Goal: Information Seeking & Learning: Learn about a topic

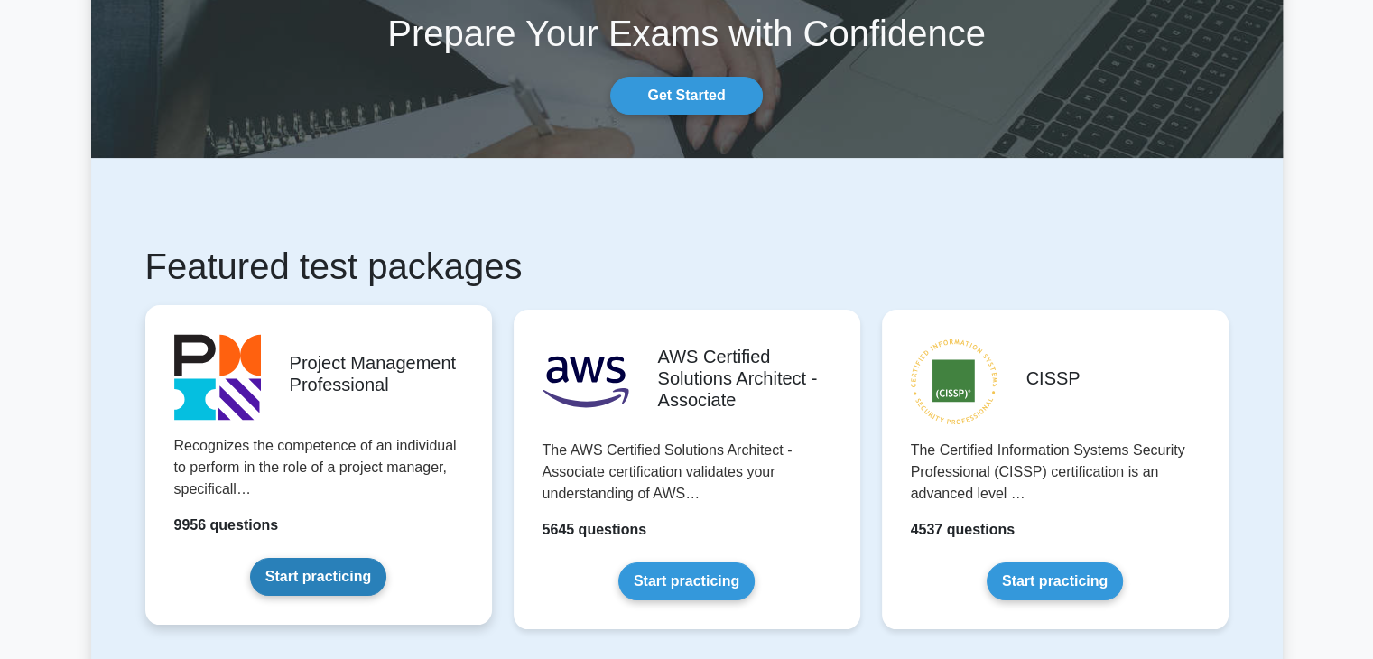
scroll to position [361, 0]
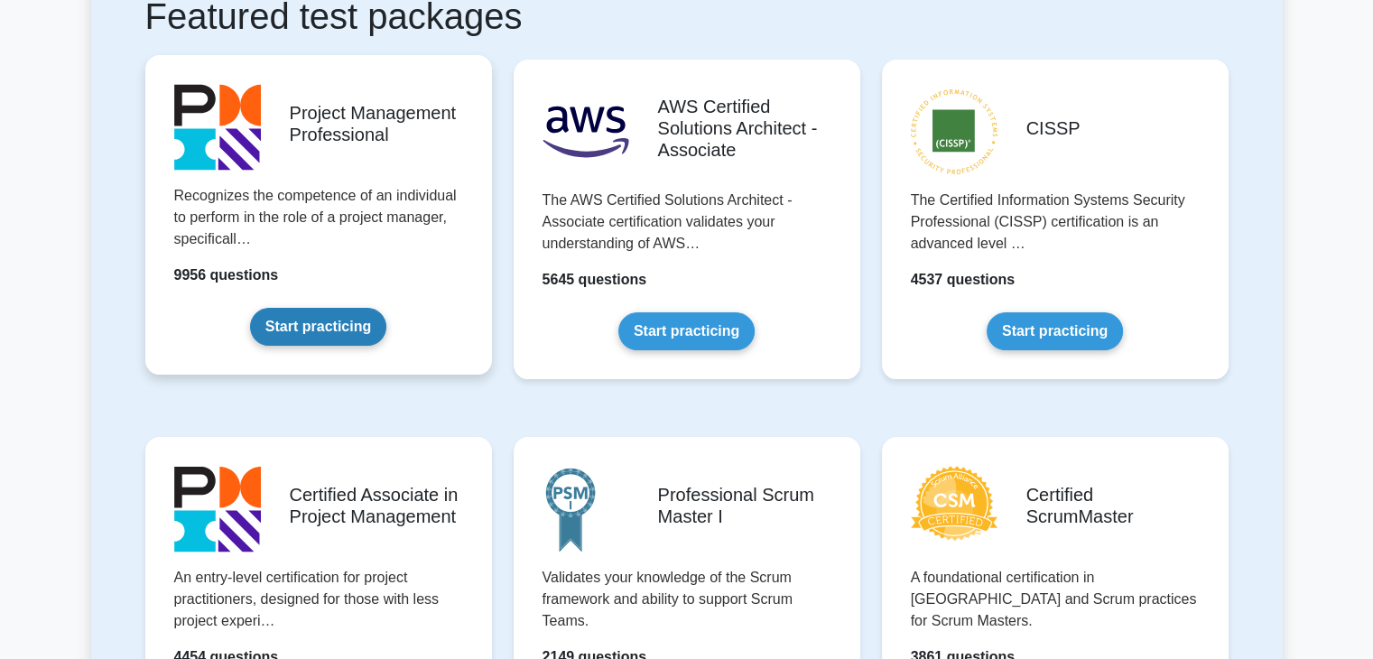
click at [334, 326] on link "Start practicing" at bounding box center [318, 327] width 136 height 38
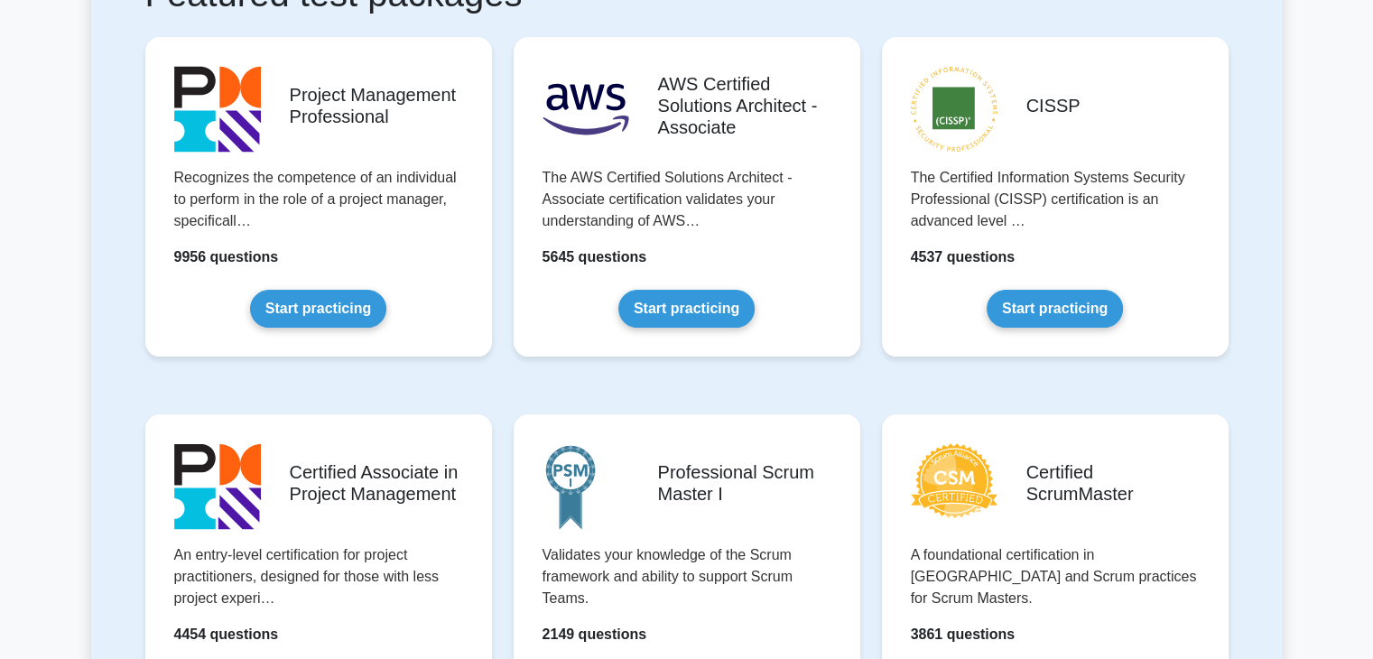
scroll to position [0, 0]
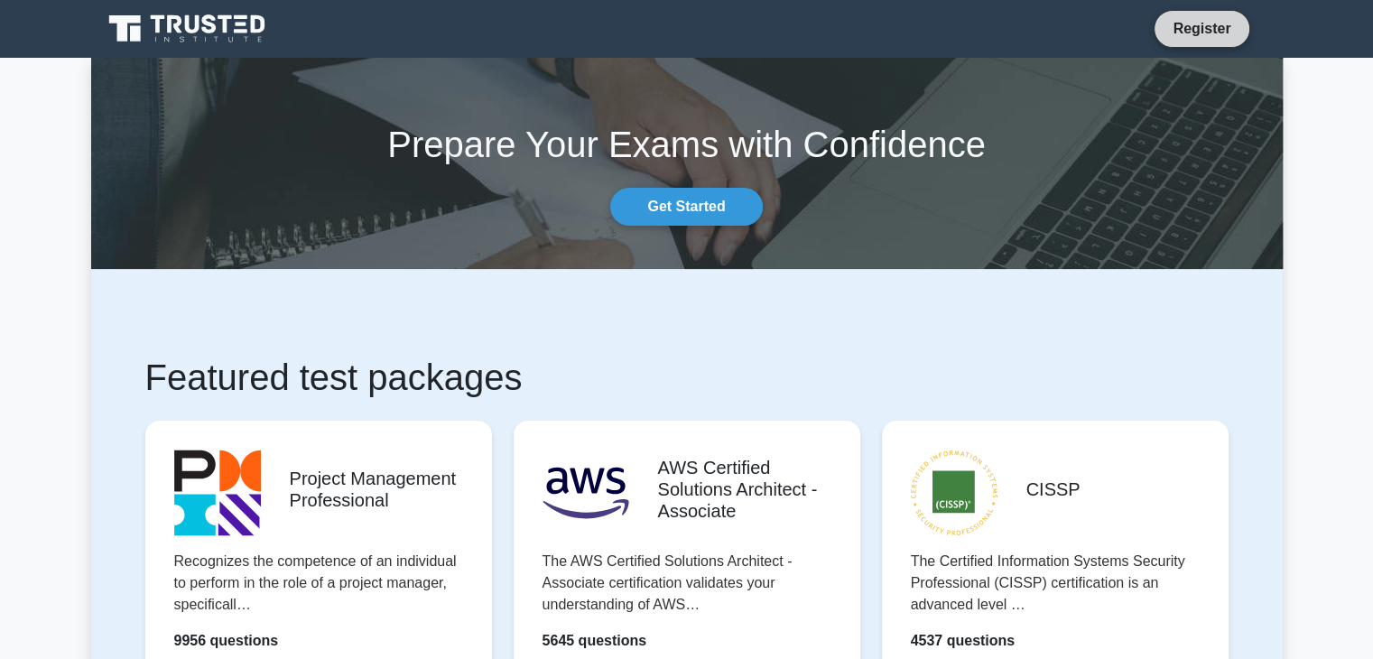
click at [1232, 18] on link "Register" at bounding box center [1201, 28] width 79 height 23
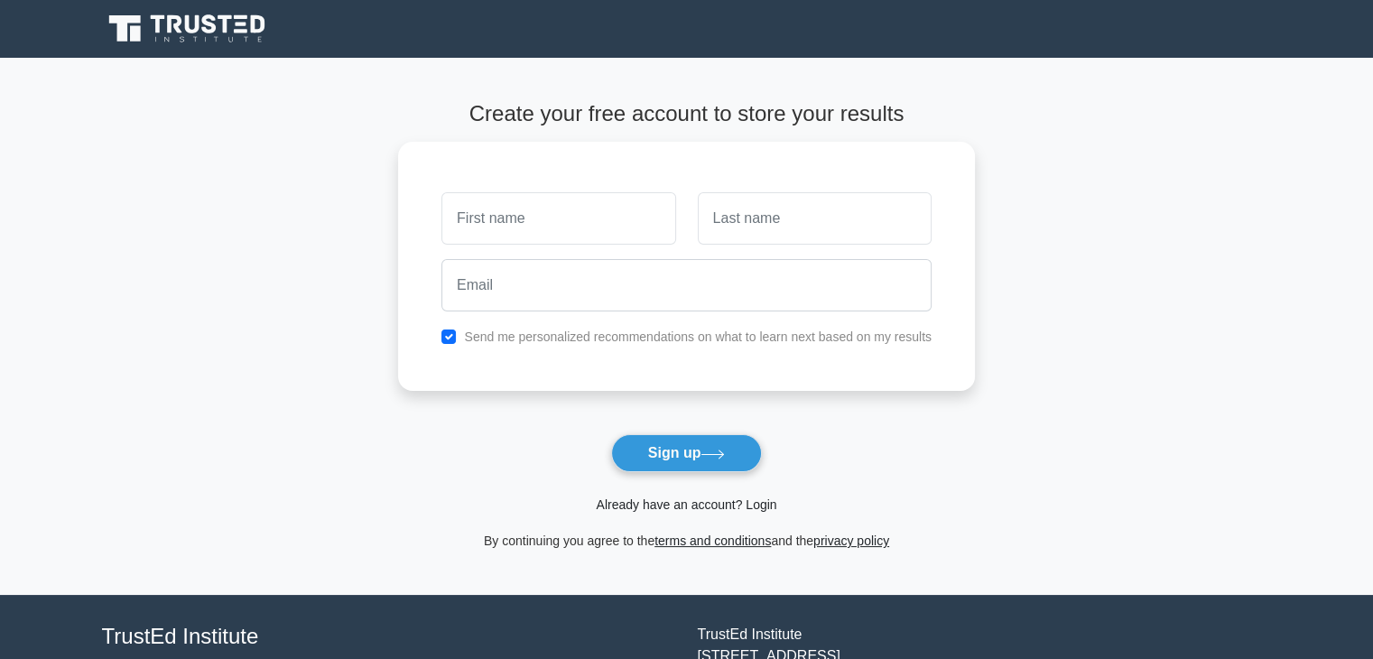
click at [678, 507] on link "Already have an account? Login" at bounding box center [686, 504] width 181 height 14
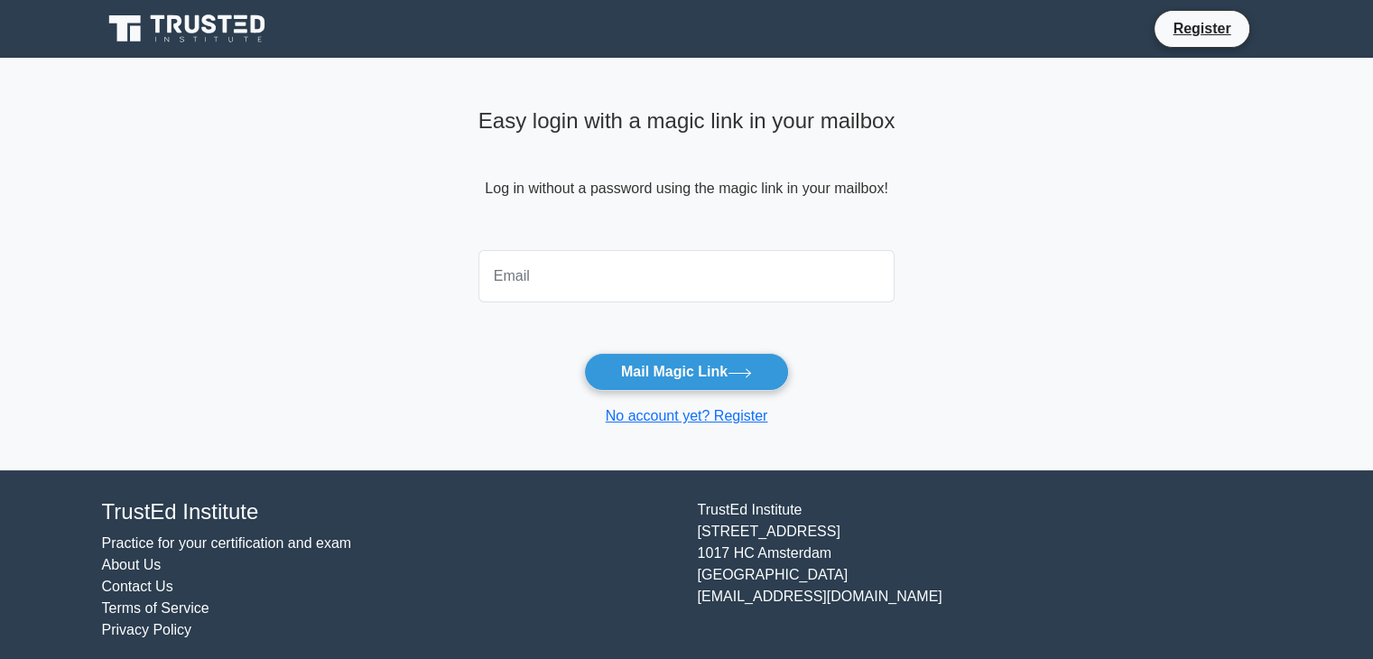
click at [516, 273] on input "email" at bounding box center [687, 276] width 417 height 52
type input "V"
type input "vryov0123@gmail.com"
click at [584, 353] on button "Mail Magic Link" at bounding box center [686, 372] width 205 height 38
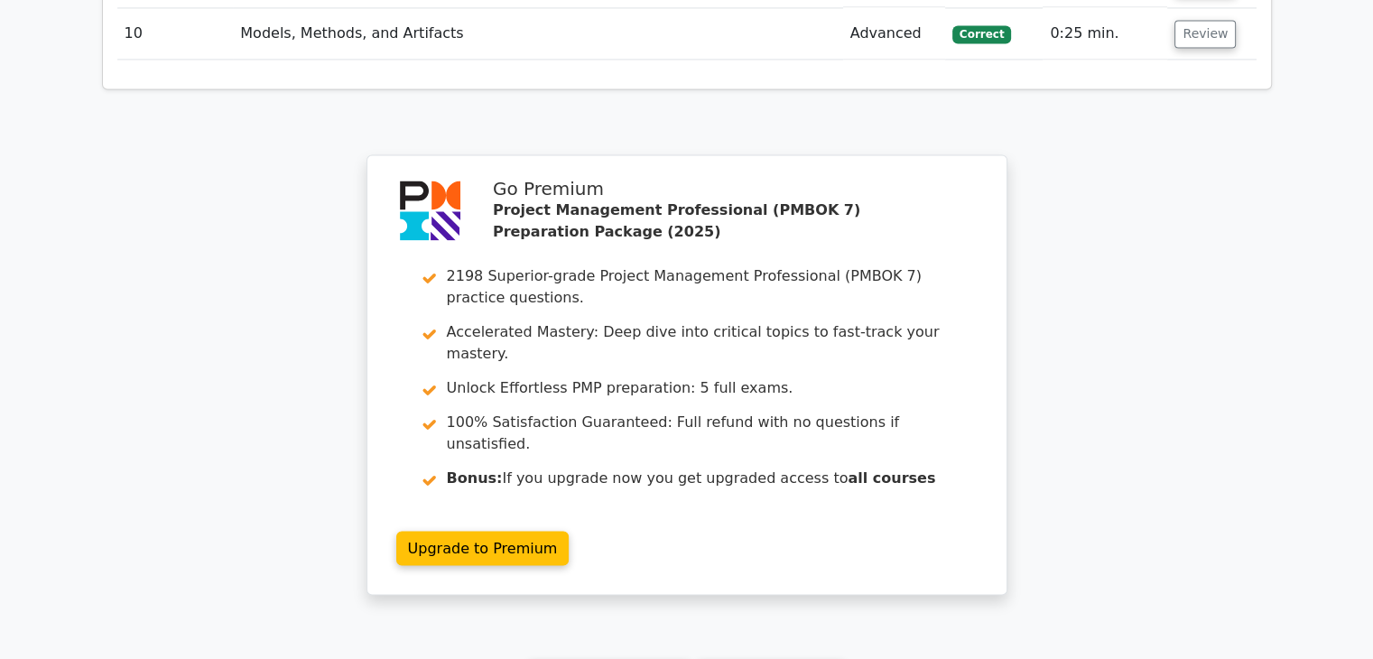
scroll to position [3088, 0]
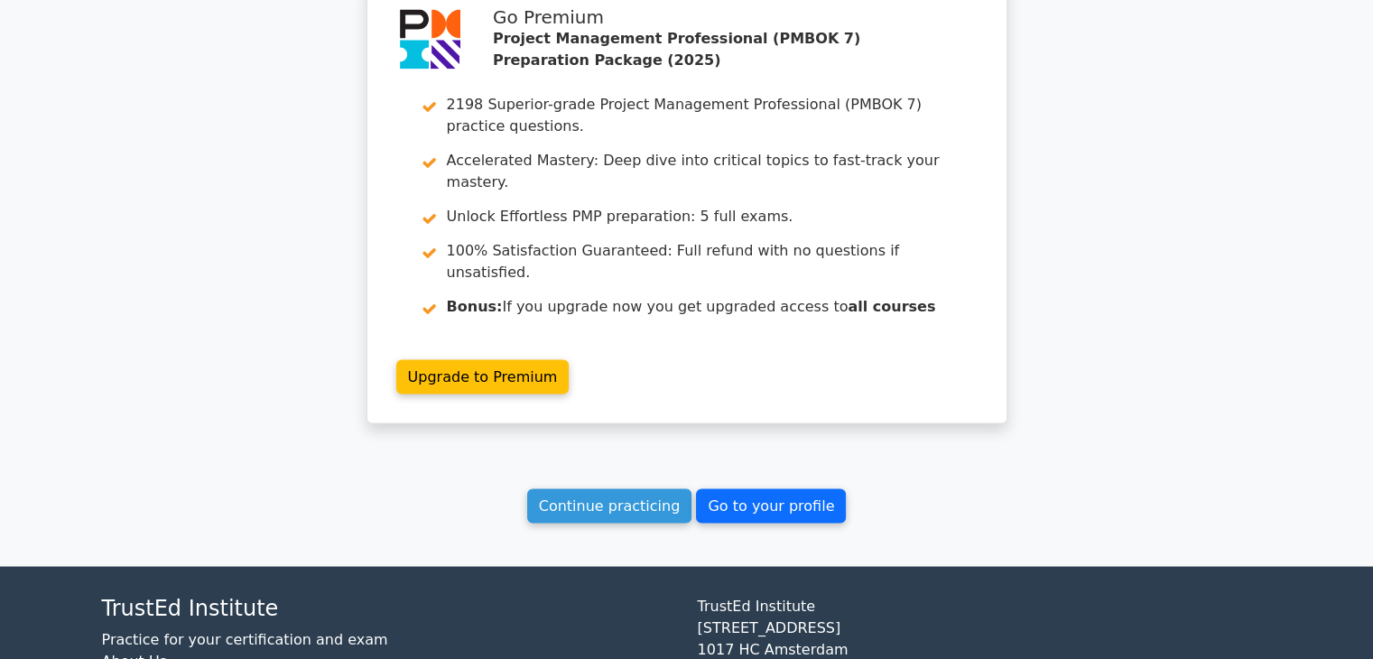
click at [742, 488] on link "Go to your profile" at bounding box center [771, 505] width 150 height 34
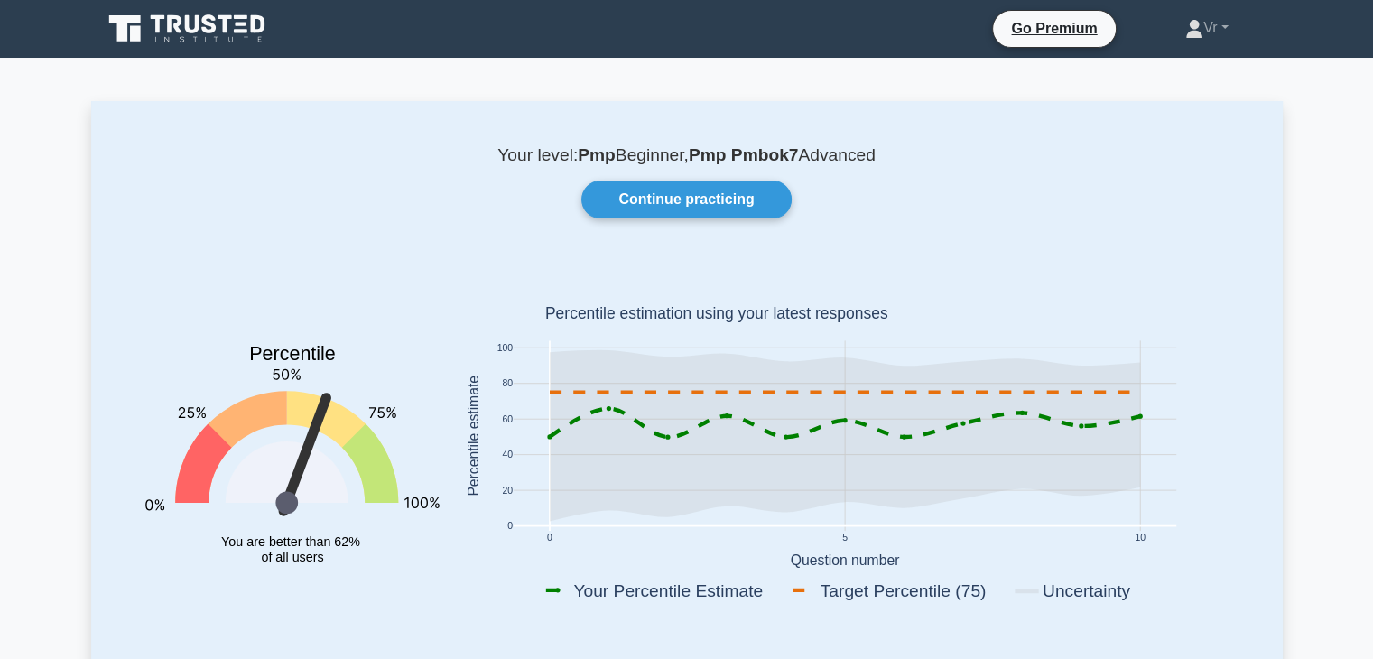
click at [158, 42] on icon at bounding box center [188, 29] width 173 height 34
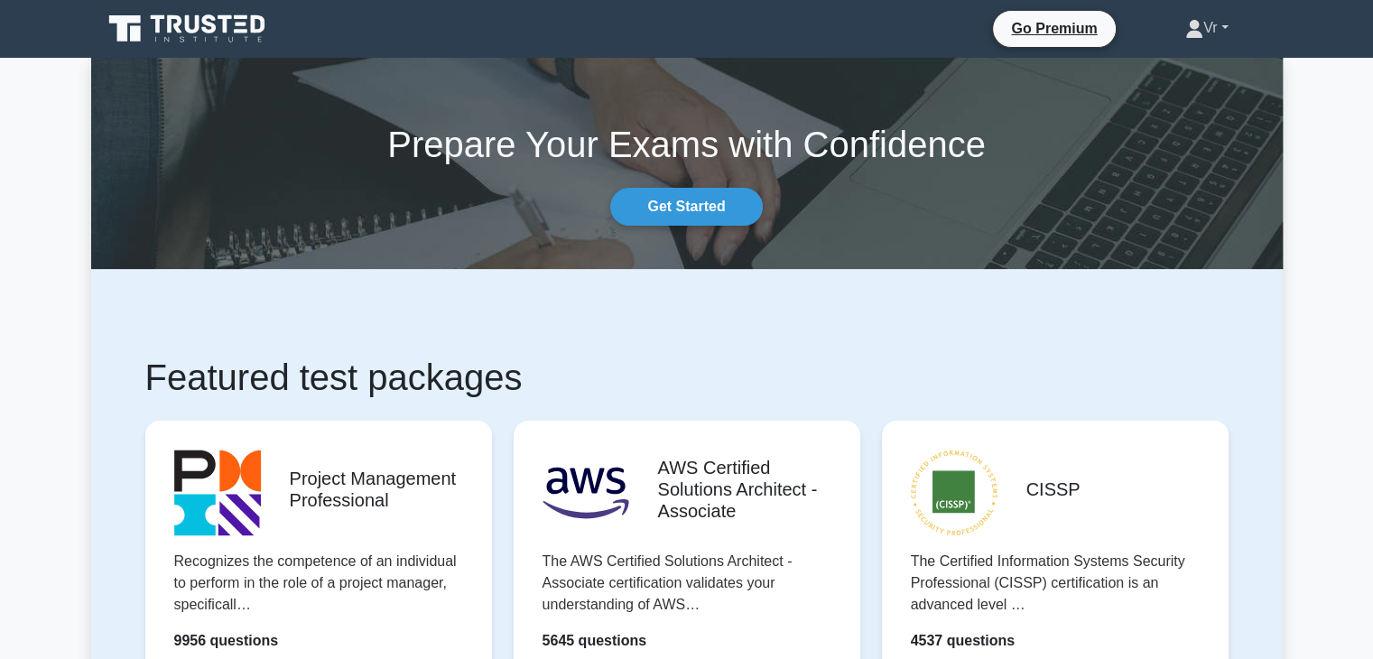
click at [1220, 24] on link "Vr" at bounding box center [1206, 28] width 129 height 36
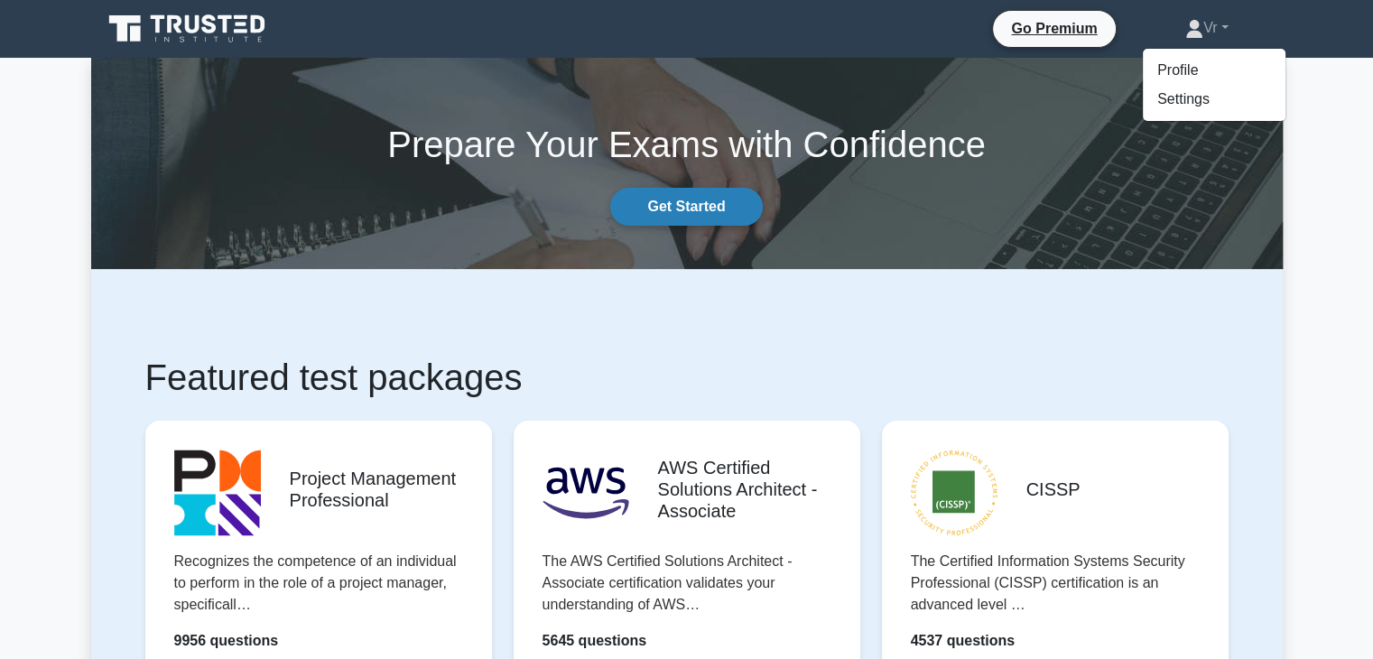
click at [659, 207] on link "Get Started" at bounding box center [686, 207] width 152 height 38
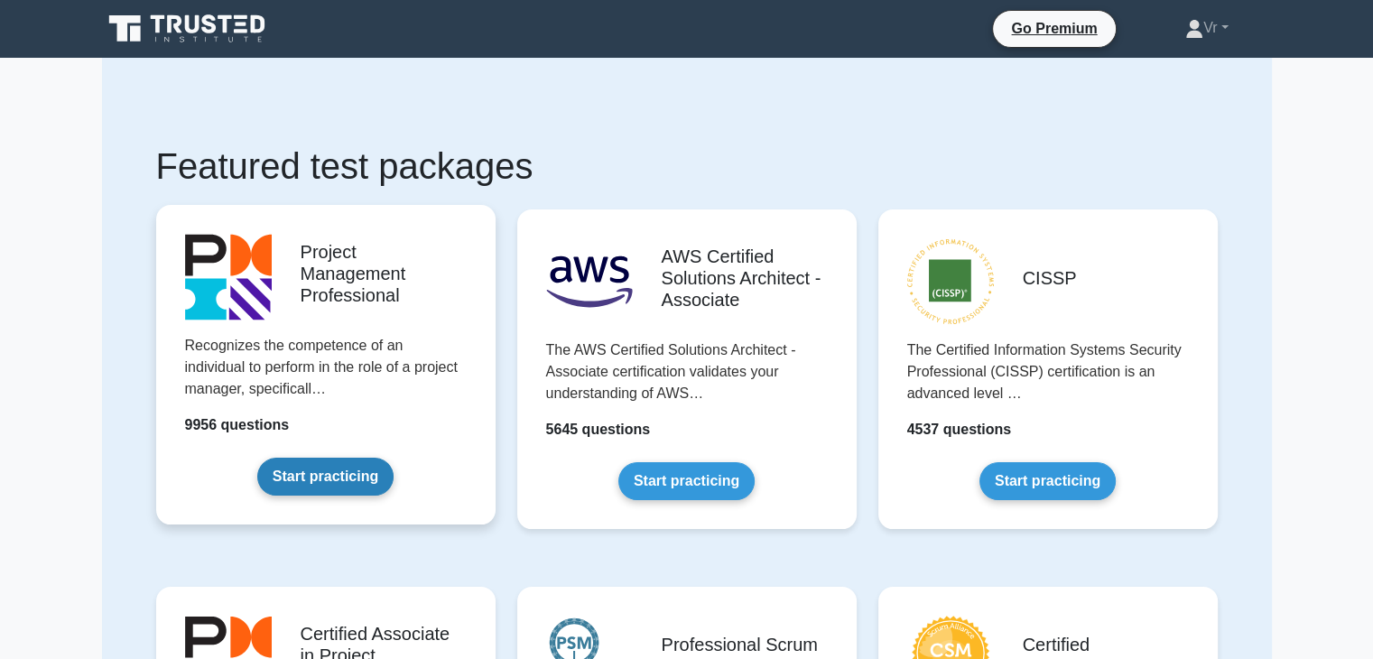
click at [321, 488] on link "Start practicing" at bounding box center [325, 477] width 136 height 38
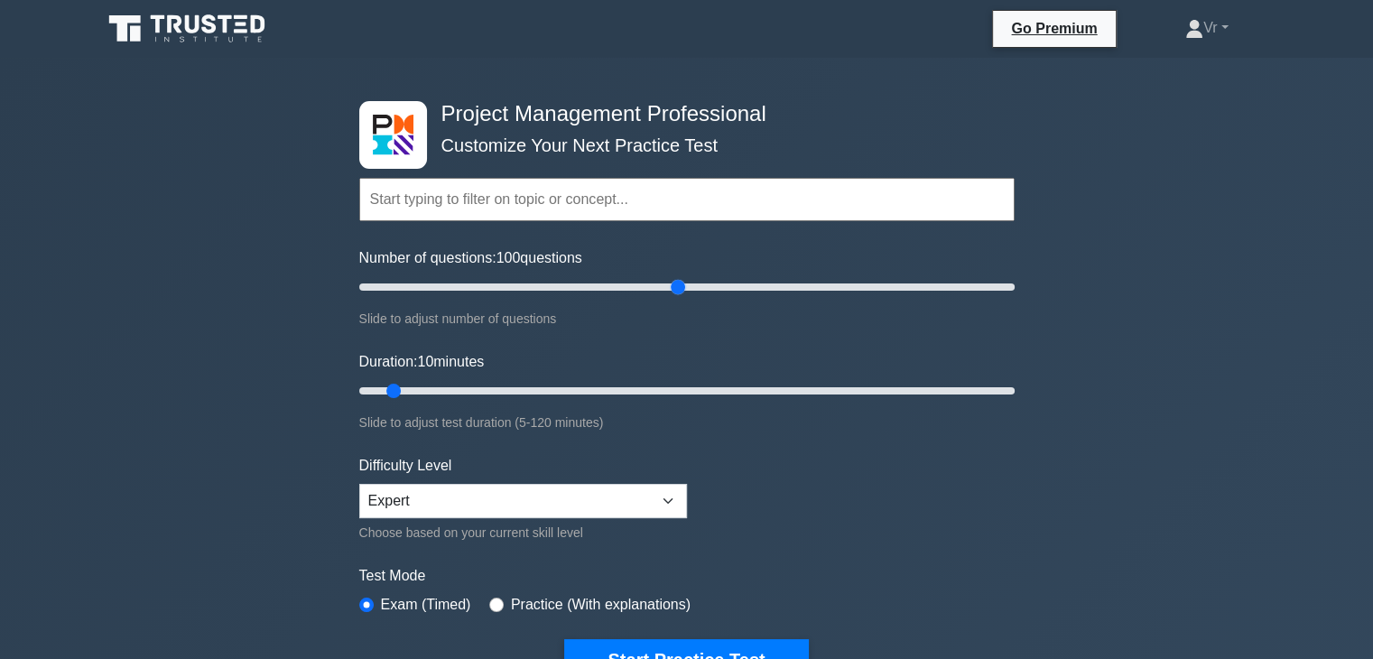
drag, startPoint x: 416, startPoint y: 282, endPoint x: 674, endPoint y: 283, distance: 258.2
type input "100"
click at [674, 283] on input "Number of questions: 100 questions" at bounding box center [686, 287] width 655 height 22
drag, startPoint x: 394, startPoint y: 386, endPoint x: 1018, endPoint y: 376, distance: 624.0
type input "120"
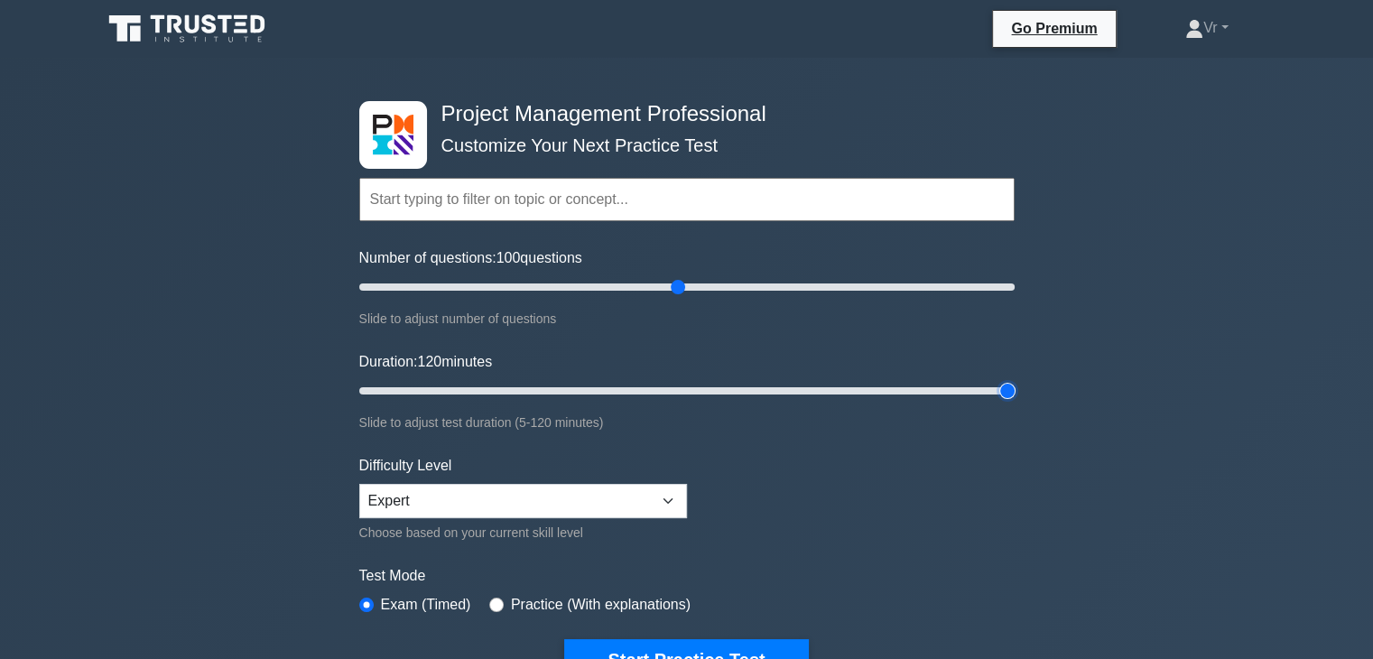
click at [1015, 380] on input "Duration: 120 minutes" at bounding box center [686, 391] width 655 height 22
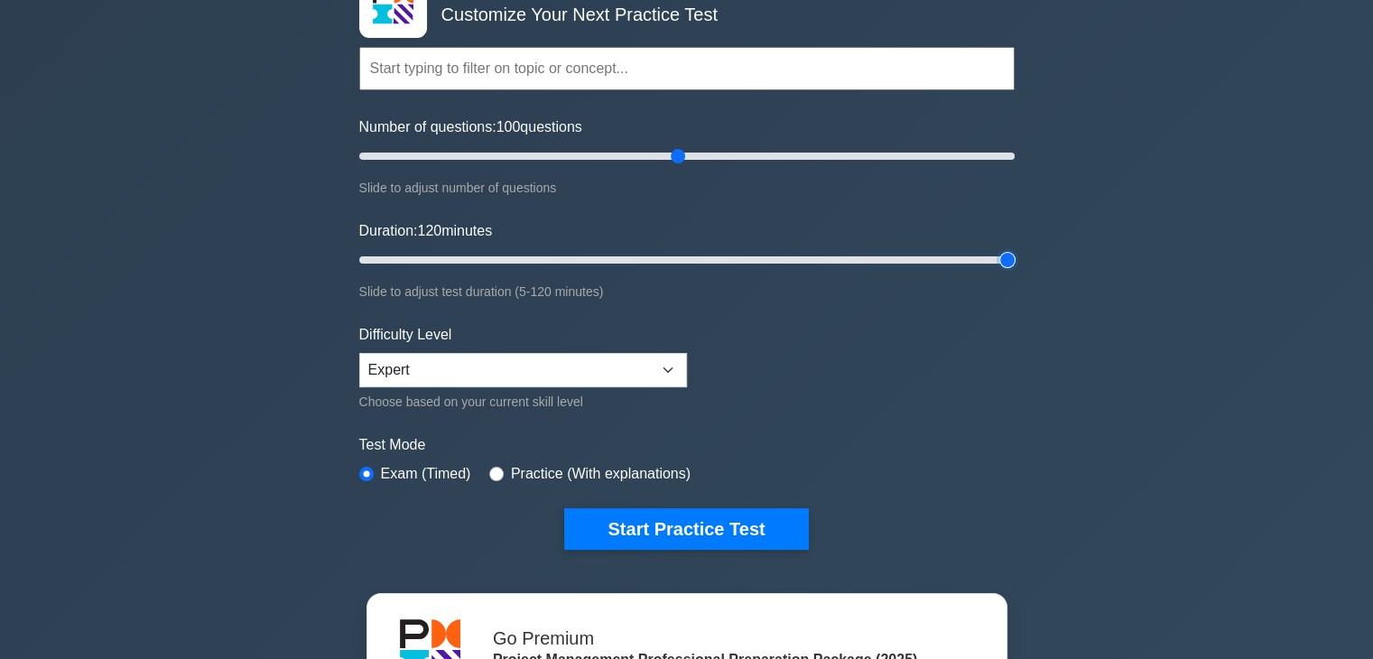
scroll to position [181, 0]
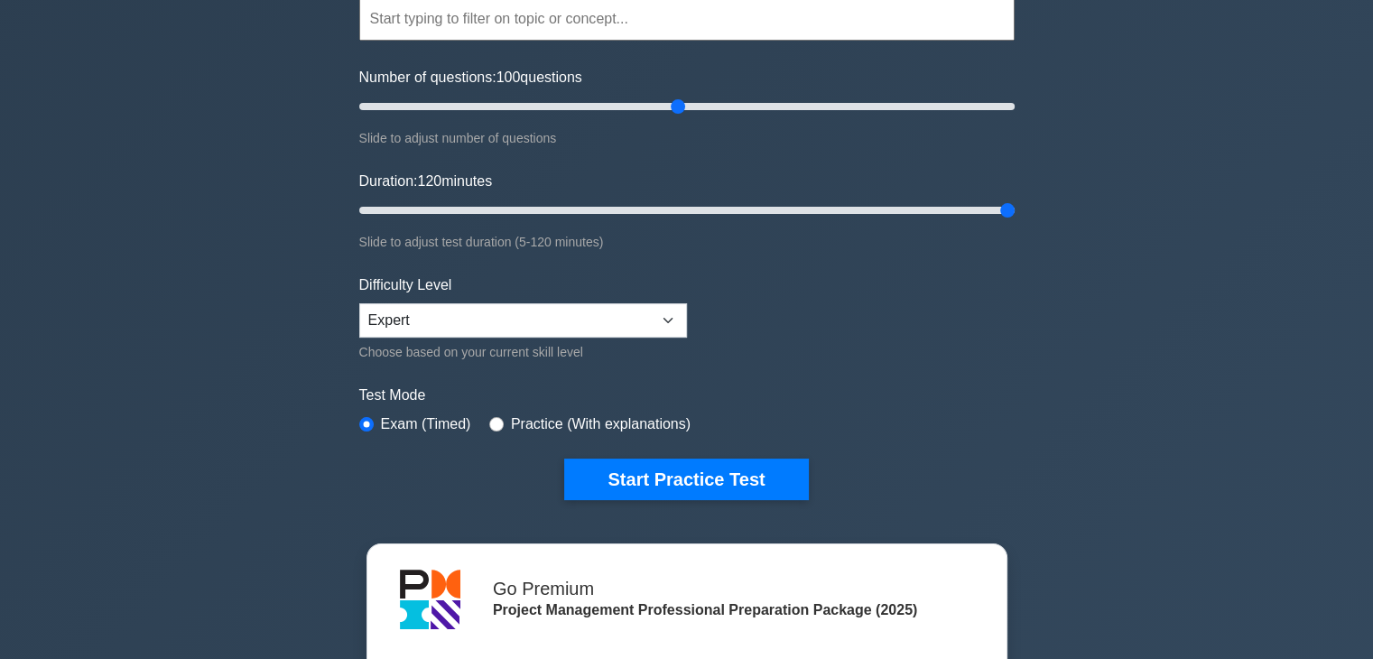
click at [575, 423] on label "Practice (With explanations)" at bounding box center [601, 425] width 180 height 22
click at [497, 418] on input "radio" at bounding box center [496, 424] width 14 height 14
radio input "true"
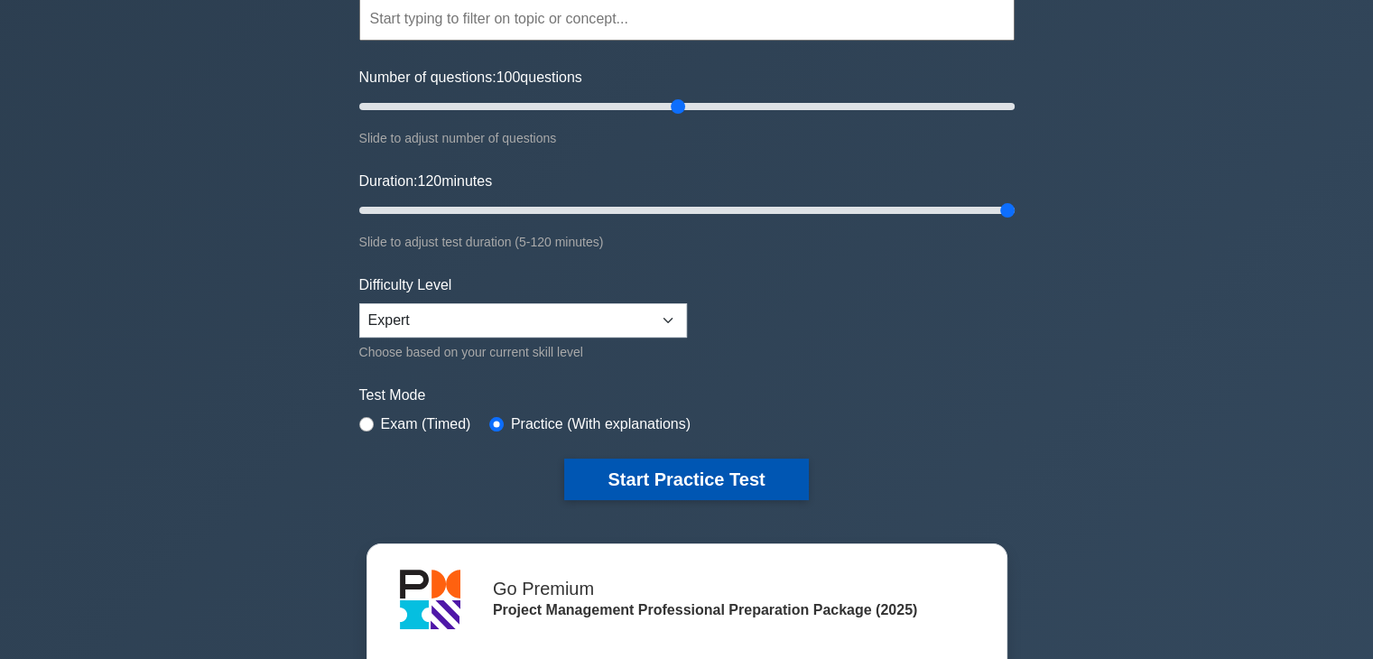
click at [639, 474] on button "Start Practice Test" at bounding box center [686, 480] width 244 height 42
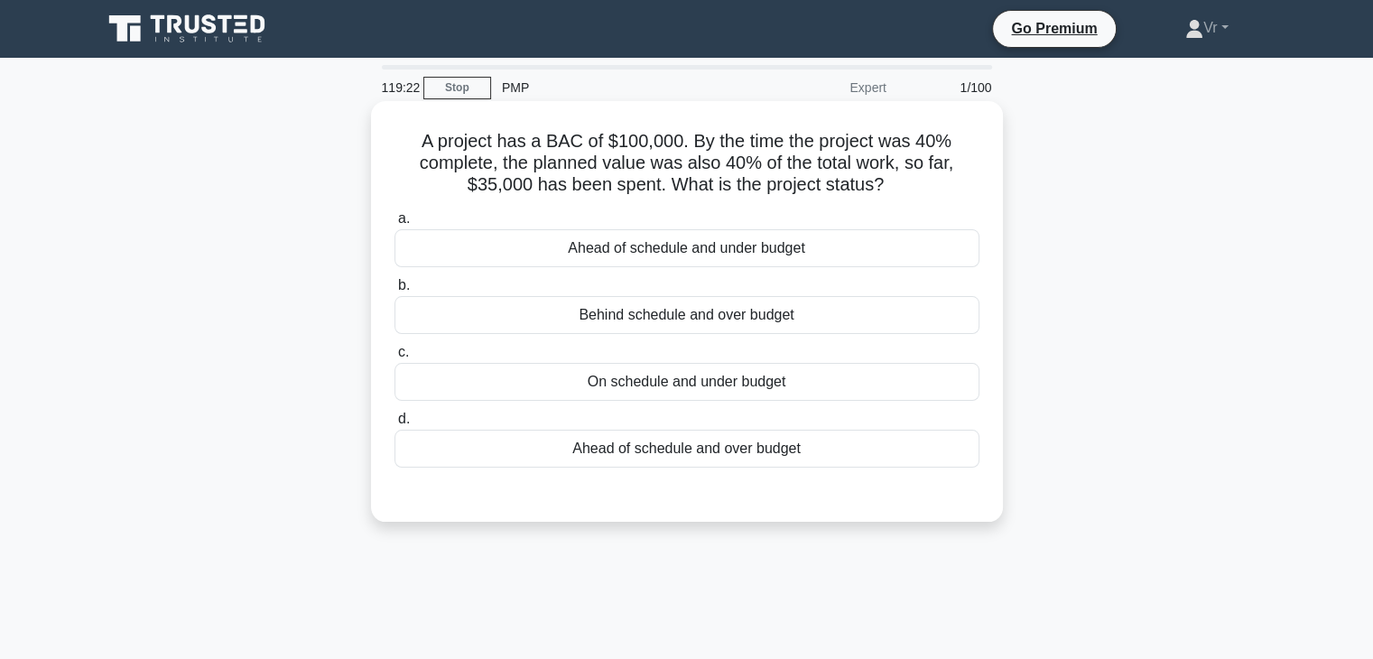
click at [605, 385] on div "On schedule and under budget" at bounding box center [687, 382] width 585 height 38
click at [395, 358] on input "c. On schedule and under budget" at bounding box center [395, 353] width 0 height 12
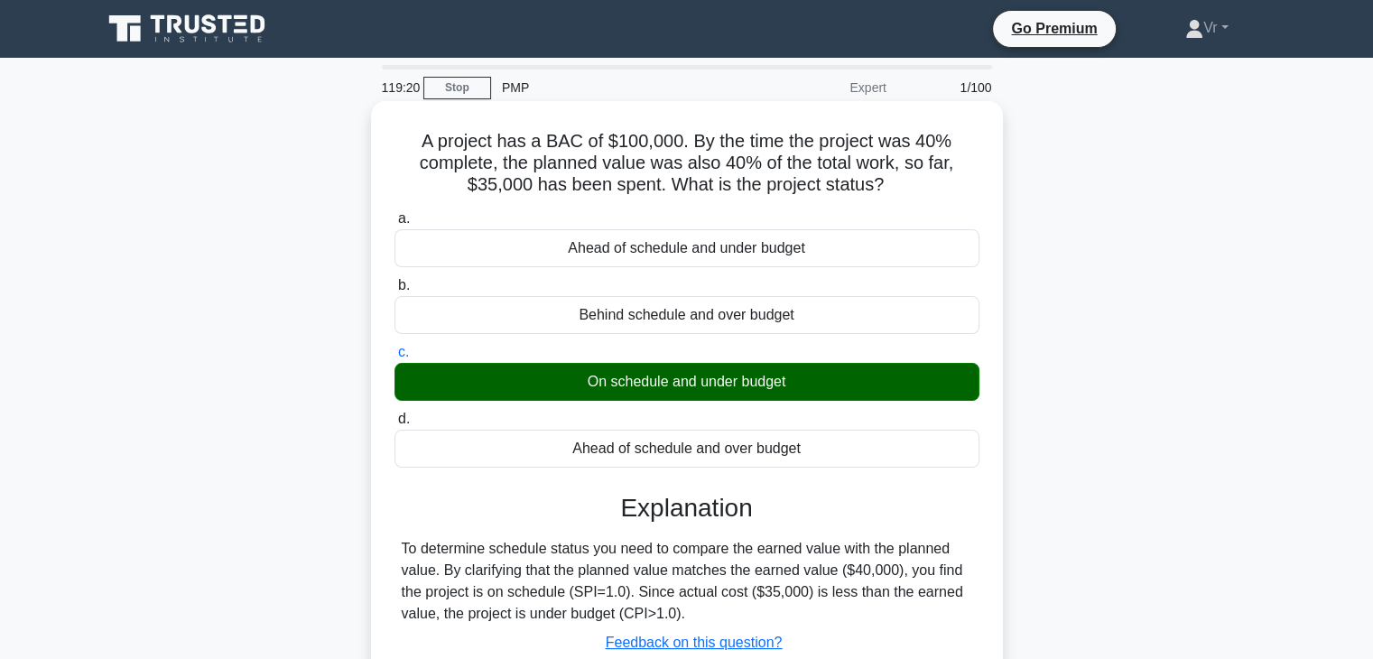
scroll to position [317, 0]
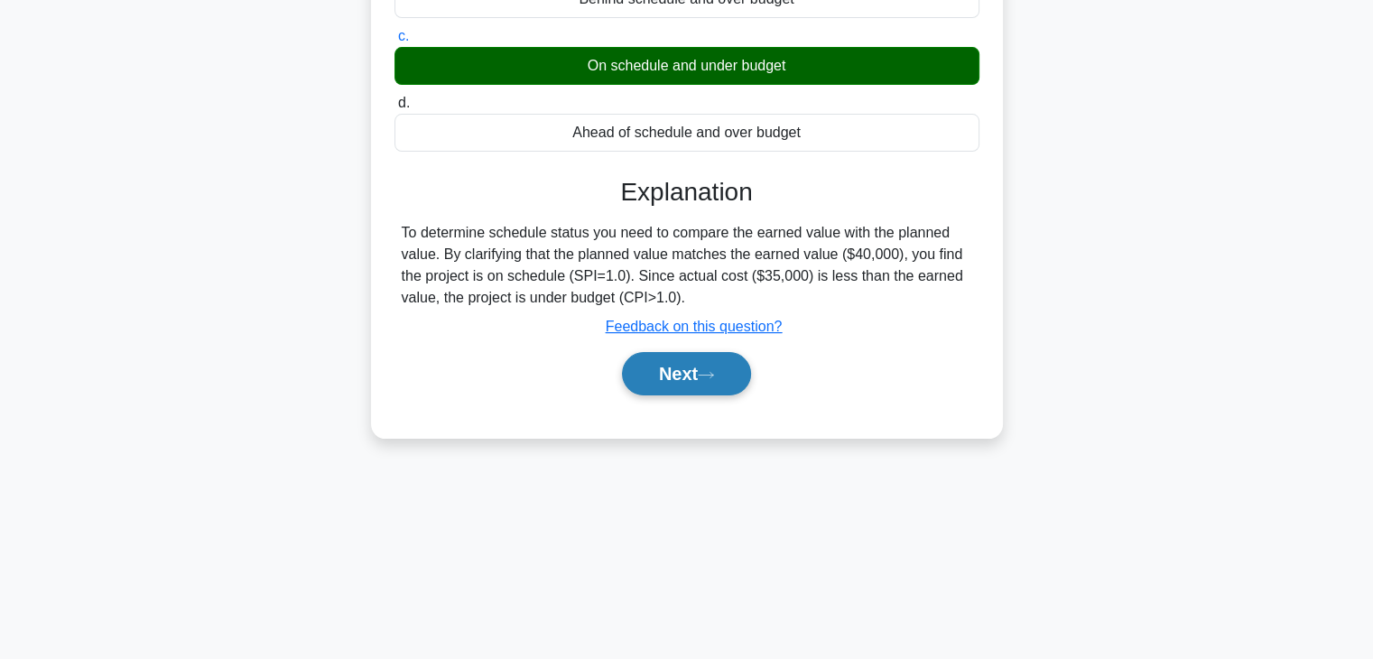
click at [711, 384] on button "Next" at bounding box center [686, 373] width 129 height 43
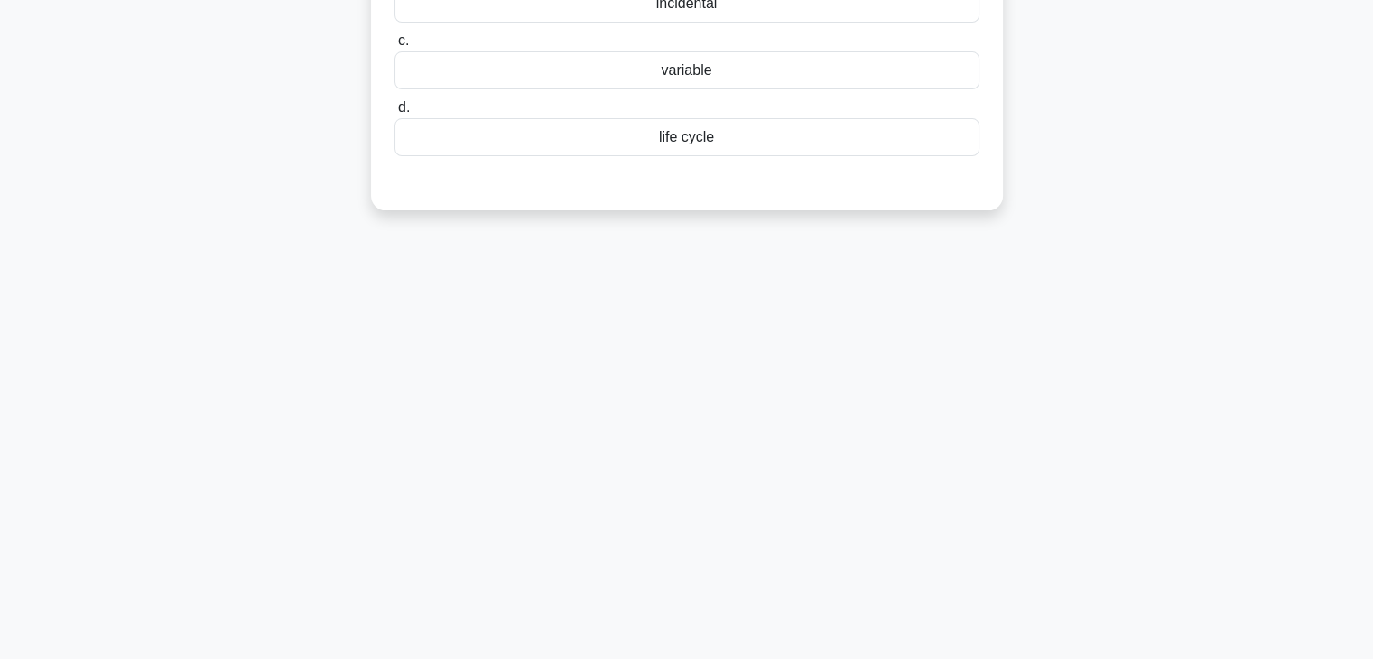
scroll to position [0, 0]
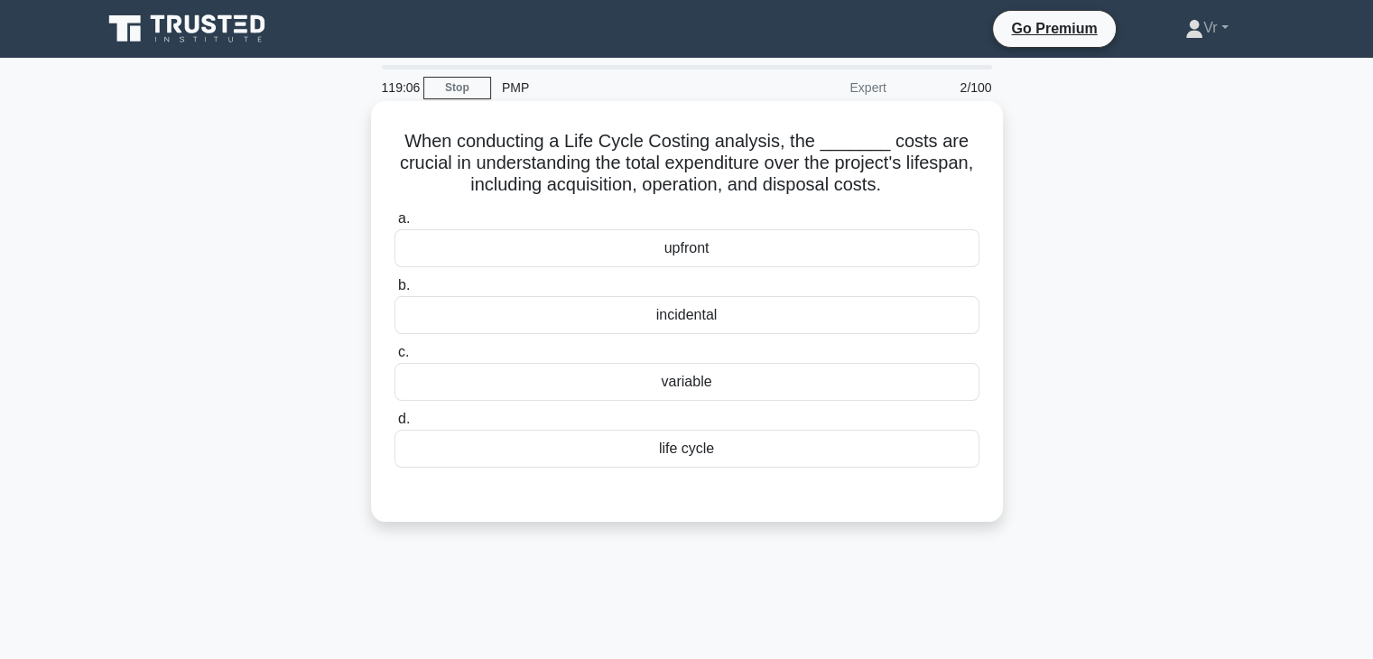
click at [690, 449] on div "life cycle" at bounding box center [687, 449] width 585 height 38
click at [395, 425] on input "d. life cycle" at bounding box center [395, 420] width 0 height 12
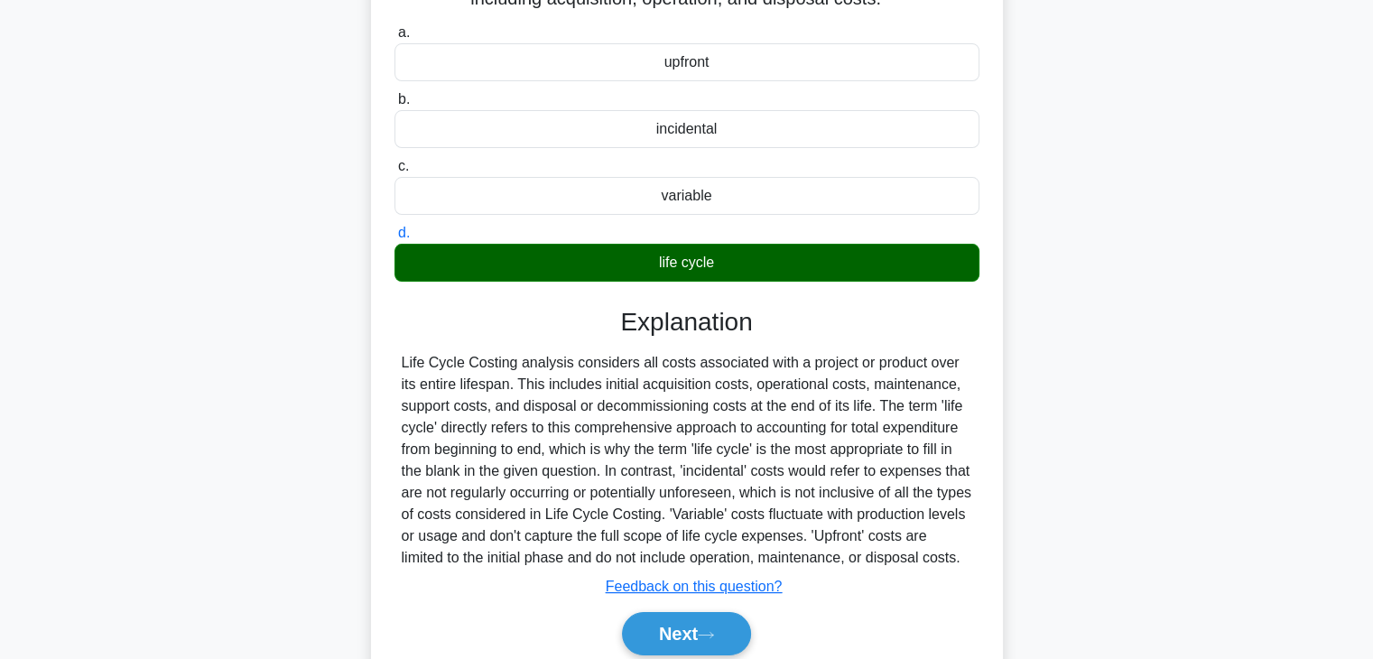
scroll to position [317, 0]
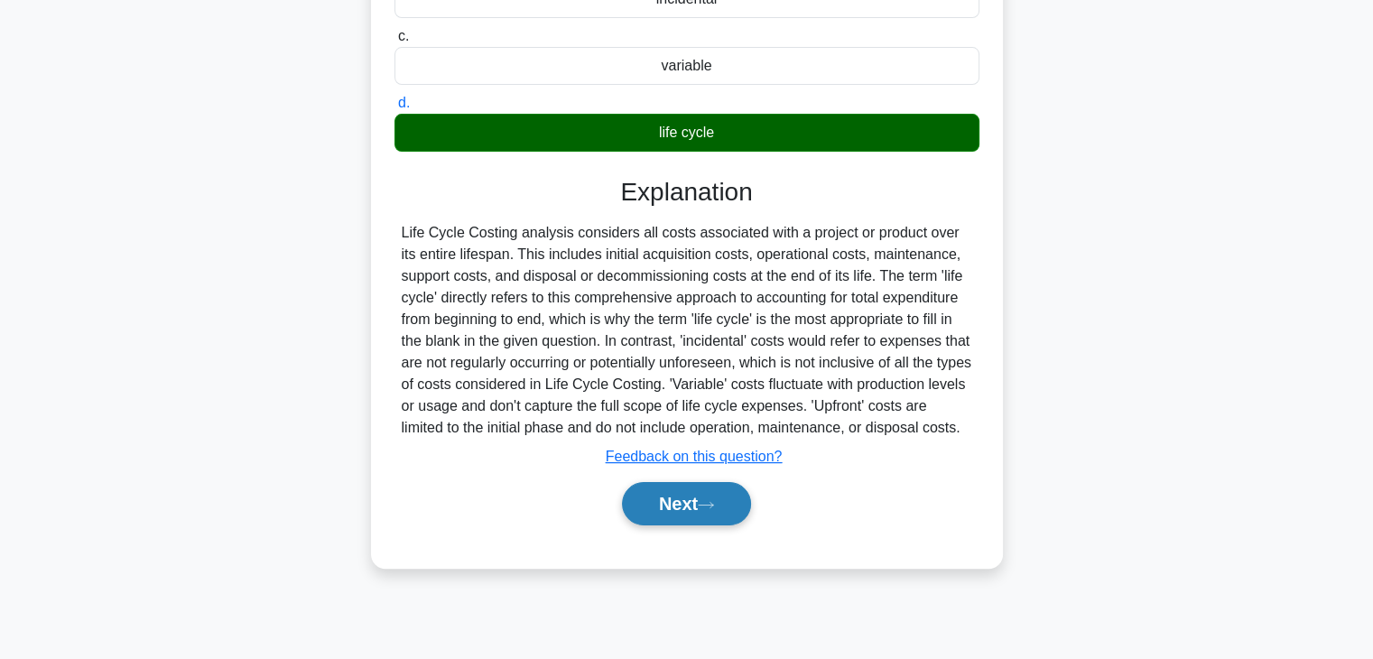
click at [678, 510] on button "Next" at bounding box center [686, 503] width 129 height 43
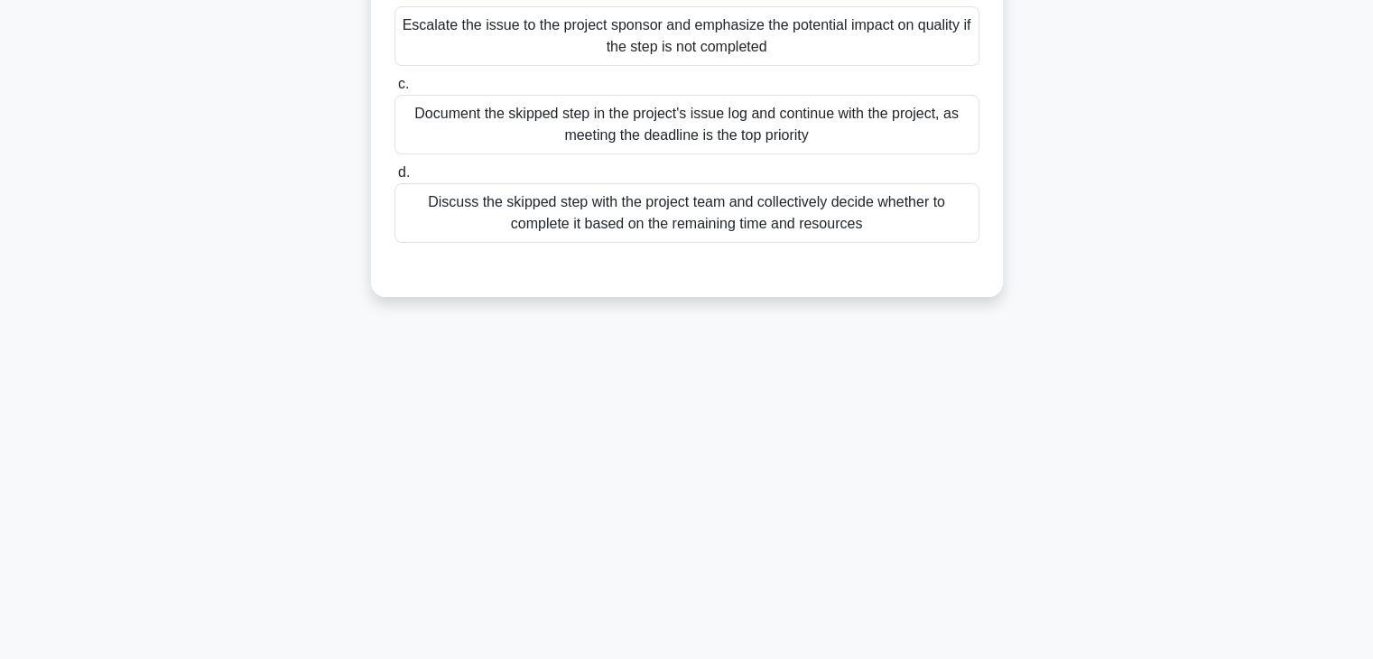
scroll to position [0, 0]
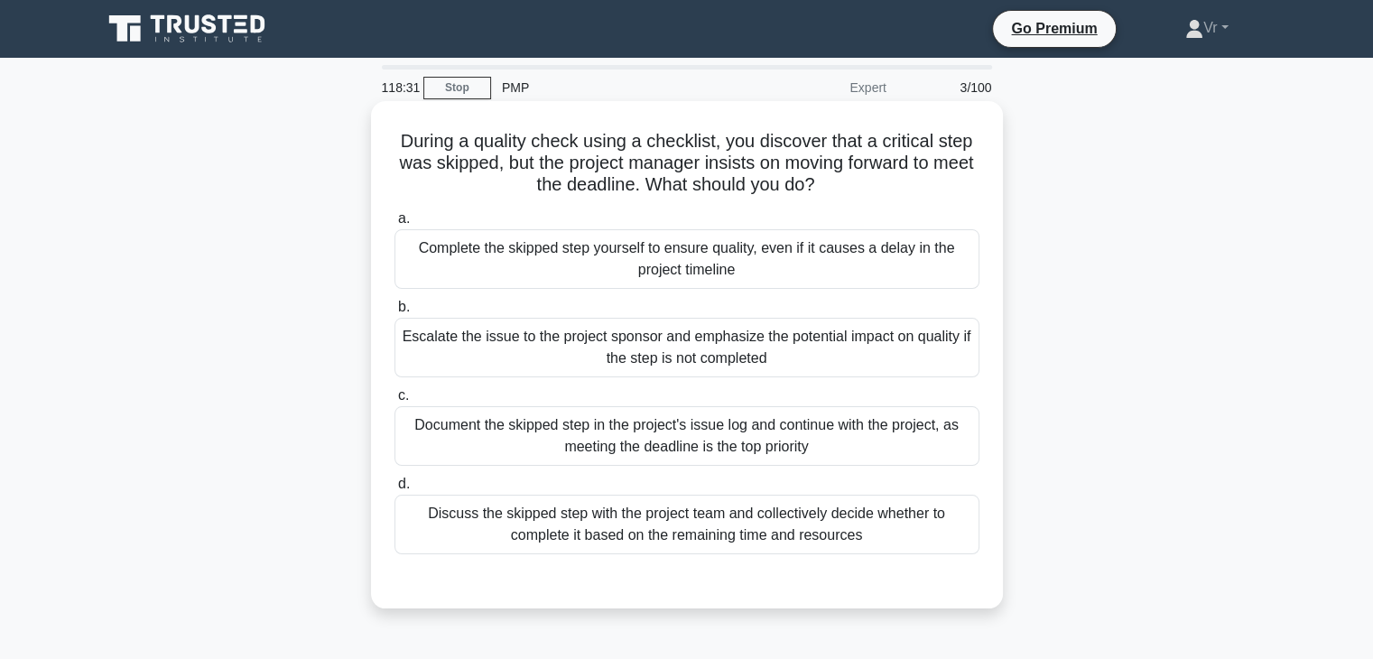
click at [628, 542] on div "Discuss the skipped step with the project team and collectively decide whether …" at bounding box center [687, 525] width 585 height 60
click at [395, 490] on input "d. Discuss the skipped step with the project team and collectively decide wheth…" at bounding box center [395, 485] width 0 height 12
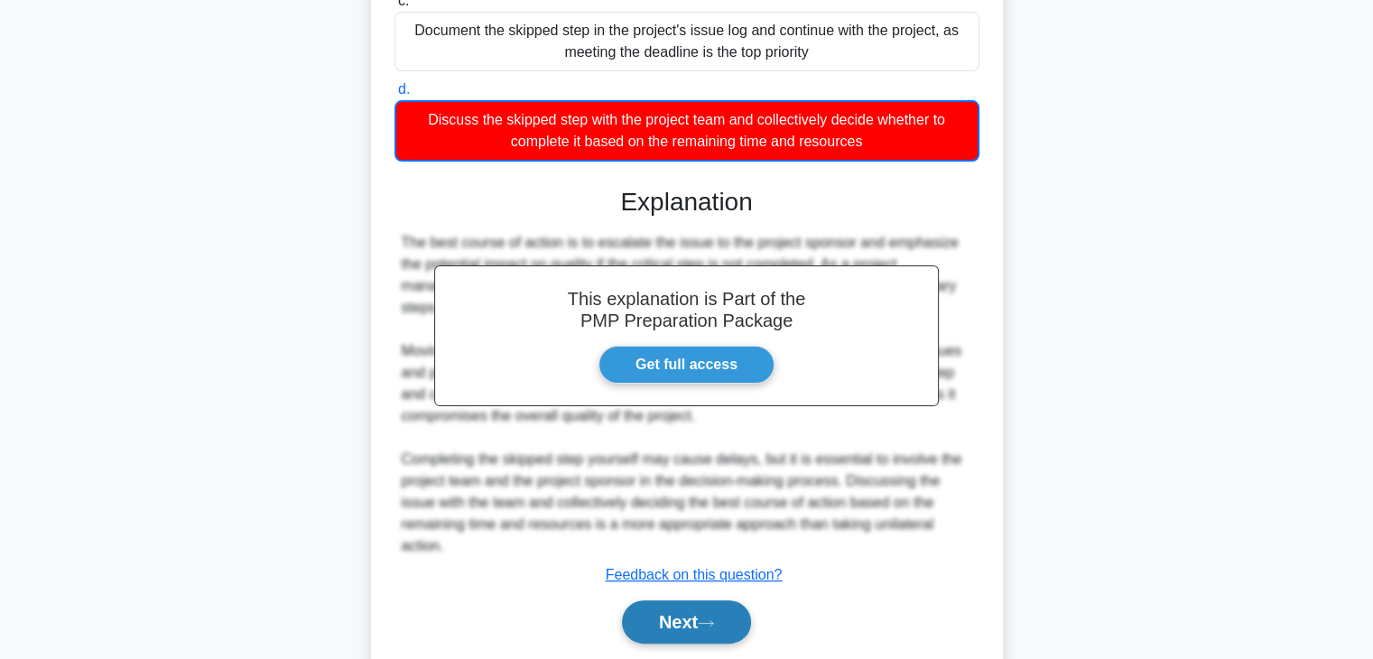
scroll to position [451, 0]
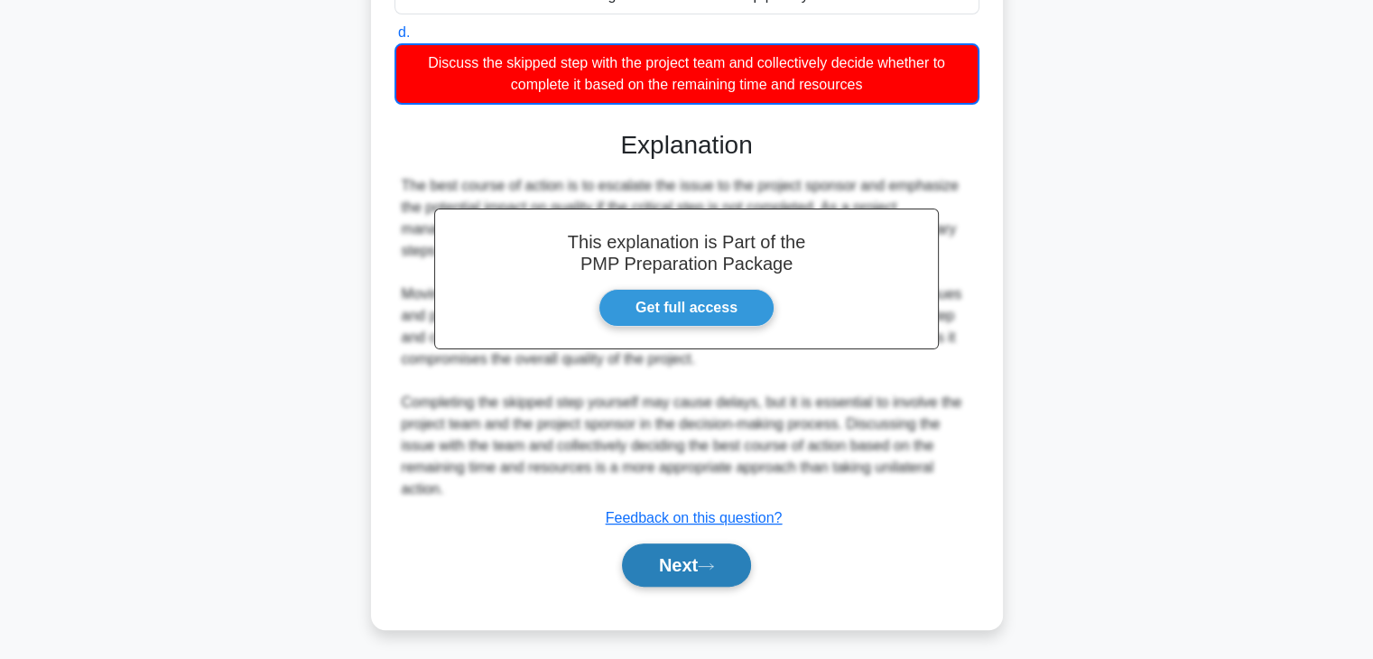
click at [724, 561] on button "Next" at bounding box center [686, 565] width 129 height 43
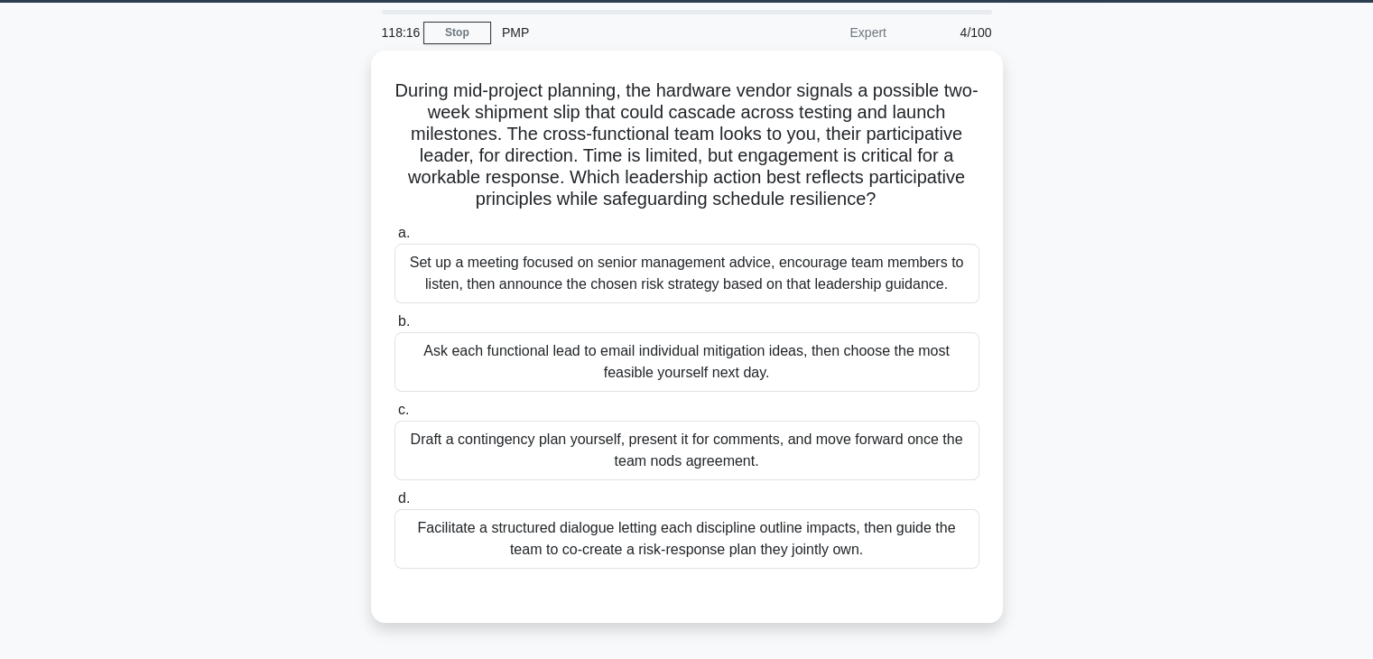
scroll to position [46, 0]
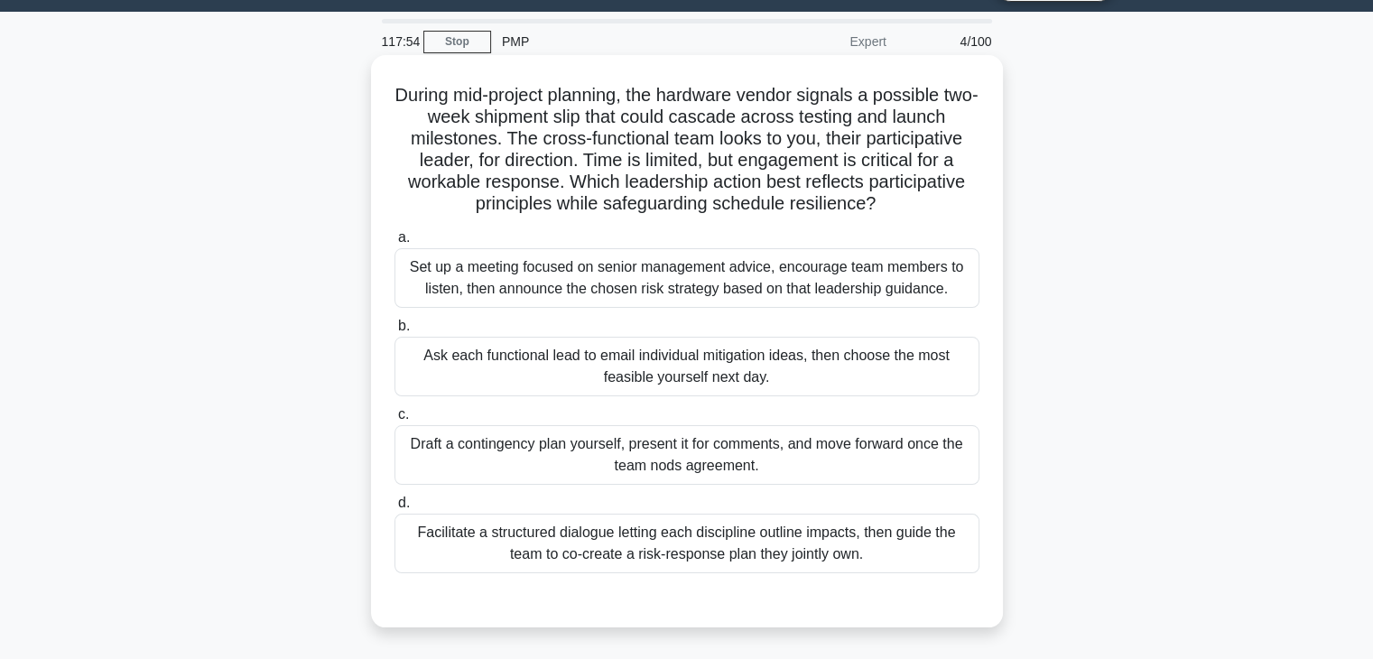
click at [530, 534] on div "Facilitate a structured dialogue letting each discipline outline impacts, then …" at bounding box center [687, 544] width 585 height 60
click at [395, 509] on input "d. Facilitate a structured dialogue letting each discipline outline impacts, th…" at bounding box center [395, 503] width 0 height 12
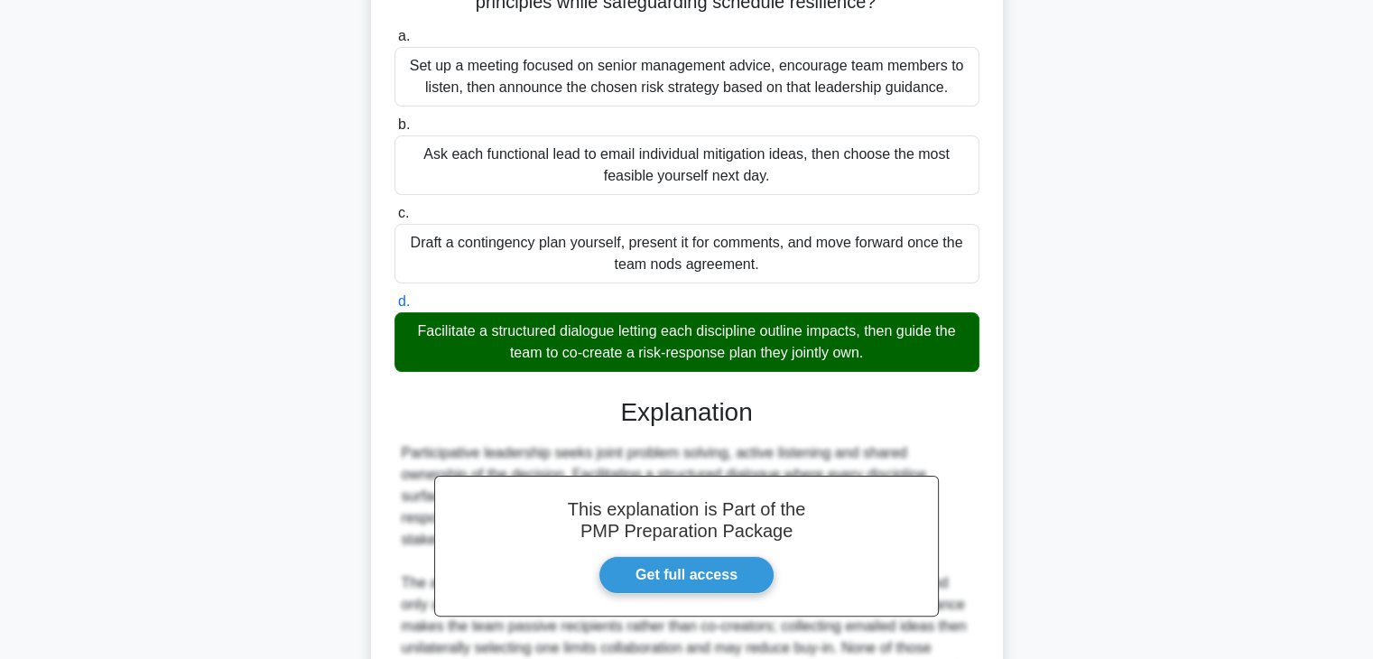
scroll to position [453, 0]
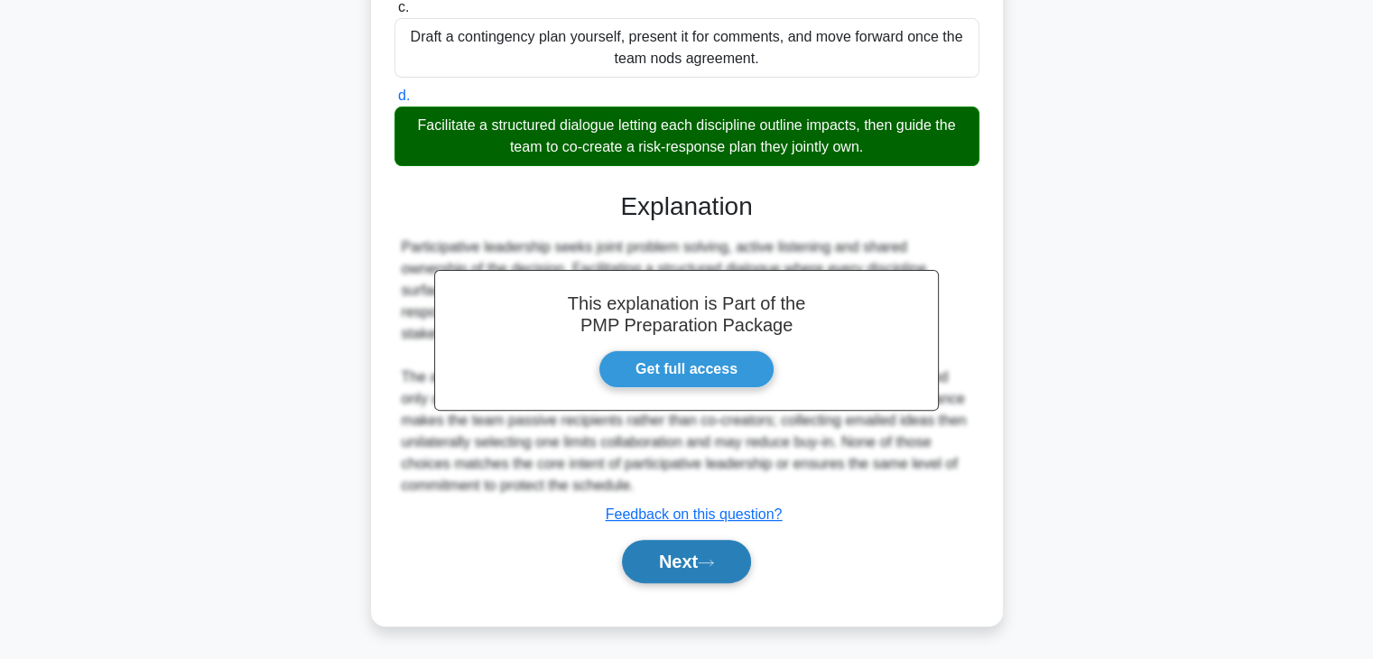
click at [646, 562] on button "Next" at bounding box center [686, 561] width 129 height 43
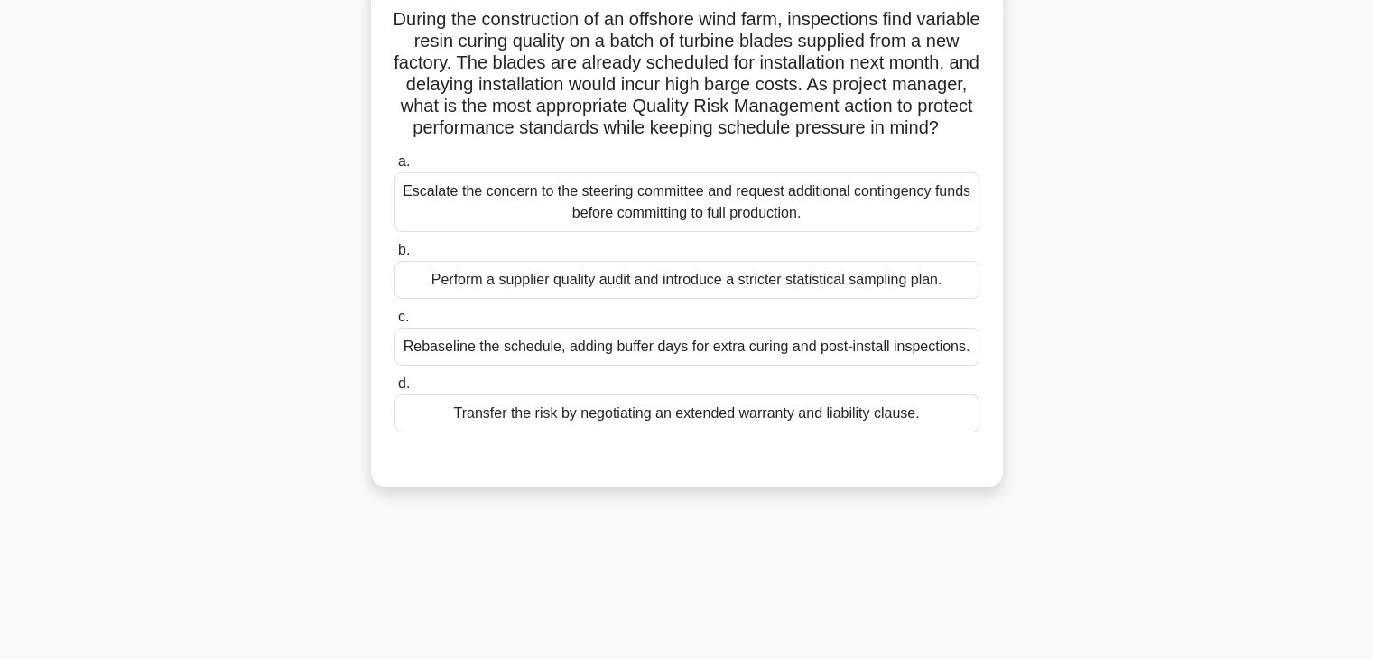
scroll to position [0, 0]
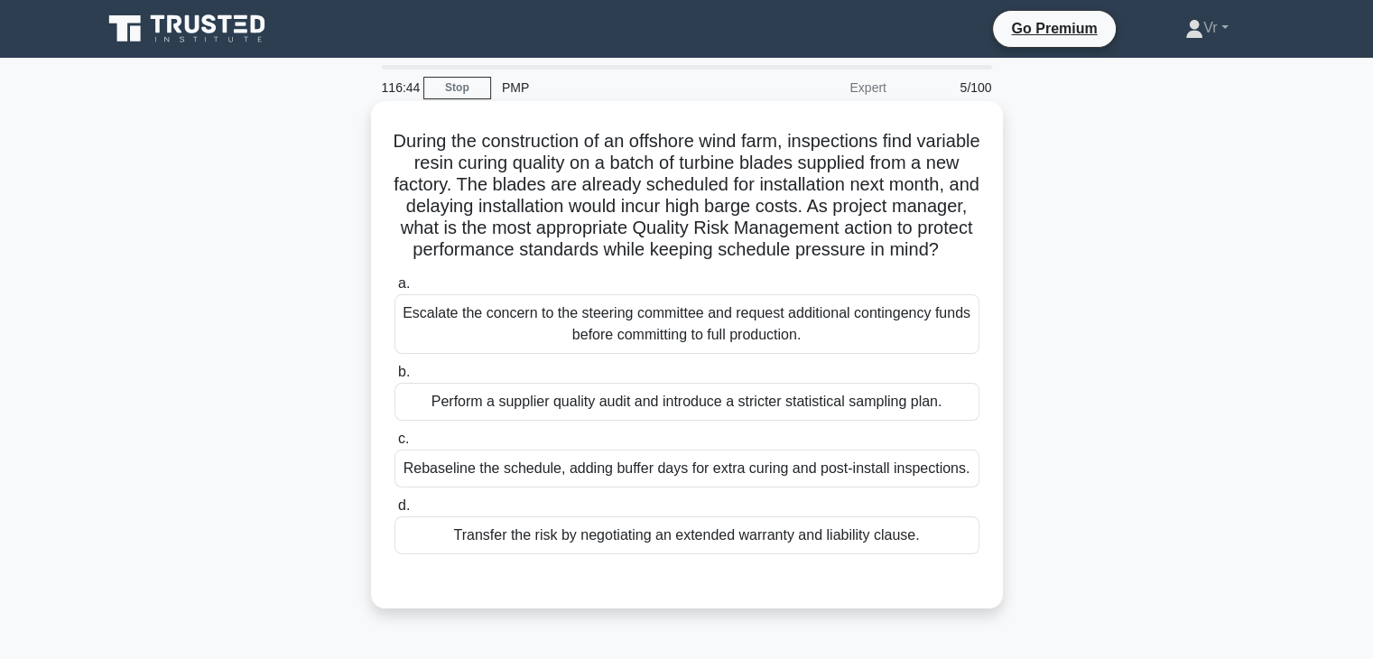
click at [570, 353] on div "Escalate the concern to the steering committee and request additional contingen…" at bounding box center [687, 324] width 585 height 60
click at [395, 290] on input "a. Escalate the concern to the steering committee and request additional contin…" at bounding box center [395, 284] width 0 height 12
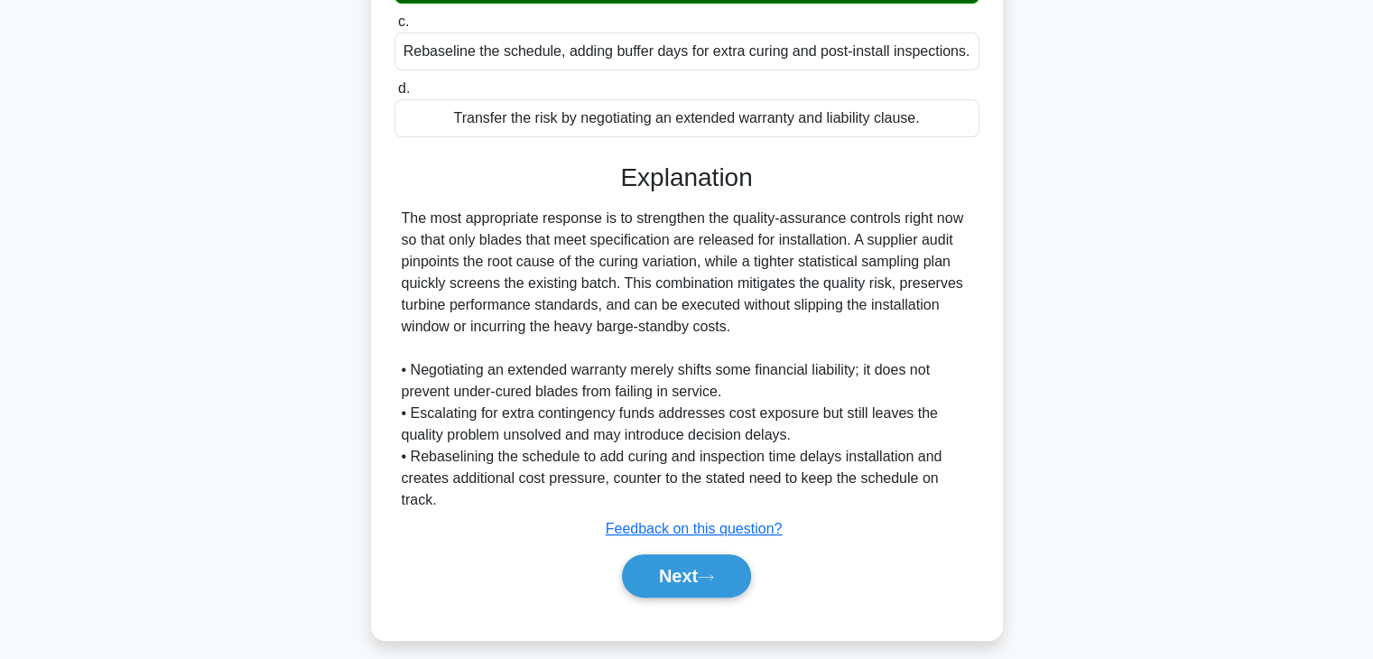
scroll to position [455, 0]
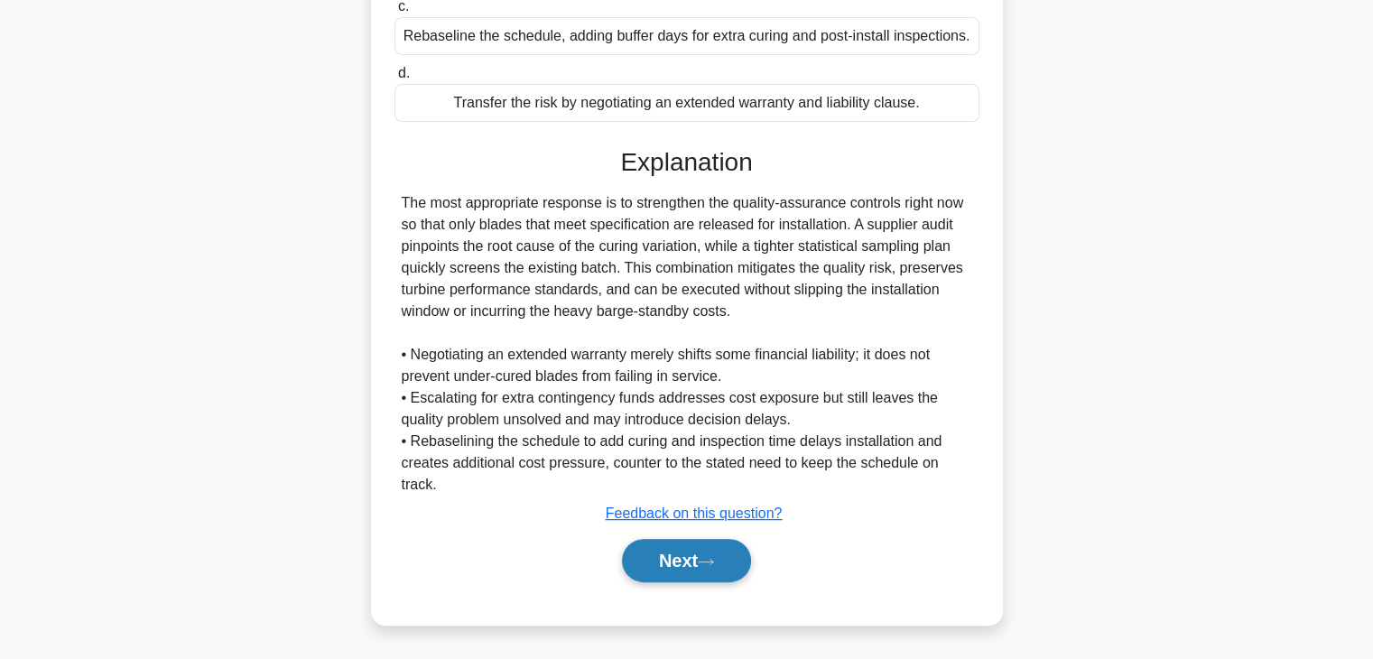
click at [692, 563] on button "Next" at bounding box center [686, 560] width 129 height 43
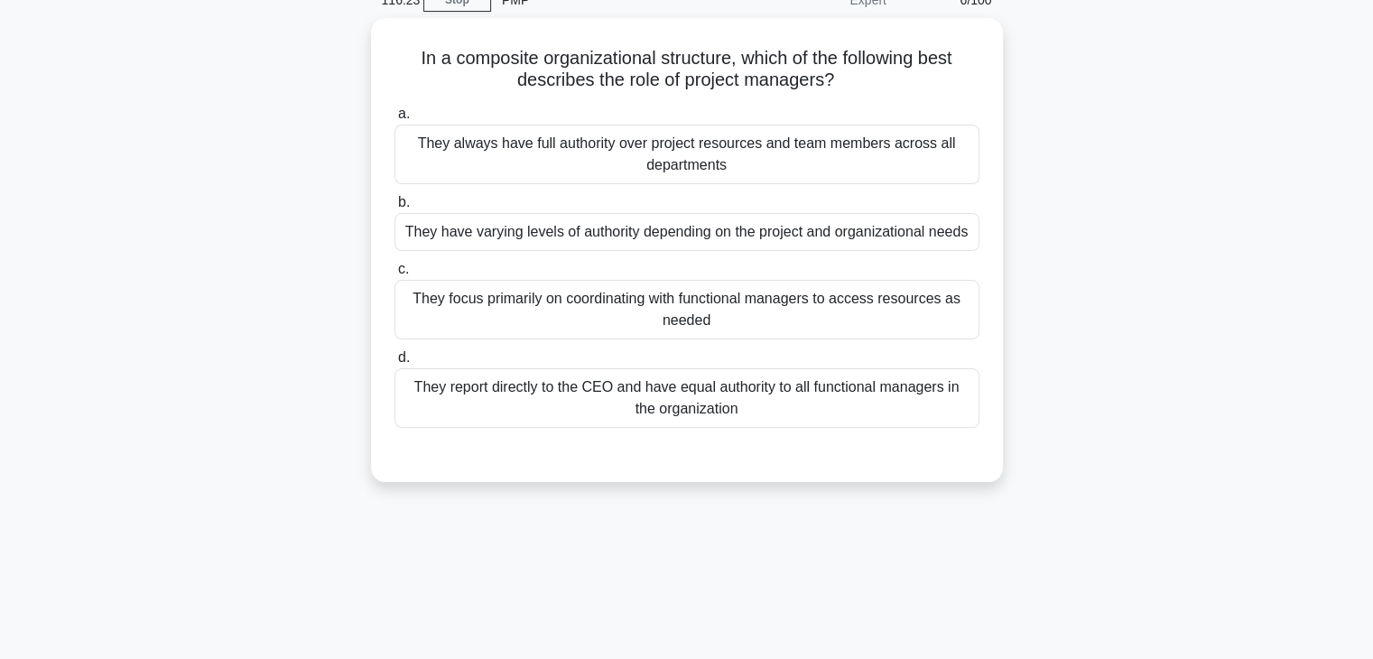
scroll to position [0, 0]
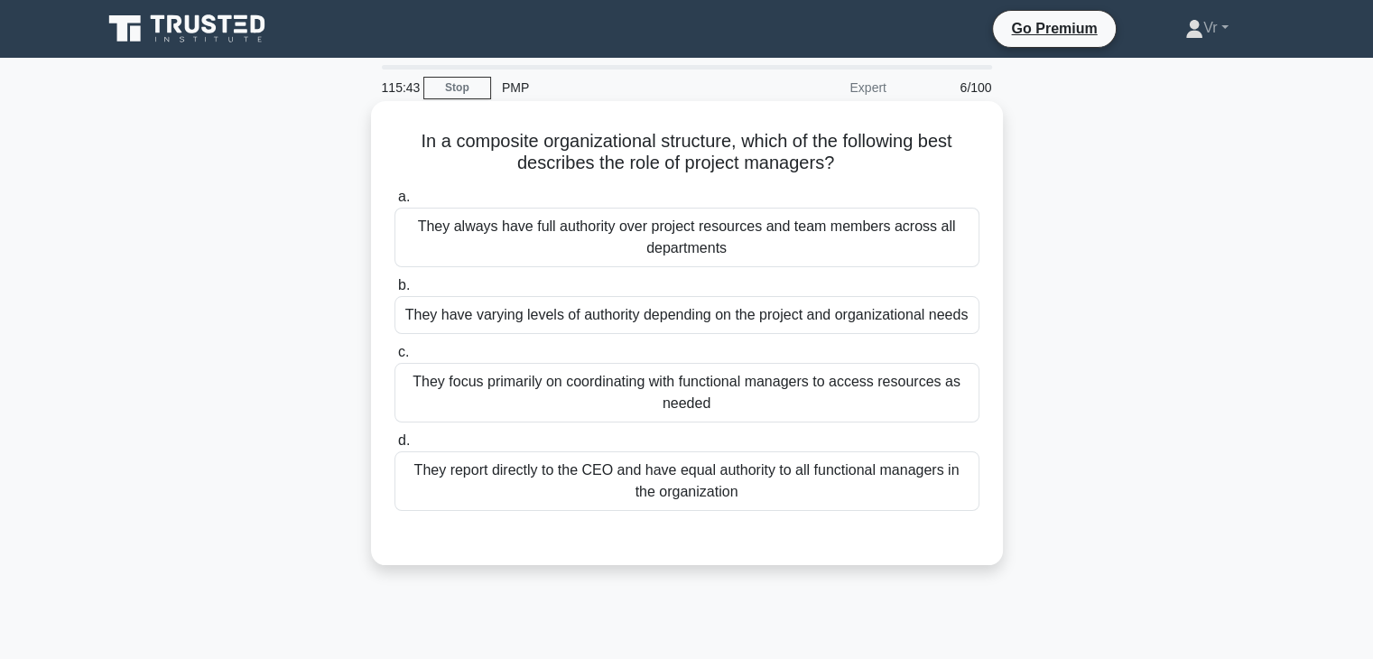
click at [604, 319] on div "They have varying levels of authority depending on the project and organization…" at bounding box center [687, 315] width 585 height 38
click at [395, 292] on input "b. They have varying levels of authority depending on the project and organizat…" at bounding box center [395, 286] width 0 height 12
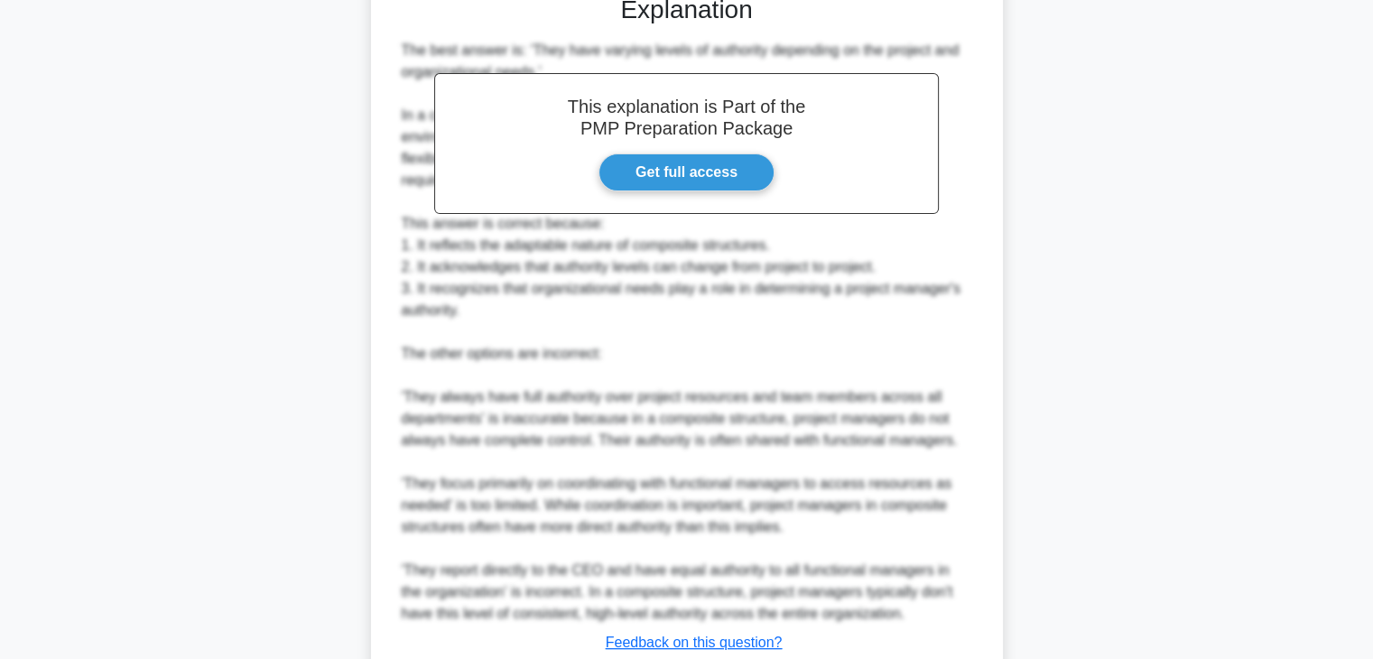
scroll to position [692, 0]
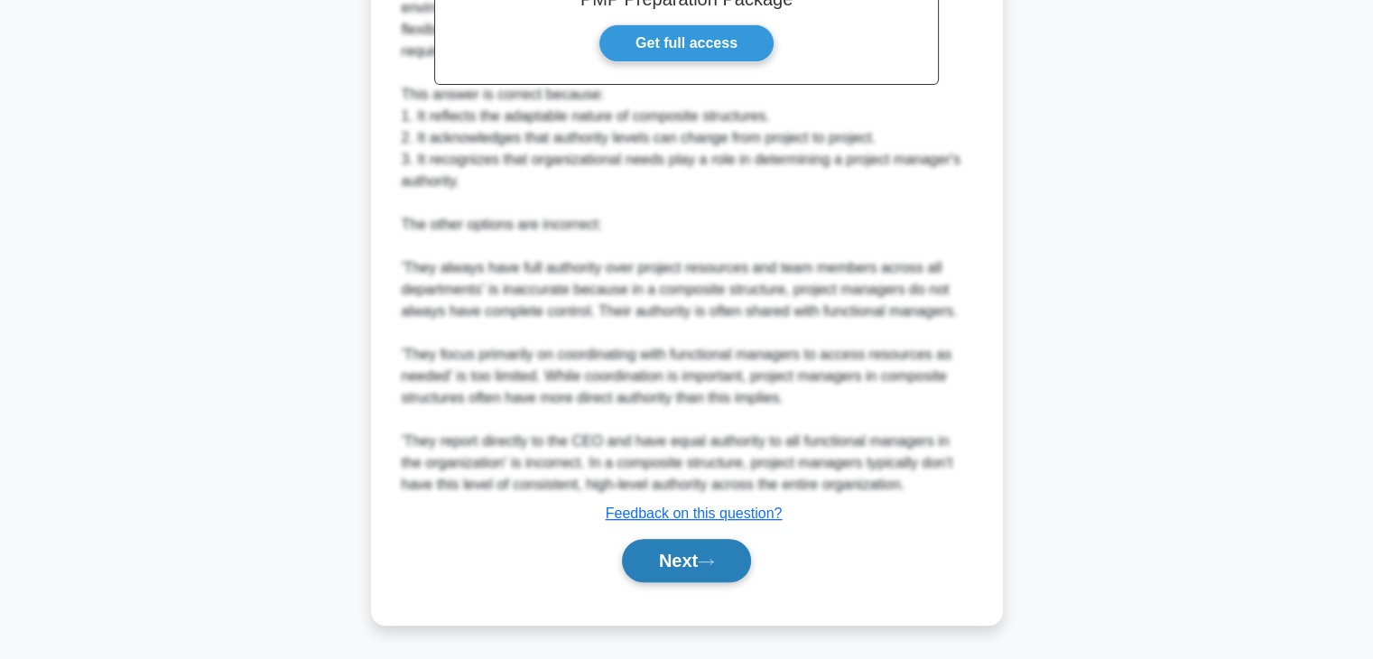
click at [673, 558] on button "Next" at bounding box center [686, 560] width 129 height 43
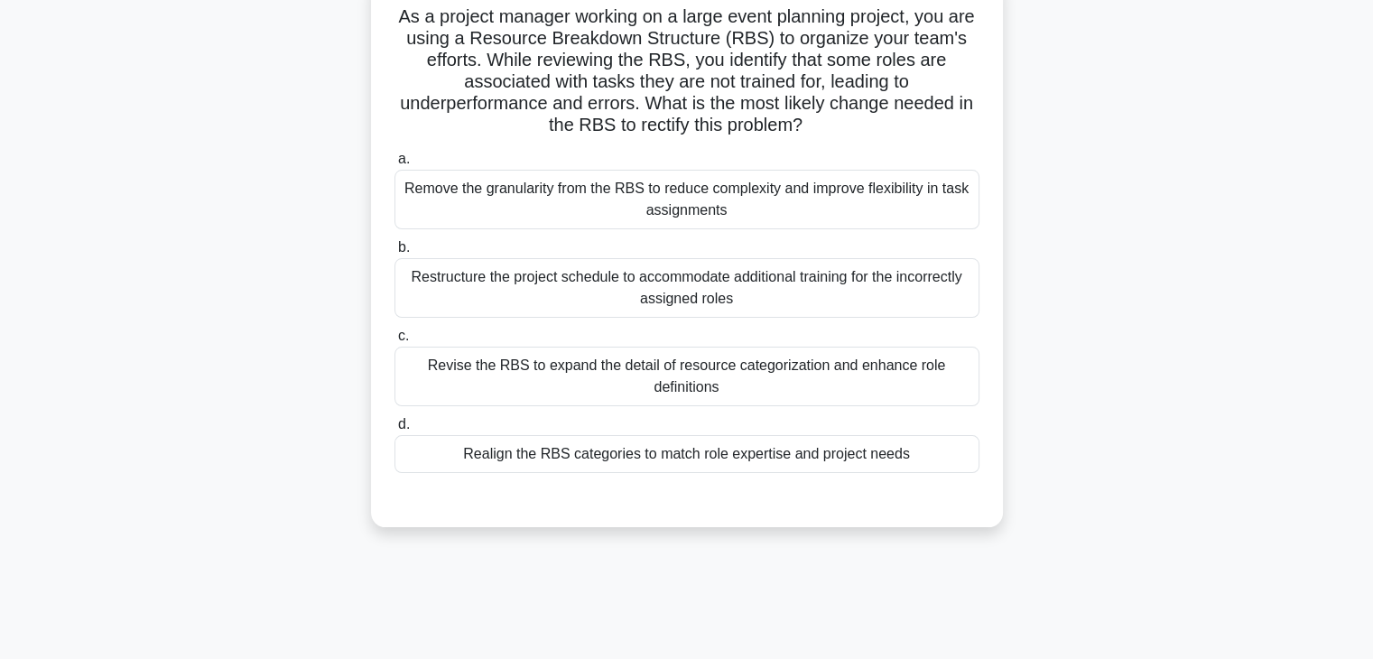
scroll to position [0, 0]
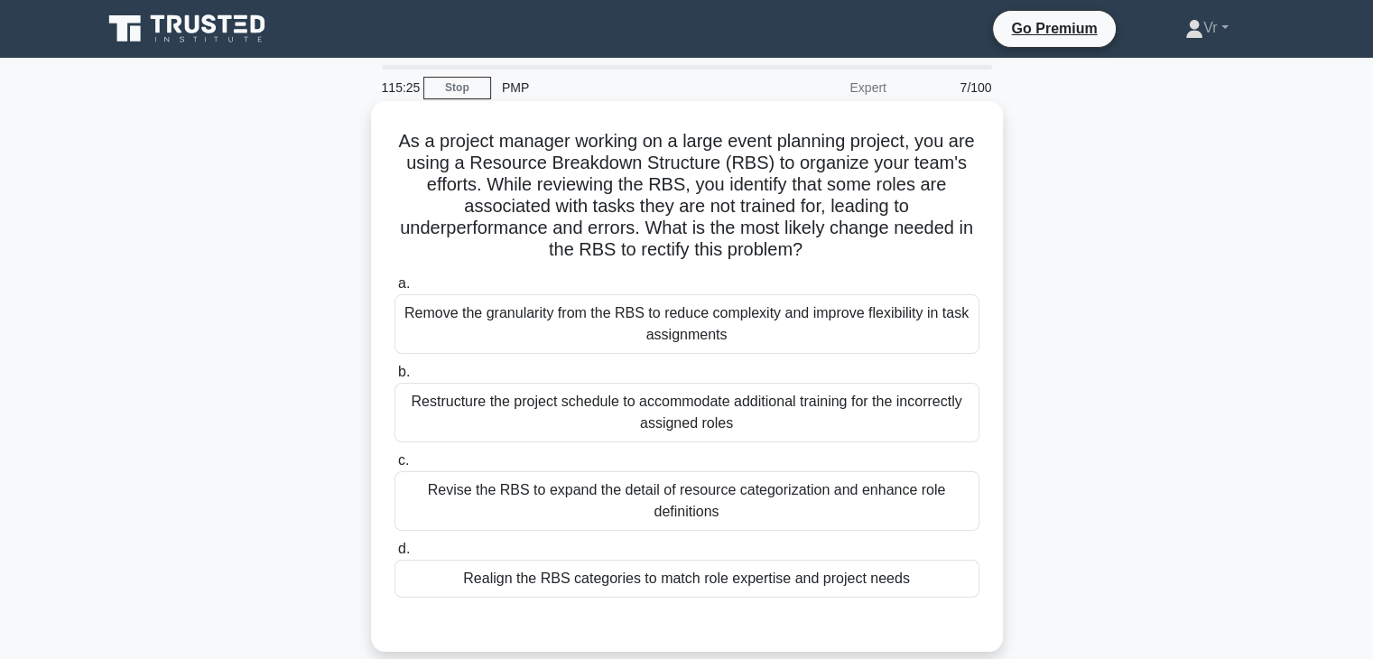
drag, startPoint x: 682, startPoint y: 242, endPoint x: 840, endPoint y: 247, distance: 158.1
click at [840, 247] on h5 "As a project manager working on a large event planning project, you are using a…" at bounding box center [687, 196] width 589 height 132
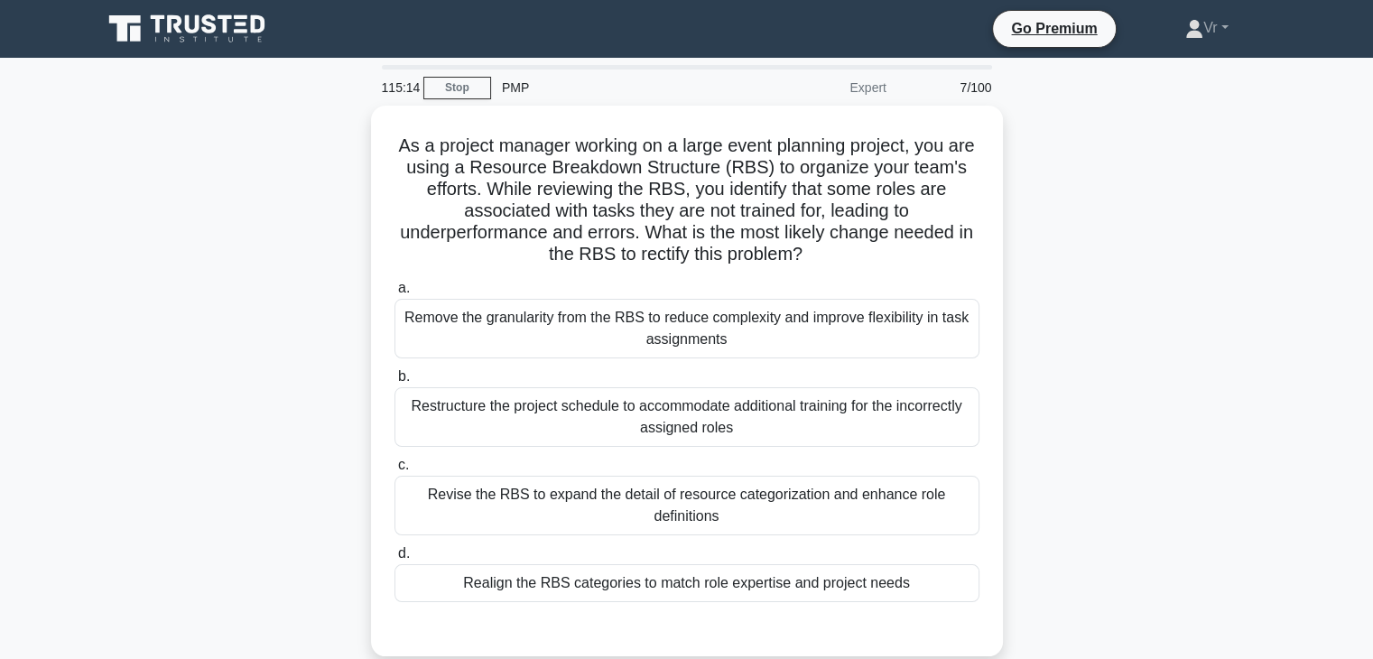
click at [1185, 272] on div "As a project manager working on a large event planning project, you are using a…" at bounding box center [687, 392] width 1192 height 572
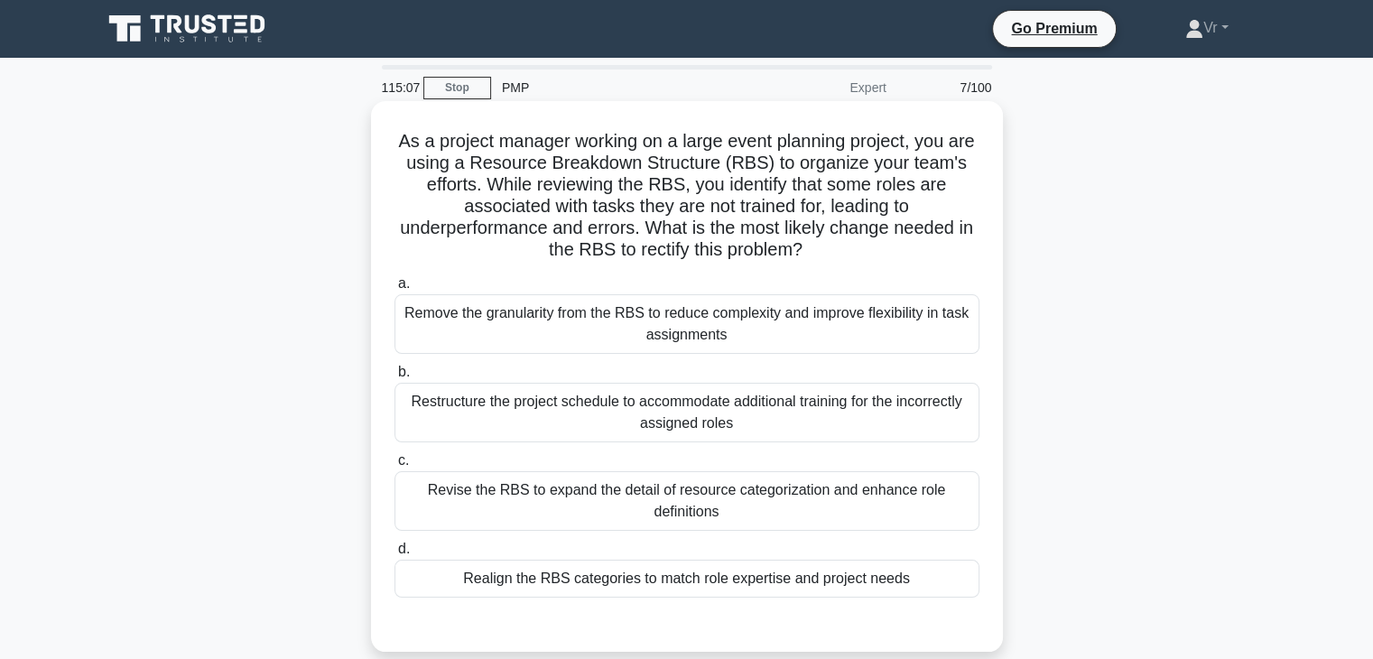
click at [801, 592] on div "Realign the RBS categories to match role expertise and project needs" at bounding box center [687, 579] width 585 height 38
click at [395, 555] on input "d. Realign the RBS categories to match role expertise and project needs" at bounding box center [395, 550] width 0 height 12
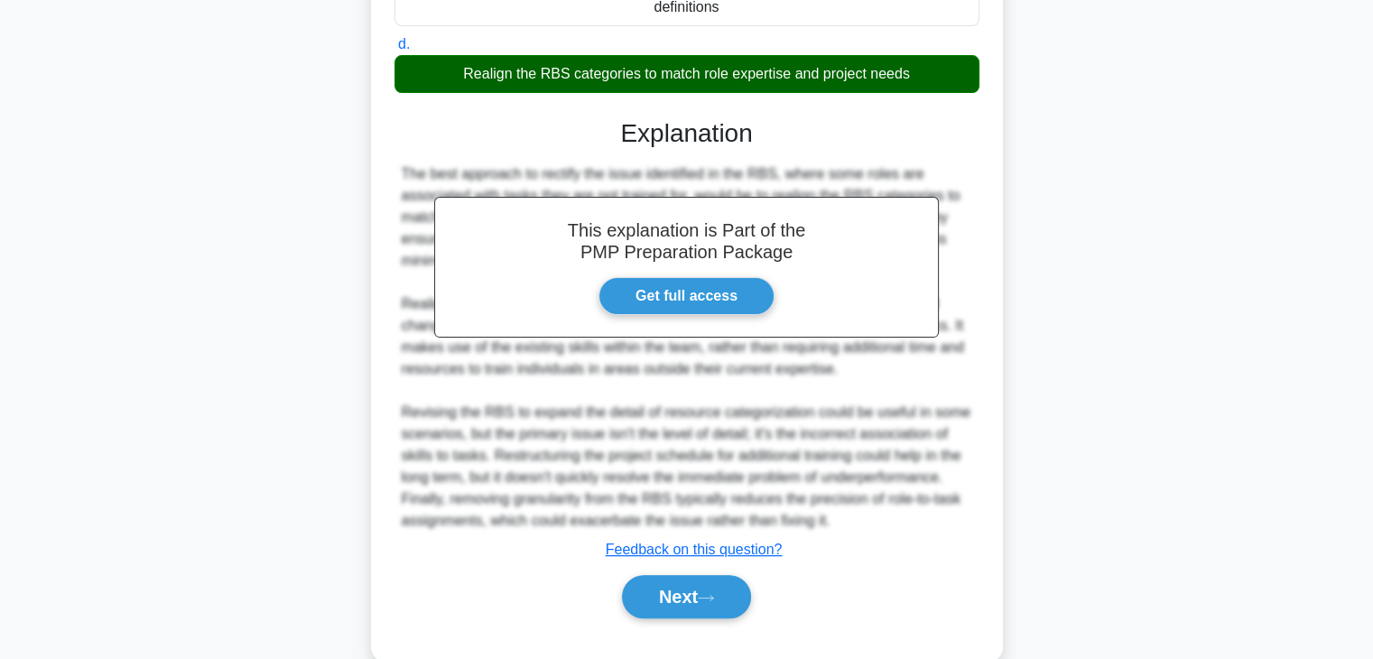
scroll to position [540, 0]
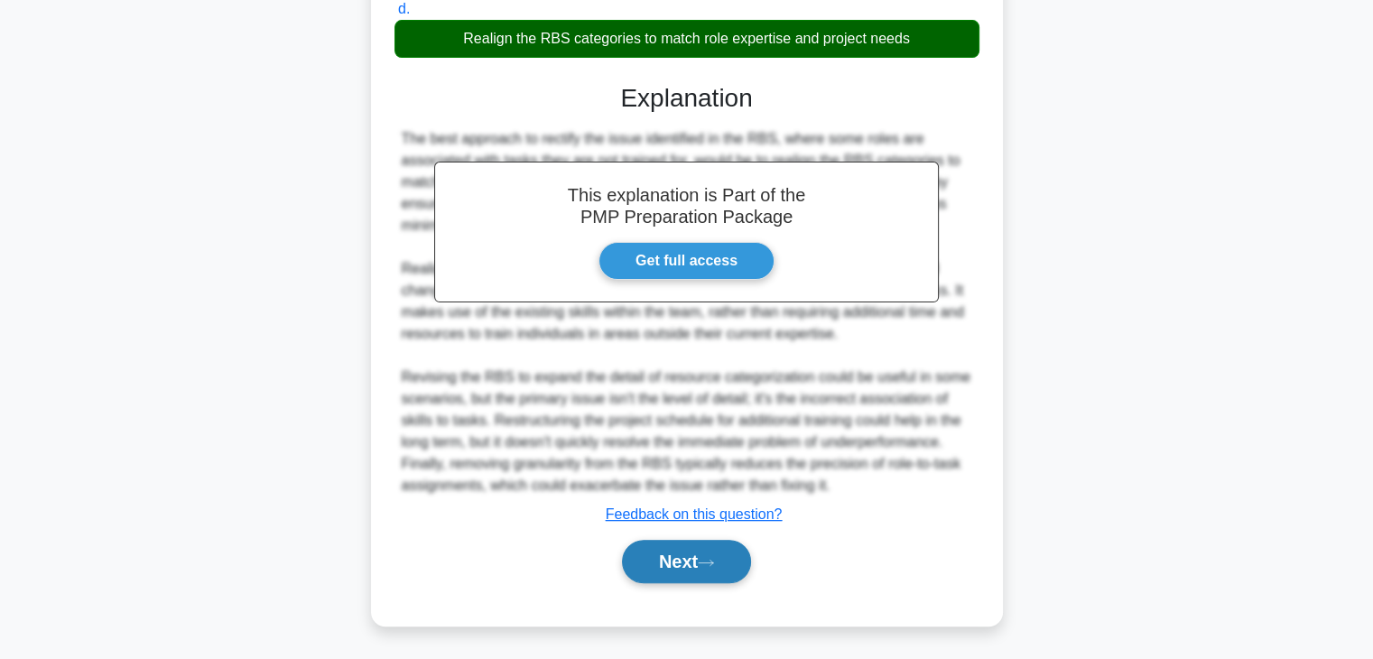
click at [708, 558] on icon at bounding box center [706, 563] width 16 height 10
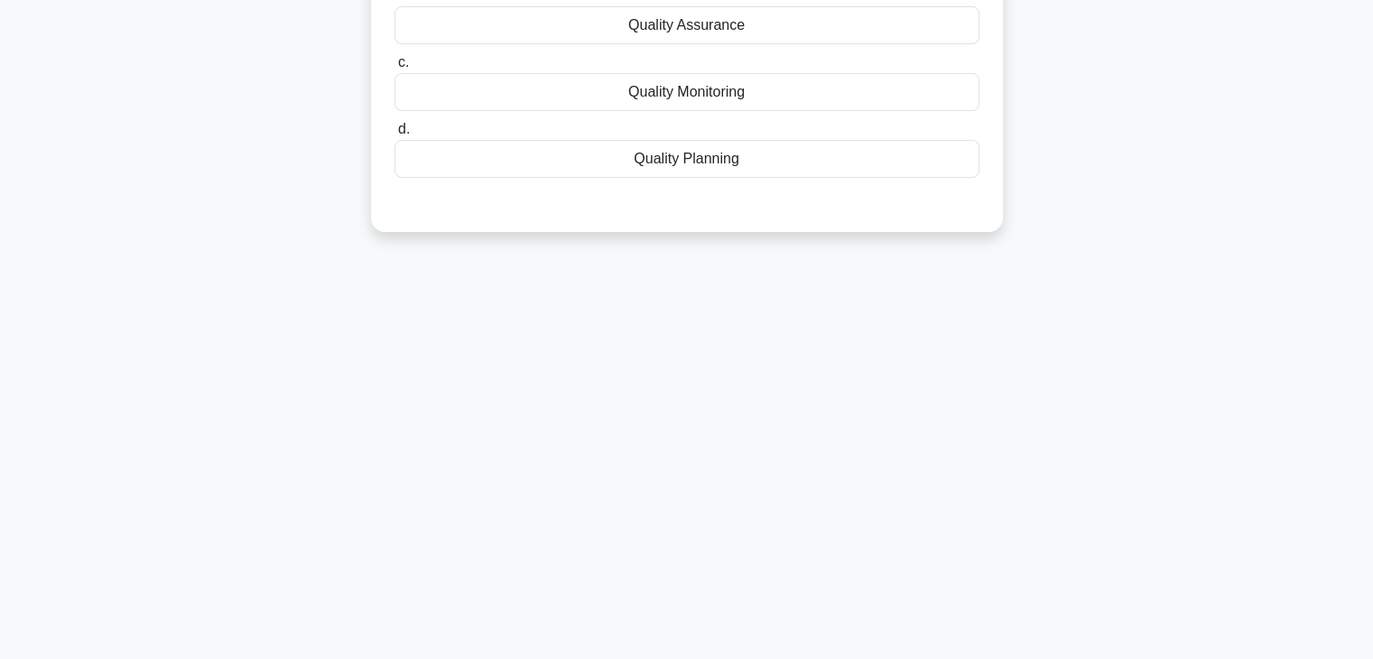
scroll to position [0, 0]
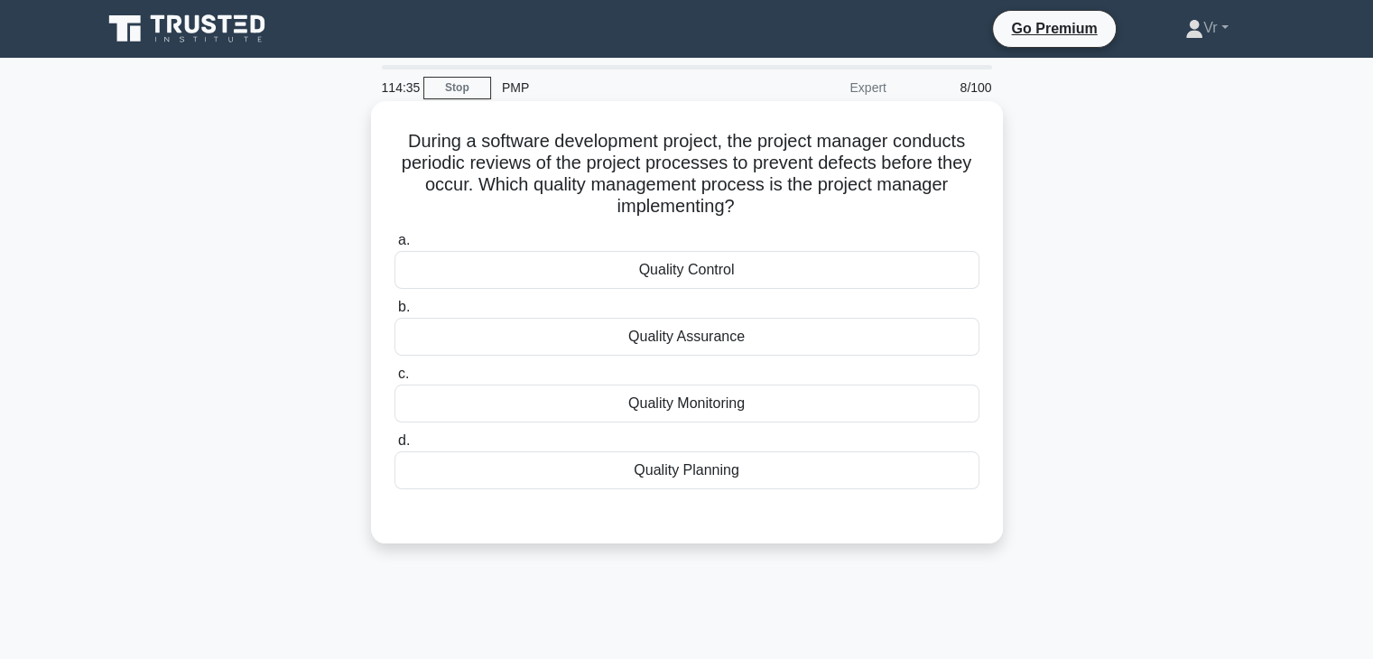
click at [683, 274] on div "Quality Control" at bounding box center [687, 270] width 585 height 38
click at [395, 246] on input "a. Quality Control" at bounding box center [395, 241] width 0 height 12
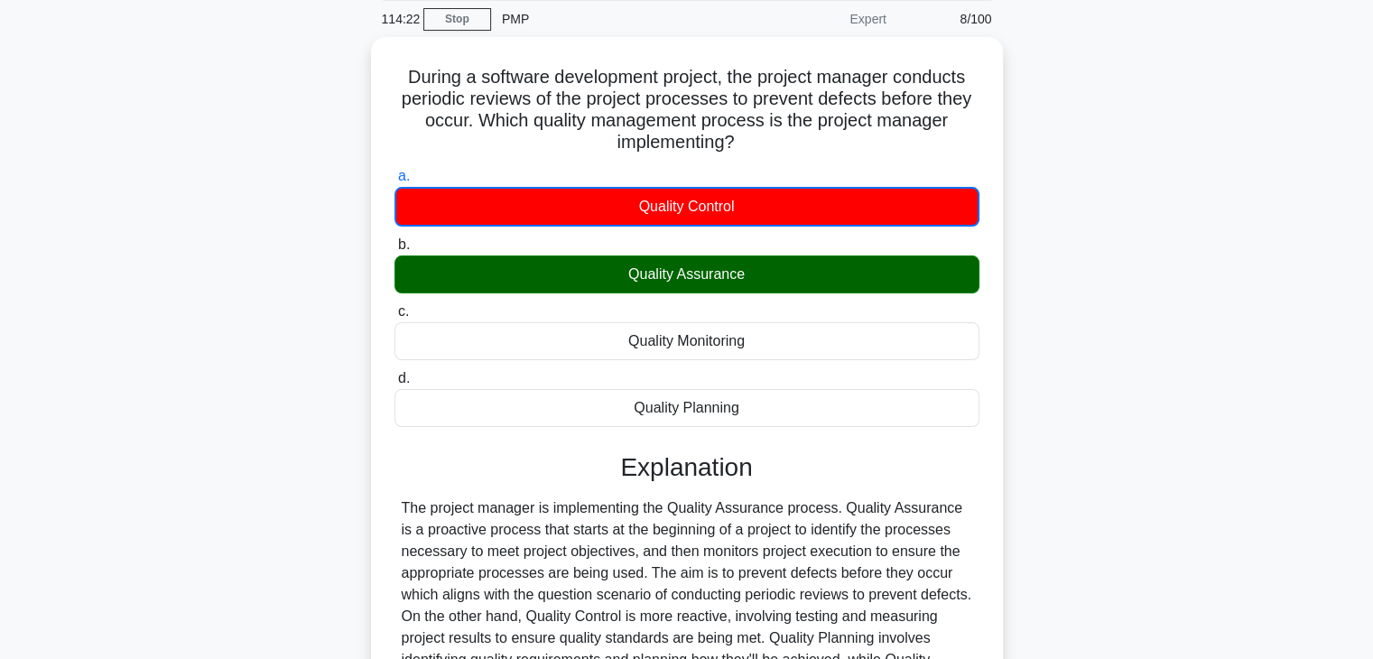
scroll to position [271, 0]
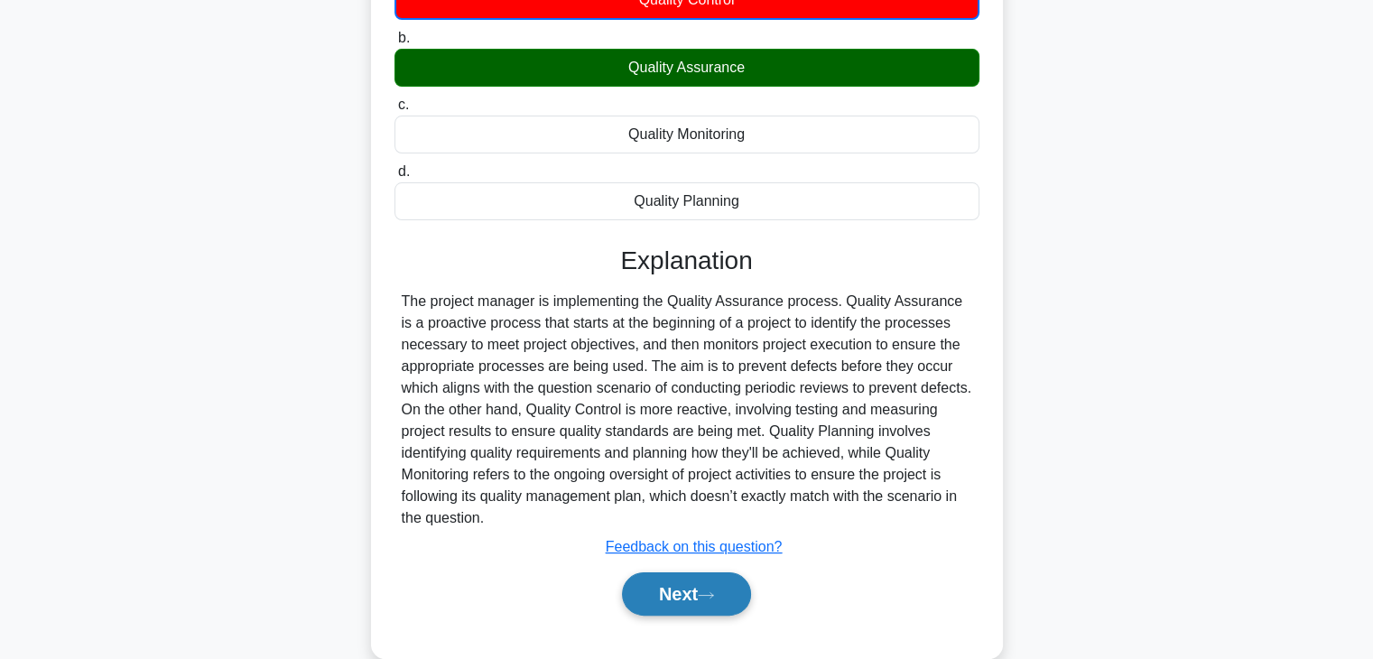
click at [707, 587] on button "Next" at bounding box center [686, 593] width 129 height 43
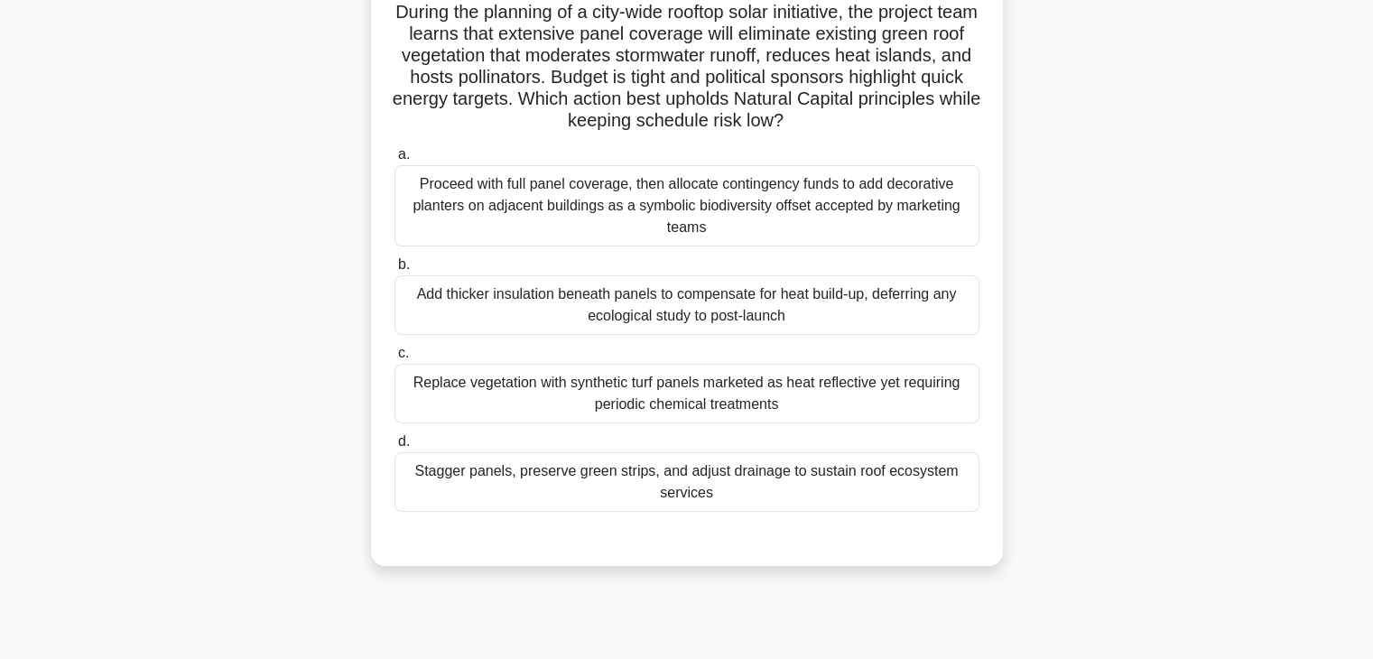
scroll to position [0, 0]
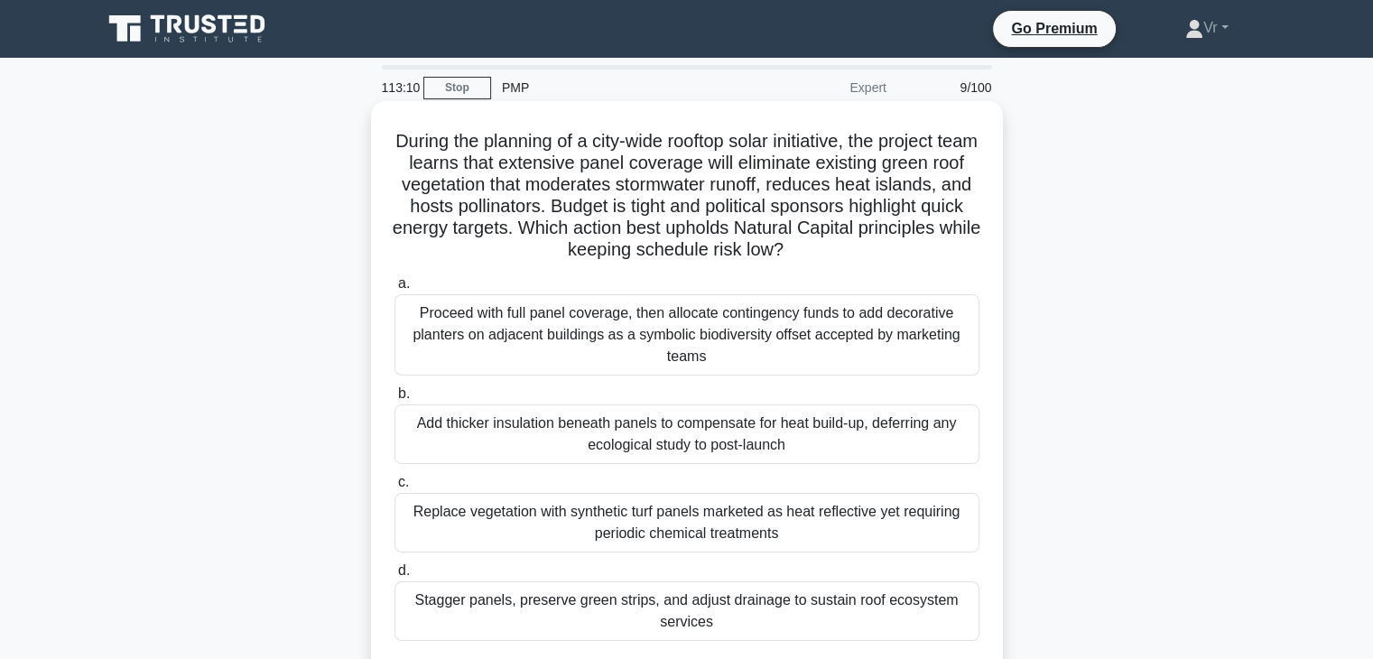
click at [707, 606] on div "Stagger panels, preserve green strips, and adjust drainage to sustain roof ecos…" at bounding box center [687, 611] width 585 height 60
click at [395, 577] on input "d. Stagger panels, preserve green strips, and adjust drainage to sustain roof e…" at bounding box center [395, 571] width 0 height 12
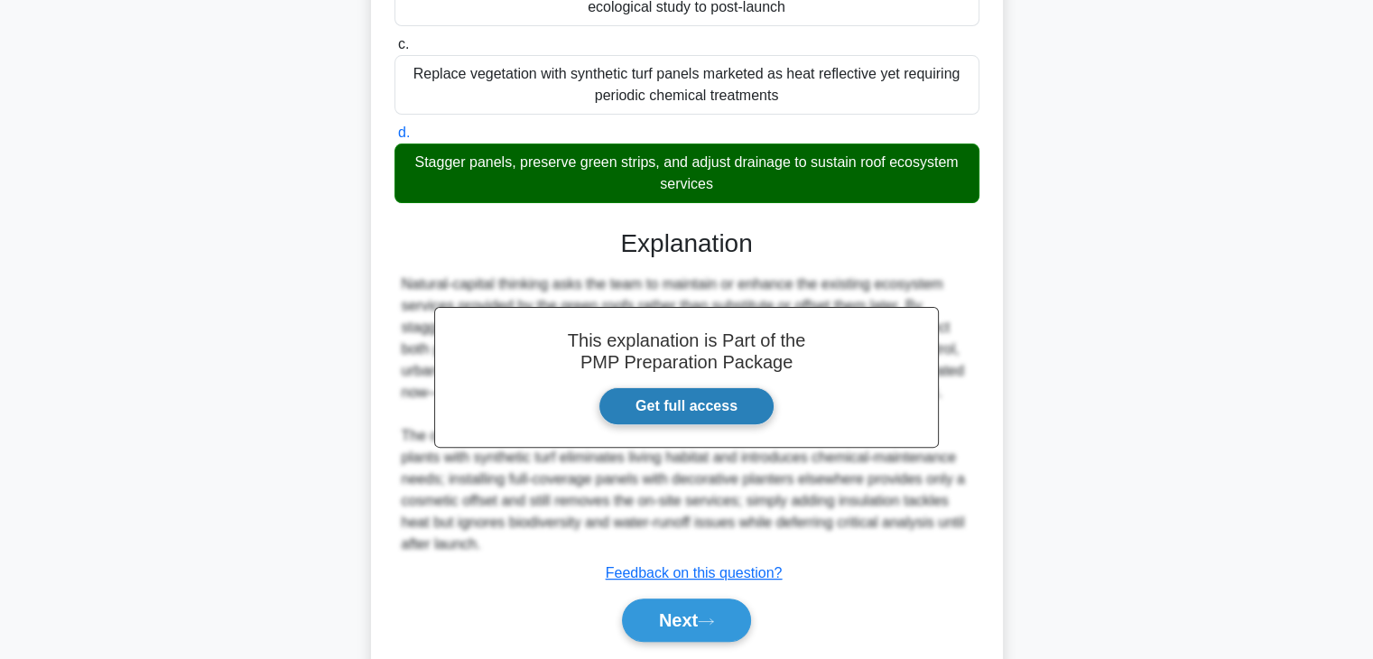
scroll to position [497, 0]
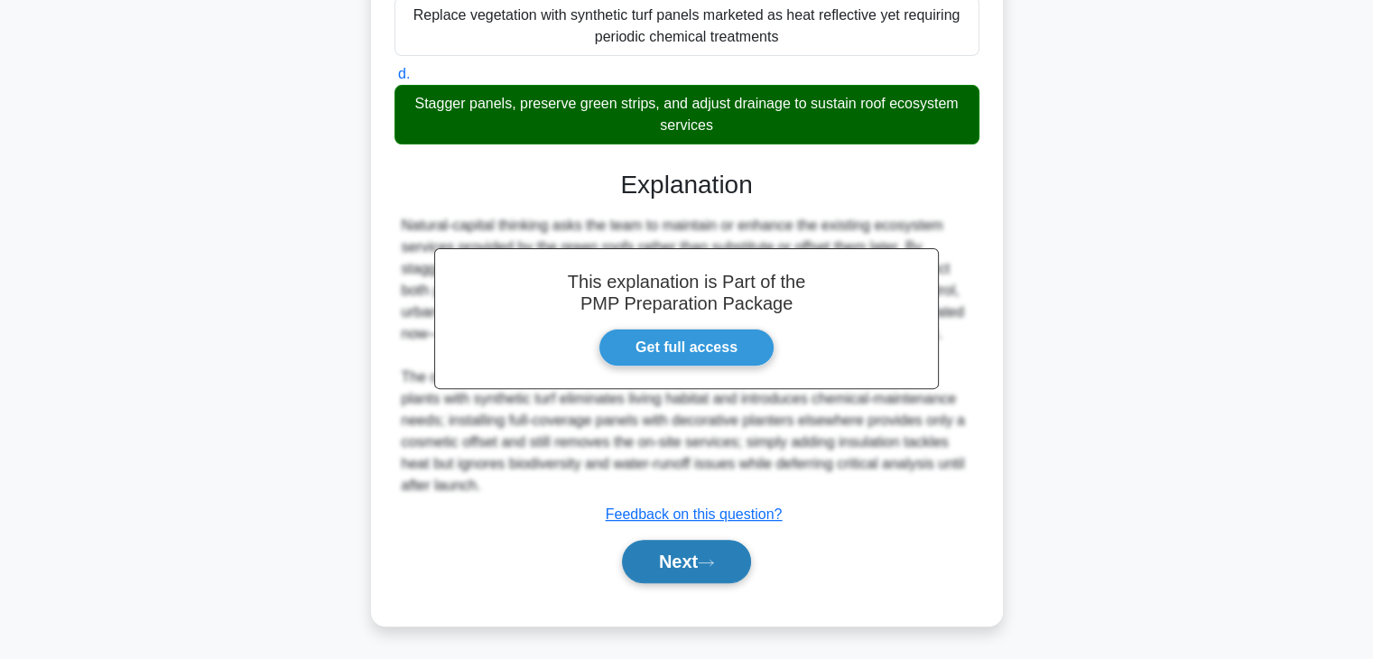
click at [684, 571] on button "Next" at bounding box center [686, 561] width 129 height 43
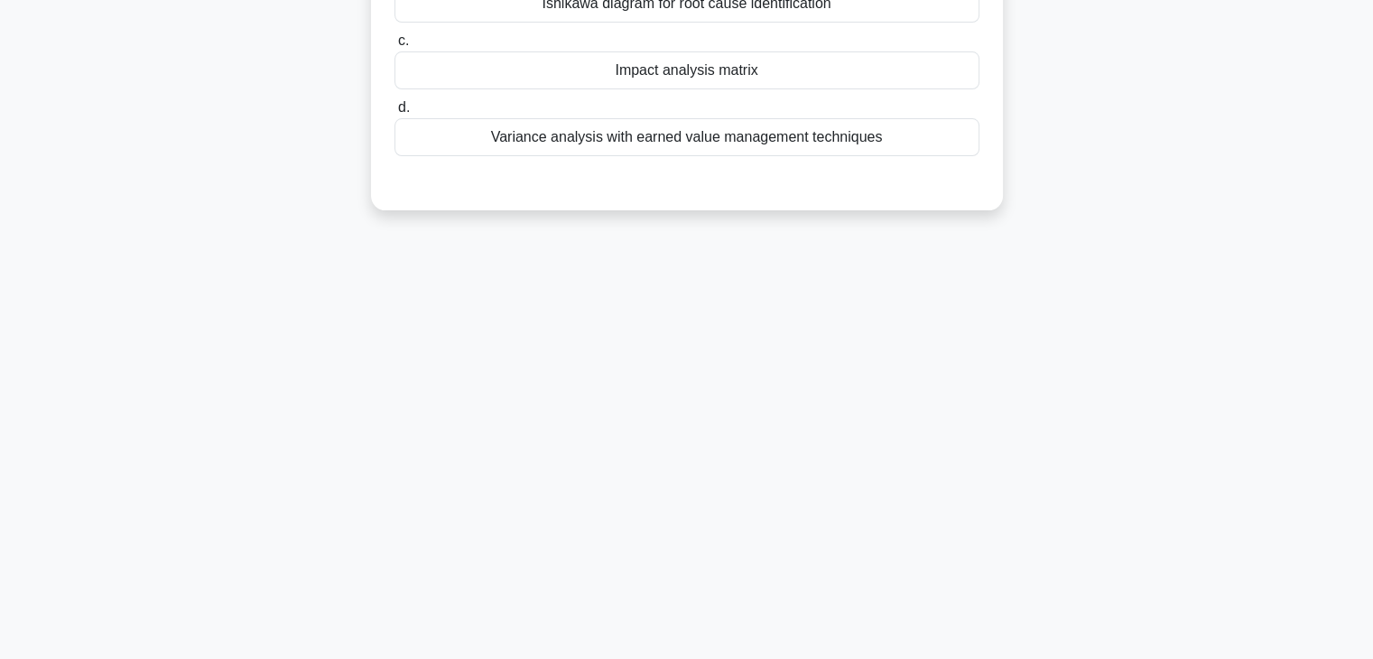
scroll to position [0, 0]
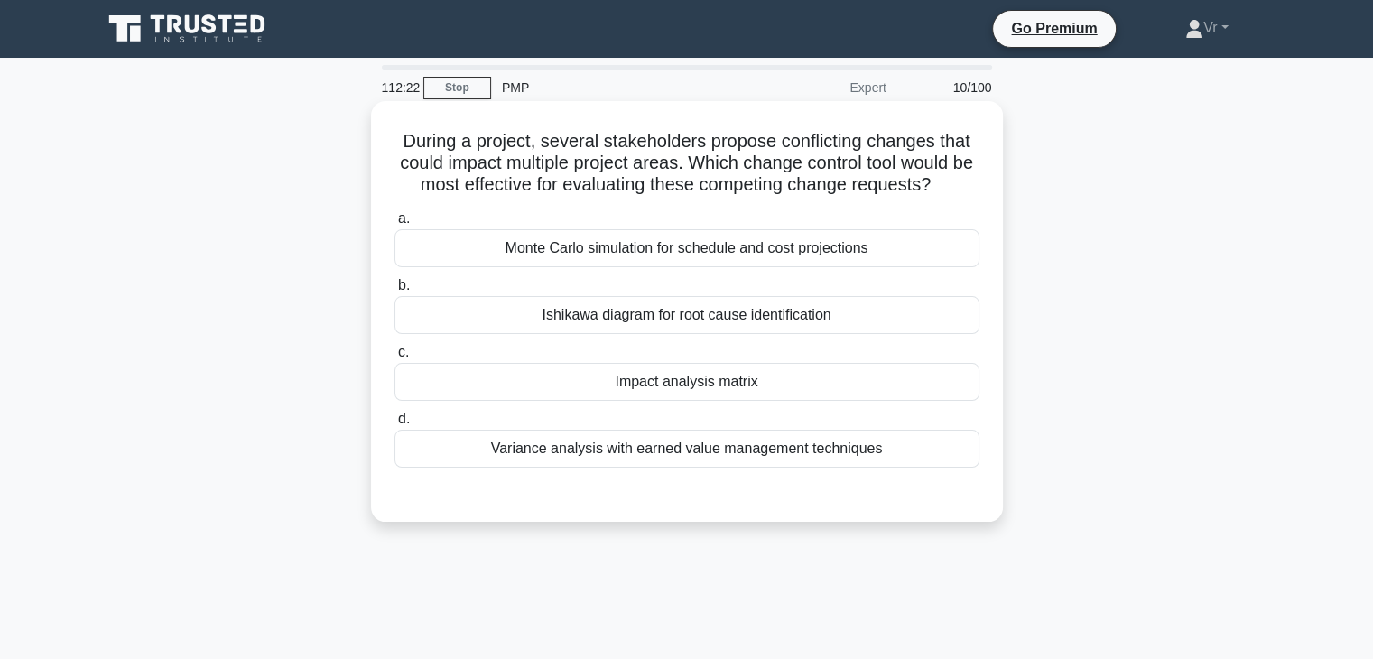
click at [681, 387] on div "Impact analysis matrix" at bounding box center [687, 382] width 585 height 38
click at [395, 358] on input "c. Impact analysis matrix" at bounding box center [395, 353] width 0 height 12
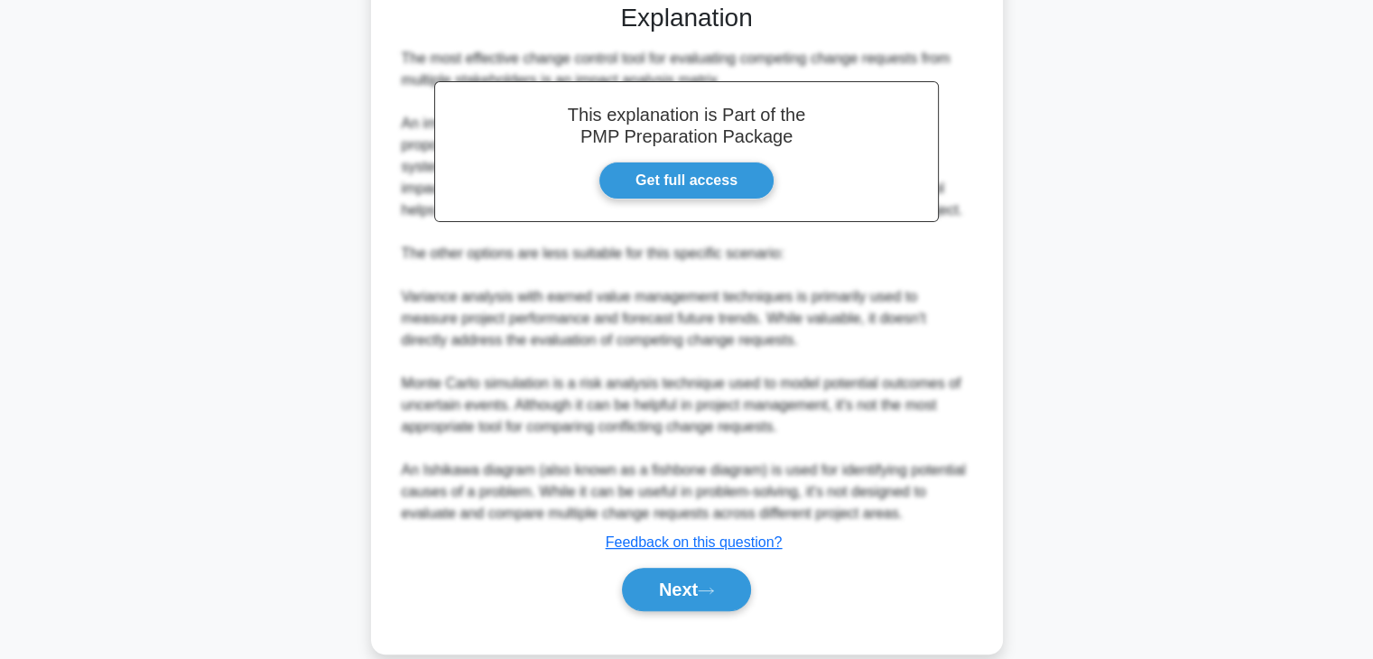
scroll to position [518, 0]
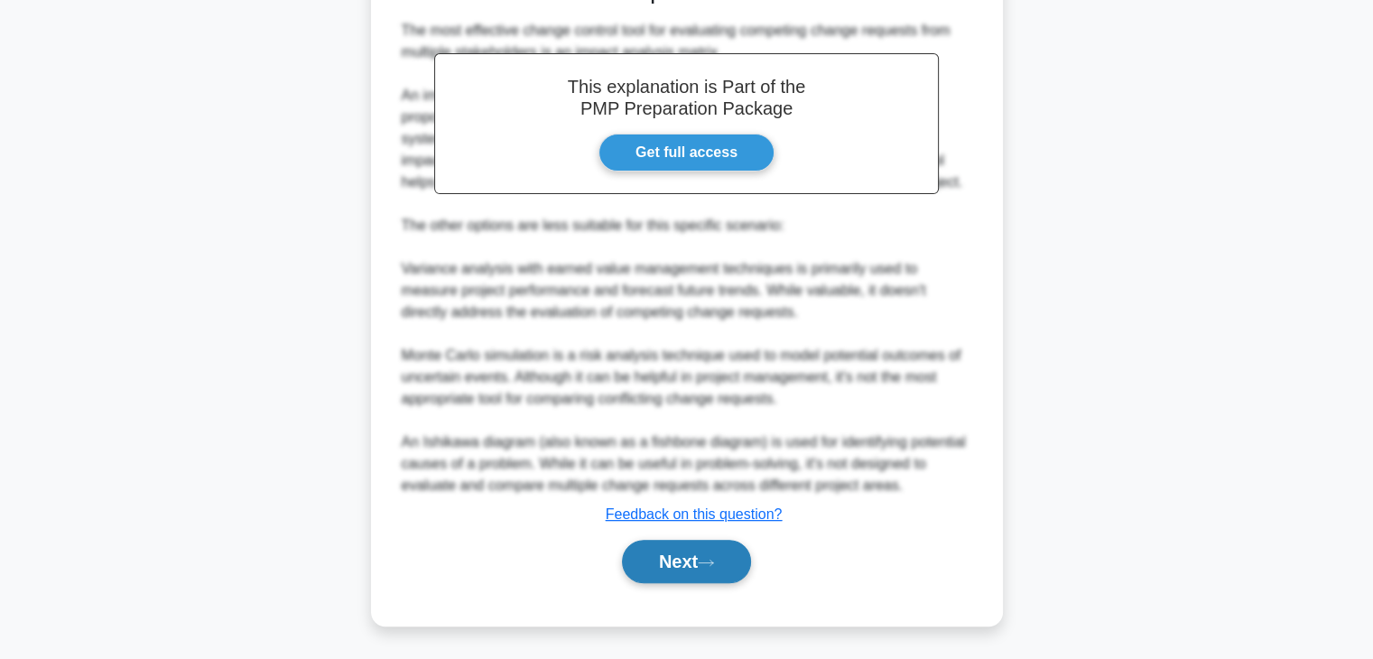
click at [677, 572] on button "Next" at bounding box center [686, 561] width 129 height 43
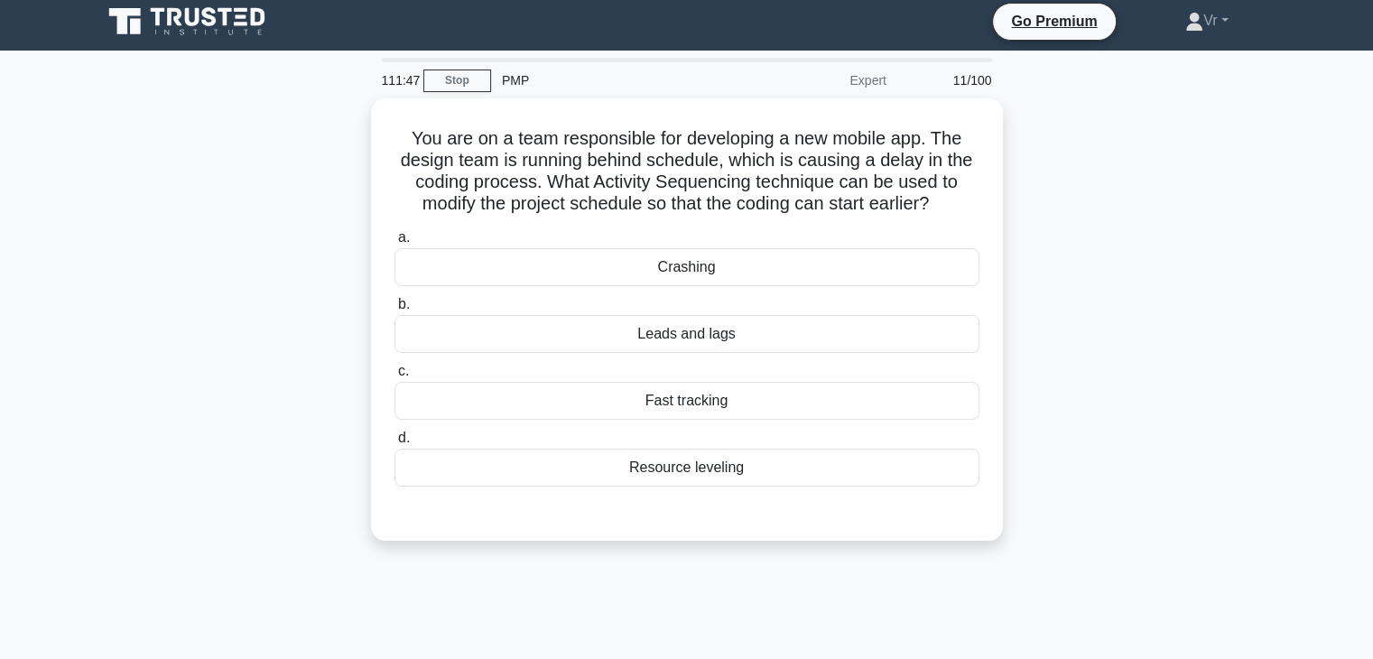
scroll to position [0, 0]
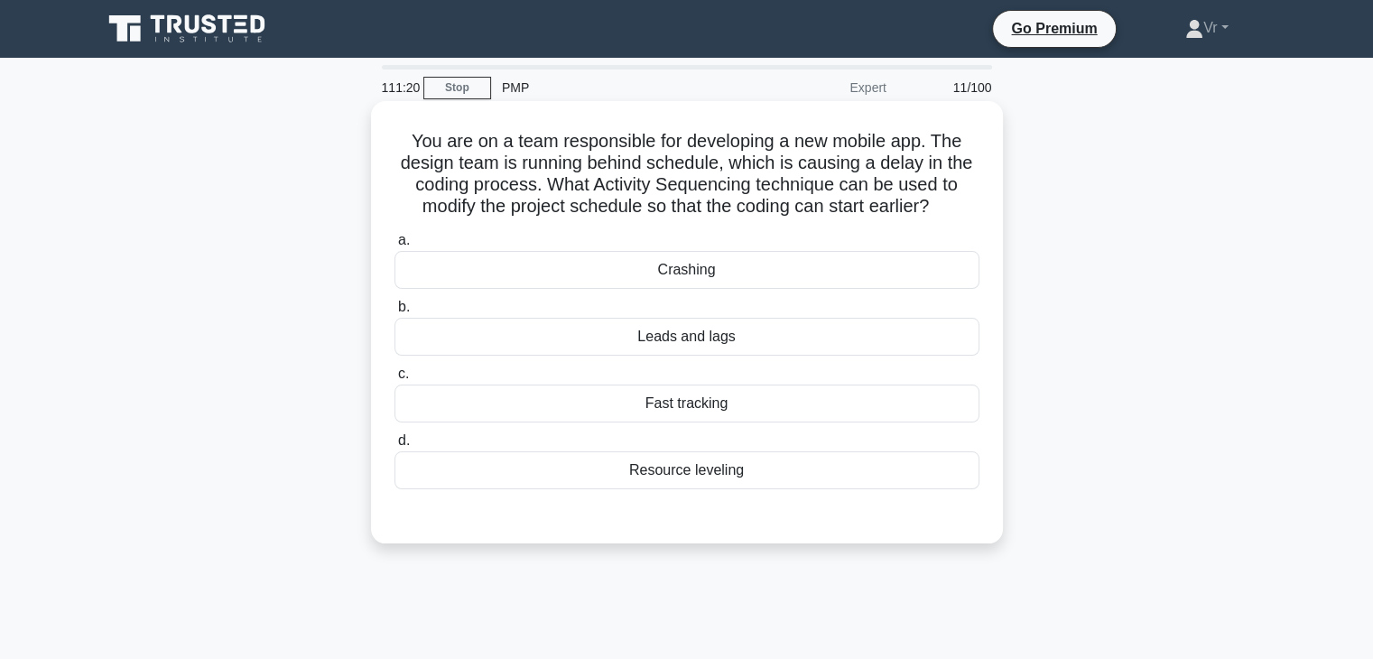
click at [666, 275] on div "Crashing" at bounding box center [687, 270] width 585 height 38
click at [395, 246] on input "a. Crashing" at bounding box center [395, 241] width 0 height 12
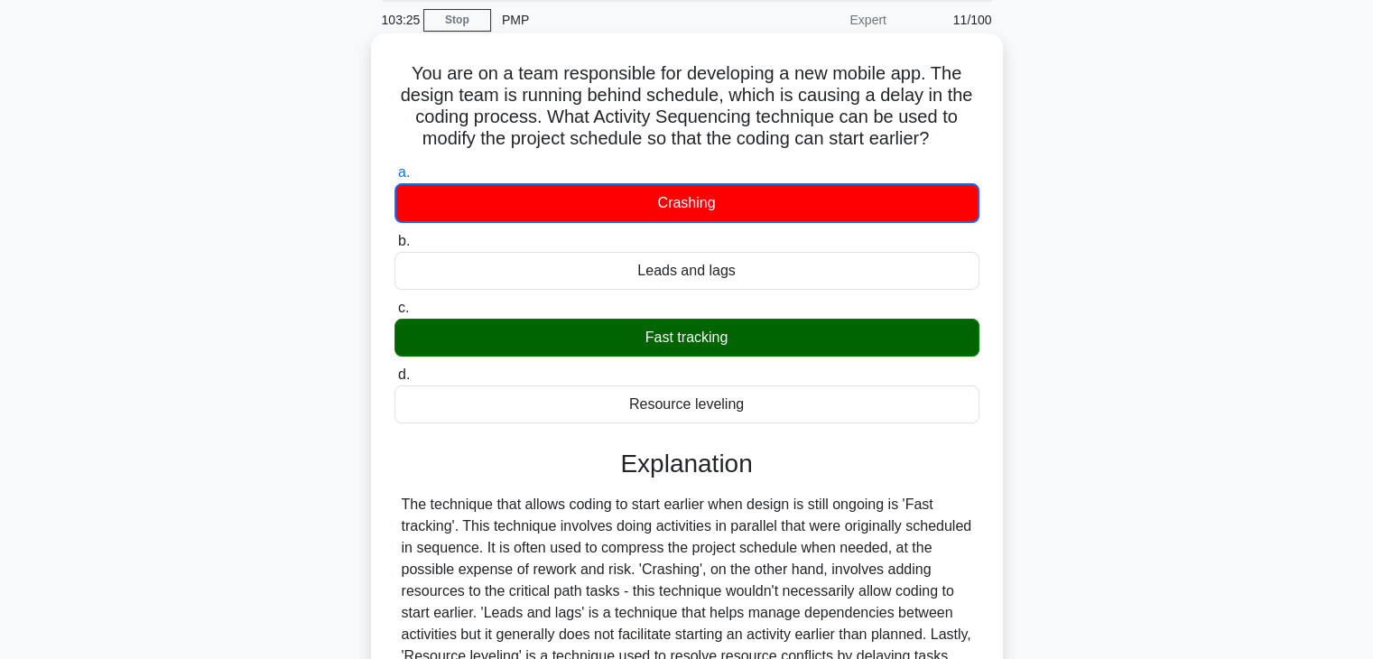
scroll to position [317, 0]
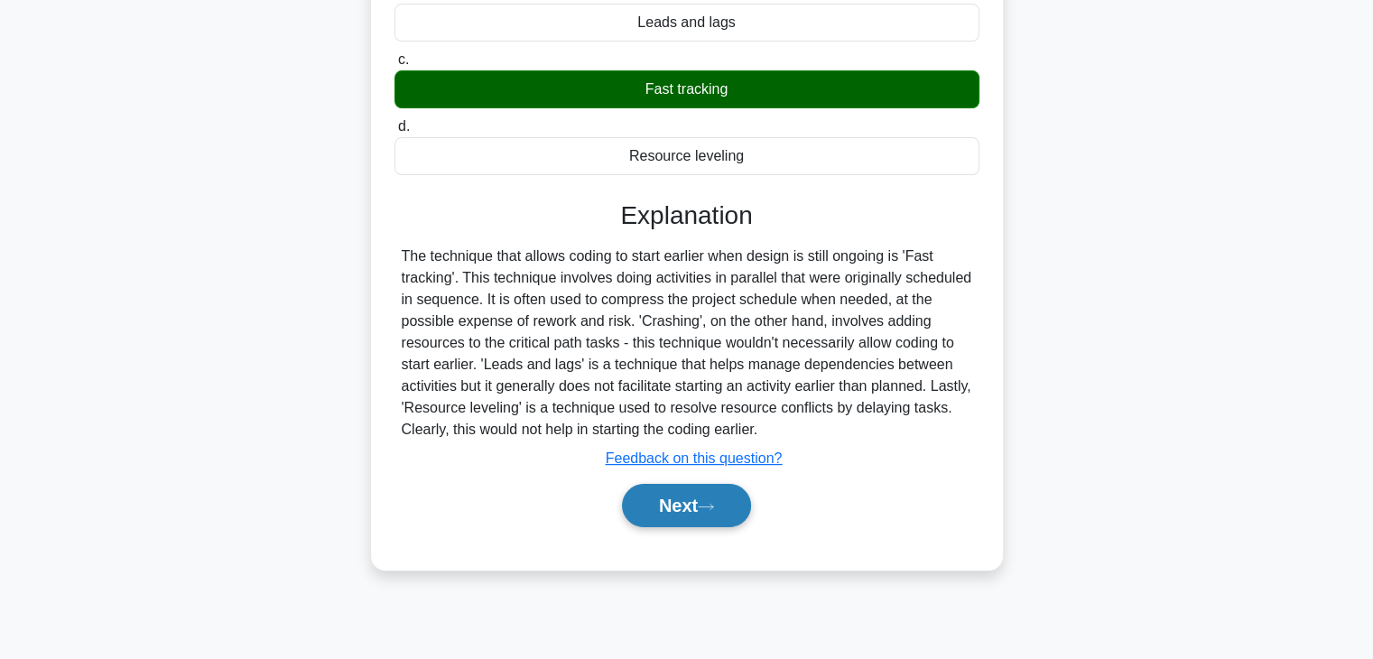
click at [670, 523] on button "Next" at bounding box center [686, 505] width 129 height 43
click at [706, 516] on button "Next" at bounding box center [686, 505] width 129 height 43
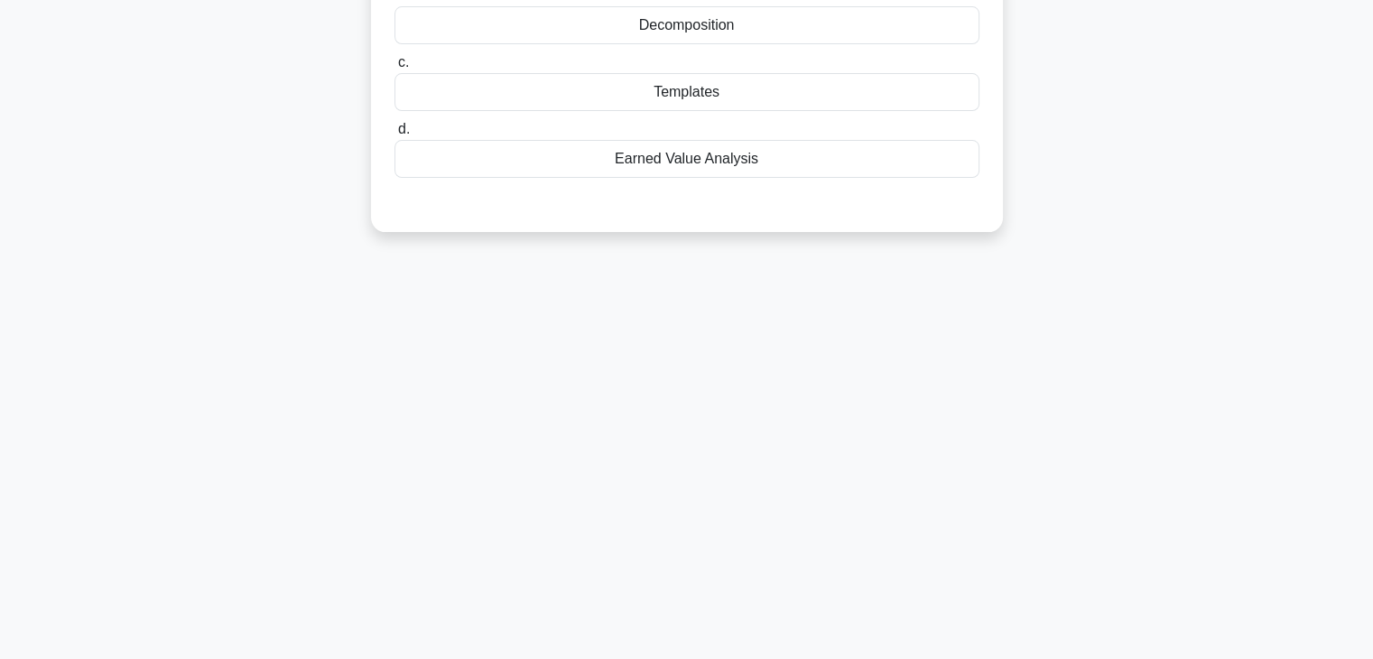
scroll to position [0, 0]
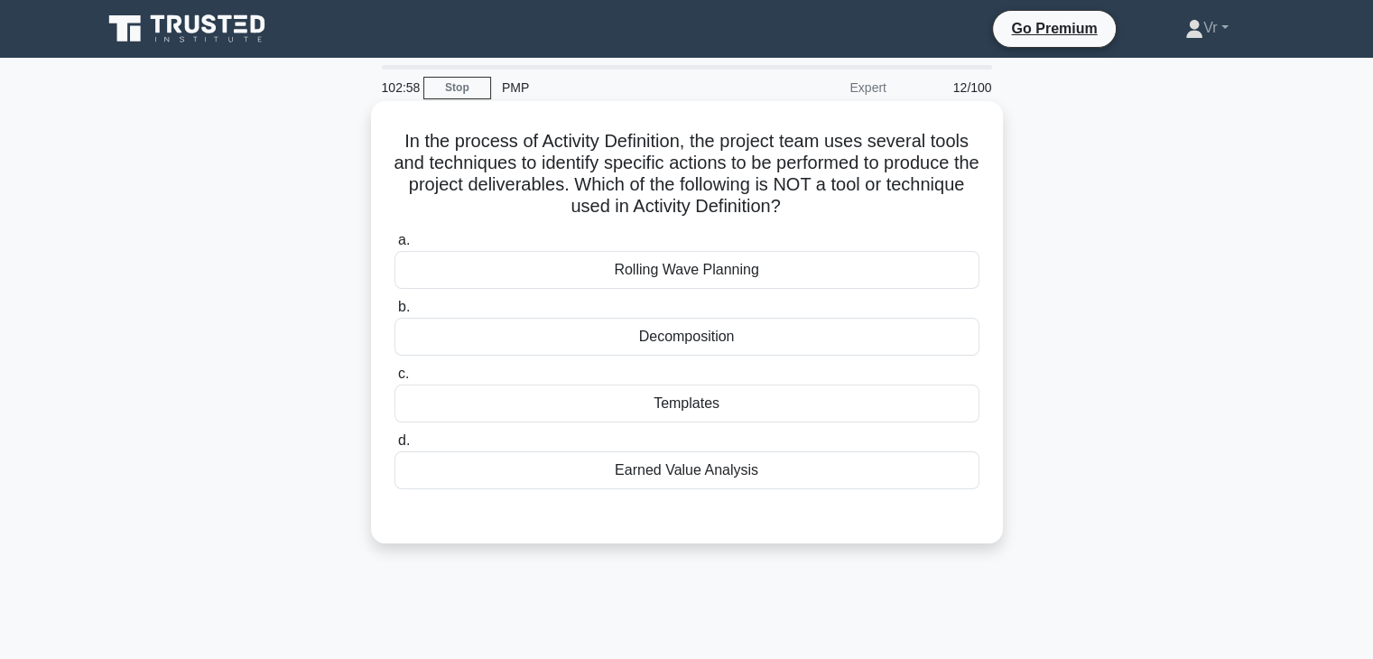
click at [680, 278] on div "Rolling Wave Planning" at bounding box center [687, 270] width 585 height 38
click at [395, 246] on input "a. Rolling Wave Planning" at bounding box center [395, 241] width 0 height 12
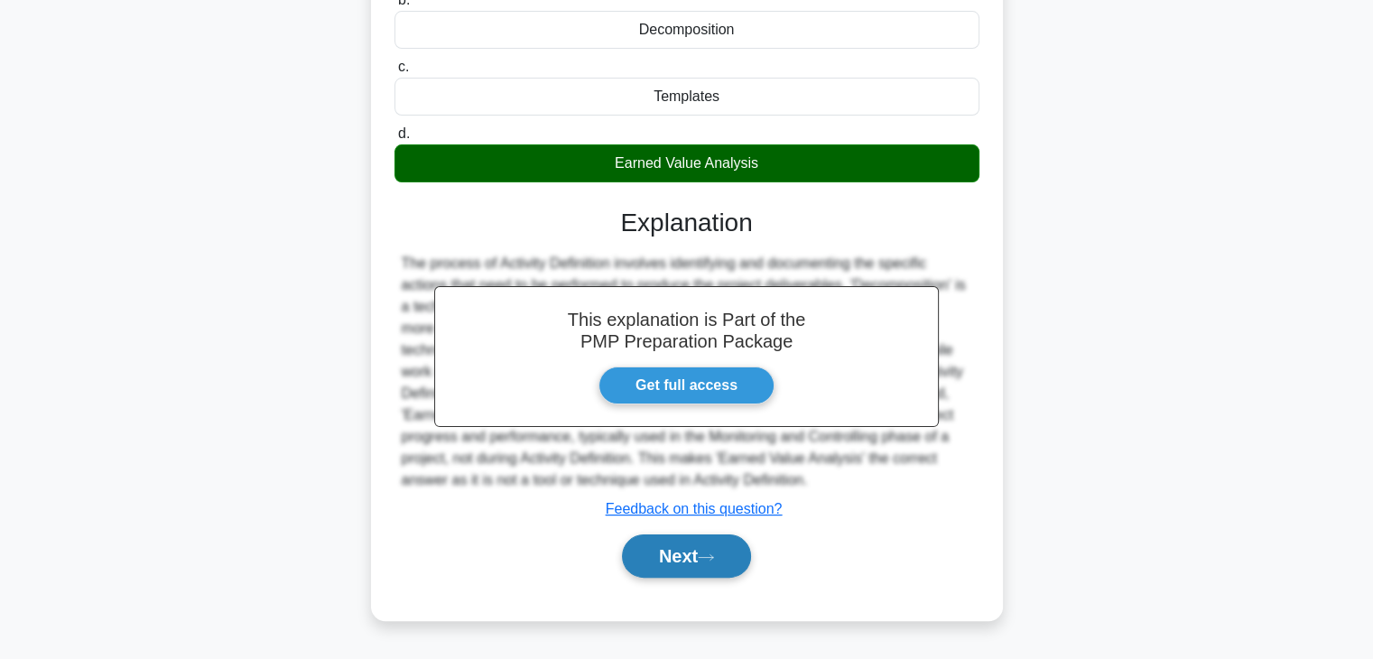
scroll to position [317, 0]
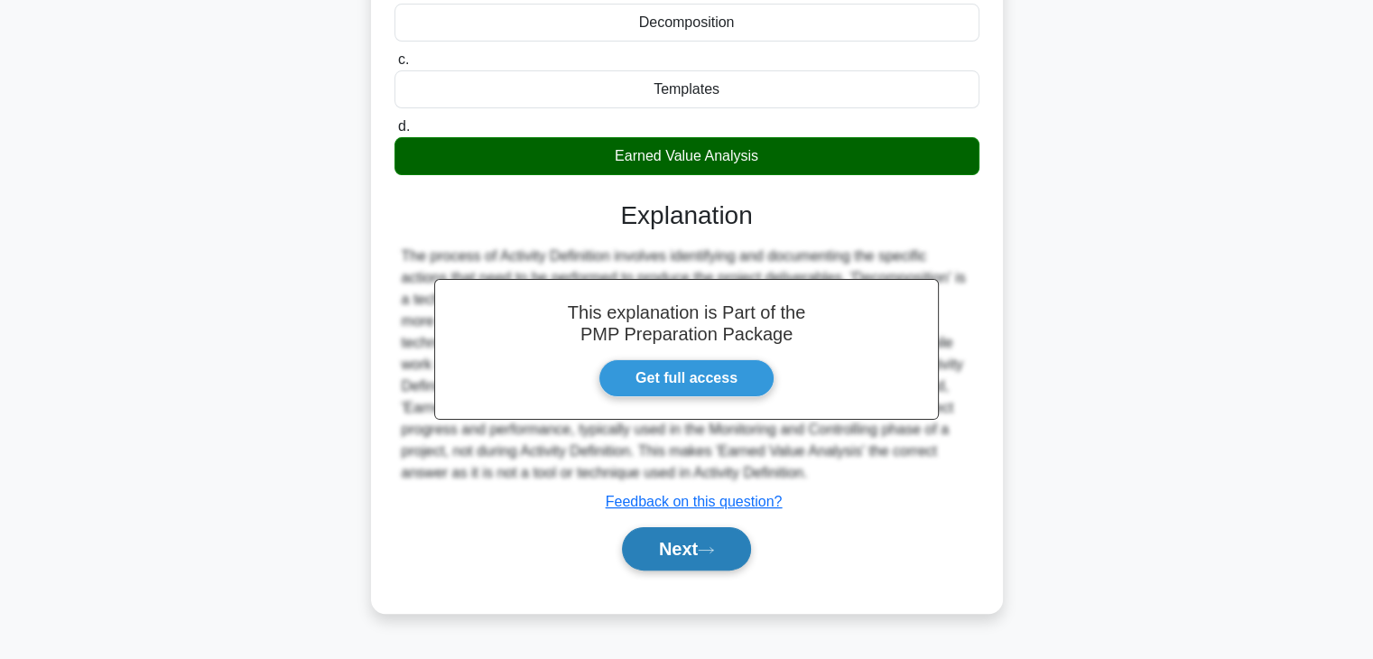
click at [690, 555] on button "Next" at bounding box center [686, 548] width 129 height 43
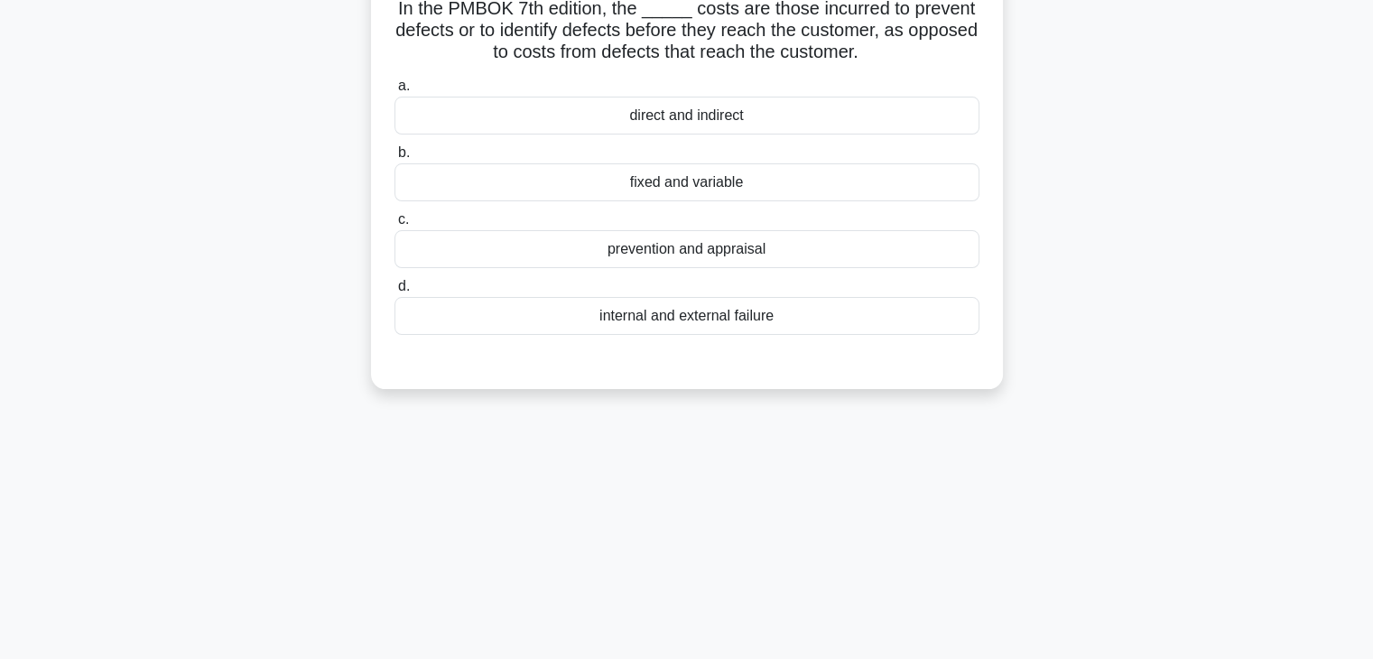
scroll to position [0, 0]
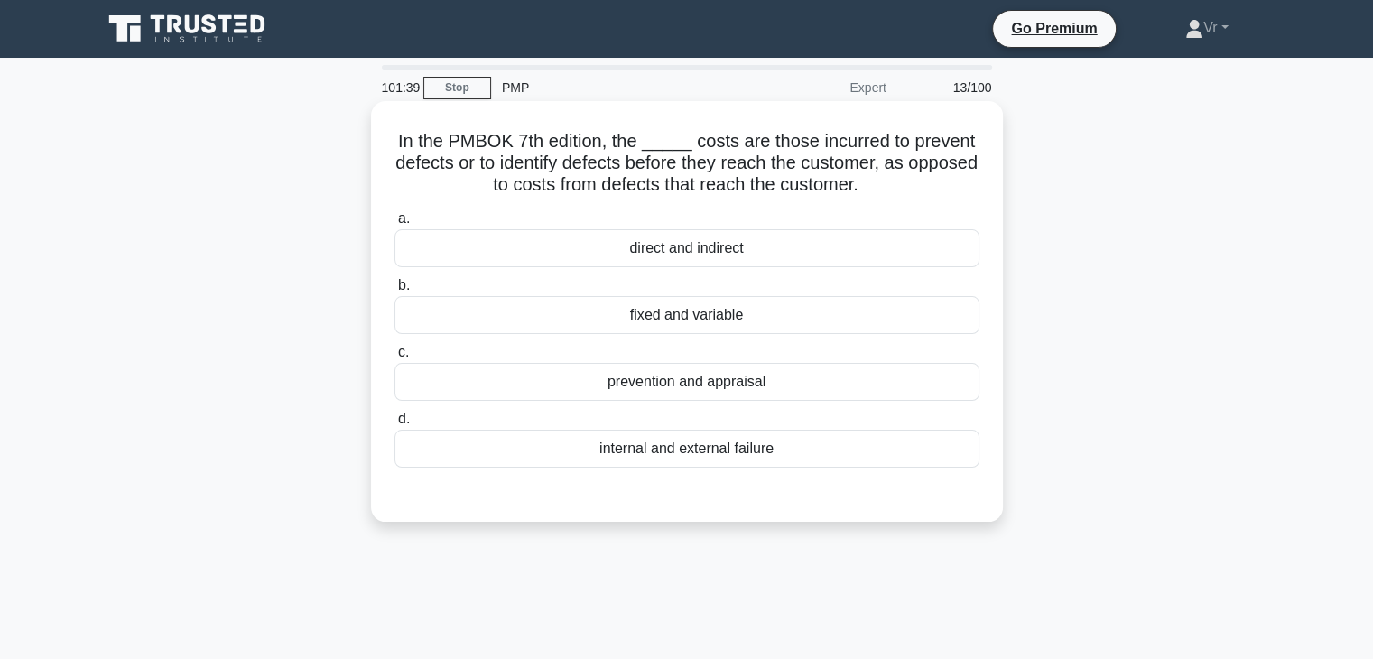
click at [660, 256] on div "direct and indirect" at bounding box center [687, 248] width 585 height 38
click at [395, 225] on input "a. direct and indirect" at bounding box center [395, 219] width 0 height 12
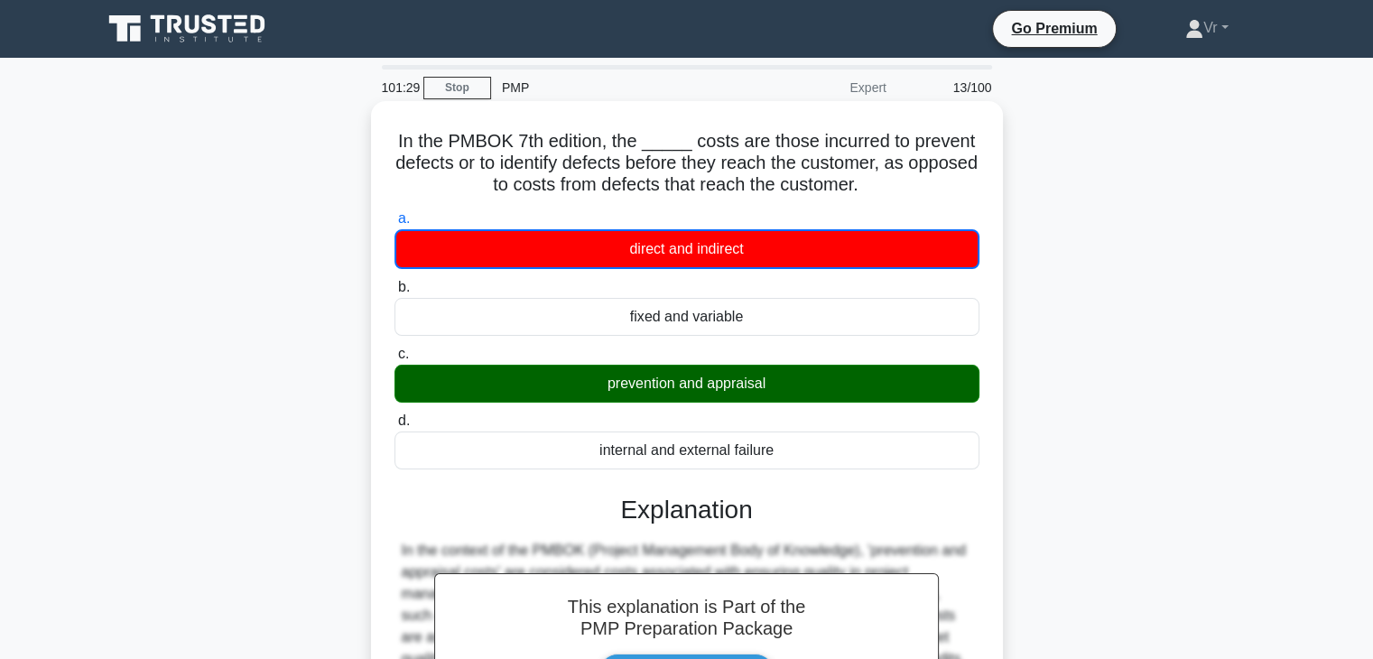
scroll to position [347, 0]
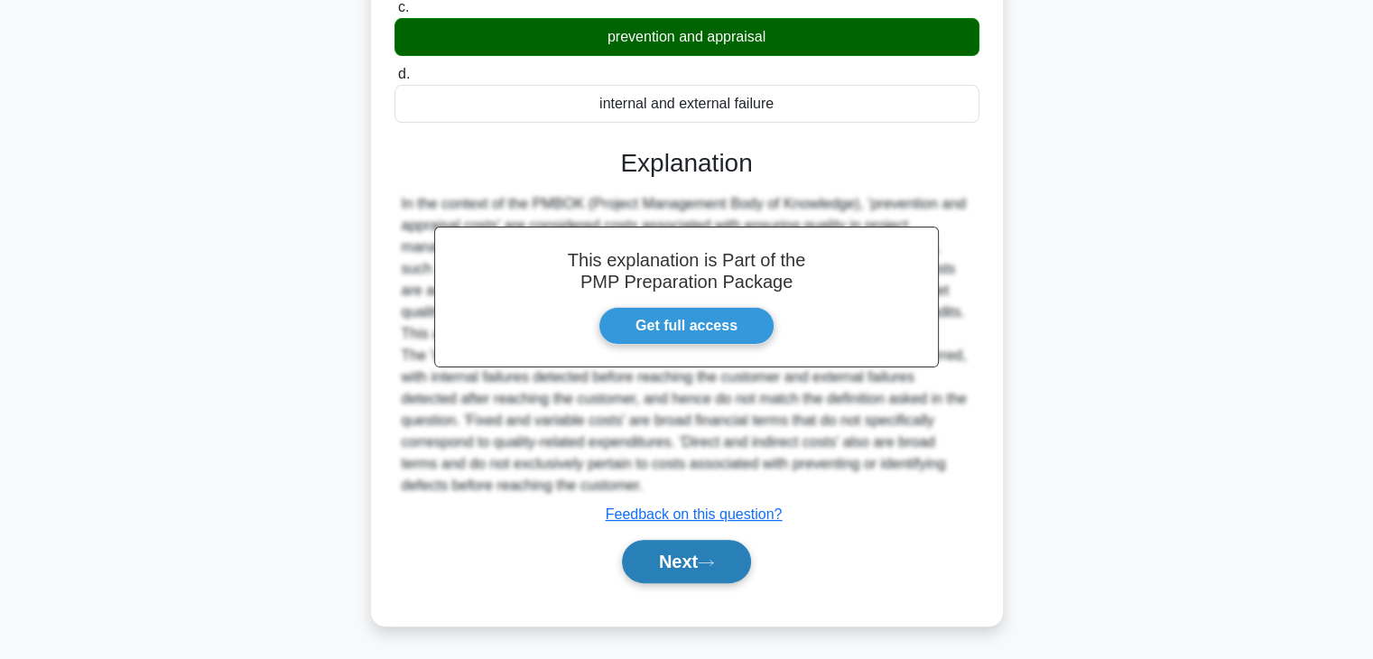
click at [699, 560] on button "Next" at bounding box center [686, 561] width 129 height 43
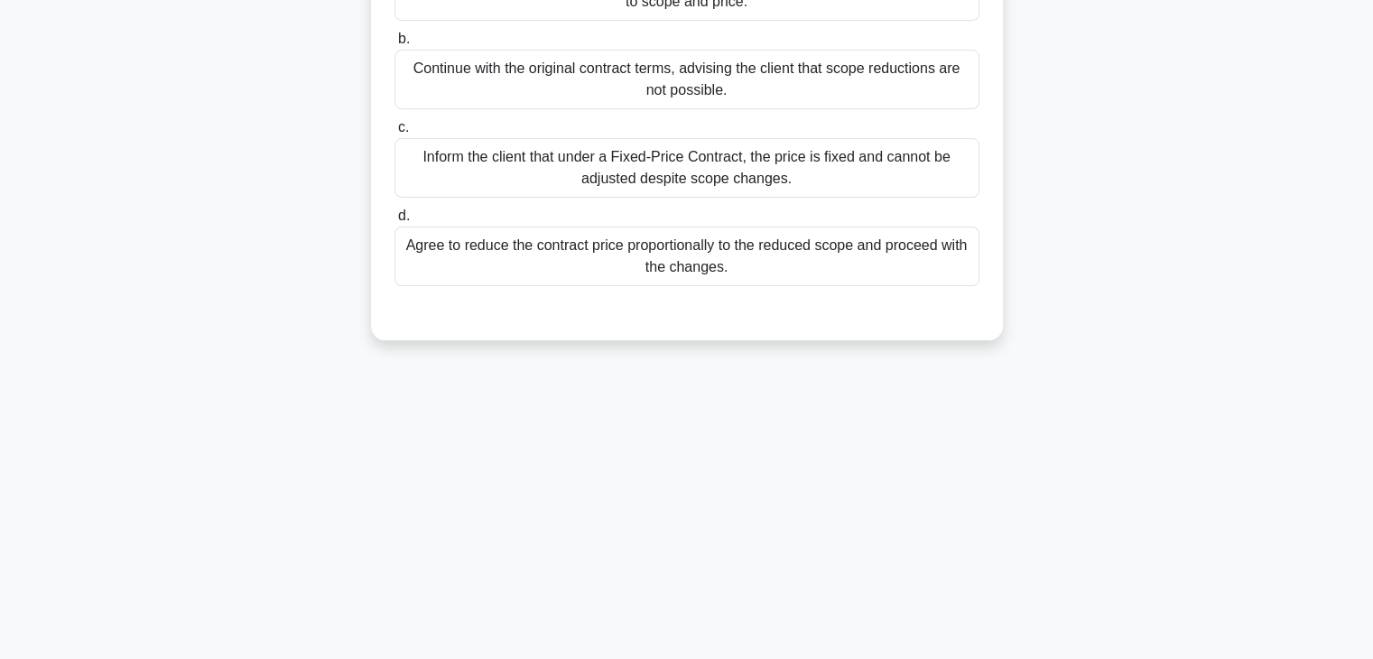
scroll to position [0, 0]
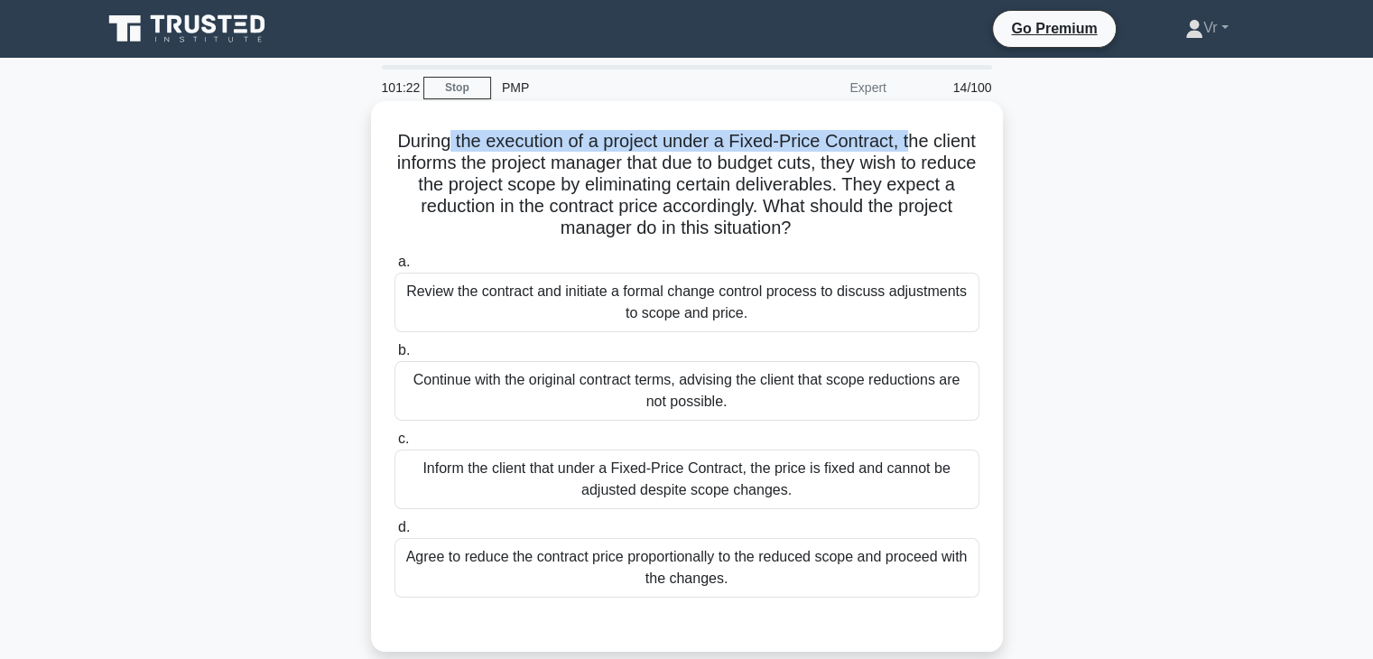
drag, startPoint x: 465, startPoint y: 151, endPoint x: 943, endPoint y: 135, distance: 477.9
click at [943, 135] on h5 "During the execution of a project under a Fixed-Price Contract, the client info…" at bounding box center [687, 185] width 589 height 110
click at [540, 304] on div "Review the contract and initiate a formal change control process to discuss adj…" at bounding box center [687, 303] width 585 height 60
click at [395, 268] on input "a. Review the contract and initiate a formal change control process to discuss …" at bounding box center [395, 262] width 0 height 12
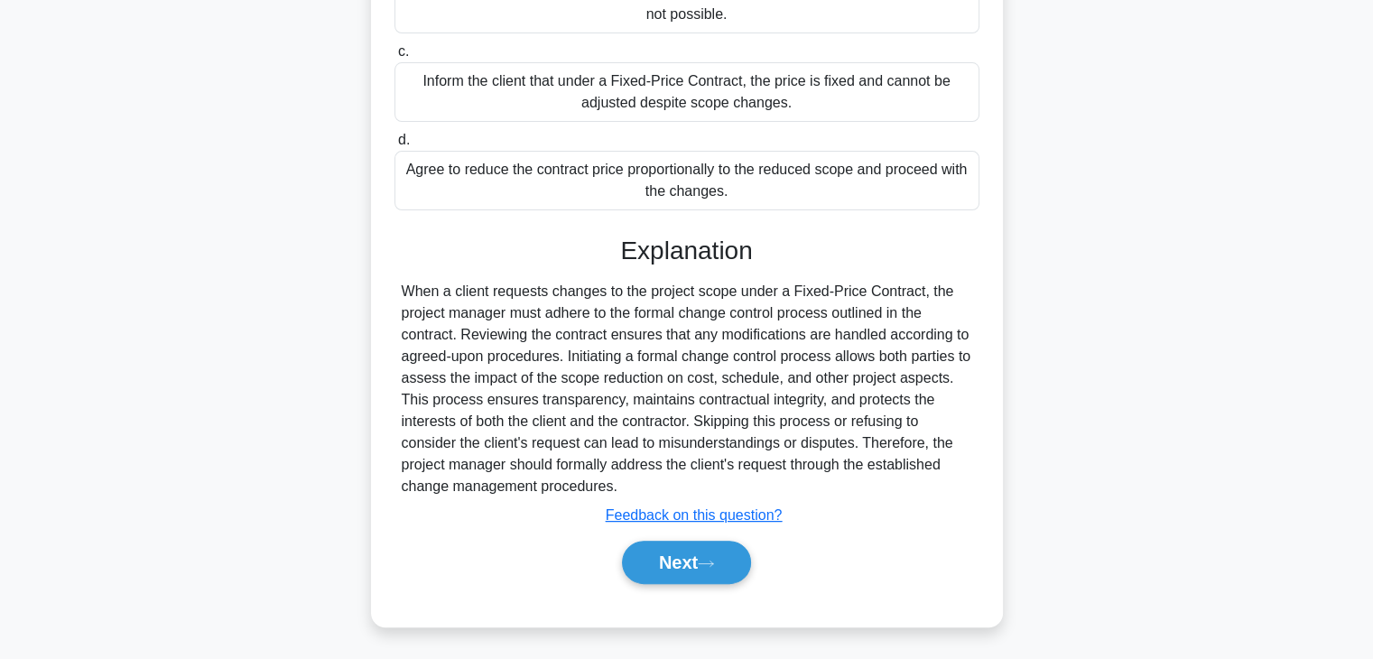
scroll to position [388, 0]
click at [675, 557] on button "Next" at bounding box center [686, 561] width 129 height 43
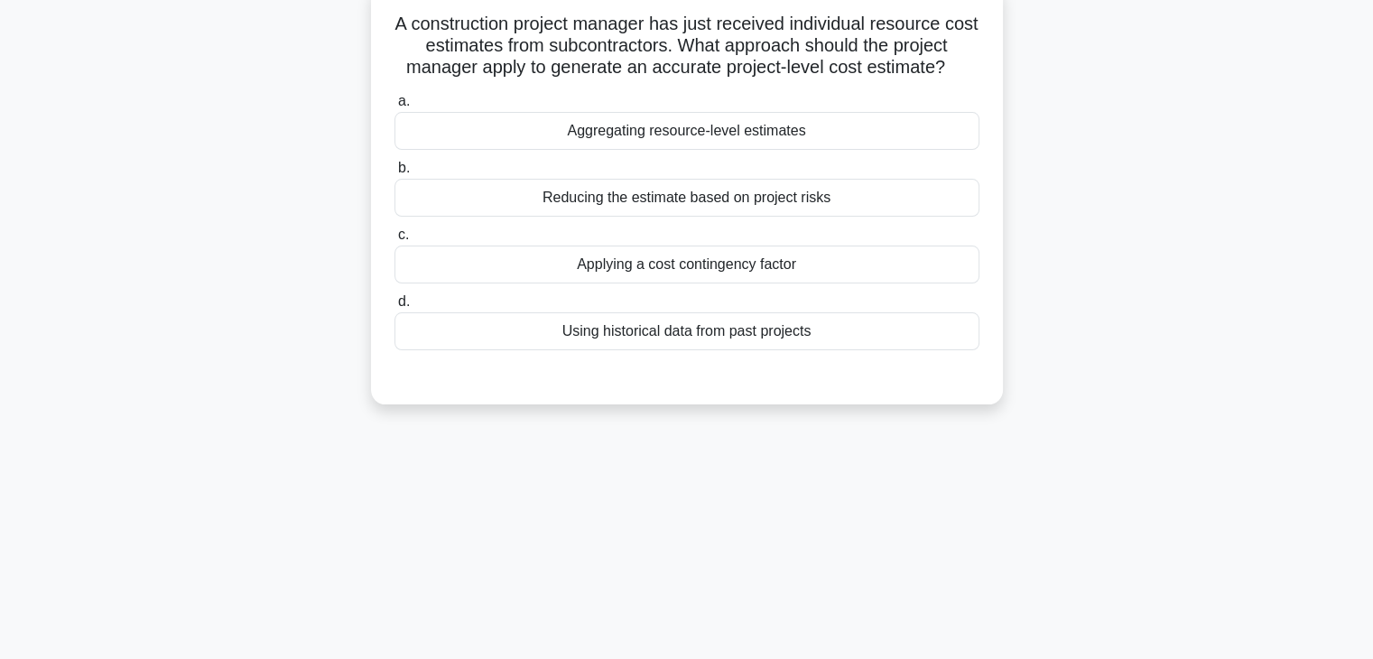
scroll to position [0, 0]
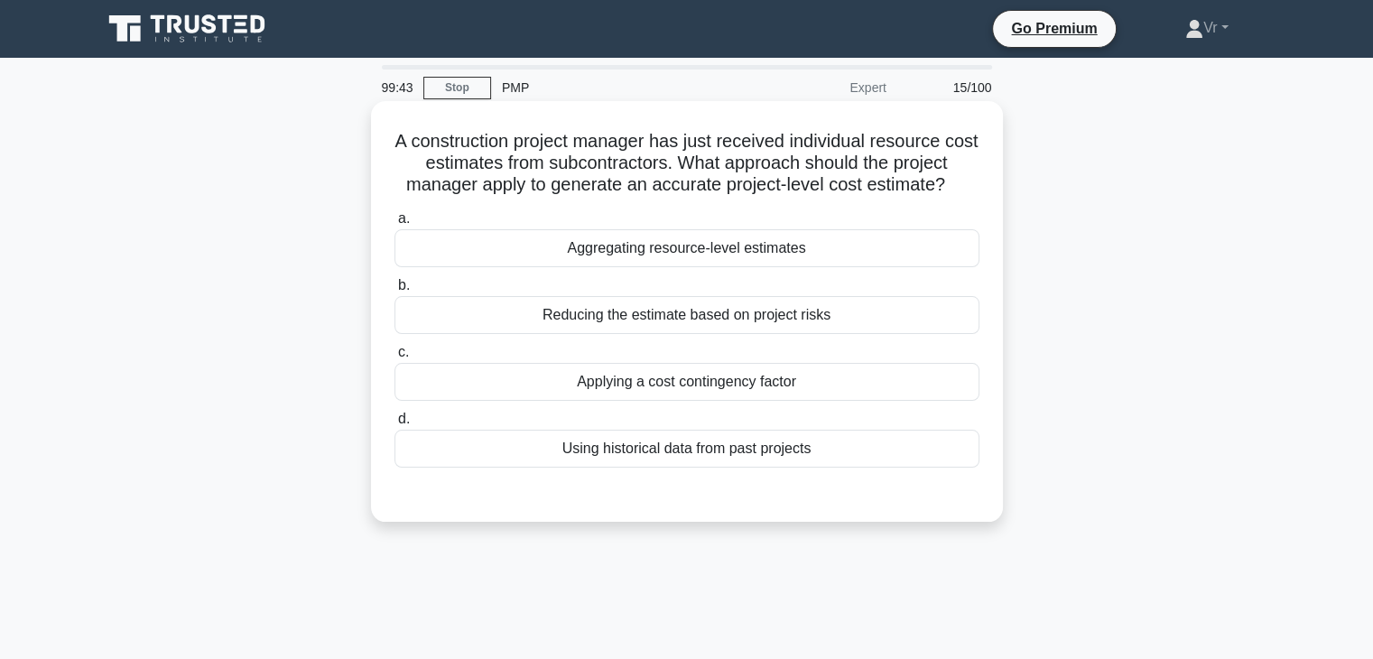
click at [635, 456] on div "Using historical data from past projects" at bounding box center [687, 449] width 585 height 38
click at [395, 425] on input "d. Using historical data from past projects" at bounding box center [395, 420] width 0 height 12
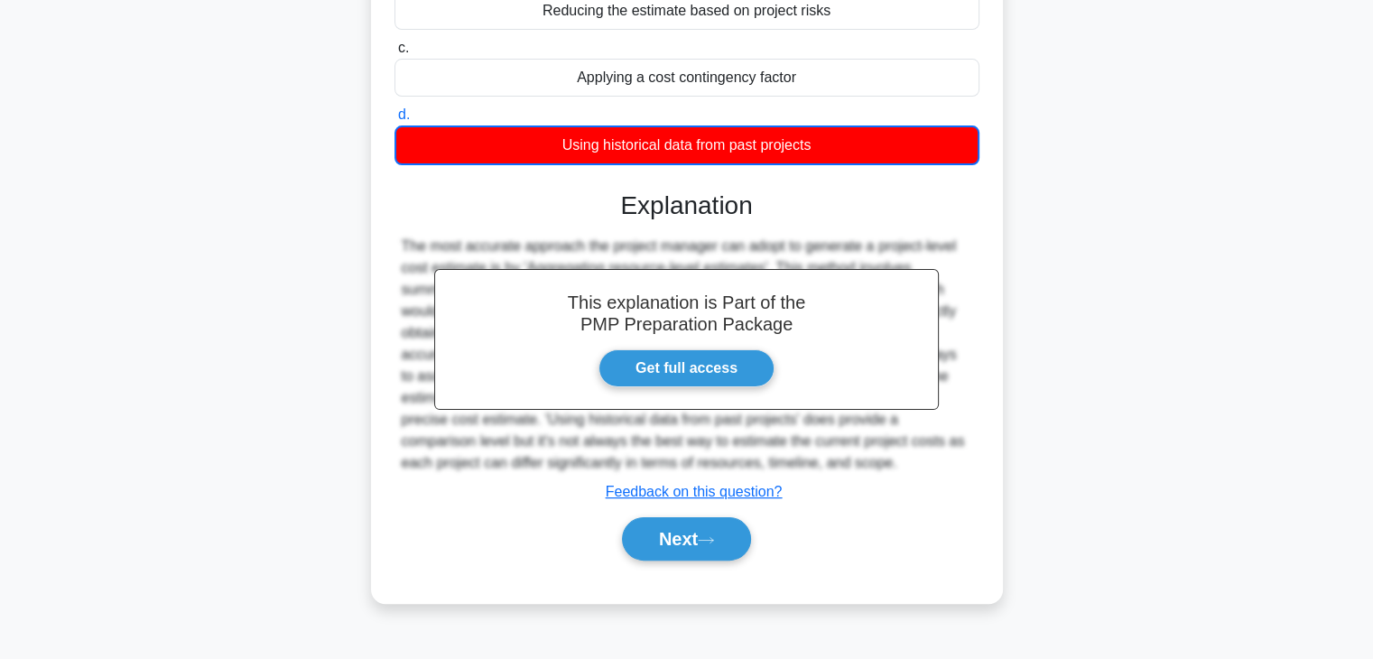
scroll to position [317, 0]
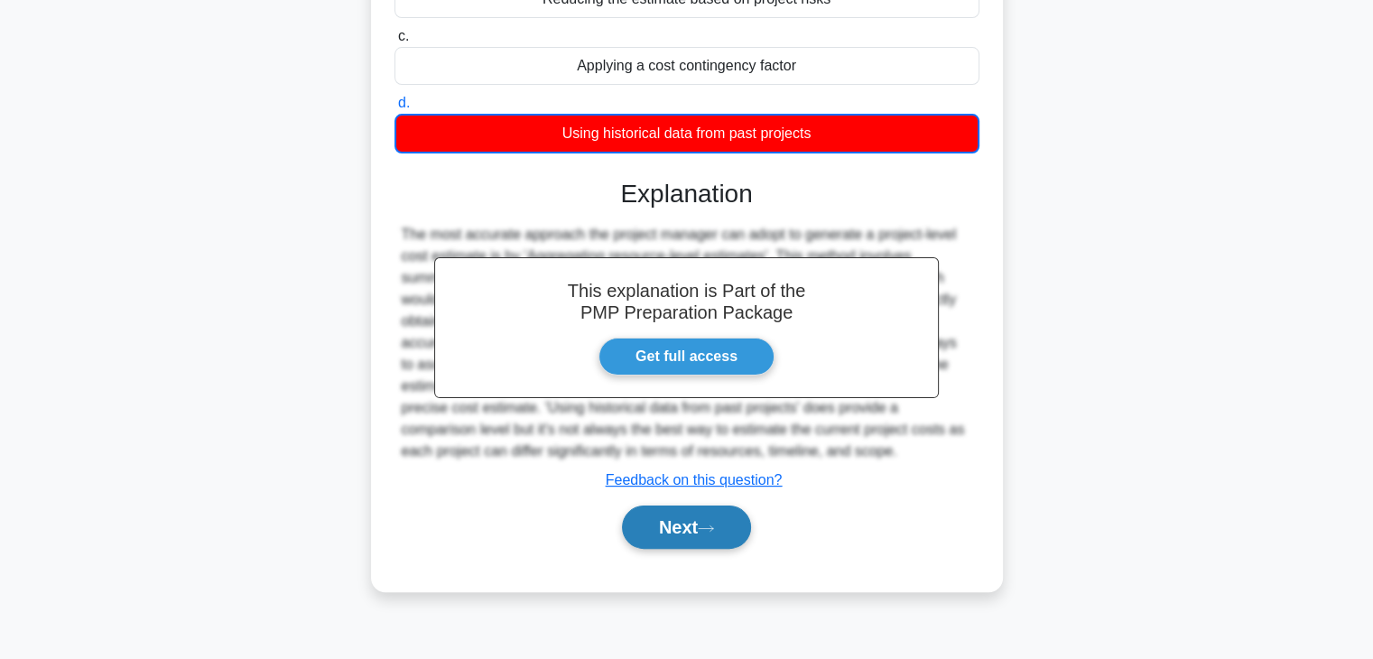
click at [670, 532] on button "Next" at bounding box center [686, 527] width 129 height 43
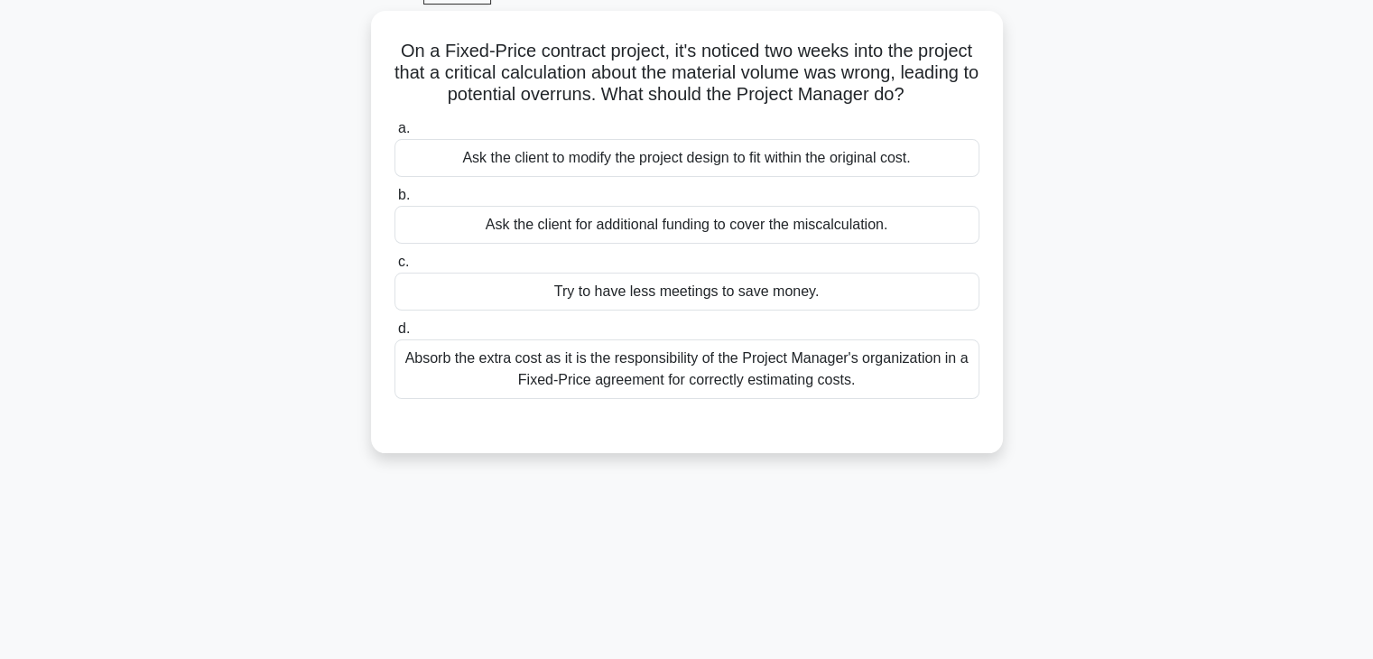
scroll to position [0, 0]
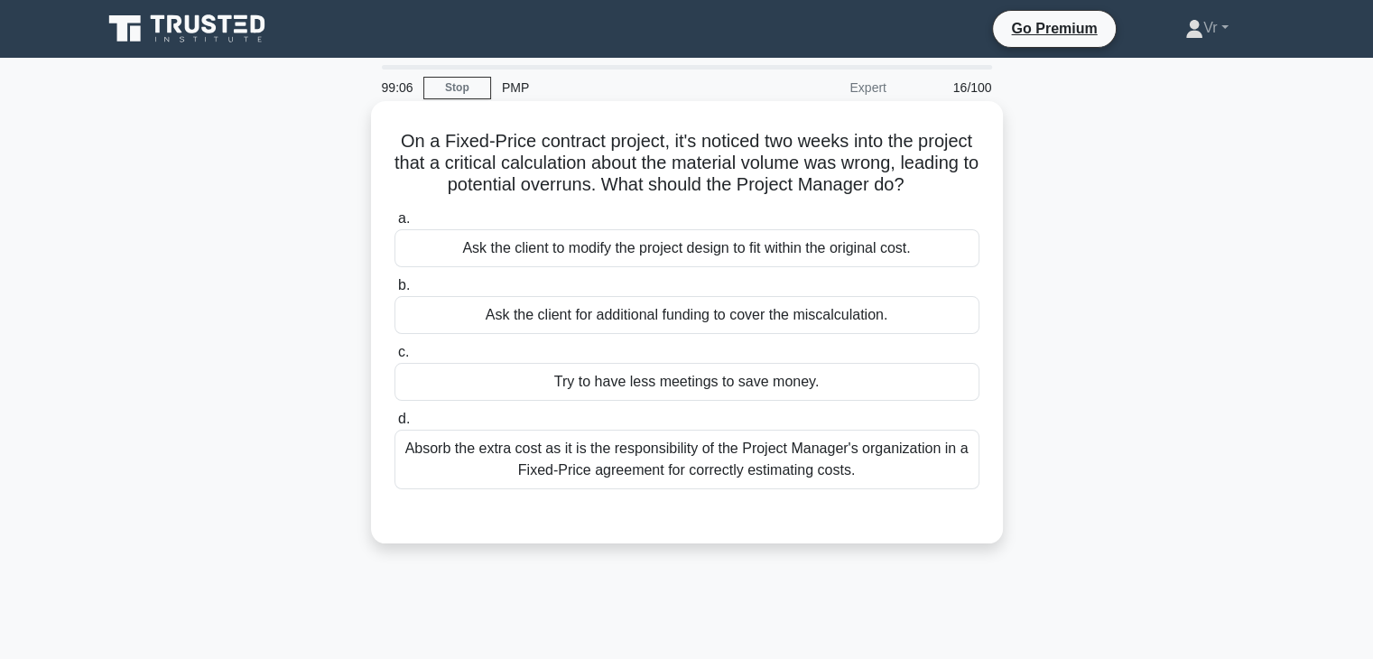
drag, startPoint x: 793, startPoint y: 139, endPoint x: 978, endPoint y: 188, distance: 191.4
click at [978, 188] on h5 "On a Fixed-Price contract project, it's noticed two weeks into the project that…" at bounding box center [687, 163] width 589 height 67
click at [670, 253] on div "Ask the client to modify the project design to fit within the original cost." at bounding box center [687, 248] width 585 height 38
click at [395, 225] on input "a. Ask the client to modify the project design to fit within the original cost." at bounding box center [395, 219] width 0 height 12
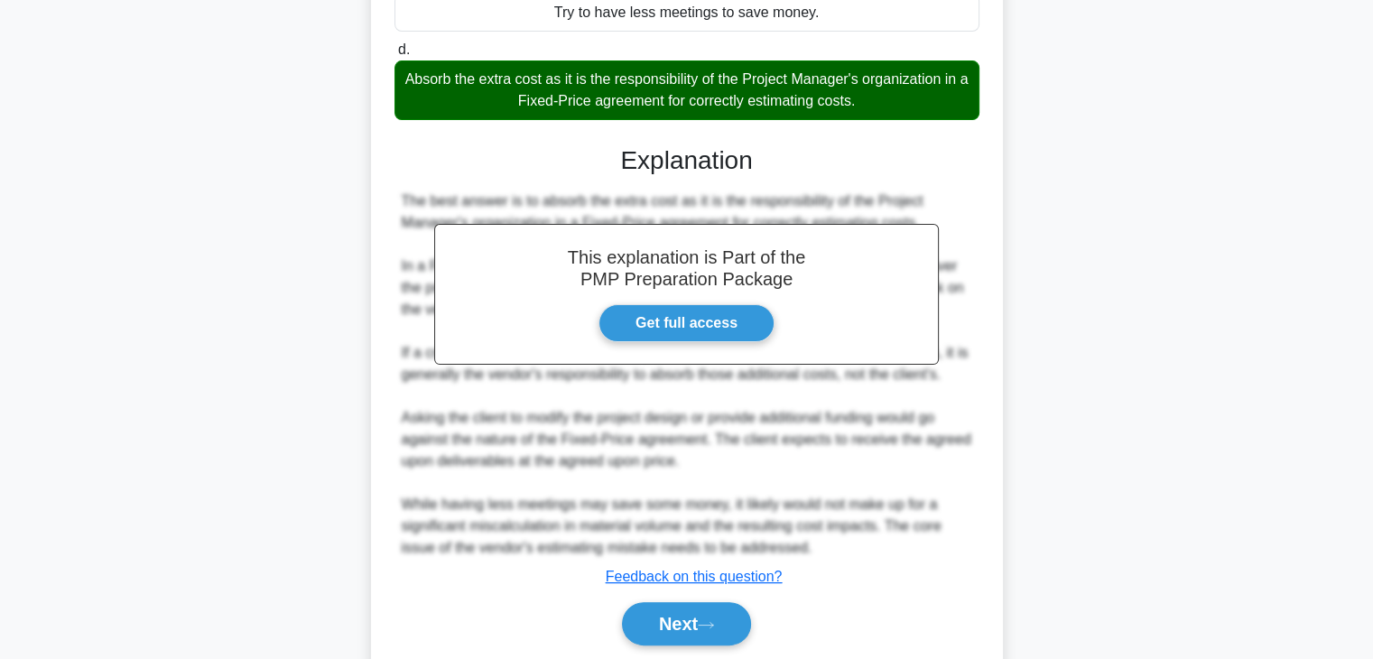
scroll to position [433, 0]
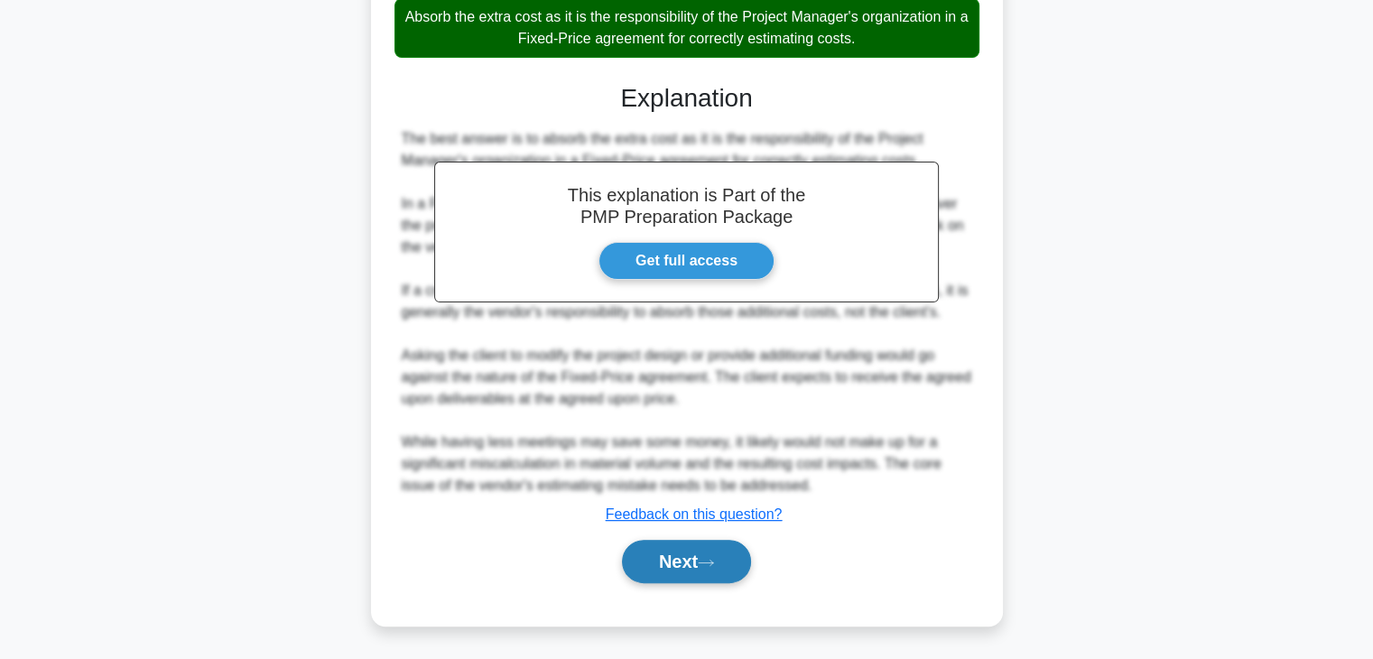
click at [701, 575] on button "Next" at bounding box center [686, 561] width 129 height 43
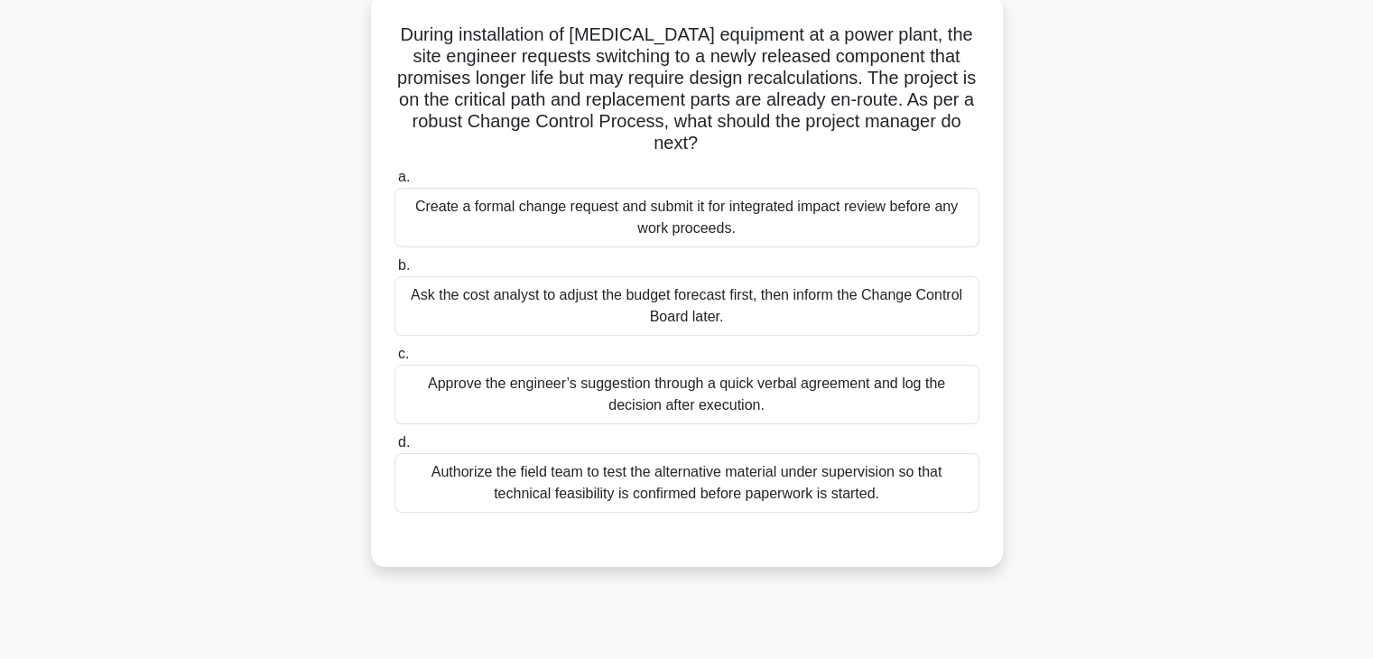
scroll to position [0, 0]
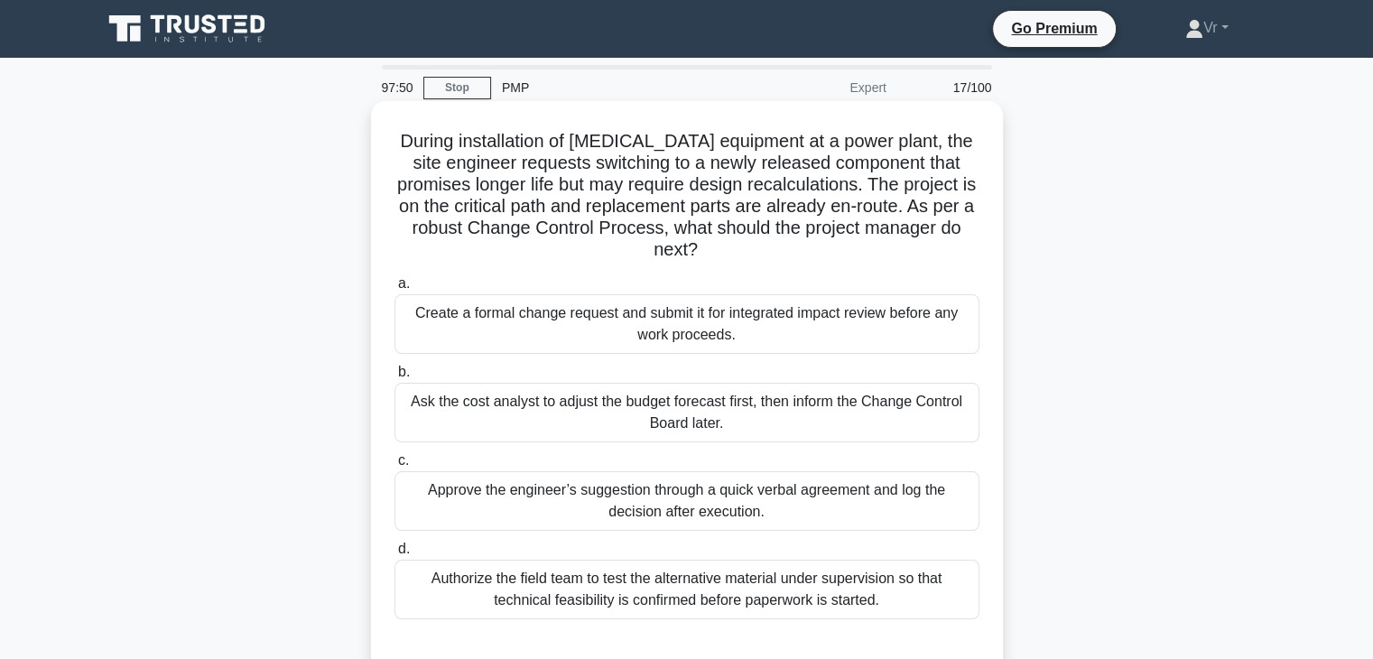
click at [628, 333] on div "Create a formal change request and submit it for integrated impact review befor…" at bounding box center [687, 324] width 585 height 60
click at [395, 290] on input "a. Create a formal change request and submit it for integrated impact review be…" at bounding box center [395, 284] width 0 height 12
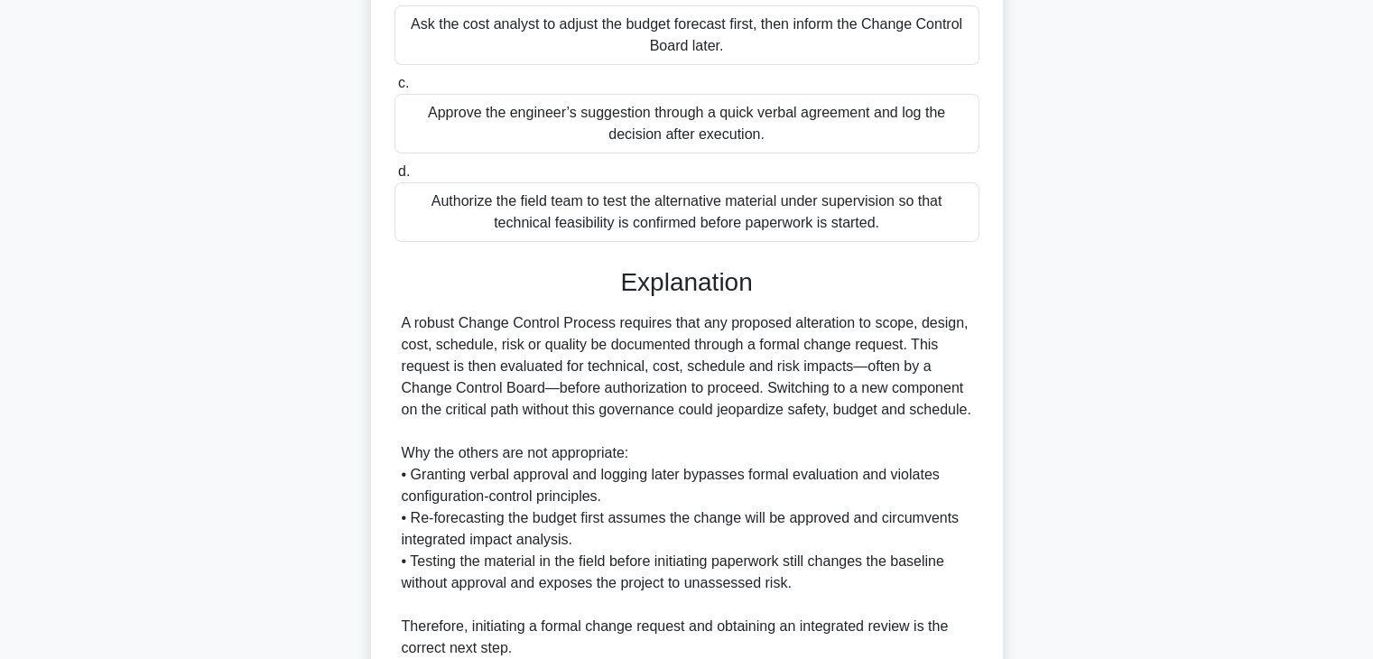
scroll to position [542, 0]
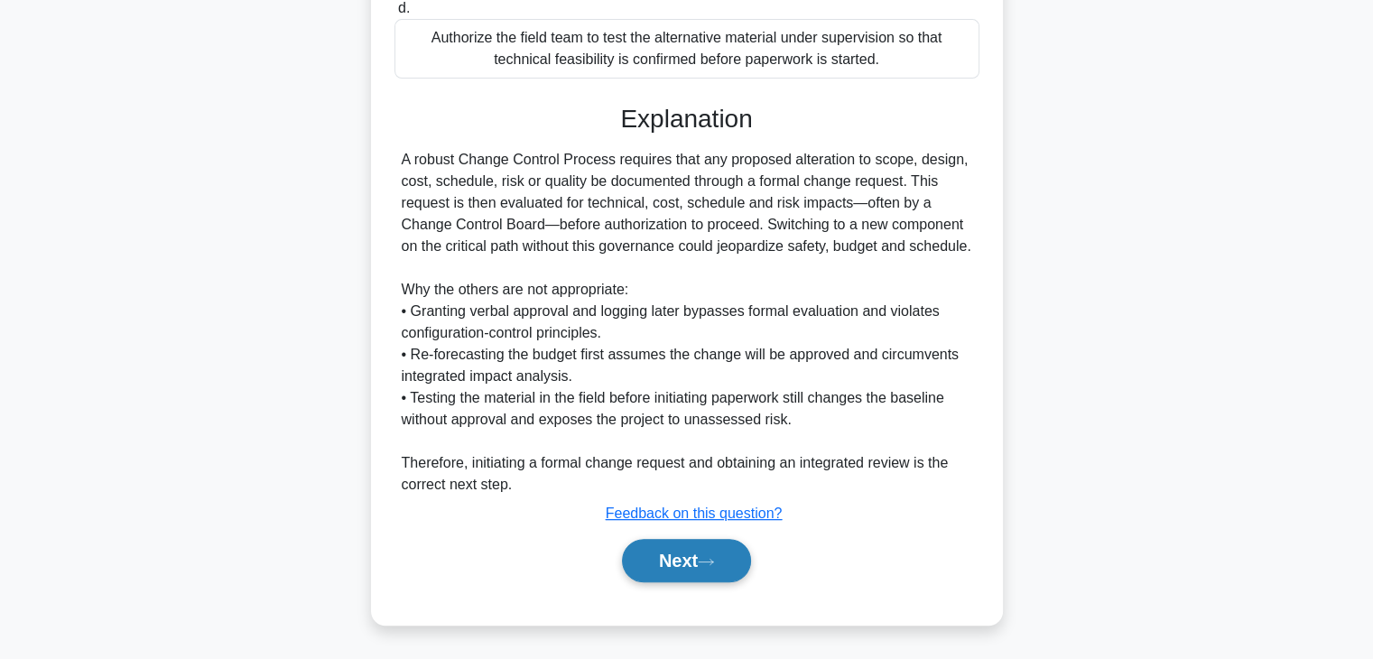
click at [726, 582] on button "Next" at bounding box center [686, 560] width 129 height 43
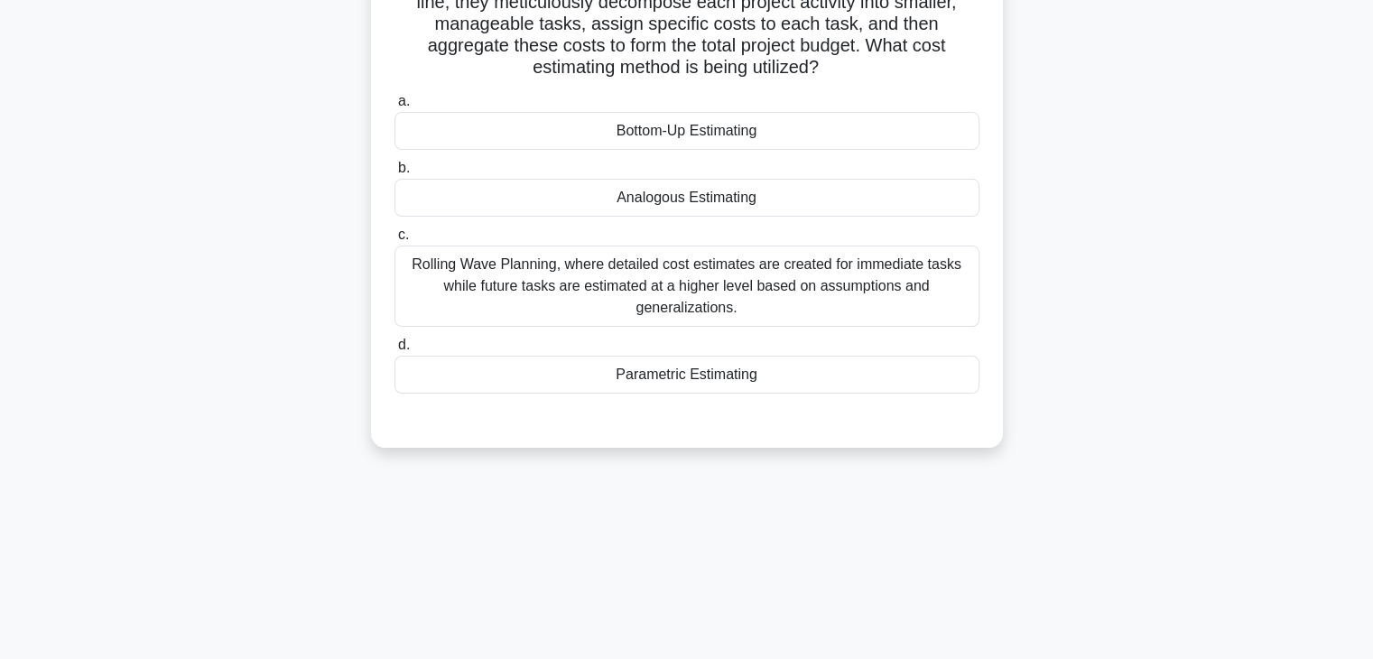
scroll to position [0, 0]
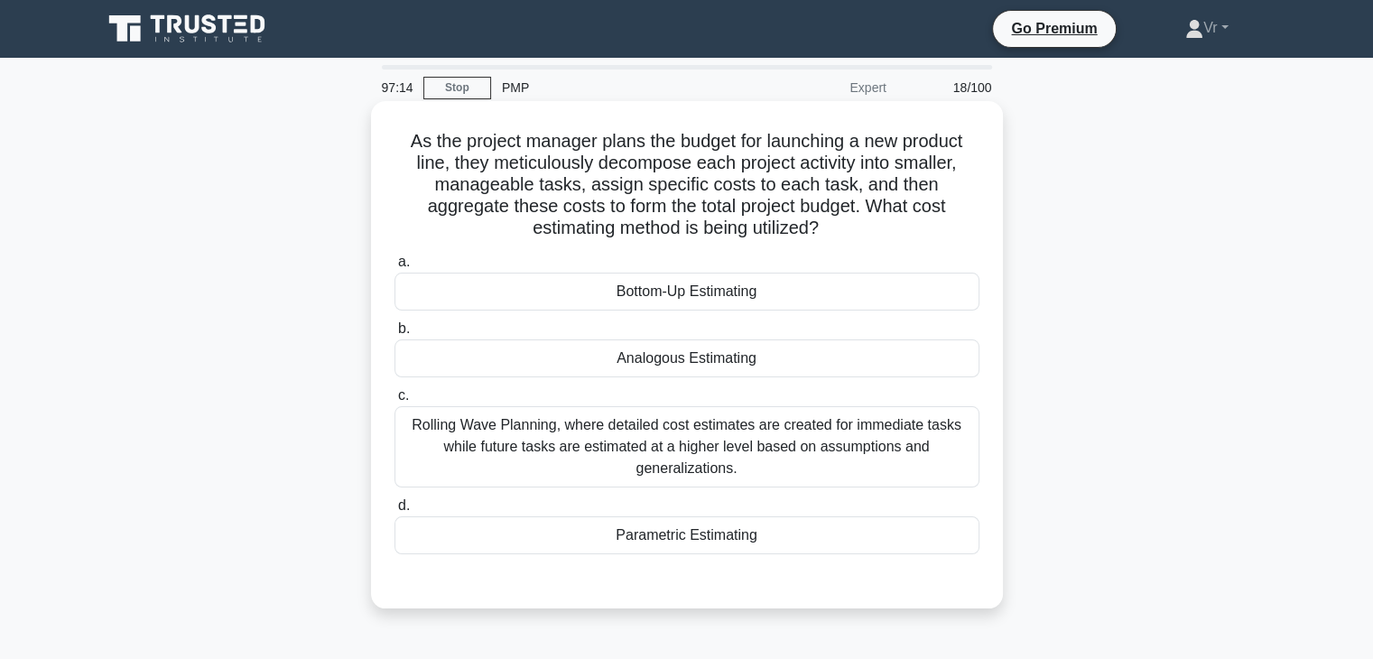
click at [715, 293] on div "Bottom-Up Estimating" at bounding box center [687, 292] width 585 height 38
click at [395, 268] on input "a. Bottom-Up Estimating" at bounding box center [395, 262] width 0 height 12
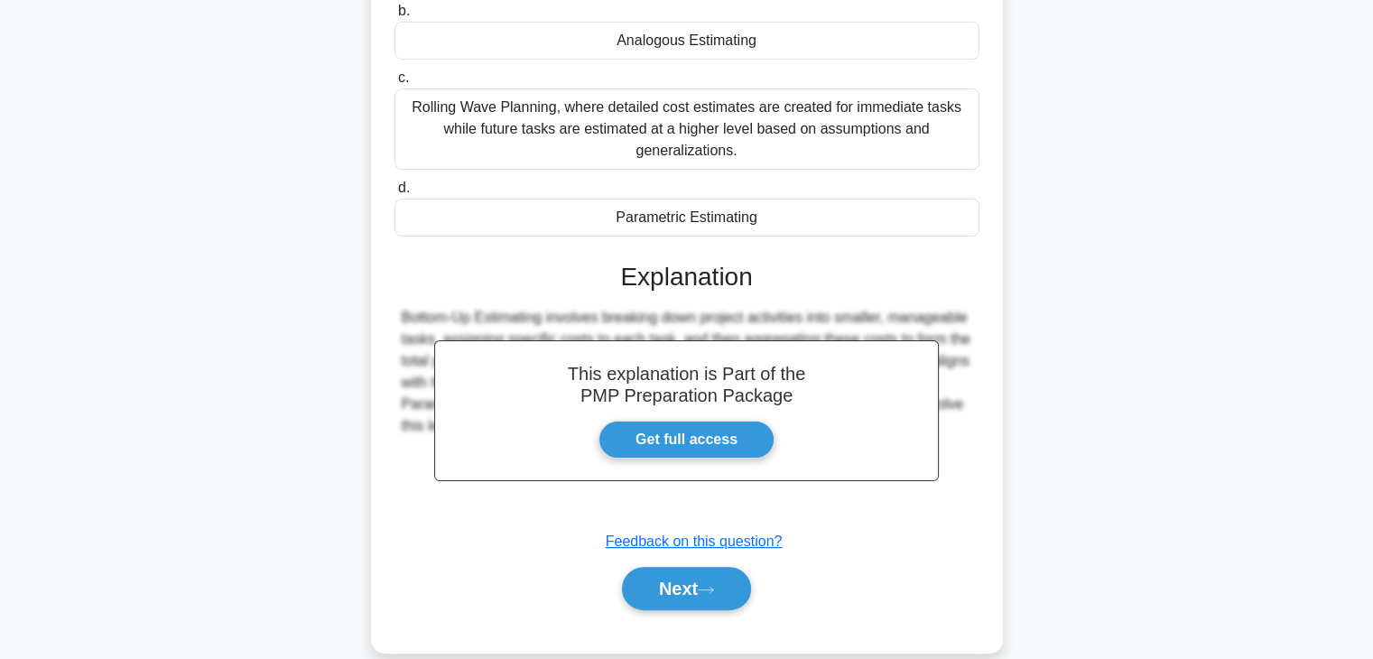
scroll to position [345, 0]
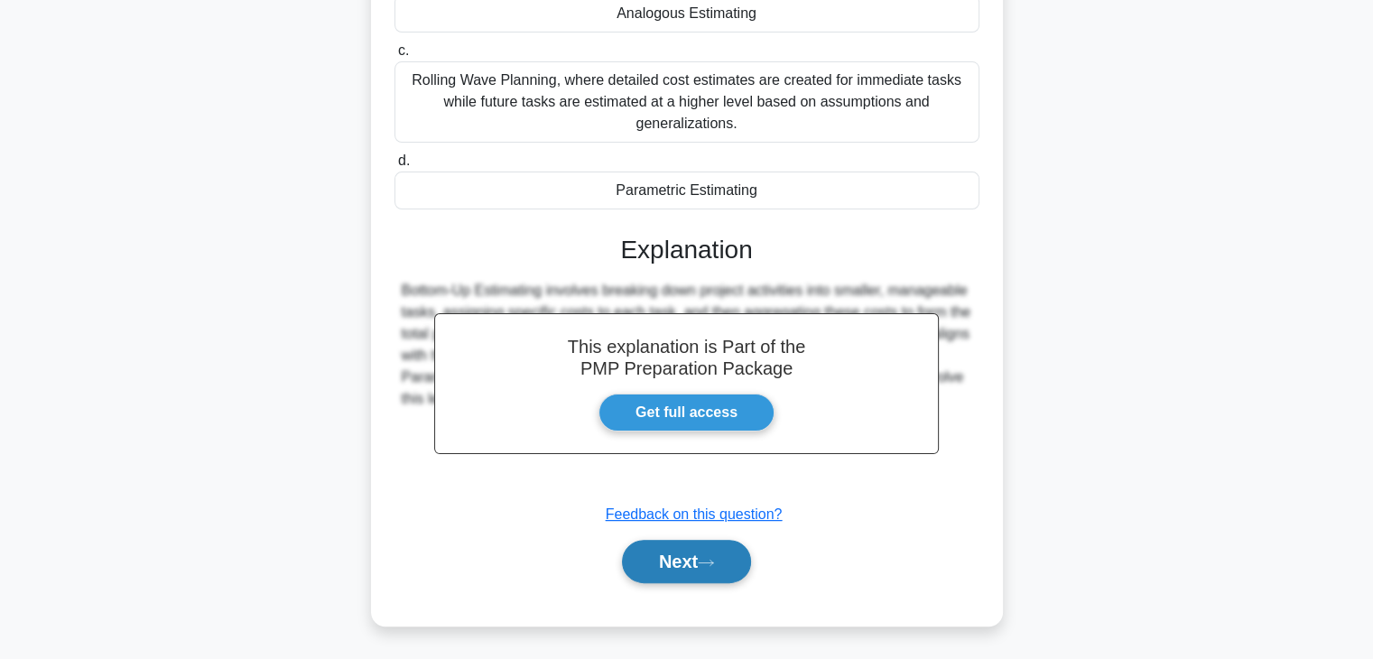
click at [708, 561] on icon at bounding box center [706, 563] width 16 height 10
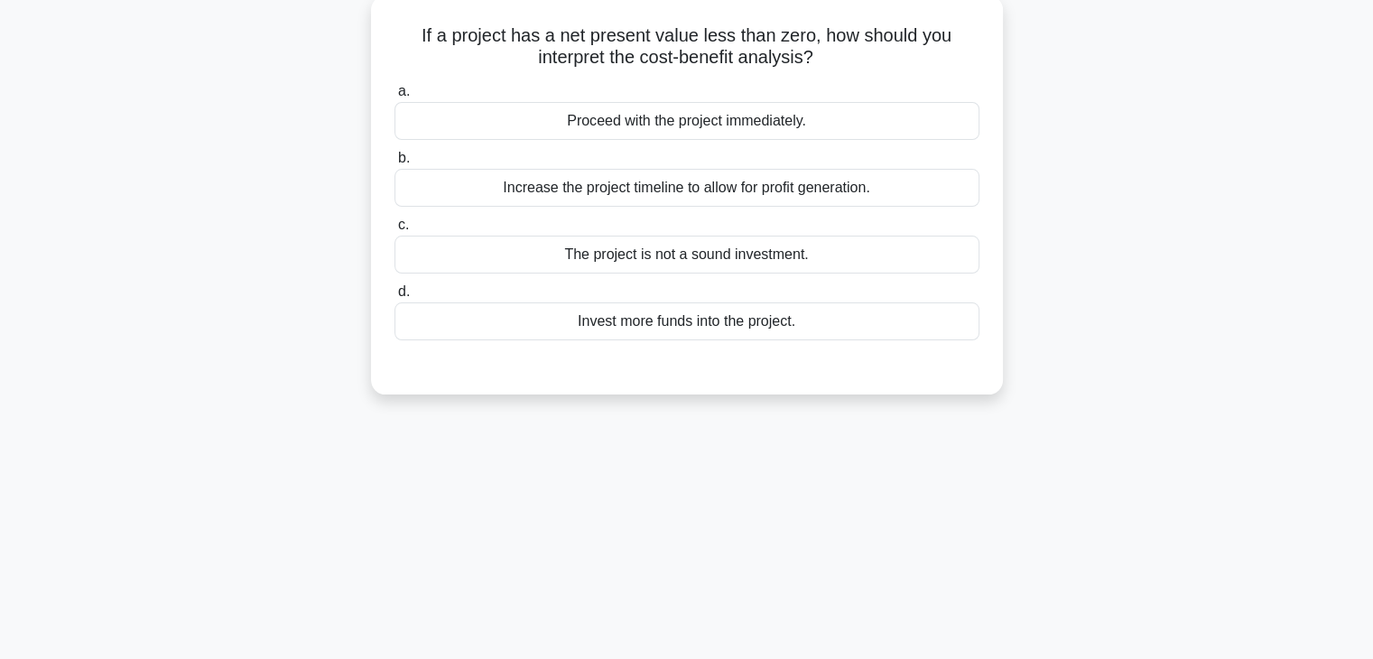
scroll to position [0, 0]
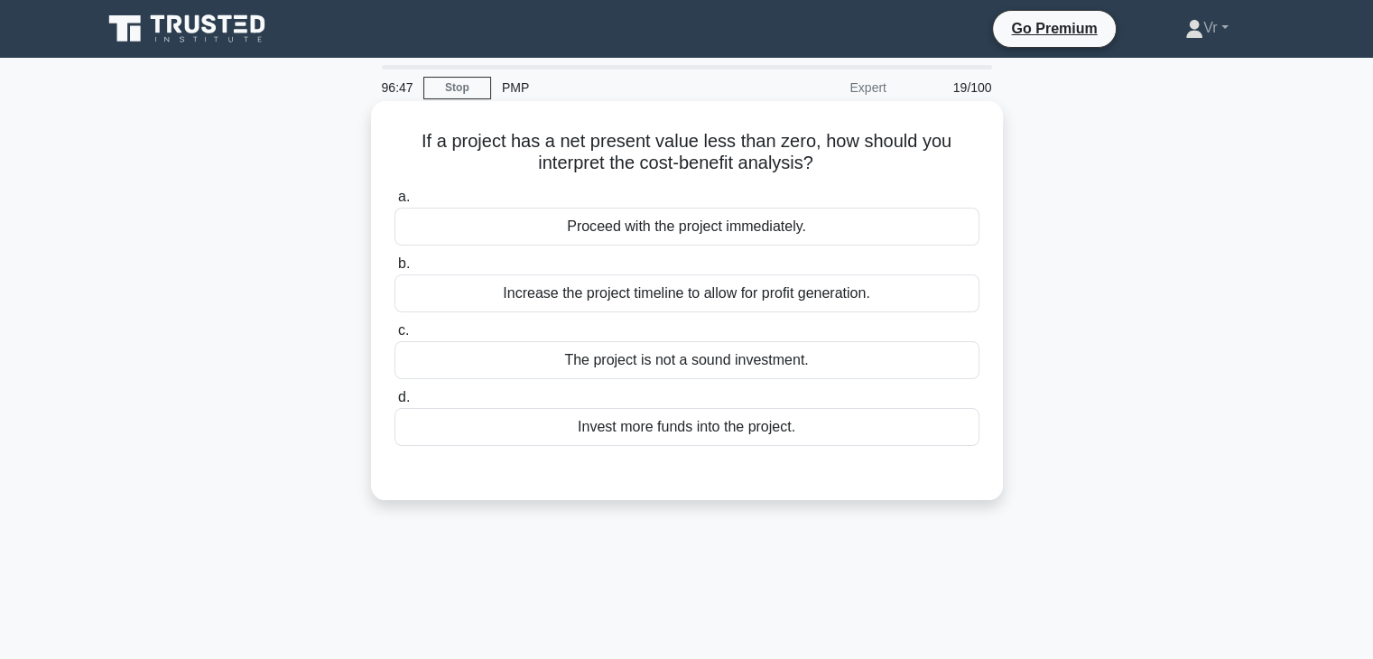
click at [705, 369] on div "The project is not a sound investment." at bounding box center [687, 360] width 585 height 38
click at [395, 337] on input "c. The project is not a sound investment." at bounding box center [395, 331] width 0 height 12
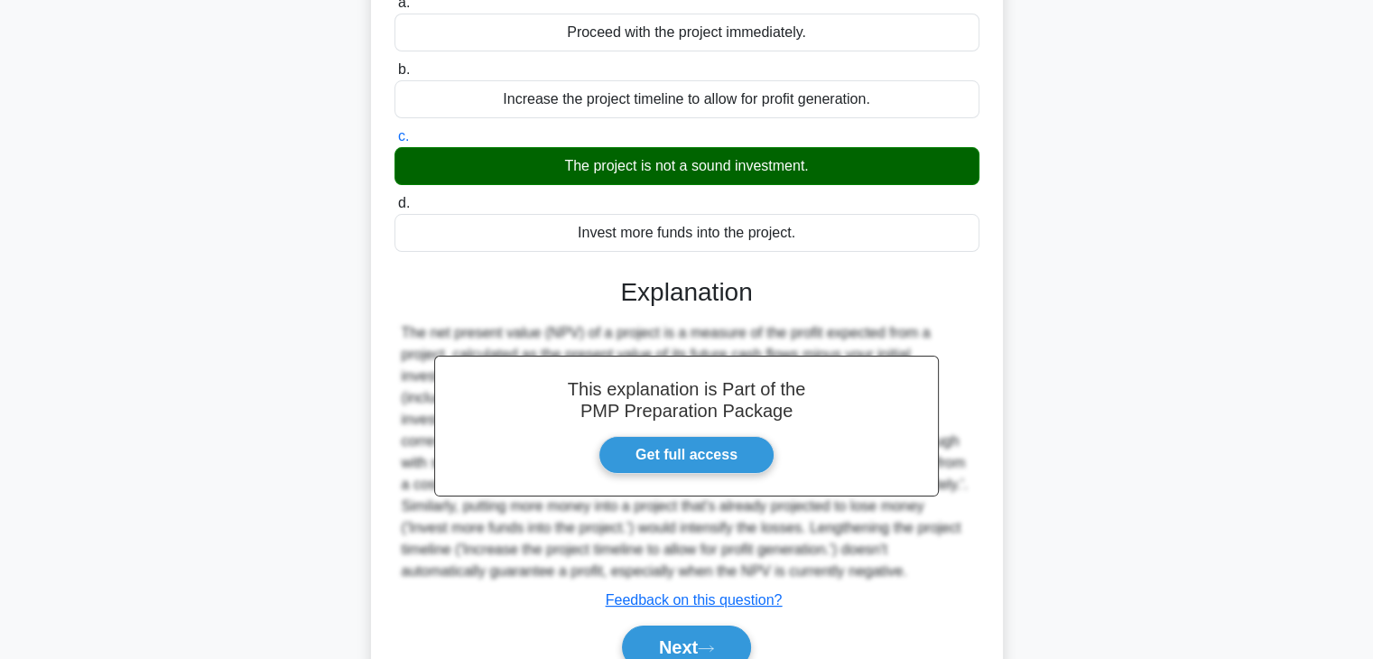
scroll to position [317, 0]
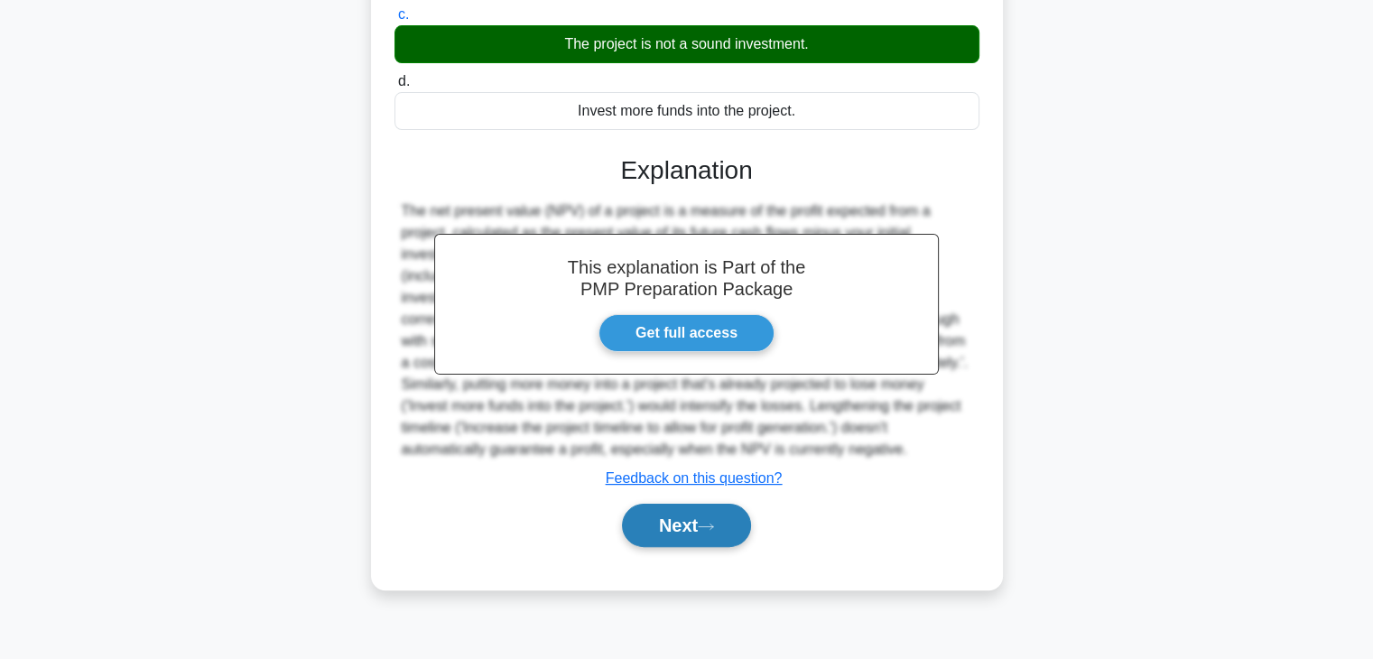
click at [696, 535] on button "Next" at bounding box center [686, 525] width 129 height 43
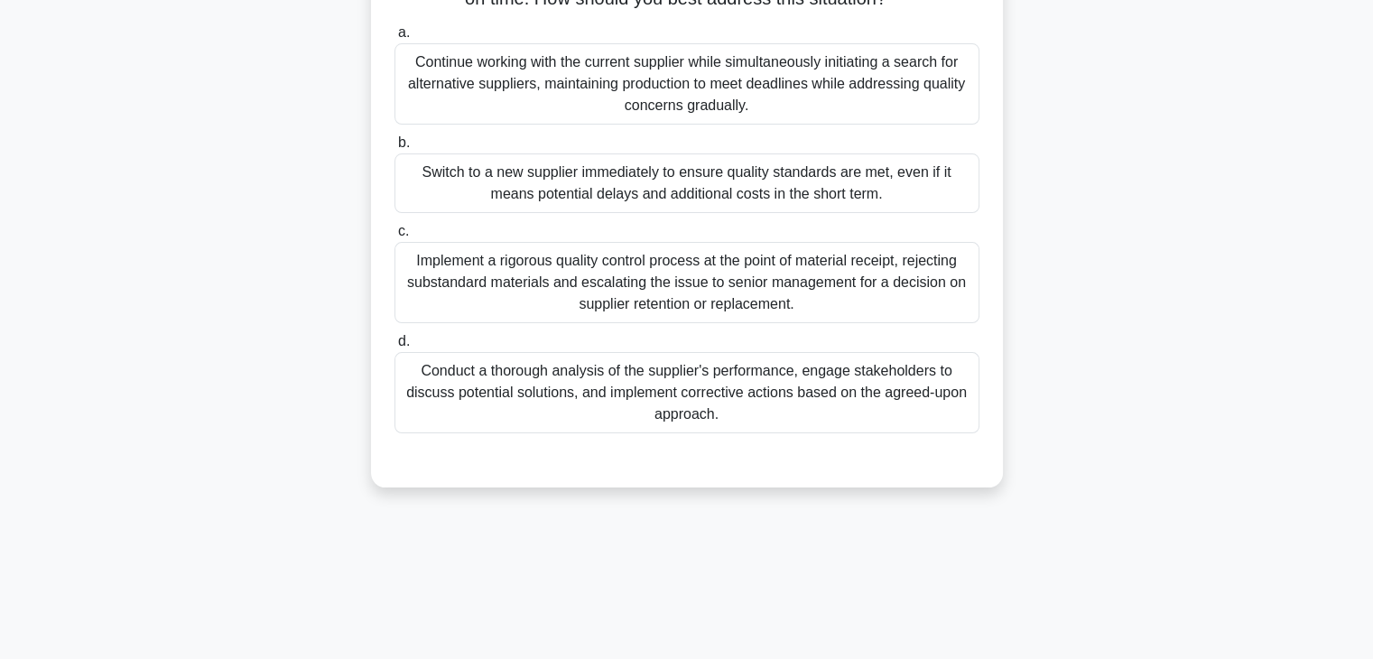
click at [734, 408] on div "Conduct a thorough analysis of the supplier's performance, engage stakeholders …" at bounding box center [687, 392] width 585 height 81
click at [395, 348] on input "d. Conduct a thorough analysis of the supplier's performance, engage stakeholde…" at bounding box center [395, 342] width 0 height 12
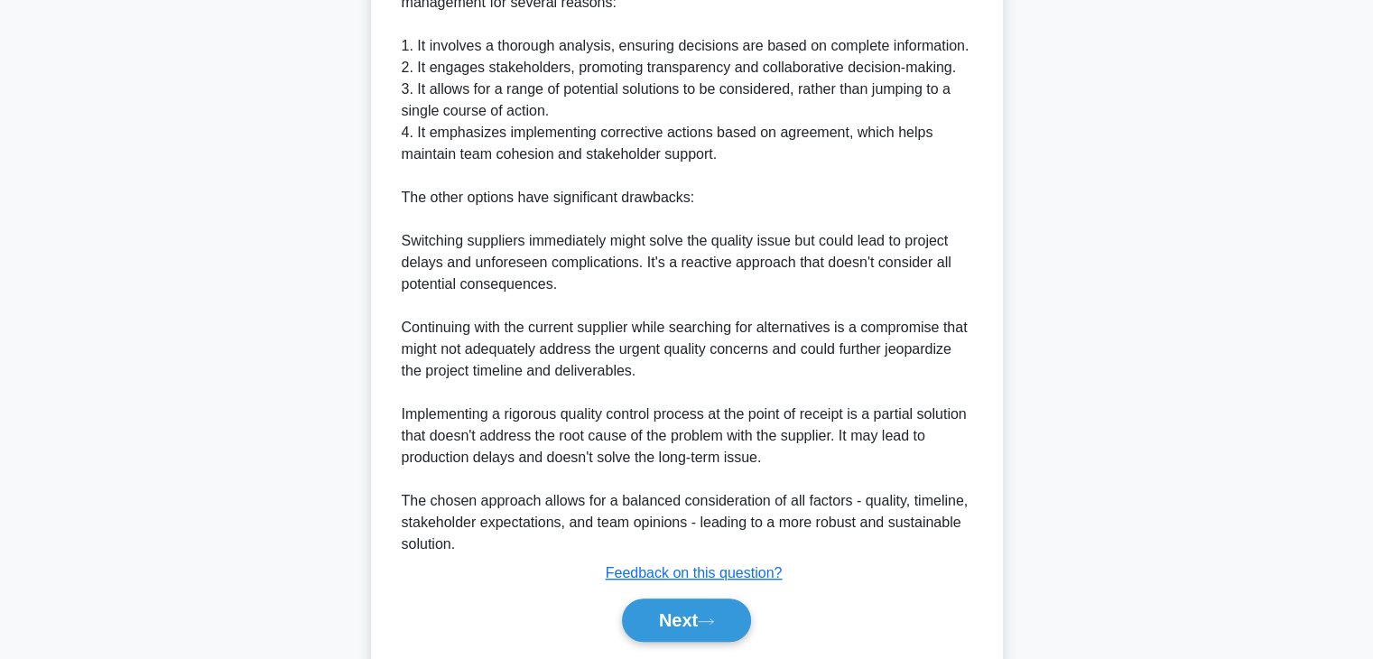
scroll to position [905, 0]
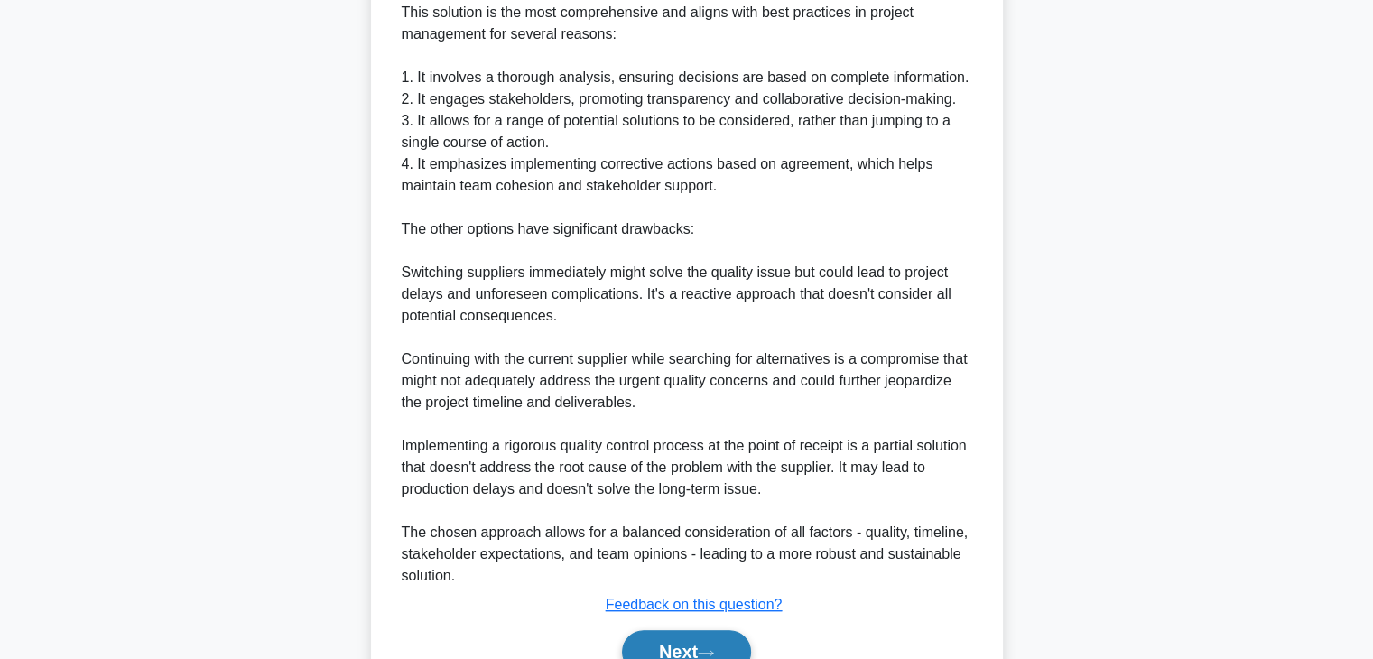
click at [678, 647] on button "Next" at bounding box center [686, 651] width 129 height 43
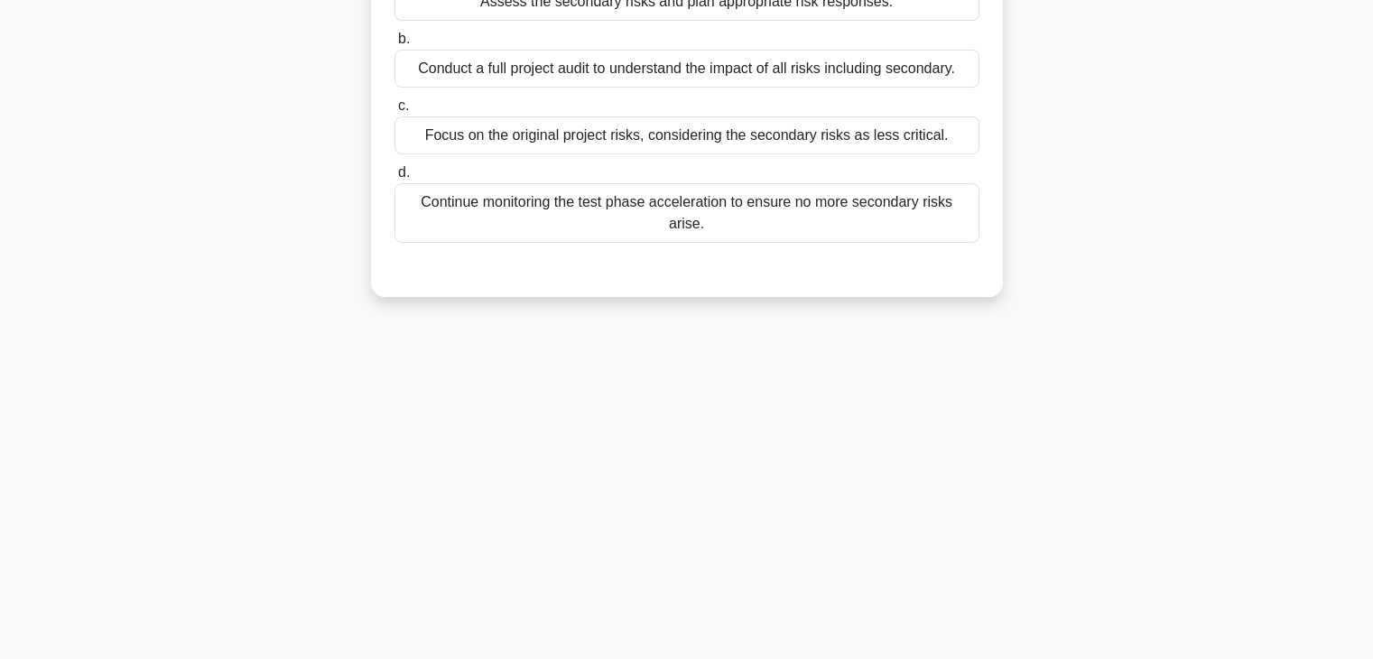
scroll to position [0, 0]
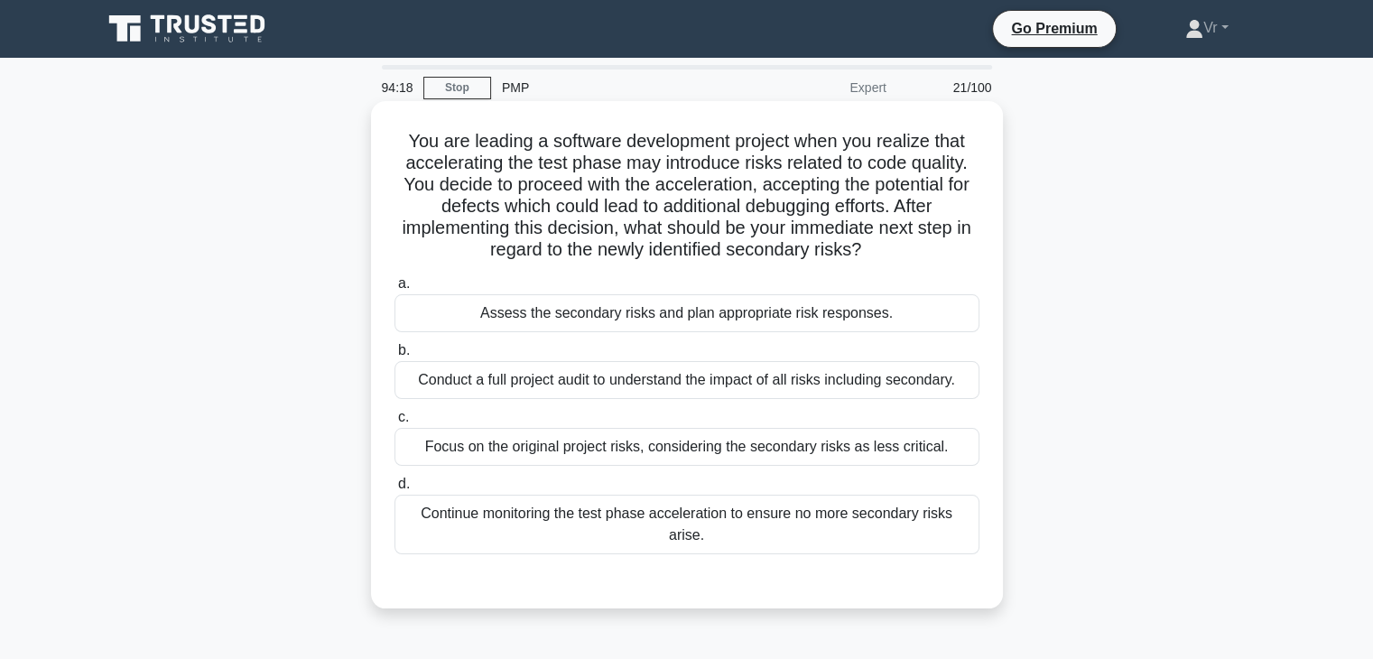
click at [626, 319] on div "Assess the secondary risks and plan appropriate risk responses." at bounding box center [687, 313] width 585 height 38
click at [395, 290] on input "a. Assess the secondary risks and plan appropriate risk responses." at bounding box center [395, 284] width 0 height 12
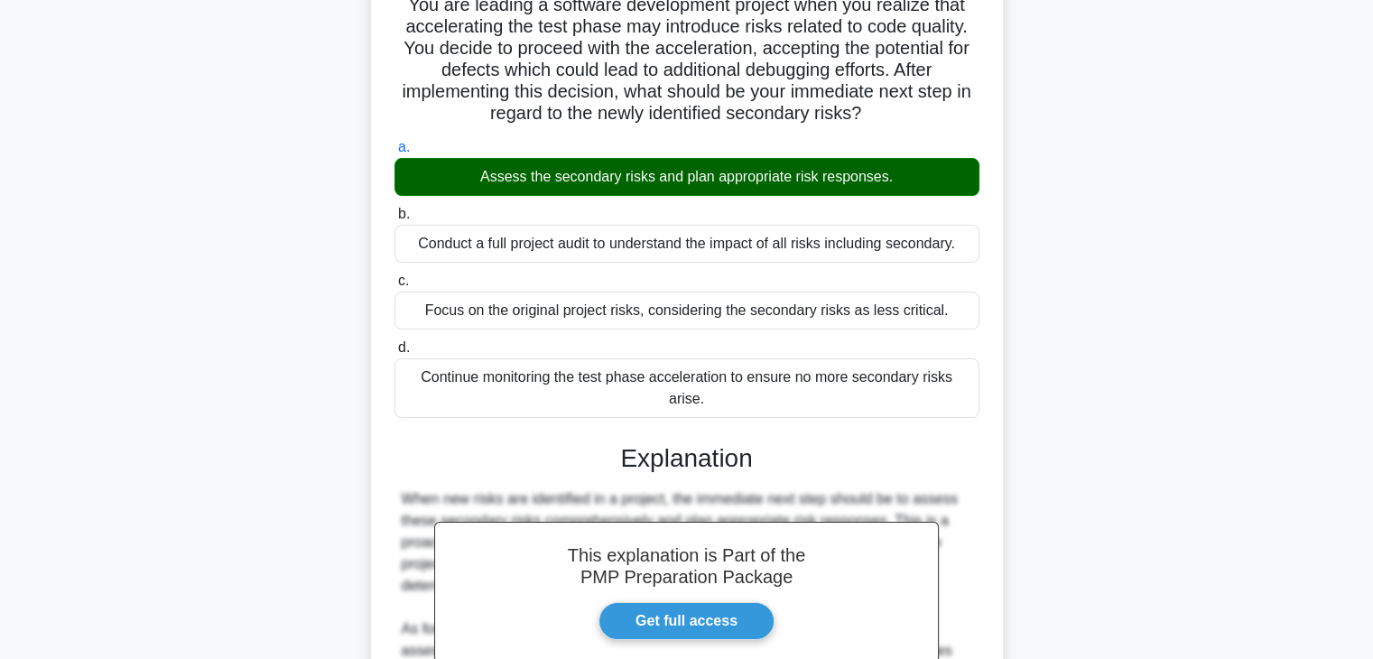
scroll to position [410, 0]
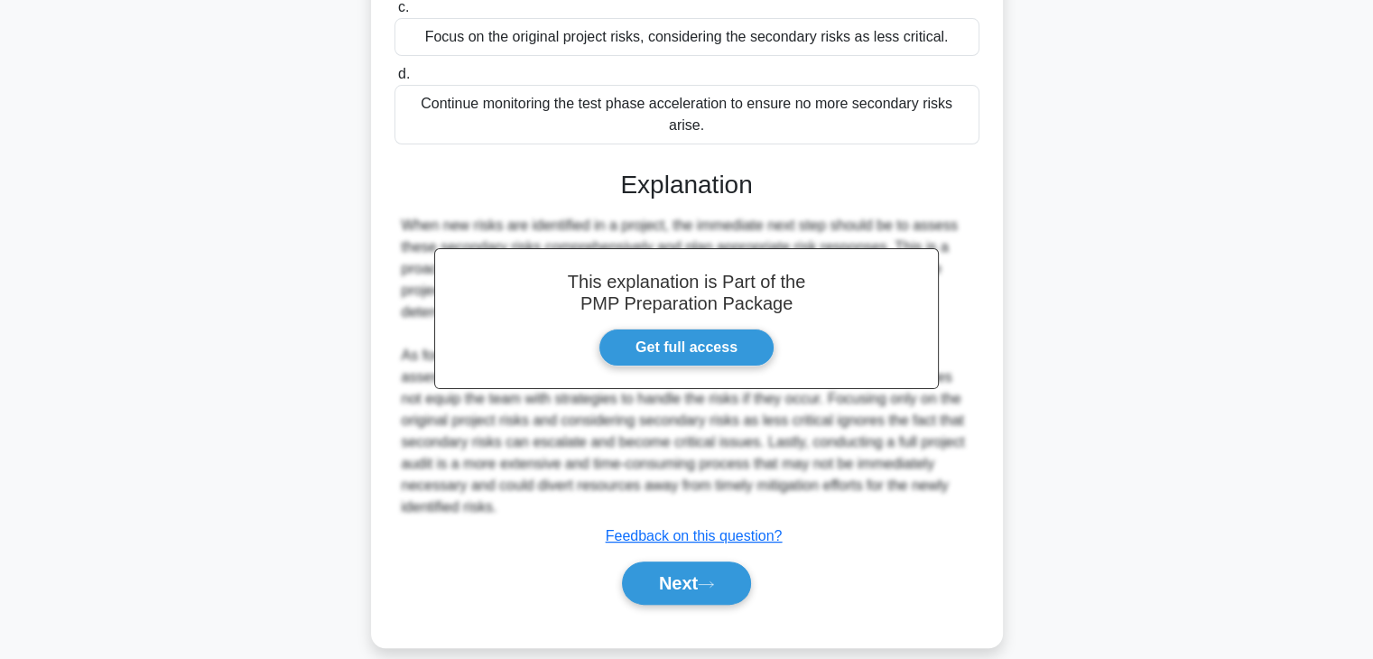
click at [664, 554] on div "Next" at bounding box center [687, 583] width 585 height 58
click at [664, 562] on button "Next" at bounding box center [686, 583] width 129 height 43
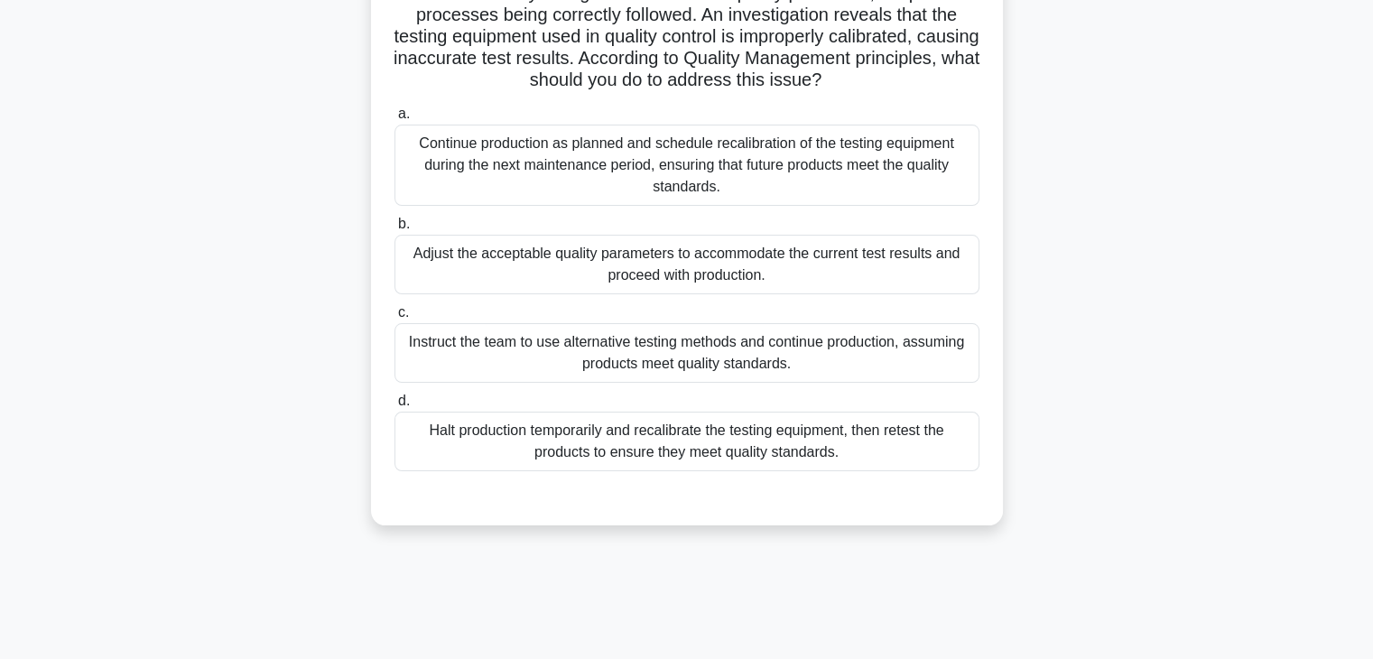
scroll to position [181, 0]
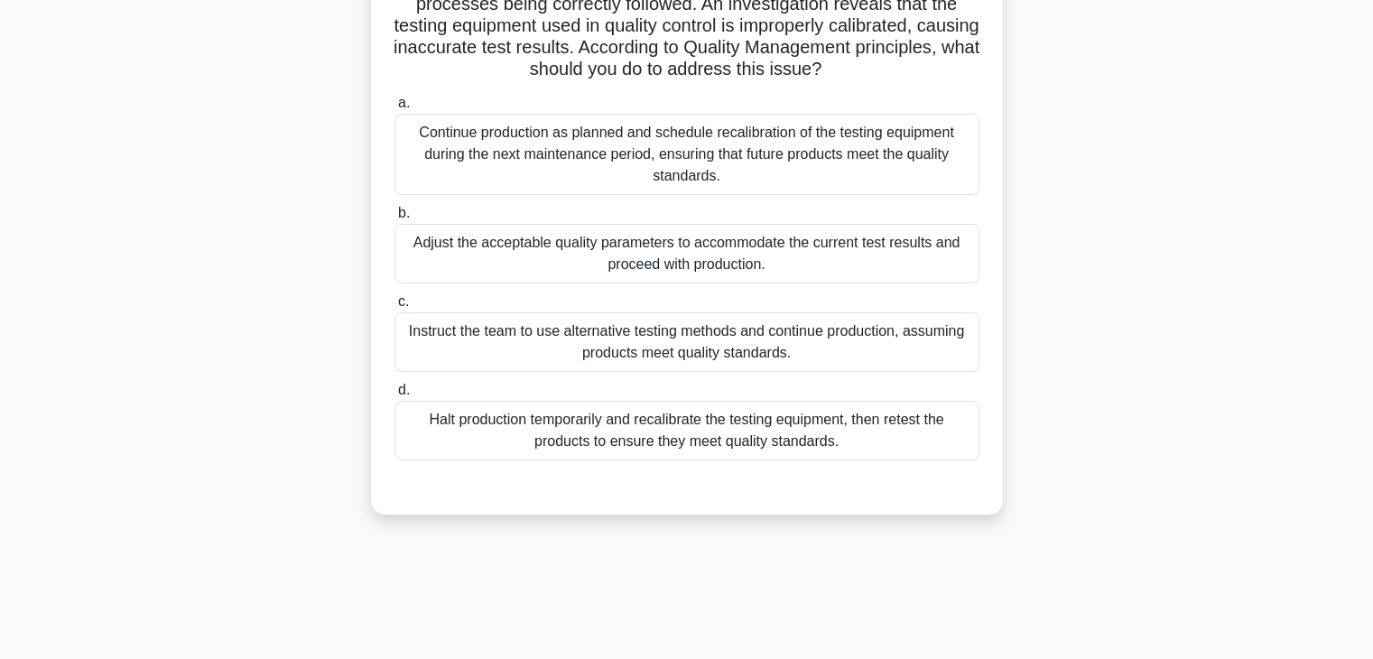
click at [688, 439] on div "Halt production temporarily and recalibrate the testing equipment, then retest …" at bounding box center [687, 431] width 585 height 60
click at [395, 396] on input "d. Halt production temporarily and recalibrate the testing equipment, then rete…" at bounding box center [395, 391] width 0 height 12
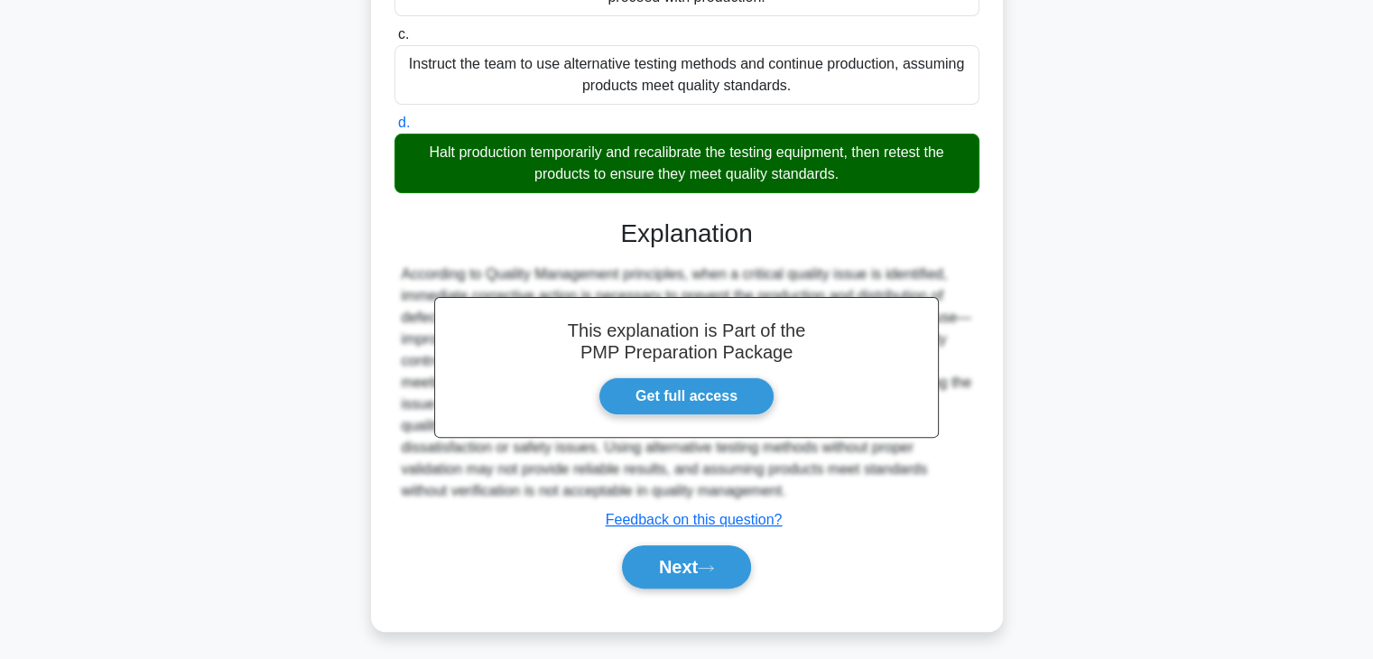
scroll to position [451, 0]
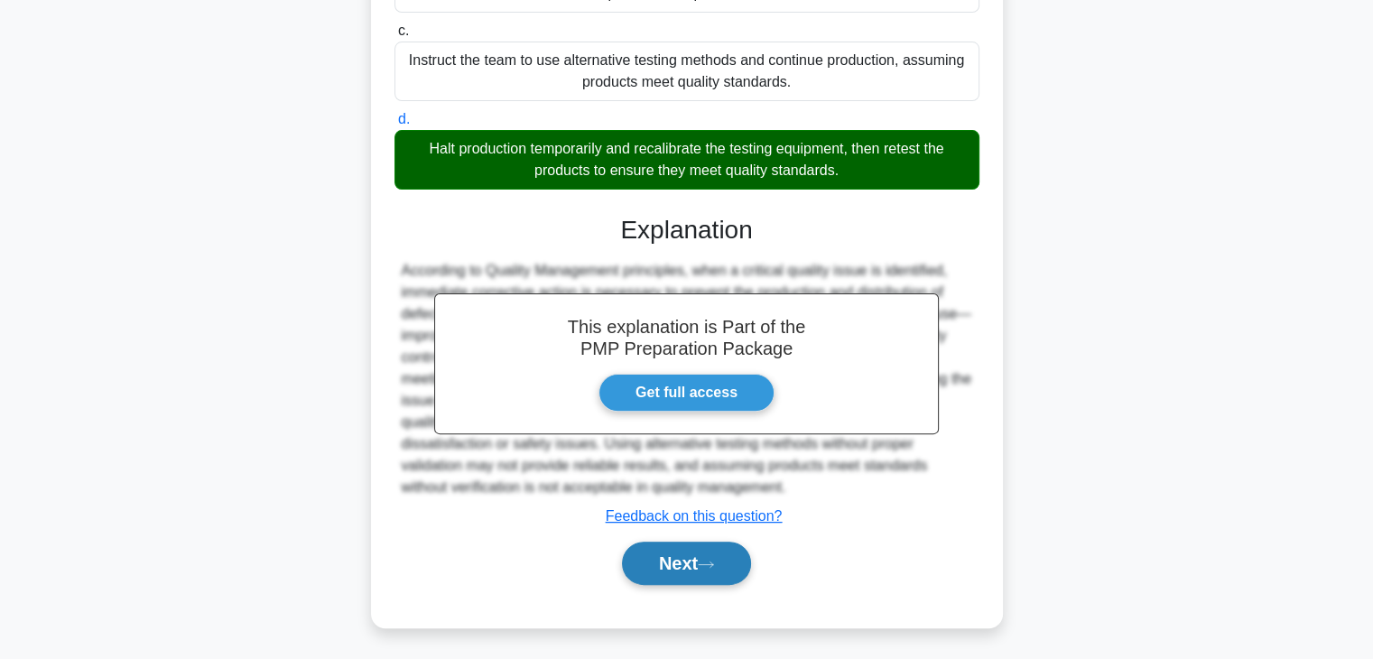
click at [699, 561] on button "Next" at bounding box center [686, 563] width 129 height 43
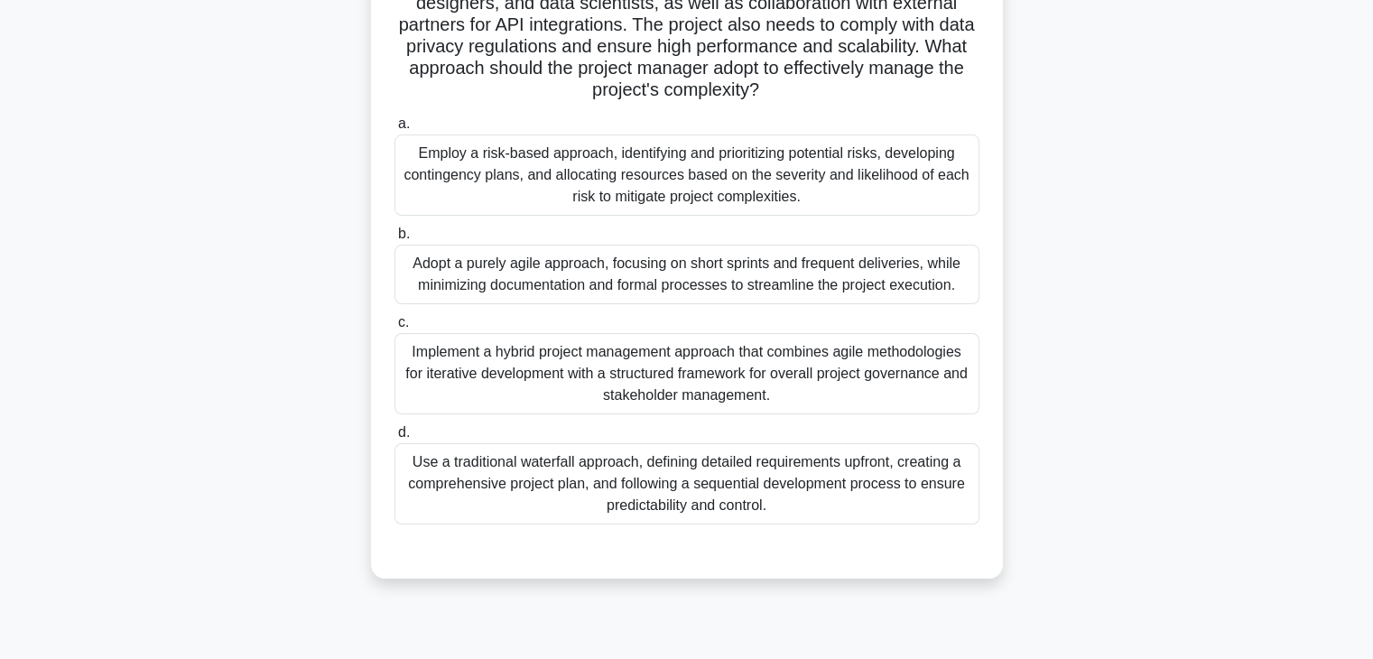
scroll to position [136, 0]
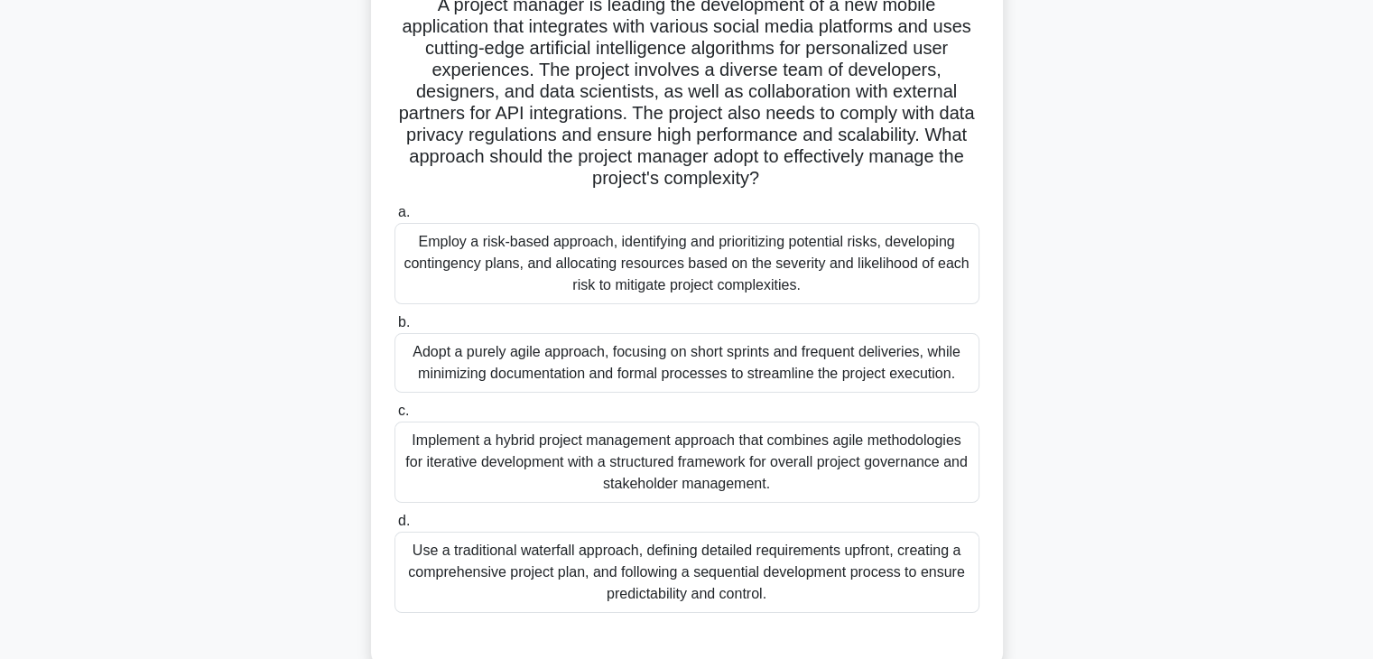
click at [548, 478] on div "Implement a hybrid project management approach that combines agile methodologie…" at bounding box center [687, 462] width 585 height 81
click at [395, 417] on input "c. Implement a hybrid project management approach that combines agile methodolo…" at bounding box center [395, 411] width 0 height 12
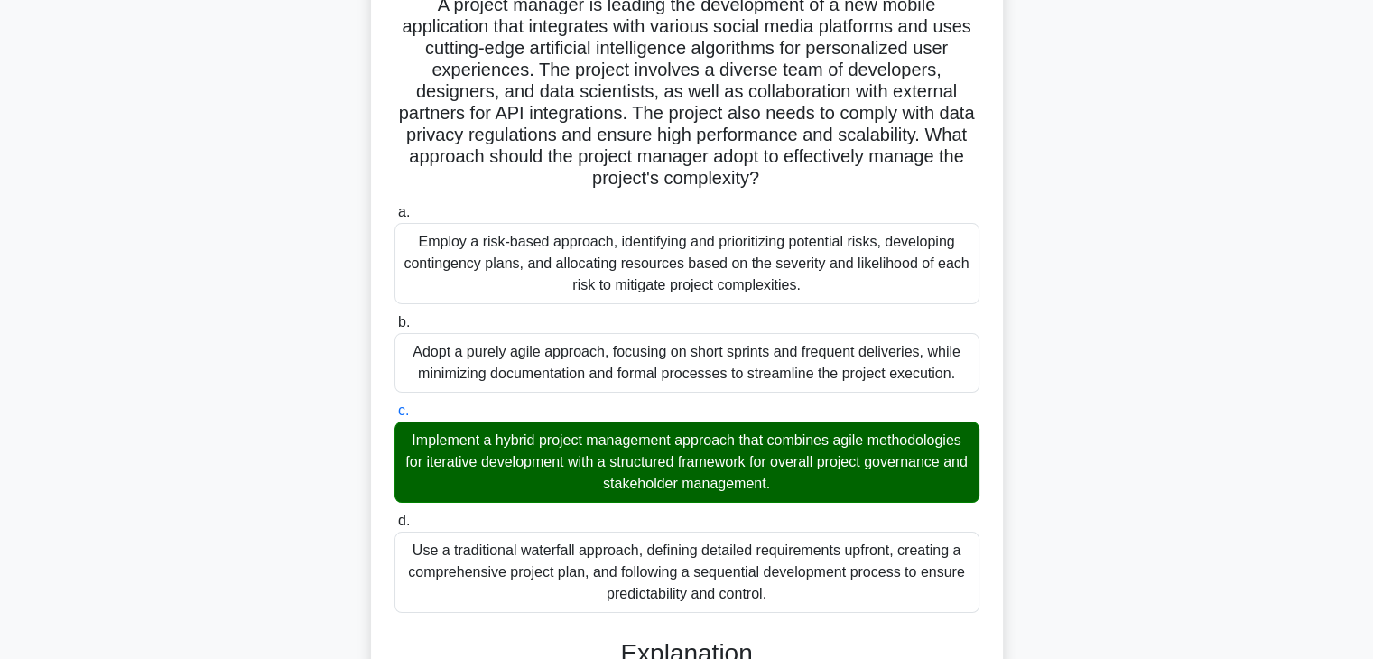
scroll to position [432, 0]
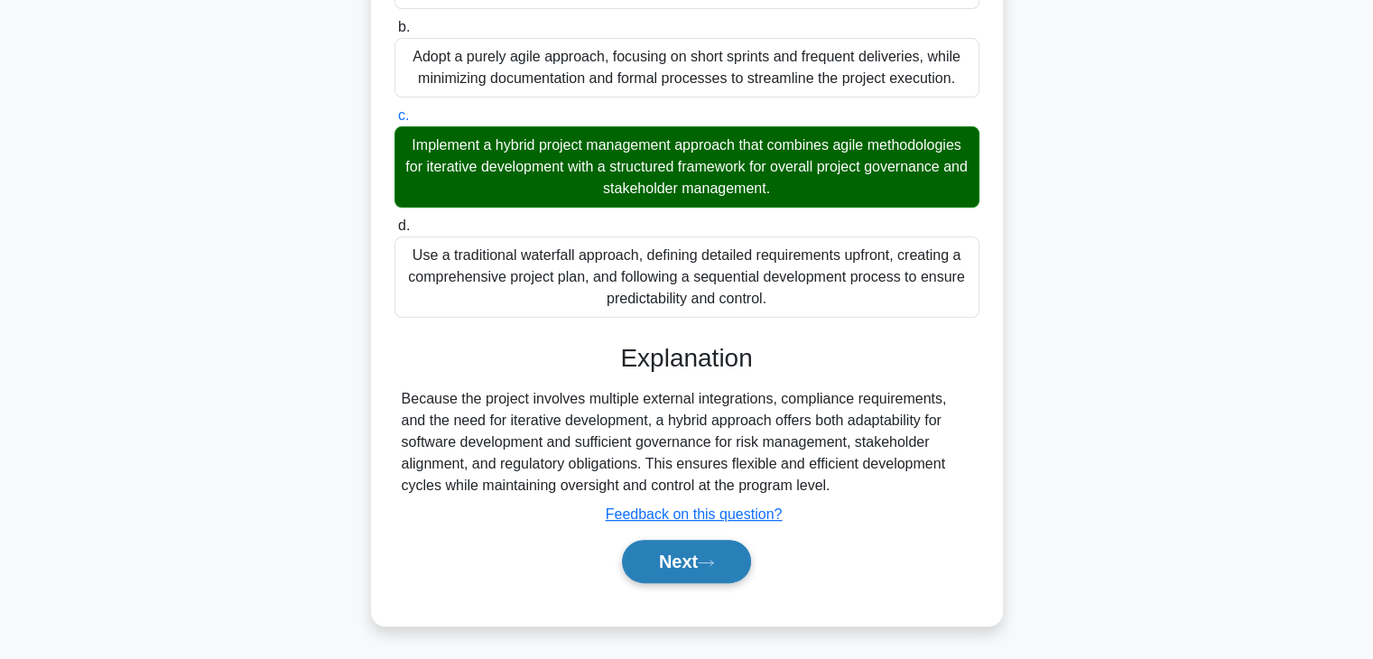
click at [684, 569] on button "Next" at bounding box center [686, 561] width 129 height 43
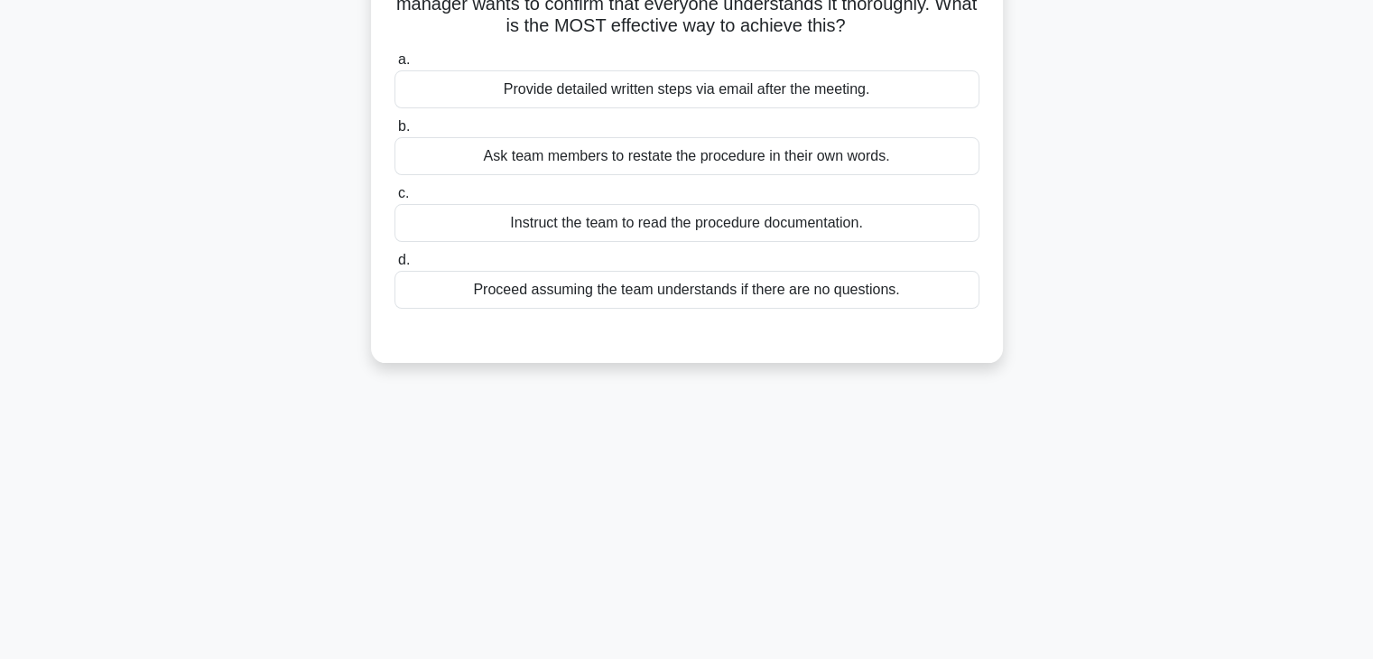
scroll to position [46, 0]
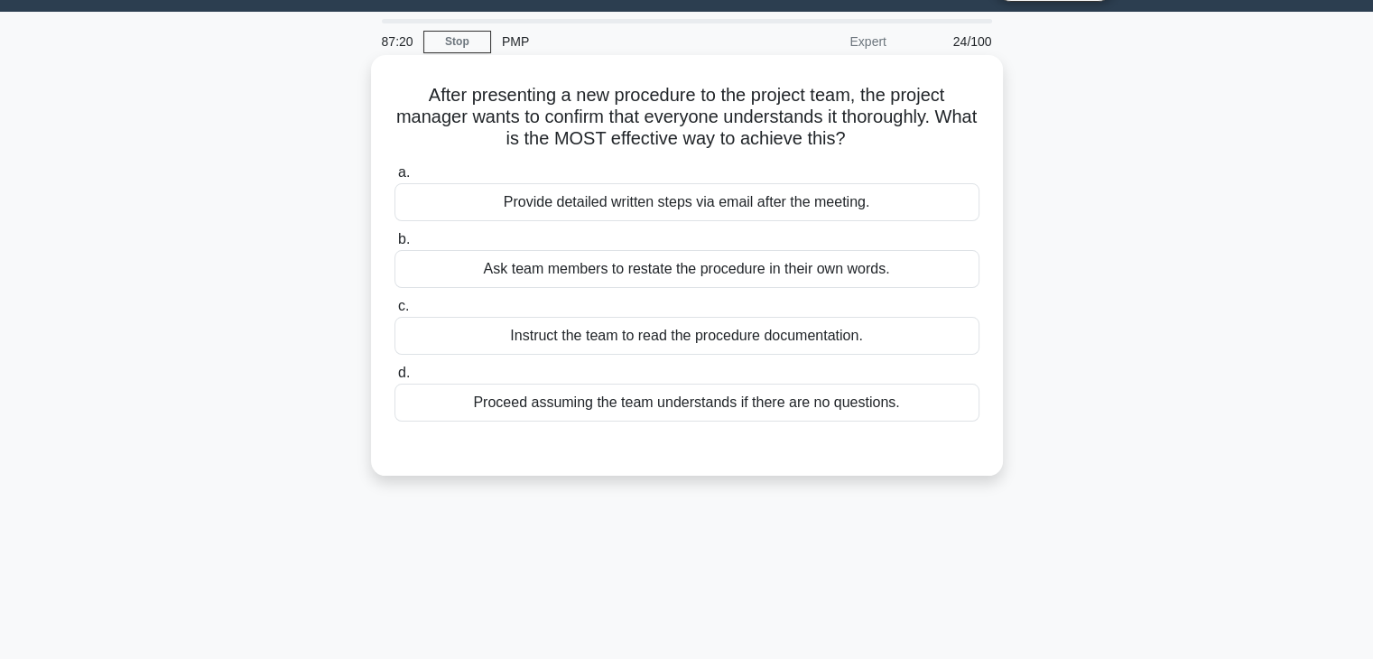
click at [580, 337] on div "Instruct the team to read the procedure documentation." at bounding box center [687, 336] width 585 height 38
click at [395, 312] on input "c. Instruct the team to read the procedure documentation." at bounding box center [395, 307] width 0 height 12
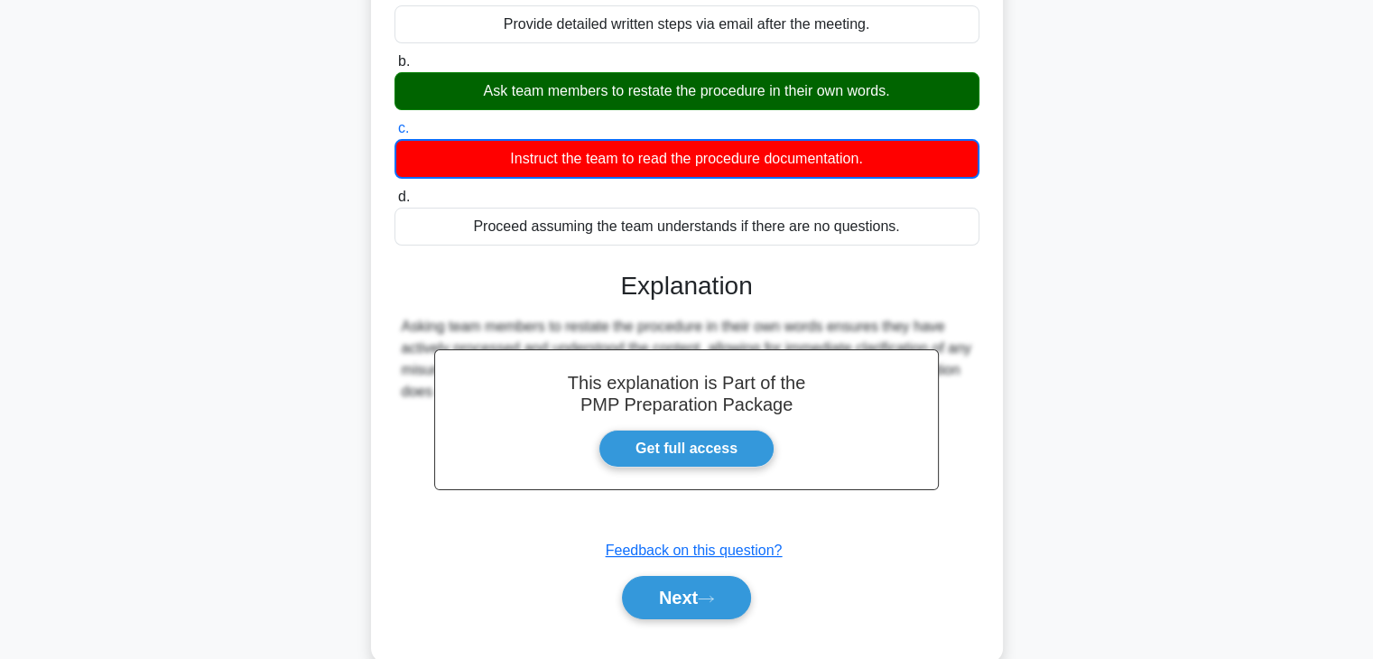
scroll to position [227, 0]
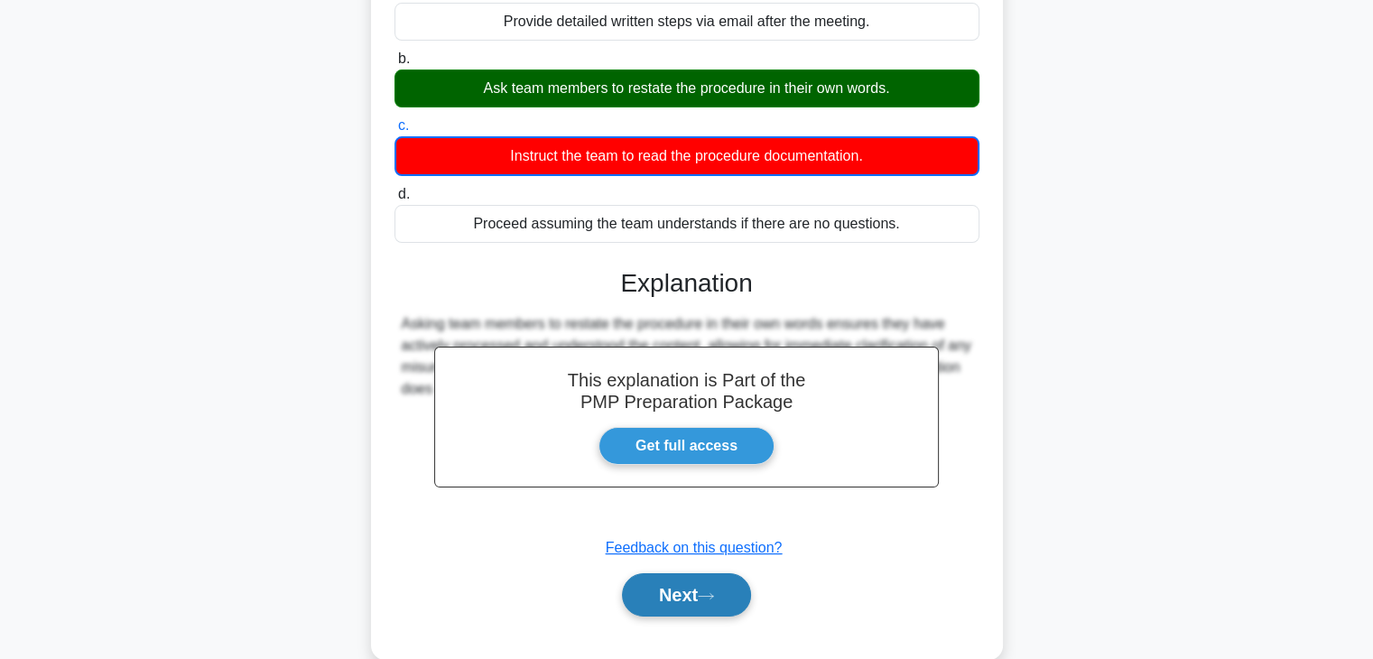
click at [706, 587] on button "Next" at bounding box center [686, 594] width 129 height 43
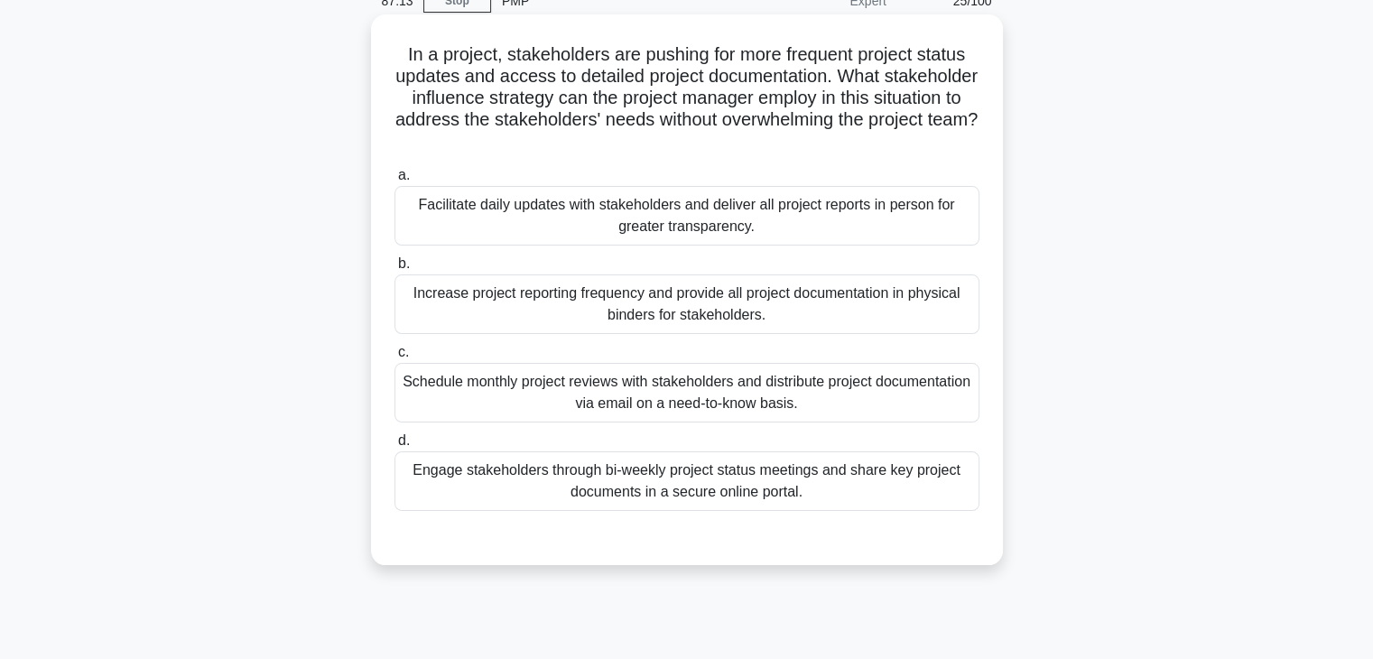
scroll to position [0, 0]
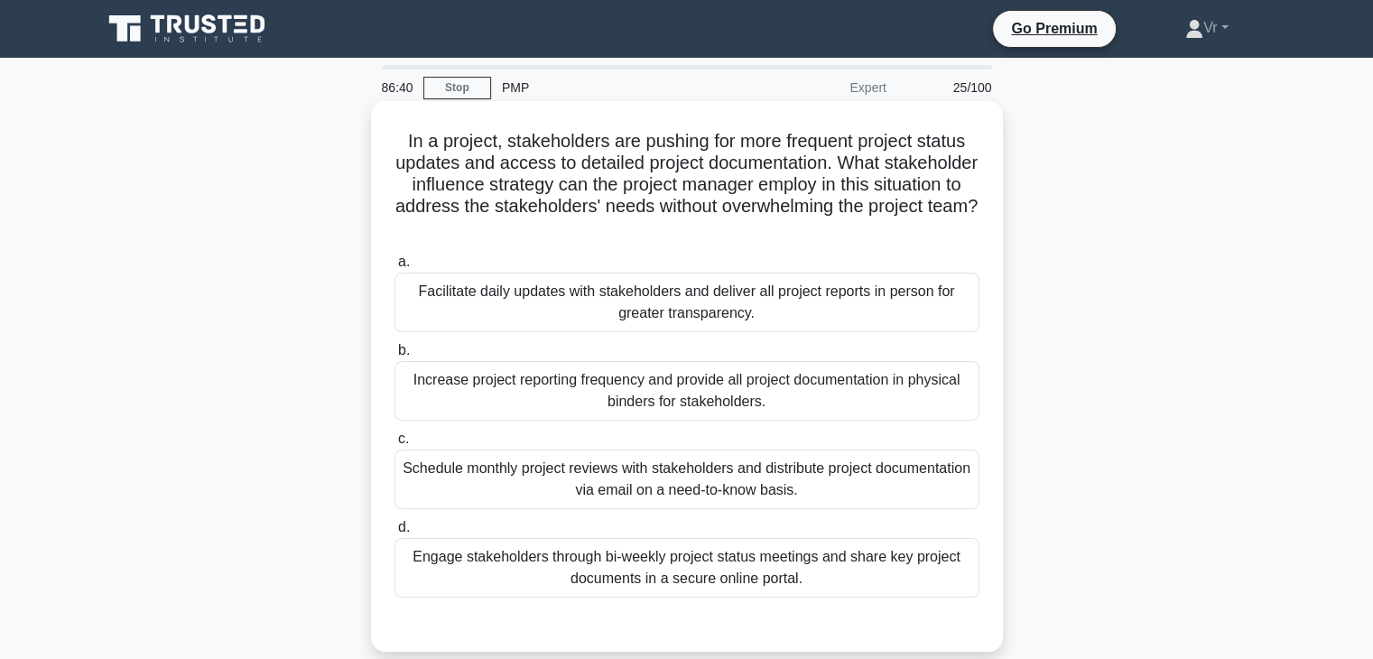
click at [613, 562] on div "Engage stakeholders through bi-weekly project status meetings and share key pro…" at bounding box center [687, 568] width 585 height 60
click at [395, 534] on input "d. Engage stakeholders through bi-weekly project status meetings and share key …" at bounding box center [395, 528] width 0 height 12
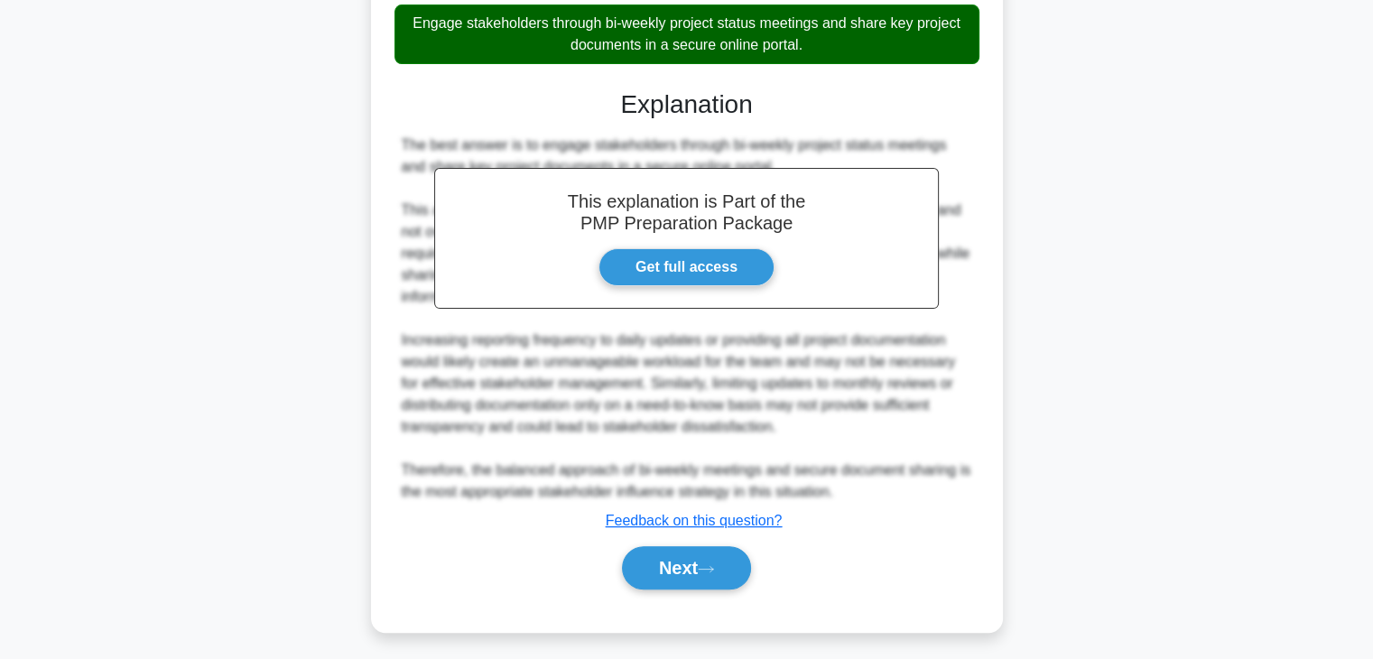
scroll to position [540, 0]
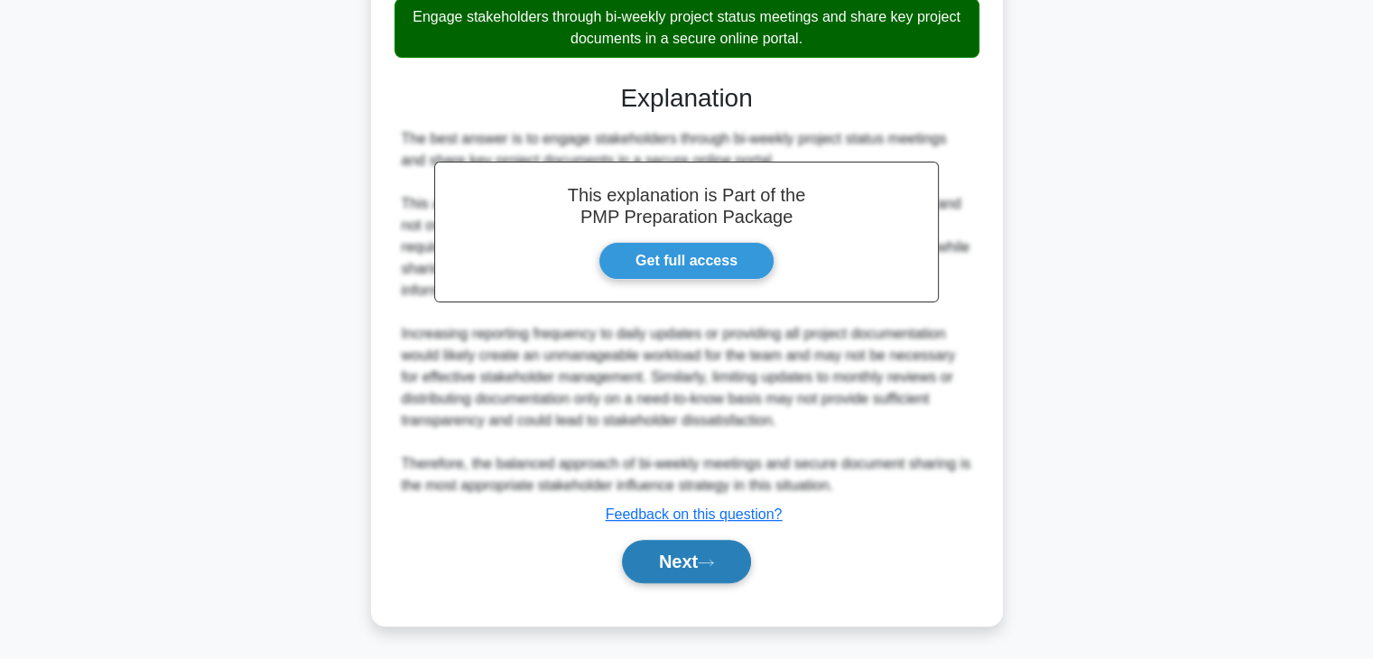
click at [698, 571] on button "Next" at bounding box center [686, 561] width 129 height 43
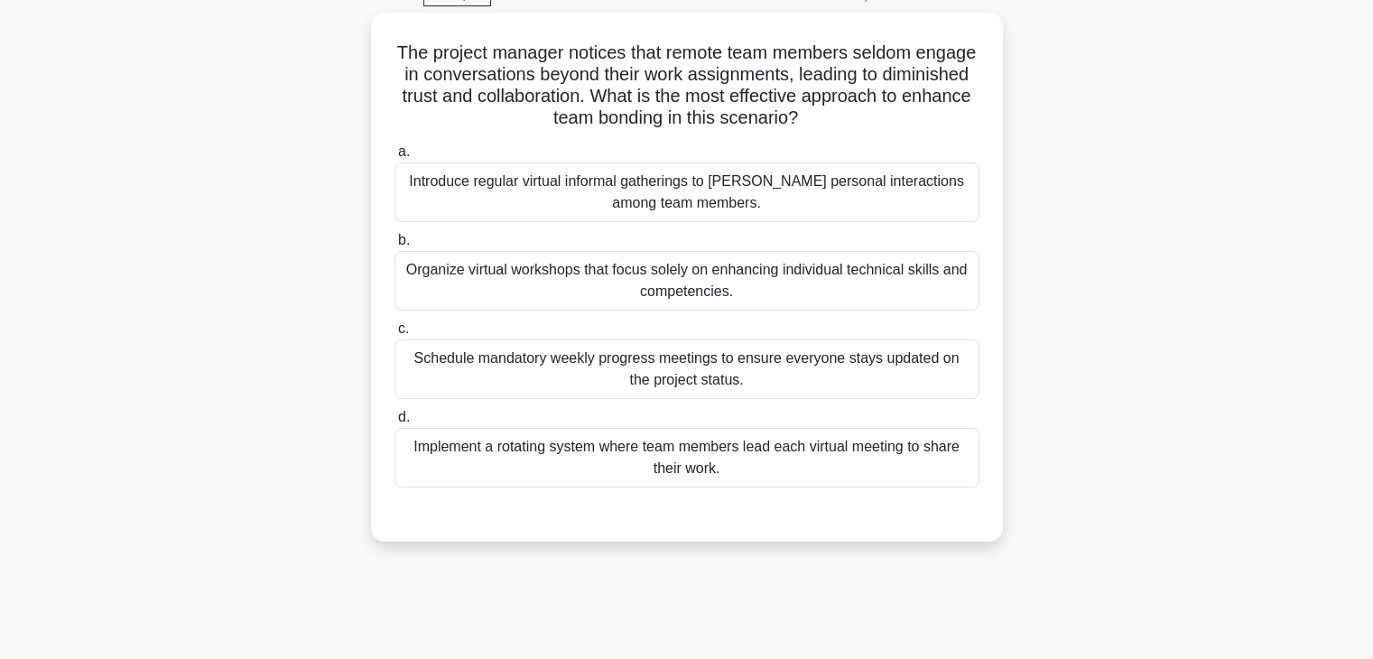
scroll to position [0, 0]
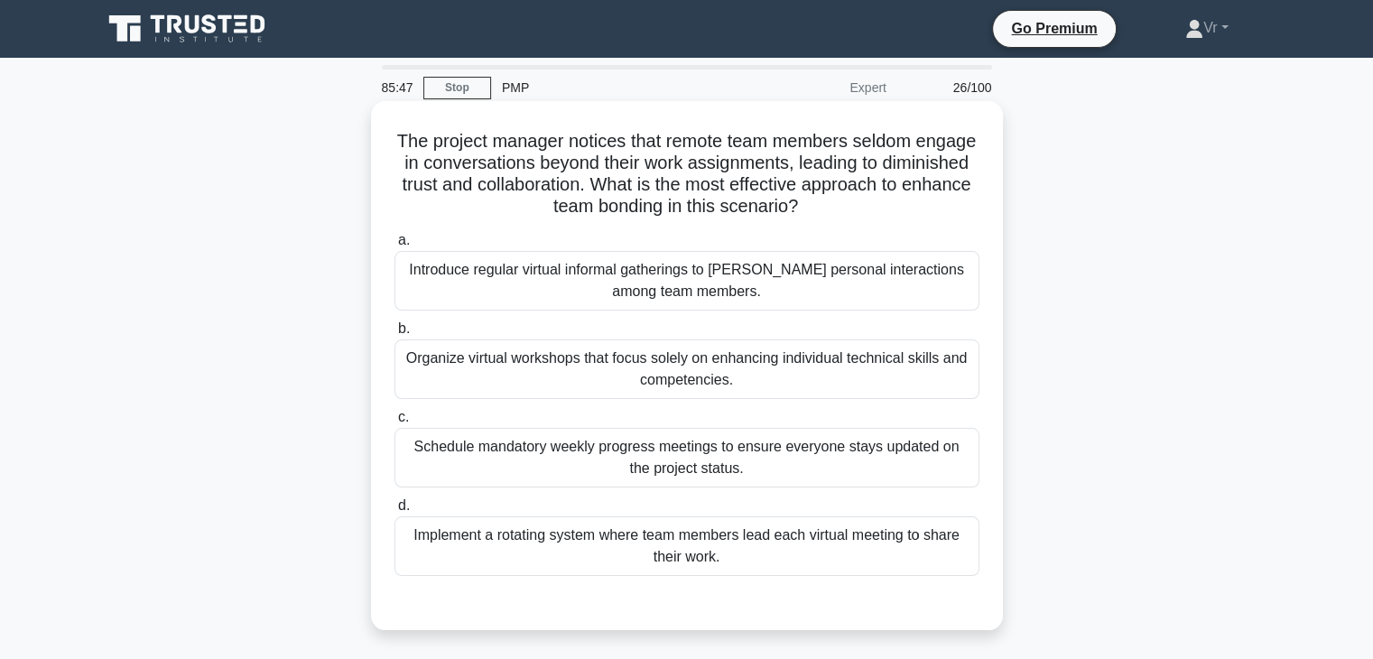
click at [618, 276] on div "Introduce regular virtual informal gatherings to [PERSON_NAME] personal interac…" at bounding box center [687, 281] width 585 height 60
click at [395, 246] on input "a. Introduce regular virtual informal gatherings to [PERSON_NAME] personal inte…" at bounding box center [395, 241] width 0 height 12
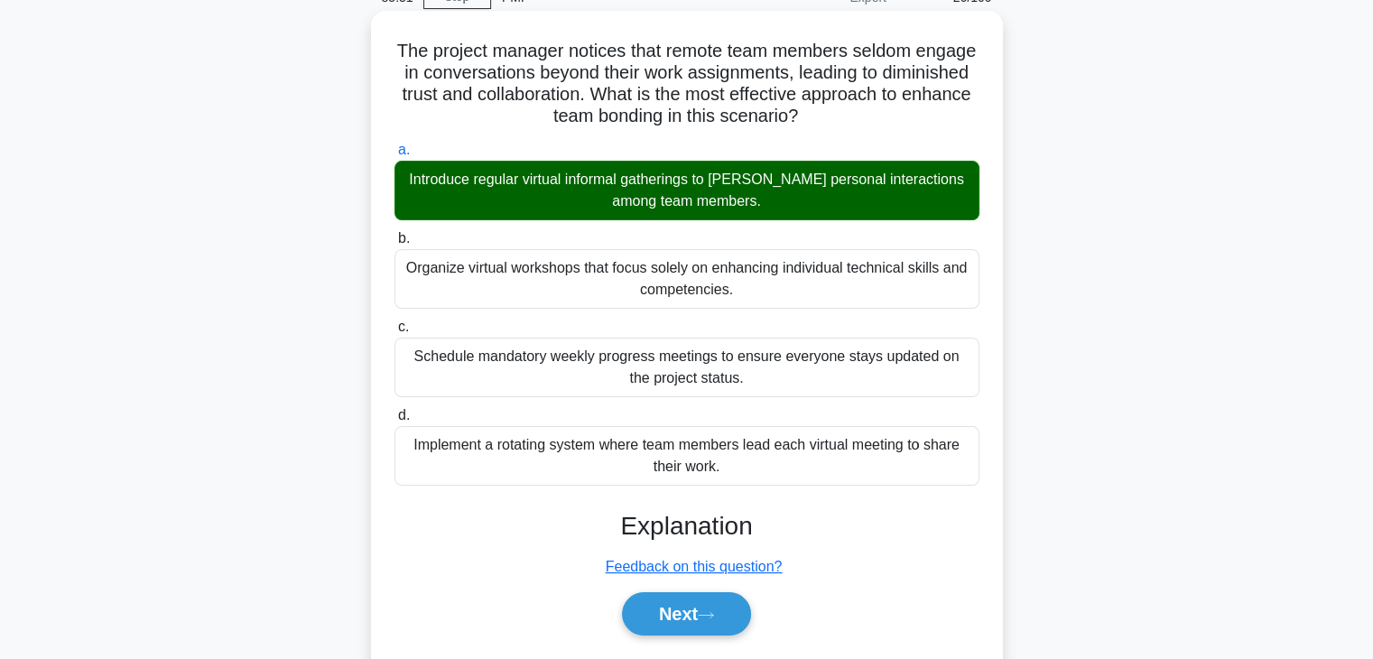
scroll to position [181, 0]
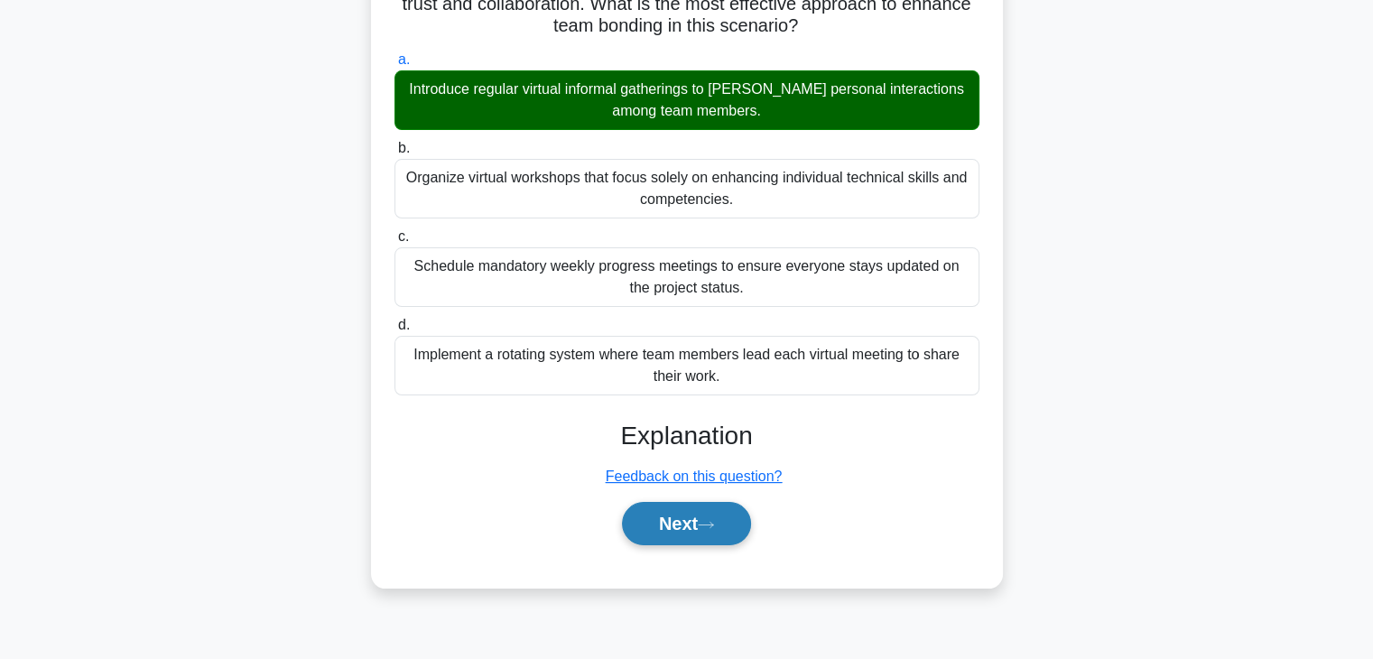
click at [704, 535] on button "Next" at bounding box center [686, 523] width 129 height 43
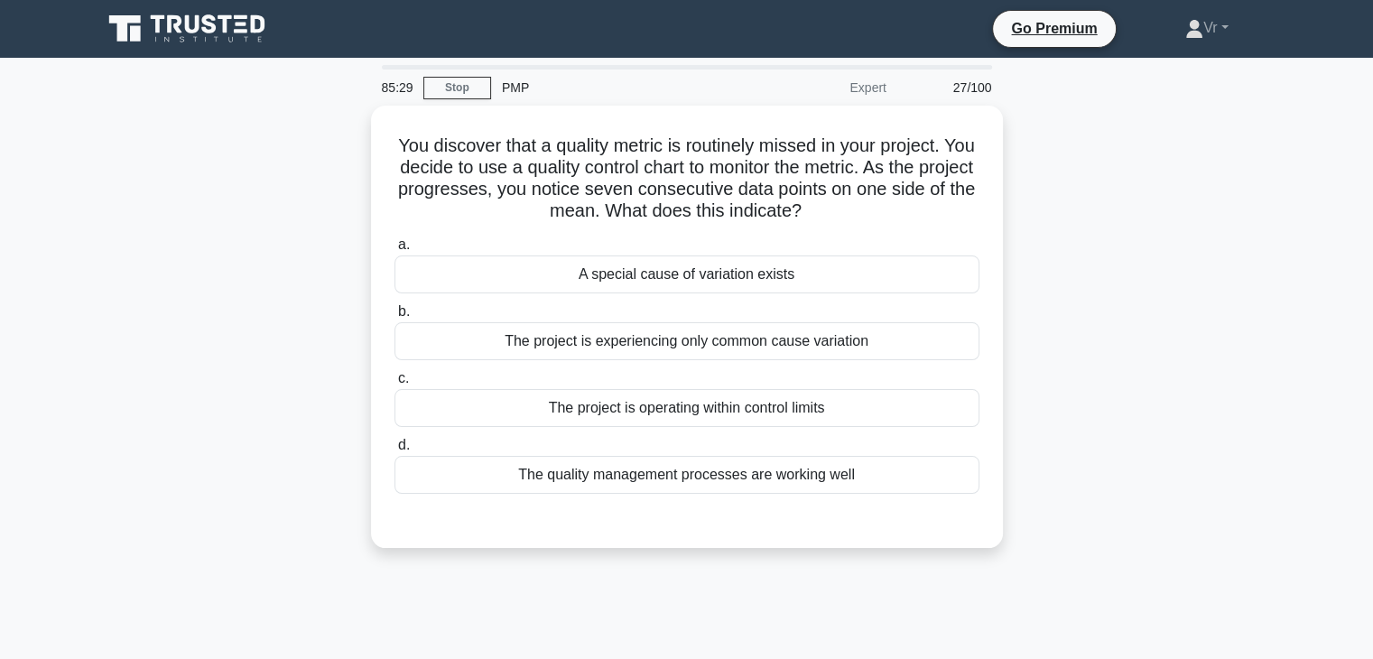
scroll to position [0, 0]
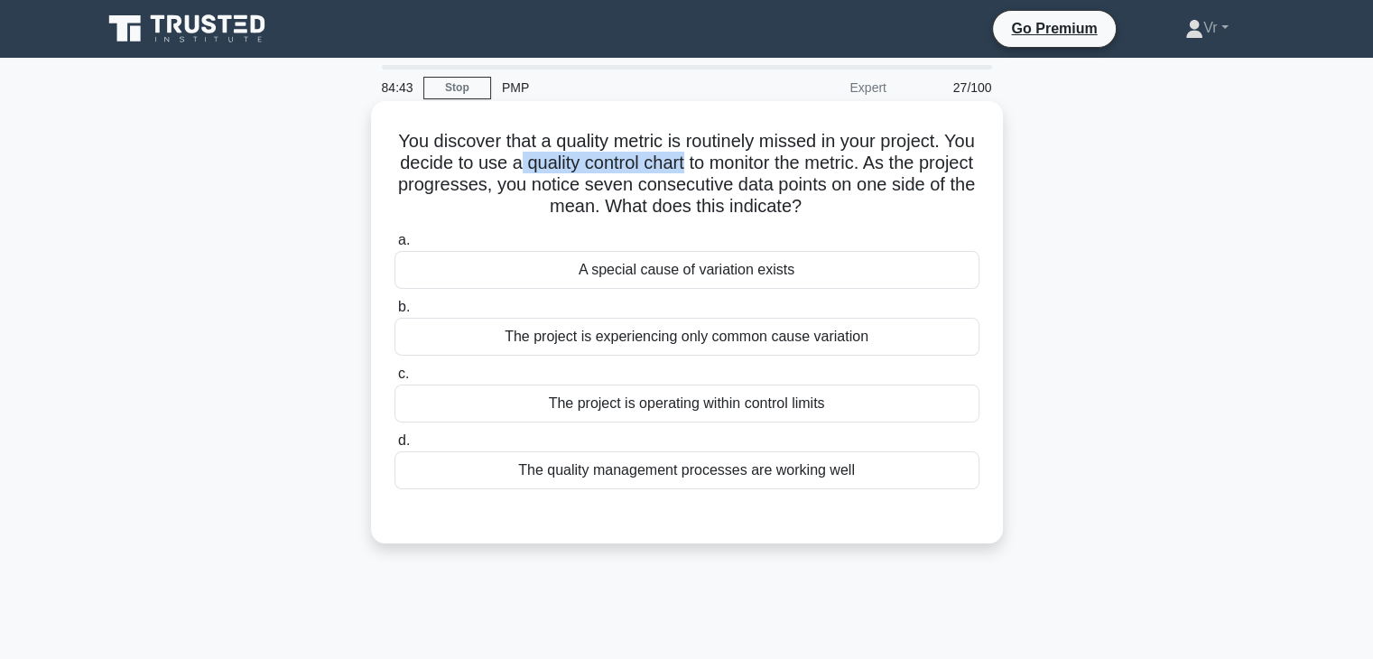
drag, startPoint x: 730, startPoint y: 163, endPoint x: 560, endPoint y: 162, distance: 169.7
click at [560, 162] on h5 "You discover that a quality metric is routinely missed in your project. You dec…" at bounding box center [687, 174] width 589 height 88
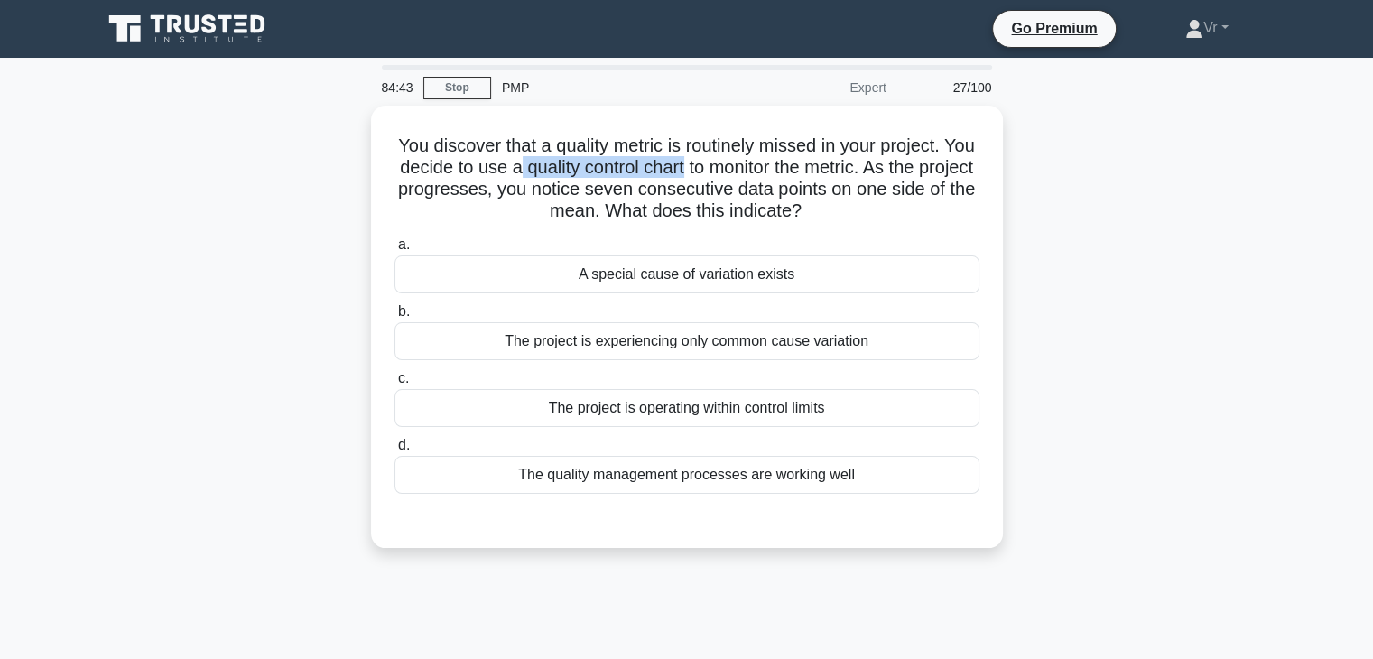
copy h5 "quality control chart"
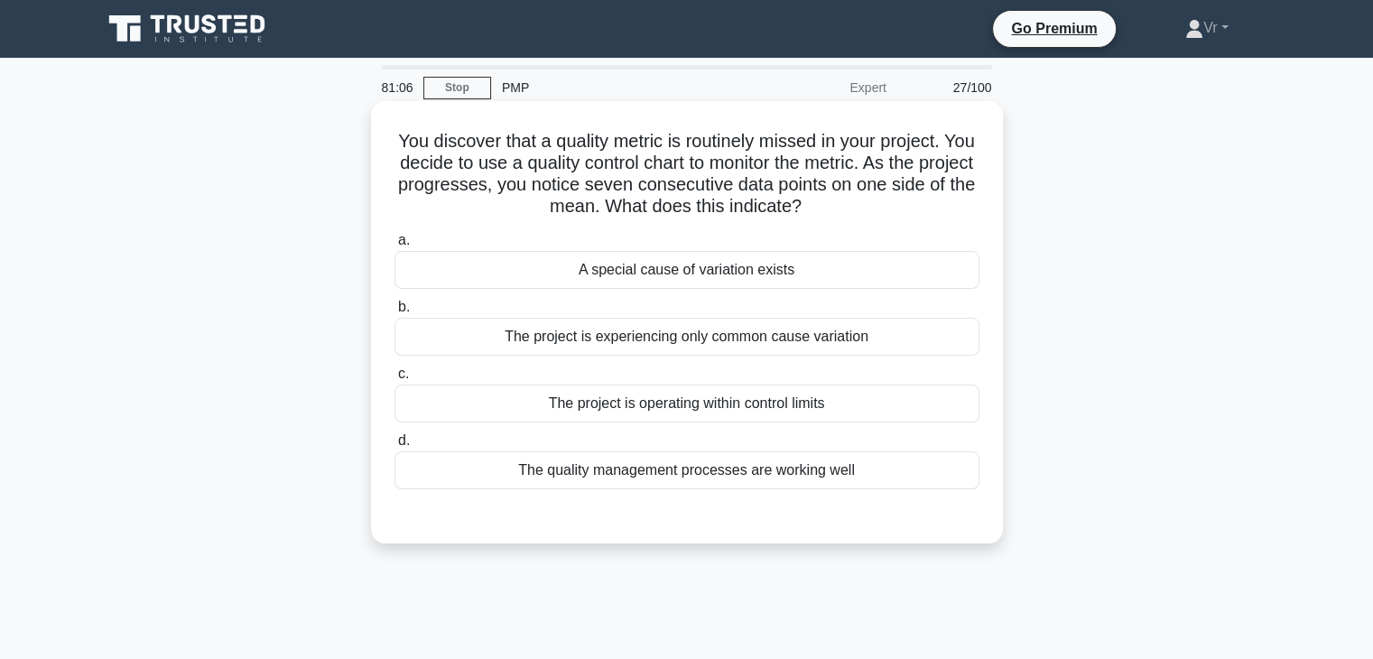
click at [681, 411] on div "The project is operating within control limits" at bounding box center [687, 404] width 585 height 38
click at [395, 380] on input "c. The project is operating within control limits" at bounding box center [395, 374] width 0 height 12
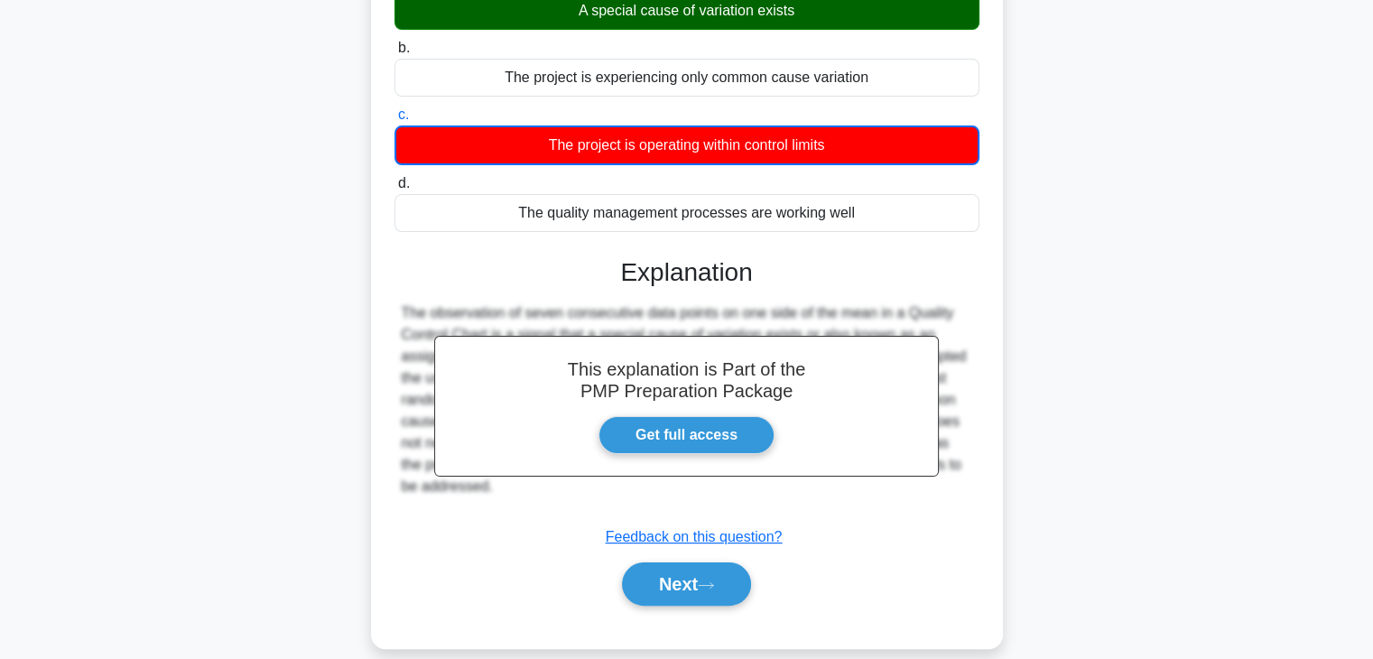
scroll to position [317, 0]
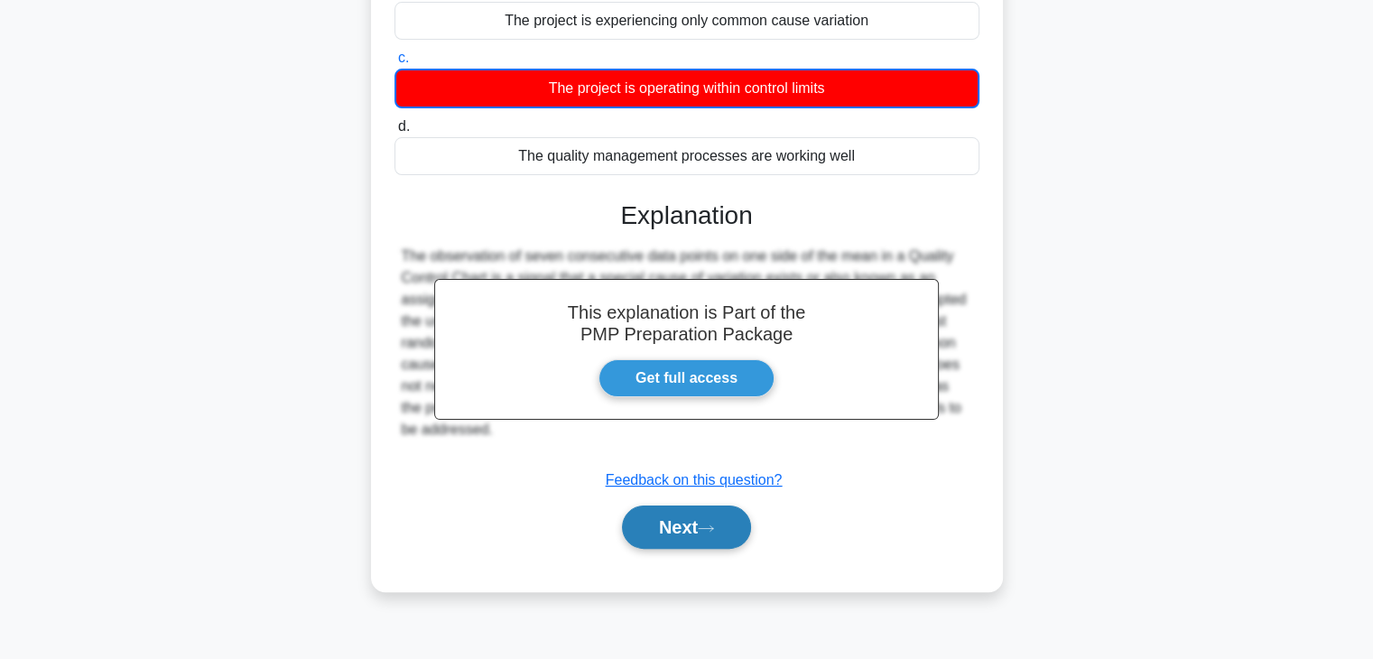
click at [715, 520] on button "Next" at bounding box center [686, 527] width 129 height 43
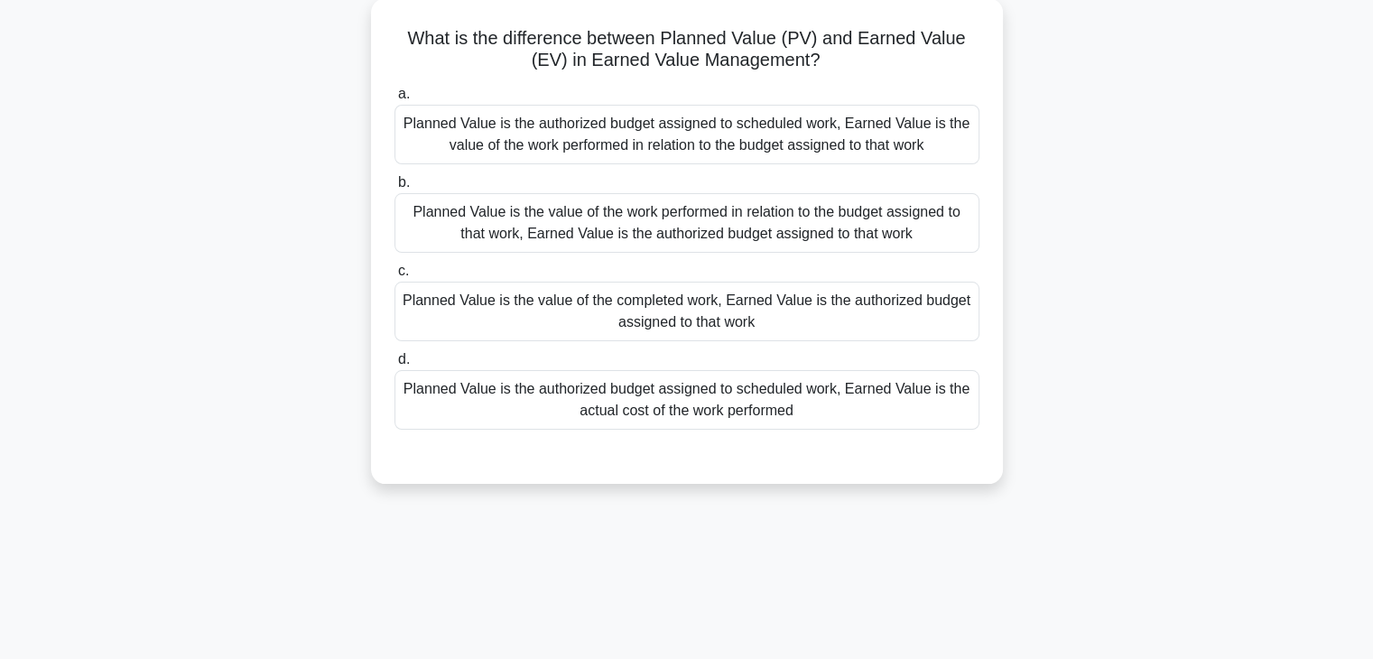
scroll to position [46, 0]
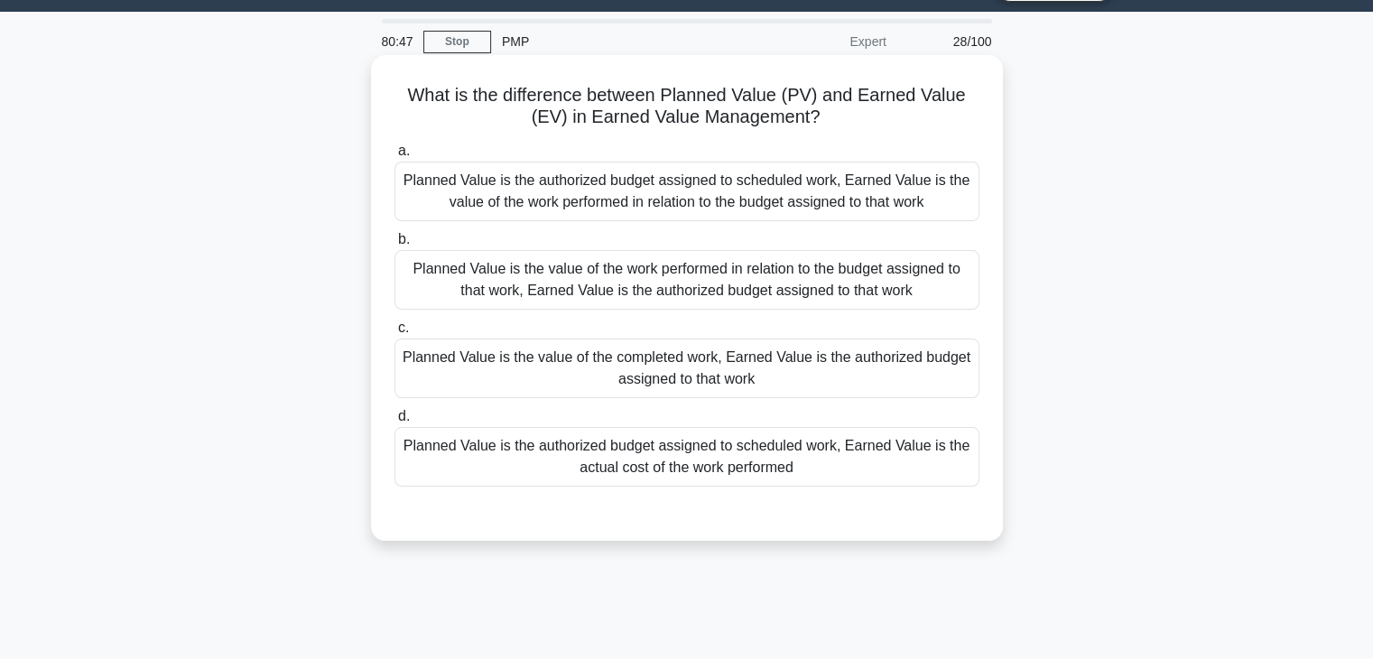
click at [732, 209] on div "Planned Value is the authorized budget assigned to scheduled work, Earned Value…" at bounding box center [687, 192] width 585 height 60
click at [395, 157] on input "a. Planned Value is the authorized budget assigned to scheduled work, Earned Va…" at bounding box center [395, 151] width 0 height 12
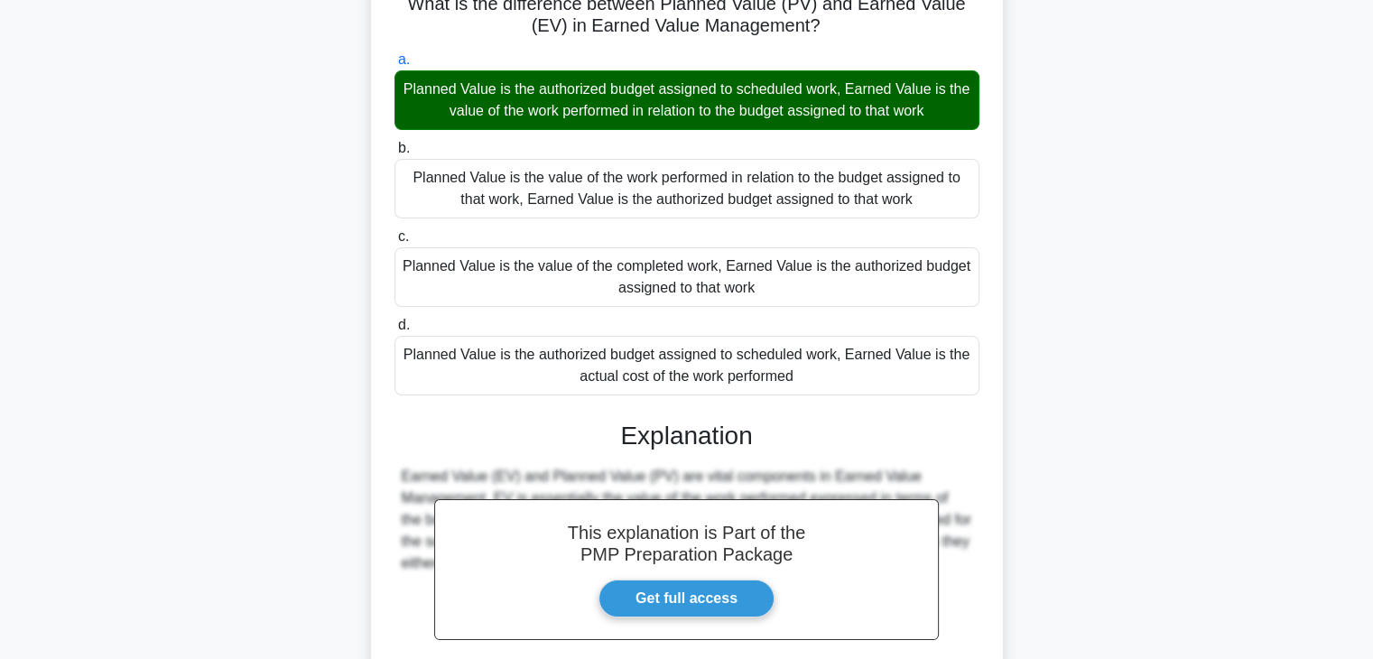
scroll to position [323, 0]
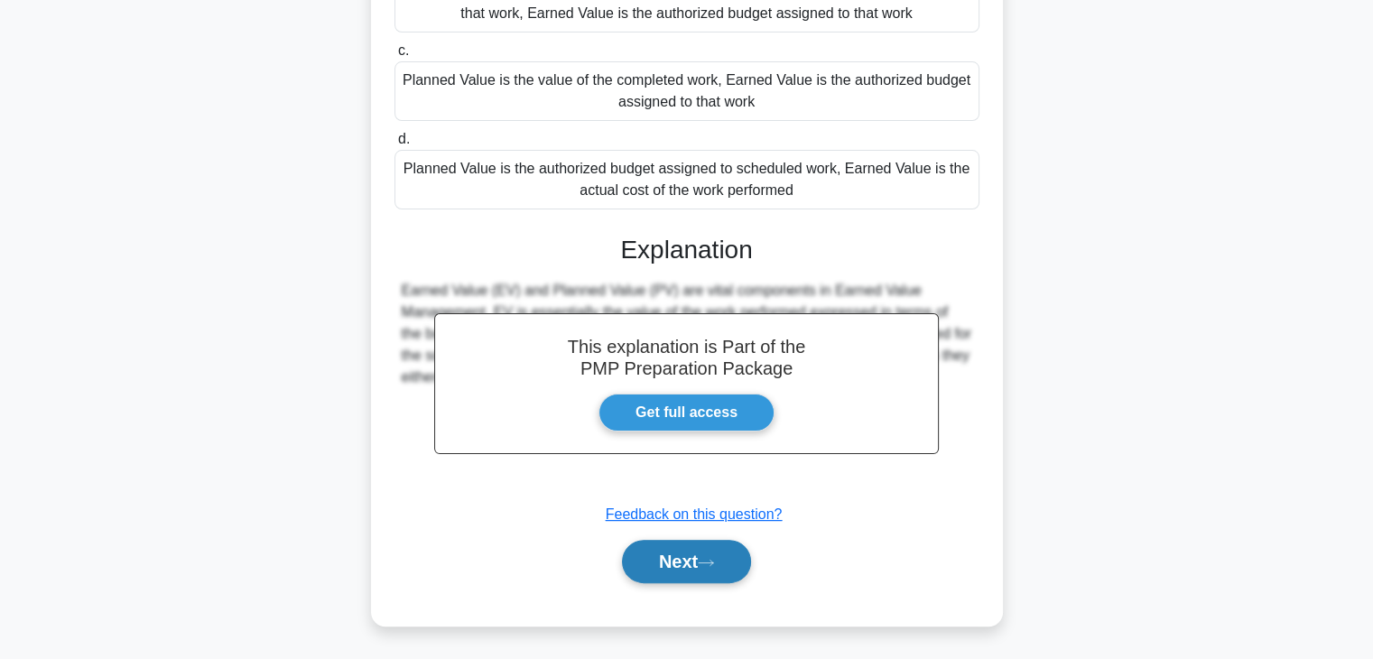
click at [732, 560] on button "Next" at bounding box center [686, 561] width 129 height 43
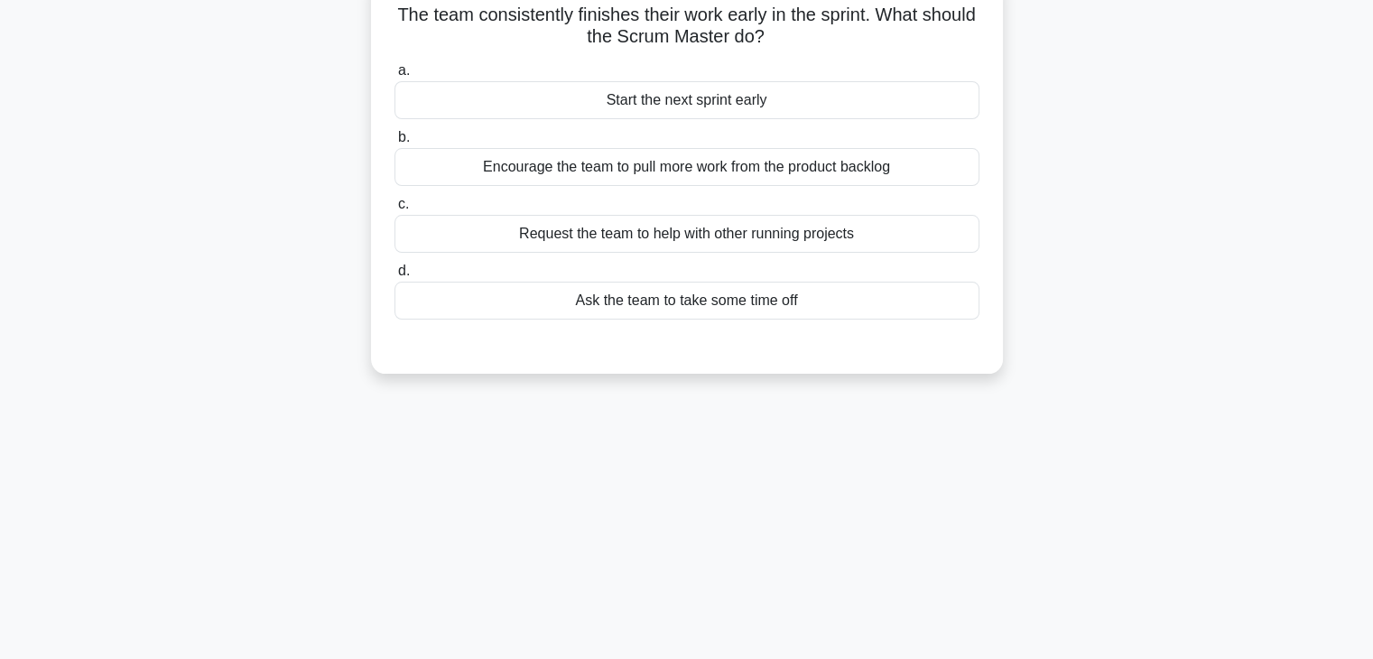
scroll to position [46, 0]
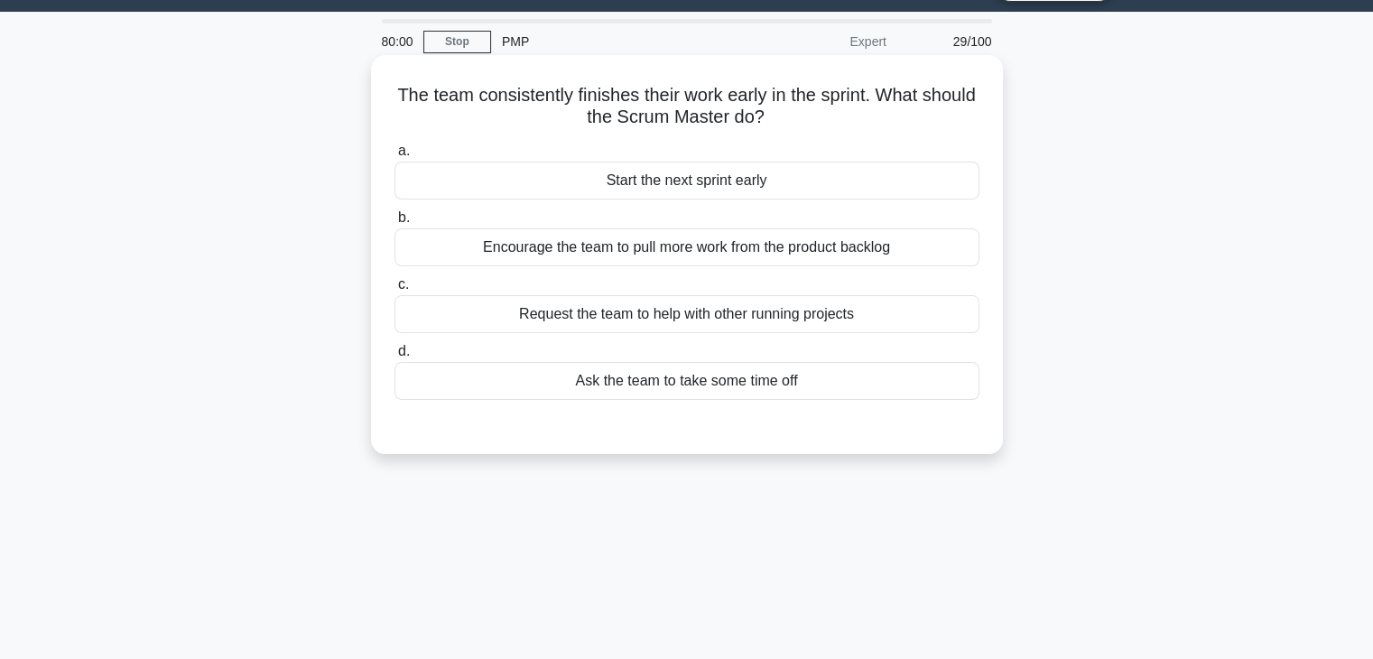
click at [658, 183] on div "Start the next sprint early" at bounding box center [687, 181] width 585 height 38
click at [395, 157] on input "a. Start the next sprint early" at bounding box center [395, 151] width 0 height 12
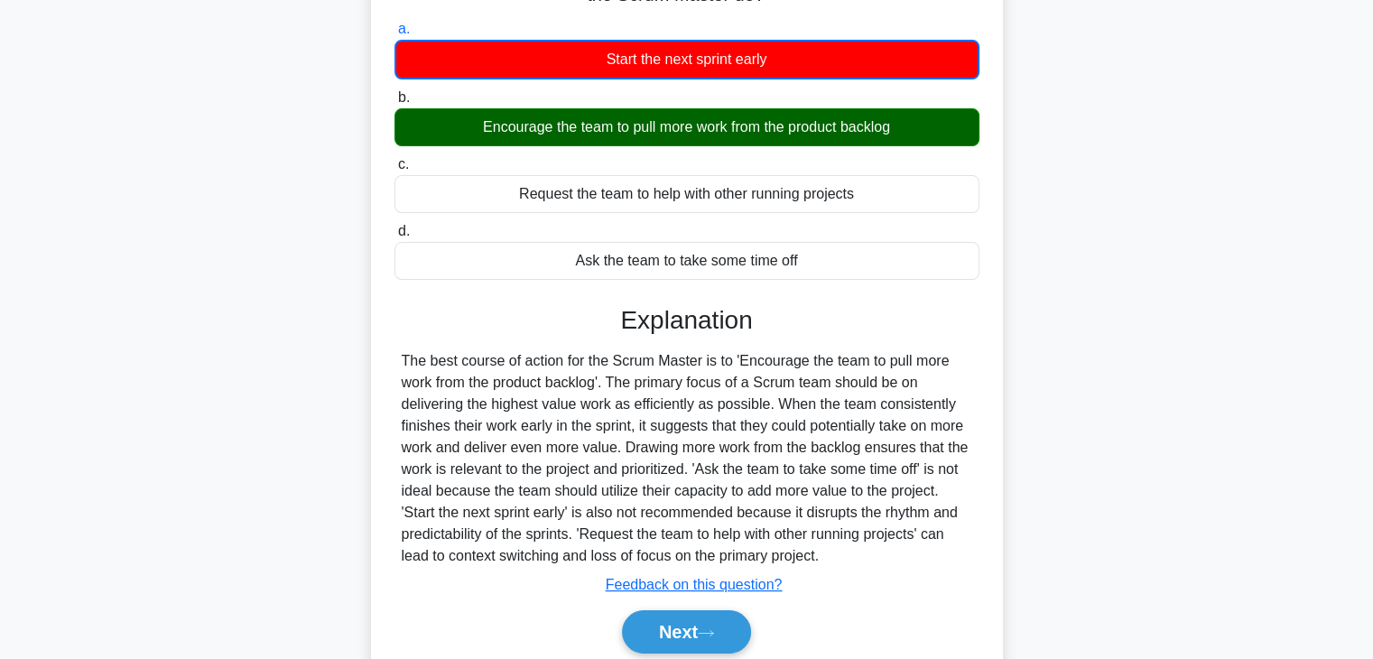
scroll to position [227, 0]
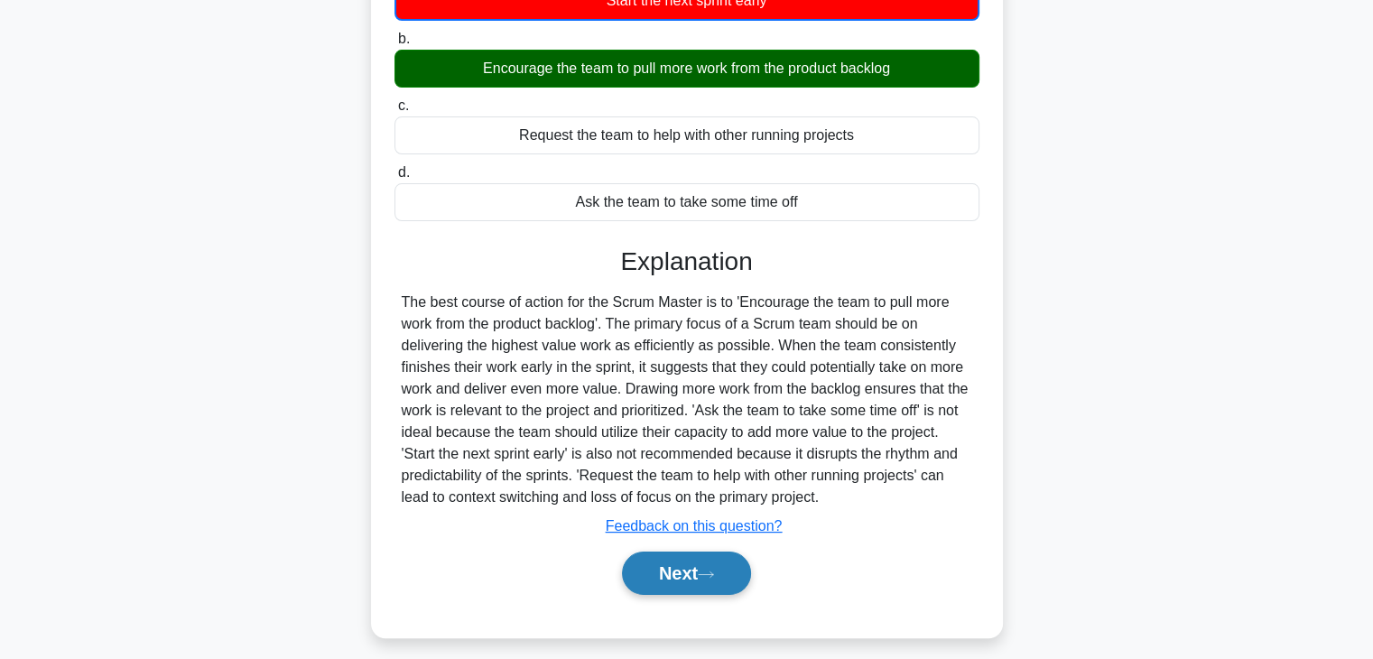
click at [657, 564] on button "Next" at bounding box center [686, 573] width 129 height 43
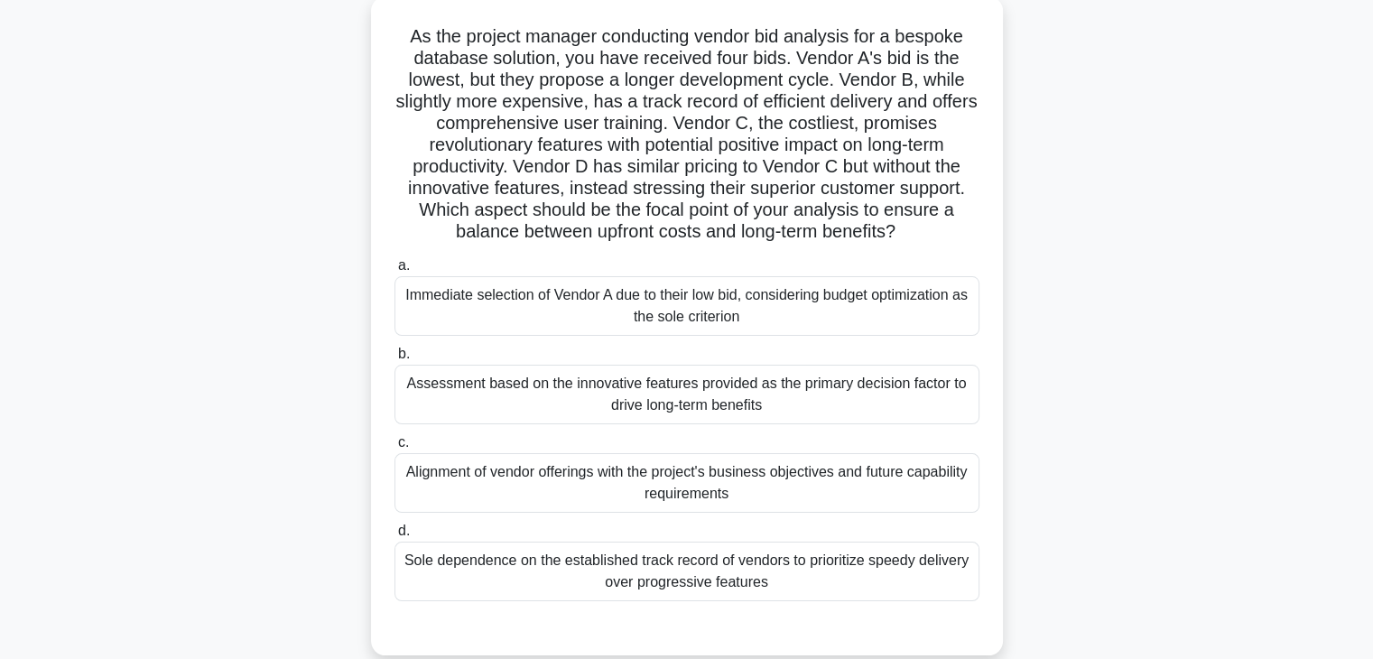
scroll to position [136, 0]
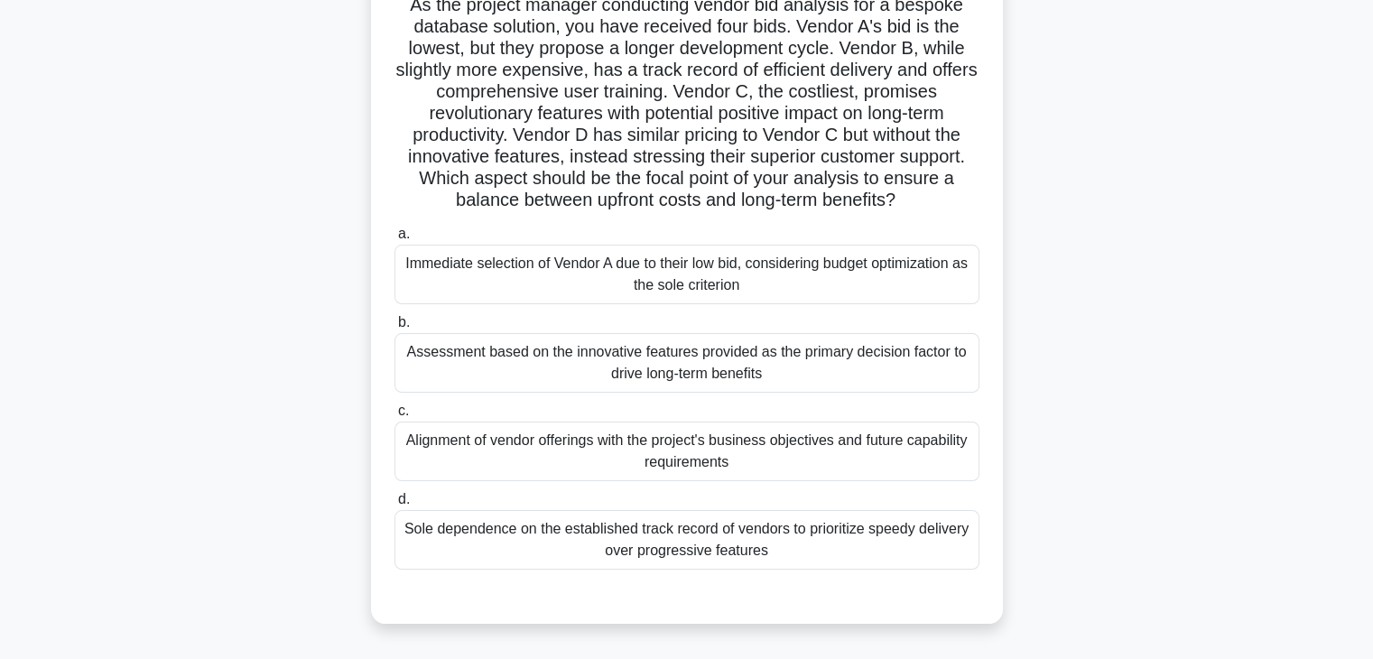
click at [751, 358] on div "Assessment based on the innovative features provided as the primary decision fa…" at bounding box center [687, 363] width 585 height 60
click at [395, 329] on input "b. Assessment based on the innovative features provided as the primary decision…" at bounding box center [395, 323] width 0 height 12
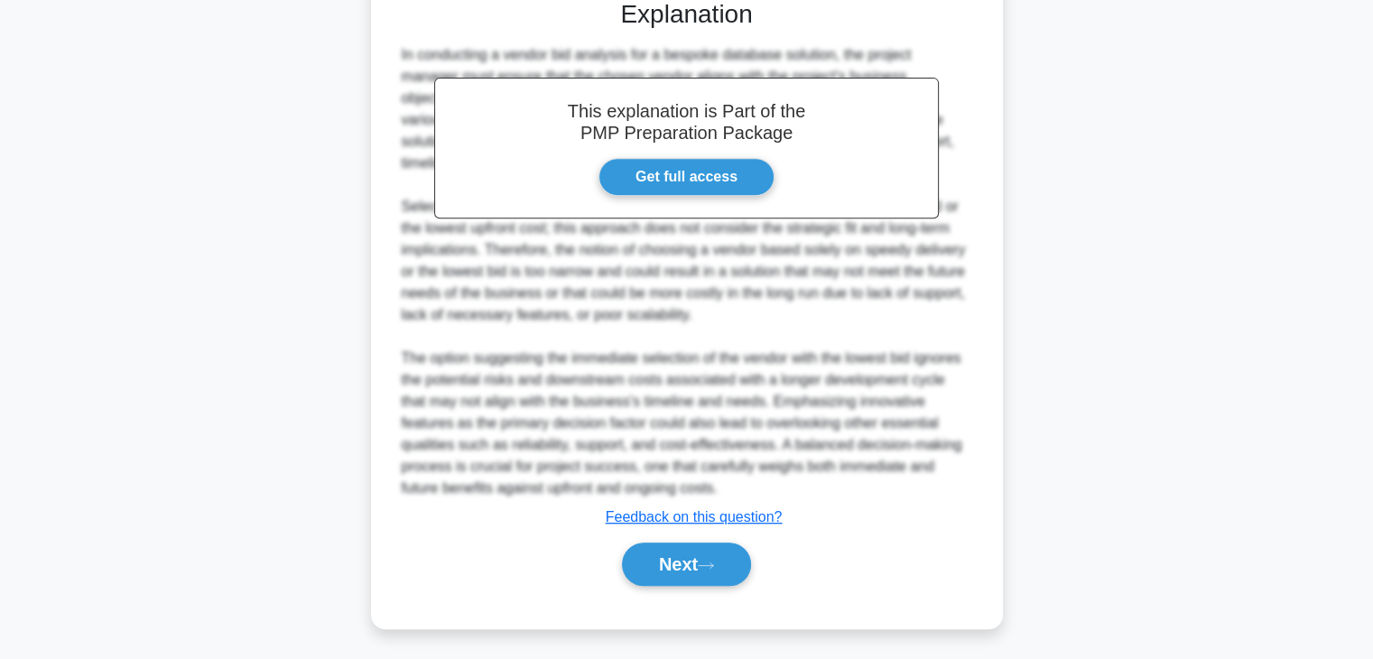
scroll to position [737, 0]
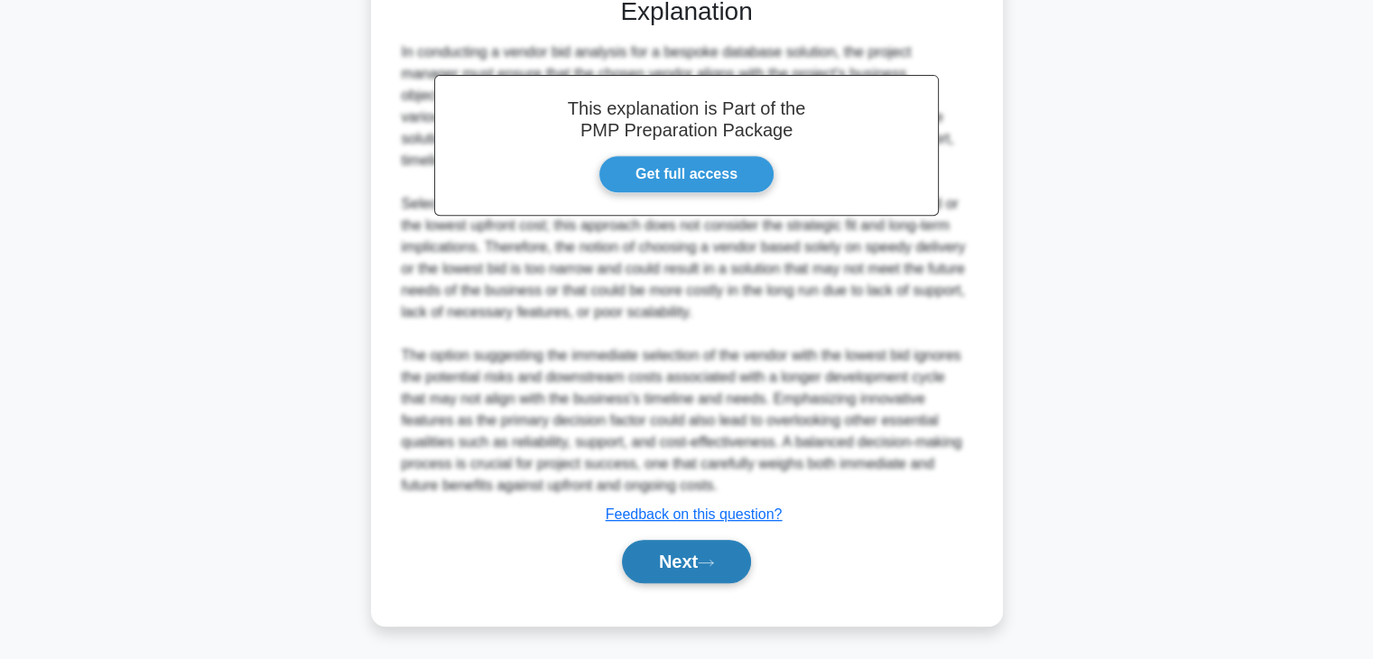
click at [733, 553] on button "Next" at bounding box center [686, 561] width 129 height 43
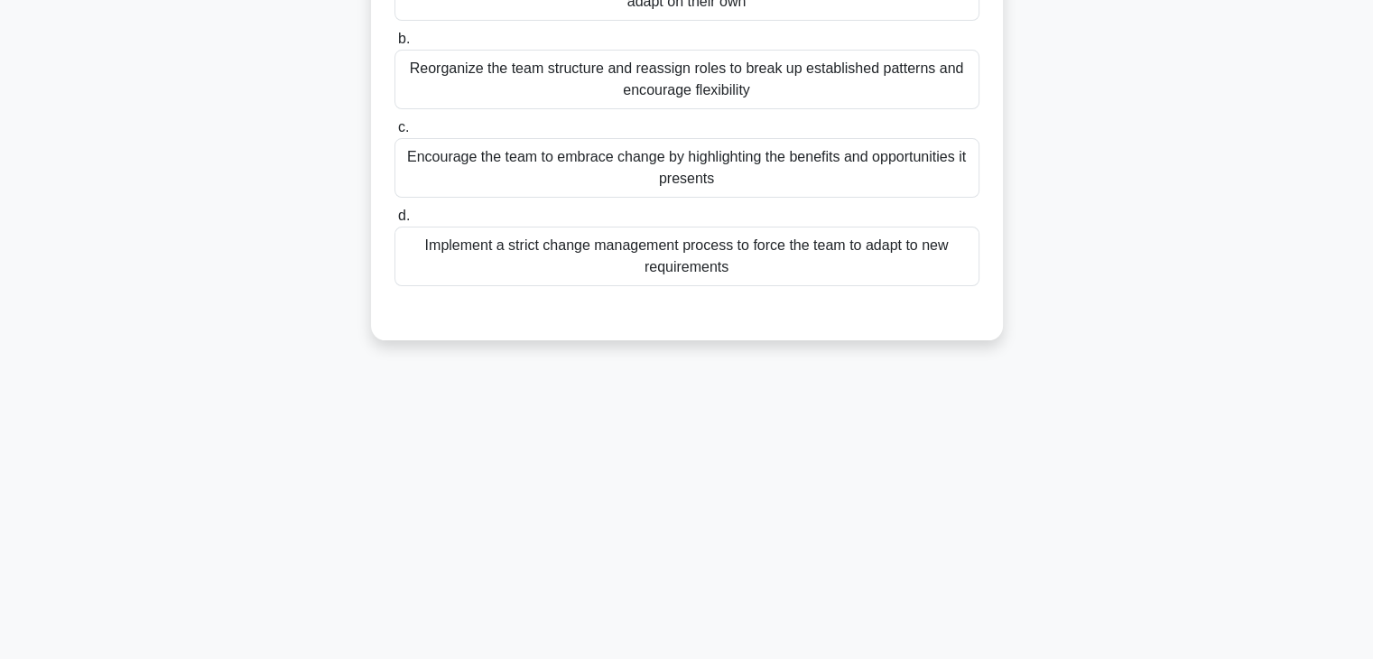
scroll to position [0, 0]
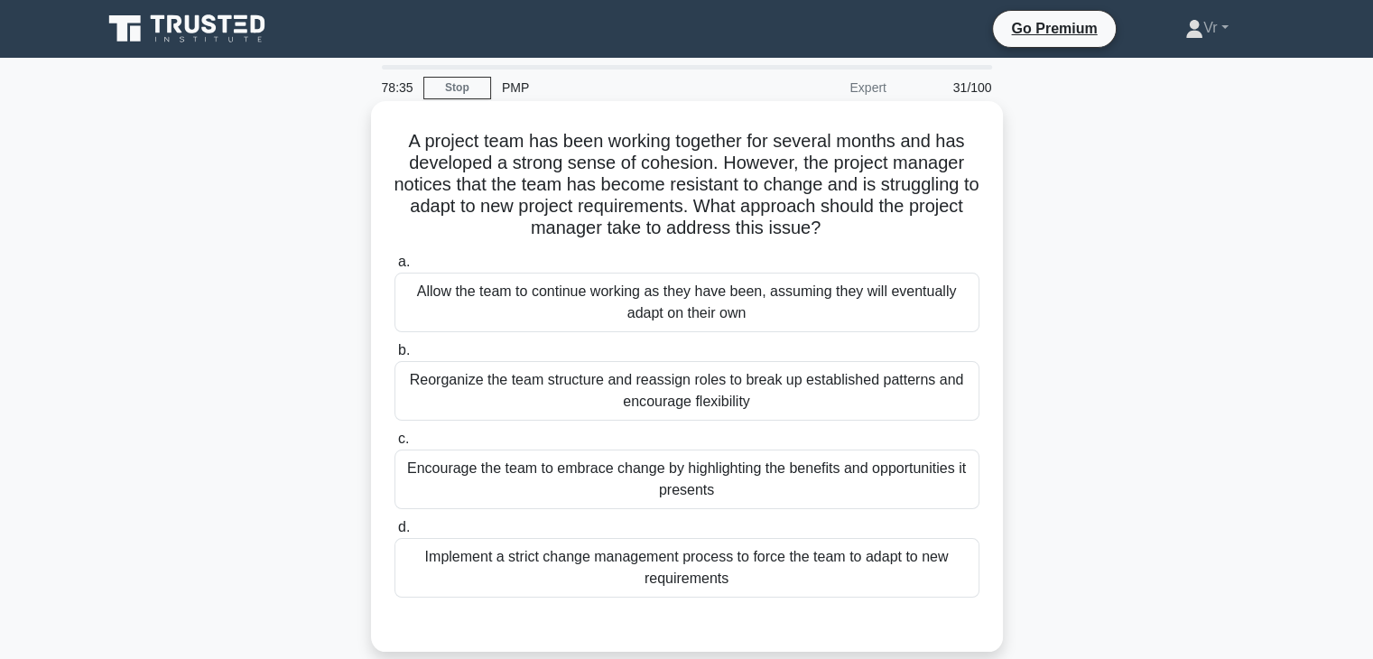
click at [665, 496] on div "Encourage the team to embrace change by highlighting the benefits and opportuni…" at bounding box center [687, 480] width 585 height 60
click at [395, 445] on input "c. Encourage the team to embrace change by highlighting the benefits and opport…" at bounding box center [395, 439] width 0 height 12
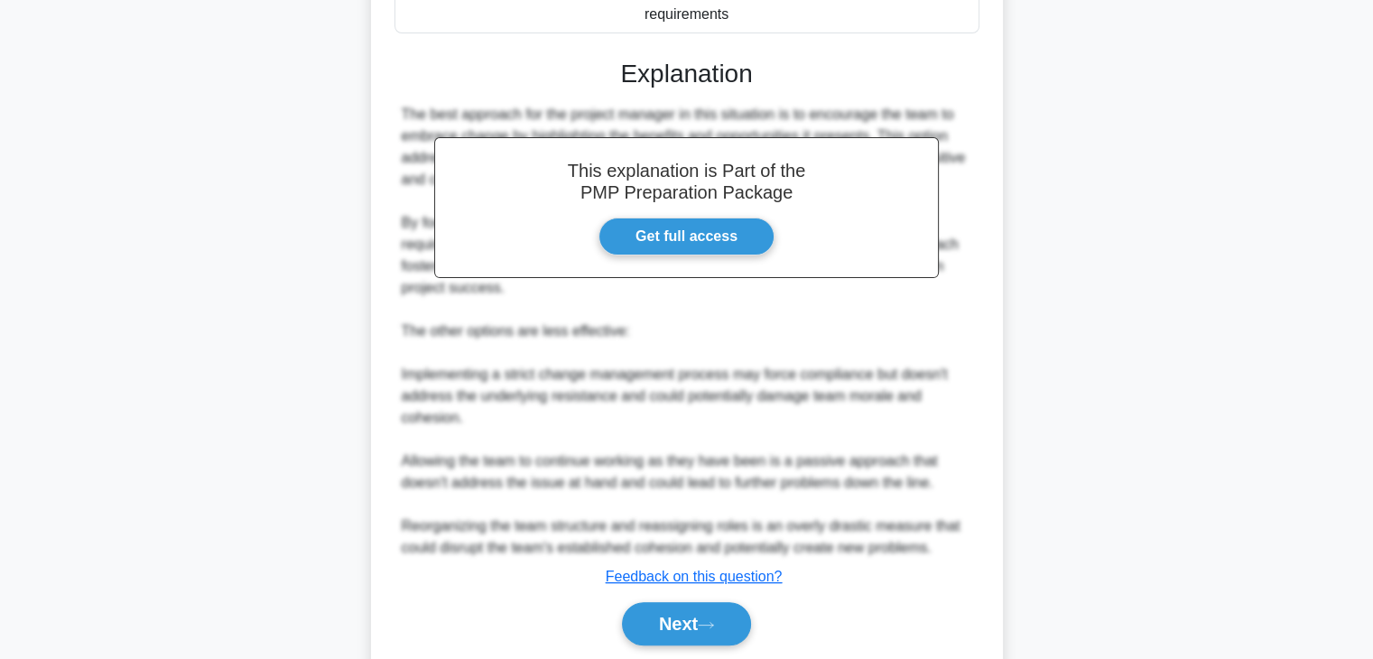
scroll to position [627, 0]
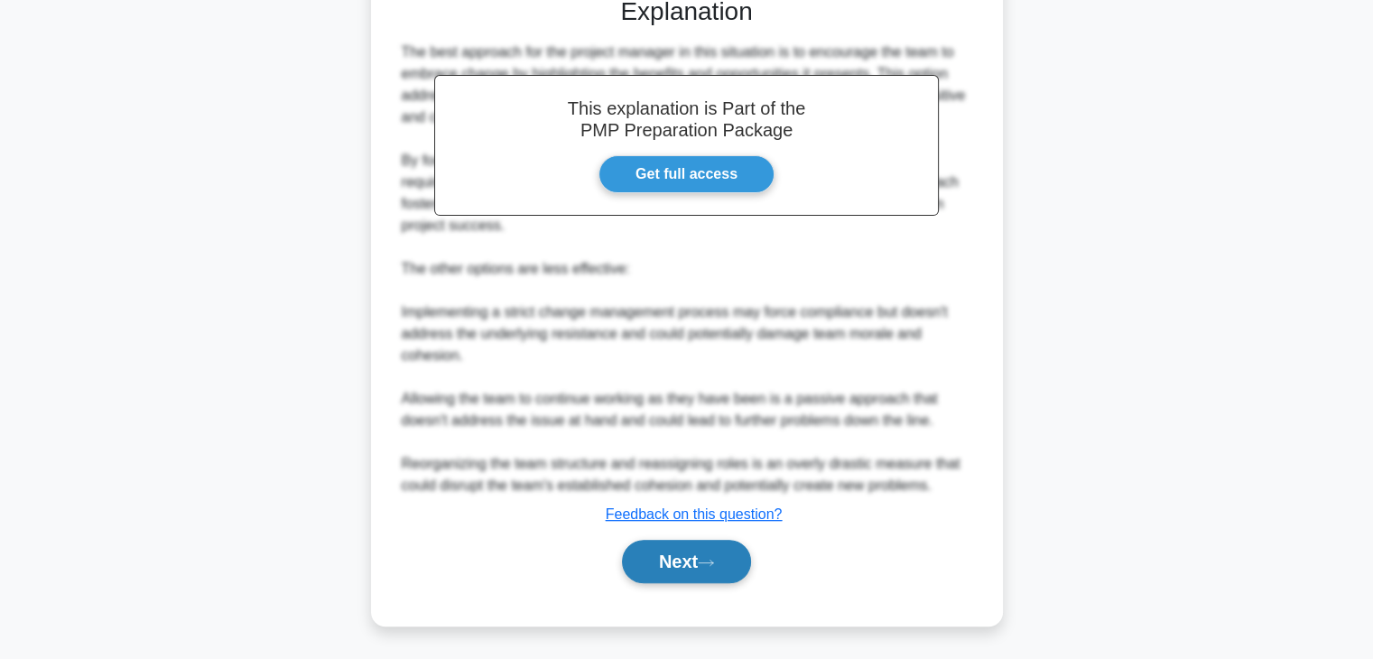
click at [729, 579] on button "Next" at bounding box center [686, 561] width 129 height 43
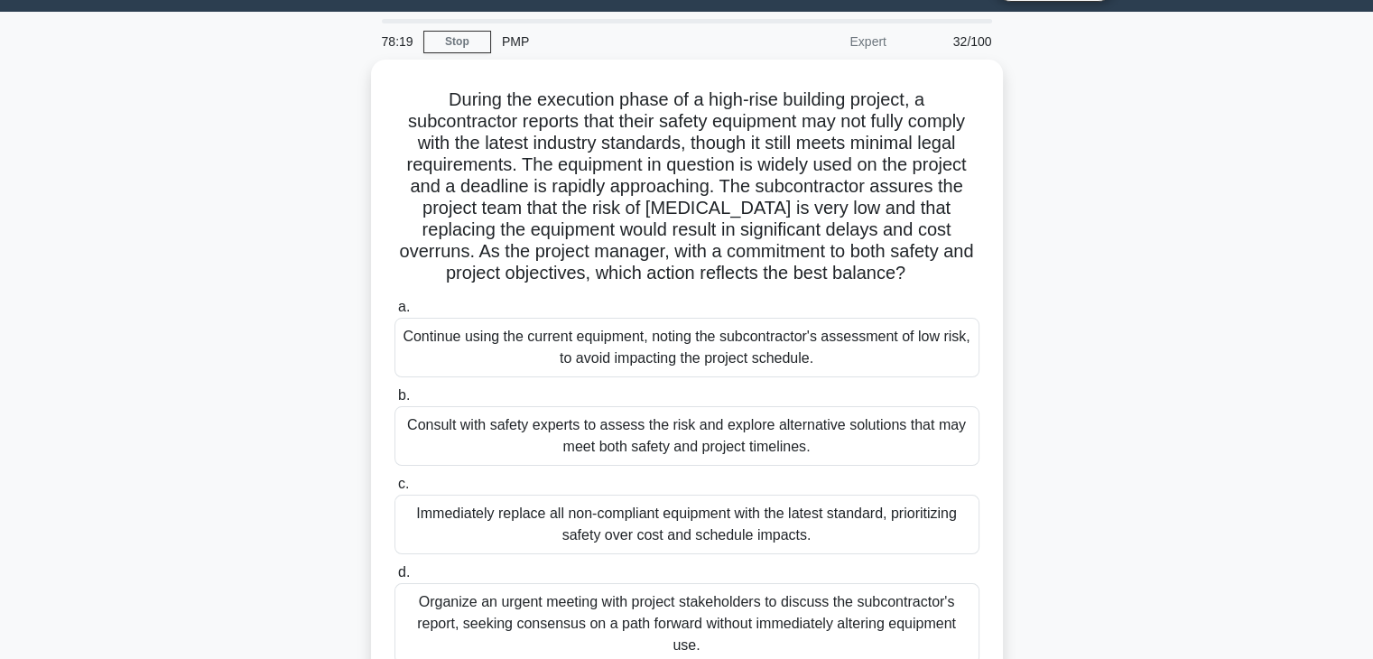
scroll to position [90, 0]
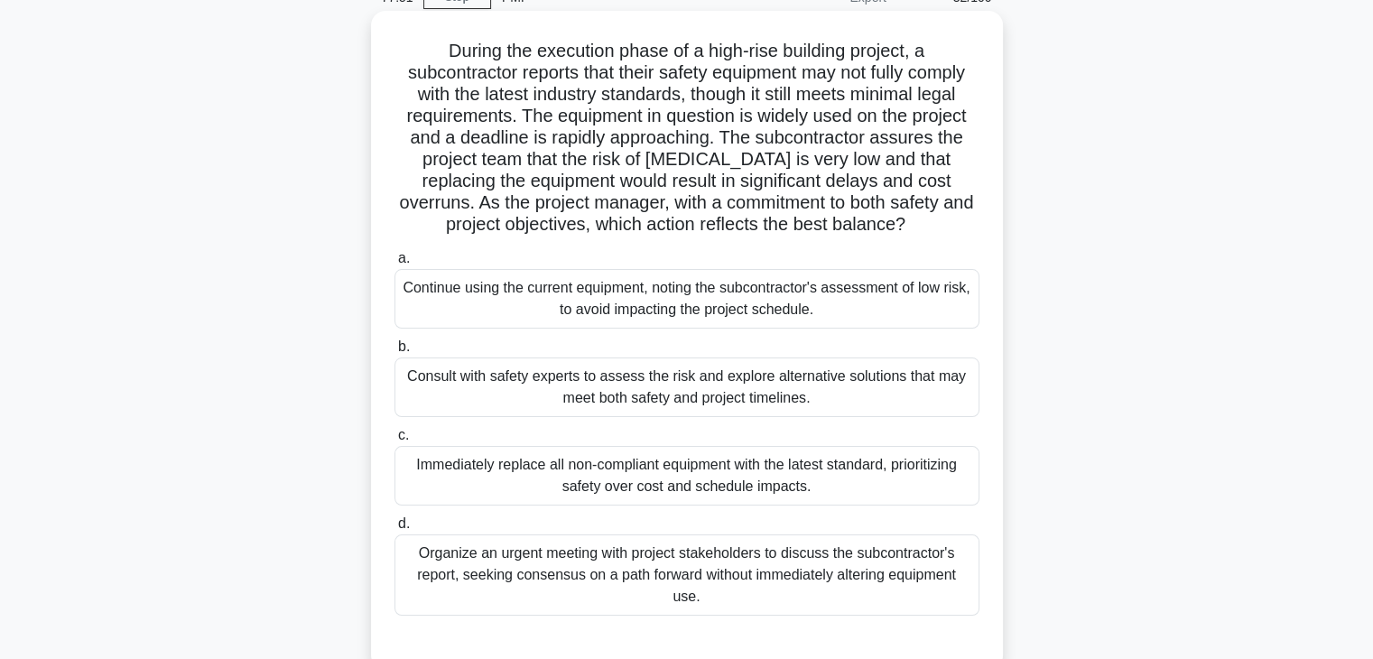
click at [628, 559] on div "Organize an urgent meeting with project stakeholders to discuss the subcontract…" at bounding box center [687, 574] width 585 height 81
click at [395, 530] on input "d. Organize an urgent meeting with project stakeholders to discuss the subcontr…" at bounding box center [395, 524] width 0 height 12
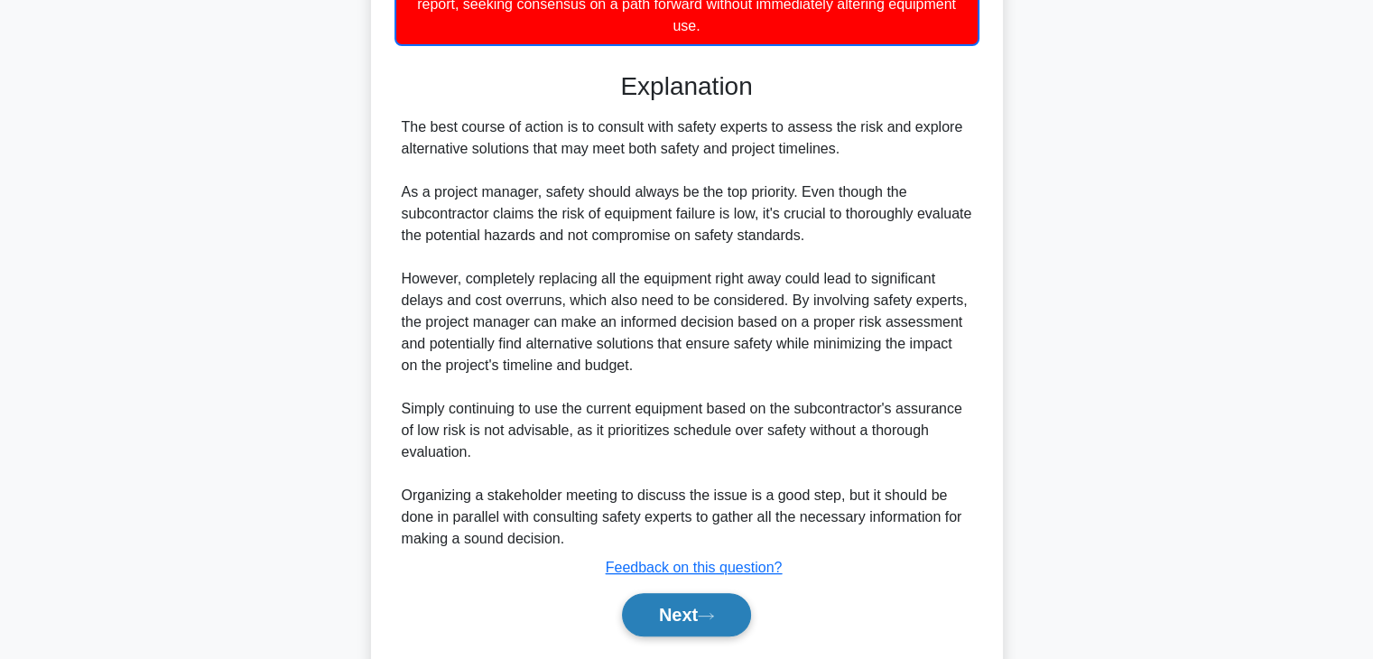
scroll to position [715, 0]
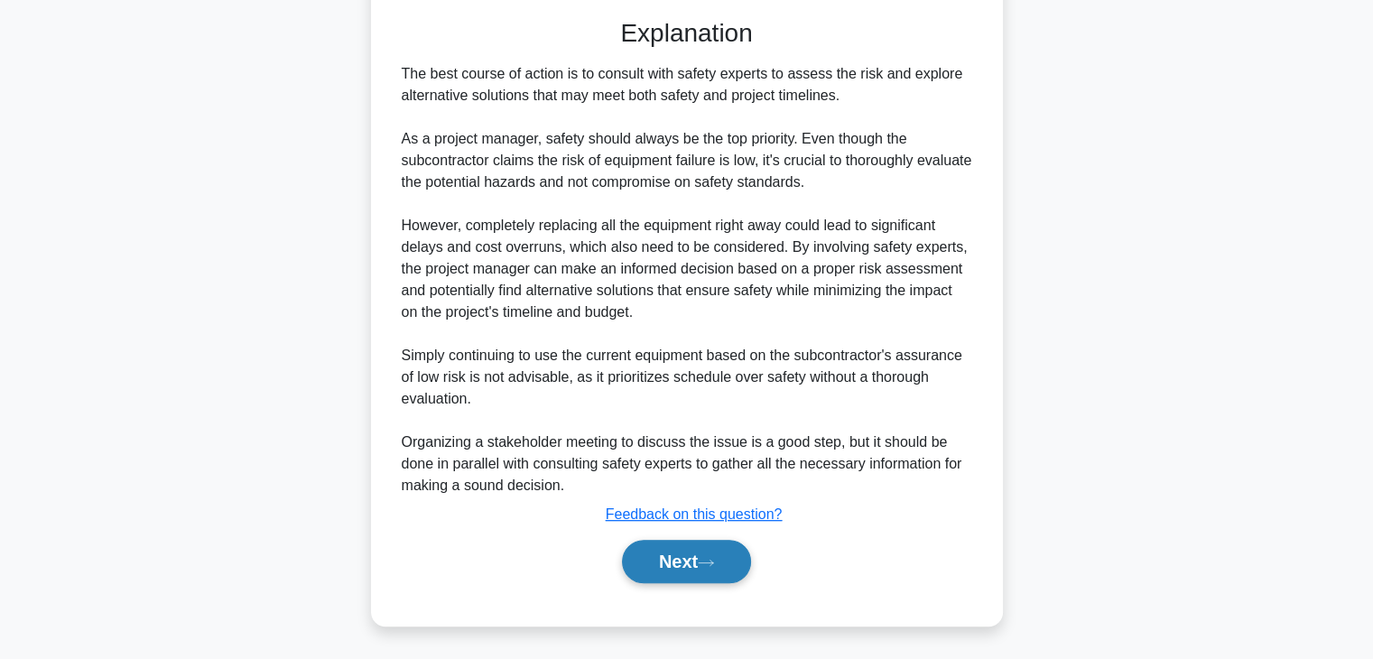
click at [691, 552] on button "Next" at bounding box center [686, 561] width 129 height 43
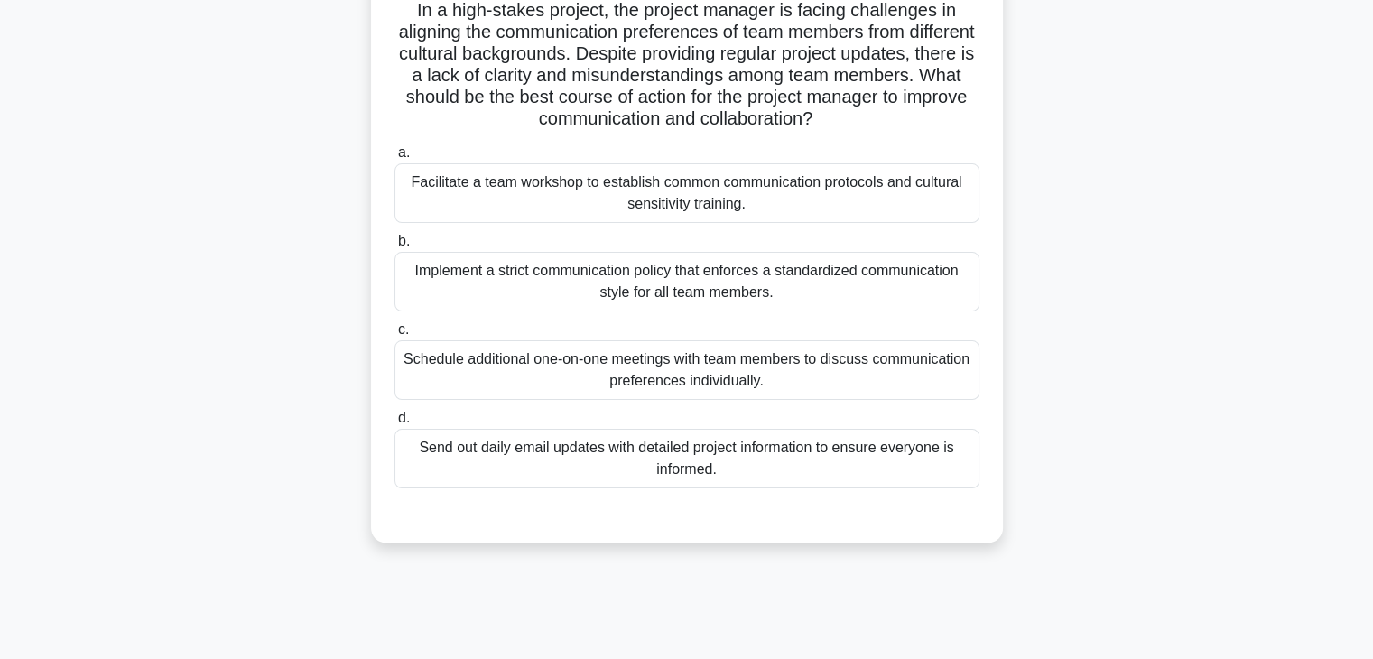
scroll to position [46, 0]
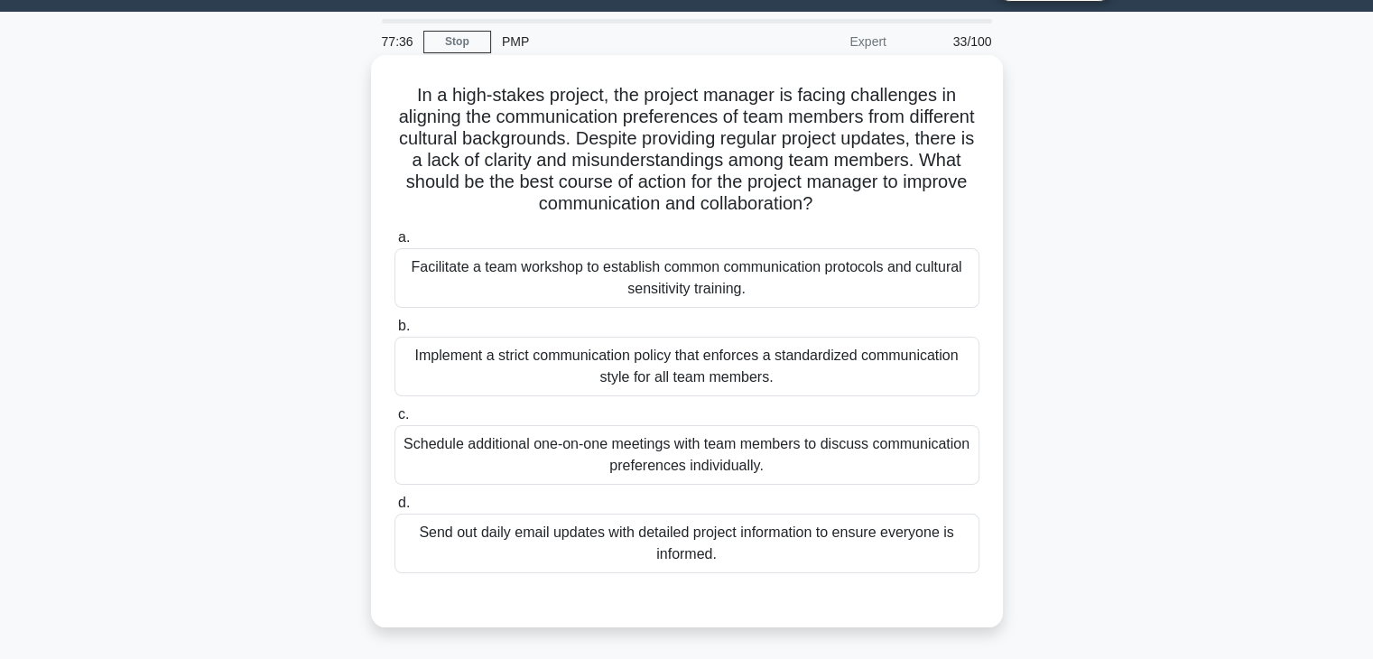
click at [549, 262] on div "Facilitate a team workshop to establish common communication protocols and cult…" at bounding box center [687, 278] width 585 height 60
click at [395, 244] on input "a. Facilitate a team workshop to establish common communication protocols and c…" at bounding box center [395, 238] width 0 height 12
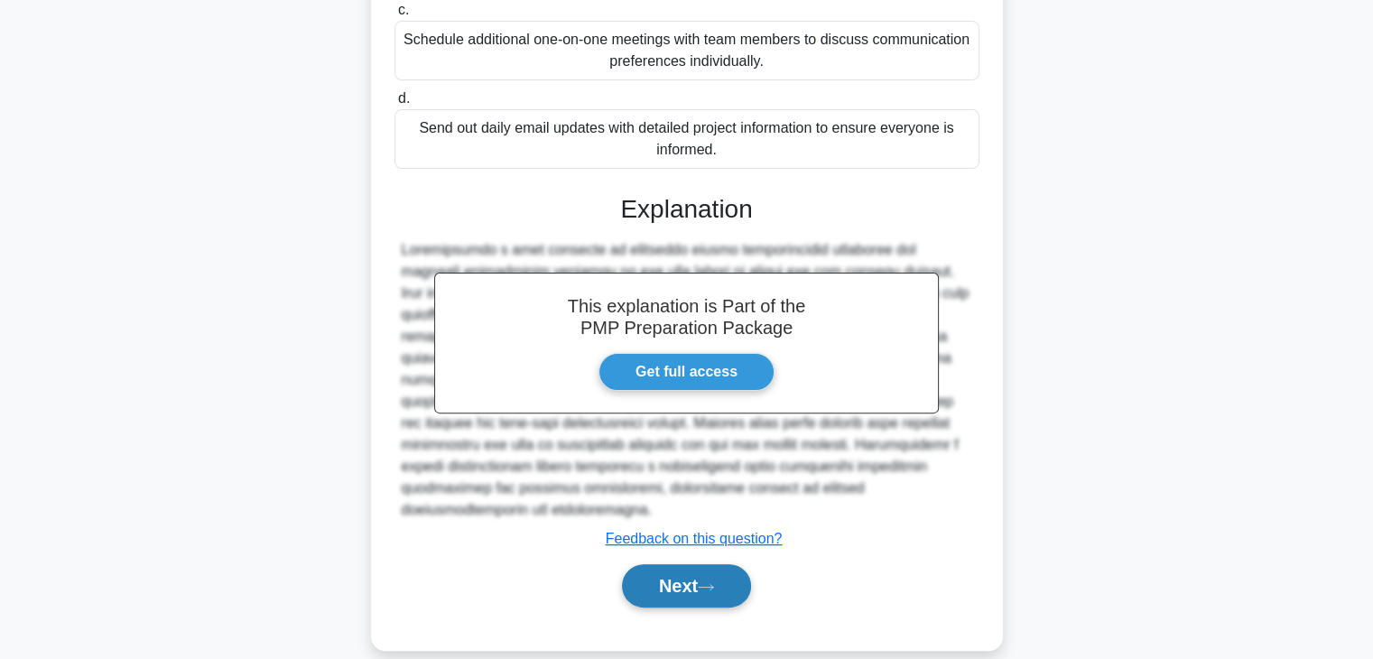
scroll to position [475, 0]
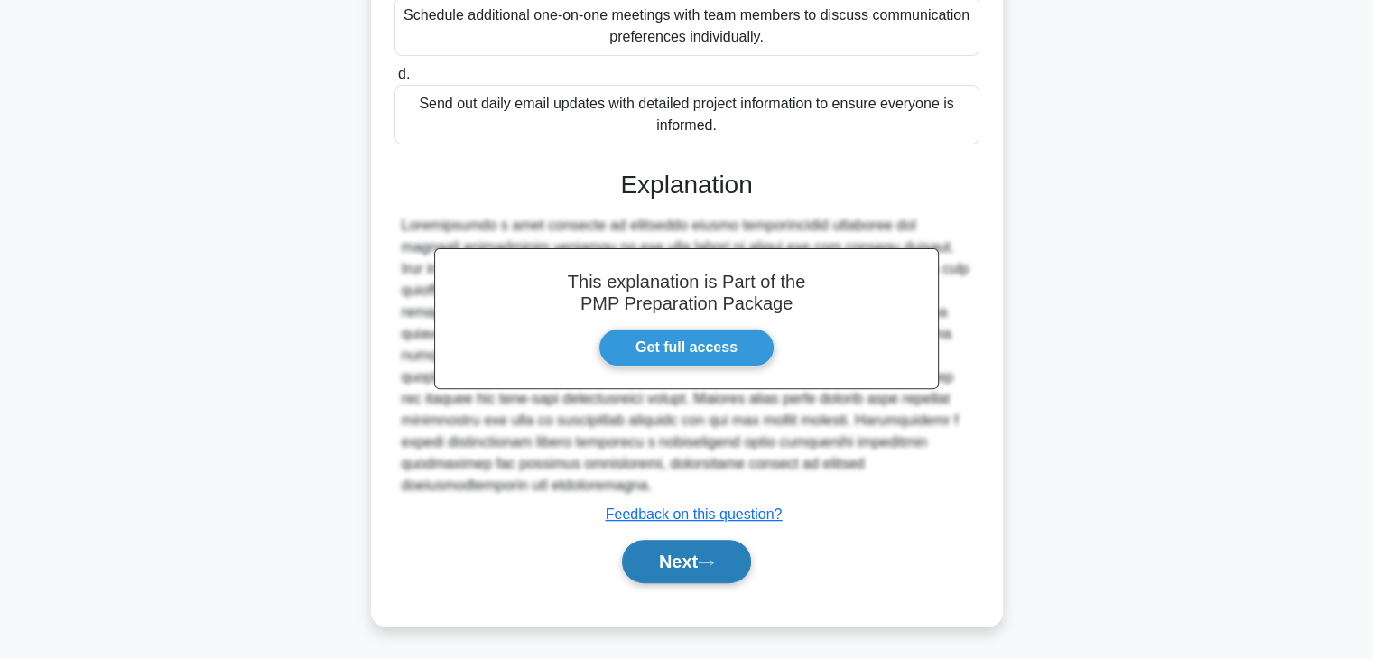
click at [700, 570] on button "Next" at bounding box center [686, 561] width 129 height 43
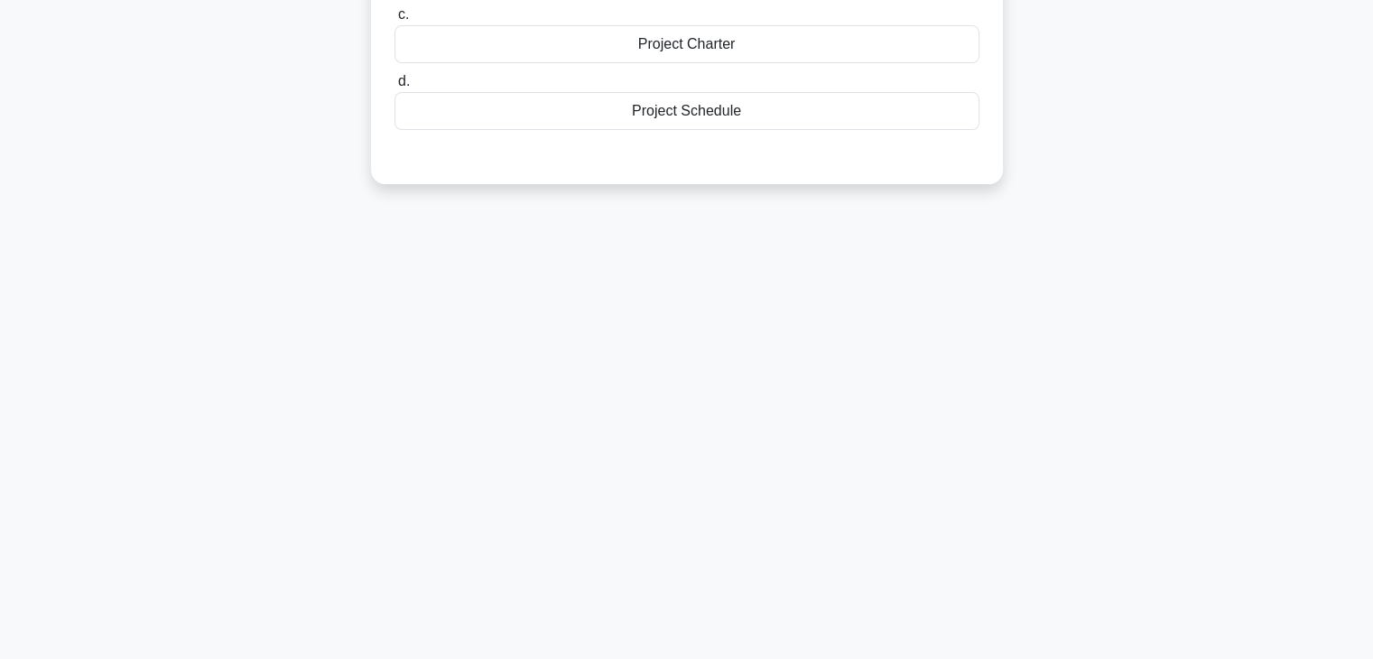
scroll to position [0, 0]
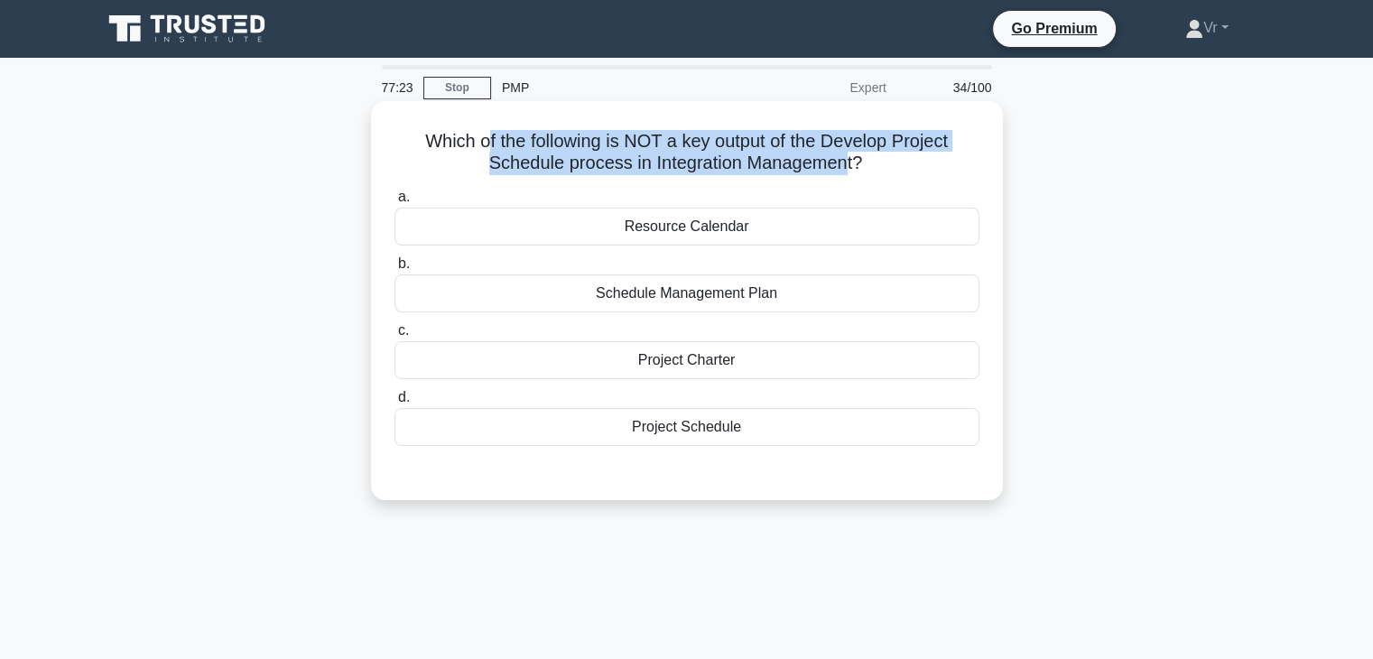
drag, startPoint x: 509, startPoint y: 144, endPoint x: 849, endPoint y: 170, distance: 340.5
click at [849, 170] on h5 "Which of the following is NOT a key output of the Develop Project Schedule proc…" at bounding box center [687, 152] width 589 height 45
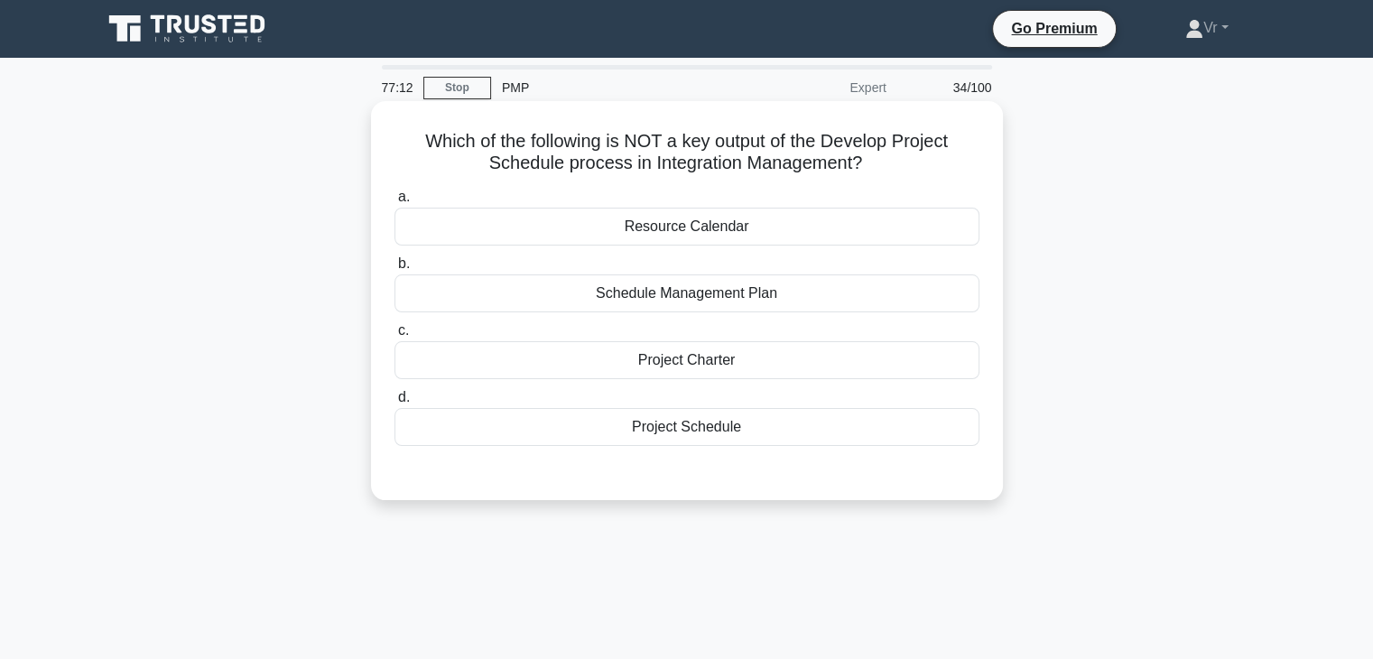
click at [692, 228] on div "Resource Calendar" at bounding box center [687, 227] width 585 height 38
click at [395, 203] on input "a. Resource Calendar" at bounding box center [395, 197] width 0 height 12
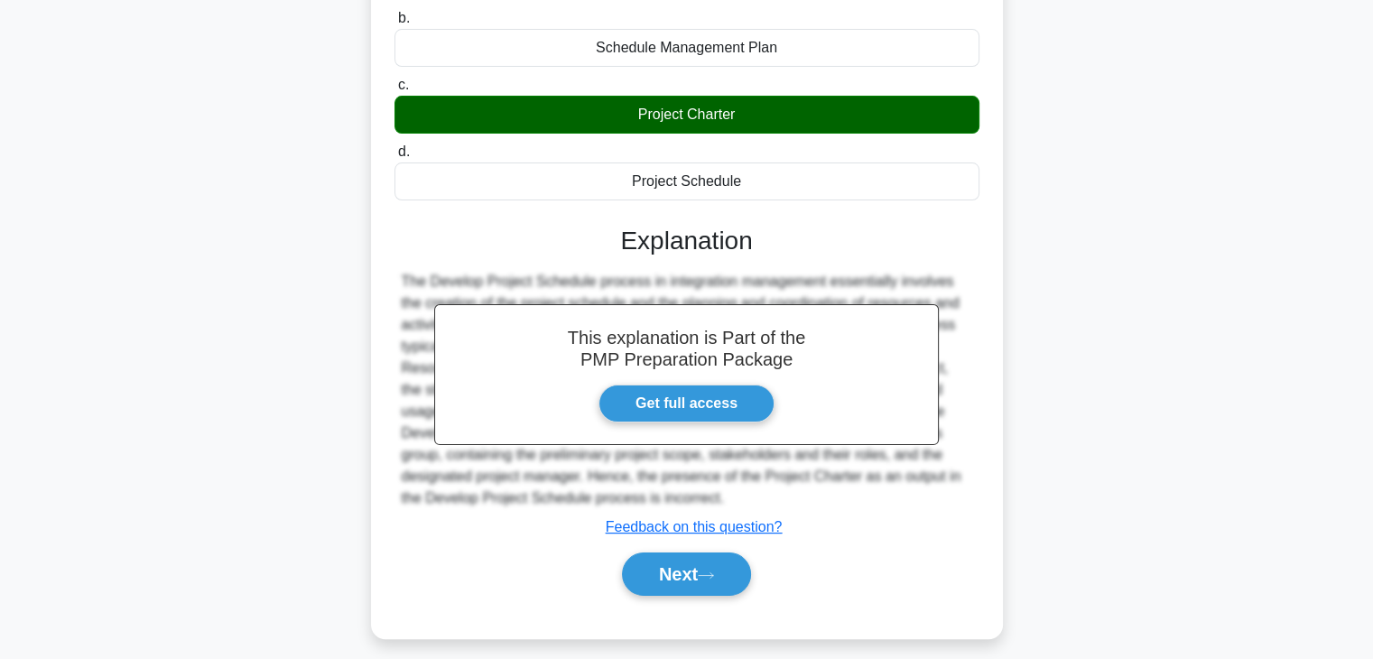
scroll to position [317, 0]
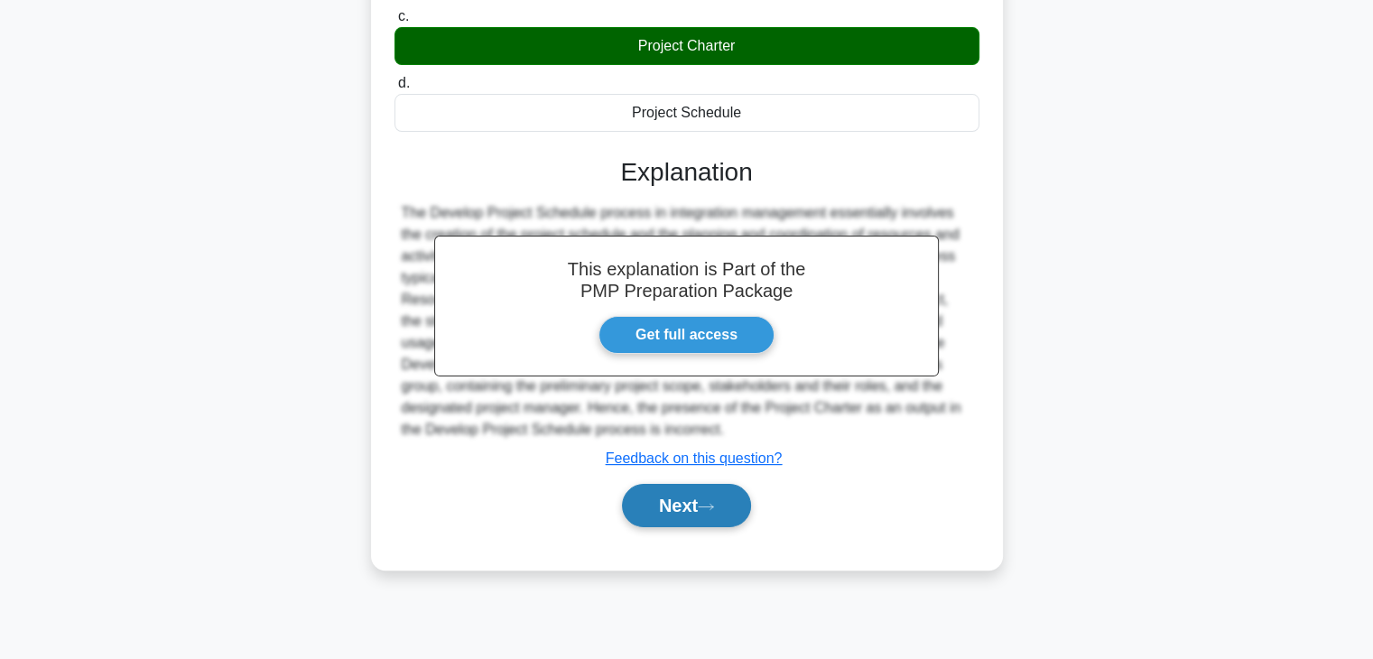
click at [670, 514] on button "Next" at bounding box center [686, 505] width 129 height 43
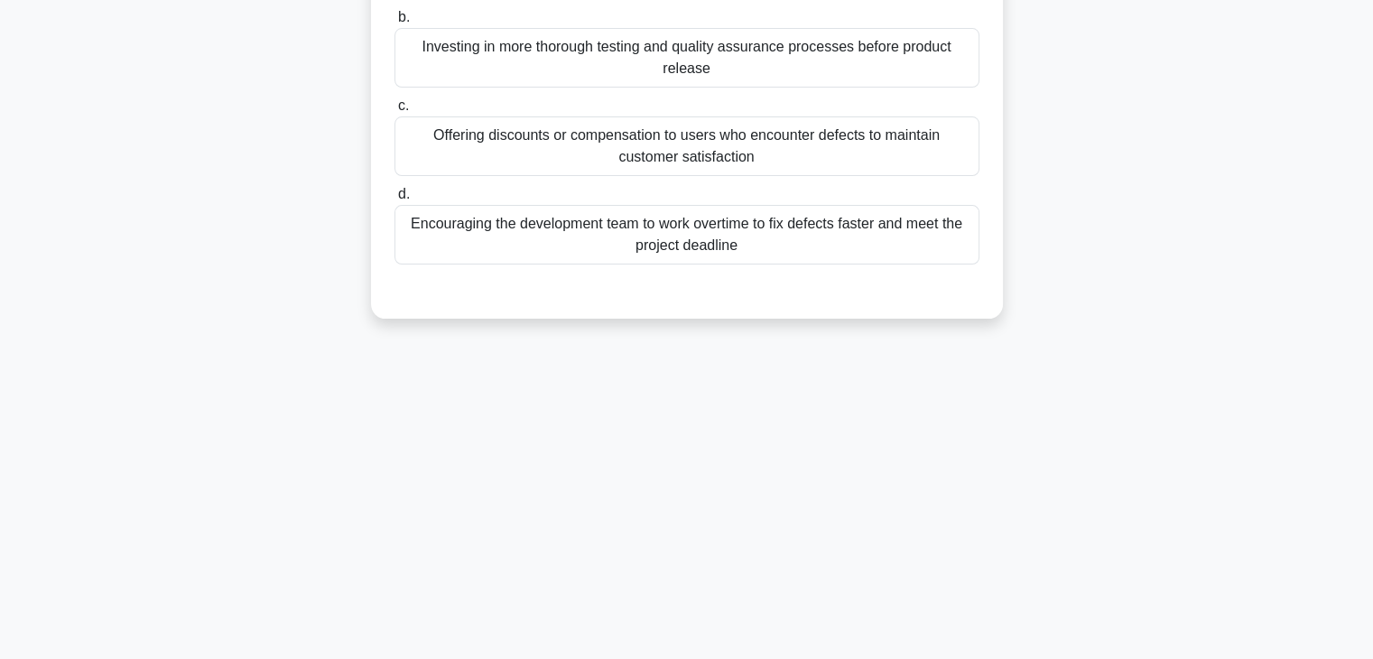
scroll to position [0, 0]
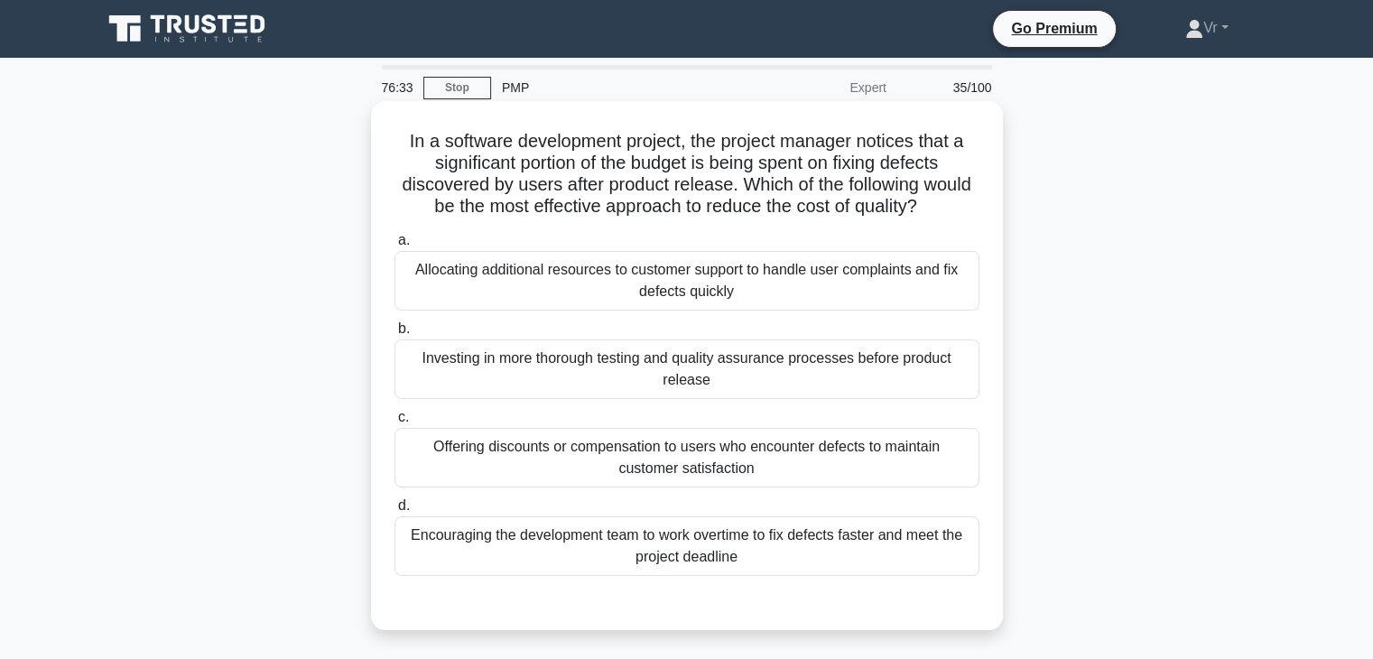
click at [534, 359] on div "Investing in more thorough testing and quality assurance processes before produ…" at bounding box center [687, 369] width 585 height 60
click at [395, 335] on input "b. Investing in more thorough testing and quality assurance processes before pr…" at bounding box center [395, 329] width 0 height 12
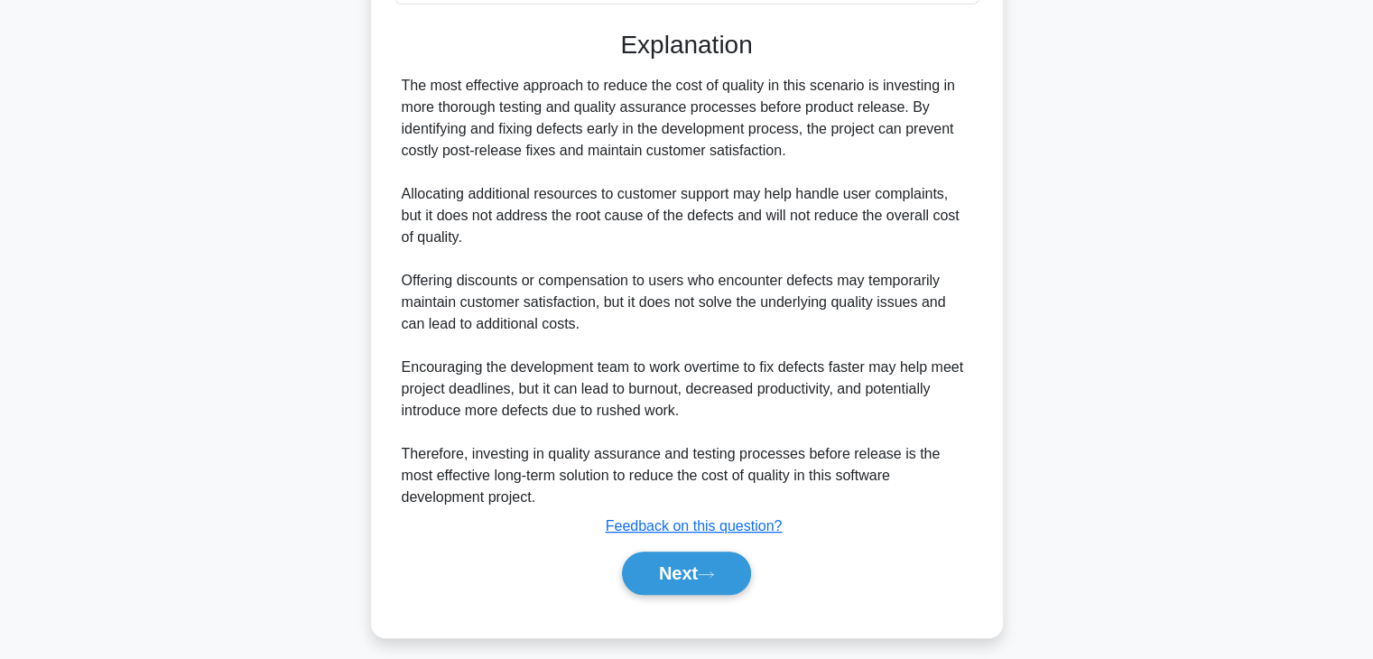
scroll to position [583, 0]
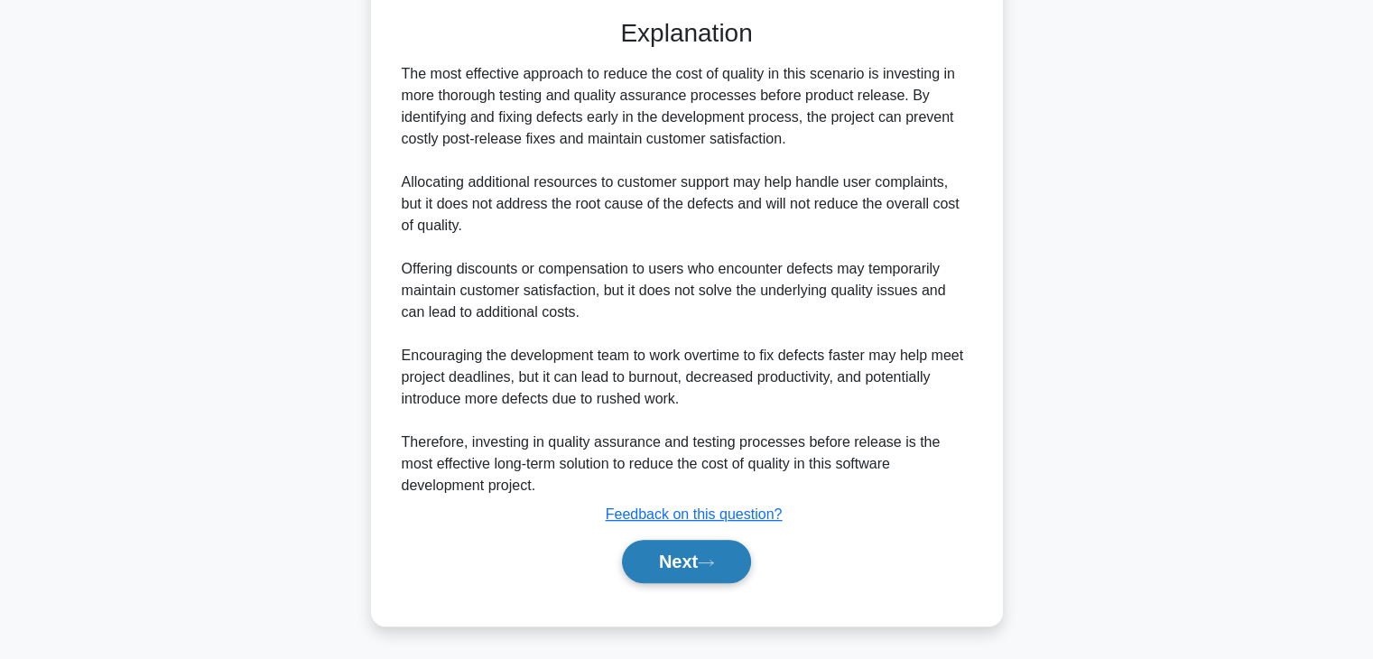
click at [672, 579] on button "Next" at bounding box center [686, 561] width 129 height 43
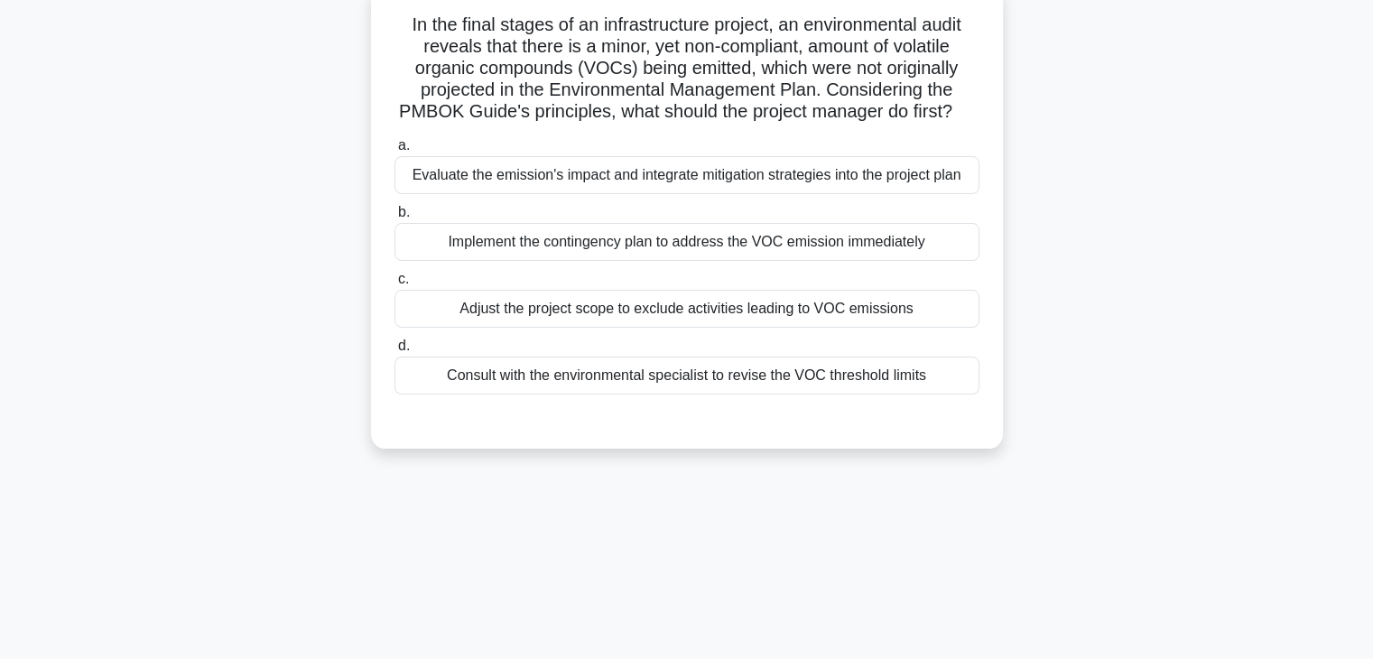
scroll to position [0, 0]
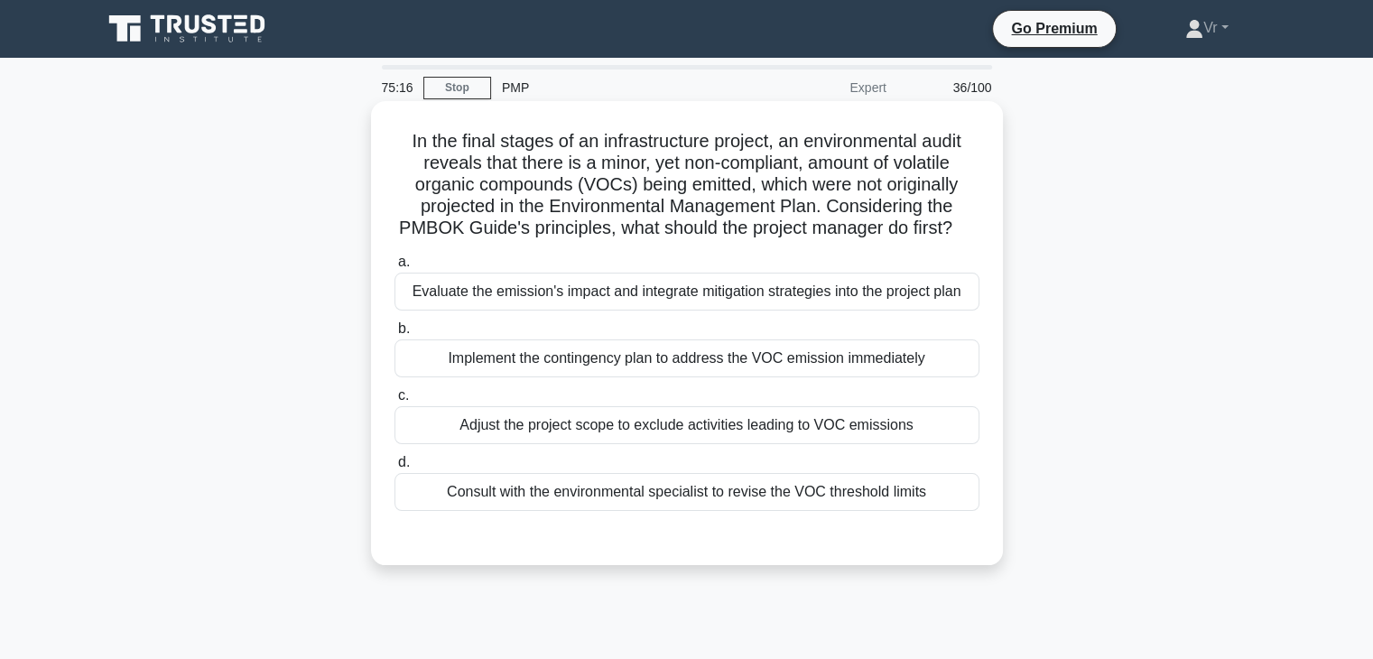
click at [629, 311] on div "Evaluate the emission's impact and integrate mitigation strategies into the pro…" at bounding box center [687, 292] width 585 height 38
click at [395, 268] on input "a. Evaluate the emission's impact and integrate mitigation strategies into the …" at bounding box center [395, 262] width 0 height 12
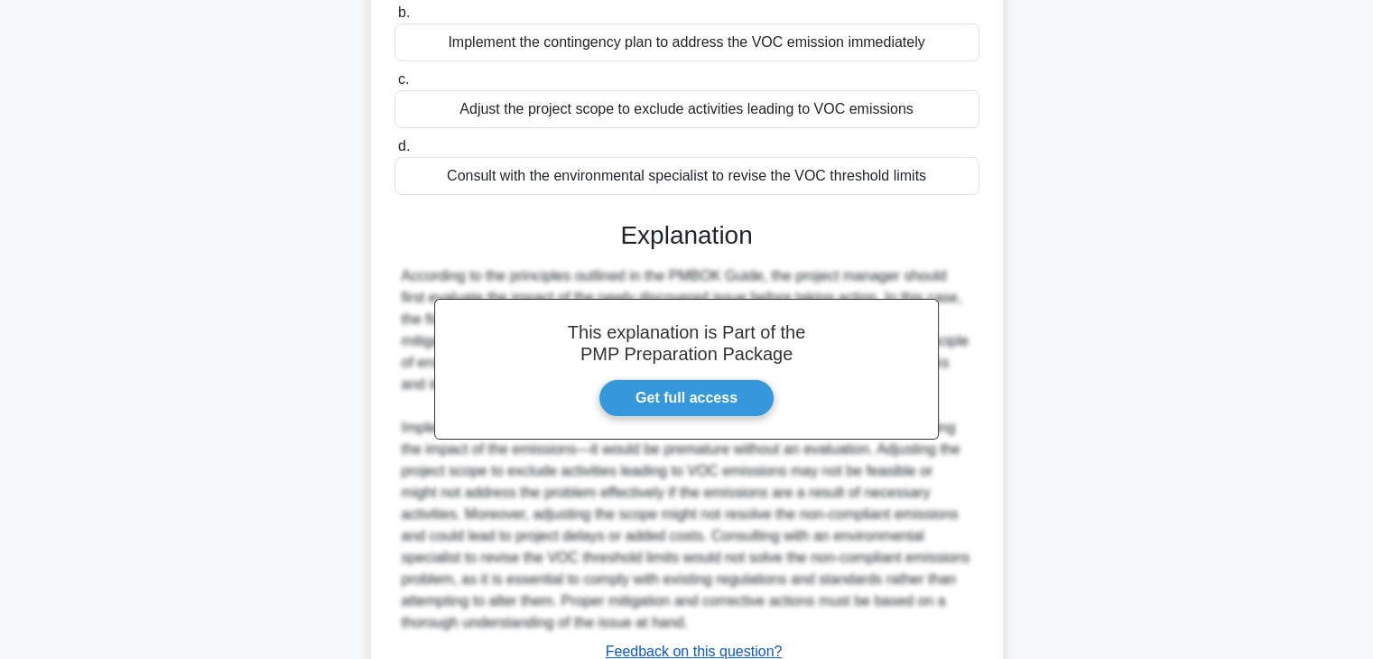
scroll to position [451, 0]
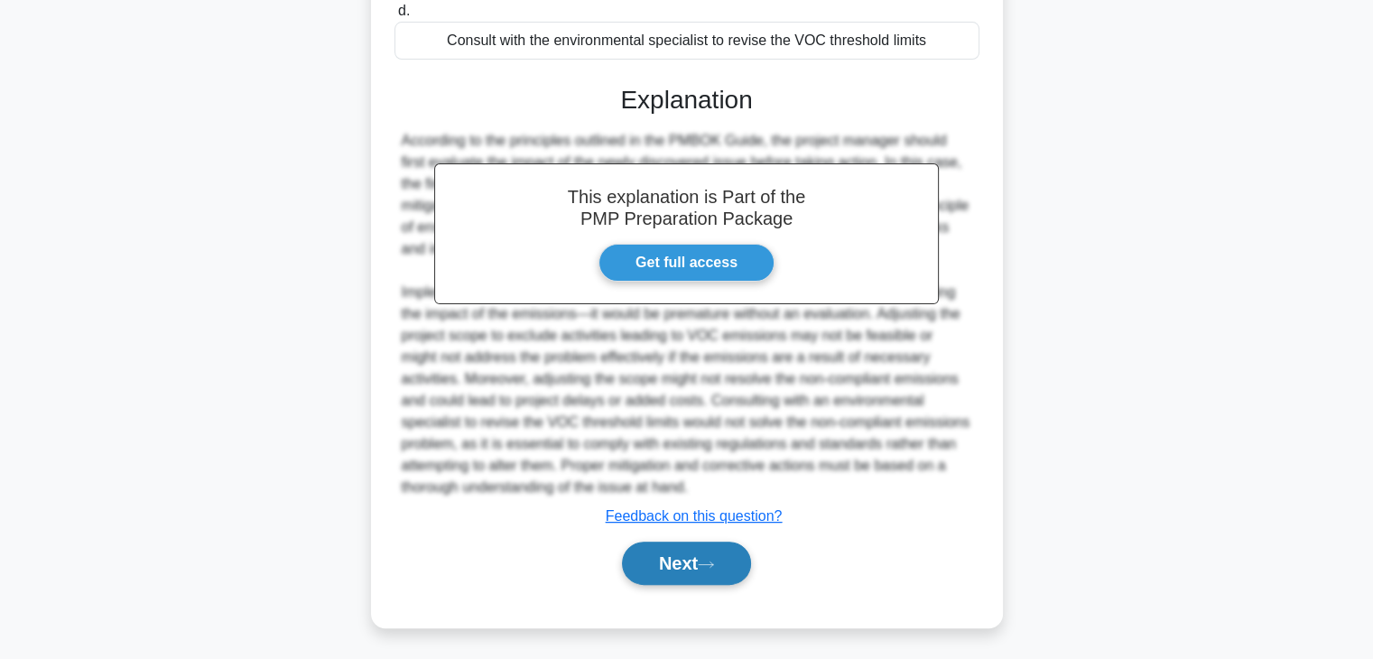
click at [693, 585] on button "Next" at bounding box center [686, 563] width 129 height 43
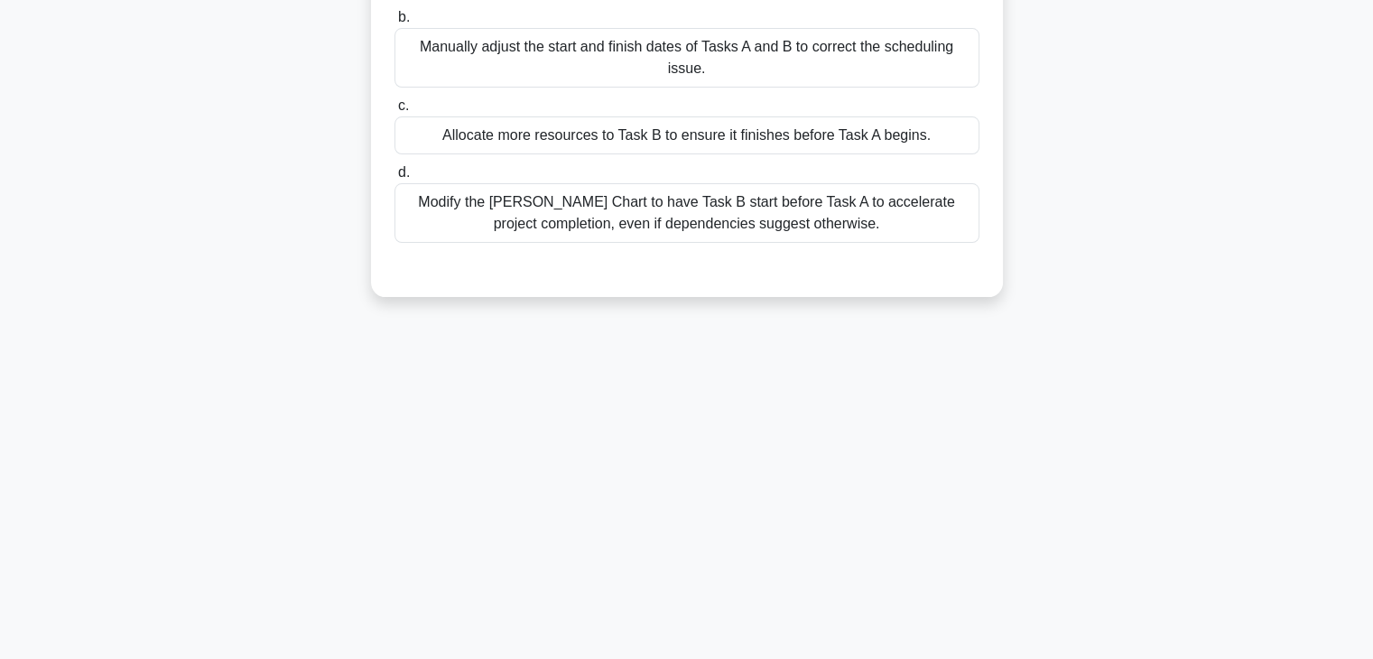
scroll to position [0, 0]
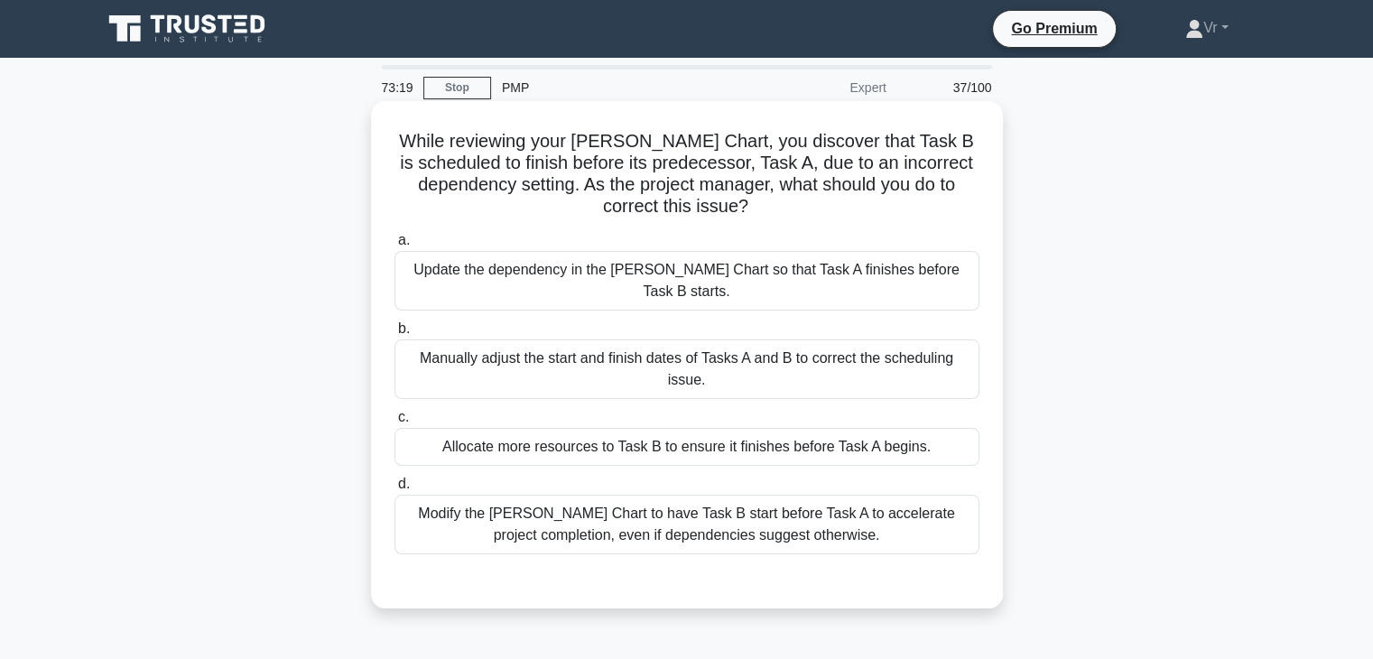
click at [657, 270] on div "Update the dependency in the [PERSON_NAME] Chart so that Task A finishes before…" at bounding box center [687, 281] width 585 height 60
click at [395, 246] on input "a. Update the dependency in the [PERSON_NAME] Chart so that Task A finishes bef…" at bounding box center [395, 241] width 0 height 12
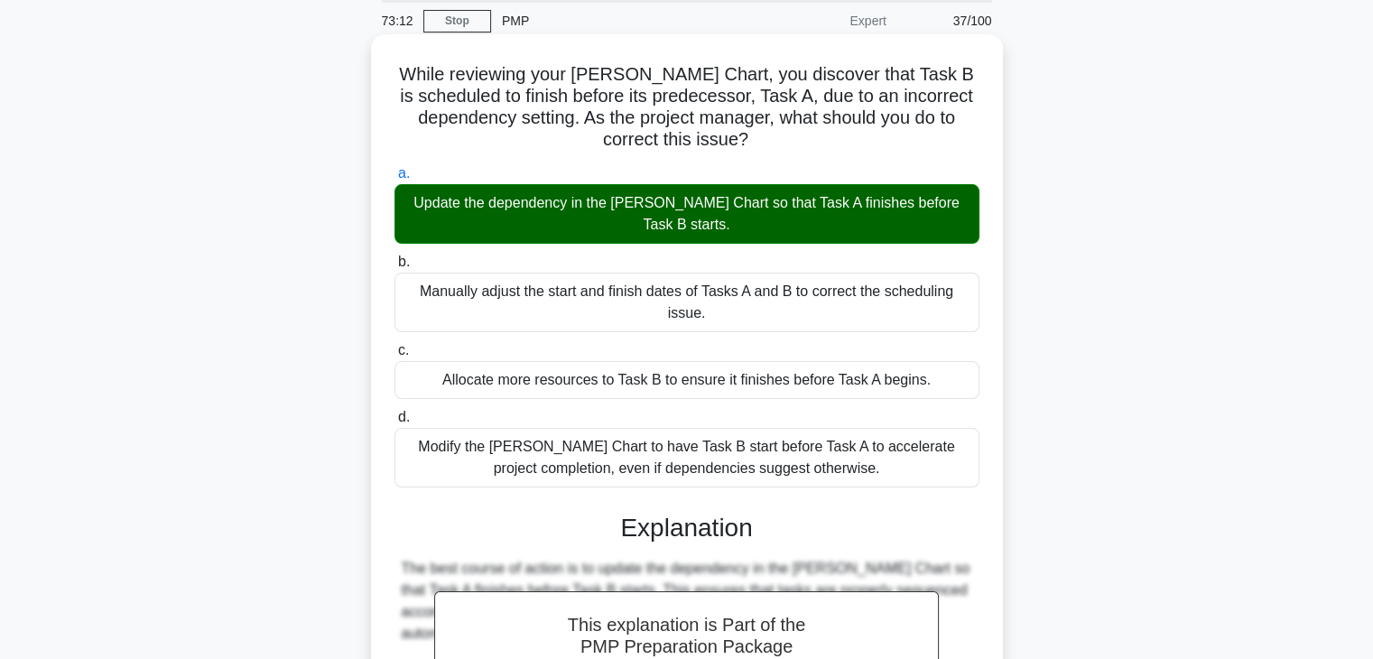
scroll to position [271, 0]
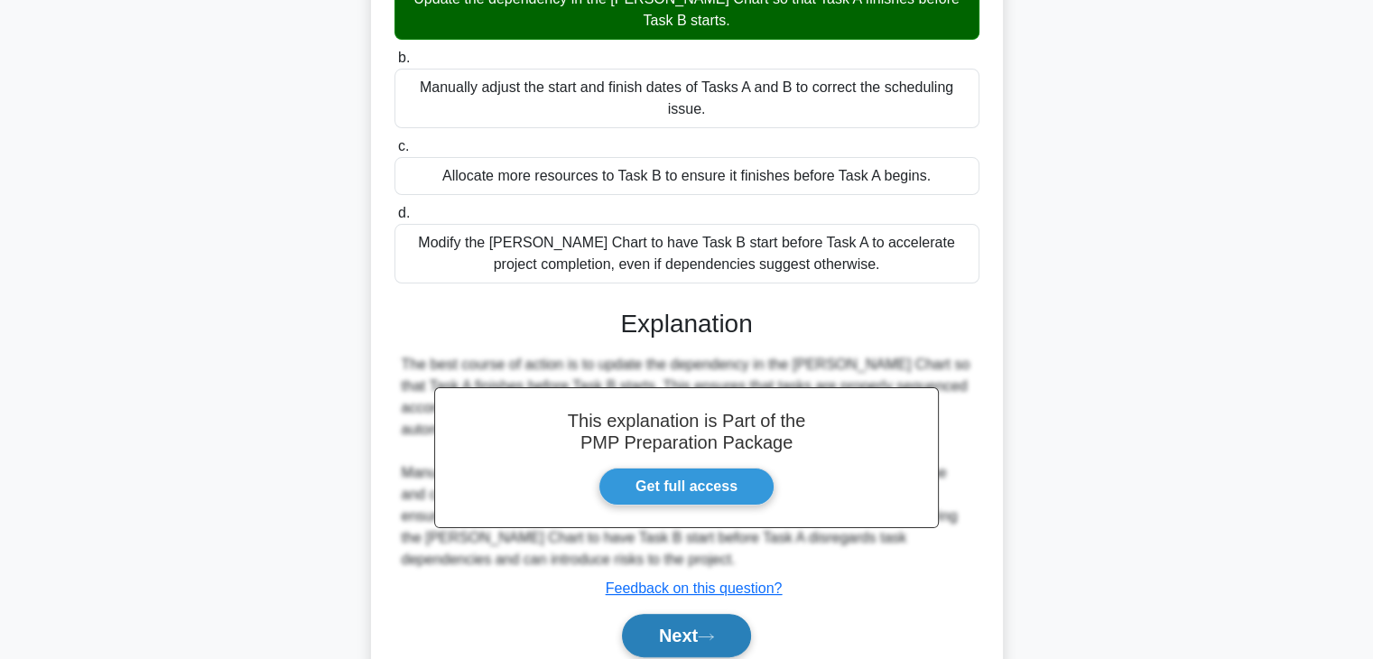
click at [650, 623] on button "Next" at bounding box center [686, 635] width 129 height 43
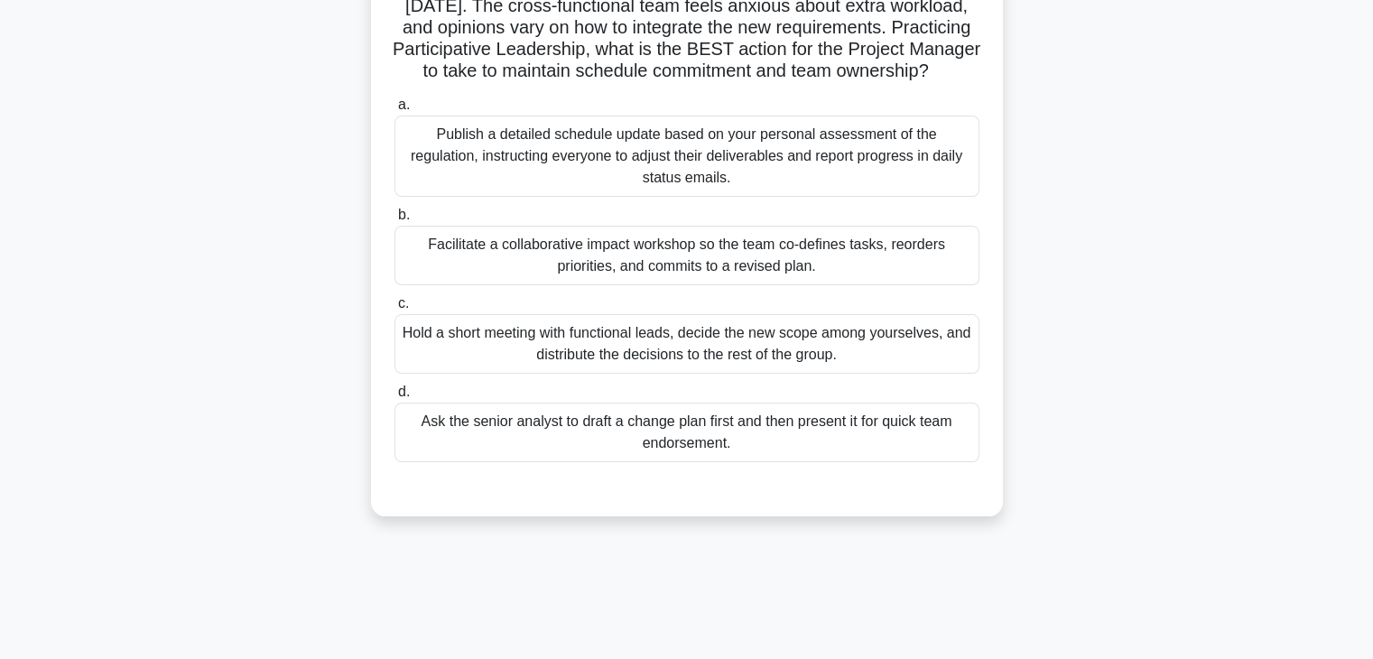
scroll to position [0, 0]
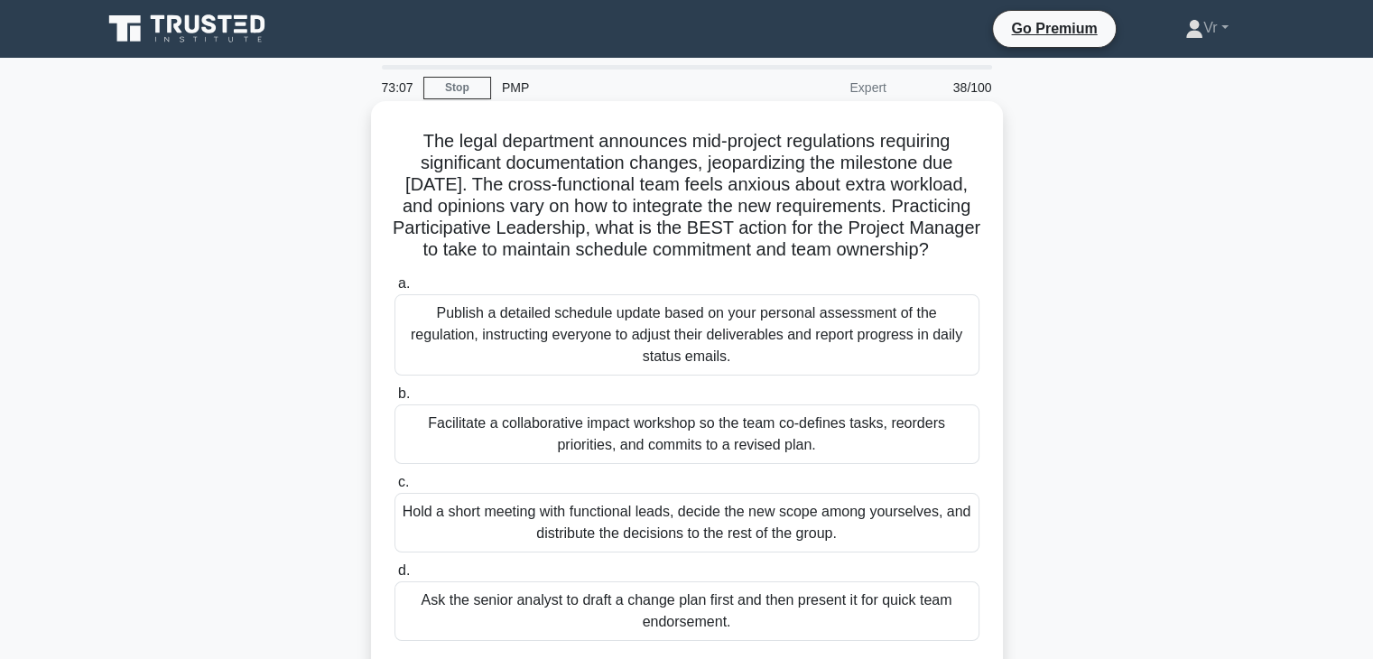
click at [466, 463] on div "Facilitate a collaborative impact workshop so the team co-defines tasks, reorde…" at bounding box center [687, 434] width 585 height 60
click at [395, 400] on input "b. Facilitate a collaborative impact workshop so the team co-defines tasks, reo…" at bounding box center [395, 394] width 0 height 12
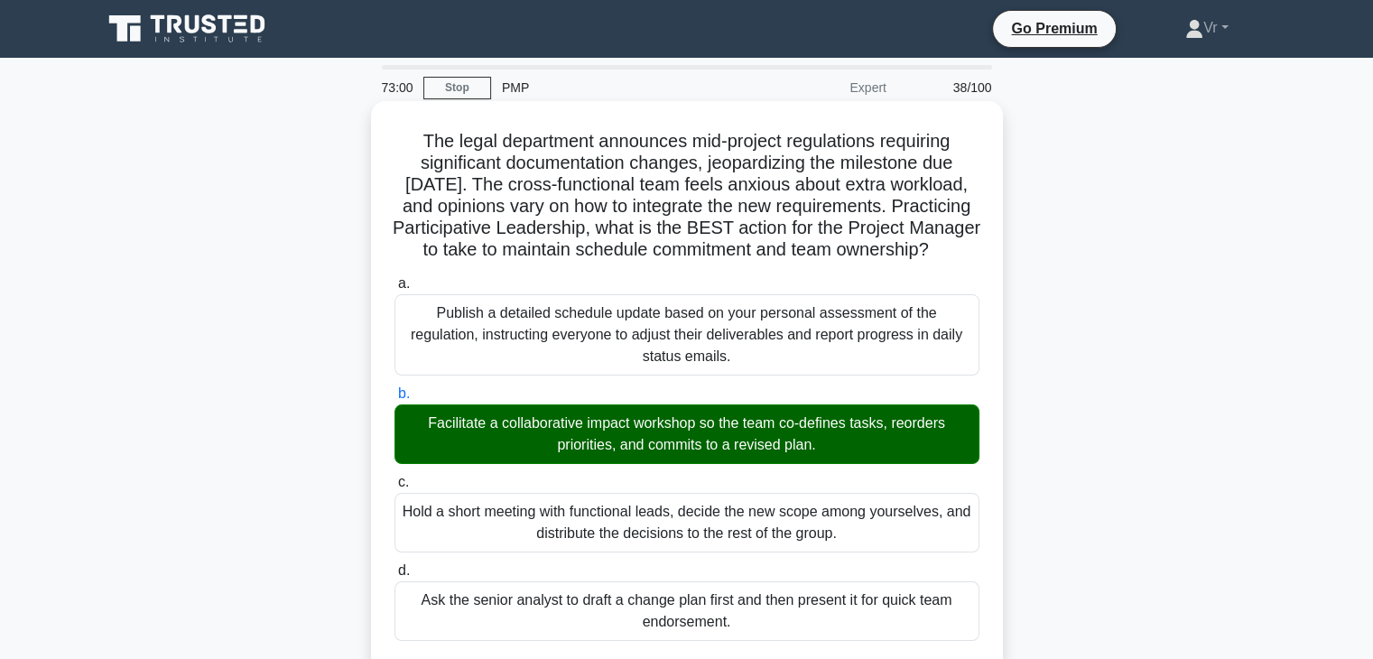
scroll to position [497, 0]
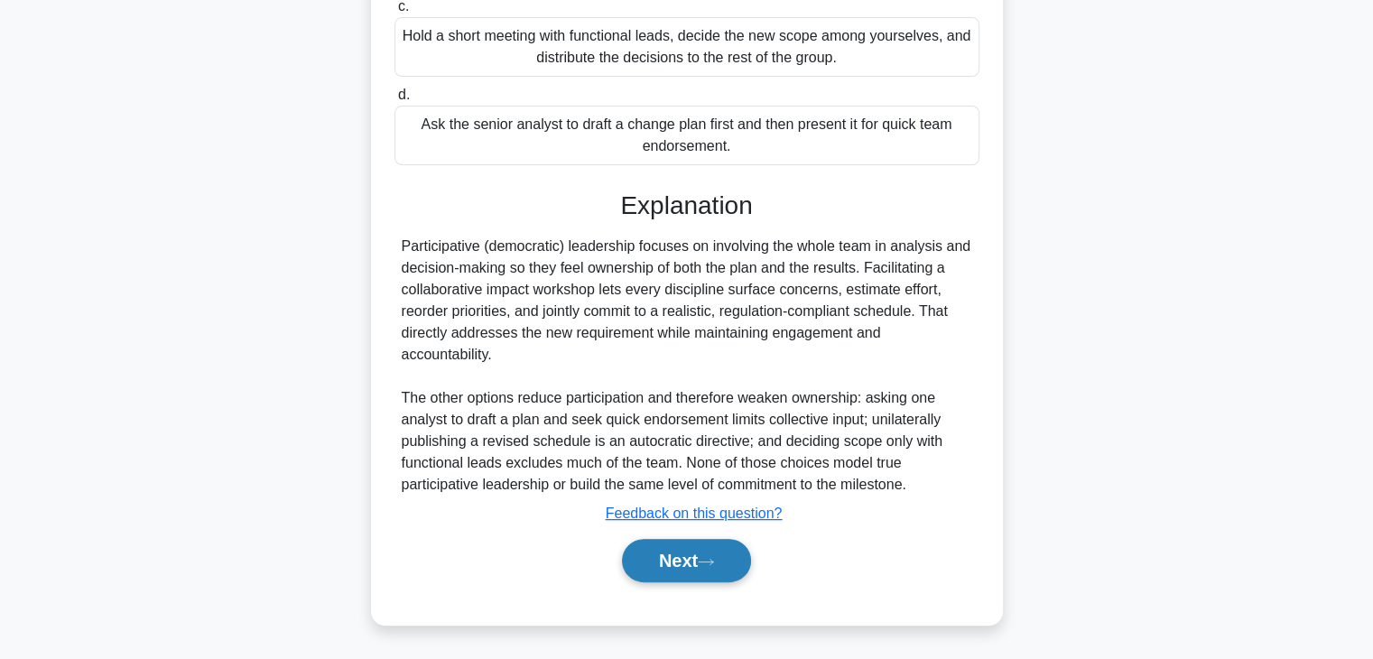
click at [721, 542] on button "Next" at bounding box center [686, 560] width 129 height 43
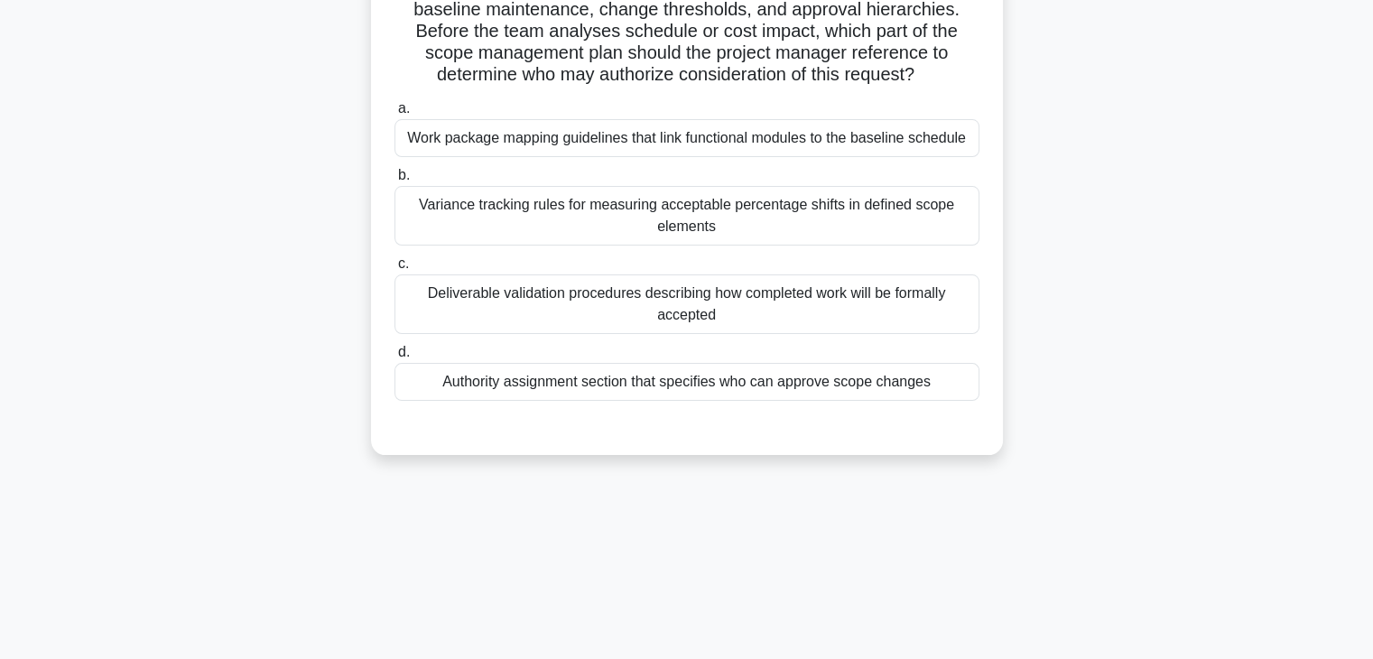
scroll to position [46, 0]
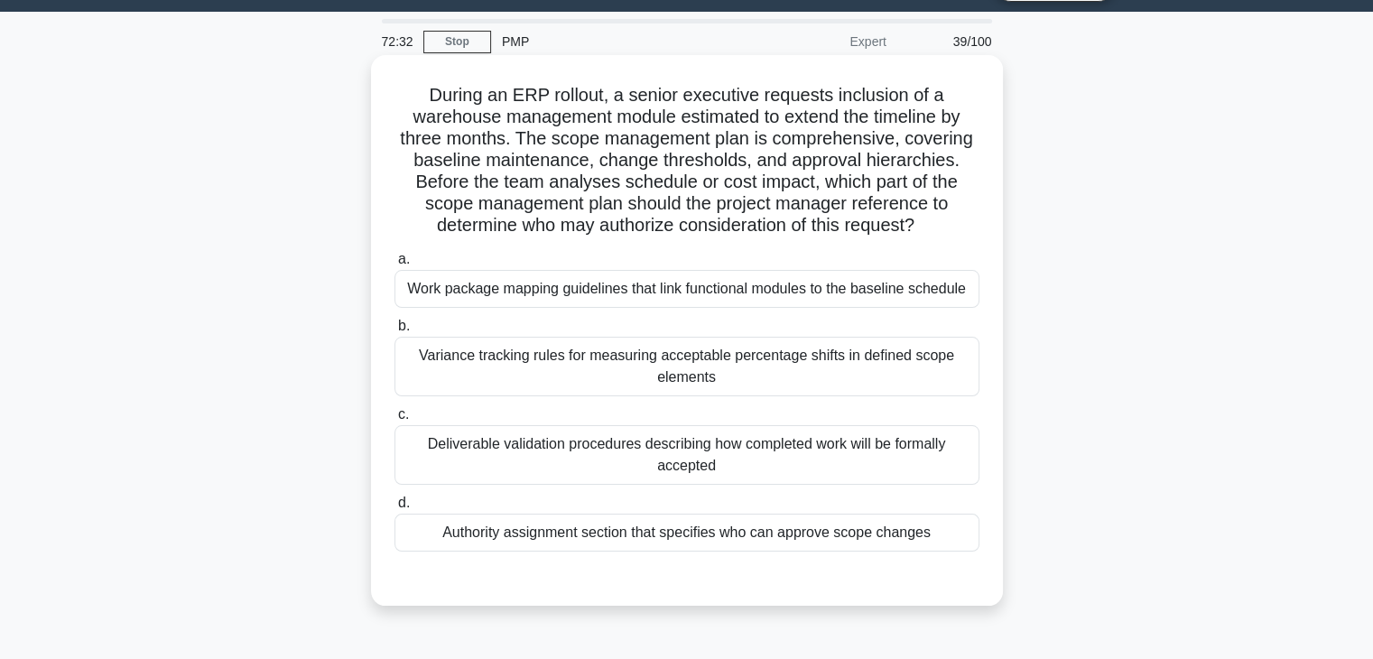
click at [714, 532] on div "Authority assignment section that specifies who can approve scope changes" at bounding box center [687, 533] width 585 height 38
click at [395, 509] on input "d. Authority assignment section that specifies who can approve scope changes" at bounding box center [395, 503] width 0 height 12
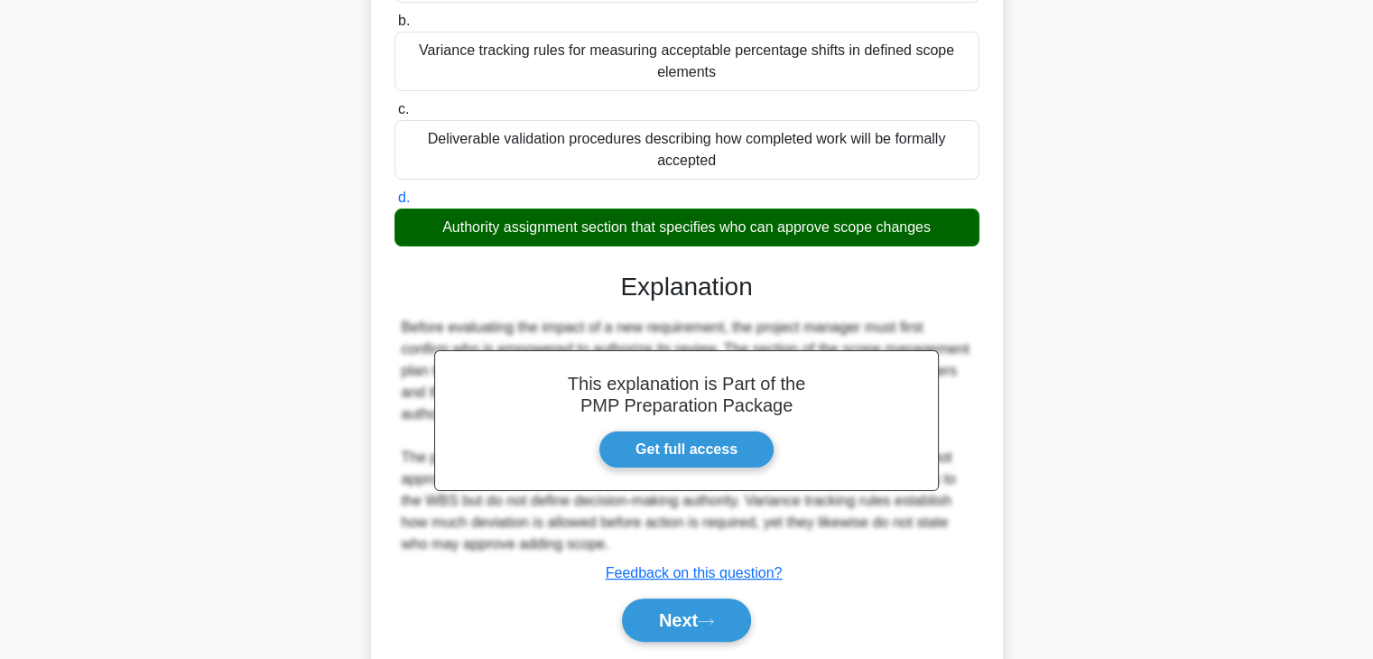
scroll to position [320, 0]
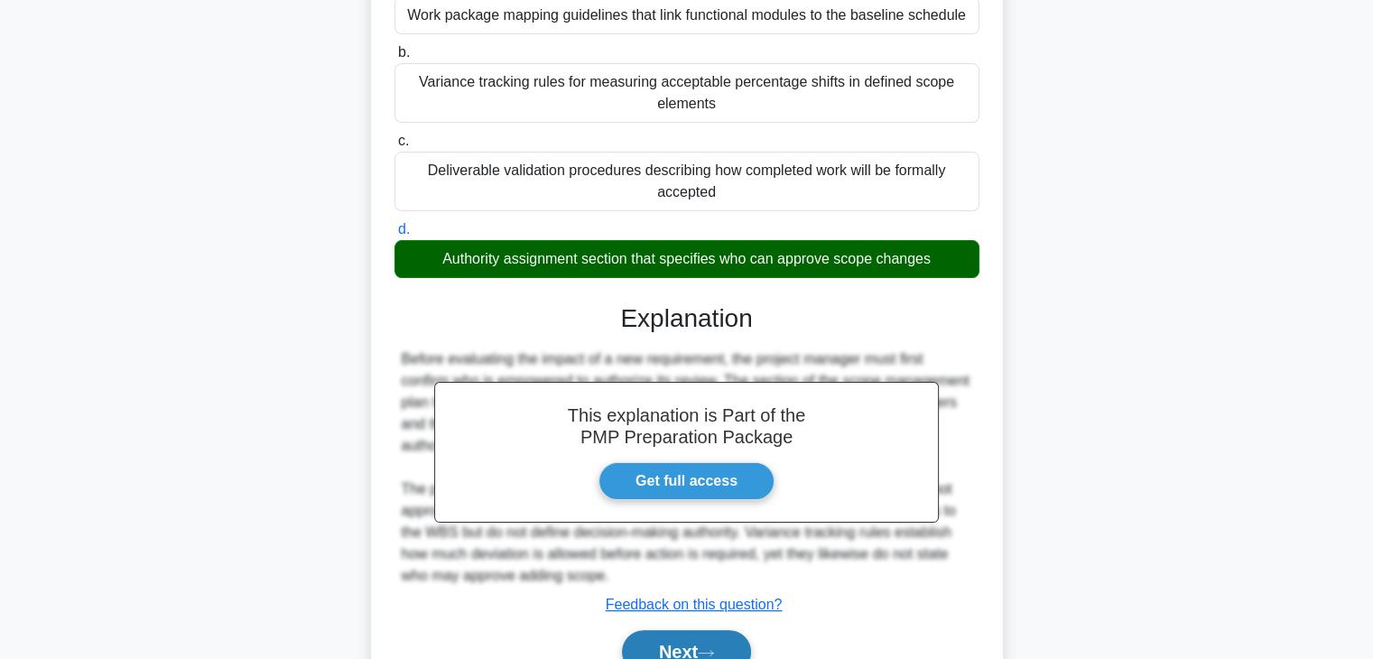
click at [700, 649] on button "Next" at bounding box center [686, 651] width 129 height 43
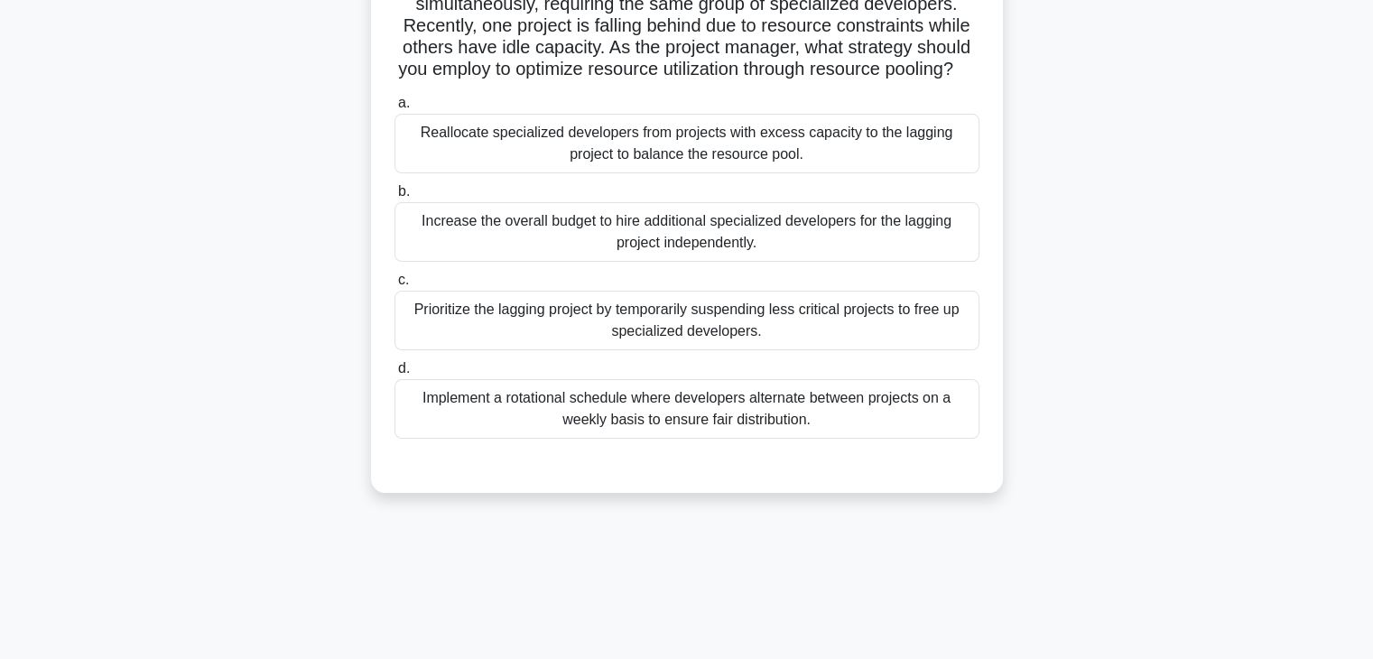
scroll to position [46, 0]
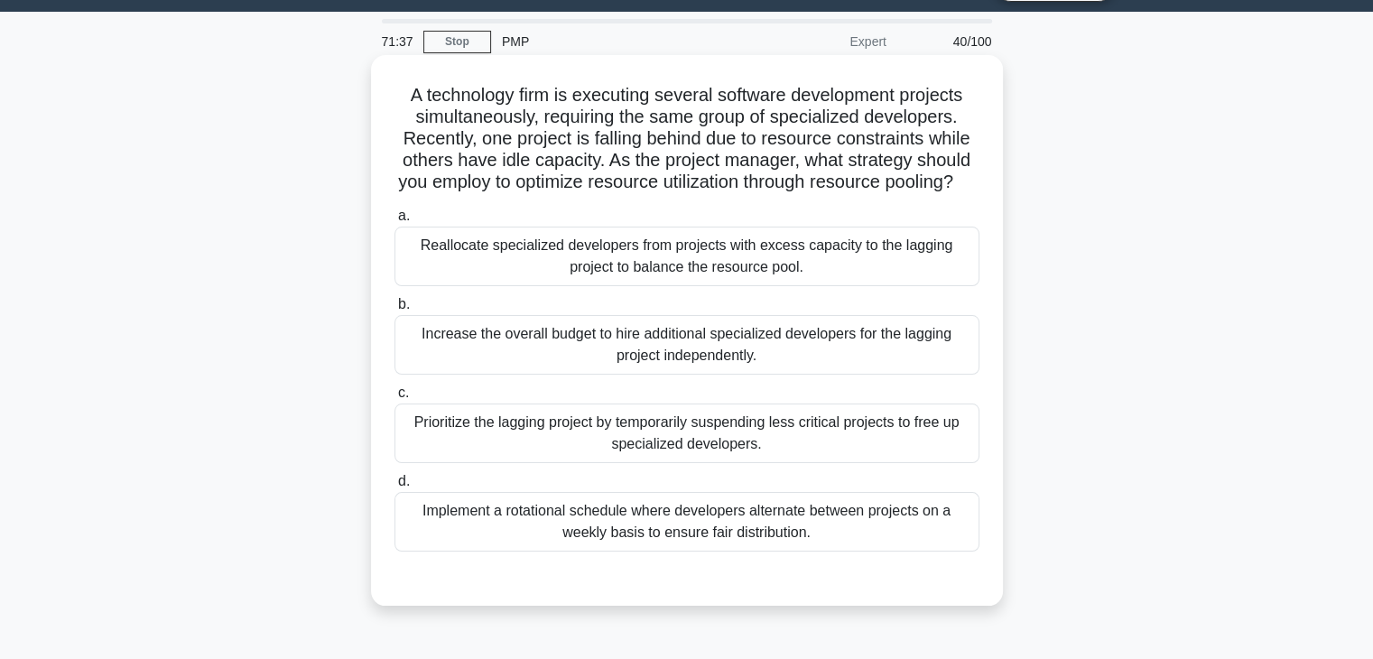
click at [542, 286] on div "Reallocate specialized developers from projects with excess capacity to the lag…" at bounding box center [687, 257] width 585 height 60
click at [395, 222] on input "a. Reallocate specialized developers from projects with excess capacity to the …" at bounding box center [395, 216] width 0 height 12
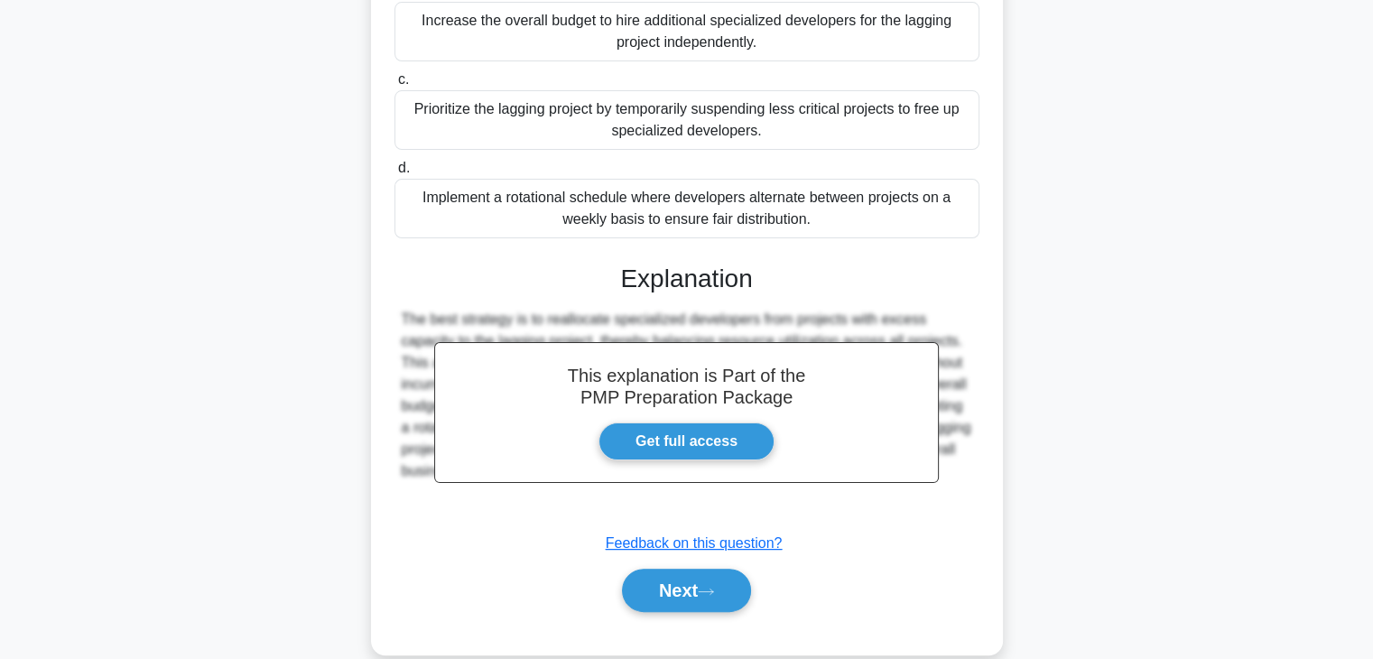
scroll to position [407, 0]
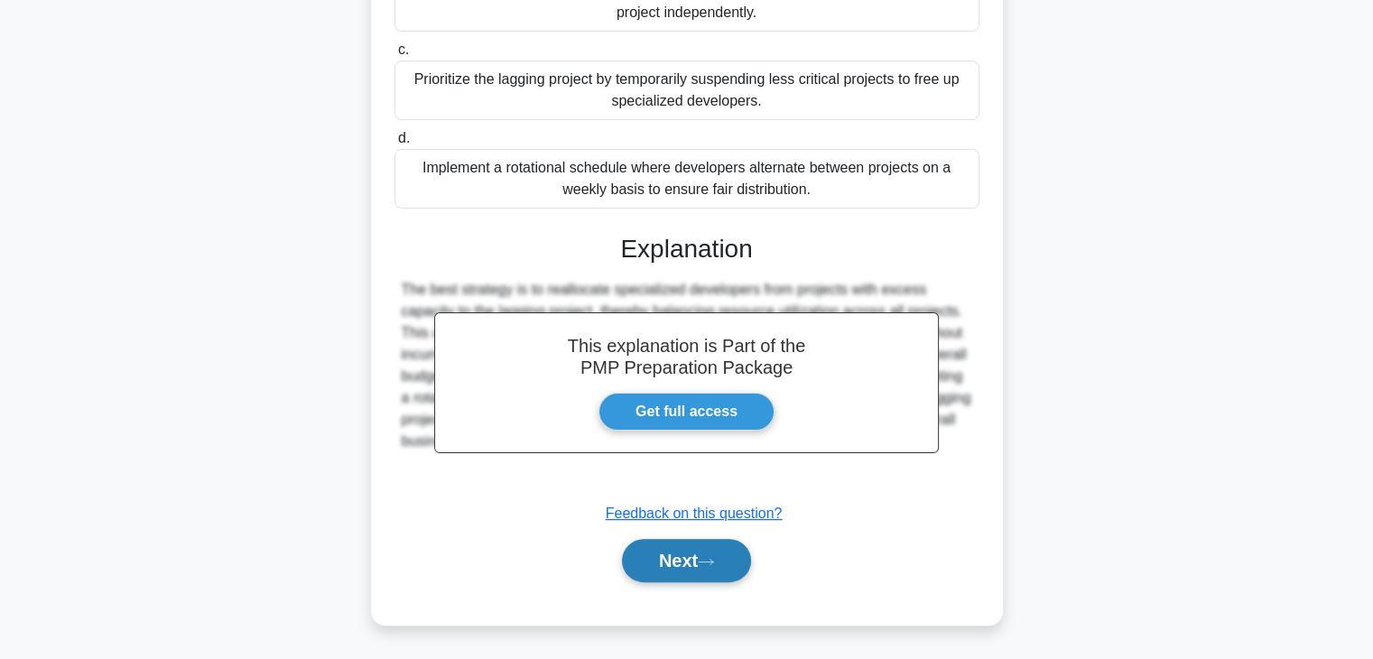
click at [706, 561] on icon at bounding box center [706, 562] width 16 height 10
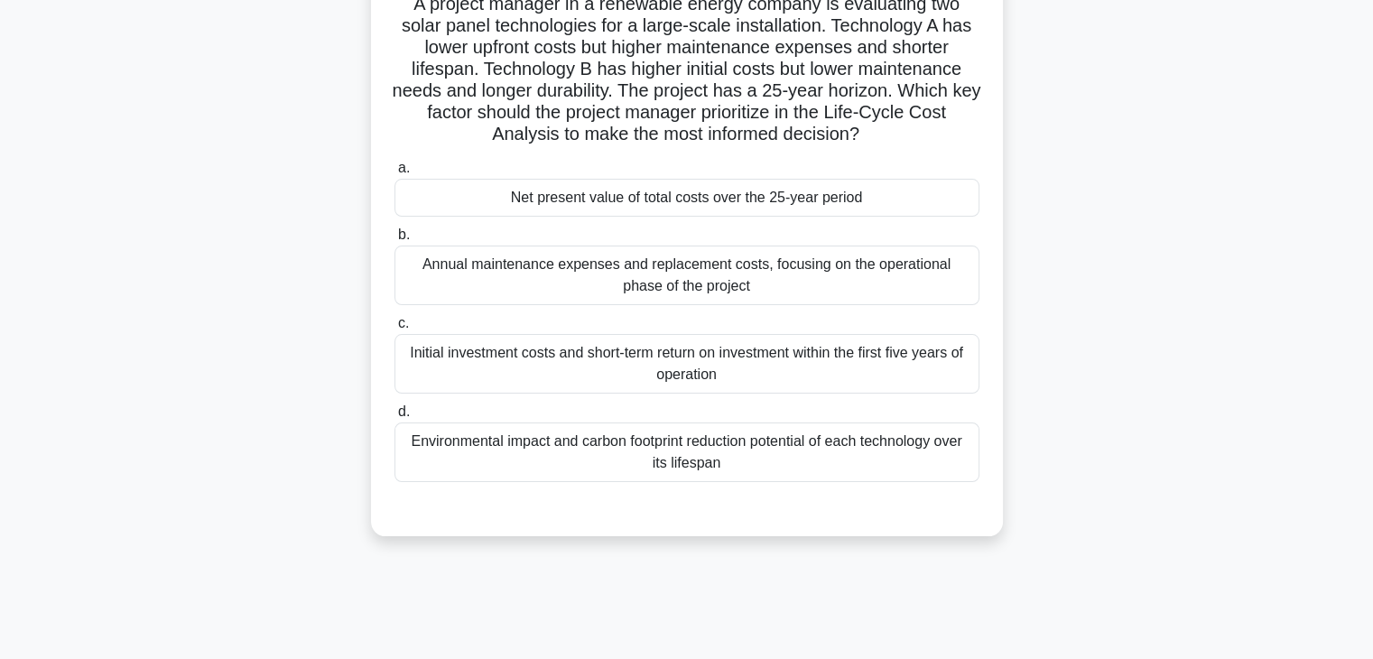
scroll to position [0, 0]
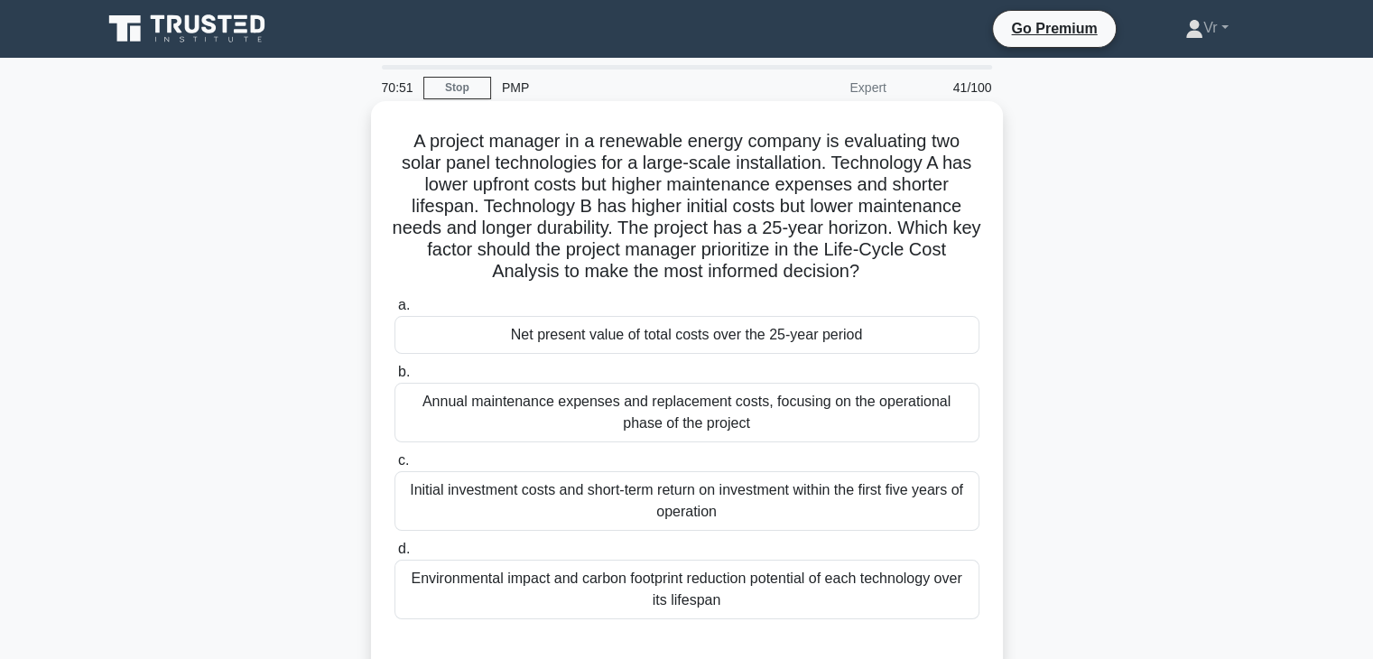
click at [686, 418] on div "Annual maintenance expenses and replacement costs, focusing on the operational …" at bounding box center [687, 413] width 585 height 60
click at [395, 378] on input "b. Annual maintenance expenses and replacement costs, focusing on the operation…" at bounding box center [395, 373] width 0 height 12
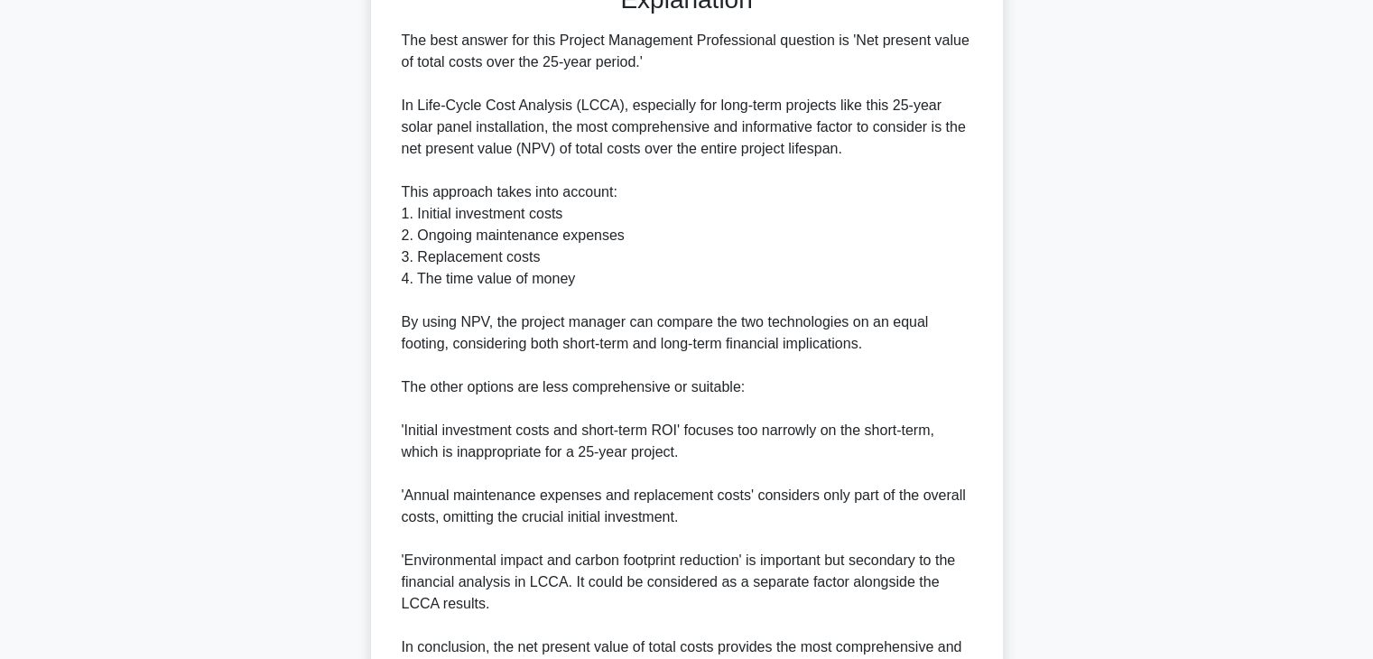
scroll to position [845, 0]
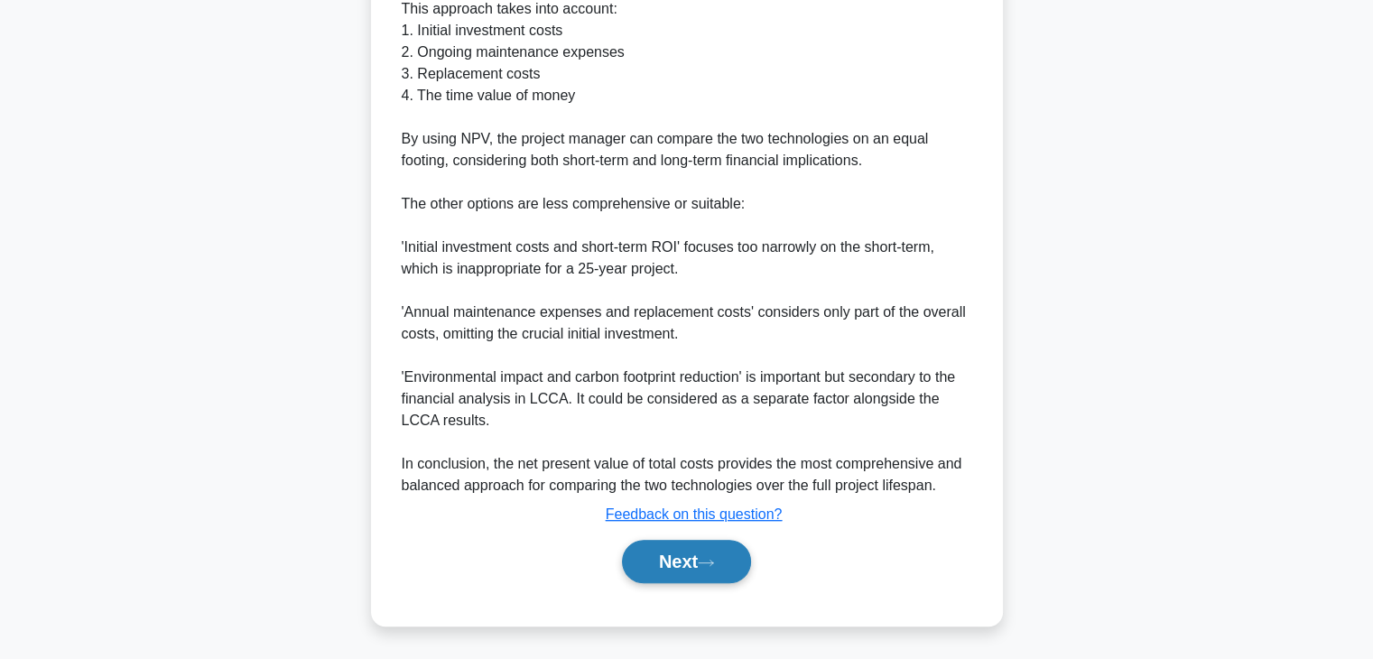
click at [743, 570] on button "Next" at bounding box center [686, 561] width 129 height 43
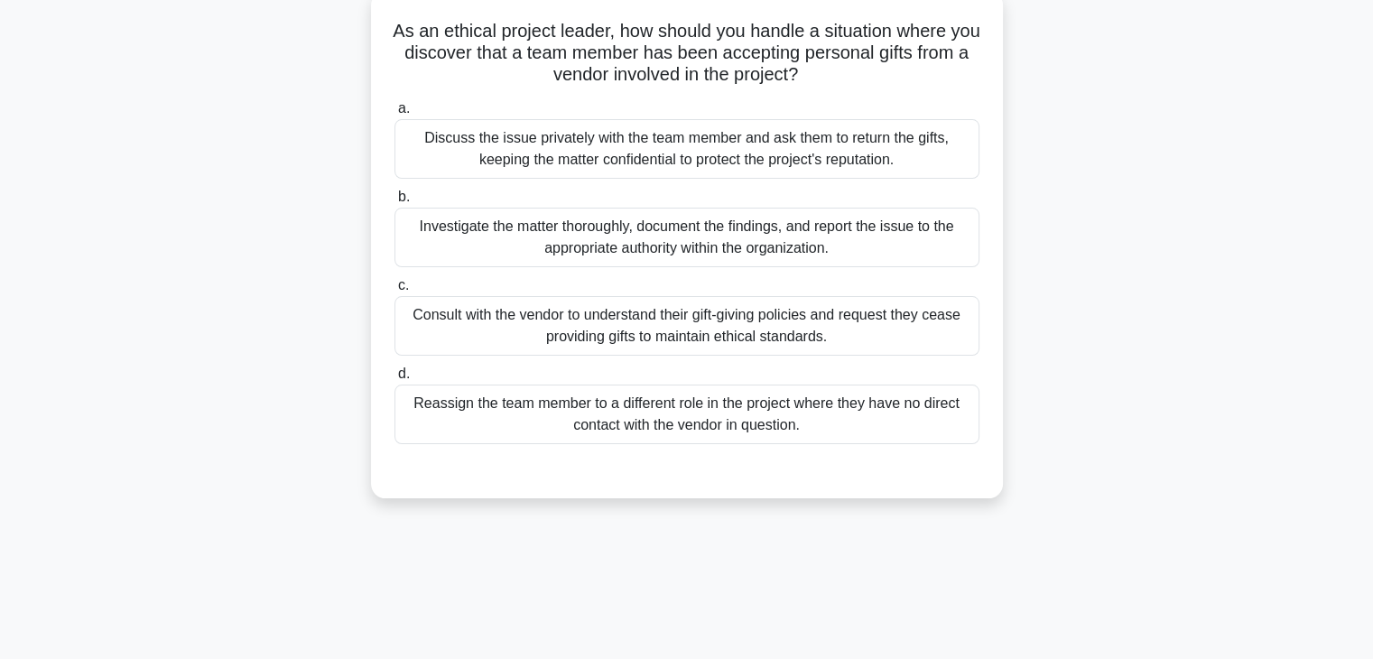
scroll to position [0, 0]
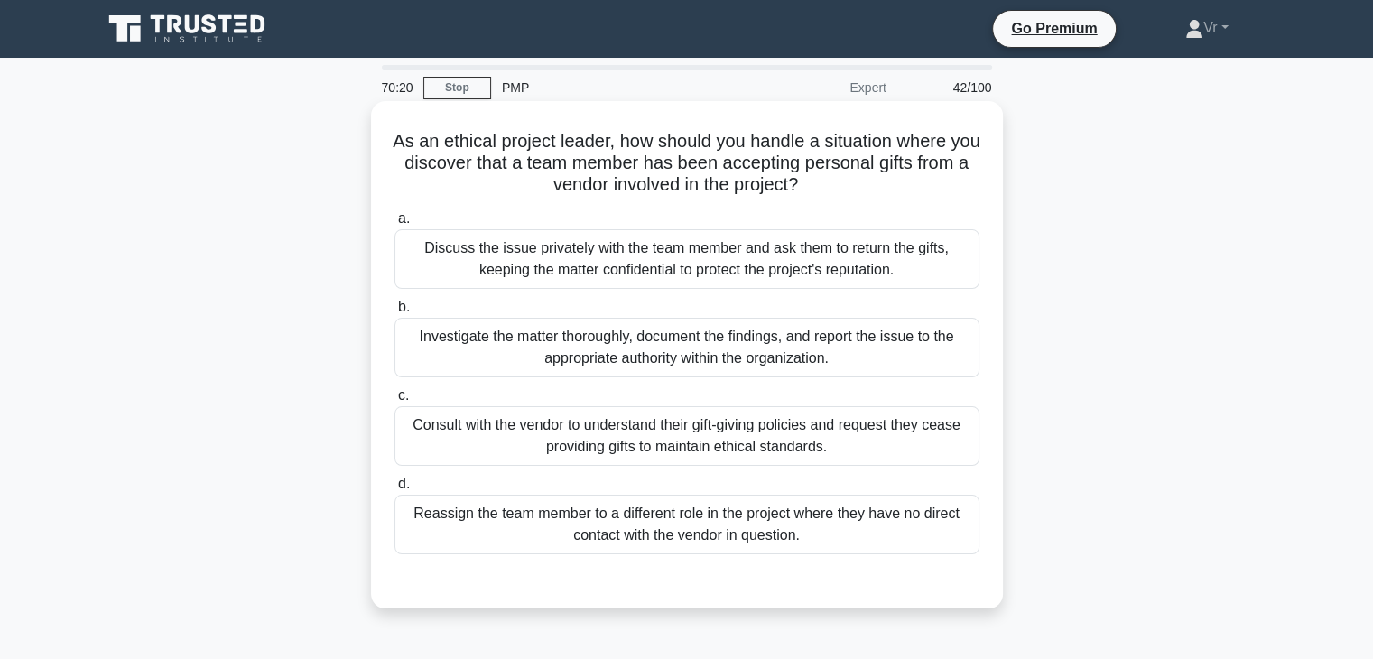
click at [615, 272] on div "Discuss the issue privately with the team member and ask them to return the gif…" at bounding box center [687, 259] width 585 height 60
click at [395, 225] on input "a. Discuss the issue privately with the team member and ask them to return the …" at bounding box center [395, 219] width 0 height 12
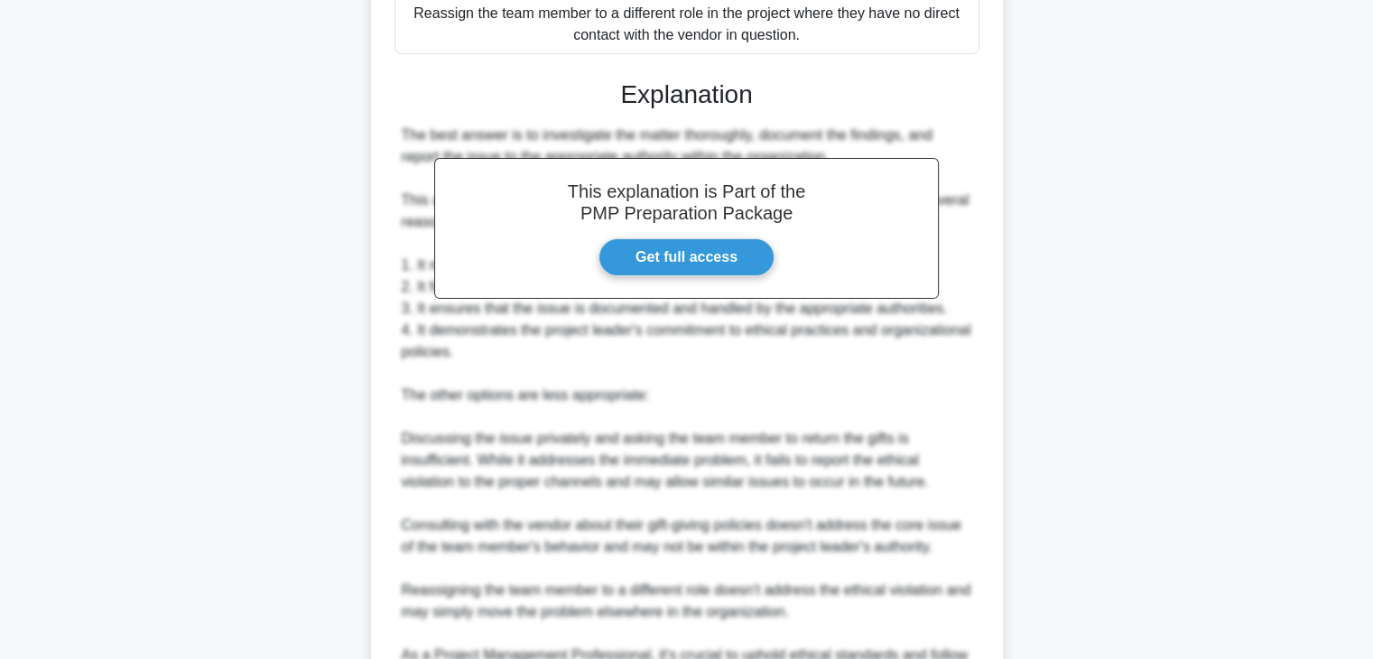
scroll to position [715, 0]
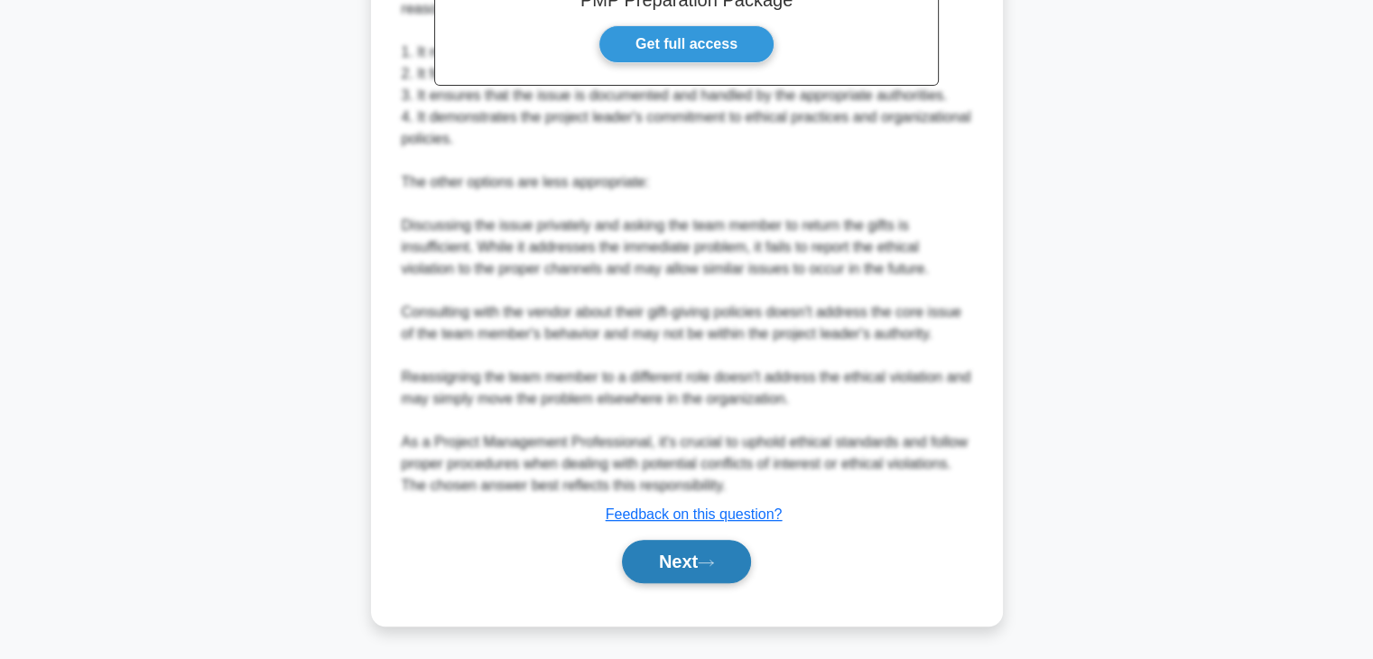
click at [706, 567] on button "Next" at bounding box center [686, 561] width 129 height 43
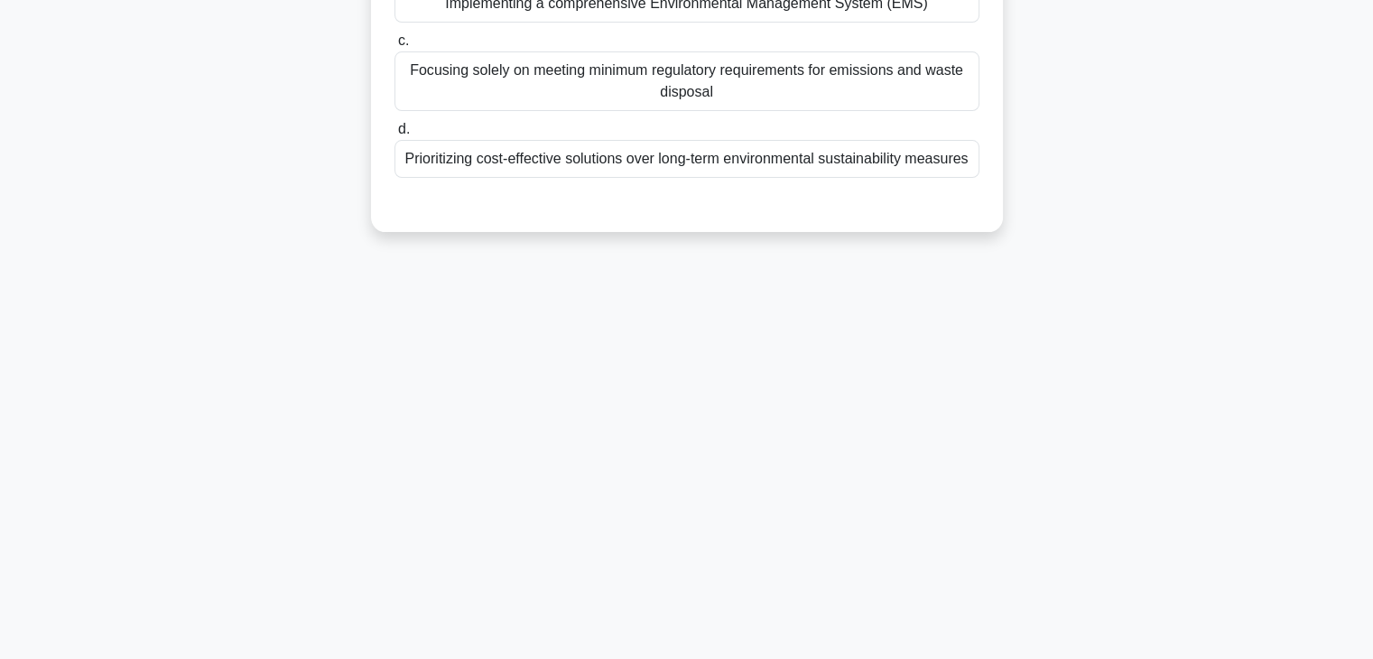
scroll to position [0, 0]
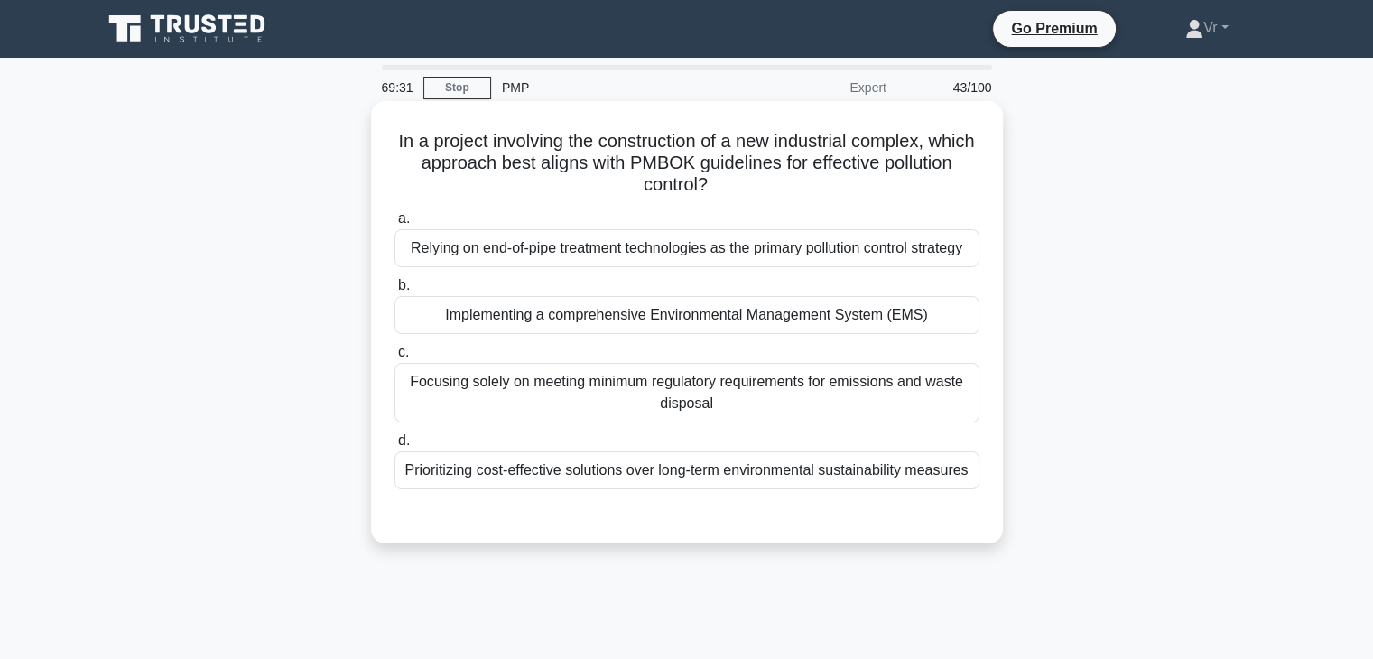
click at [666, 321] on div "Implementing a comprehensive Environmental Management System (EMS)" at bounding box center [687, 315] width 585 height 38
click at [395, 292] on input "b. Implementing a comprehensive Environmental Management System (EMS)" at bounding box center [395, 286] width 0 height 12
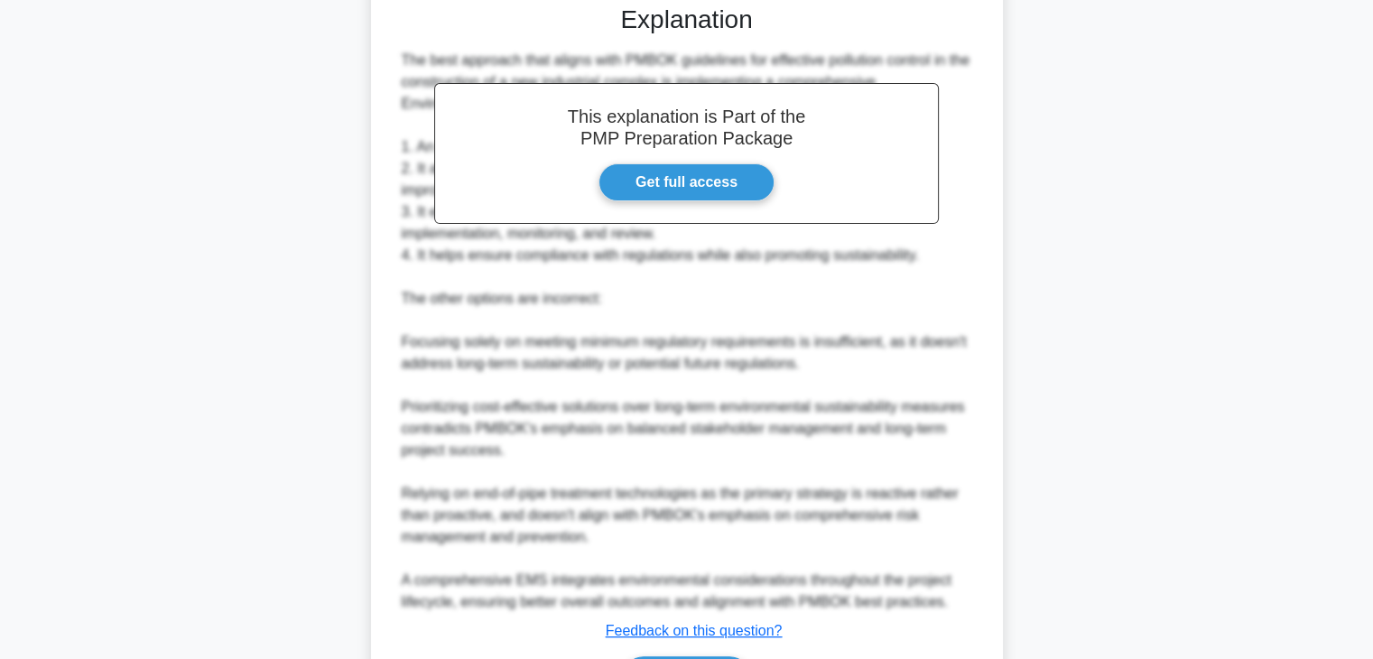
scroll to position [627, 0]
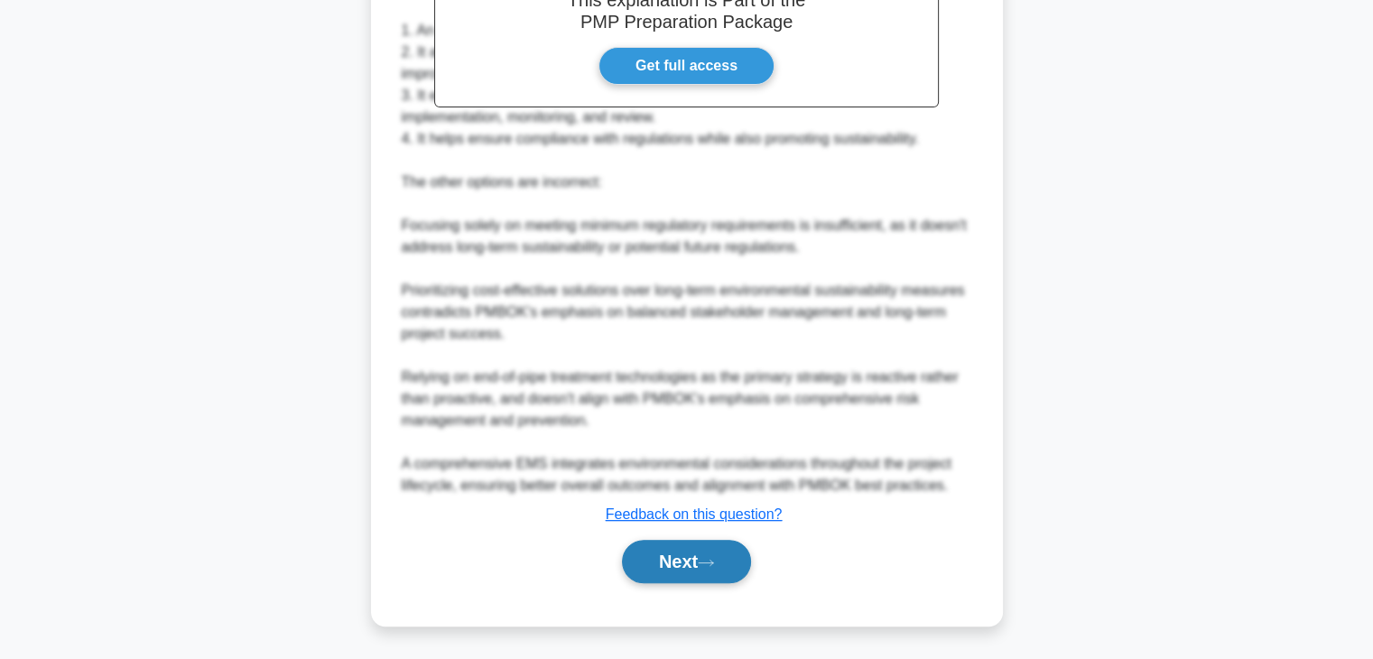
click at [714, 558] on icon at bounding box center [706, 563] width 16 height 10
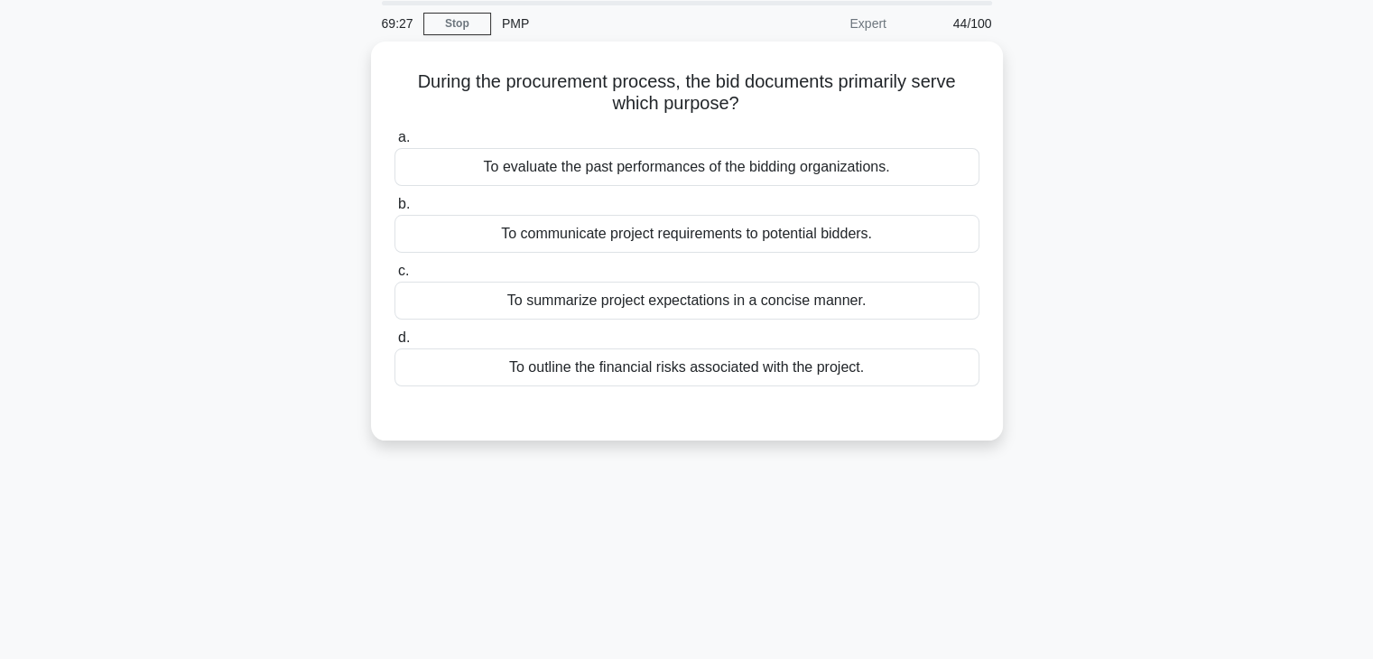
scroll to position [0, 0]
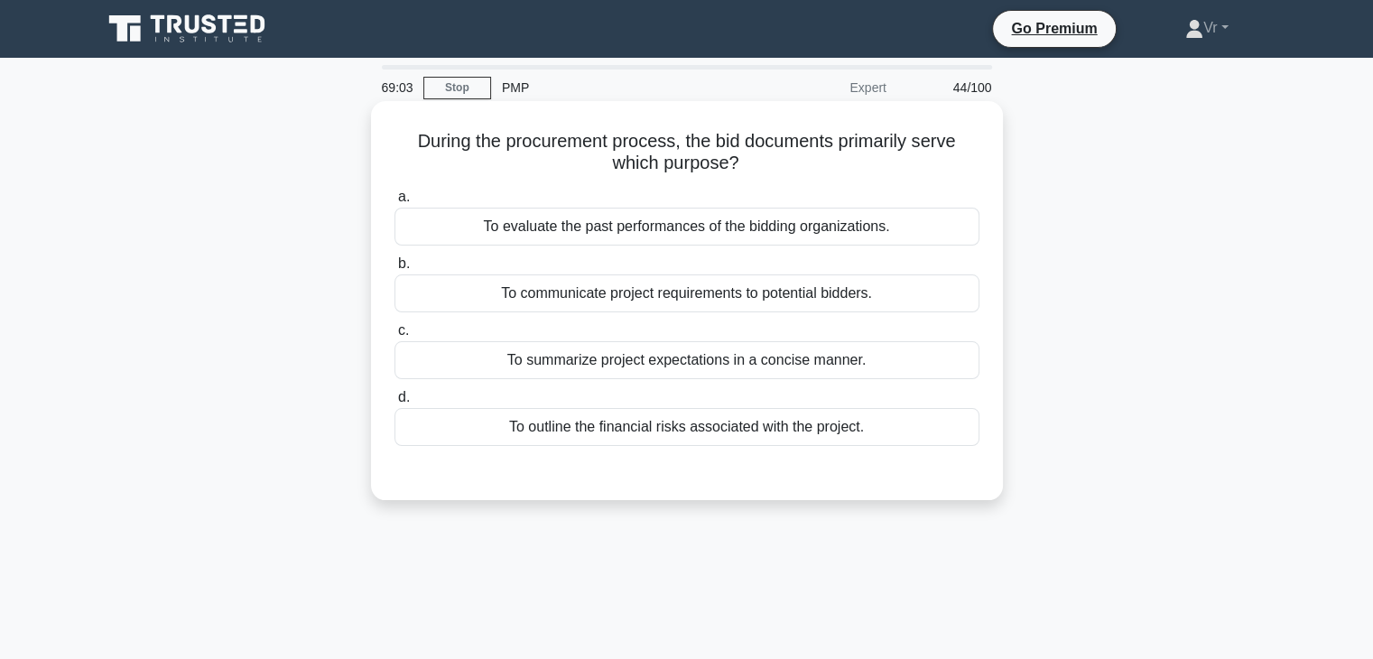
click at [717, 294] on div "To communicate project requirements to potential bidders." at bounding box center [687, 293] width 585 height 38
click at [395, 270] on input "b. To communicate project requirements to potential bidders." at bounding box center [395, 264] width 0 height 12
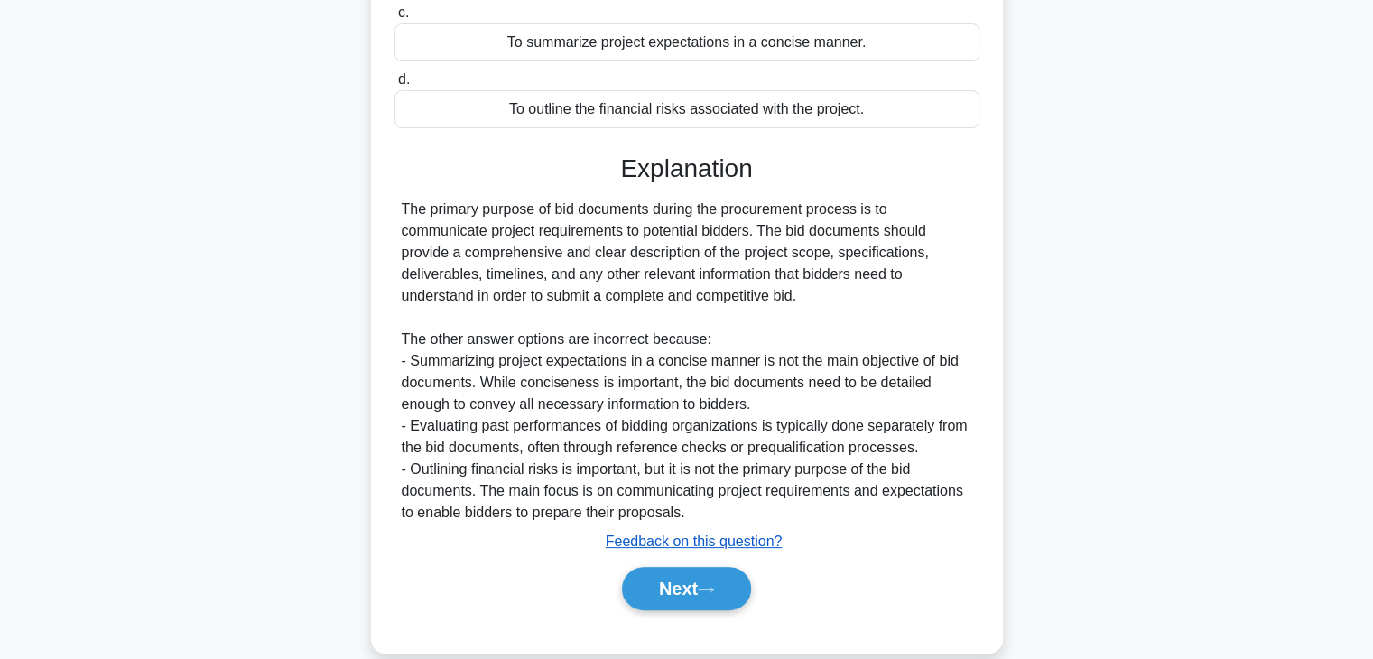
scroll to position [345, 0]
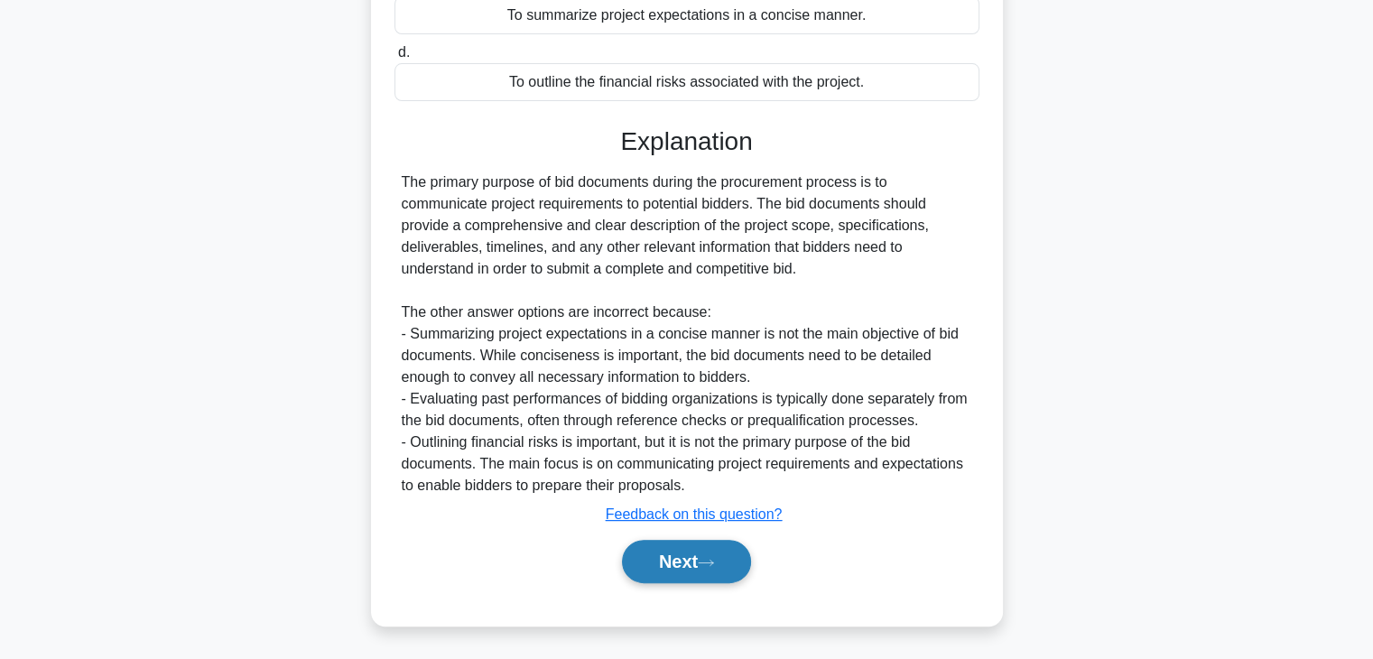
click at [698, 561] on button "Next" at bounding box center [686, 561] width 129 height 43
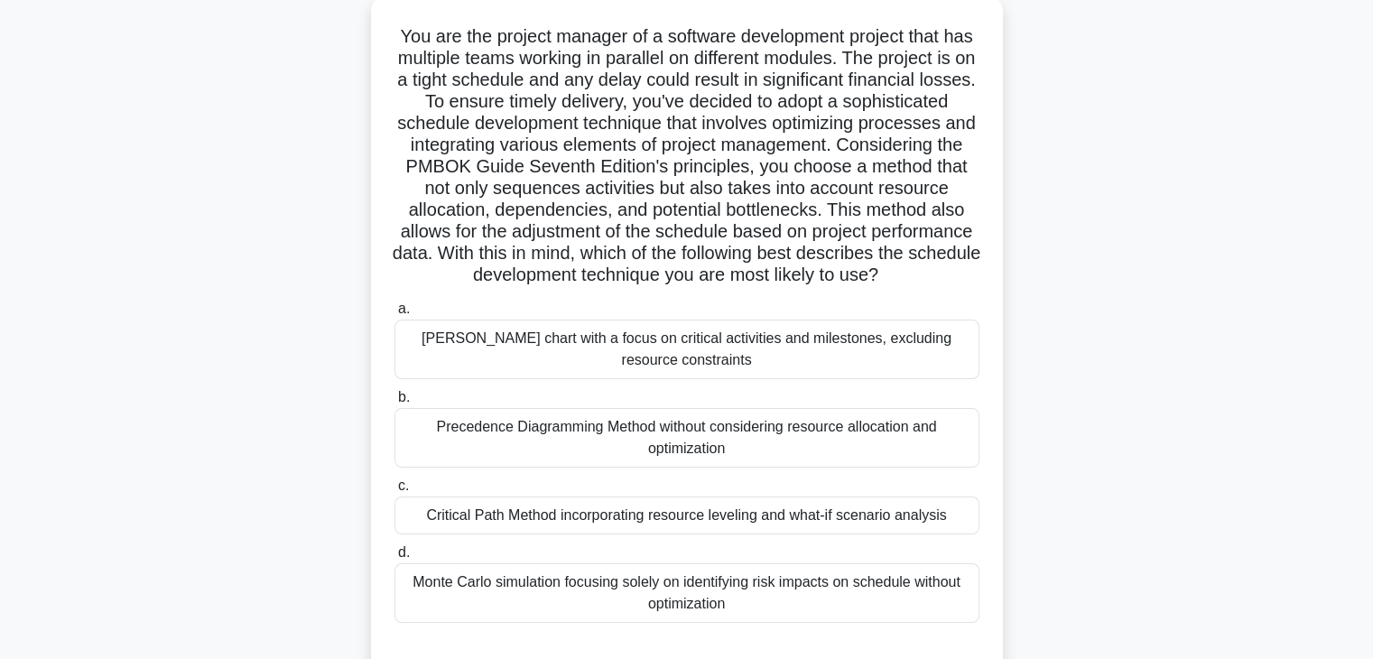
scroll to position [136, 0]
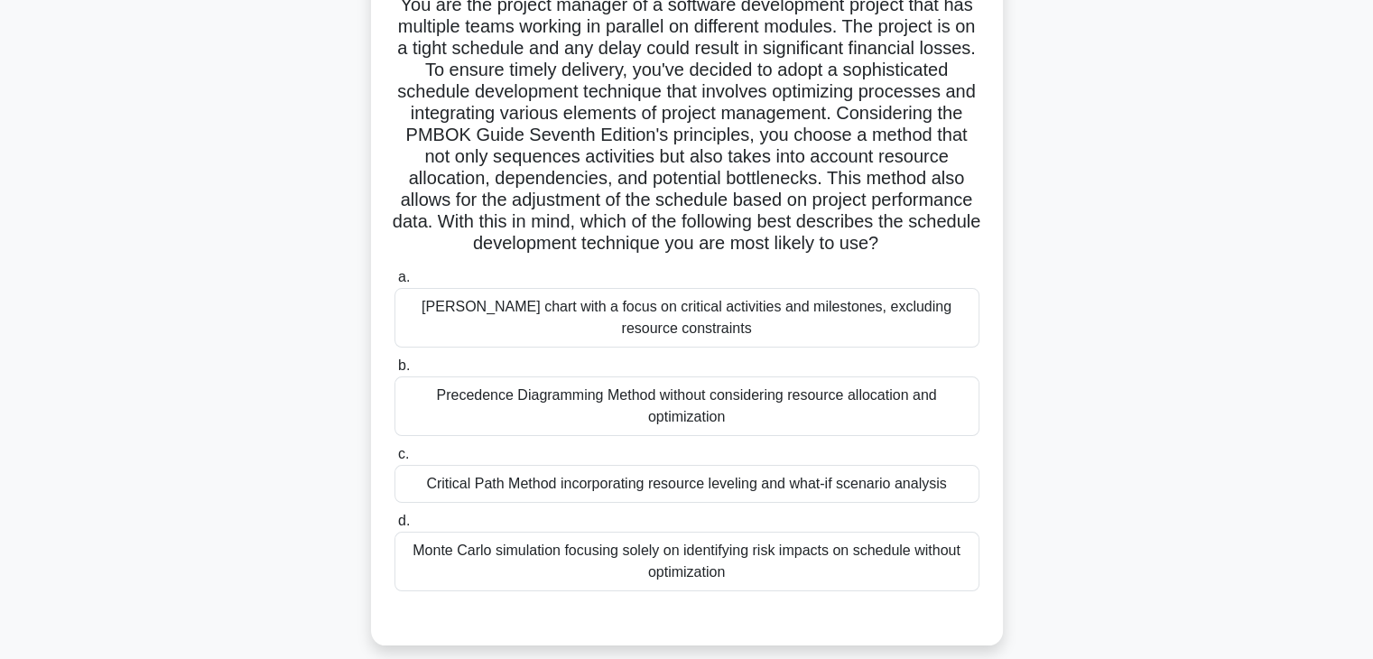
click at [672, 503] on div "Critical Path Method incorporating resource leveling and what-if scenario analy…" at bounding box center [687, 484] width 585 height 38
click at [395, 460] on input "c. Critical Path Method incorporating resource leveling and what-if scenario an…" at bounding box center [395, 455] width 0 height 12
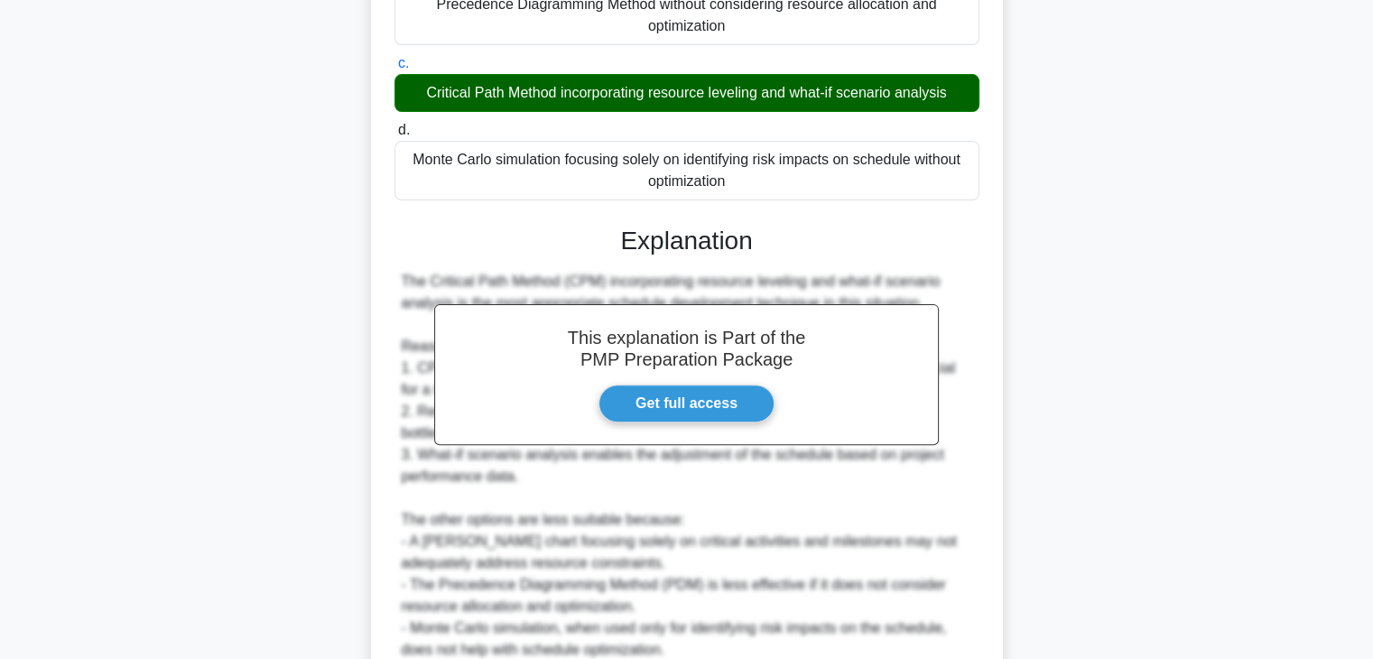
scroll to position [713, 0]
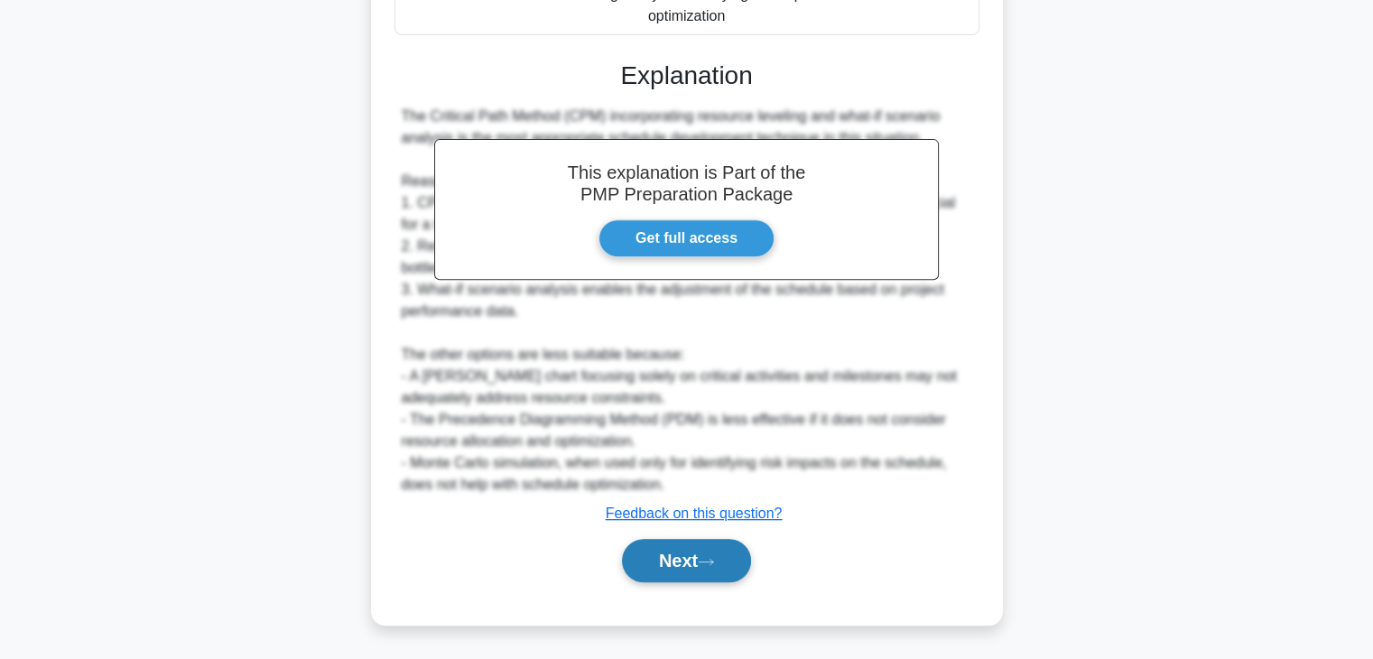
click at [726, 558] on button "Next" at bounding box center [686, 560] width 129 height 43
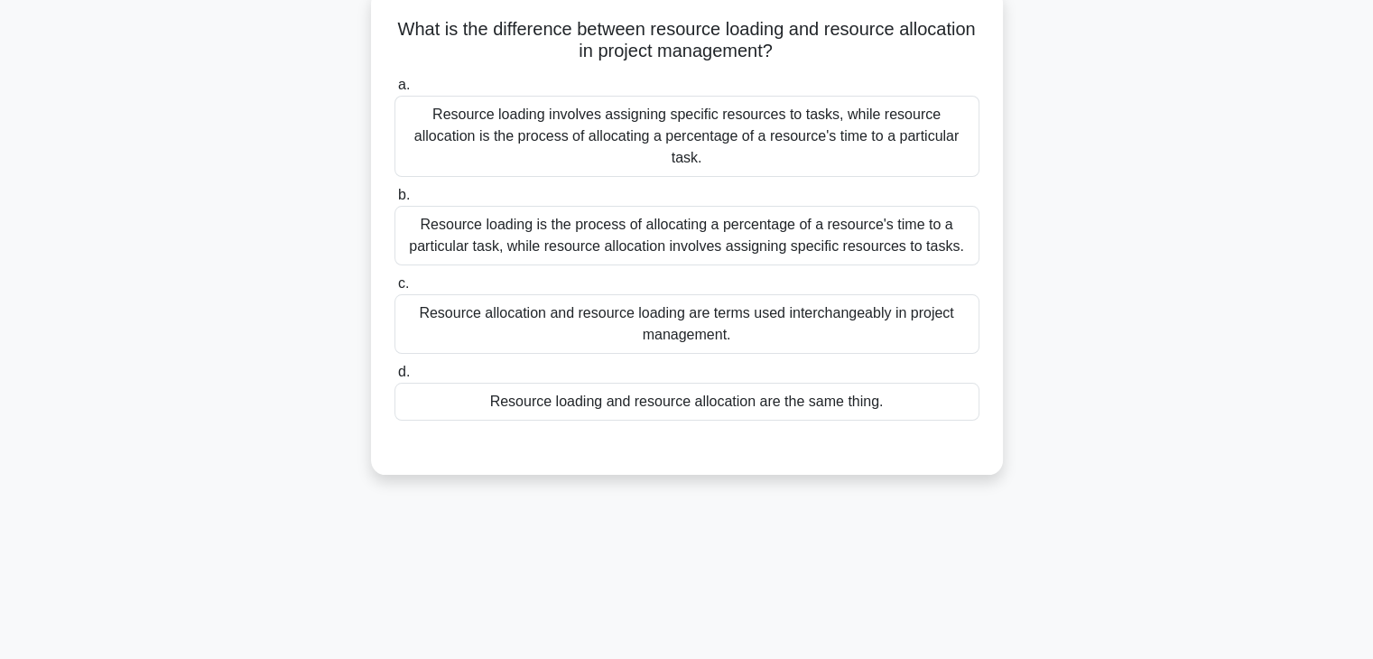
scroll to position [0, 0]
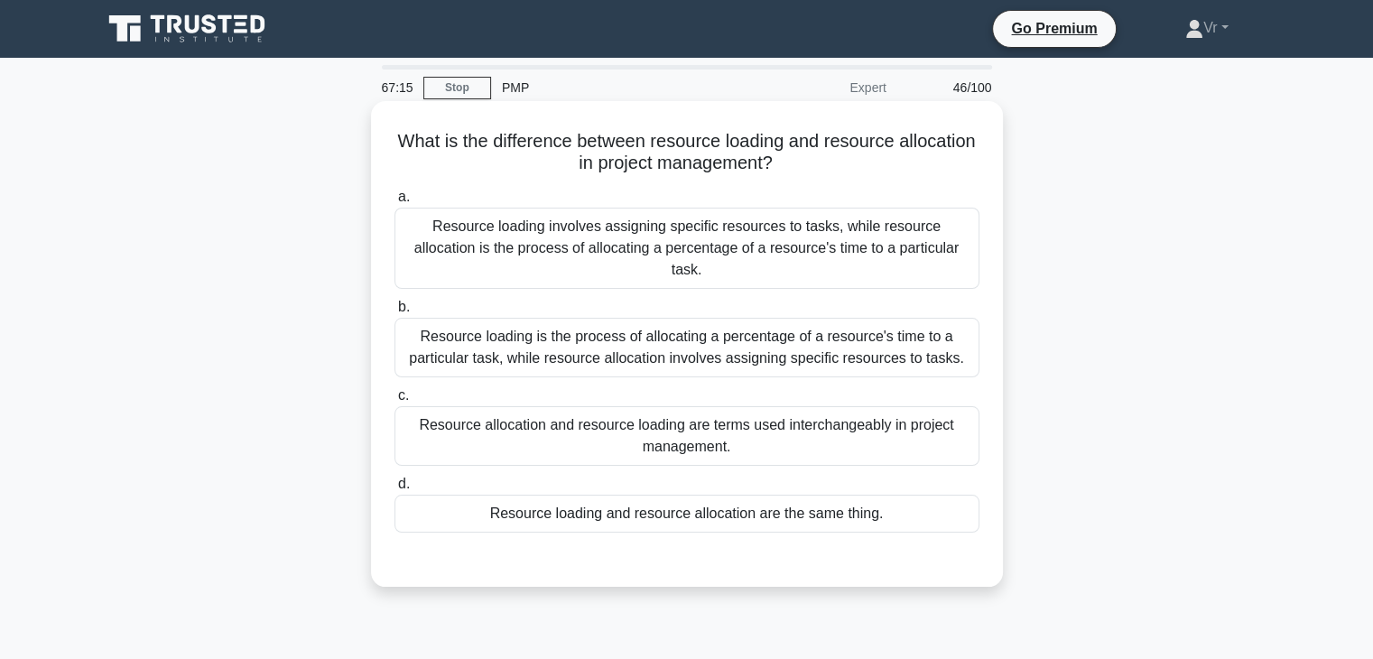
drag, startPoint x: 824, startPoint y: 169, endPoint x: 411, endPoint y: 146, distance: 414.1
click at [411, 146] on h5 "What is the difference between resource loading and resource allocation in proj…" at bounding box center [687, 152] width 589 height 45
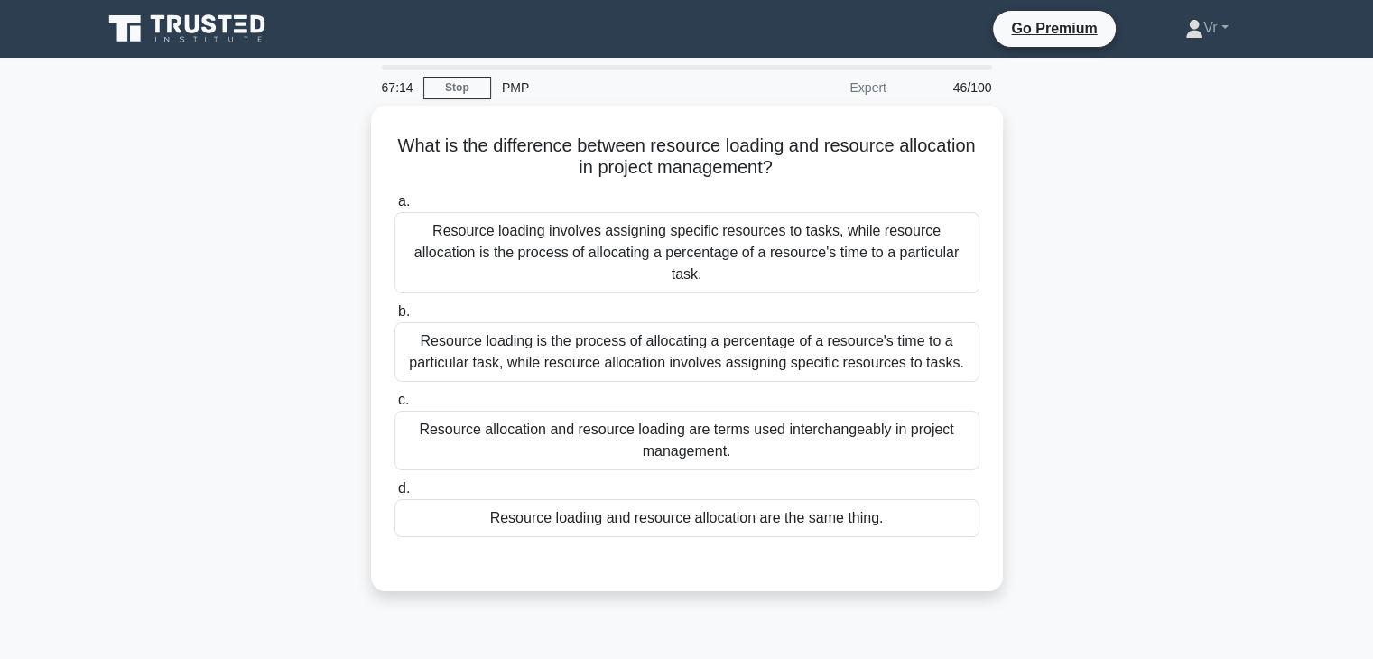
copy h5 "What is the difference between resource loading and resource allocation in proj…"
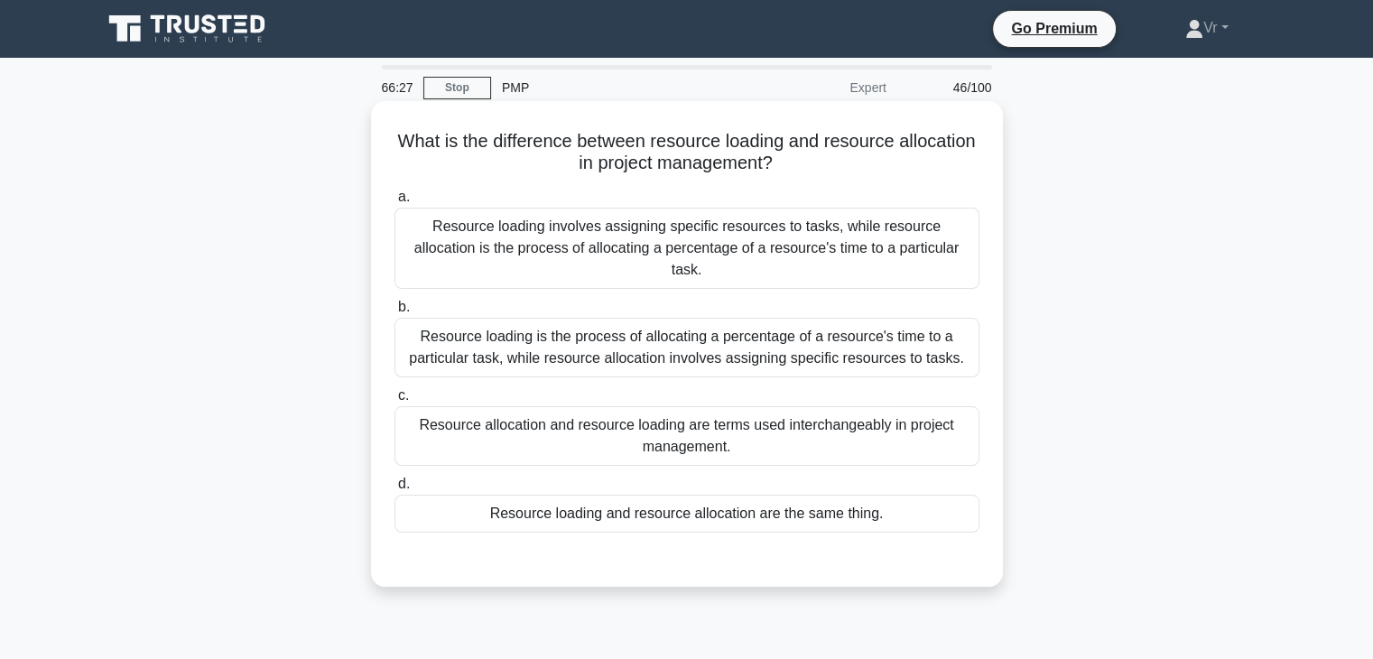
click at [675, 418] on div "Resource allocation and resource loading are terms used interchangeably in proj…" at bounding box center [687, 436] width 585 height 60
click at [395, 402] on input "c. Resource allocation and resource loading are terms used interchangeably in p…" at bounding box center [395, 396] width 0 height 12
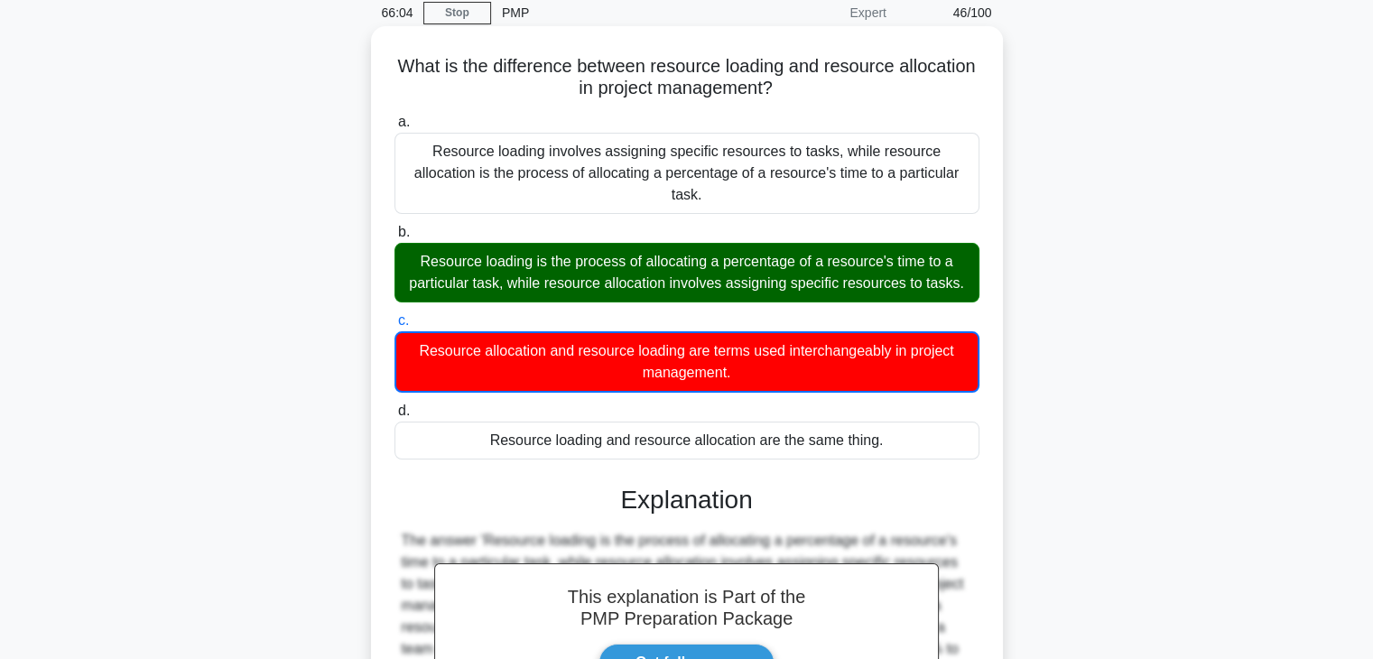
scroll to position [347, 0]
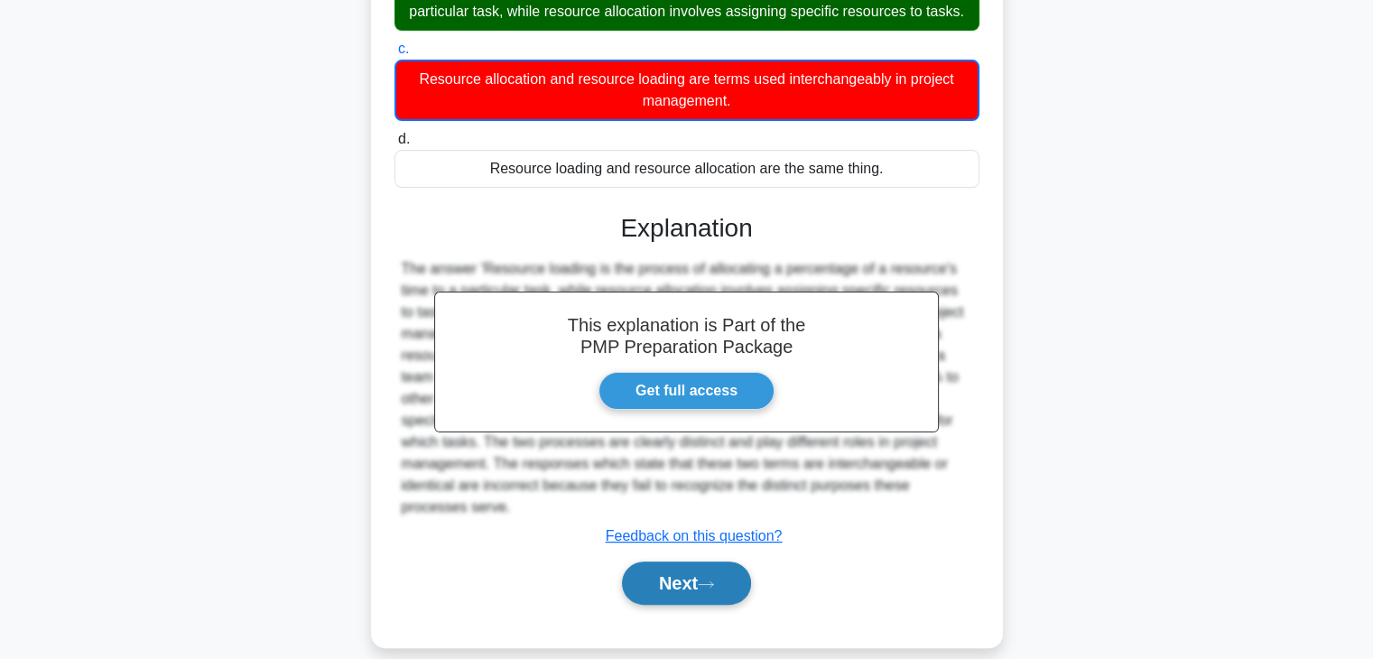
click at [693, 563] on button "Next" at bounding box center [686, 583] width 129 height 43
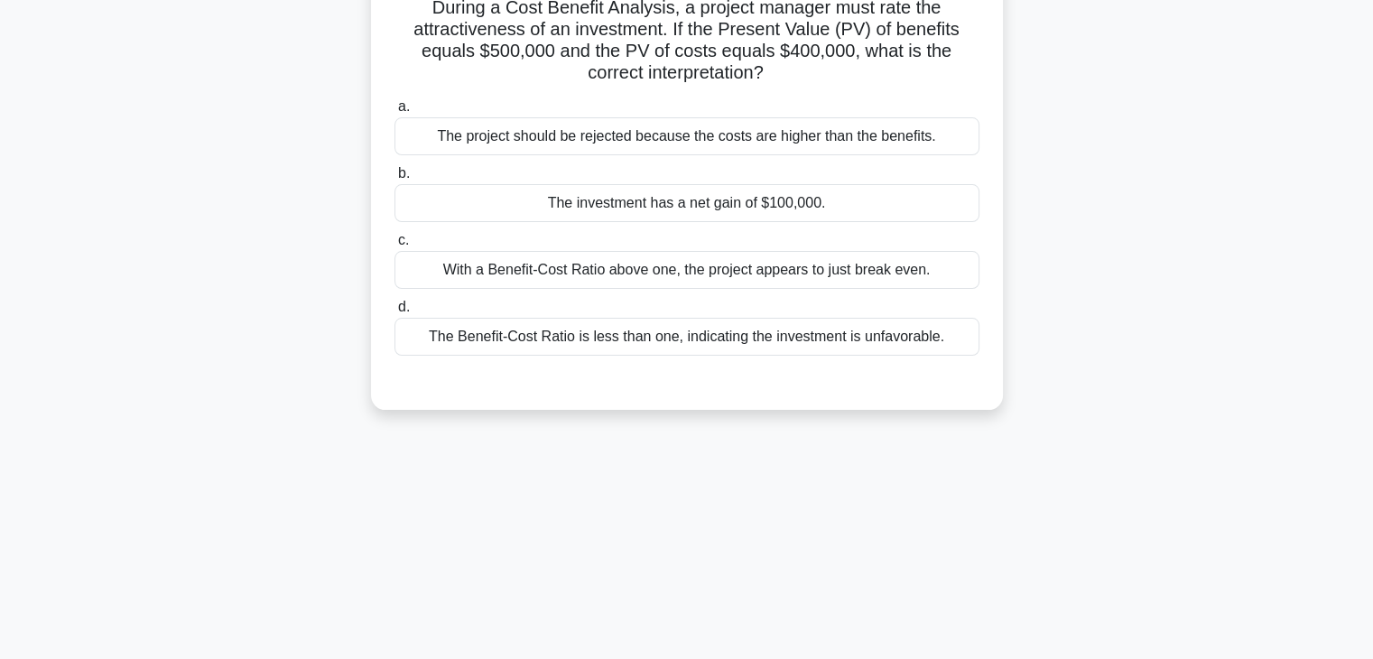
scroll to position [0, 0]
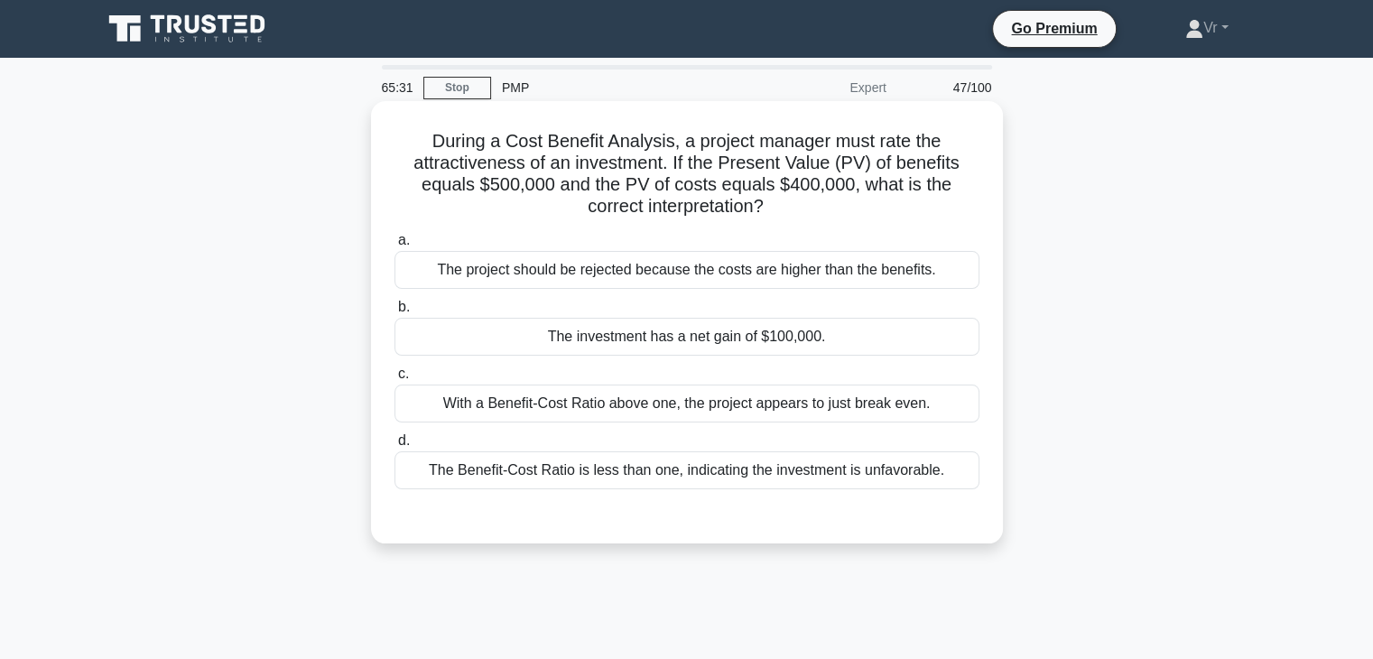
click at [718, 337] on div "The investment has a net gain of $100,000." at bounding box center [687, 337] width 585 height 38
click at [395, 313] on input "b. The investment has a net gain of $100,000." at bounding box center [395, 308] width 0 height 12
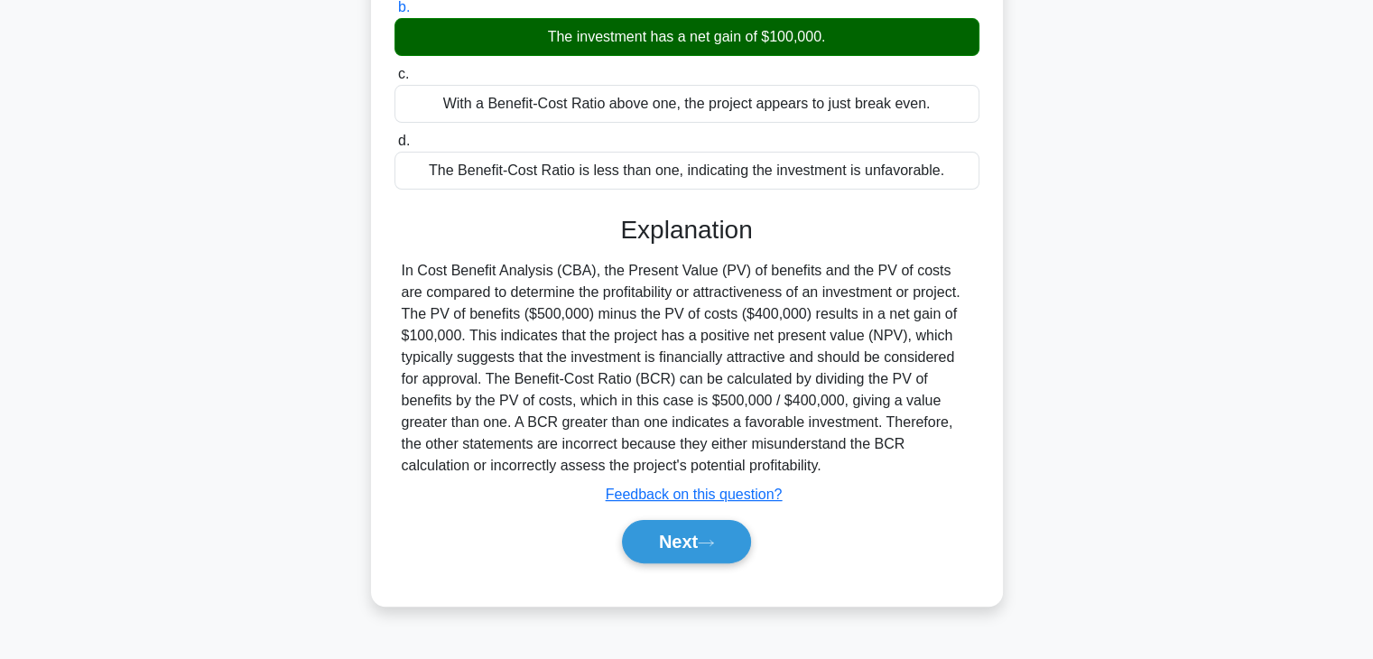
scroll to position [317, 0]
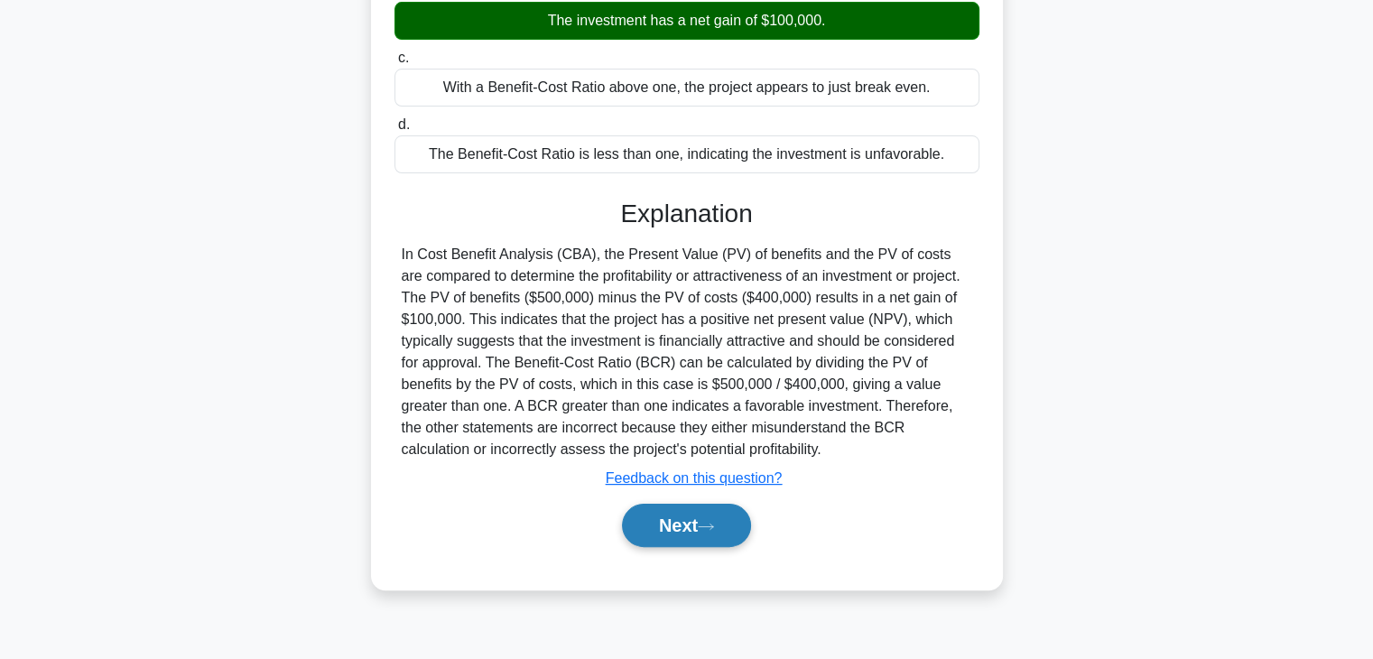
click at [691, 516] on button "Next" at bounding box center [686, 525] width 129 height 43
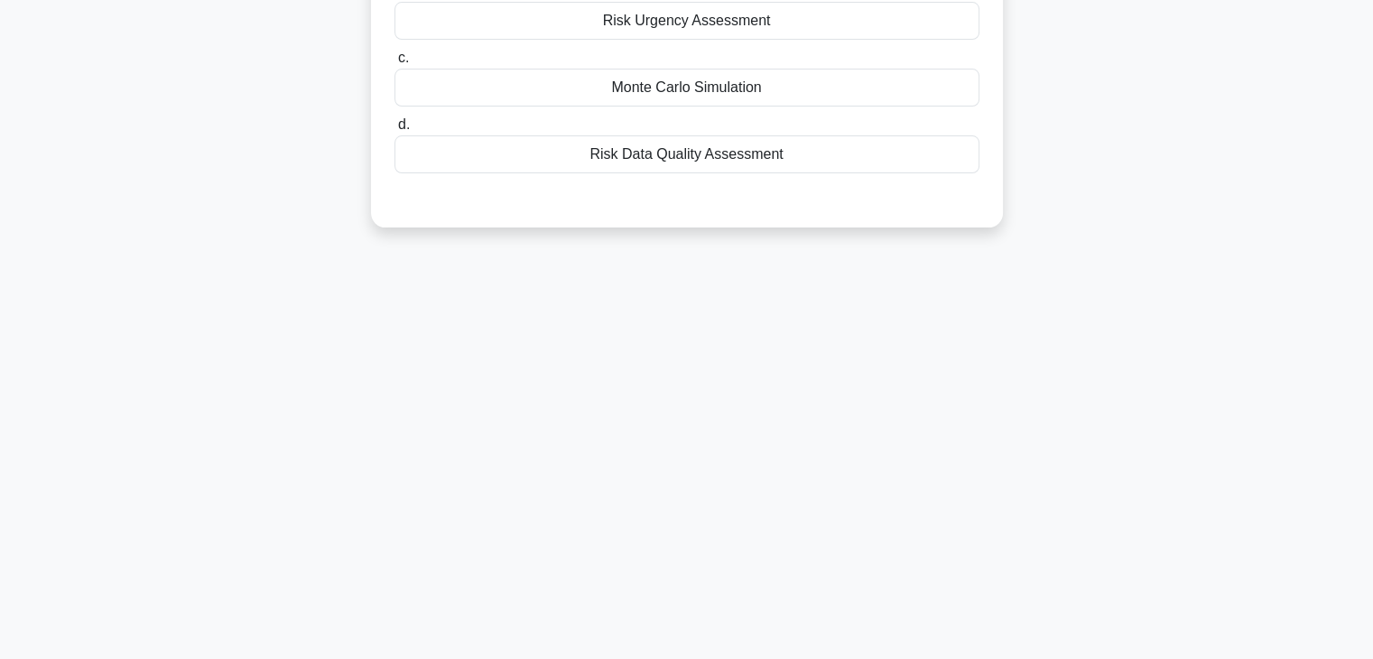
scroll to position [0, 0]
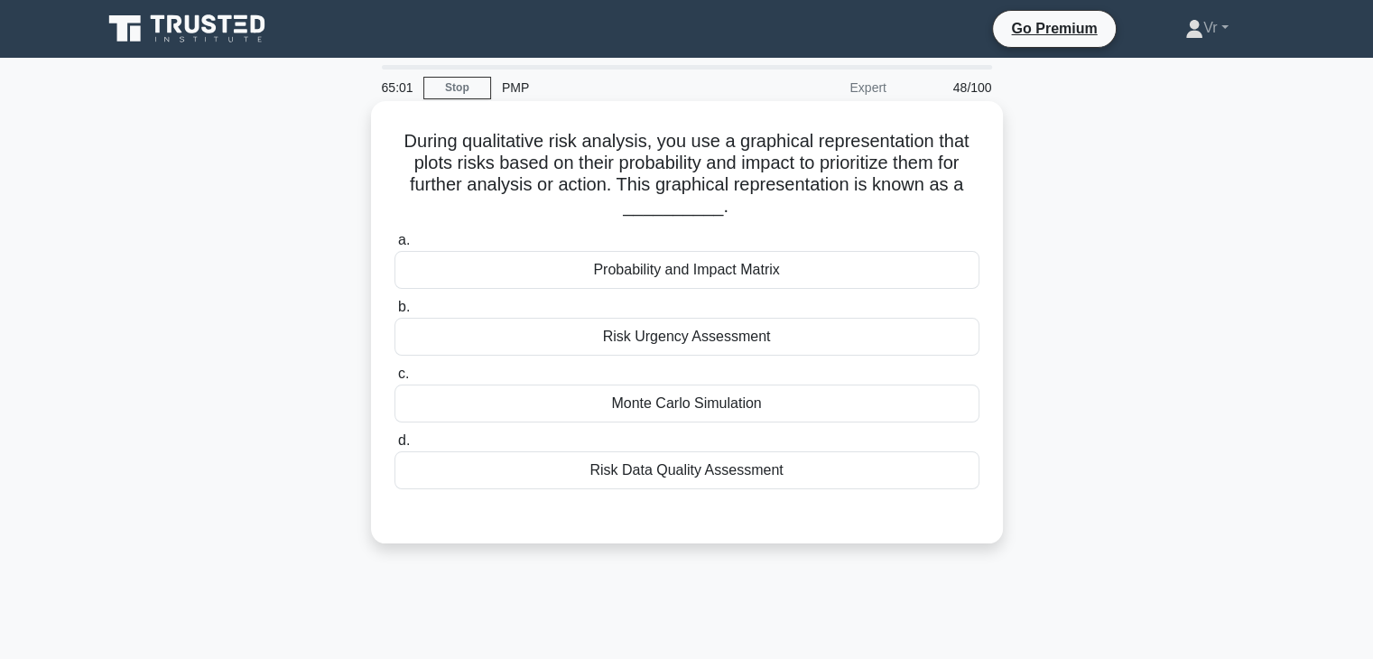
click at [677, 272] on div "Probability and Impact Matrix" at bounding box center [687, 270] width 585 height 38
click at [395, 246] on input "a. Probability and Impact Matrix" at bounding box center [395, 241] width 0 height 12
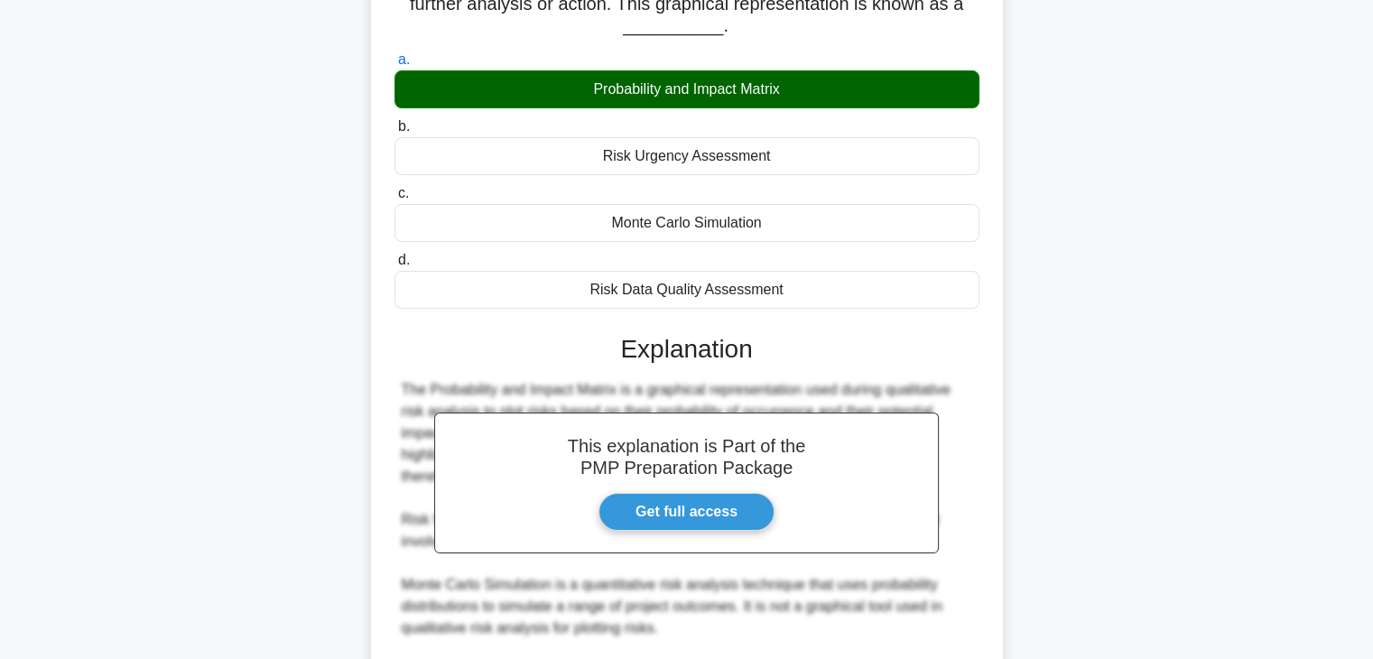
scroll to position [388, 0]
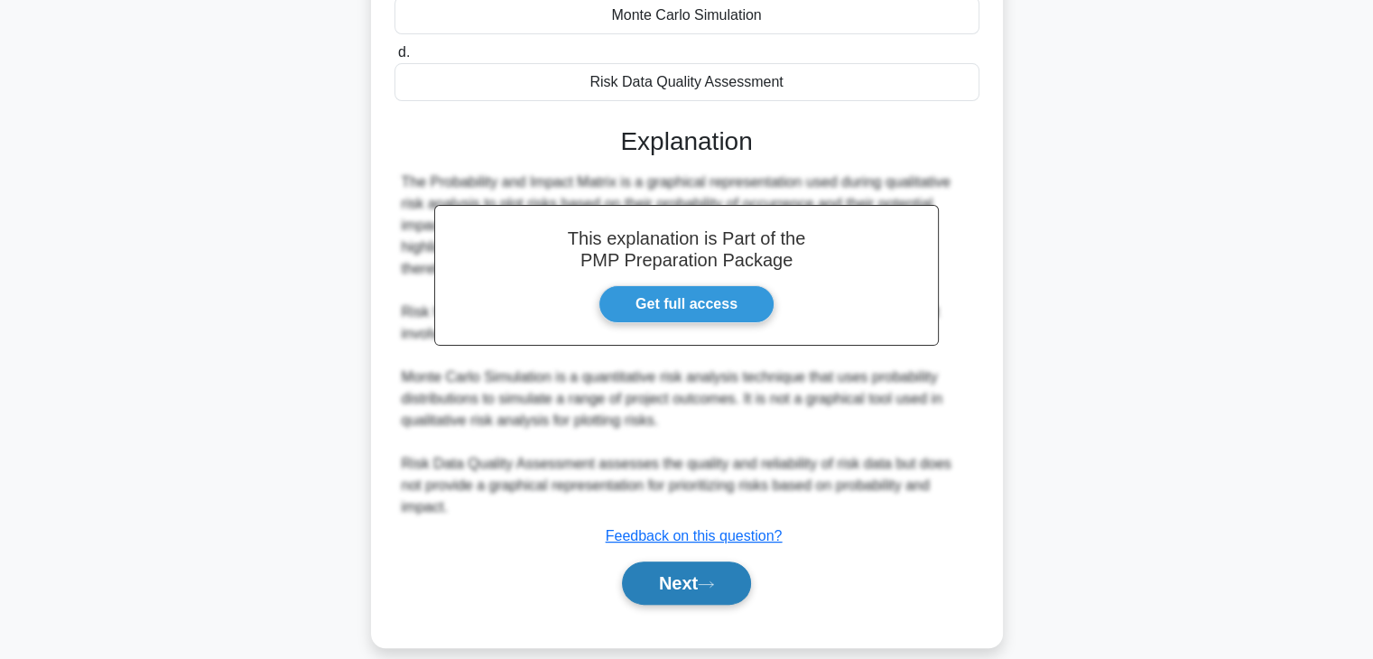
click at [702, 562] on button "Next" at bounding box center [686, 583] width 129 height 43
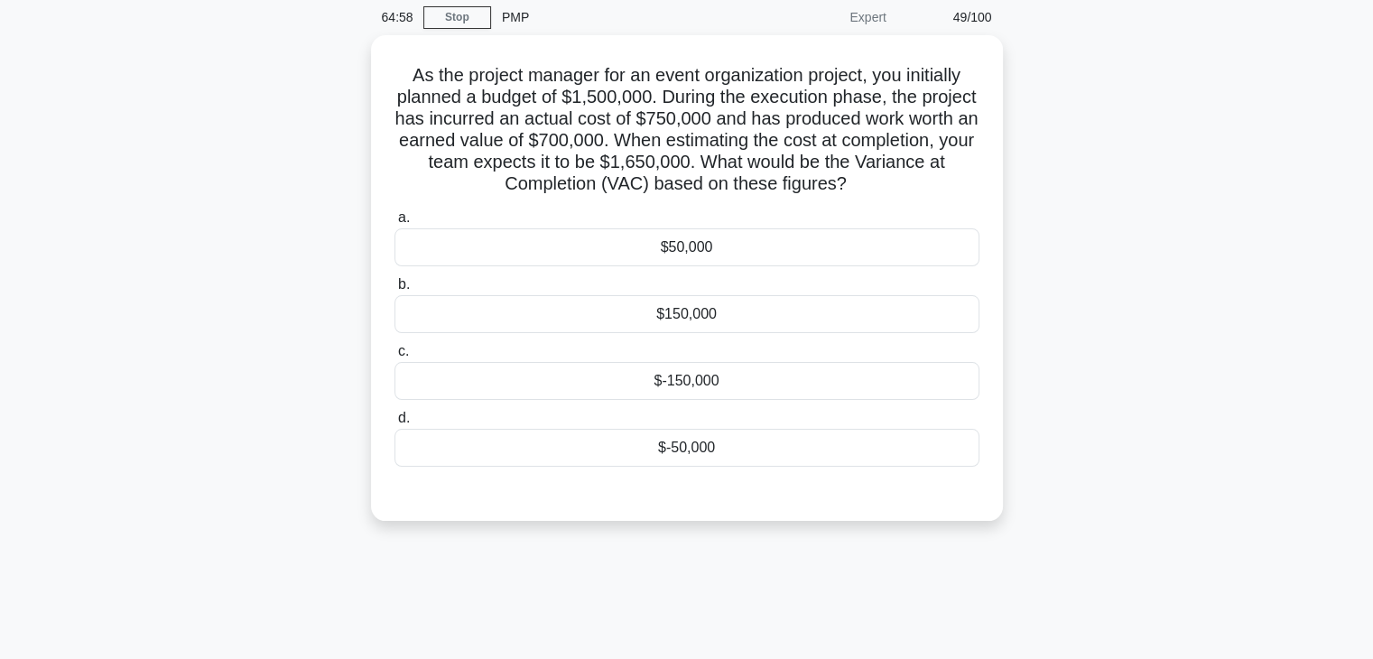
scroll to position [0, 0]
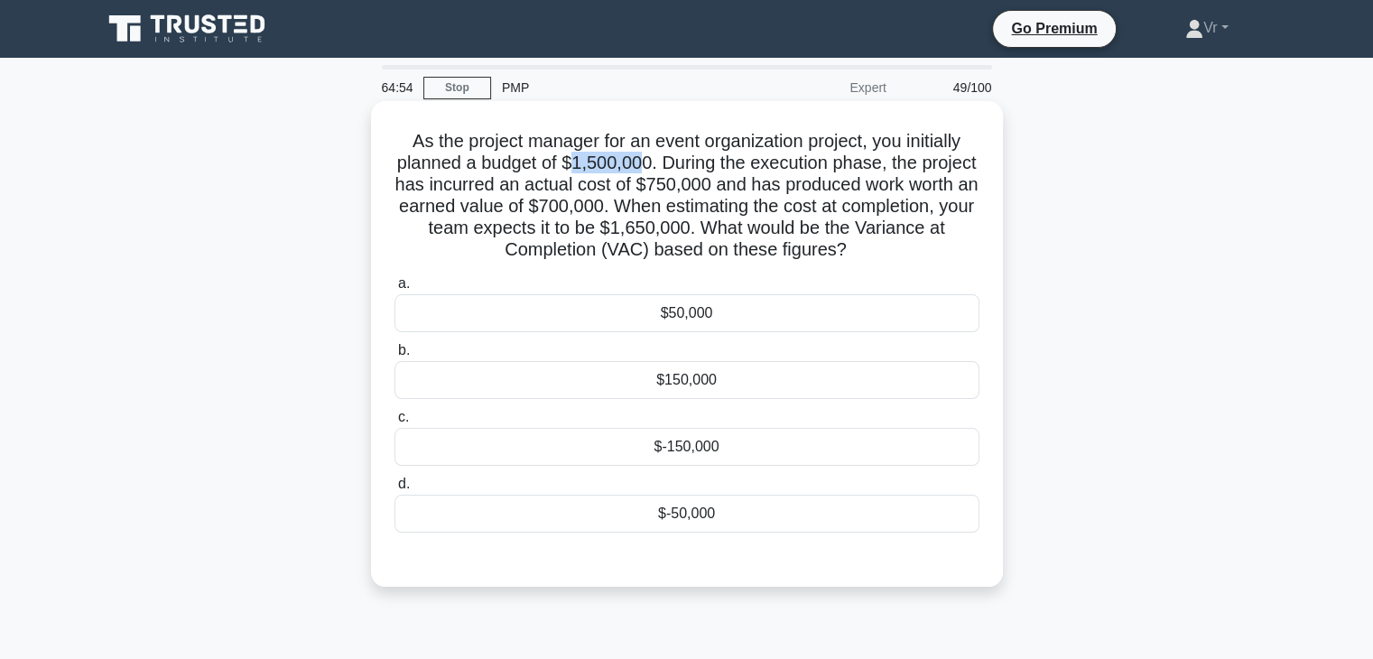
drag, startPoint x: 602, startPoint y: 154, endPoint x: 669, endPoint y: 153, distance: 66.8
click at [669, 153] on h5 "As the project manager for an event organization project, you initially planned…" at bounding box center [687, 196] width 589 height 132
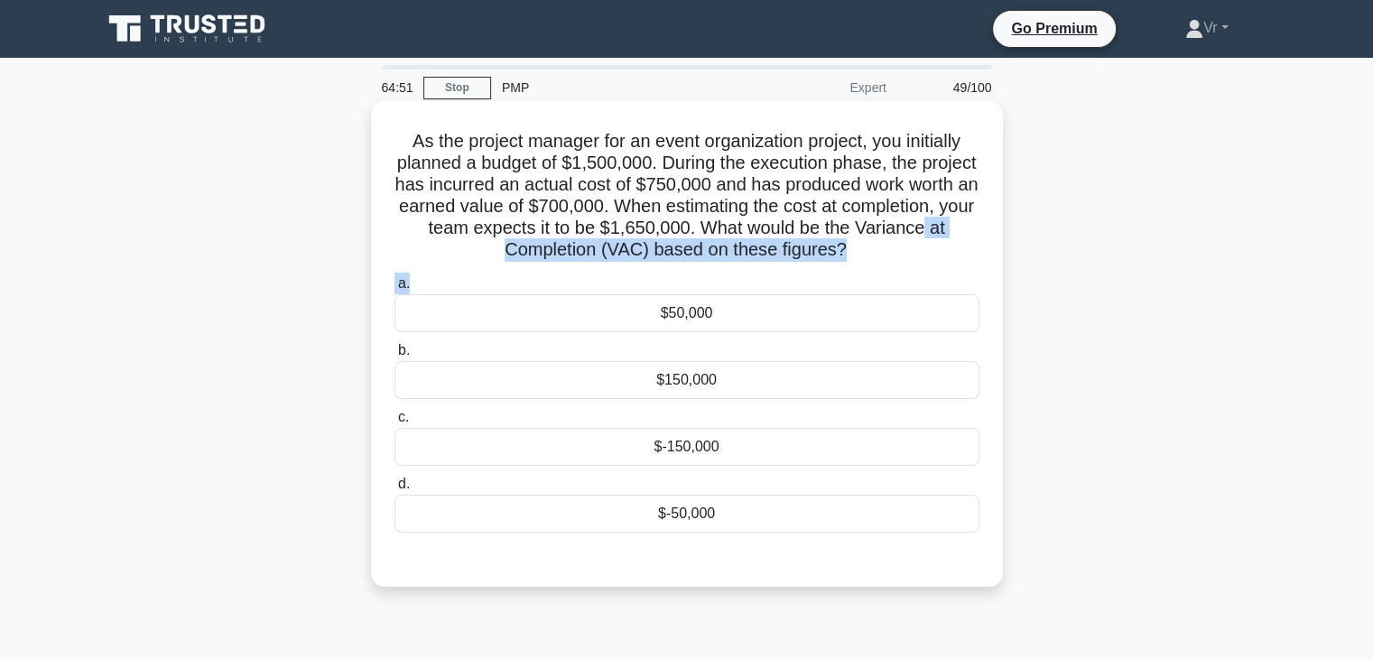
drag, startPoint x: 525, startPoint y: 254, endPoint x: 852, endPoint y: 272, distance: 327.3
click at [852, 272] on div "As the project manager for an event organization project, you initially planned…" at bounding box center [687, 343] width 618 height 471
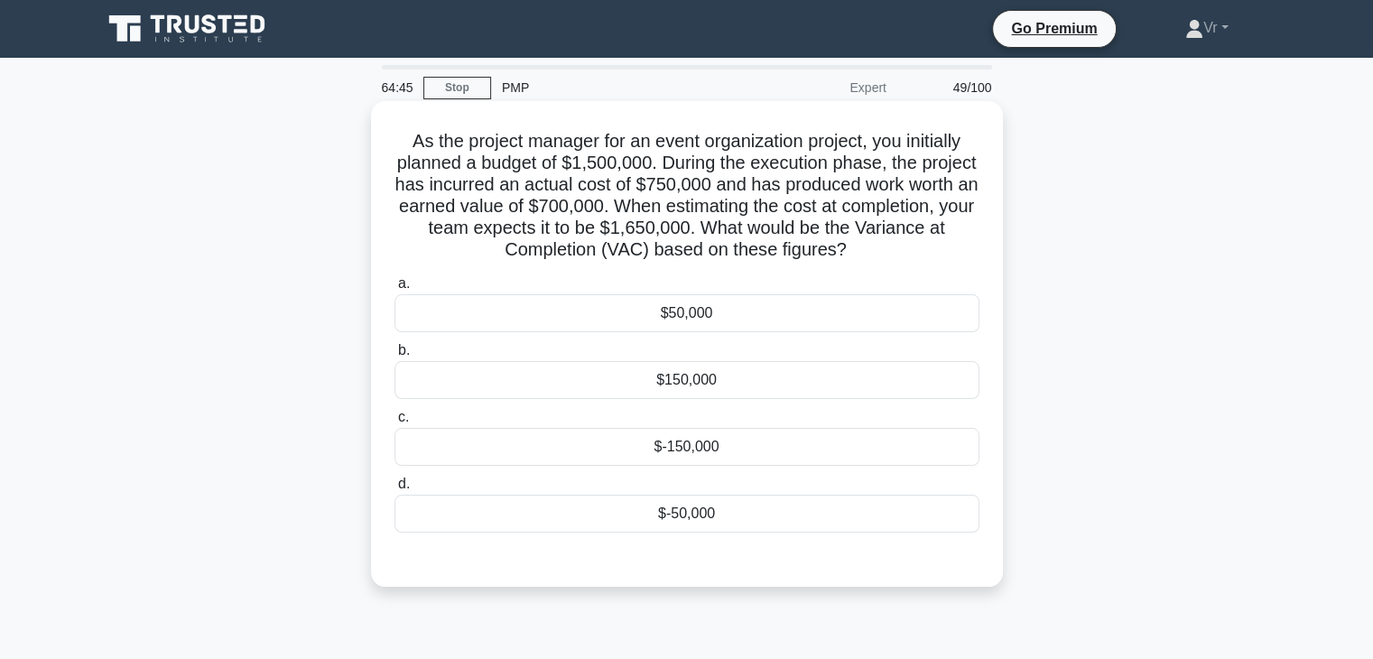
click at [683, 376] on div "$150,000" at bounding box center [687, 380] width 585 height 38
click at [395, 357] on input "b. $150,000" at bounding box center [395, 351] width 0 height 12
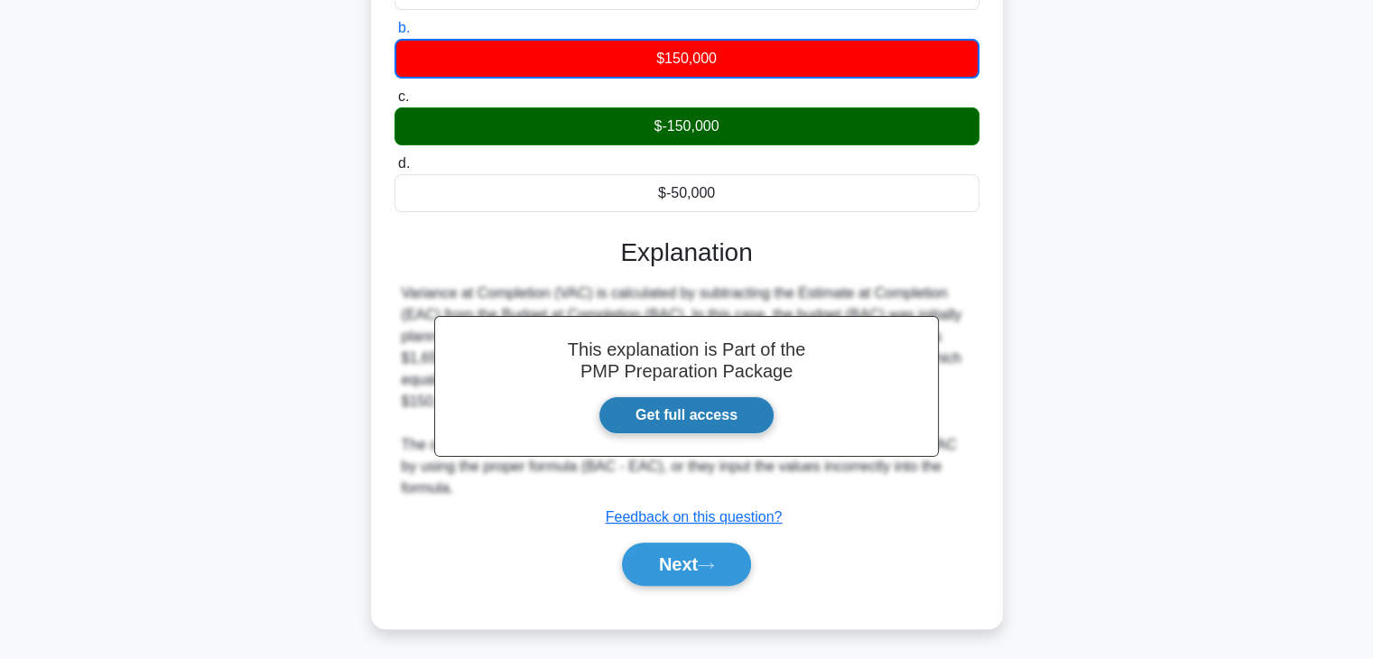
scroll to position [325, 0]
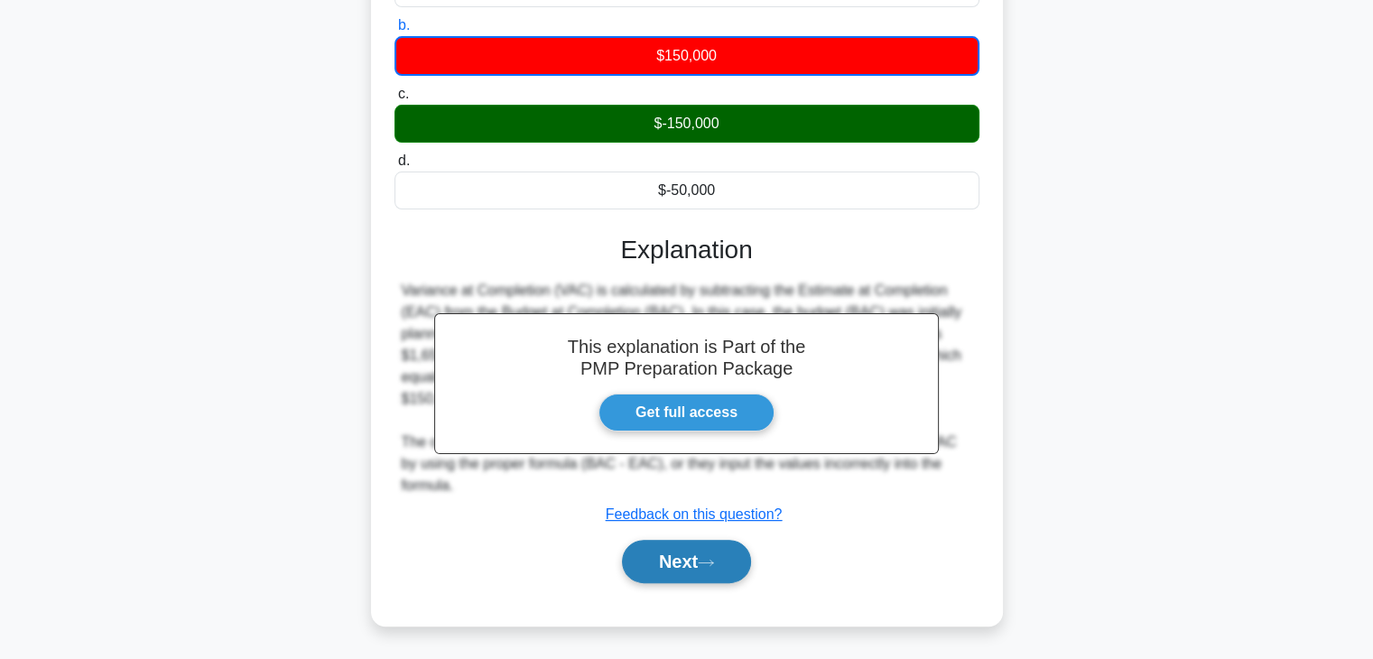
click at [693, 562] on button "Next" at bounding box center [686, 561] width 129 height 43
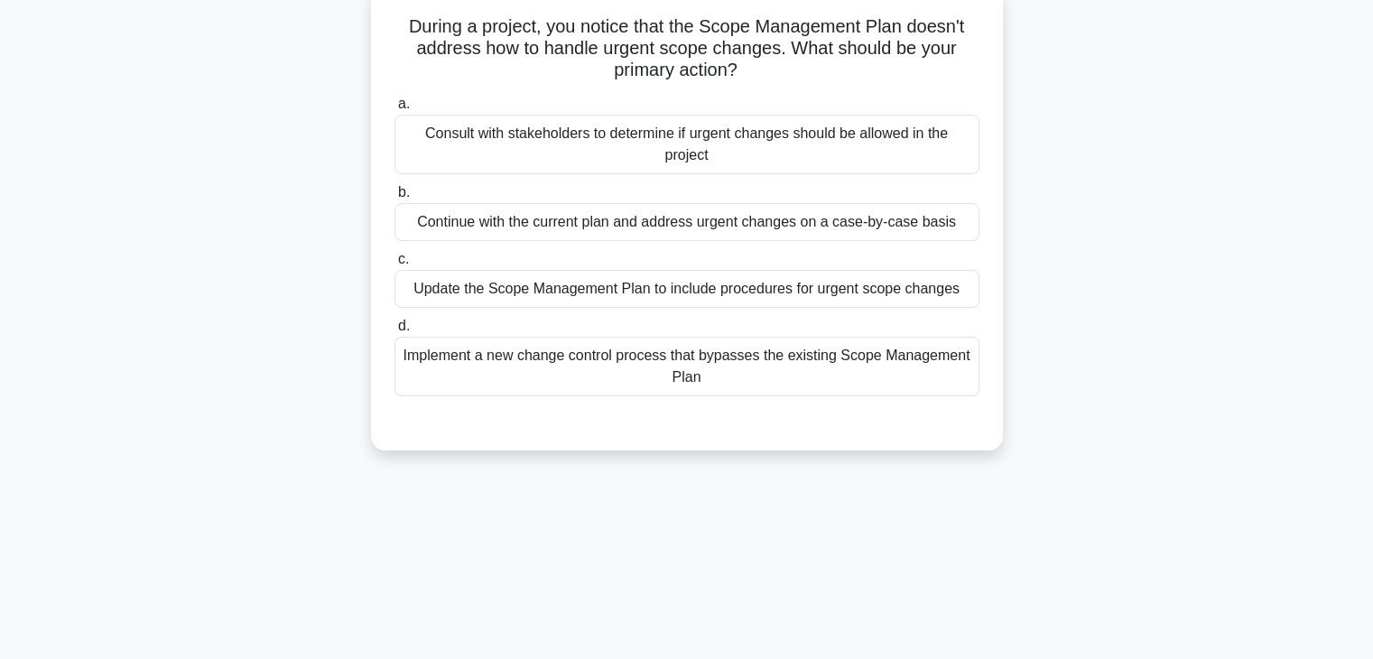
scroll to position [0, 0]
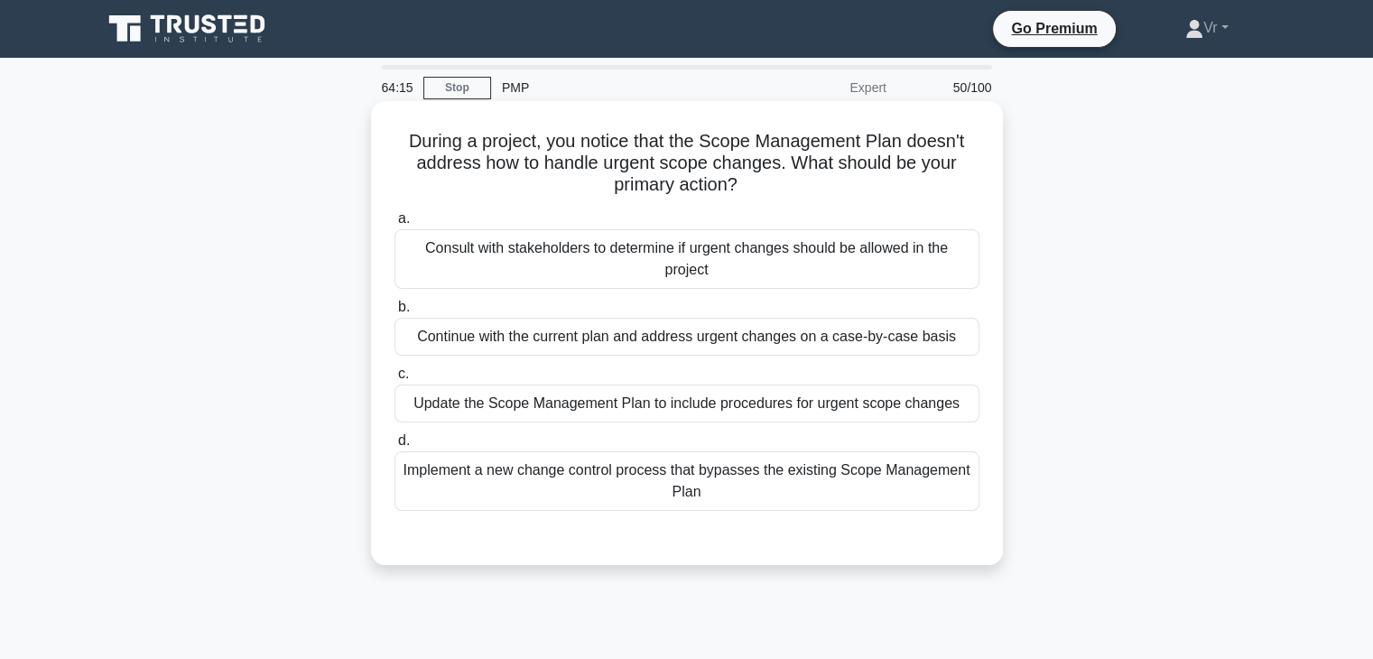
click at [578, 402] on div "Update the Scope Management Plan to include procedures for urgent scope changes" at bounding box center [687, 404] width 585 height 38
click at [395, 380] on input "c. Update the Scope Management Plan to include procedures for urgent scope chan…" at bounding box center [395, 374] width 0 height 12
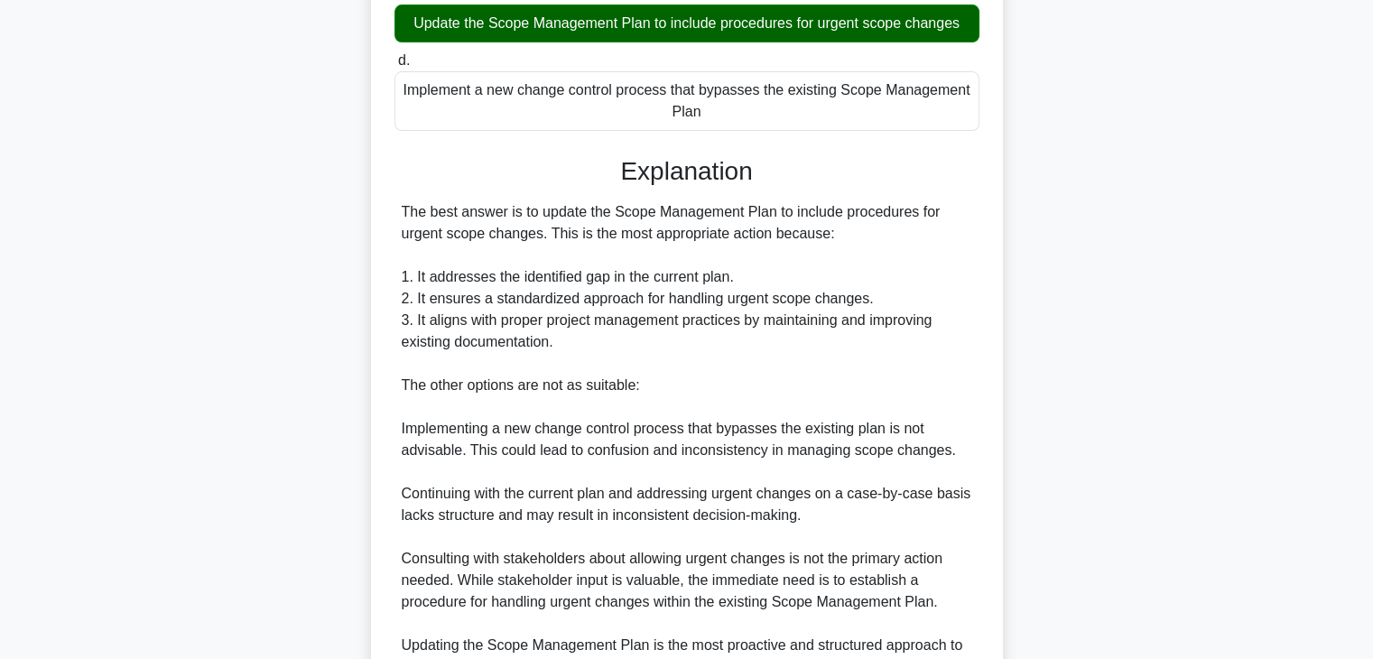
scroll to position [583, 0]
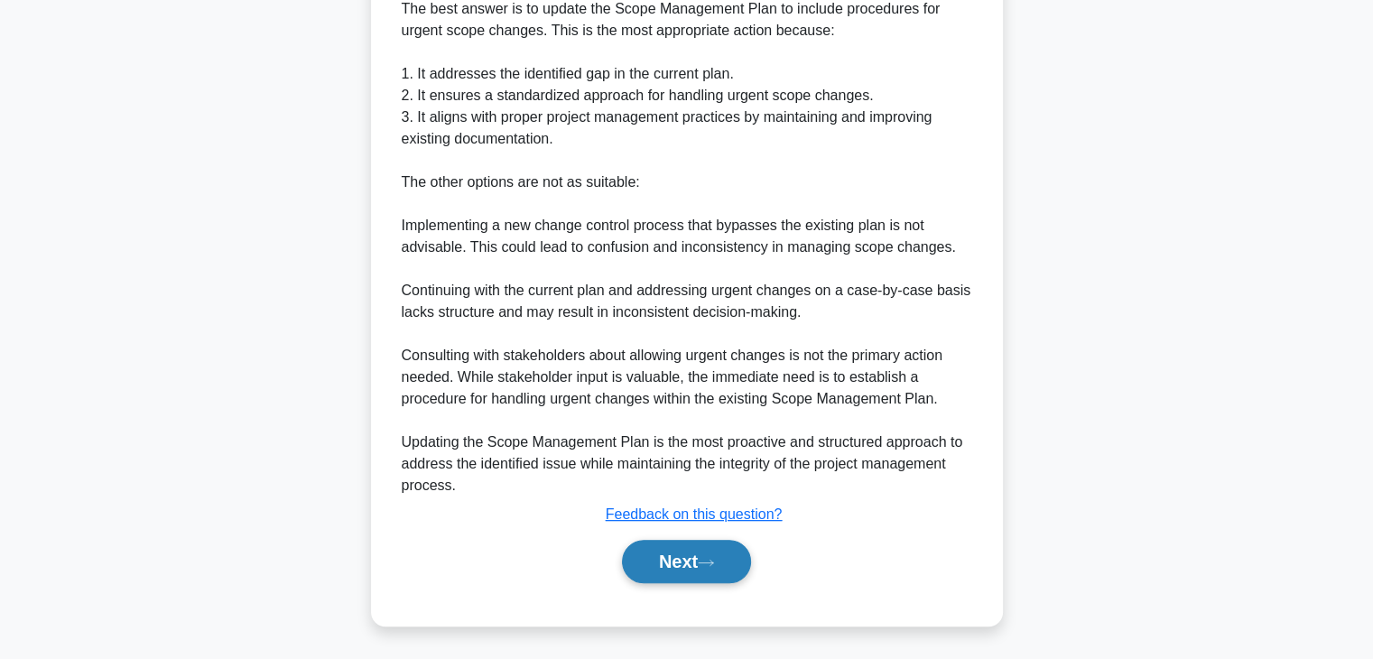
click at [731, 567] on button "Next" at bounding box center [686, 561] width 129 height 43
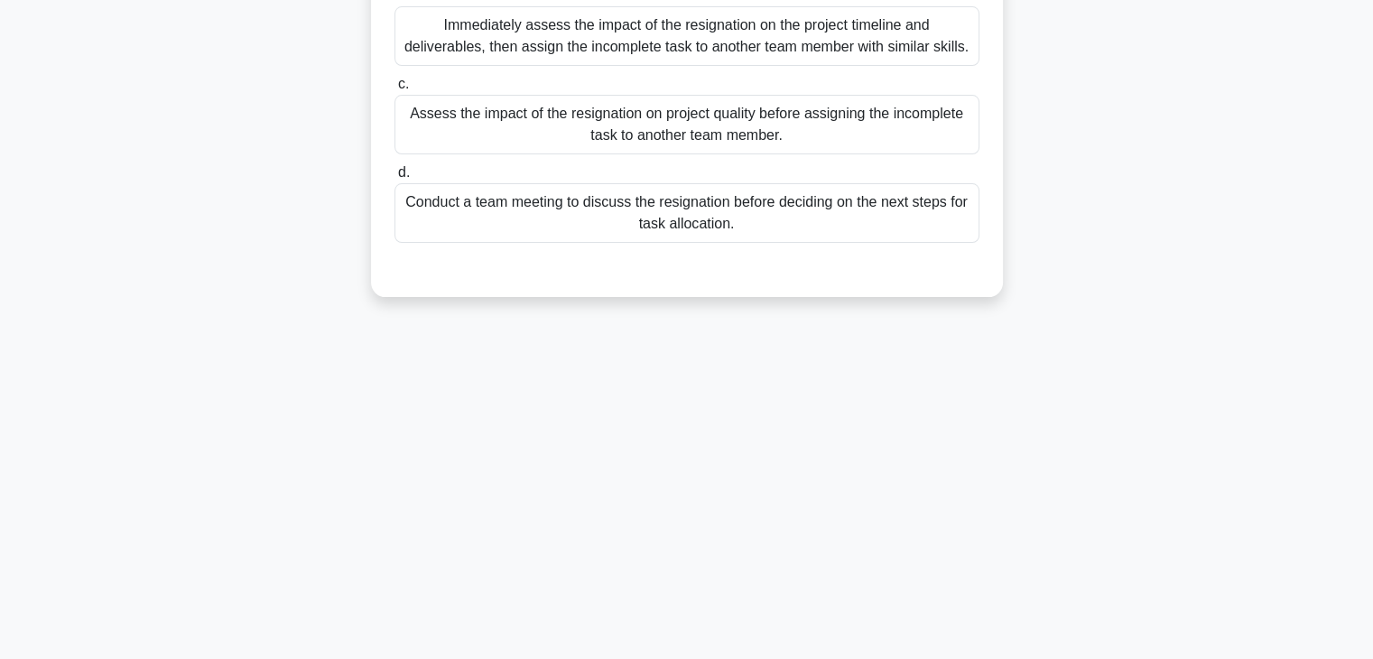
scroll to position [0, 0]
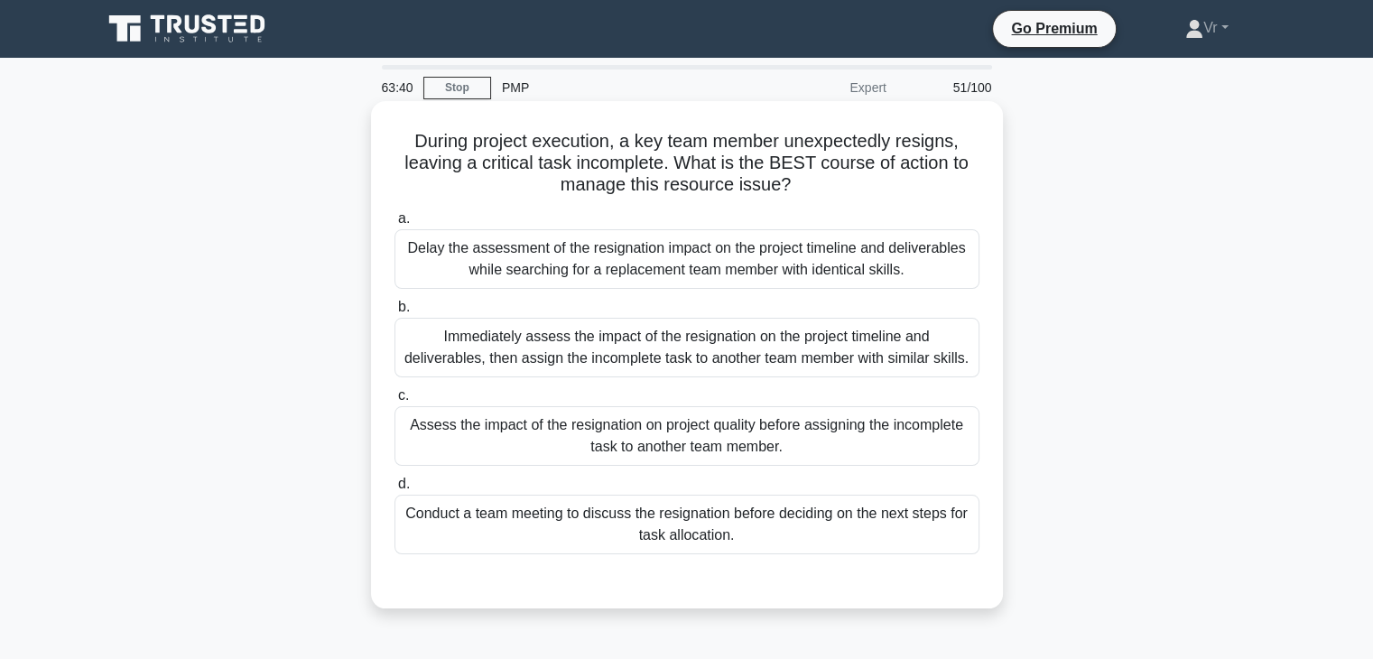
click at [666, 449] on div "Assess the impact of the resignation on project quality before assigning the in…" at bounding box center [687, 436] width 585 height 60
click at [395, 402] on input "c. Assess the impact of the resignation on project quality before assigning the…" at bounding box center [395, 396] width 0 height 12
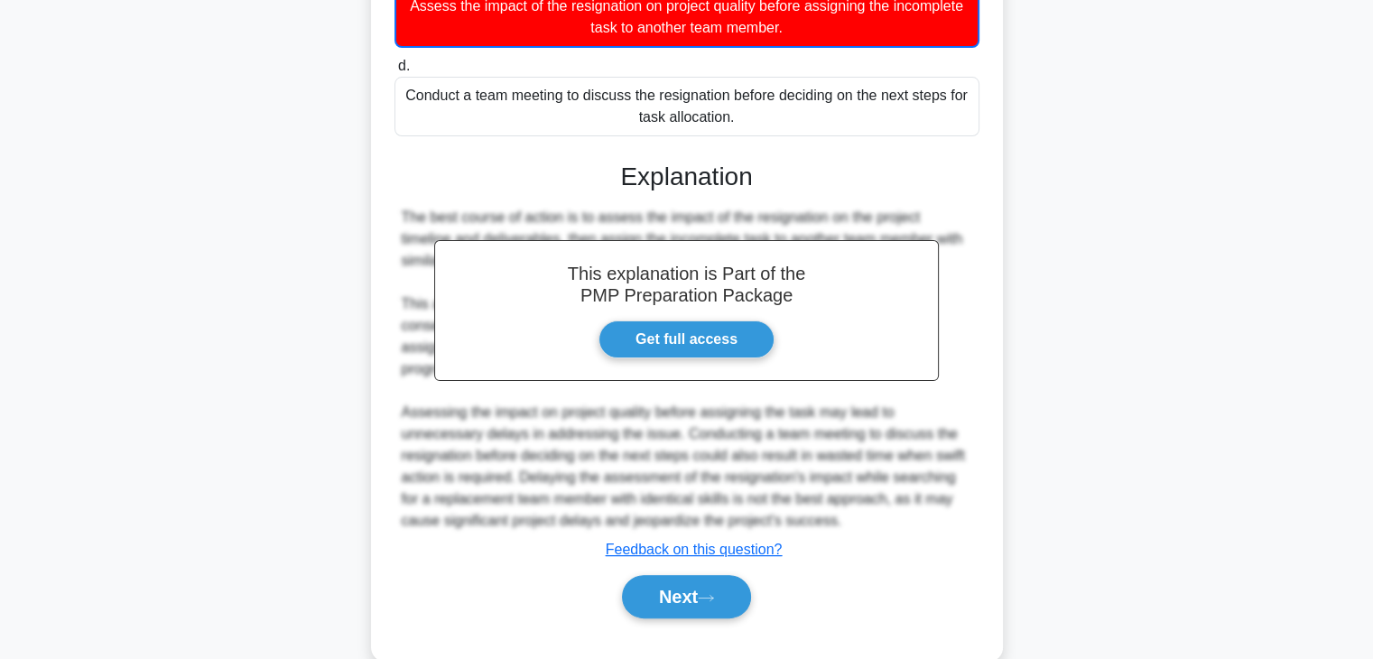
scroll to position [477, 0]
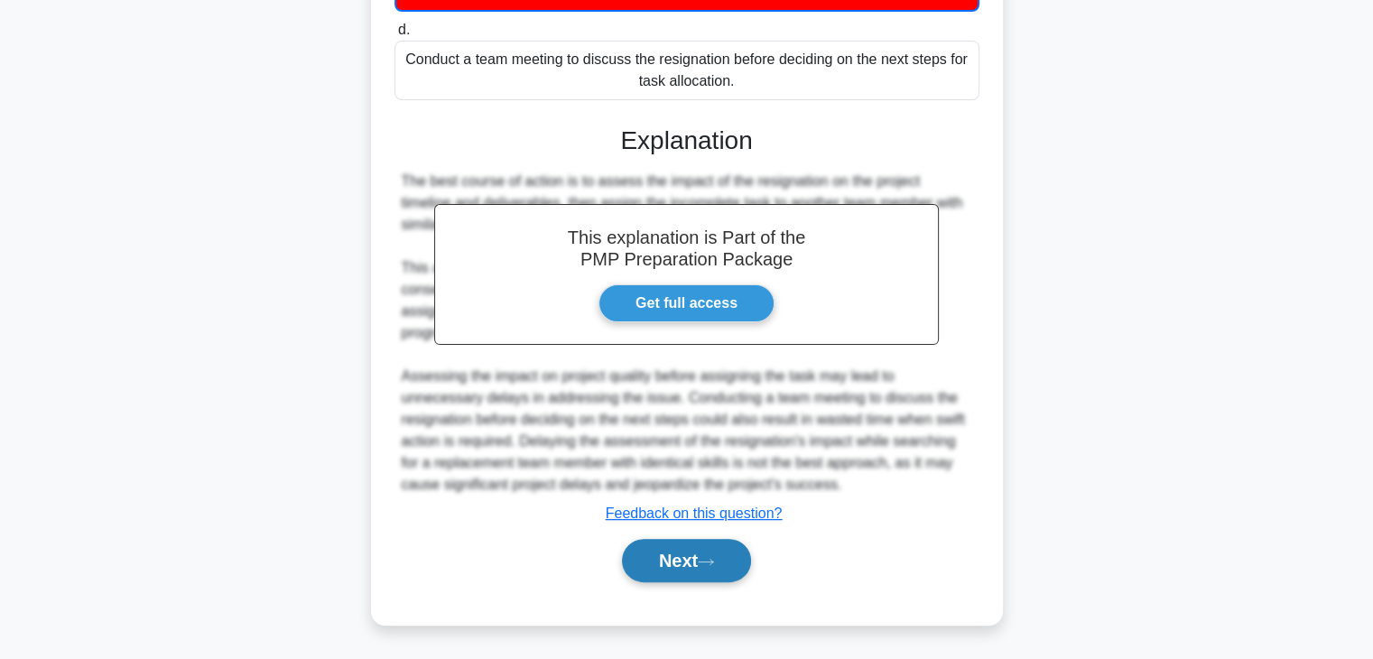
click at [733, 553] on button "Next" at bounding box center [686, 560] width 129 height 43
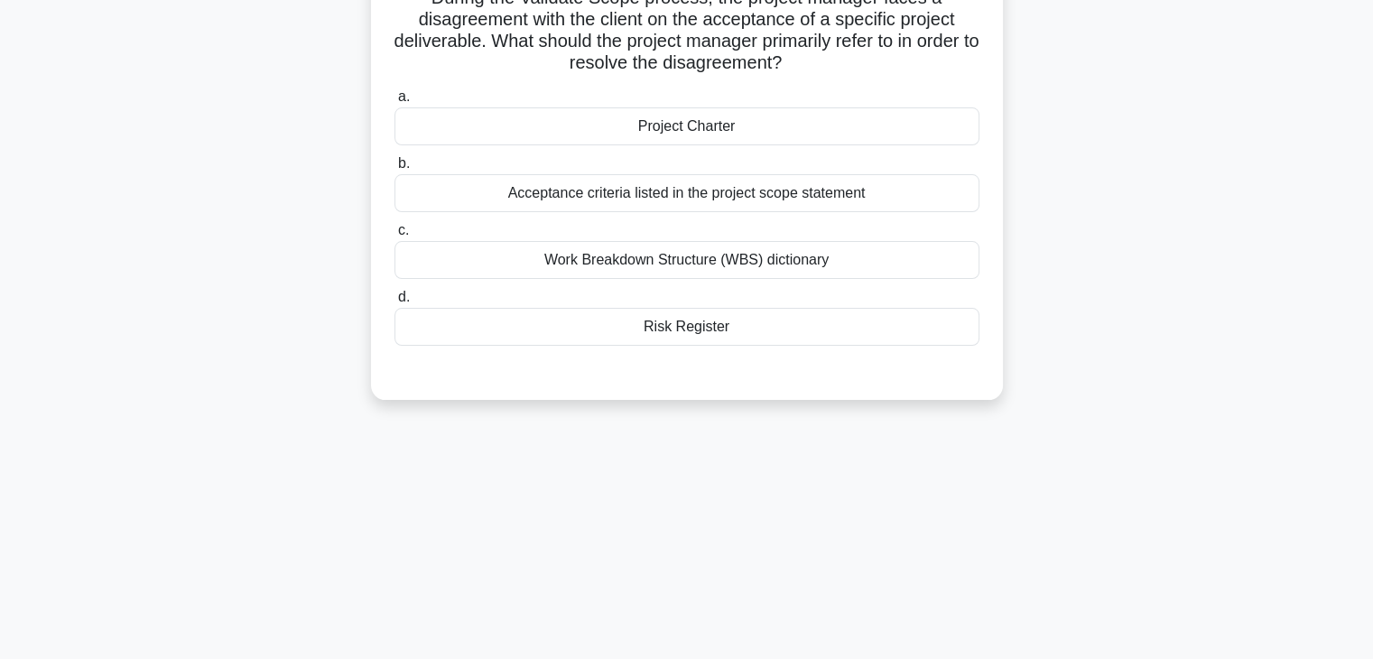
scroll to position [0, 0]
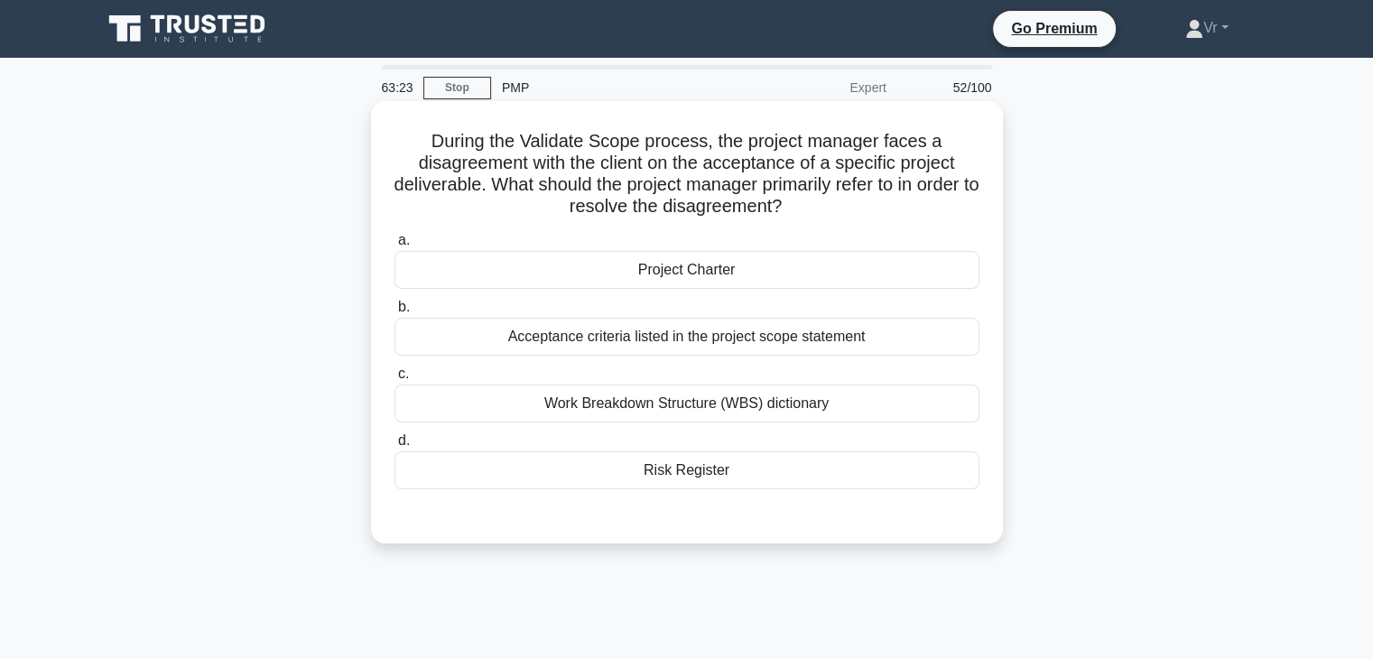
click at [751, 286] on div "Project Charter" at bounding box center [687, 270] width 585 height 38
click at [395, 246] on input "a. Project Charter" at bounding box center [395, 241] width 0 height 12
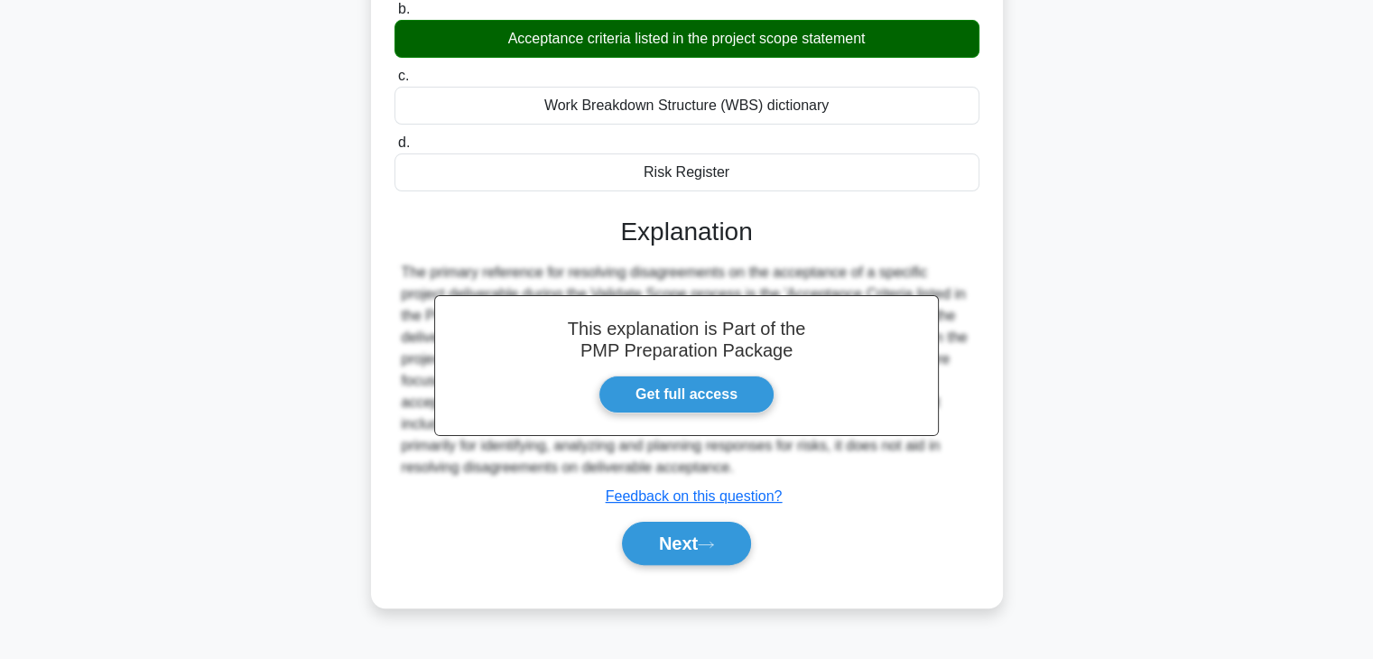
scroll to position [317, 0]
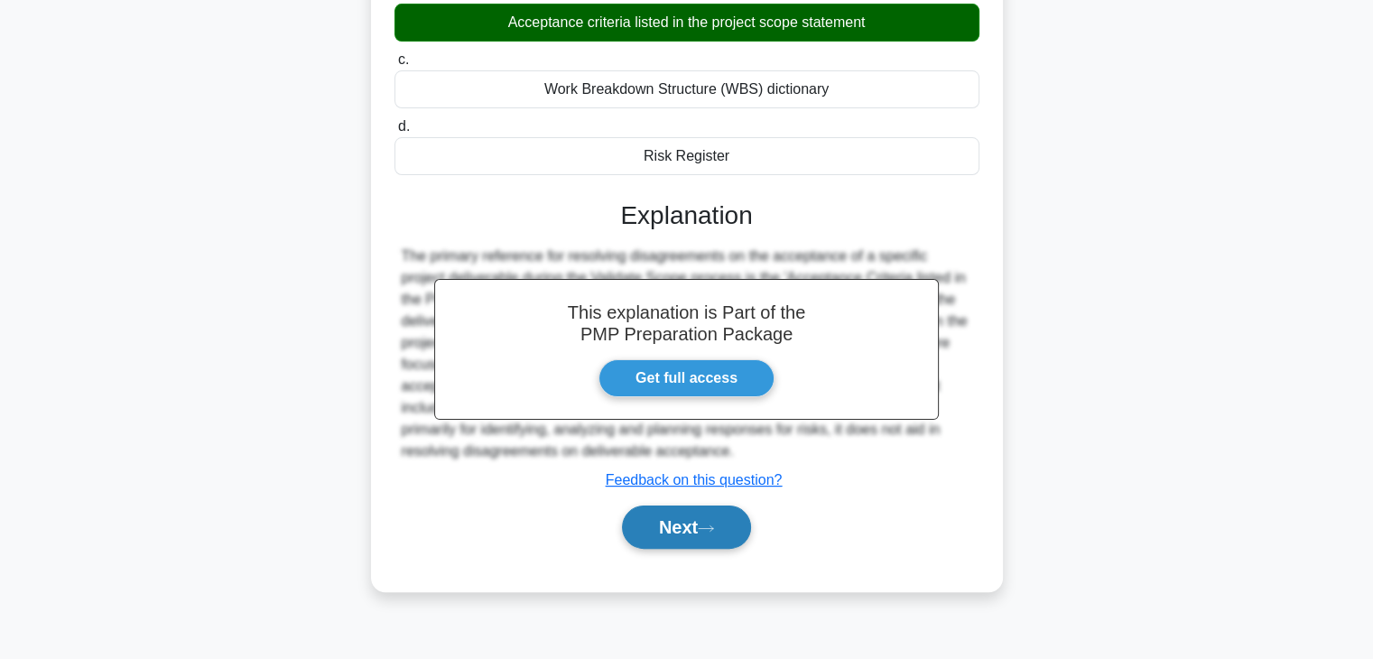
click at [668, 519] on button "Next" at bounding box center [686, 527] width 129 height 43
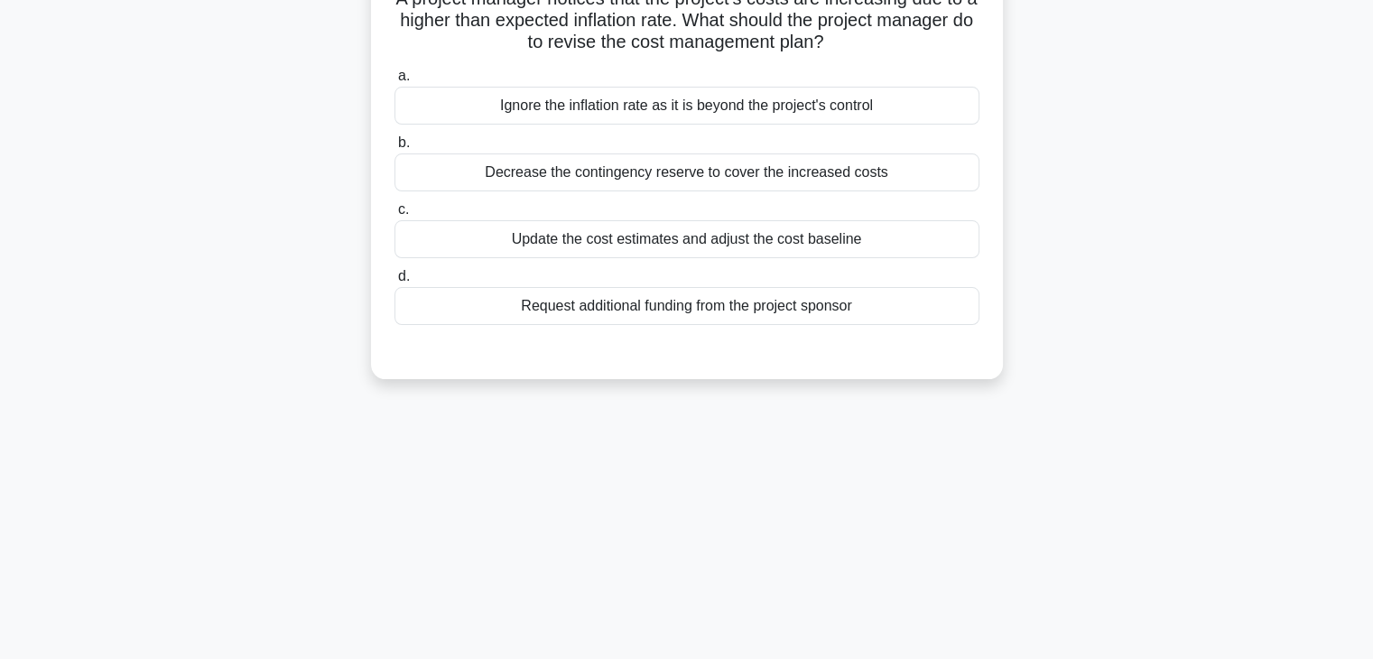
scroll to position [0, 0]
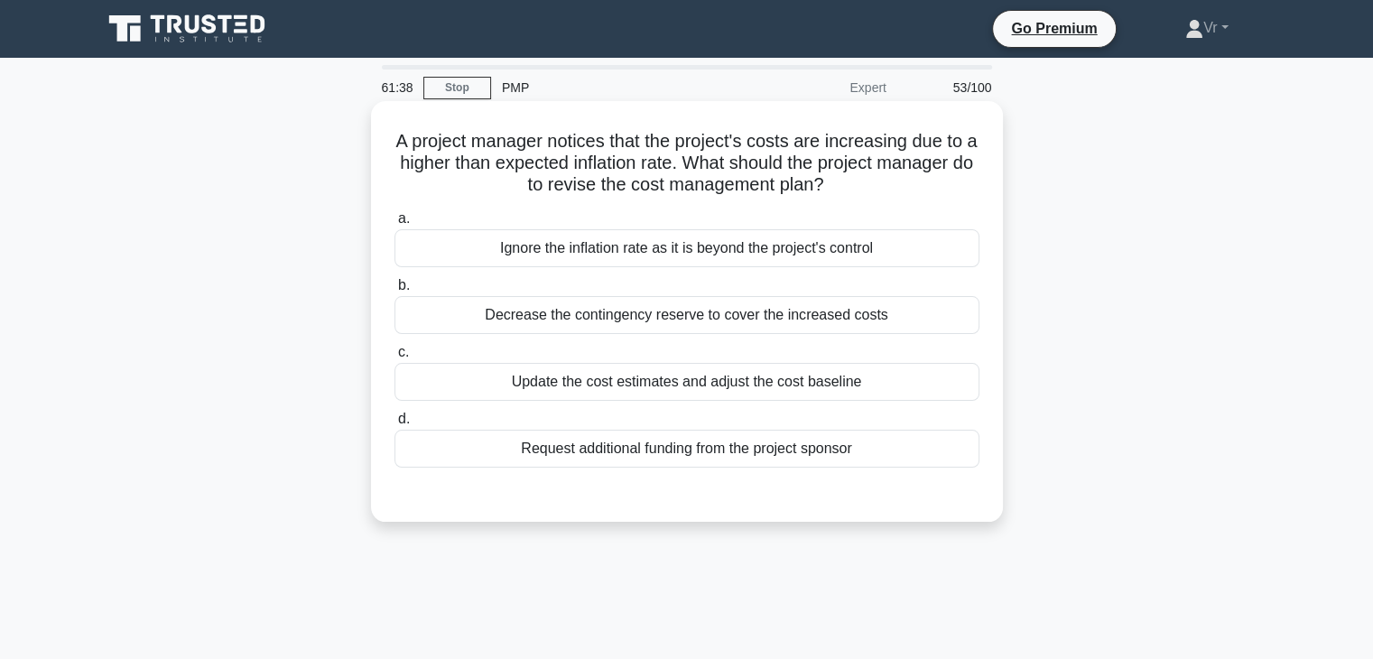
click at [641, 385] on div "Update the cost estimates and adjust the cost baseline" at bounding box center [687, 382] width 585 height 38
click at [395, 358] on input "c. Update the cost estimates and adjust the cost baseline" at bounding box center [395, 353] width 0 height 12
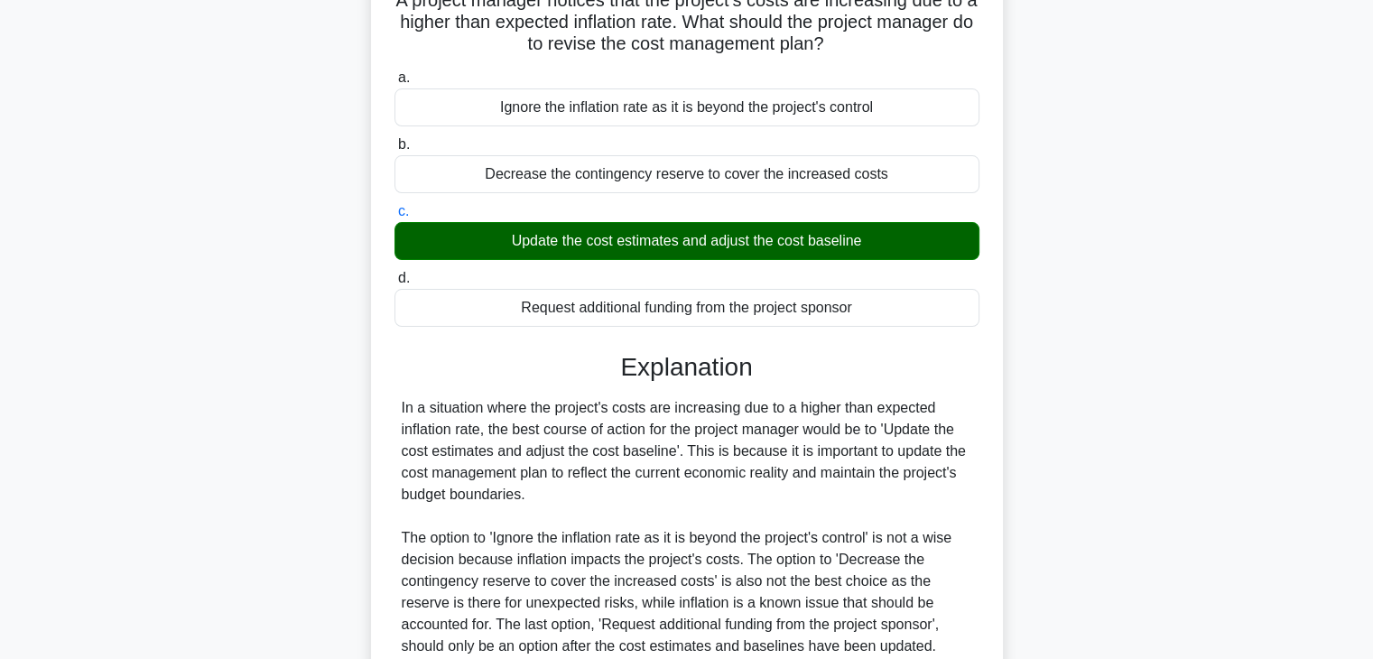
scroll to position [317, 0]
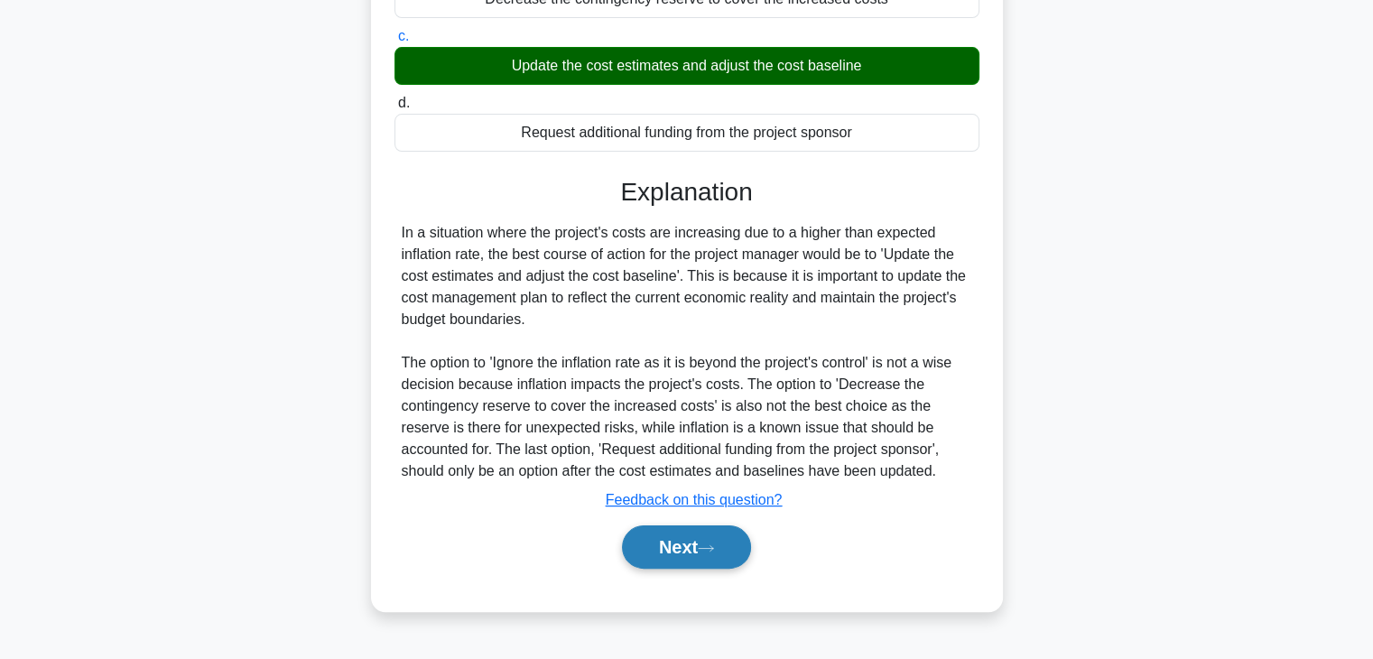
click at [702, 559] on button "Next" at bounding box center [686, 546] width 129 height 43
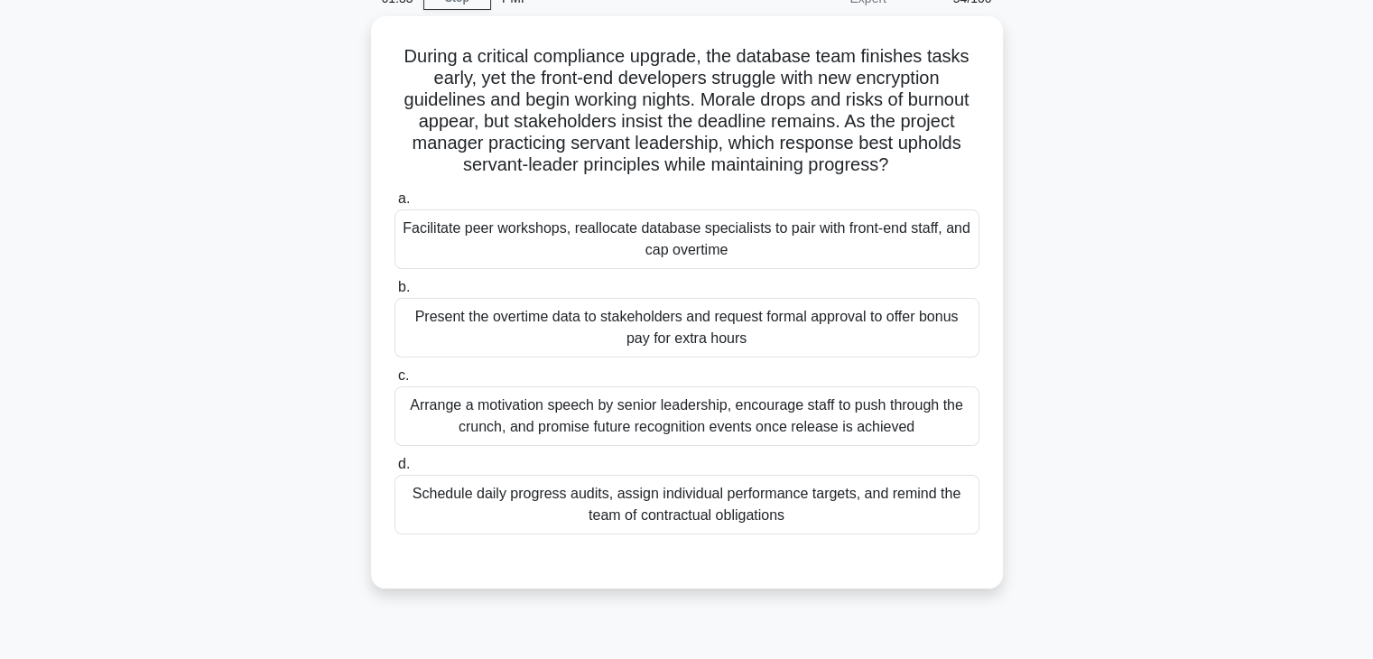
scroll to position [0, 0]
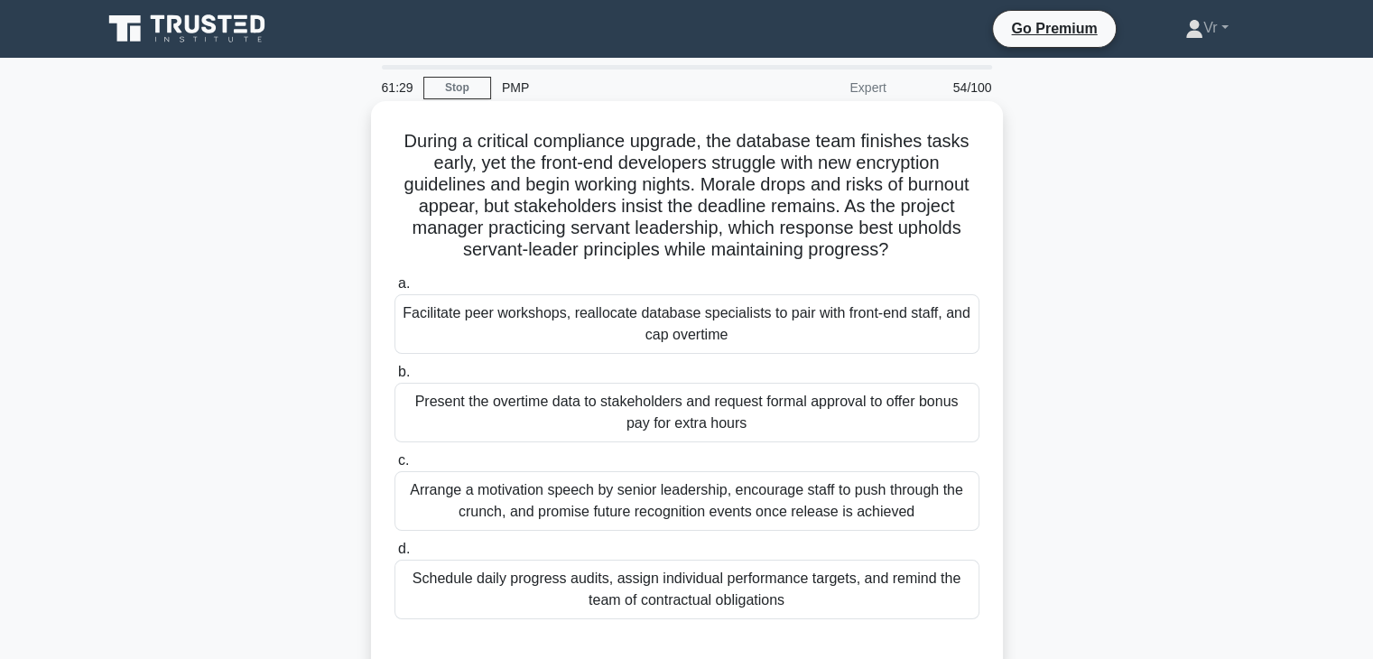
click at [451, 325] on div "Facilitate peer workshops, reallocate database specialists to pair with front-e…" at bounding box center [687, 324] width 585 height 60
click at [395, 290] on input "a. Facilitate peer workshops, reallocate database specialists to pair with fron…" at bounding box center [395, 284] width 0 height 12
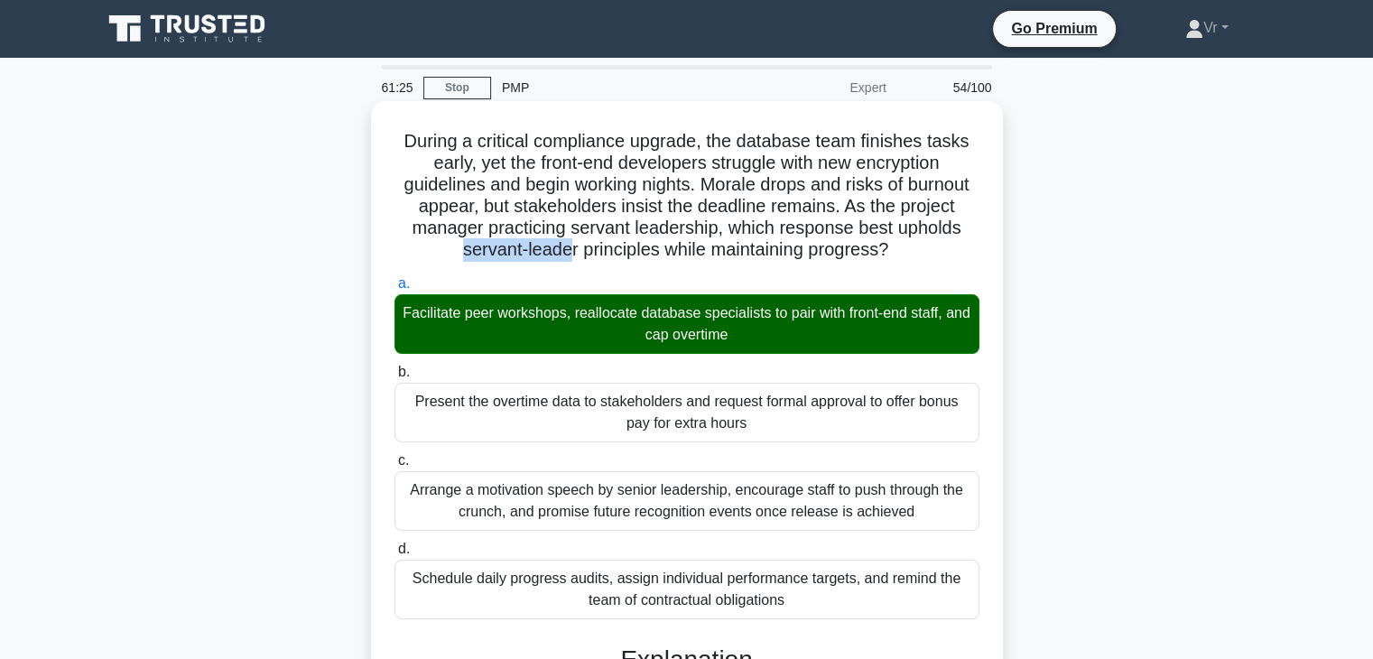
drag, startPoint x: 563, startPoint y: 245, endPoint x: 980, endPoint y: 231, distance: 417.3
click at [980, 231] on div "During a critical compliance upgrade, the database team finishes tasks early, y…" at bounding box center [687, 622] width 618 height 1028
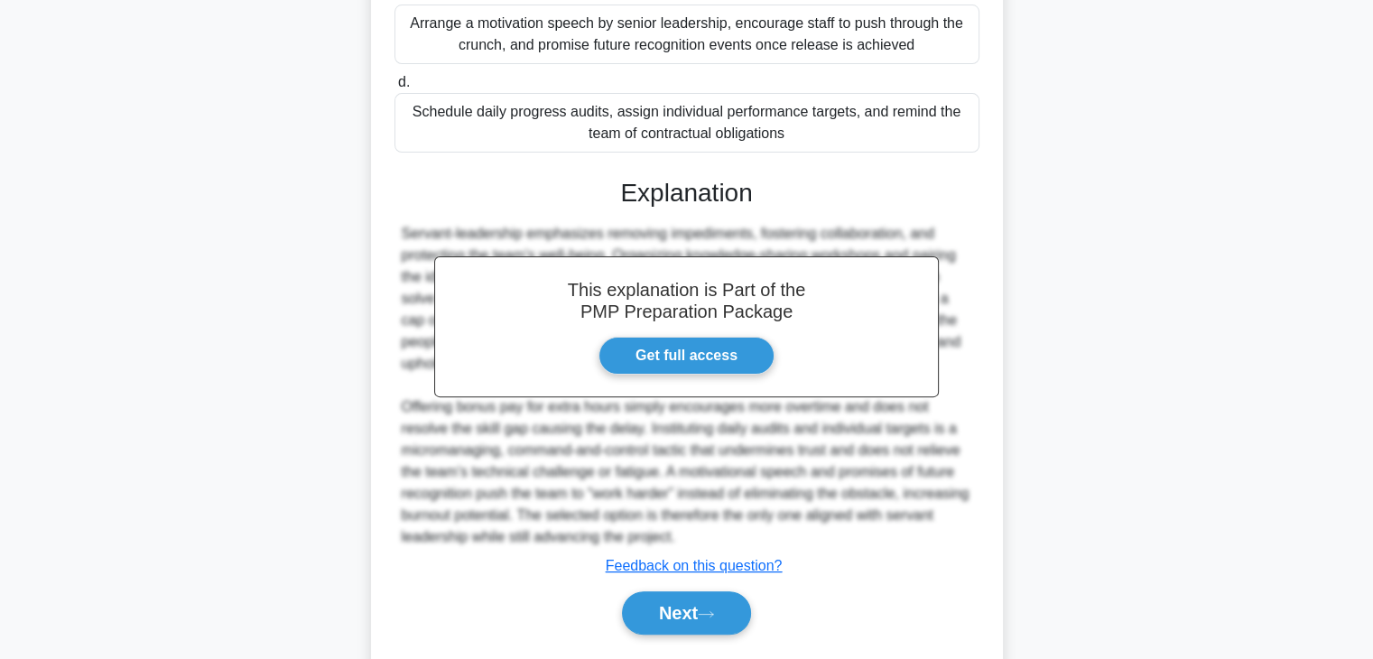
scroll to position [518, 0]
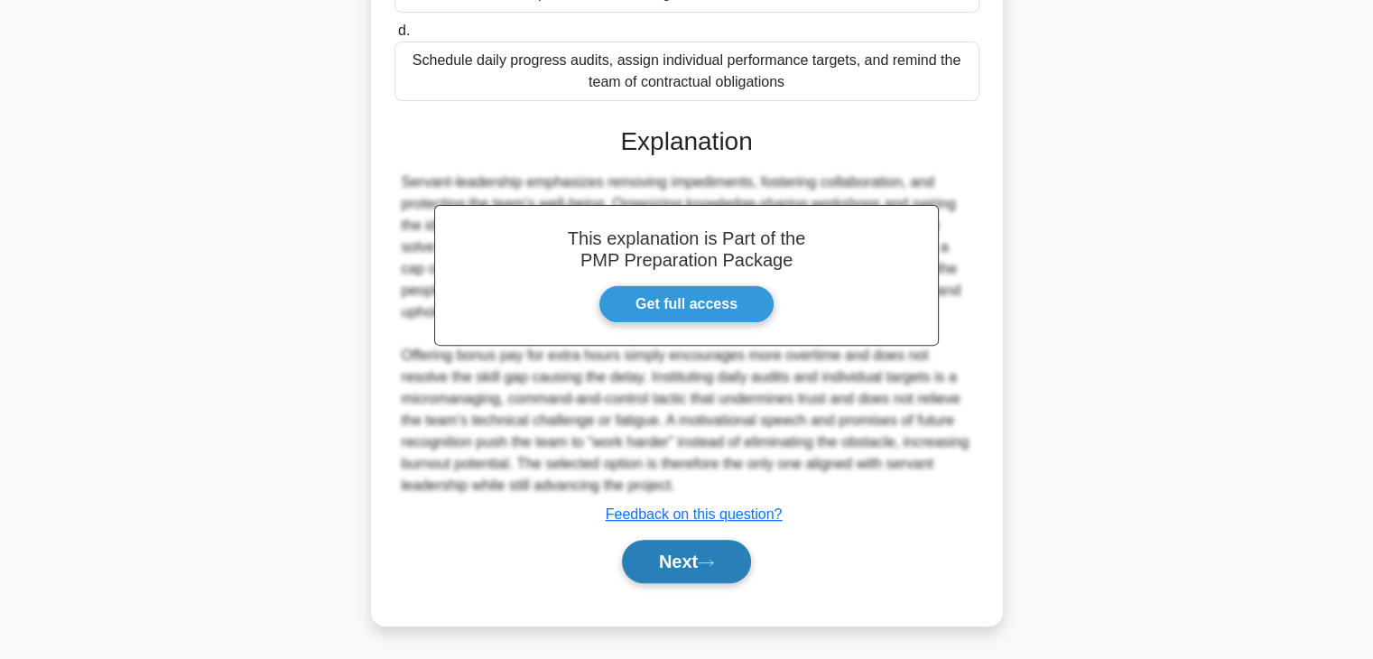
click at [674, 568] on button "Next" at bounding box center [686, 561] width 129 height 43
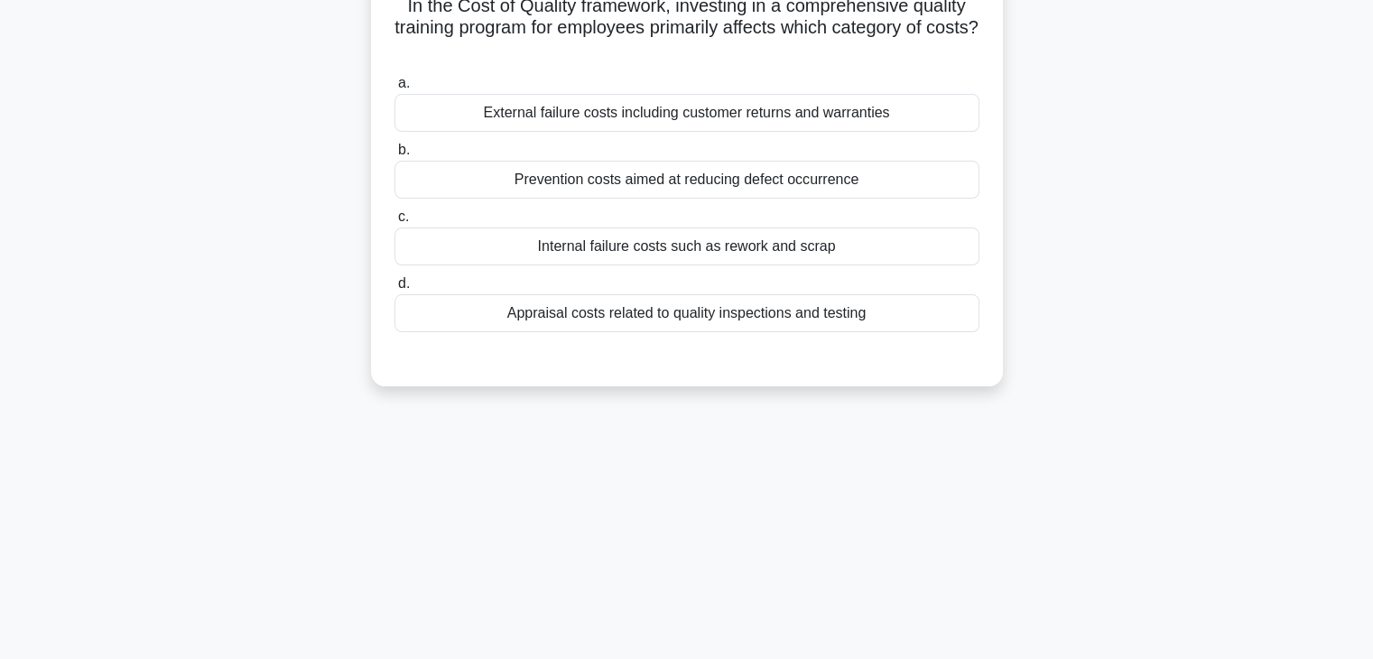
scroll to position [0, 0]
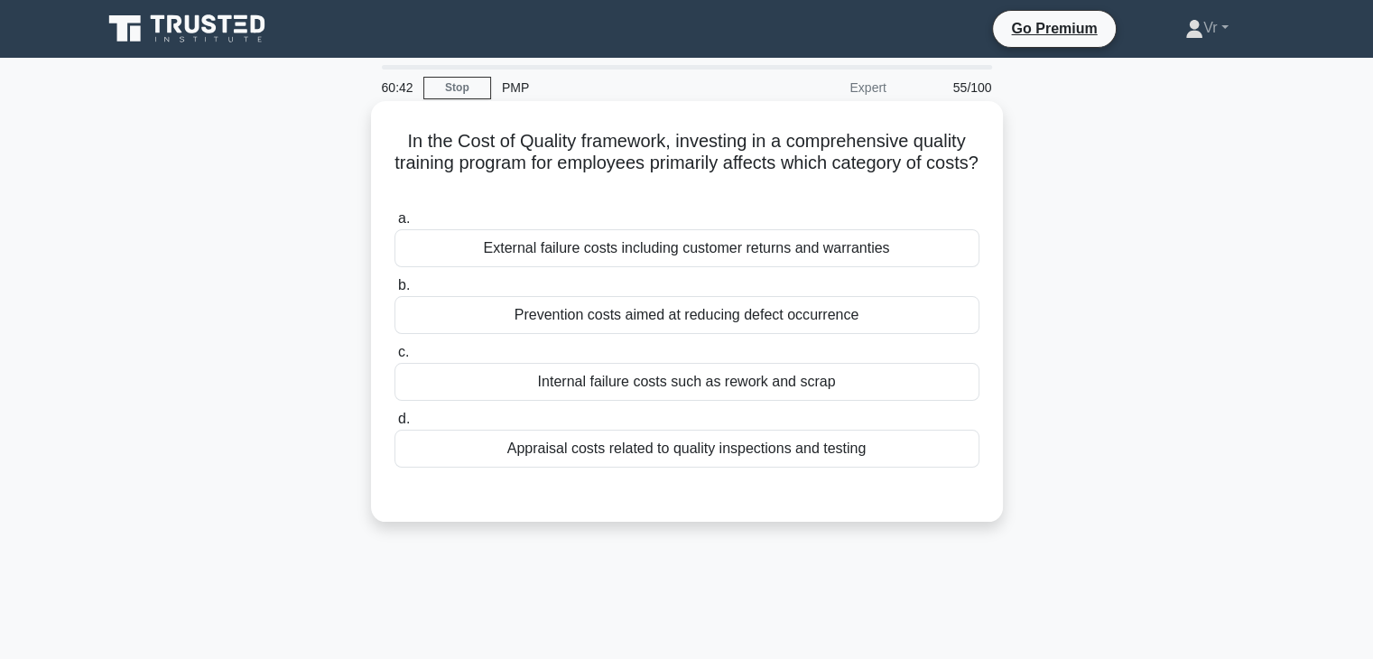
click at [615, 384] on div "Internal failure costs such as rework and scrap" at bounding box center [687, 382] width 585 height 38
click at [395, 358] on input "c. Internal failure costs such as rework and scrap" at bounding box center [395, 353] width 0 height 12
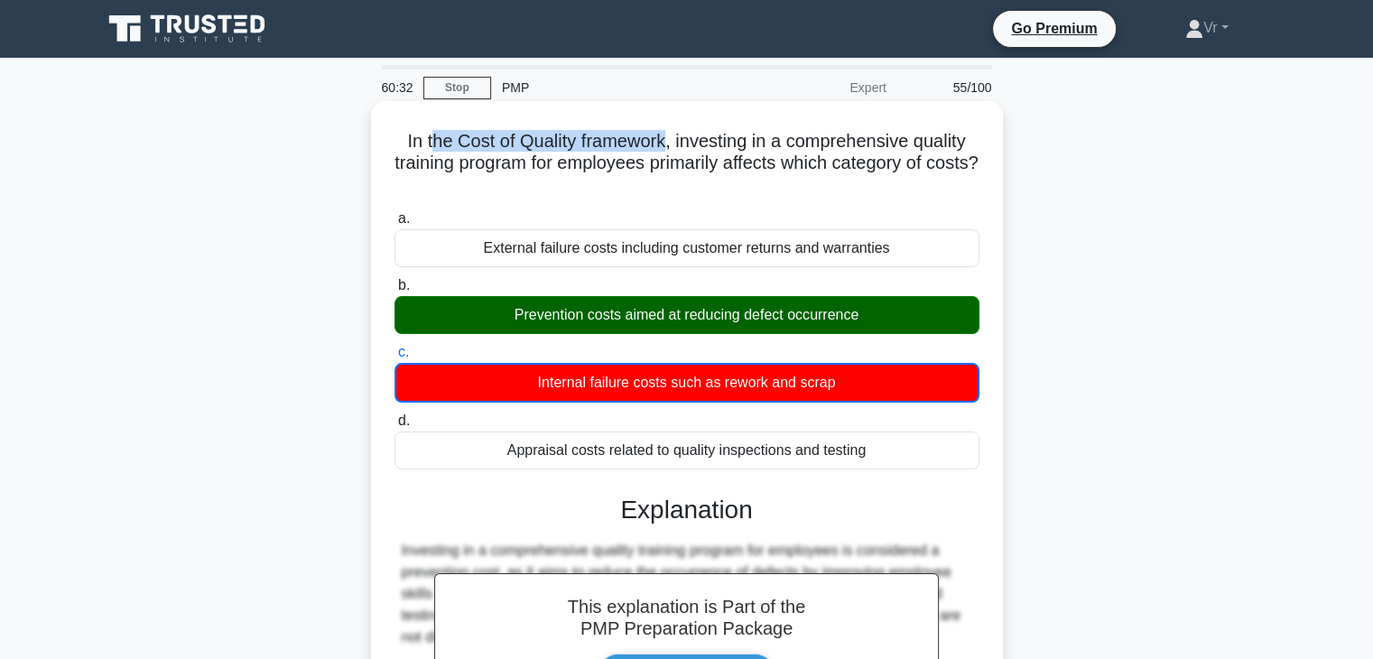
drag, startPoint x: 423, startPoint y: 144, endPoint x: 668, endPoint y: 146, distance: 245.6
click at [668, 146] on h5 "In the Cost of Quality framework, investing in a comprehensive quality training…" at bounding box center [687, 163] width 589 height 67
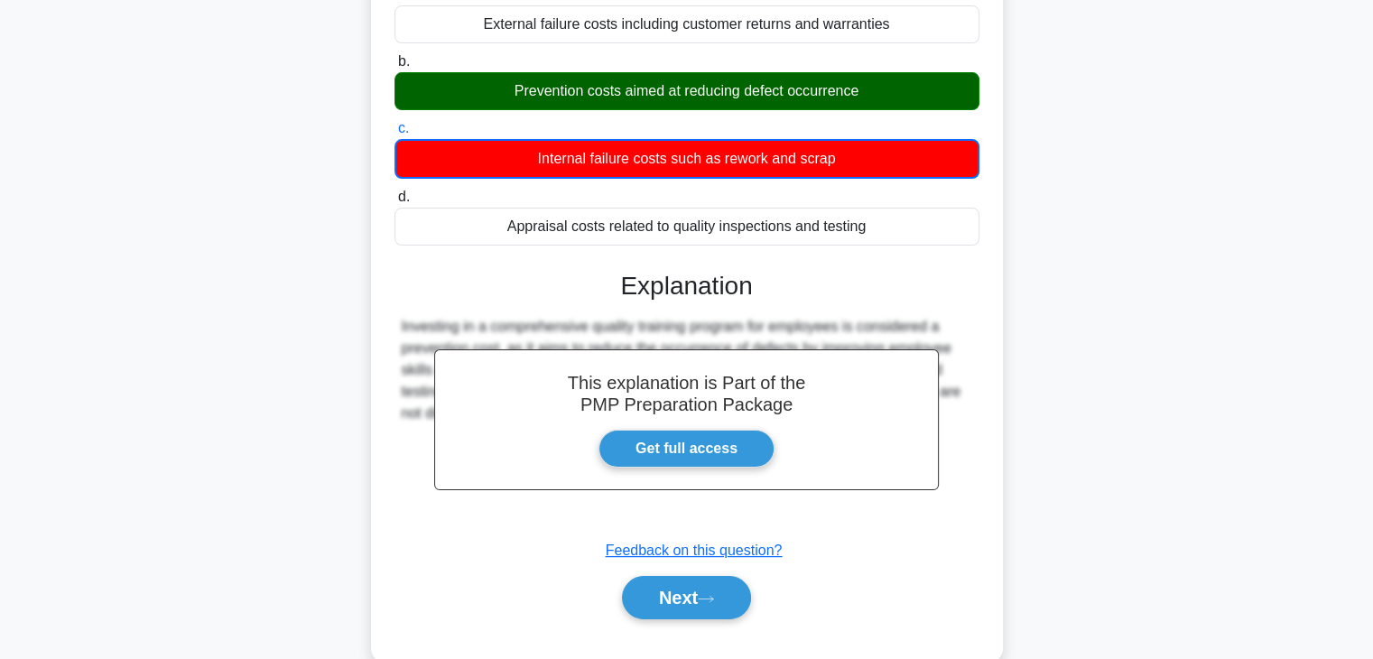
scroll to position [317, 0]
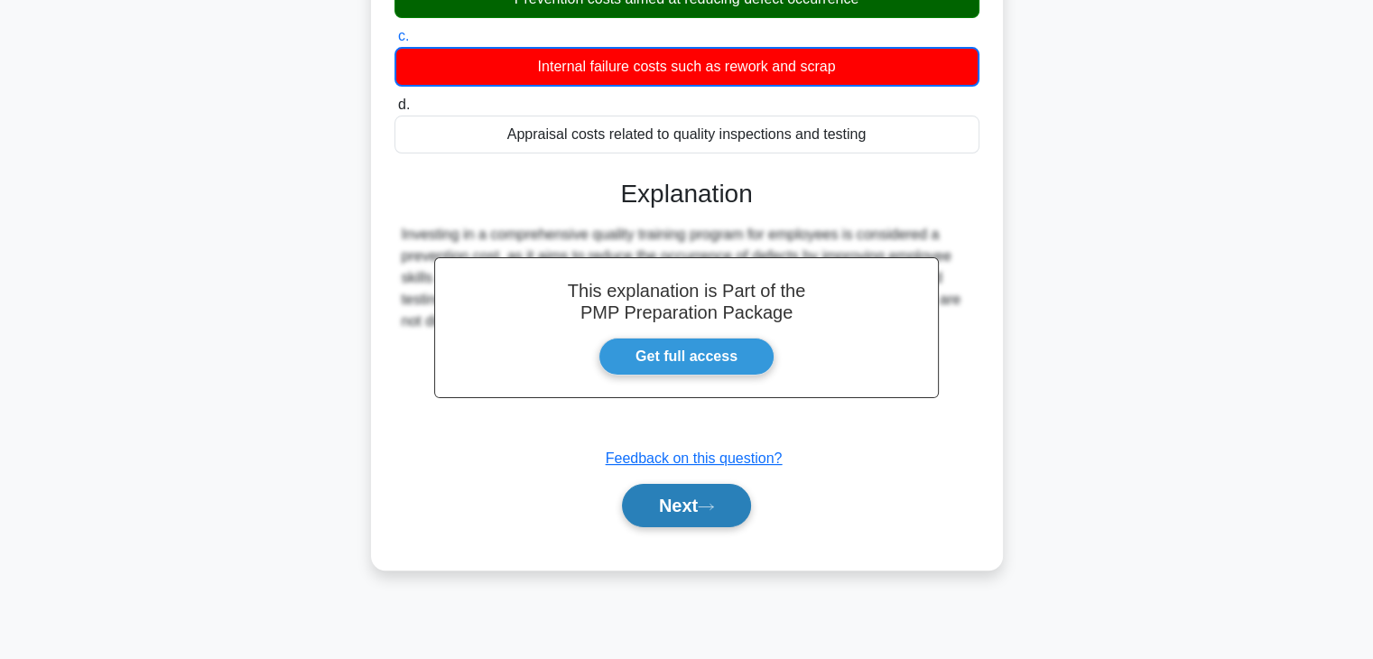
click at [679, 516] on button "Next" at bounding box center [686, 505] width 129 height 43
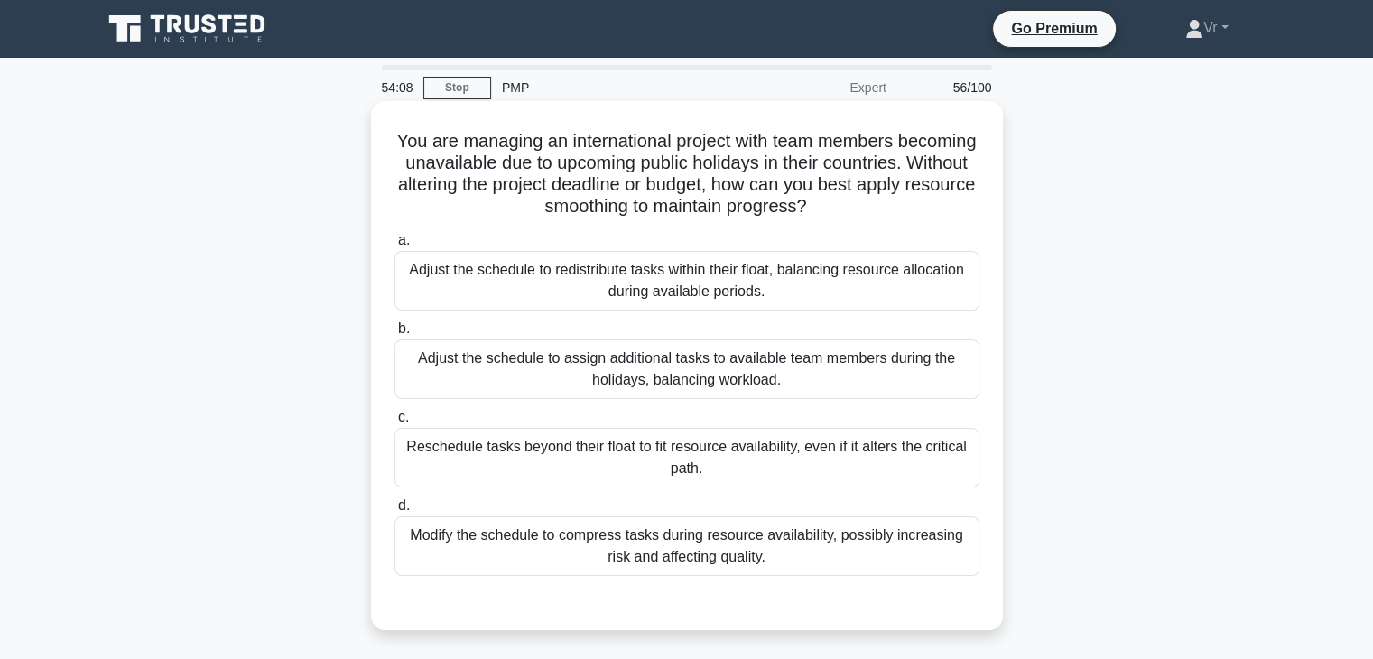
scroll to position [0, 0]
click at [553, 283] on div "Adjust the schedule to redistribute tasks within their float, balancing resourc…" at bounding box center [687, 281] width 585 height 60
click at [395, 246] on input "a. Adjust the schedule to redistribute tasks within their float, balancing reso…" at bounding box center [395, 241] width 0 height 12
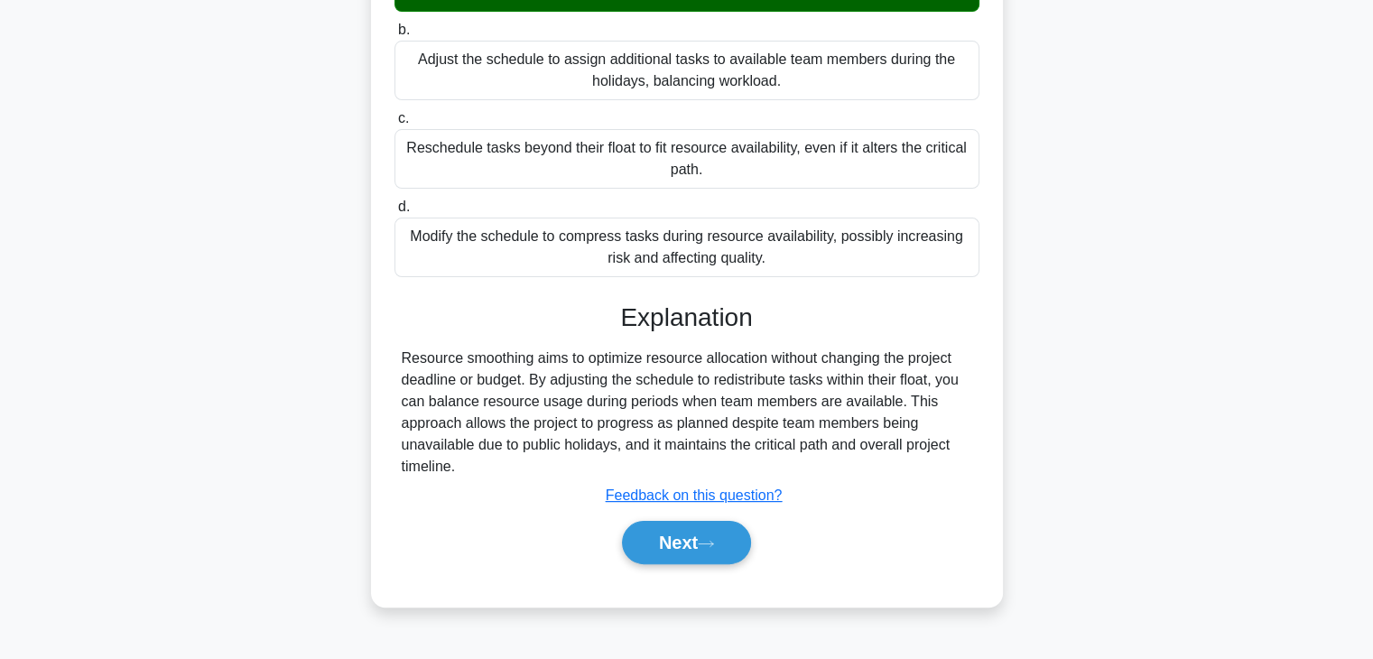
scroll to position [317, 0]
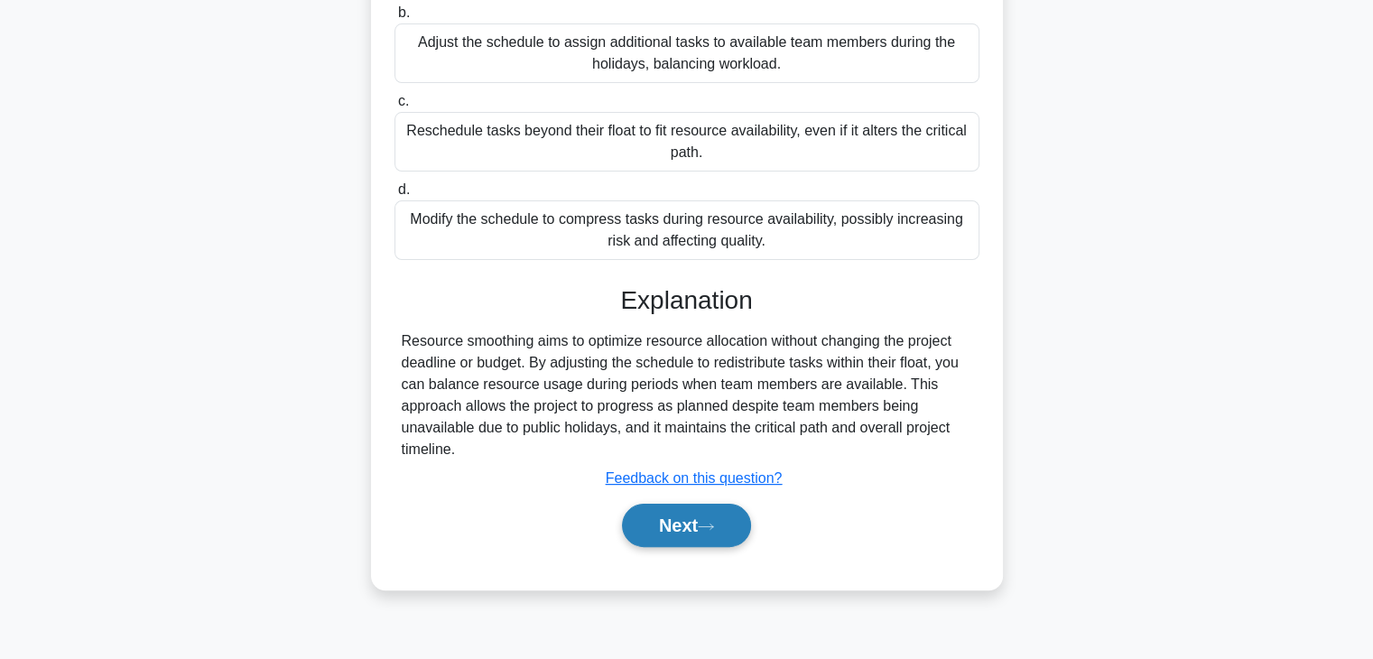
click at [666, 529] on button "Next" at bounding box center [686, 525] width 129 height 43
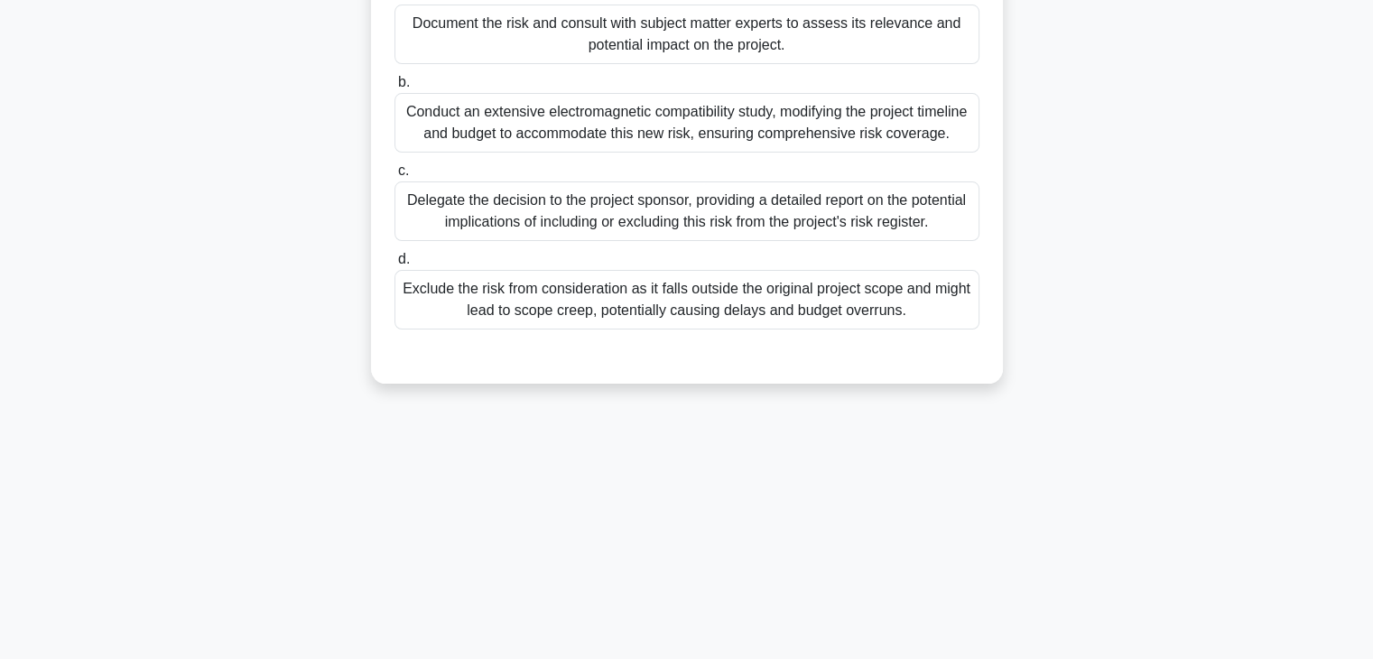
scroll to position [46, 0]
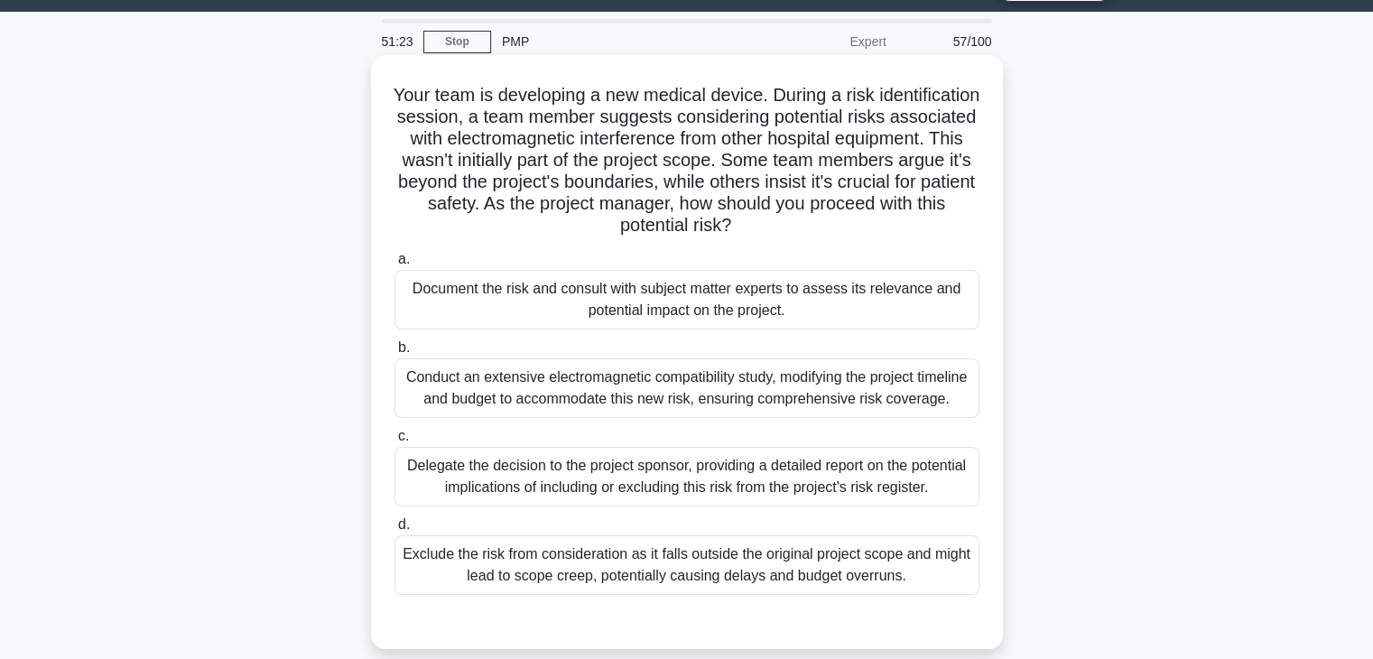
click at [821, 311] on div "Document the risk and consult with subject matter experts to assess its relevan…" at bounding box center [687, 300] width 585 height 60
click at [395, 265] on input "a. Document the risk and consult with subject matter experts to assess its rele…" at bounding box center [395, 260] width 0 height 12
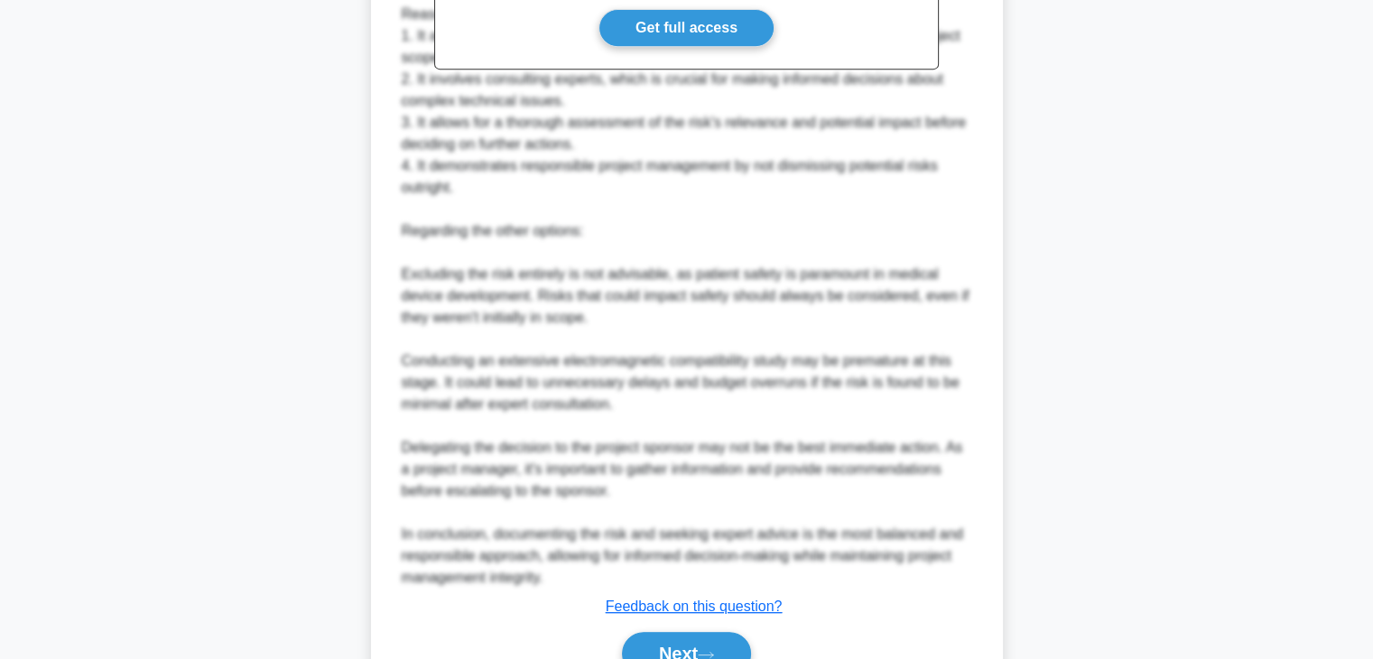
scroll to position [908, 0]
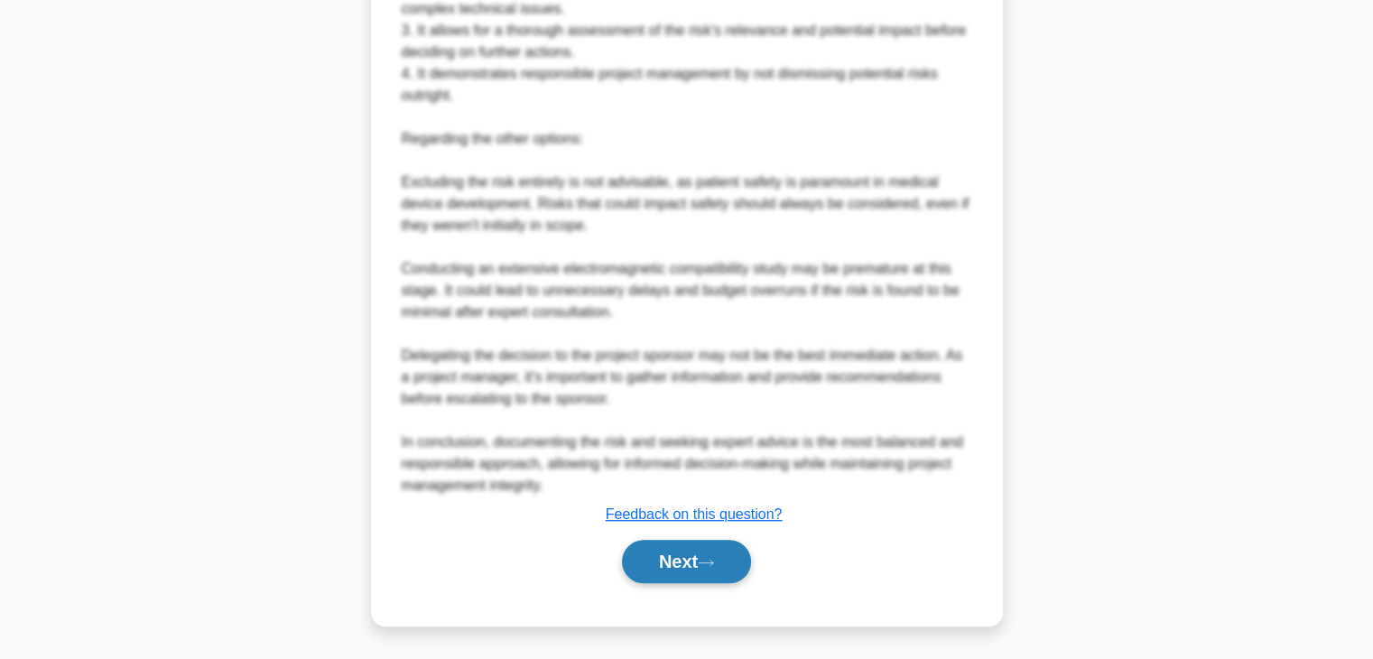
click at [710, 568] on button "Next" at bounding box center [686, 561] width 129 height 43
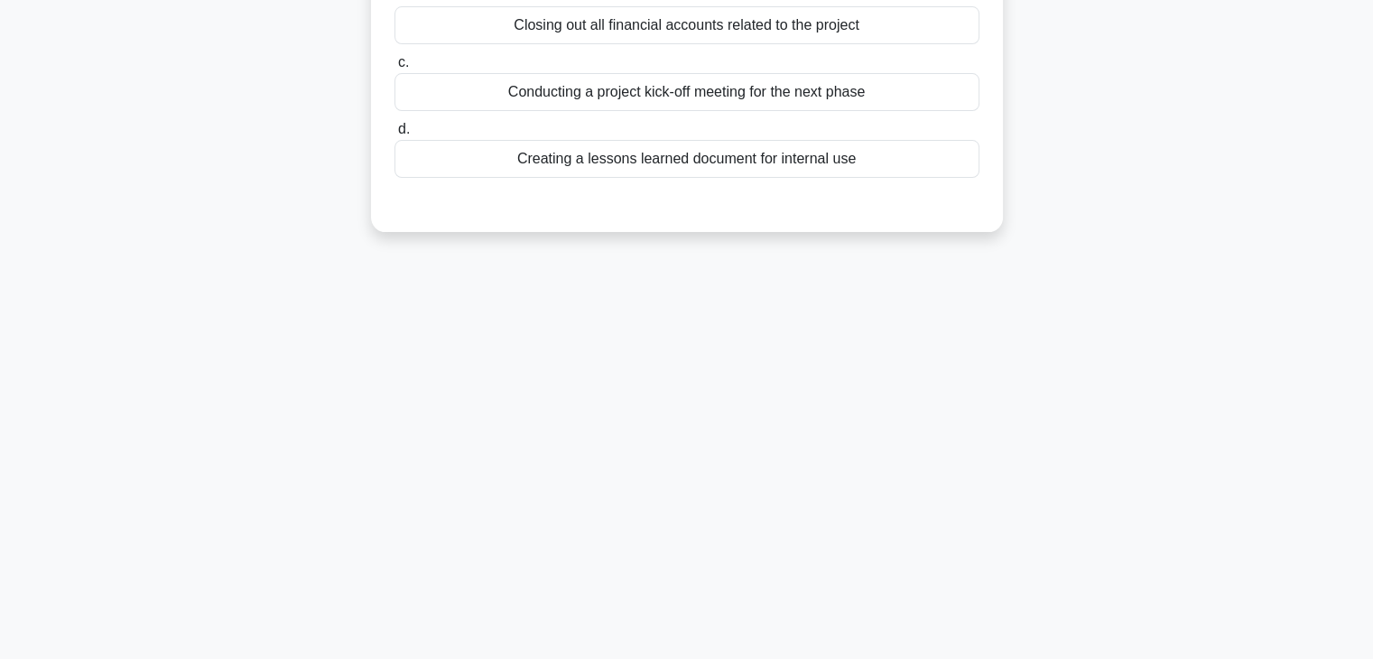
scroll to position [0, 0]
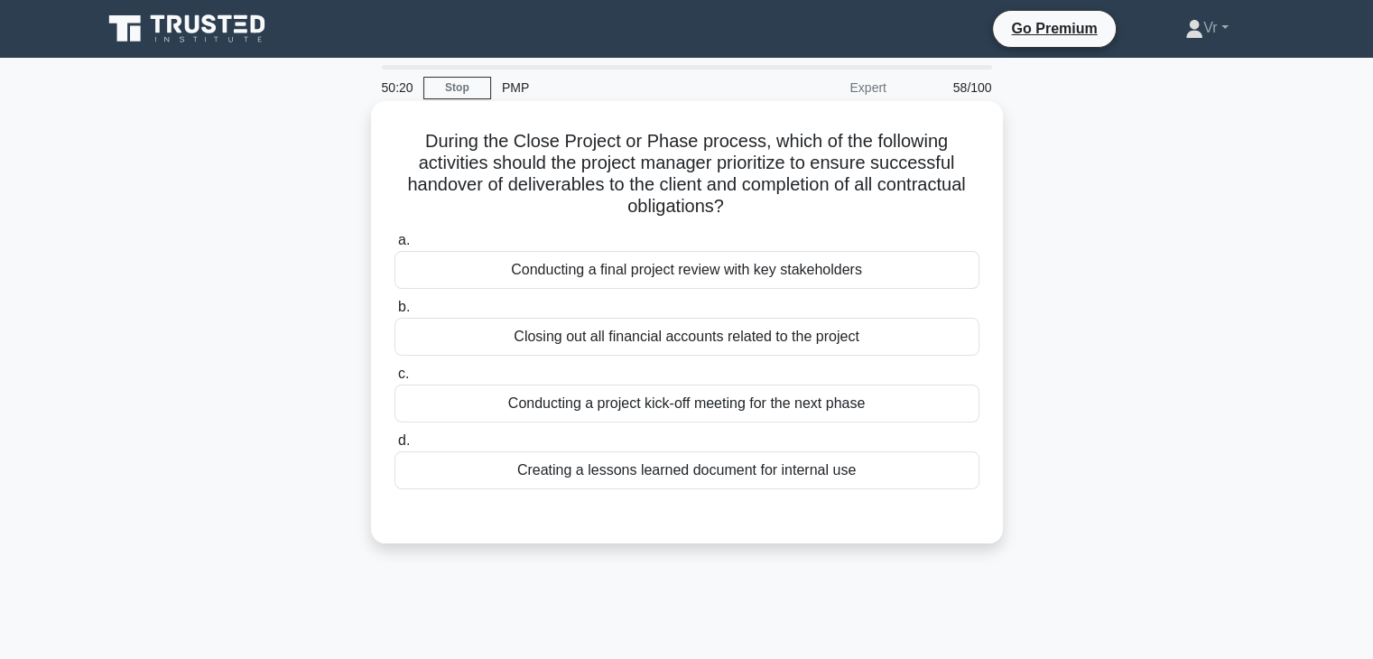
click at [755, 269] on div "Conducting a final project review with key stakeholders" at bounding box center [687, 270] width 585 height 38
click at [395, 246] on input "a. Conducting a final project review with key stakeholders" at bounding box center [395, 241] width 0 height 12
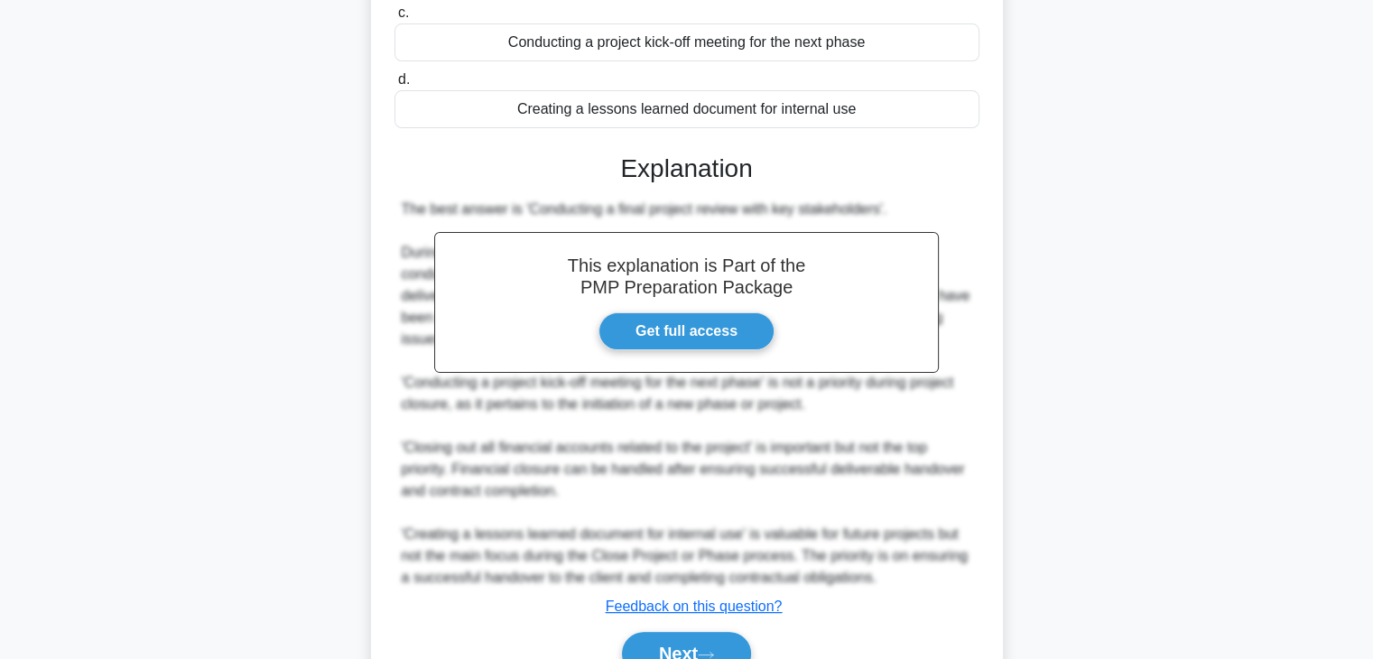
scroll to position [453, 0]
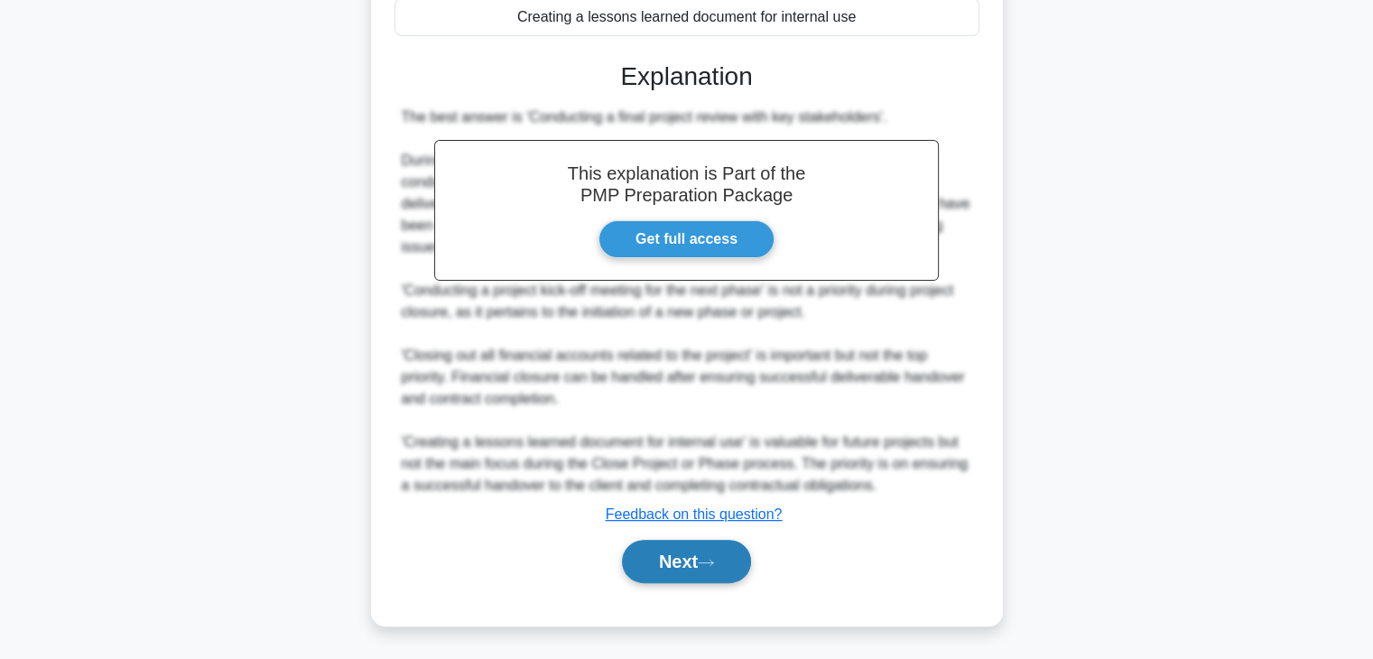
click at [726, 574] on button "Next" at bounding box center [686, 561] width 129 height 43
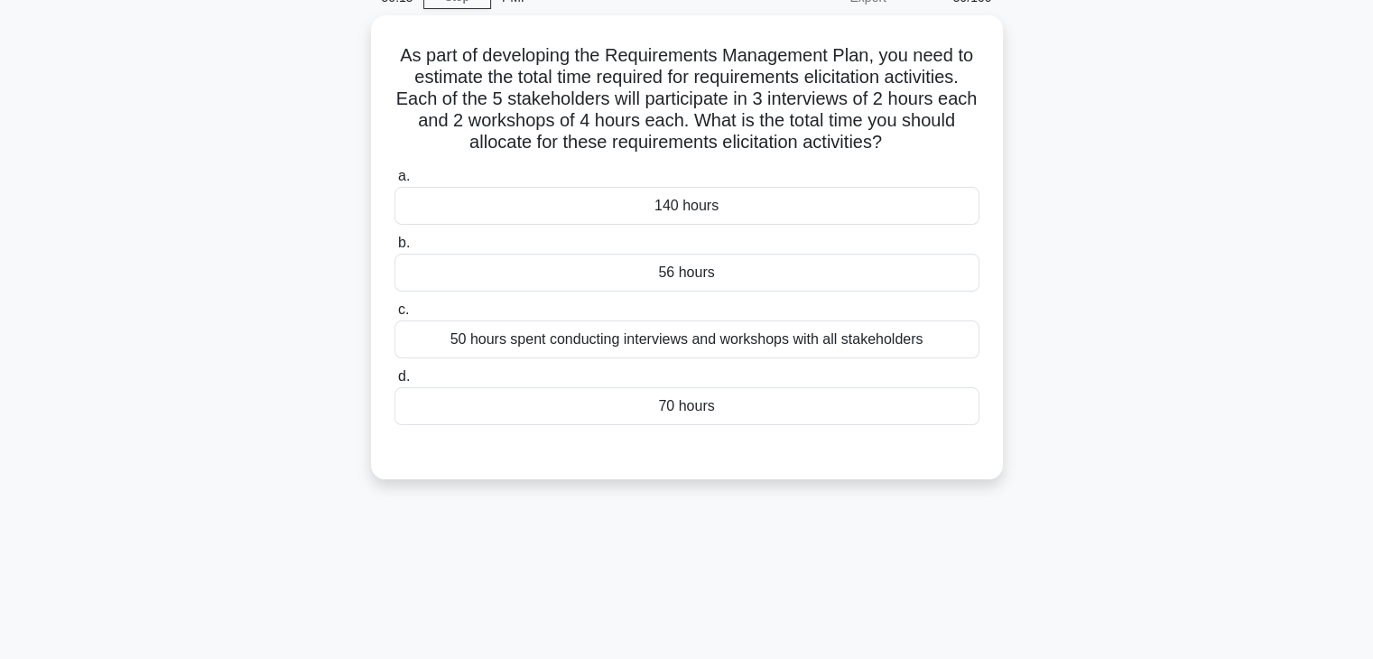
scroll to position [0, 0]
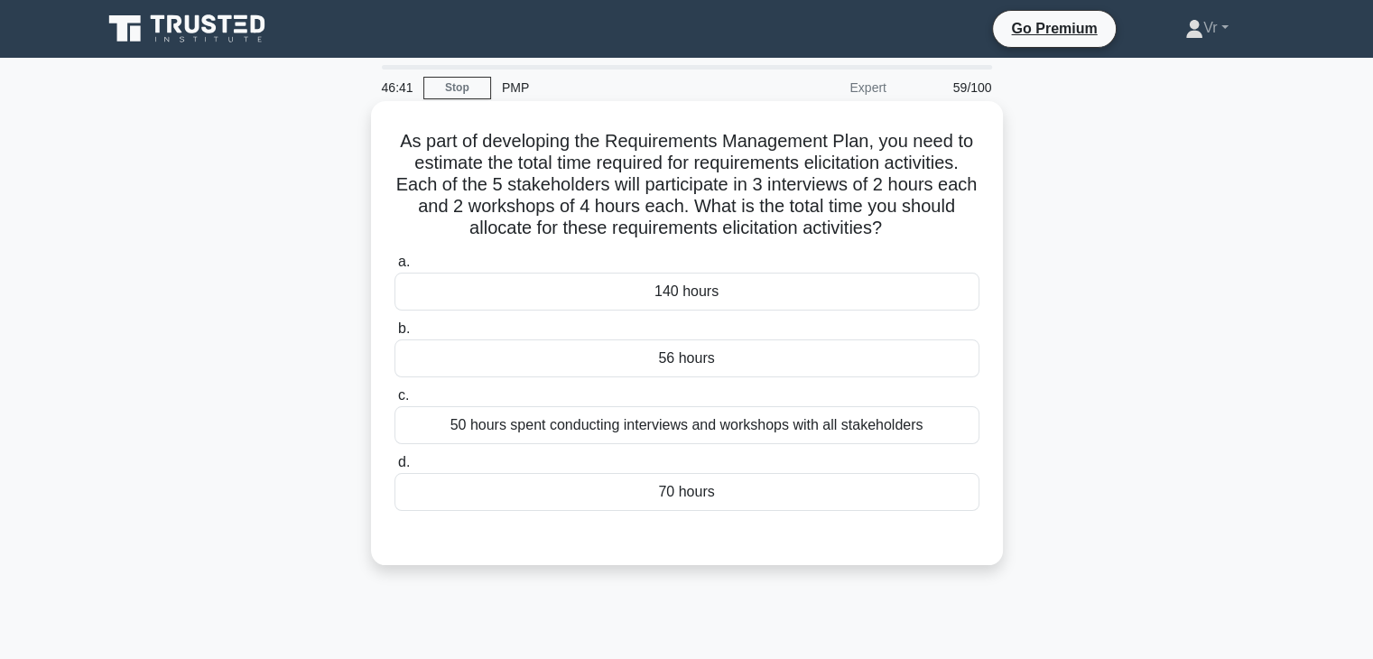
click at [704, 502] on div "70 hours" at bounding box center [687, 492] width 585 height 38
click at [395, 469] on input "d. 70 hours" at bounding box center [395, 463] width 0 height 12
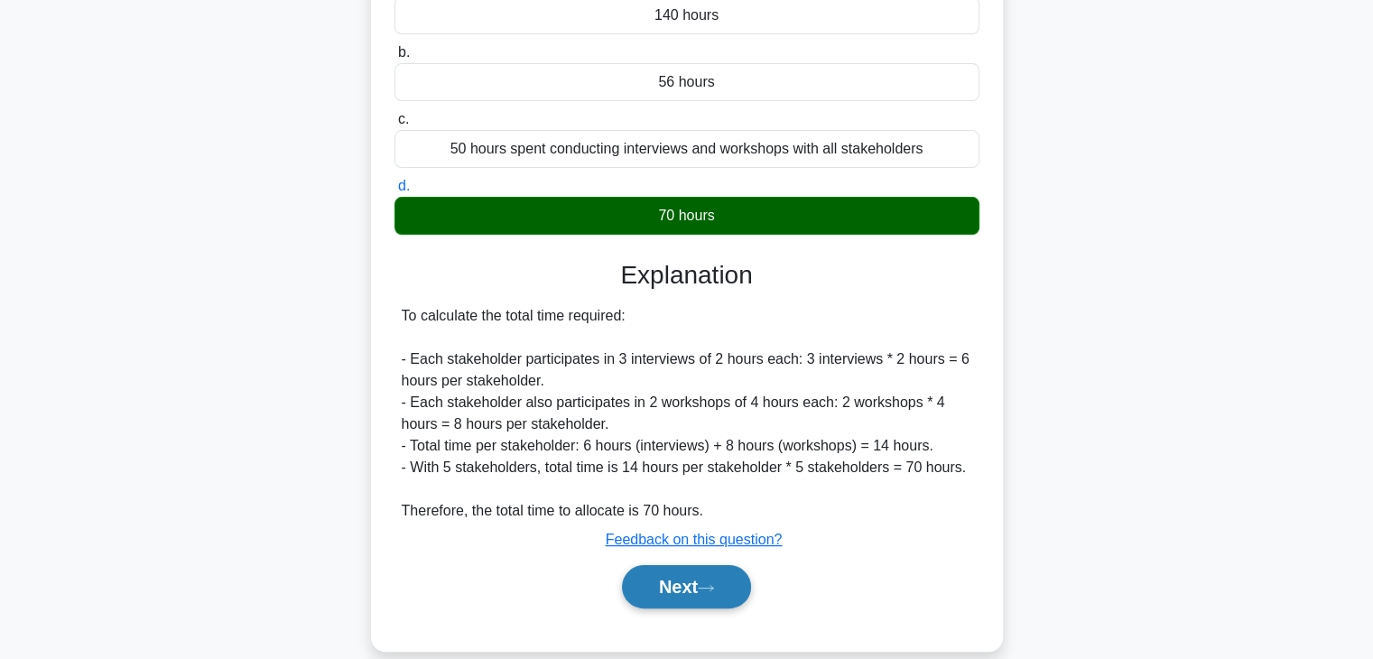
scroll to position [317, 0]
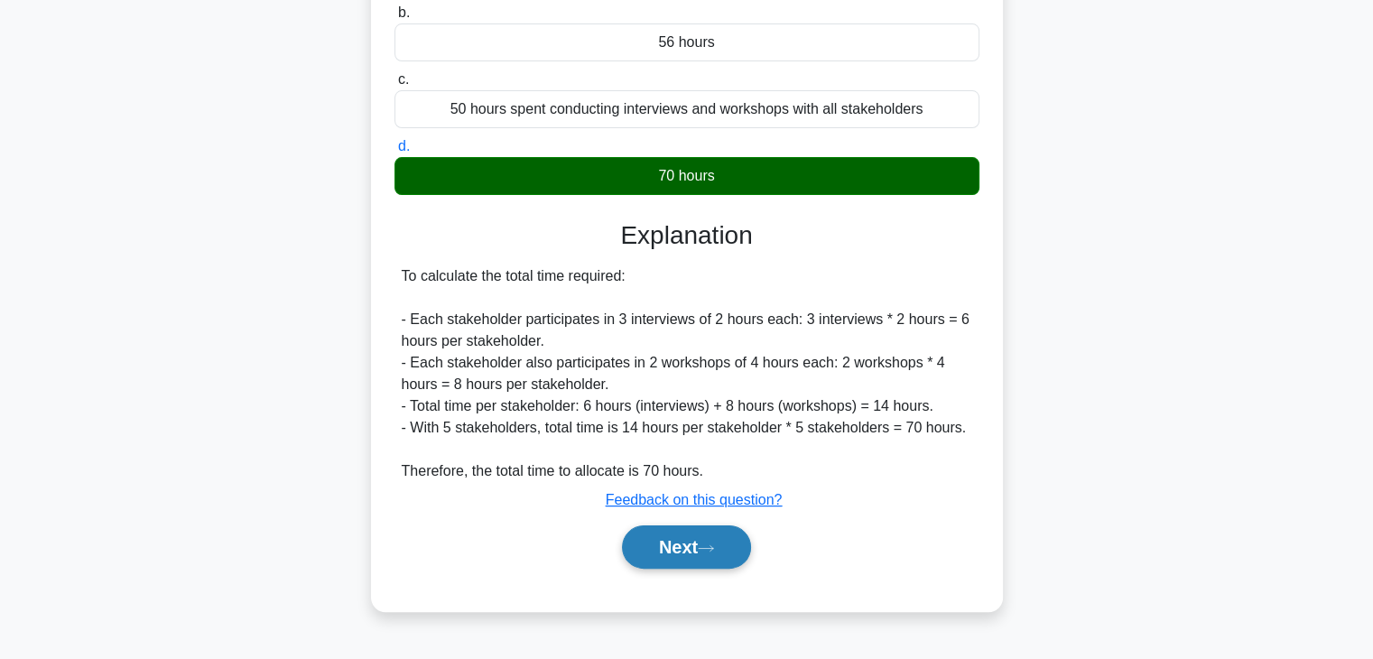
click at [687, 564] on button "Next" at bounding box center [686, 546] width 129 height 43
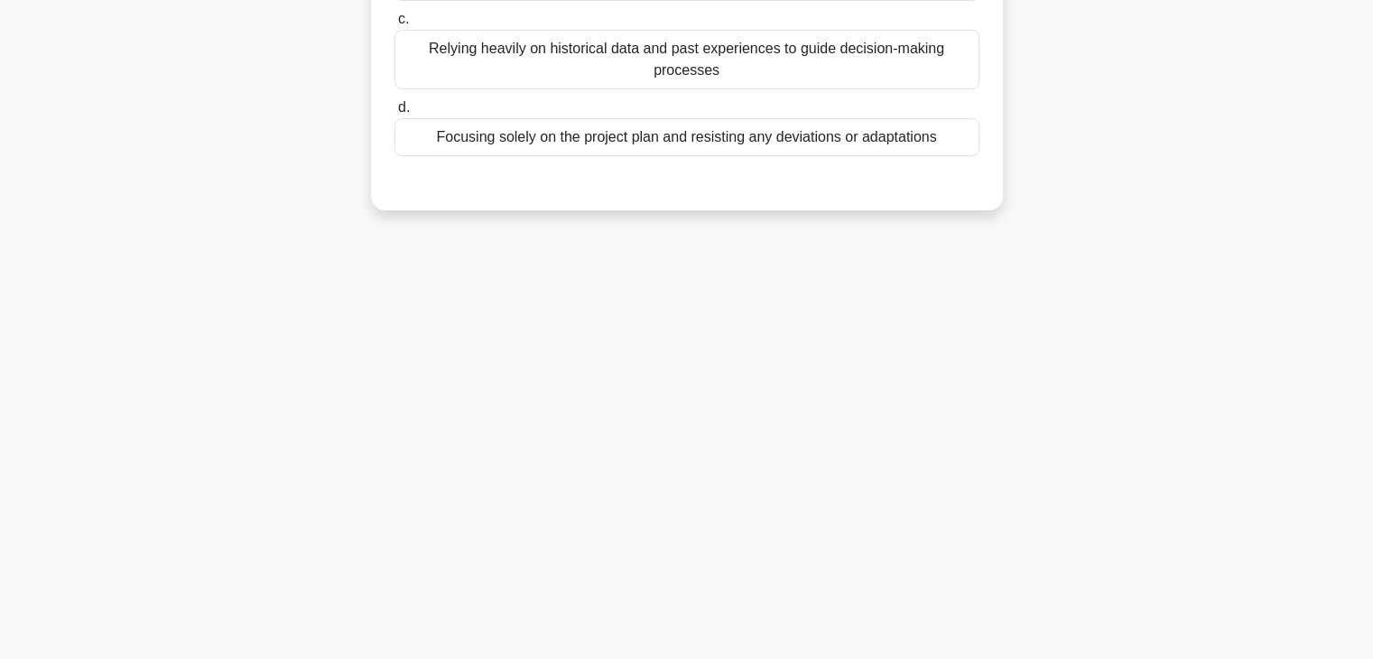
scroll to position [0, 0]
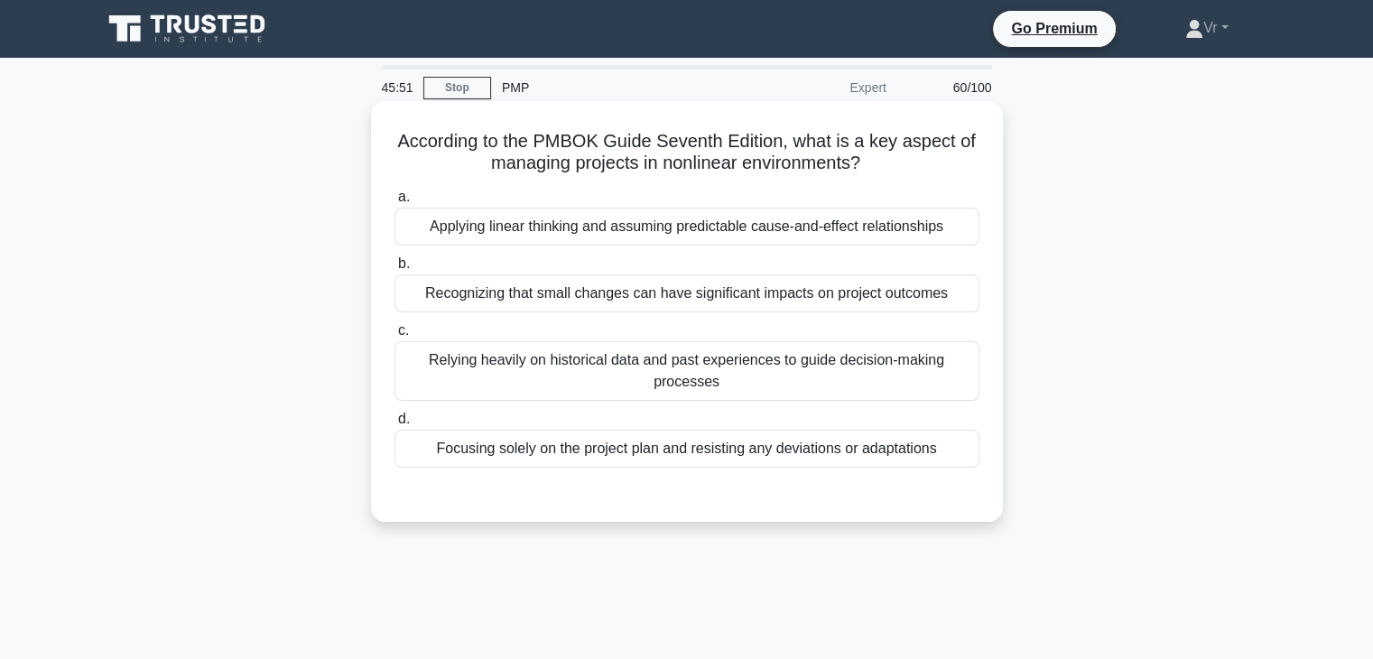
click at [639, 227] on div "Applying linear thinking and assuming predictable cause-and-effect relationships" at bounding box center [687, 227] width 585 height 38
click at [395, 203] on input "a. Applying linear thinking and assuming predictable cause-and-effect relations…" at bounding box center [395, 197] width 0 height 12
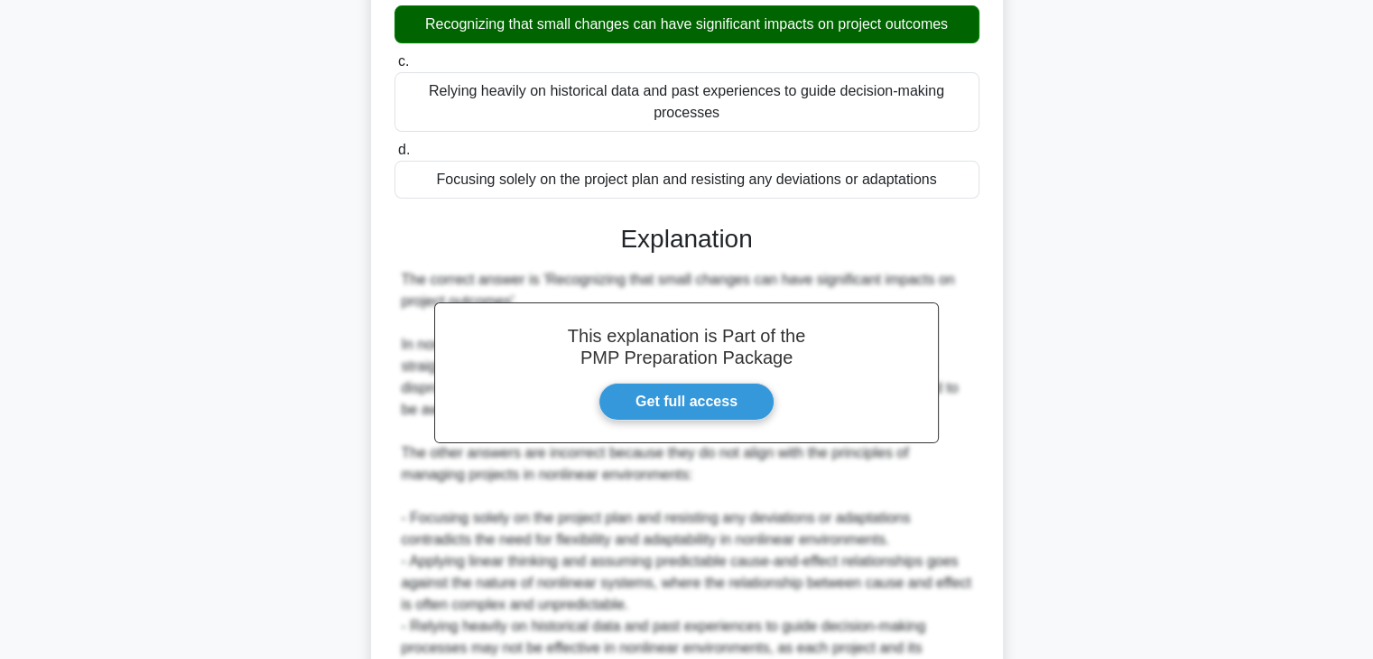
scroll to position [455, 0]
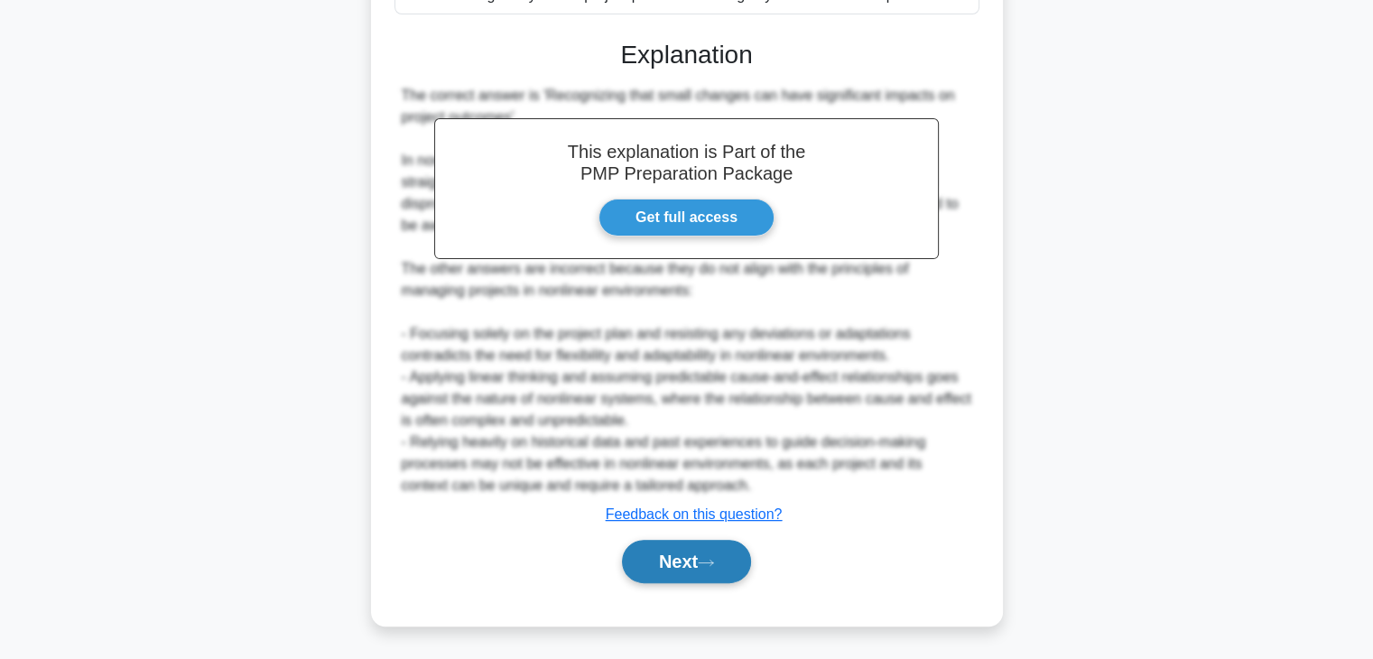
click at [706, 550] on button "Next" at bounding box center [686, 561] width 129 height 43
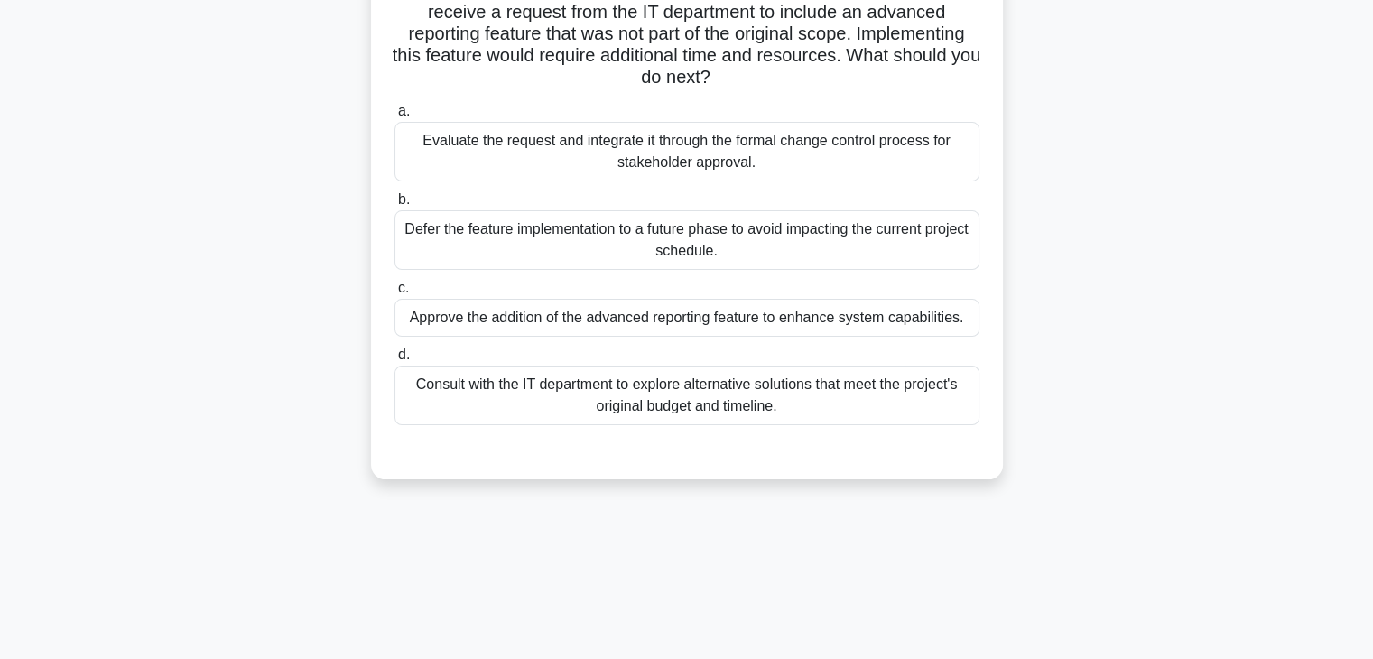
scroll to position [0, 0]
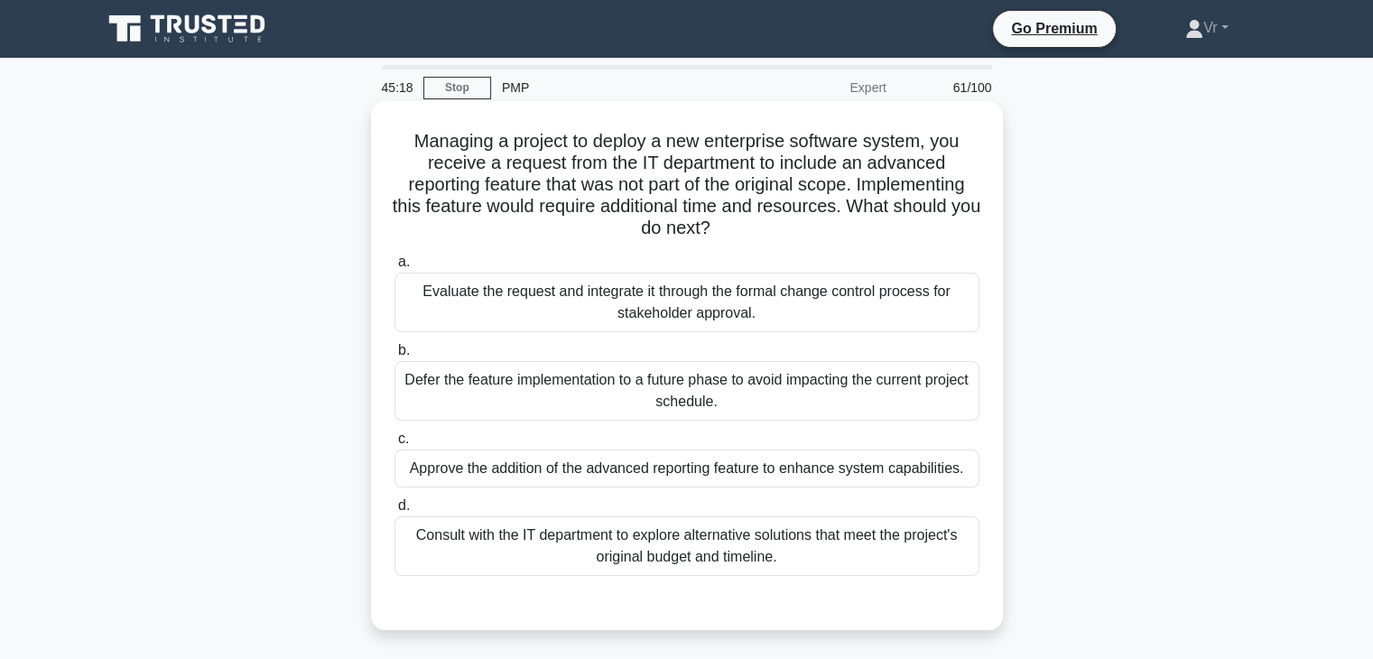
drag, startPoint x: 466, startPoint y: 215, endPoint x: 768, endPoint y: 233, distance: 303.0
click at [768, 233] on h5 "Managing a project to deploy a new enterprise software system, you receive a re…" at bounding box center [687, 185] width 589 height 110
click at [654, 311] on div "Evaluate the request and integrate it through the formal change control process…" at bounding box center [687, 303] width 585 height 60
click at [395, 268] on input "a. Evaluate the request and integrate it through the formal change control proc…" at bounding box center [395, 262] width 0 height 12
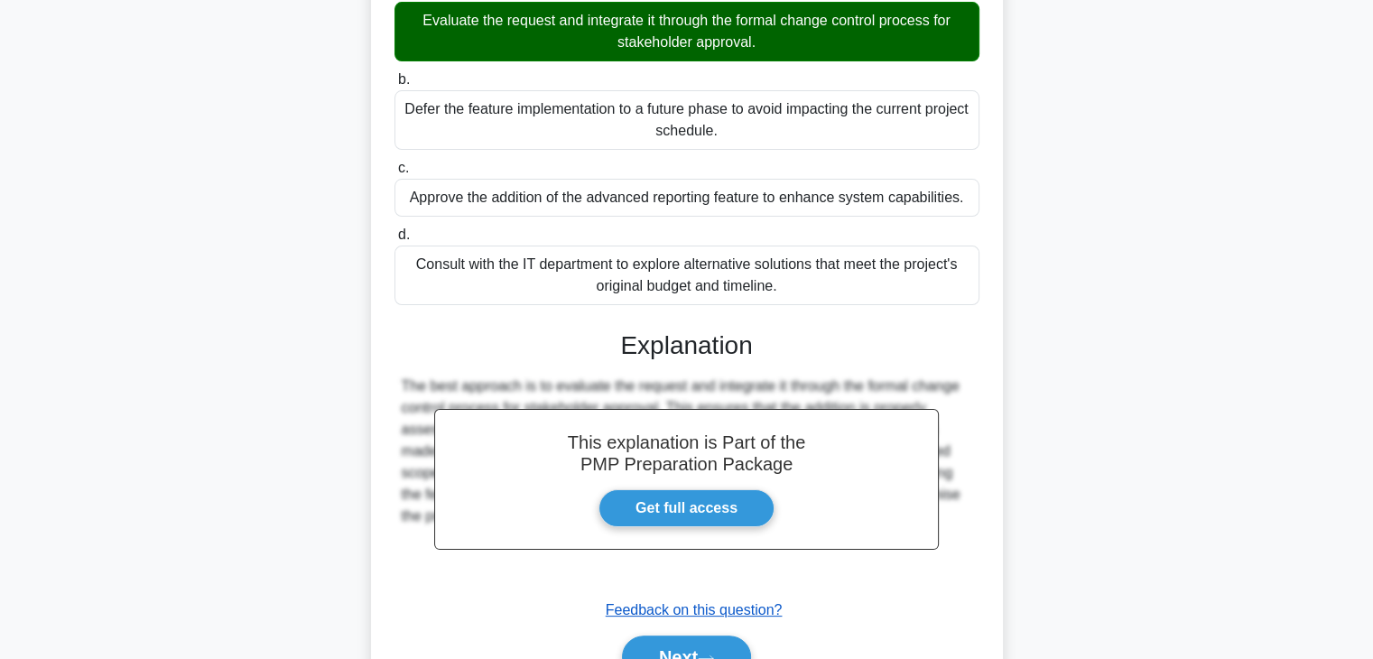
scroll to position [367, 0]
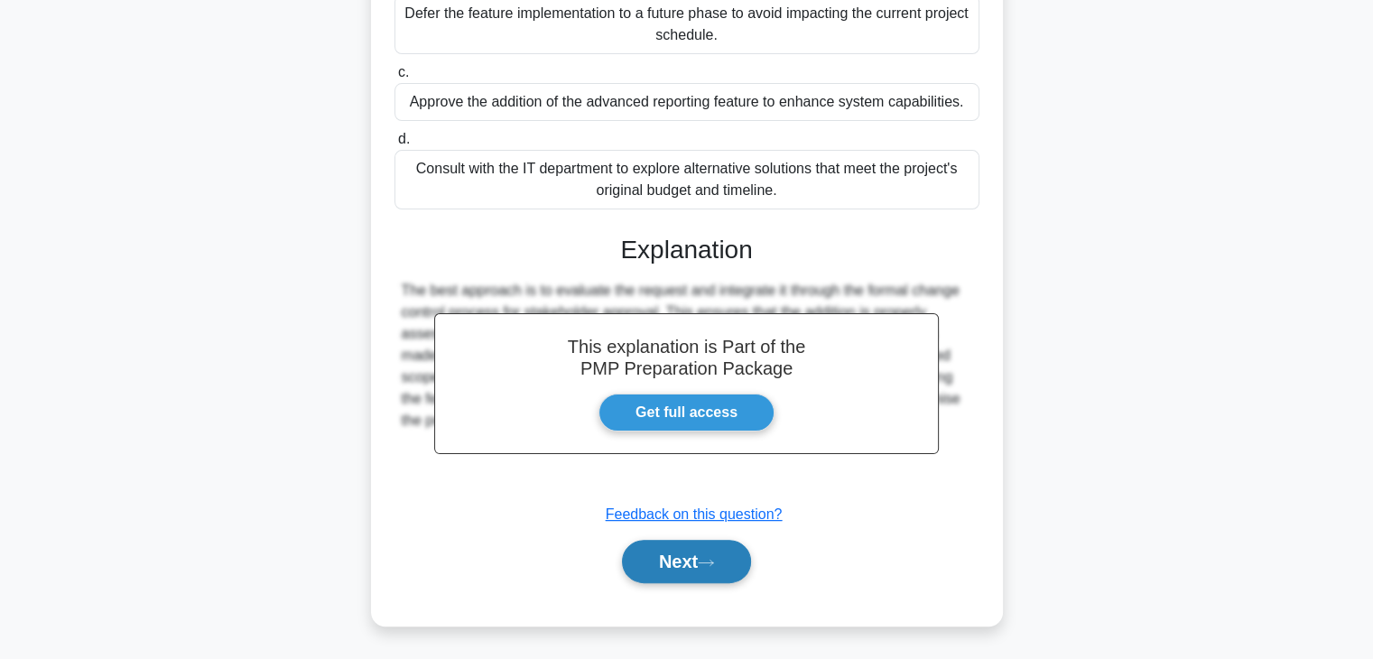
click at [696, 572] on button "Next" at bounding box center [686, 561] width 129 height 43
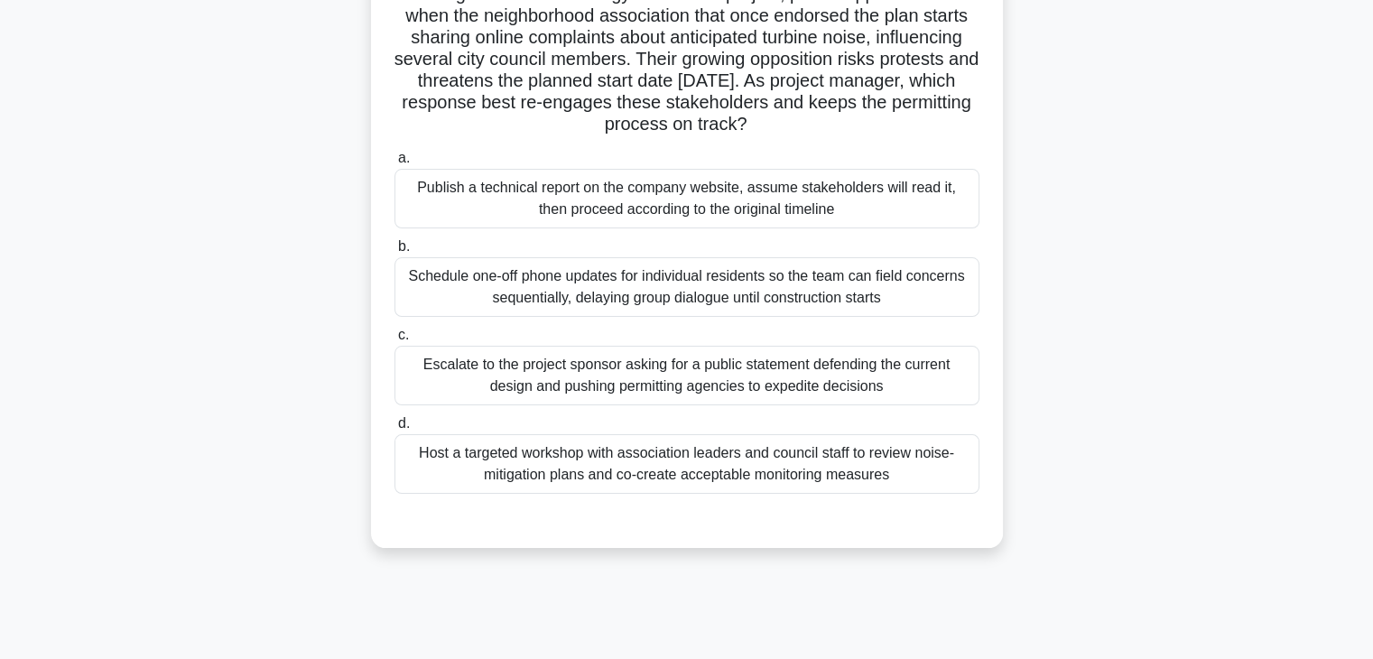
scroll to position [181, 0]
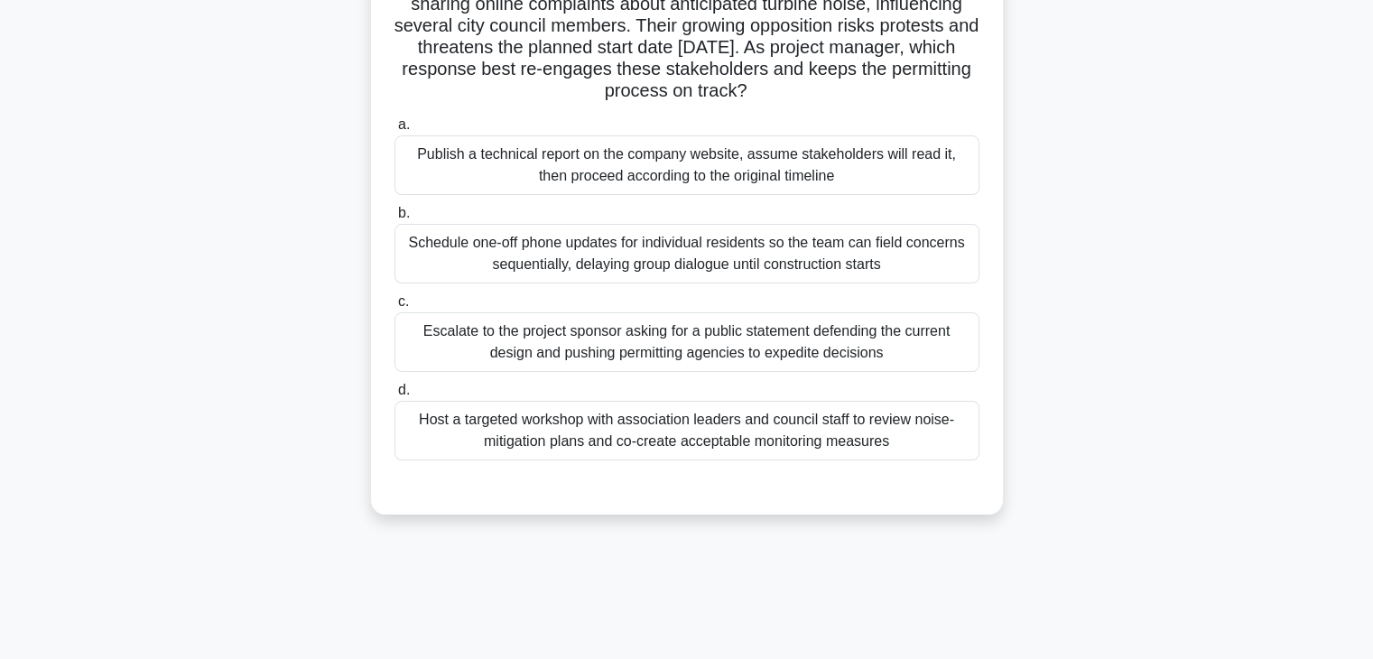
click at [670, 439] on div "Host a targeted workshop with association leaders and council staff to review n…" at bounding box center [687, 431] width 585 height 60
click at [395, 396] on input "d. Host a targeted workshop with association leaders and council staff to revie…" at bounding box center [395, 391] width 0 height 12
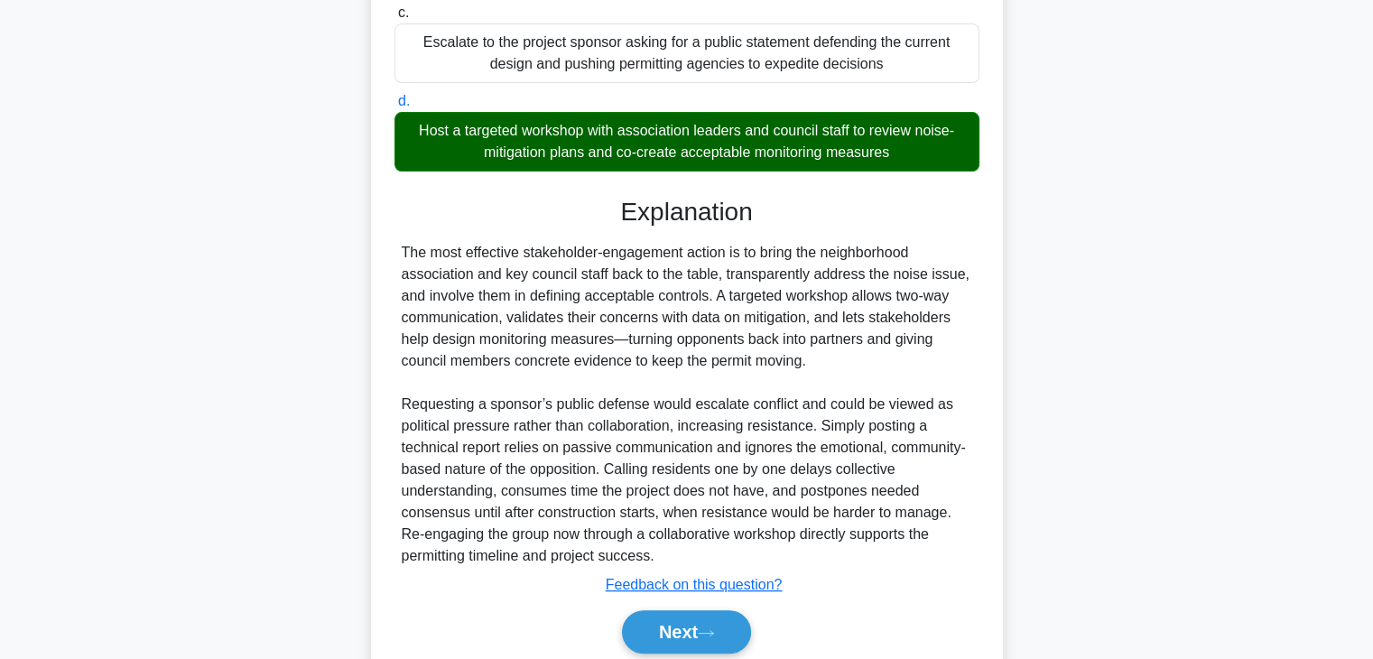
scroll to position [540, 0]
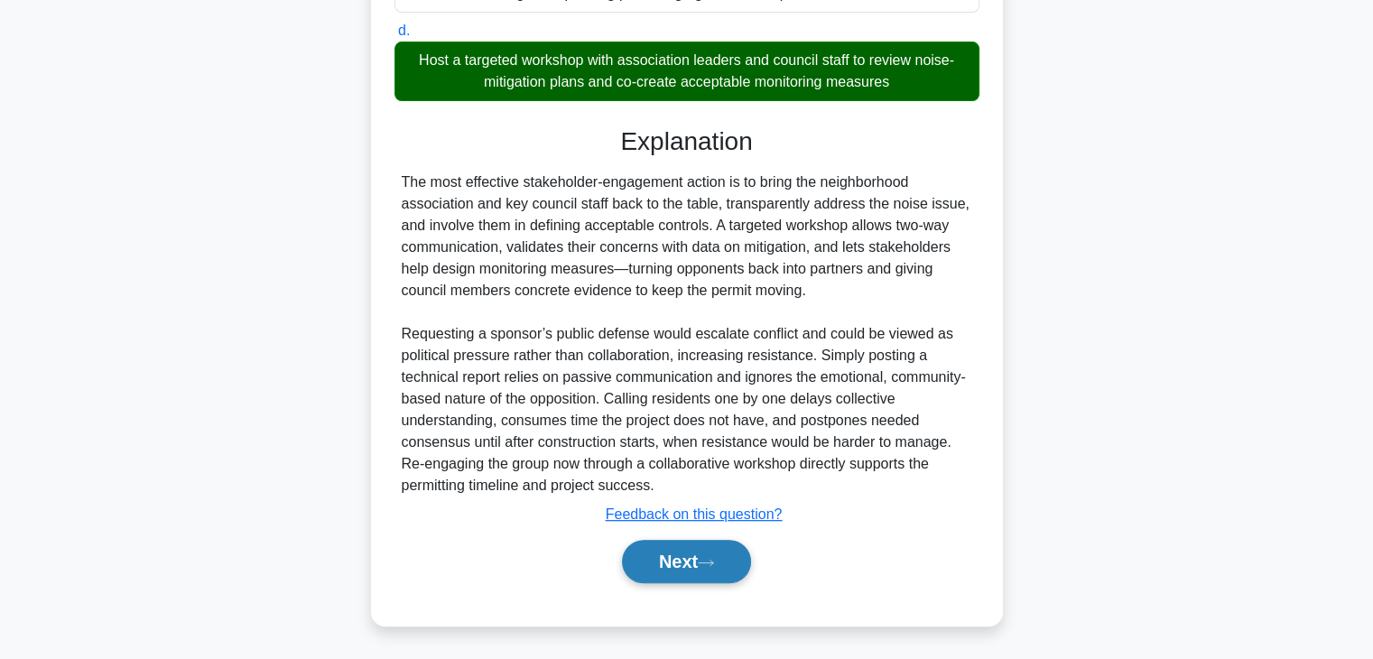
click at [667, 563] on button "Next" at bounding box center [686, 561] width 129 height 43
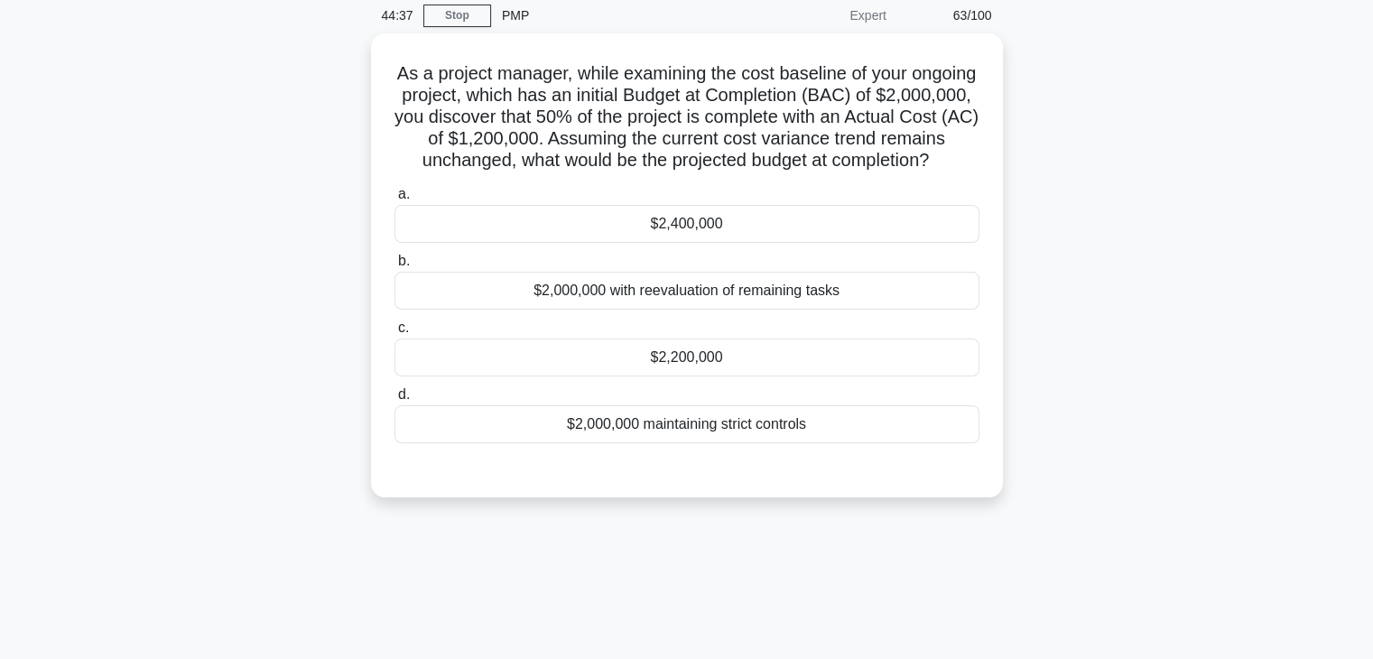
scroll to position [0, 0]
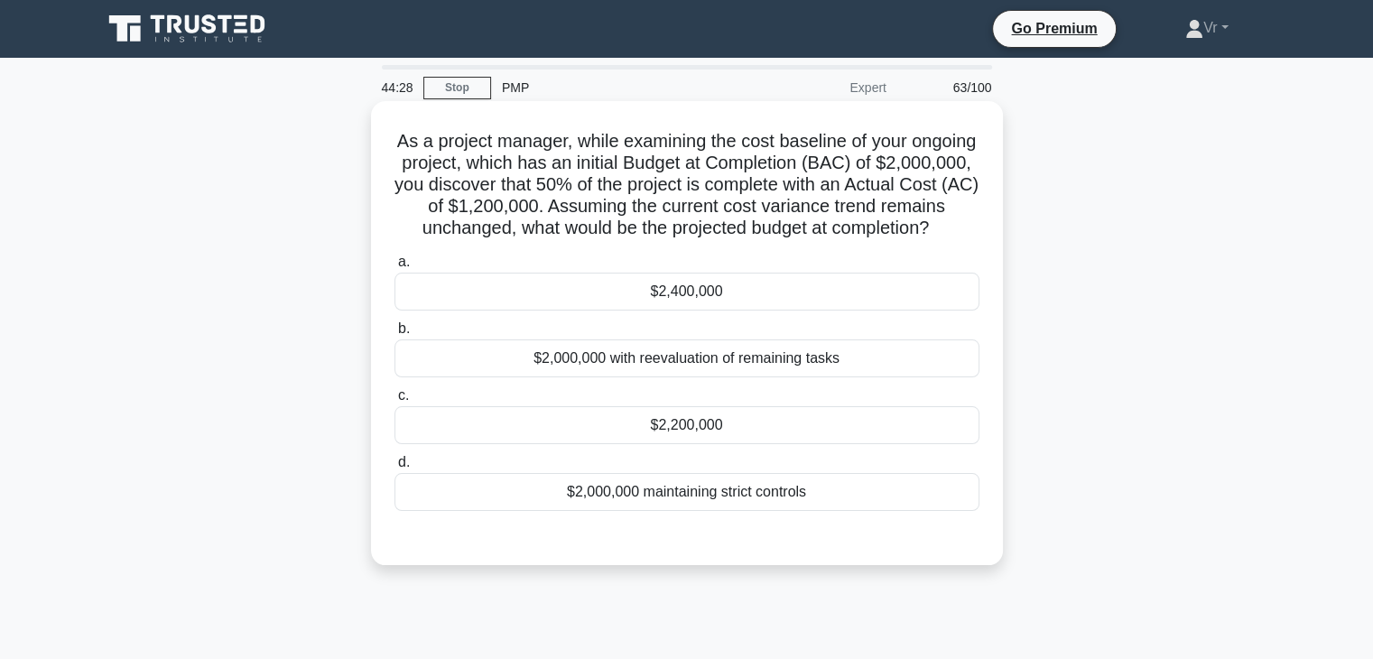
drag, startPoint x: 693, startPoint y: 205, endPoint x: 792, endPoint y: 250, distance: 108.3
click at [792, 240] on h5 "As a project manager, while examining the cost baseline of your ongoing project…" at bounding box center [687, 185] width 589 height 110
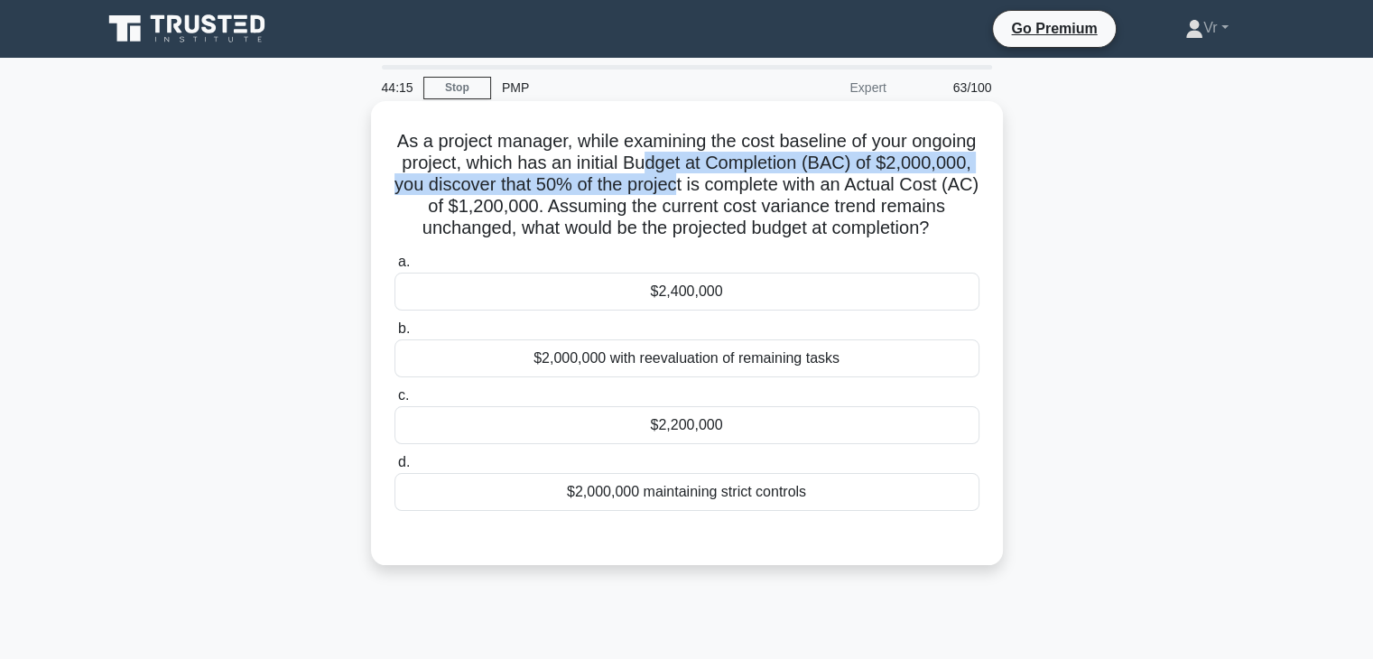
drag, startPoint x: 734, startPoint y: 164, endPoint x: 797, endPoint y: 191, distance: 68.8
click at [797, 191] on h5 "As a project manager, while examining the cost baseline of your ongoing project…" at bounding box center [687, 185] width 589 height 110
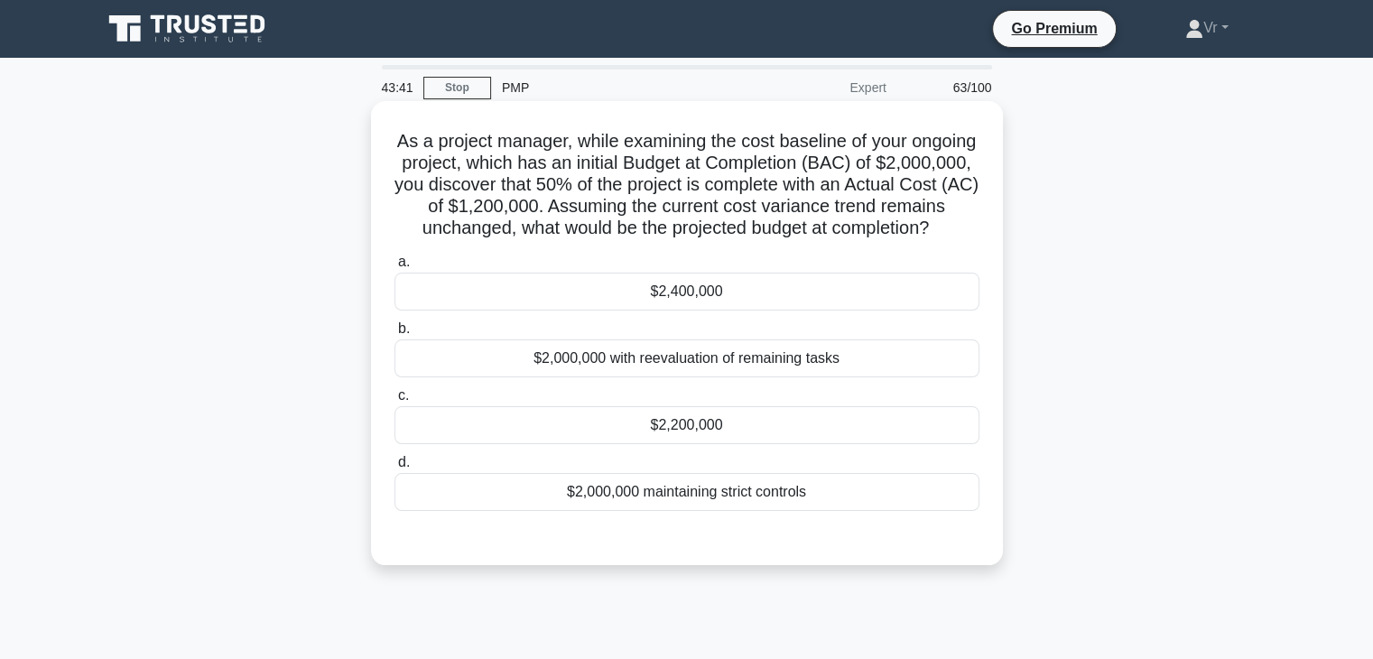
click at [618, 436] on div "$2,200,000" at bounding box center [687, 425] width 585 height 38
click at [395, 402] on input "c. $2,200,000" at bounding box center [395, 396] width 0 height 12
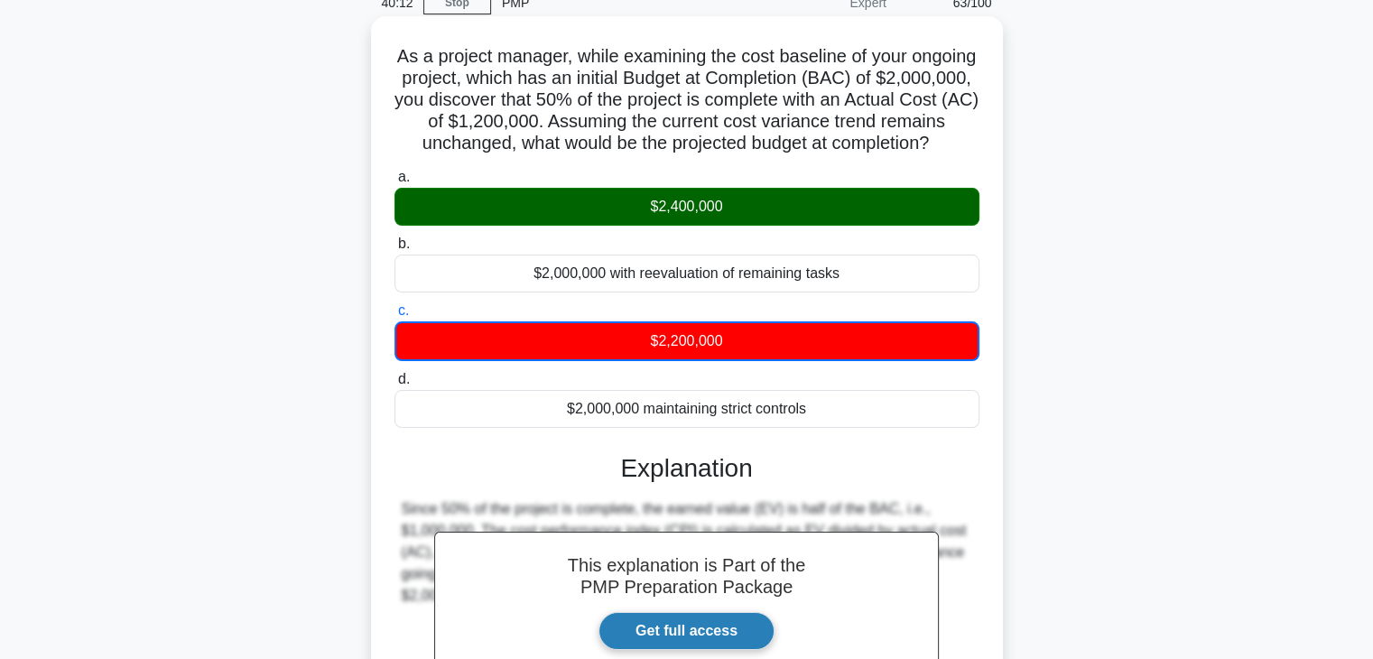
scroll to position [271, 0]
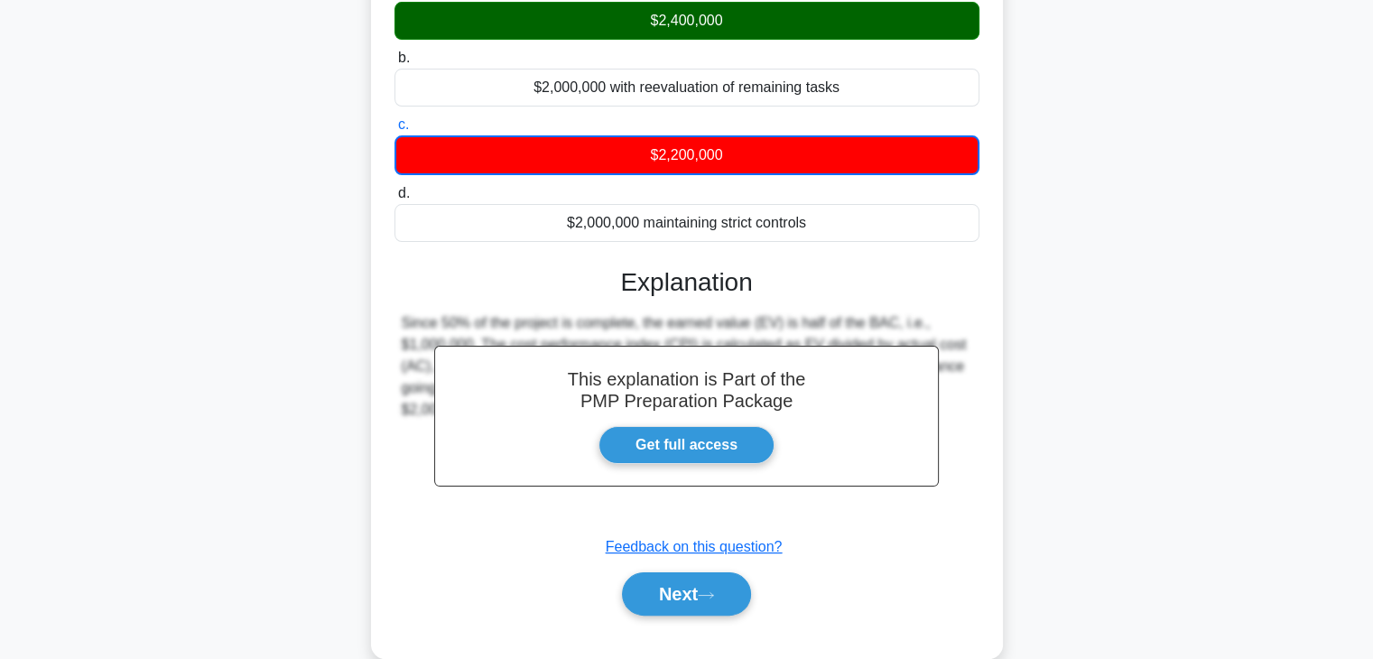
click at [748, 637] on div "a. $2,400,000 b. $2,000,000 with reevaluation of remaining tasks c. d." at bounding box center [687, 307] width 589 height 661
click at [694, 616] on button "Next" at bounding box center [686, 593] width 129 height 43
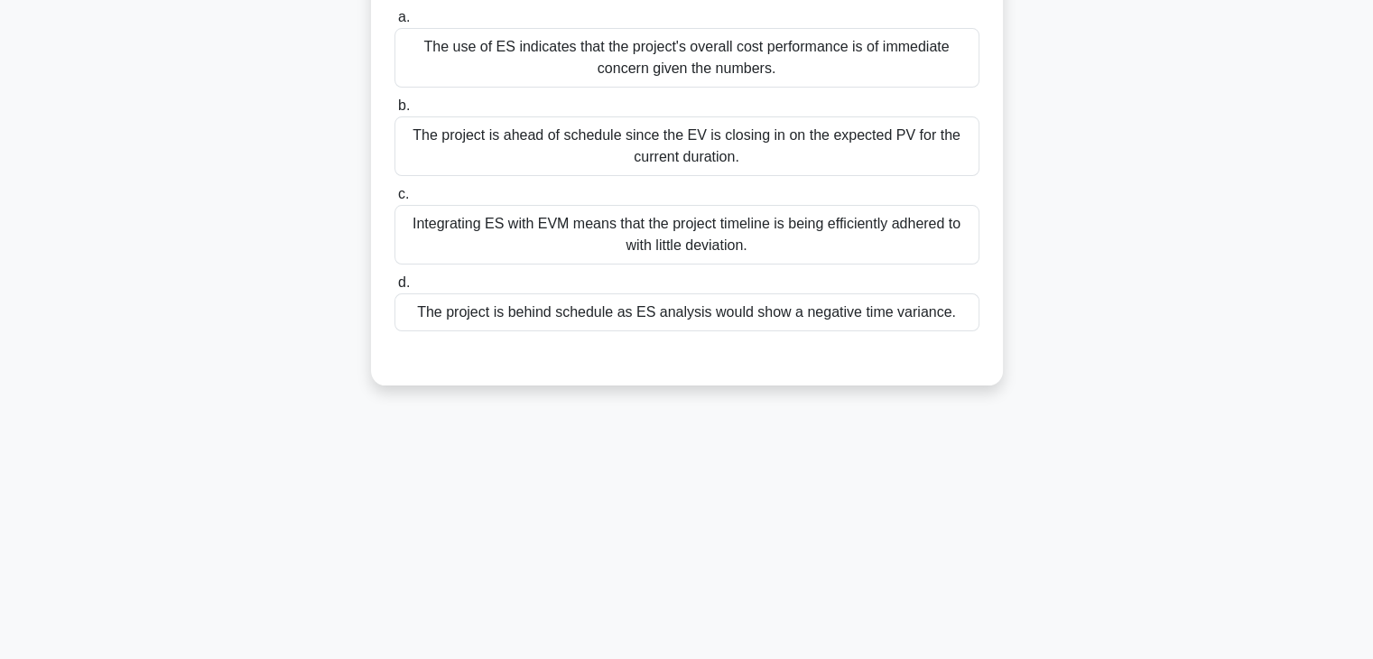
scroll to position [0, 0]
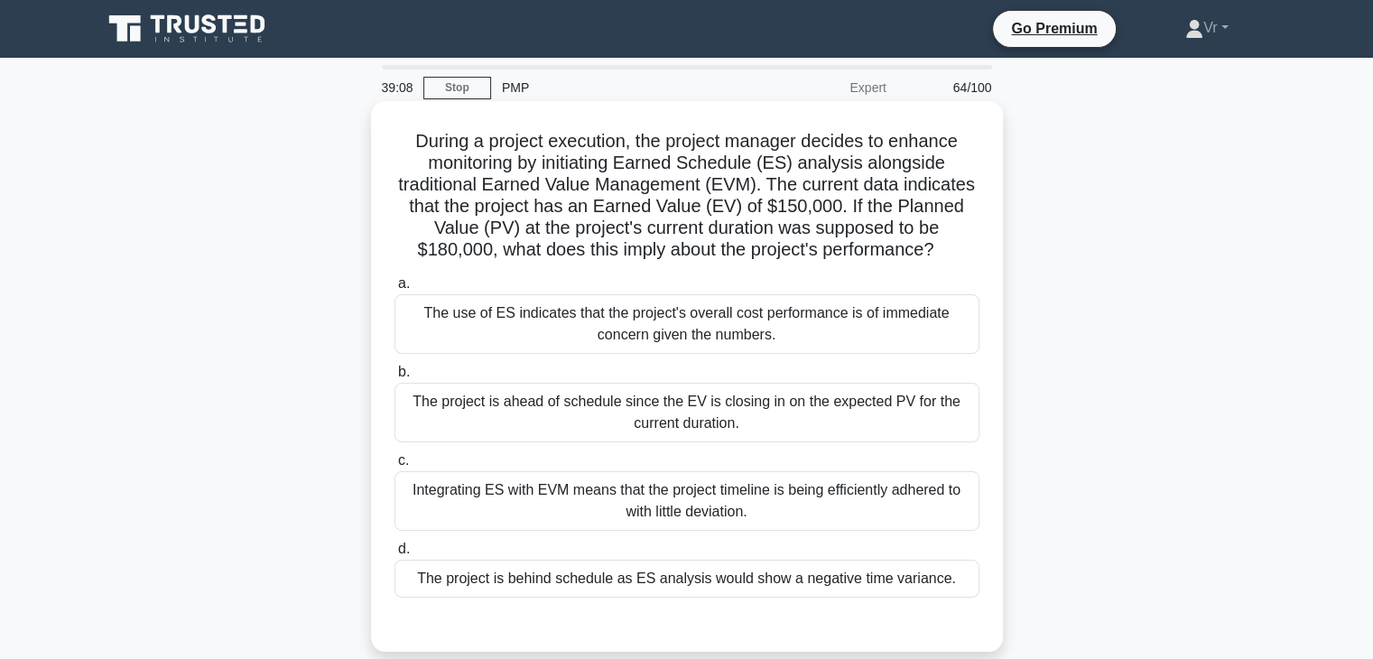
click at [649, 494] on div "Integrating ES with EVM means that the project timeline is being efficiently ad…" at bounding box center [687, 501] width 585 height 60
click at [395, 467] on input "c. Integrating ES with EVM means that the project timeline is being efficiently…" at bounding box center [395, 461] width 0 height 12
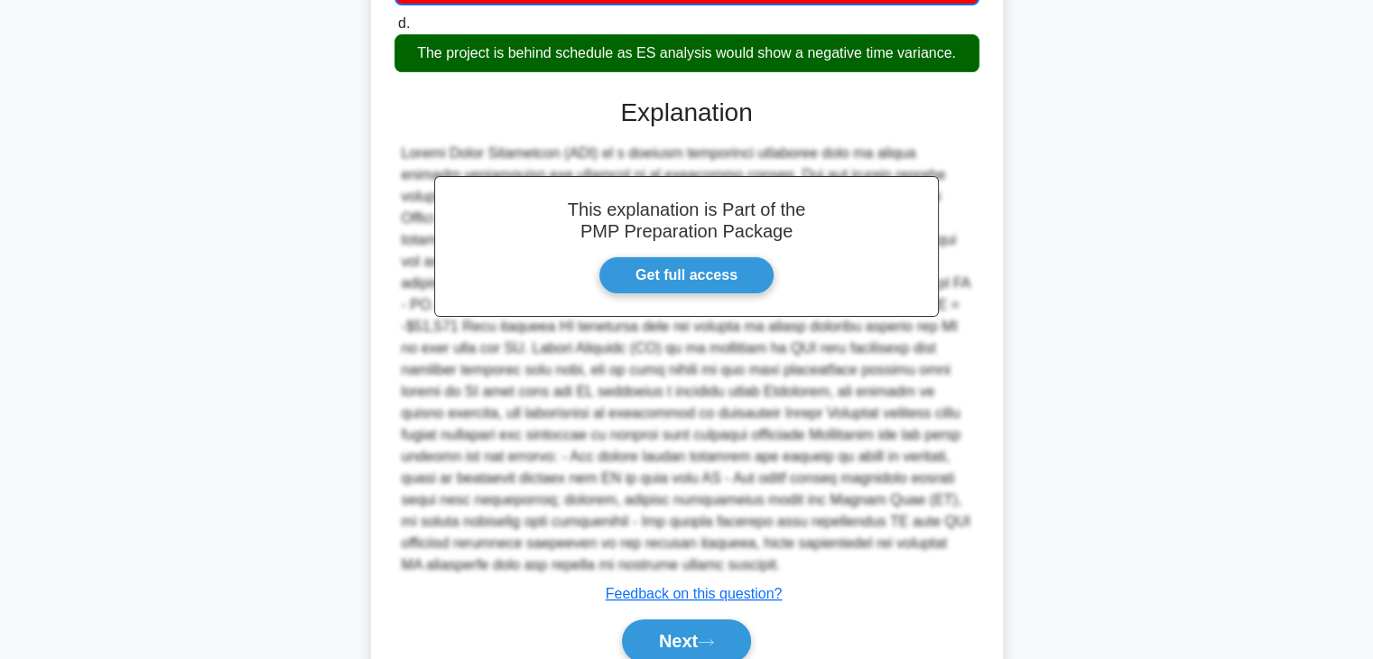
scroll to position [607, 0]
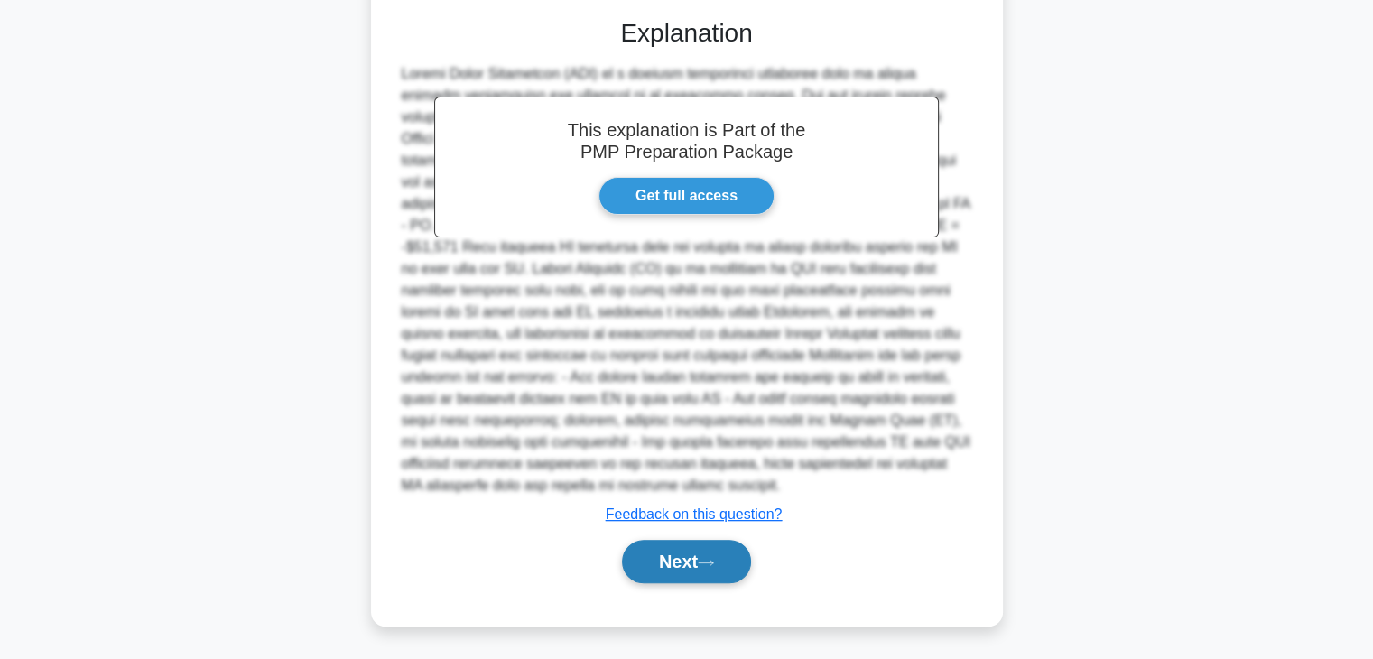
click at [677, 575] on button "Next" at bounding box center [686, 561] width 129 height 43
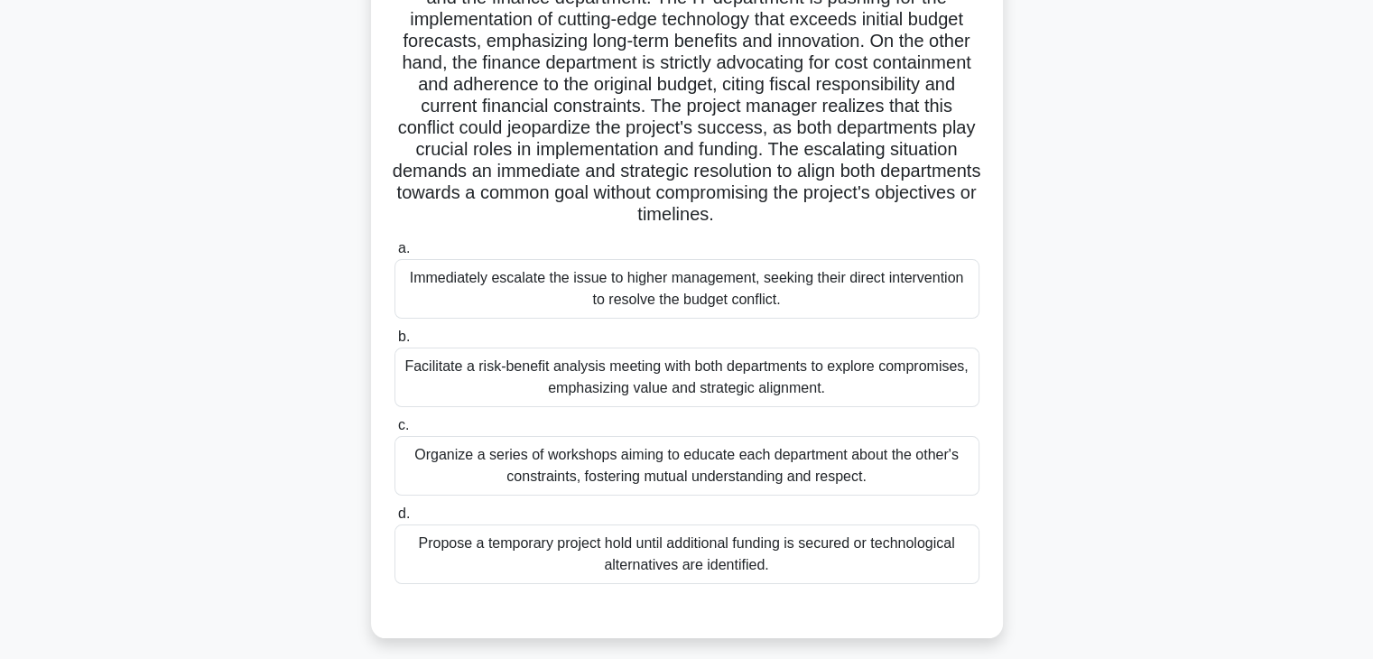
scroll to position [227, 0]
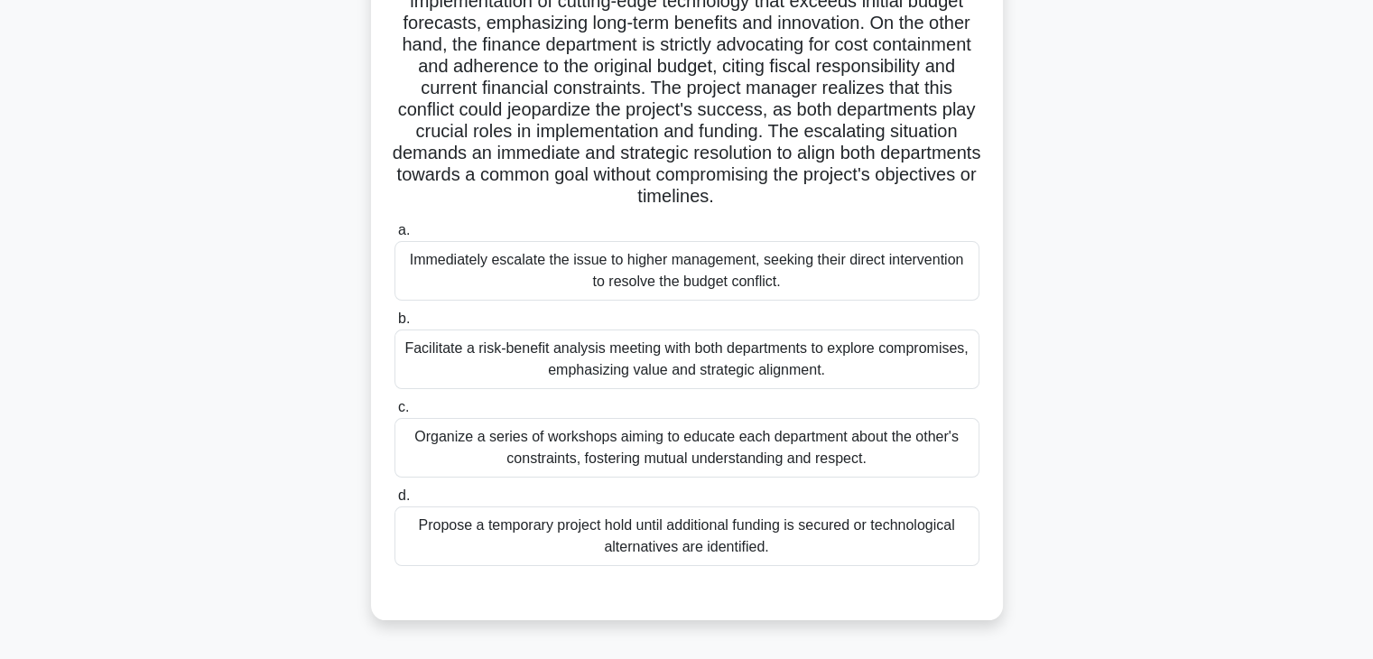
click at [614, 361] on div "Facilitate a risk-benefit analysis meeting with both departments to explore com…" at bounding box center [687, 360] width 585 height 60
click at [395, 325] on input "b. Facilitate a risk-benefit analysis meeting with both departments to explore …" at bounding box center [395, 319] width 0 height 12
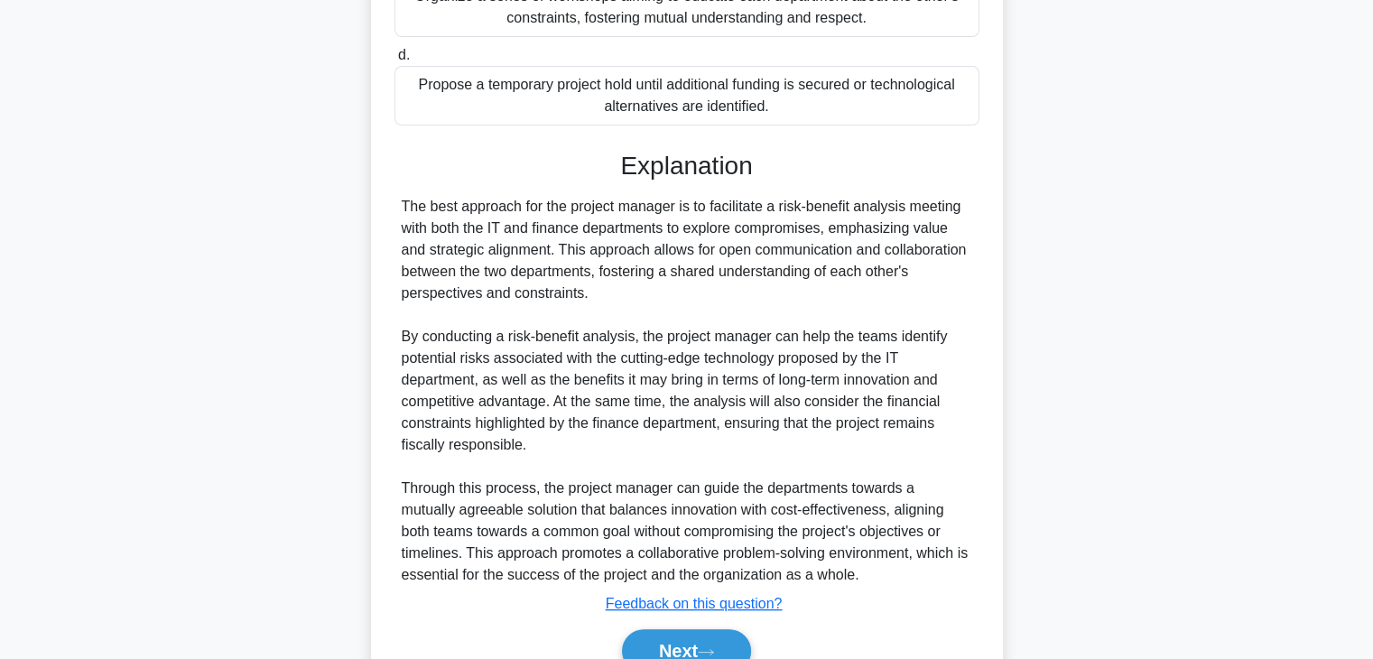
scroll to position [757, 0]
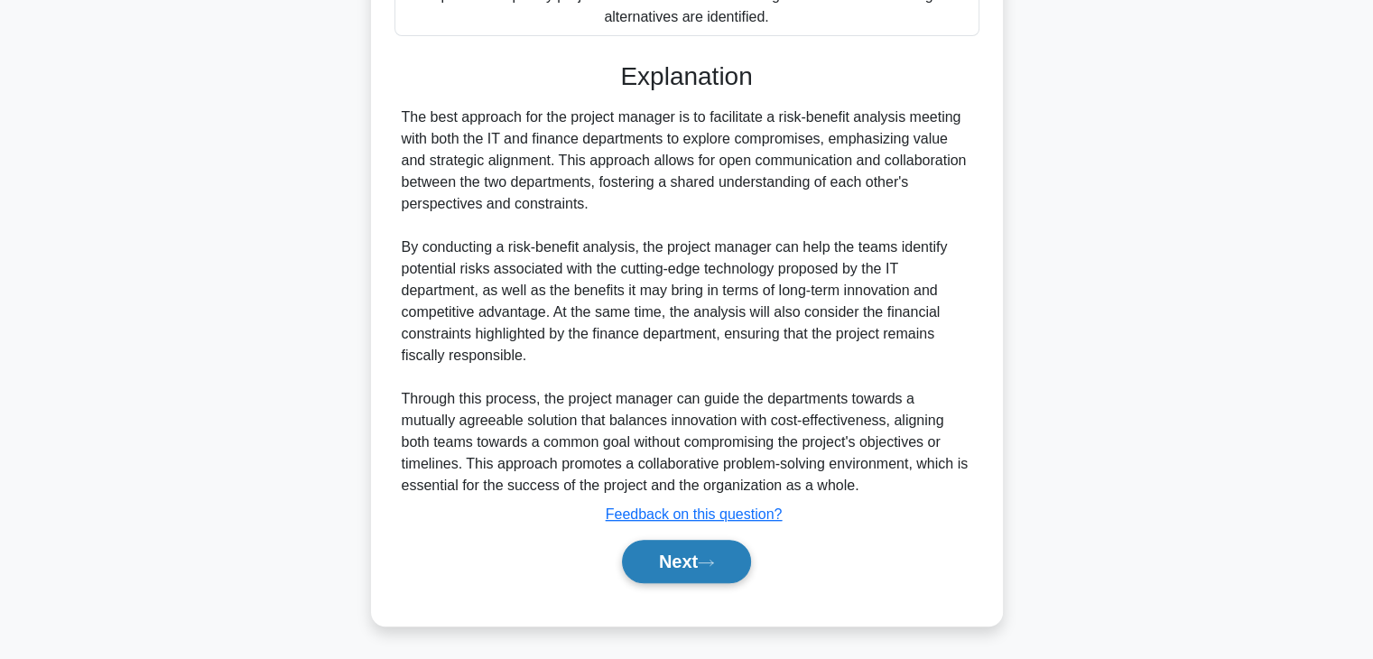
click at [676, 556] on button "Next" at bounding box center [686, 561] width 129 height 43
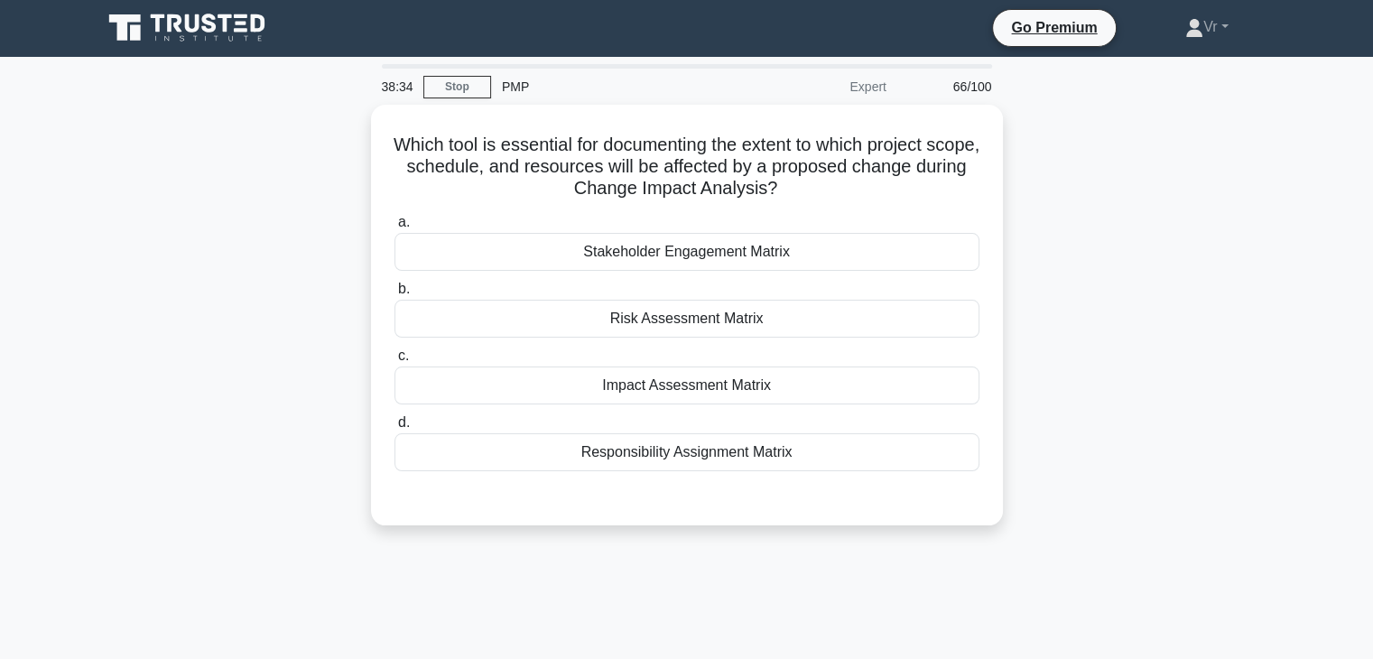
scroll to position [0, 0]
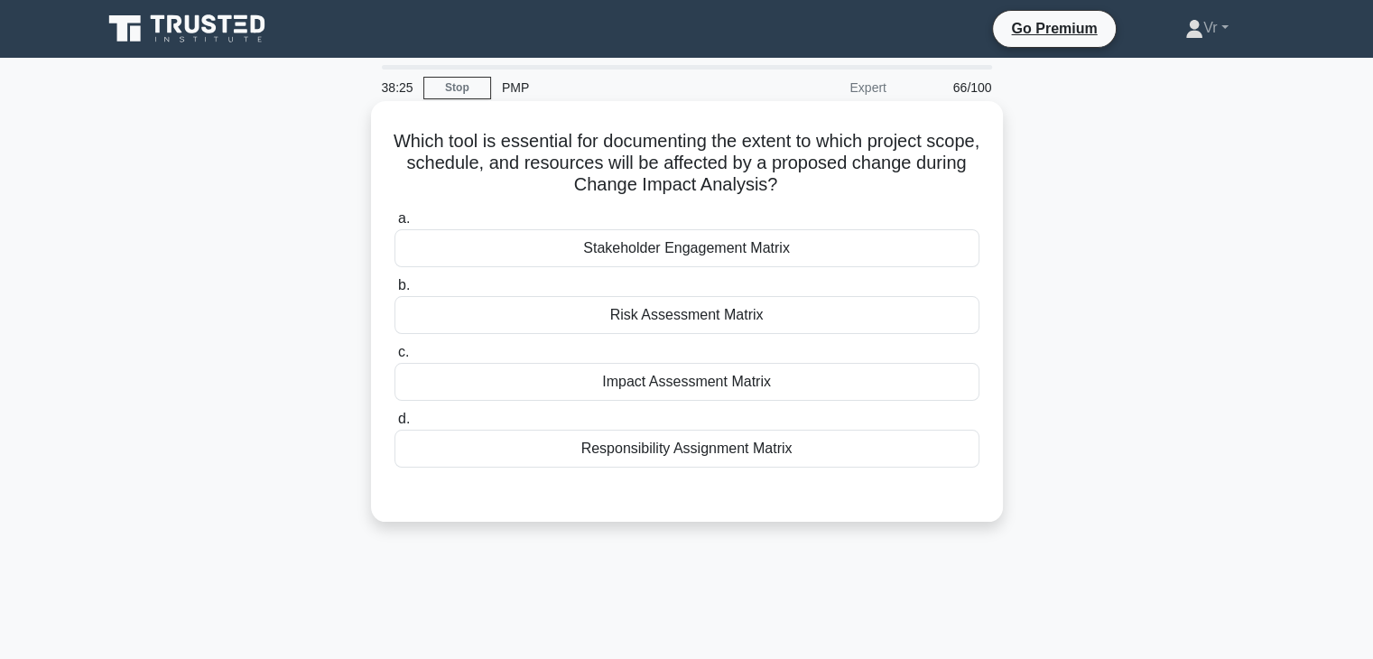
drag, startPoint x: 483, startPoint y: 131, endPoint x: 835, endPoint y: 196, distance: 358.1
click at [835, 196] on h5 "Which tool is essential for documenting the extent to which project scope, sche…" at bounding box center [687, 163] width 589 height 67
click at [730, 402] on div "a. Stakeholder Engagement Matrix b. Risk Assessment Matrix c. d." at bounding box center [687, 337] width 607 height 267
click at [730, 389] on div "Impact Assessment Matrix" at bounding box center [687, 382] width 585 height 38
click at [395, 358] on input "c. Impact Assessment Matrix" at bounding box center [395, 353] width 0 height 12
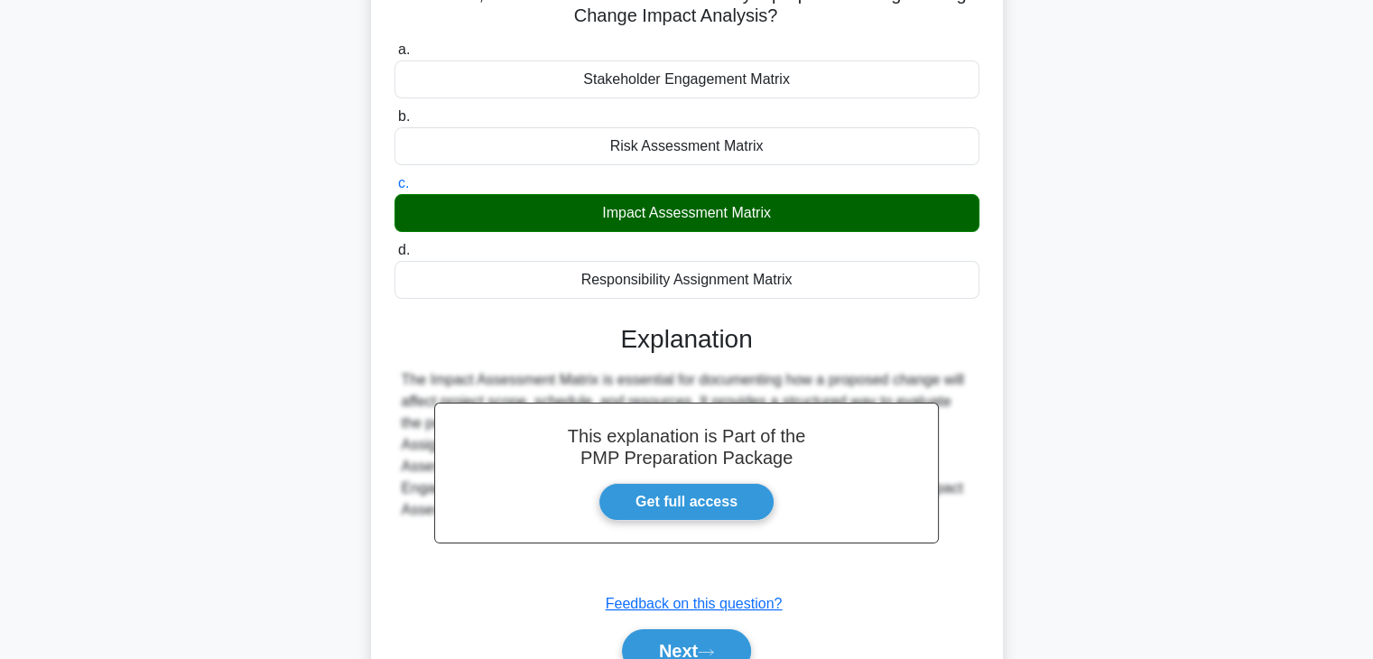
scroll to position [317, 0]
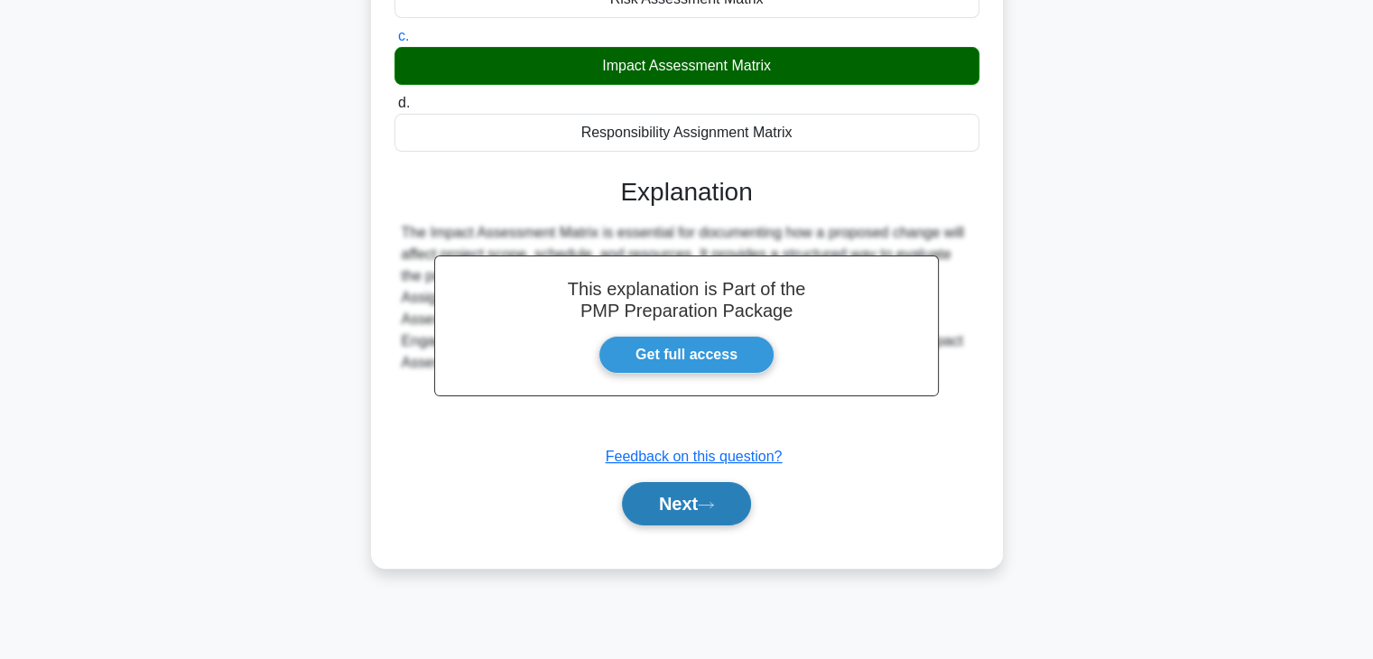
click at [702, 508] on button "Next" at bounding box center [686, 503] width 129 height 43
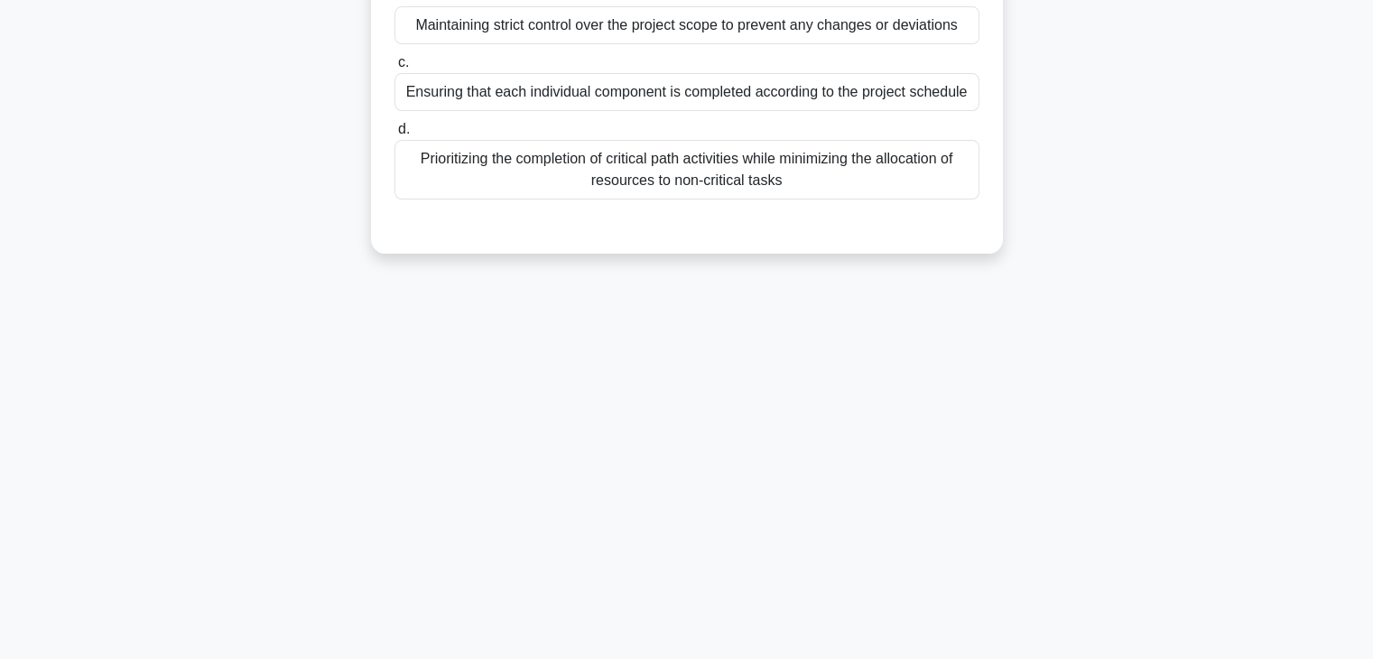
scroll to position [0, 0]
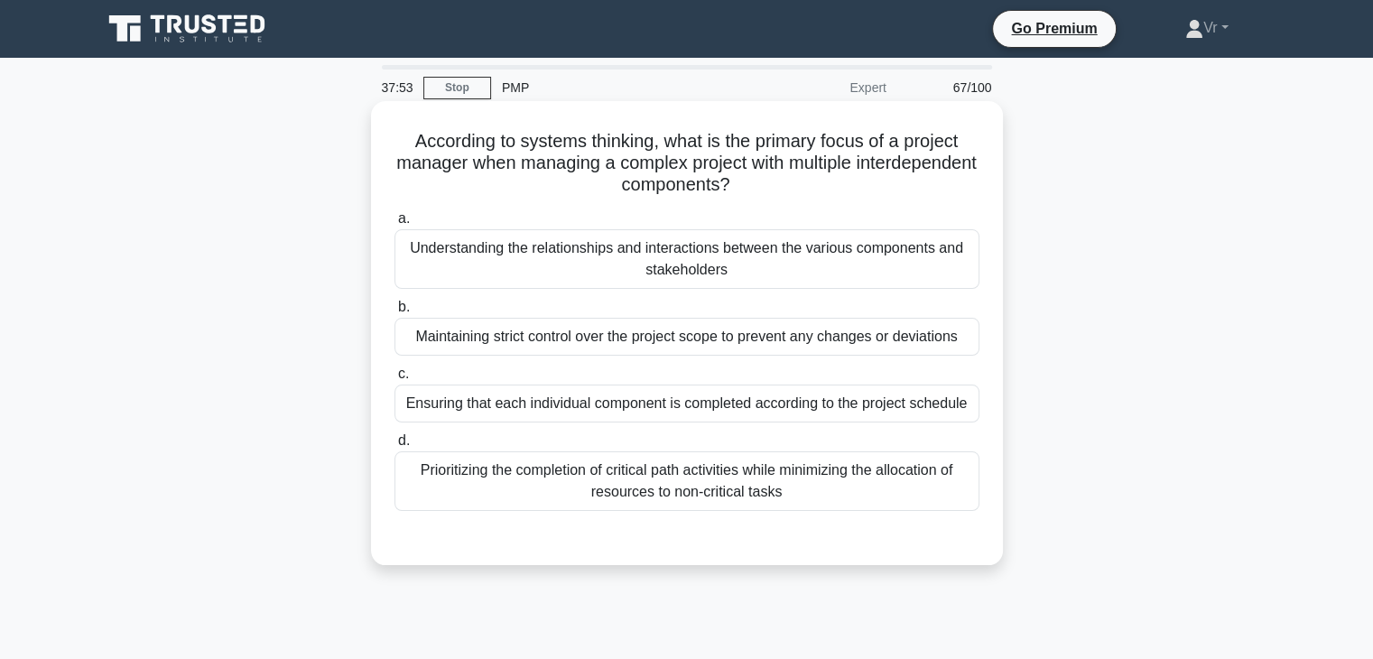
click at [606, 246] on div "Understanding the relationships and interactions between the various components…" at bounding box center [687, 259] width 585 height 60
click at [395, 225] on input "a. Understanding the relationships and interactions between the various compone…" at bounding box center [395, 219] width 0 height 12
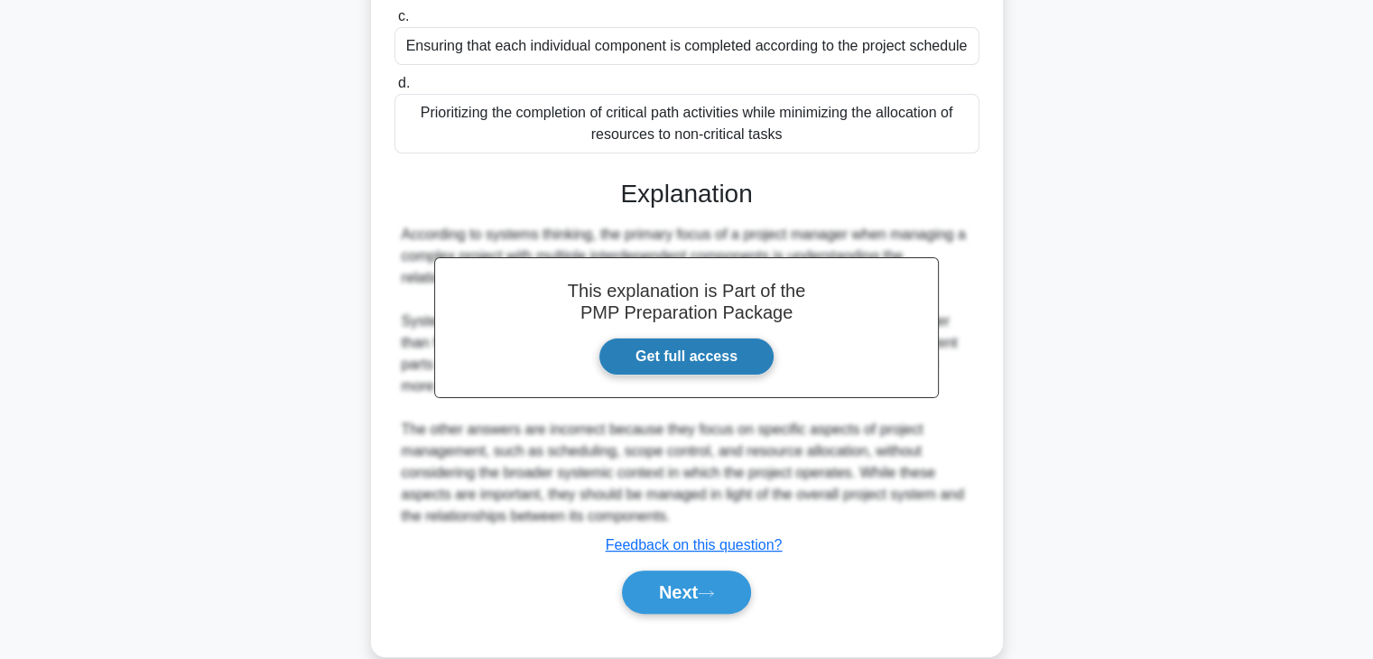
scroll to position [388, 0]
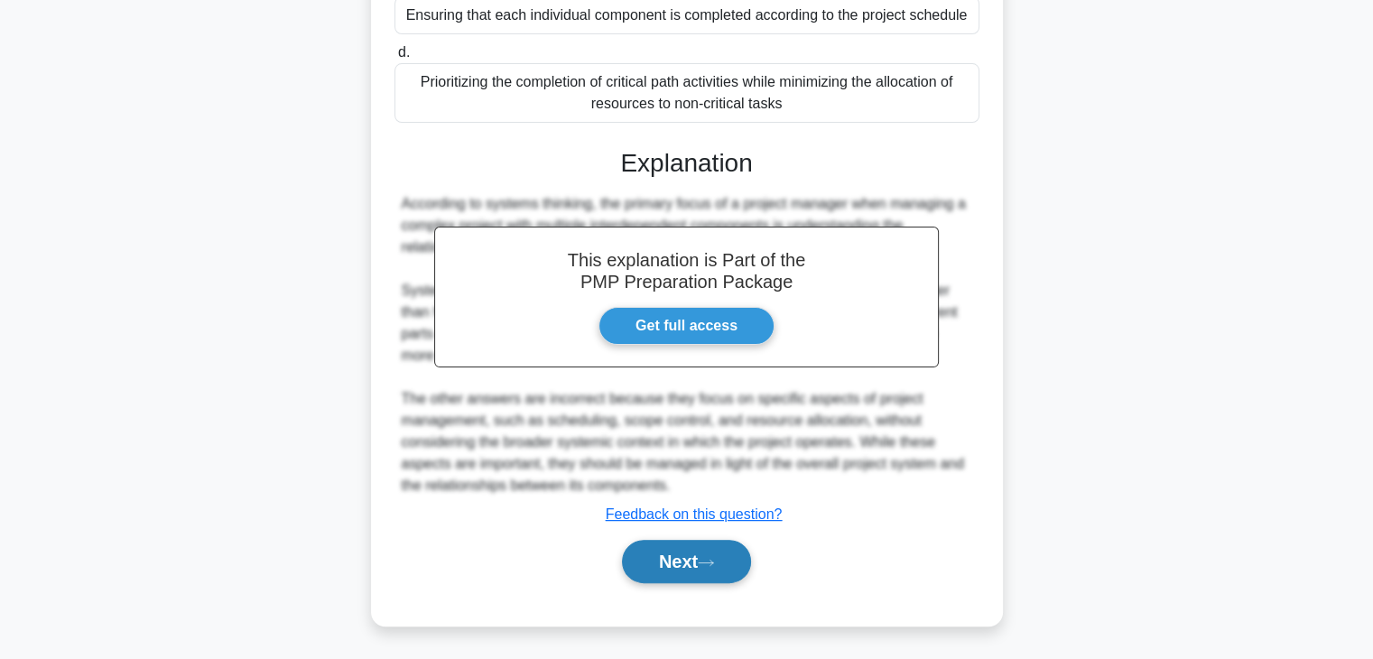
click at [693, 576] on button "Next" at bounding box center [686, 561] width 129 height 43
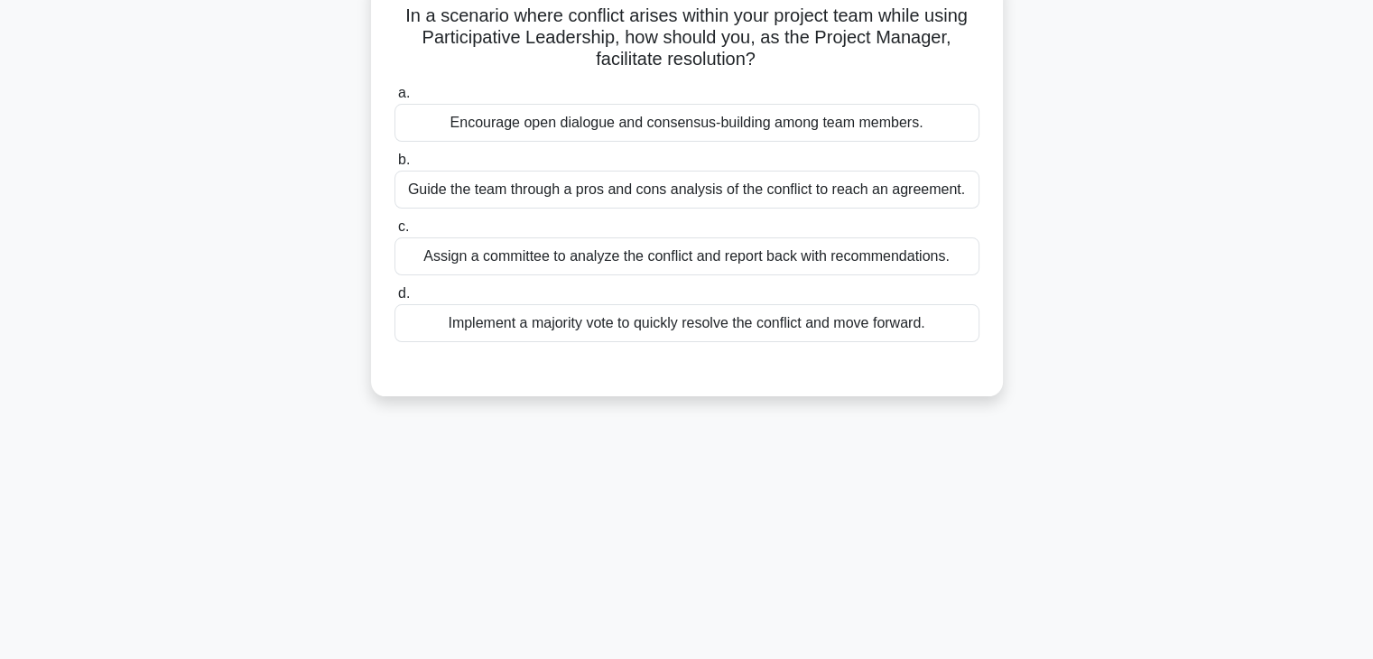
scroll to position [0, 0]
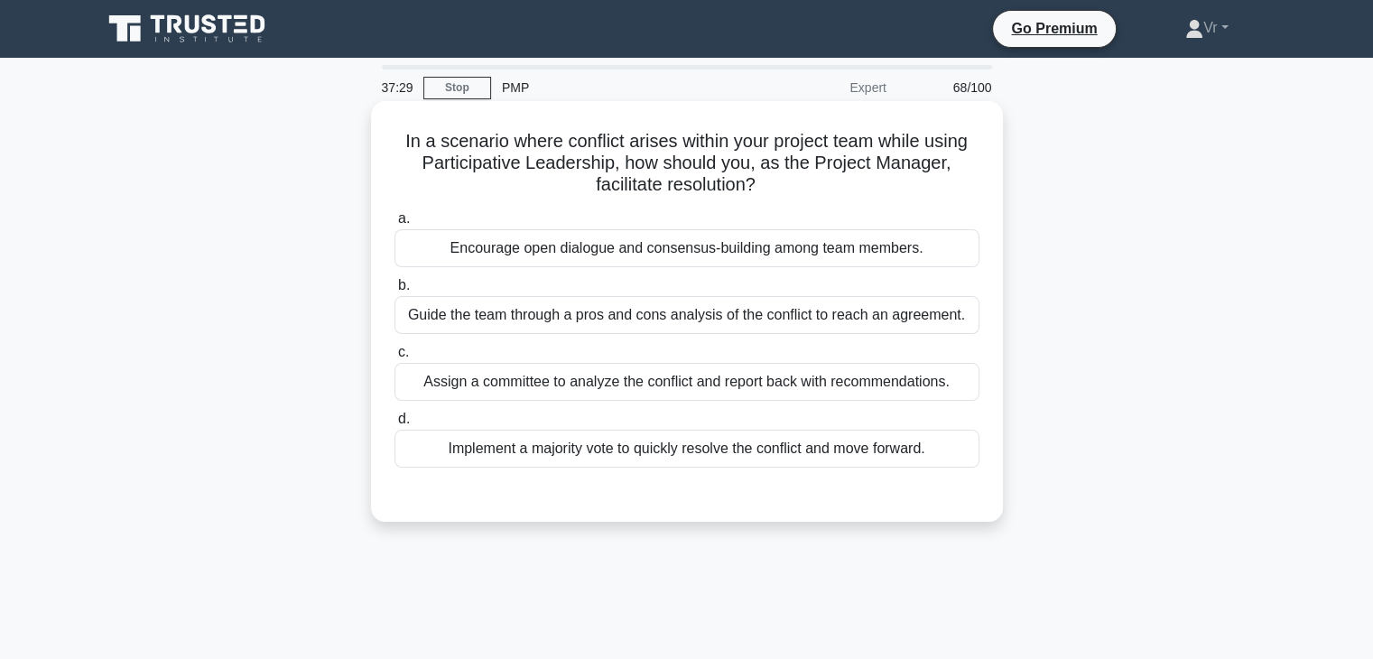
click at [507, 326] on div "Guide the team through a pros and cons analysis of the conflict to reach an agr…" at bounding box center [687, 315] width 585 height 38
click at [395, 292] on input "b. Guide the team through a pros and cons analysis of the conflict to reach an …" at bounding box center [395, 286] width 0 height 12
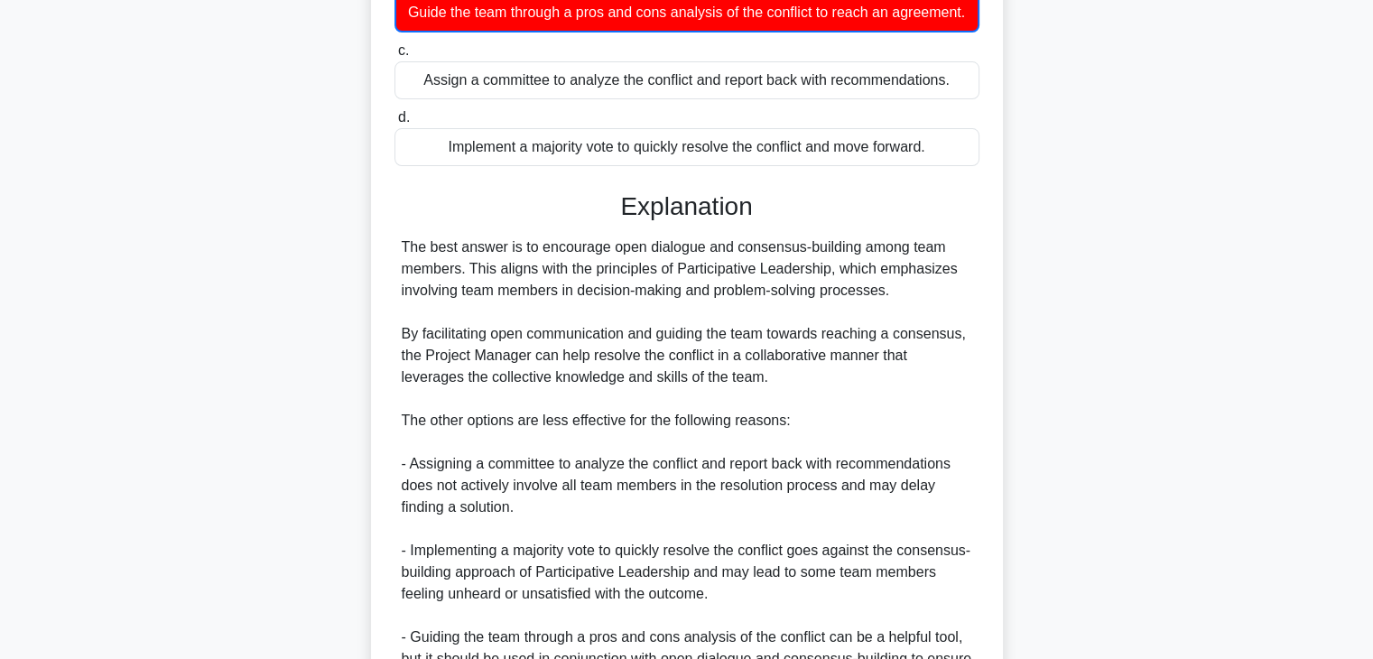
scroll to position [542, 0]
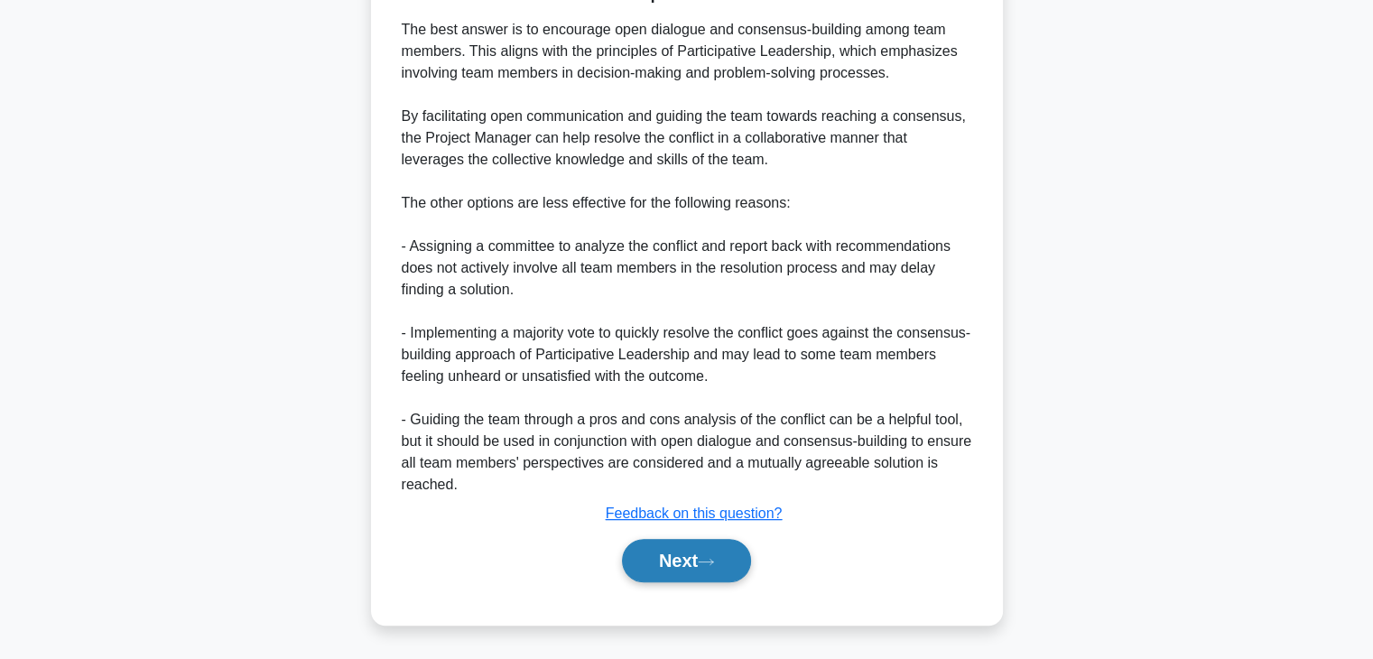
click at [656, 568] on button "Next" at bounding box center [686, 560] width 129 height 43
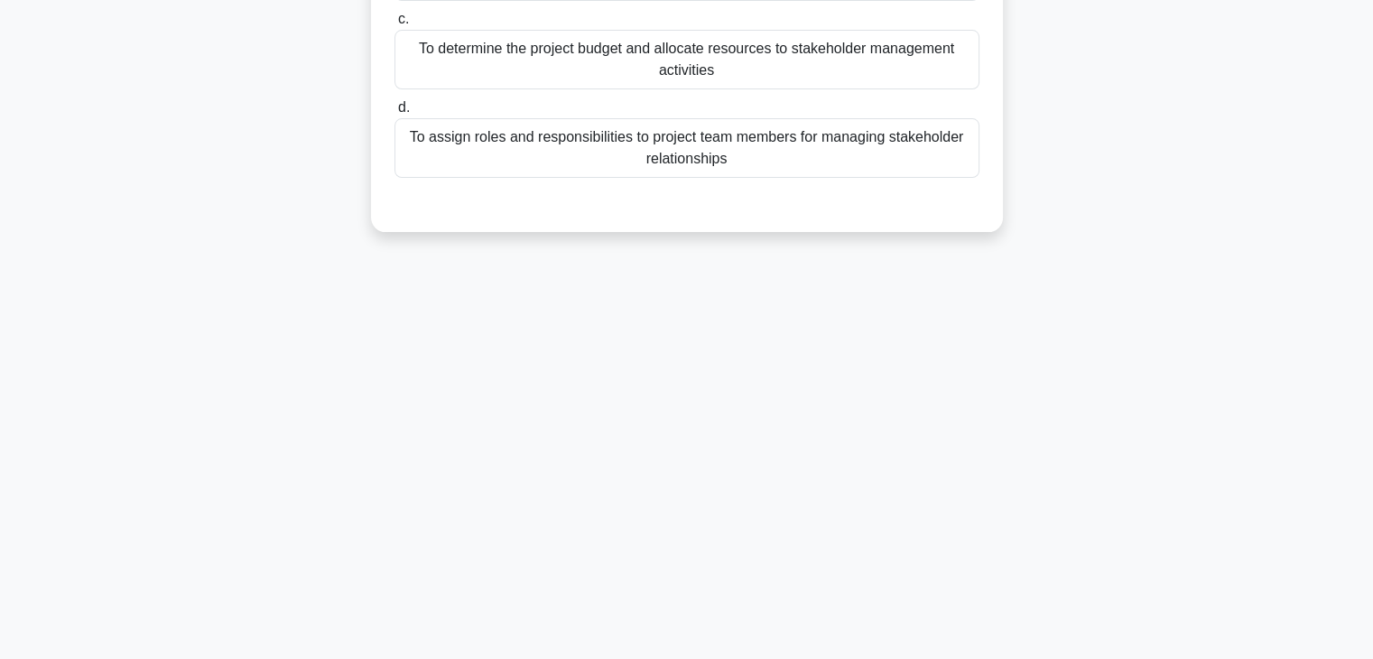
scroll to position [46, 0]
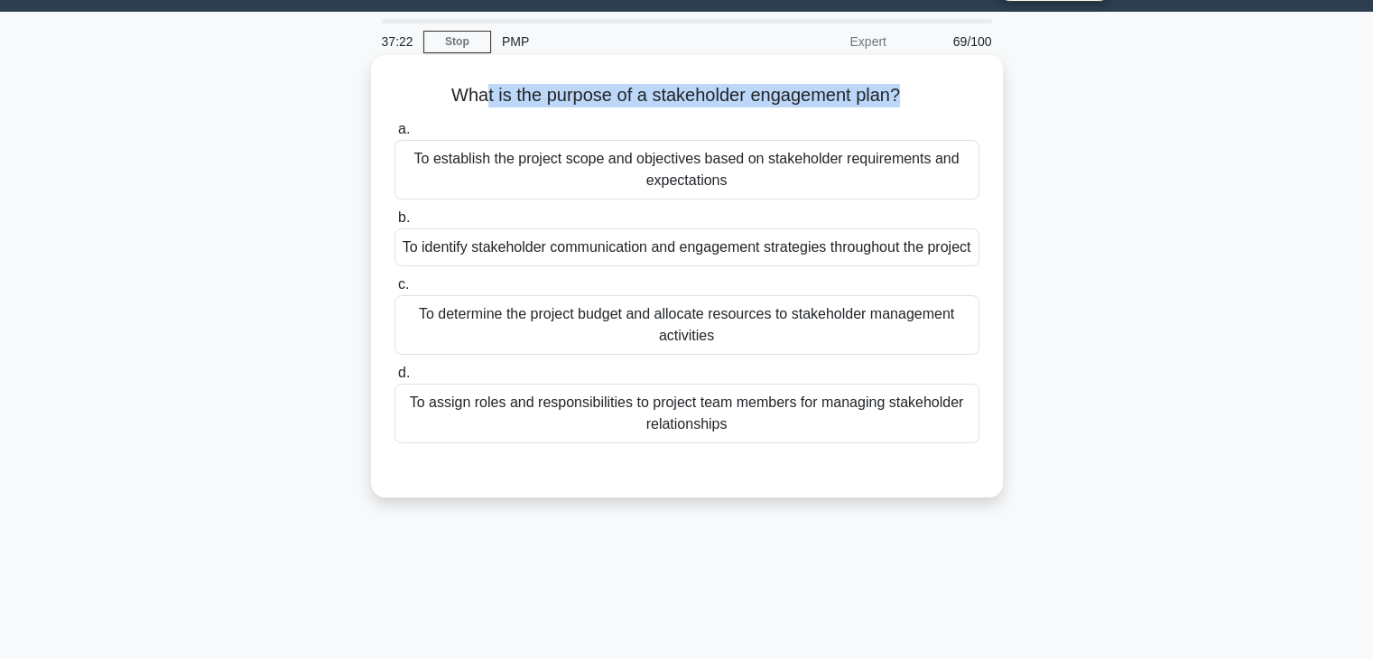
drag, startPoint x: 477, startPoint y: 85, endPoint x: 903, endPoint y: 96, distance: 426.3
click at [903, 96] on h5 "What is the purpose of a stakeholder engagement plan? .spinner_0XTQ{transform-o…" at bounding box center [687, 95] width 589 height 23
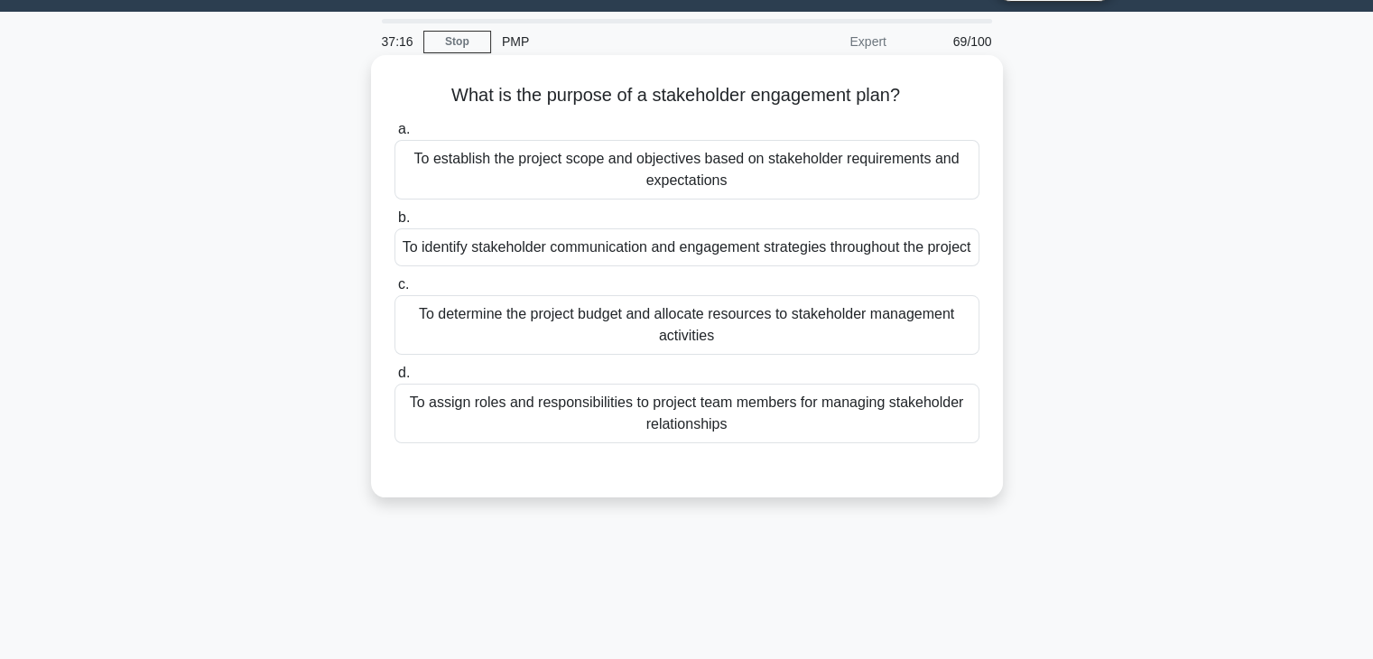
click at [563, 261] on div "To identify stakeholder communication and engagement strategies throughout the …" at bounding box center [687, 247] width 585 height 38
click at [395, 224] on input "b. To identify stakeholder communication and engagement strategies throughout t…" at bounding box center [395, 218] width 0 height 12
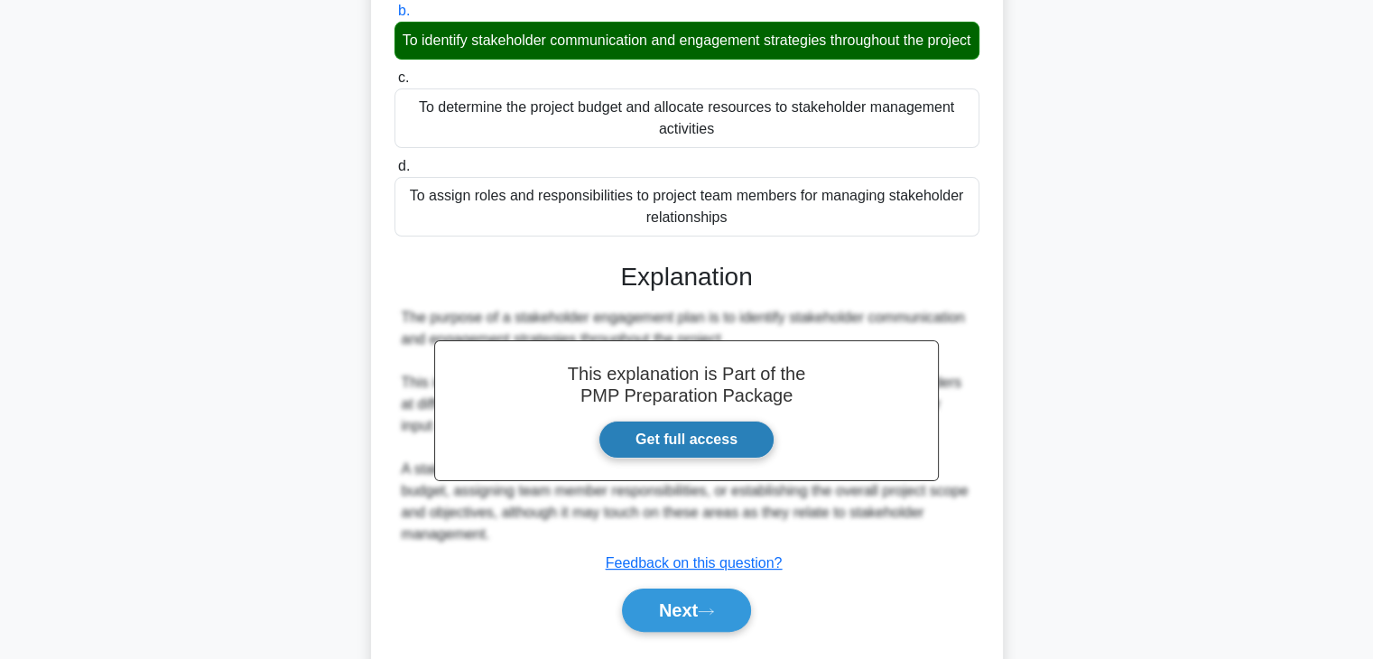
scroll to position [323, 0]
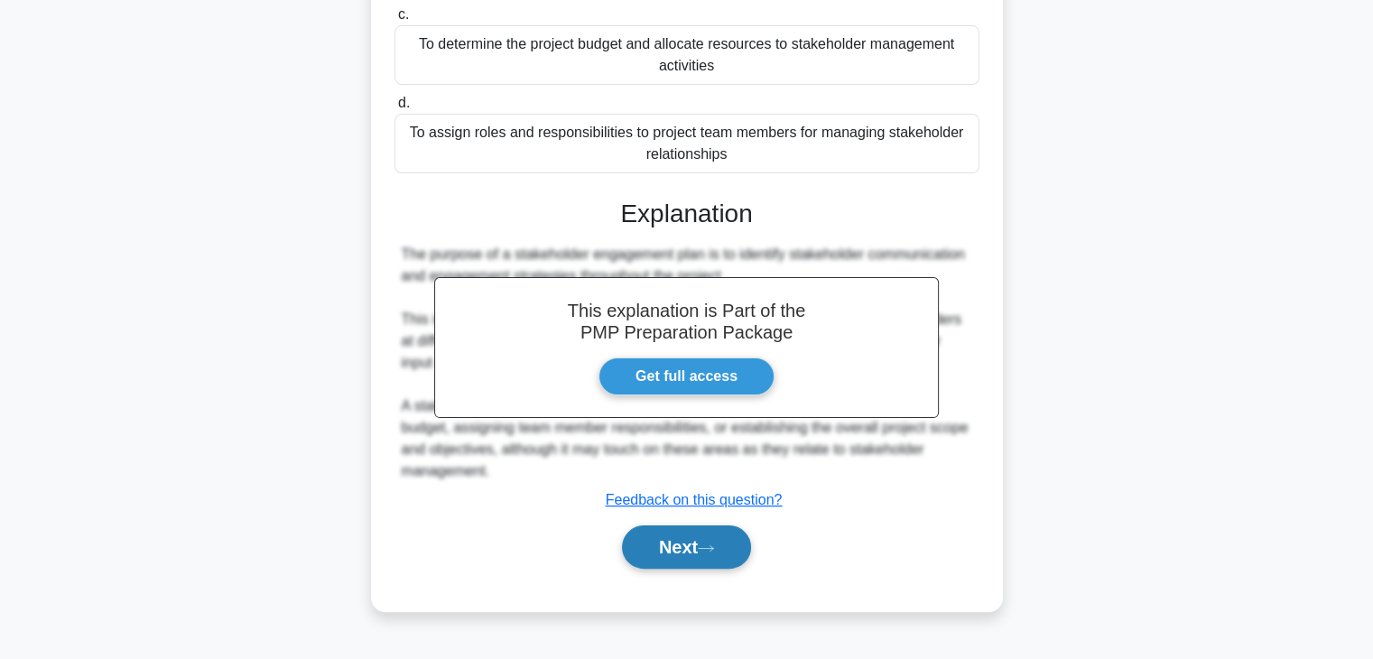
click at [727, 548] on button "Next" at bounding box center [686, 546] width 129 height 43
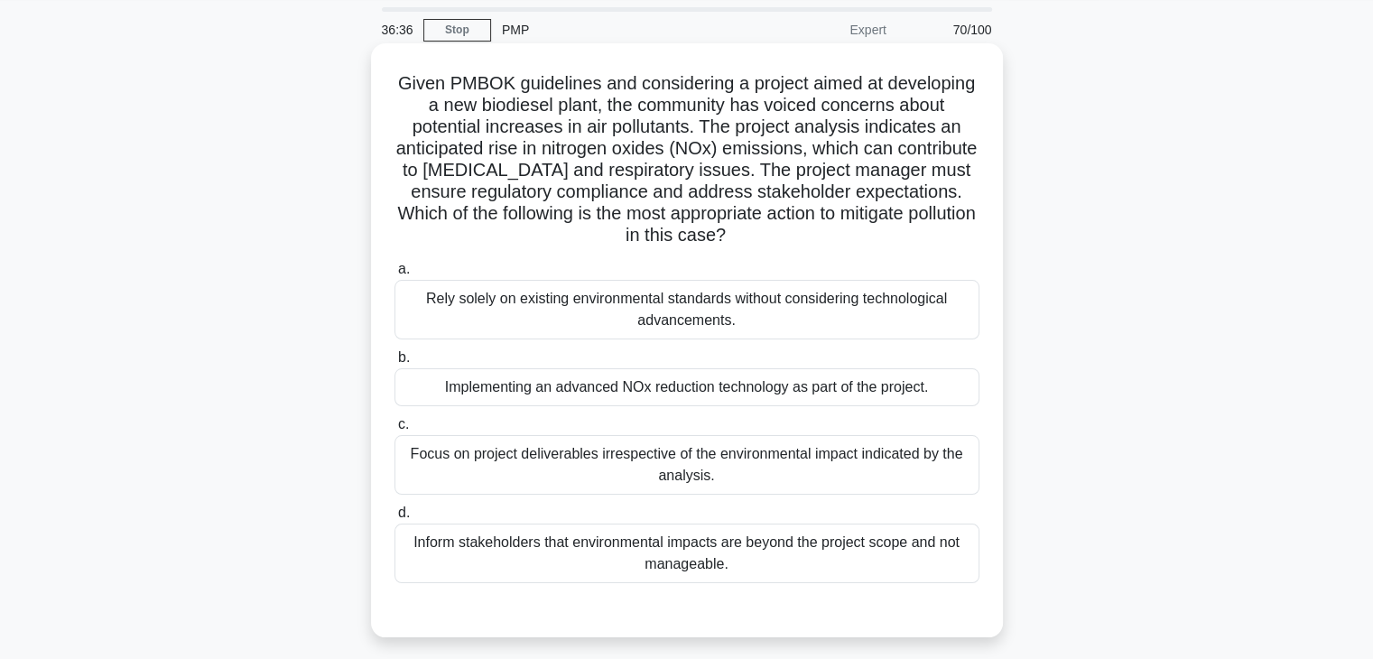
scroll to position [90, 0]
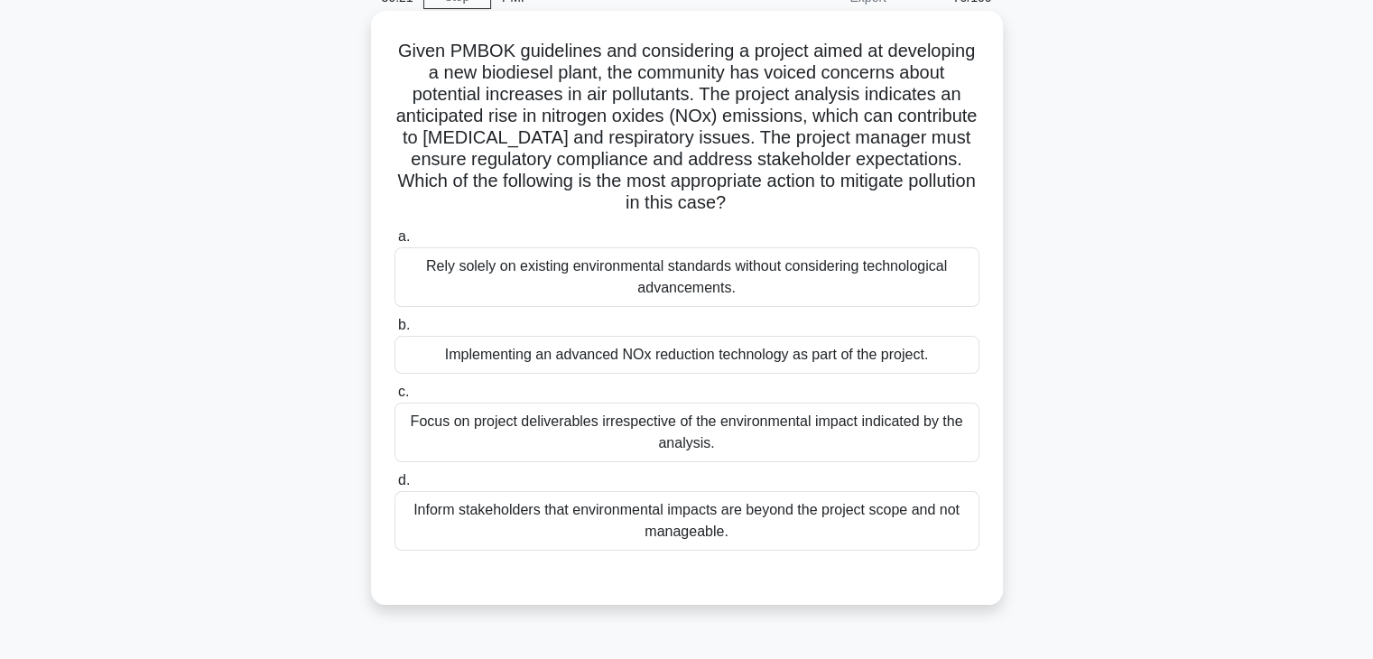
click at [704, 452] on div "Focus on project deliverables irrespective of the environmental impact indicate…" at bounding box center [687, 433] width 585 height 60
click at [395, 398] on input "c. Focus on project deliverables irrespective of the environmental impact indic…" at bounding box center [395, 392] width 0 height 12
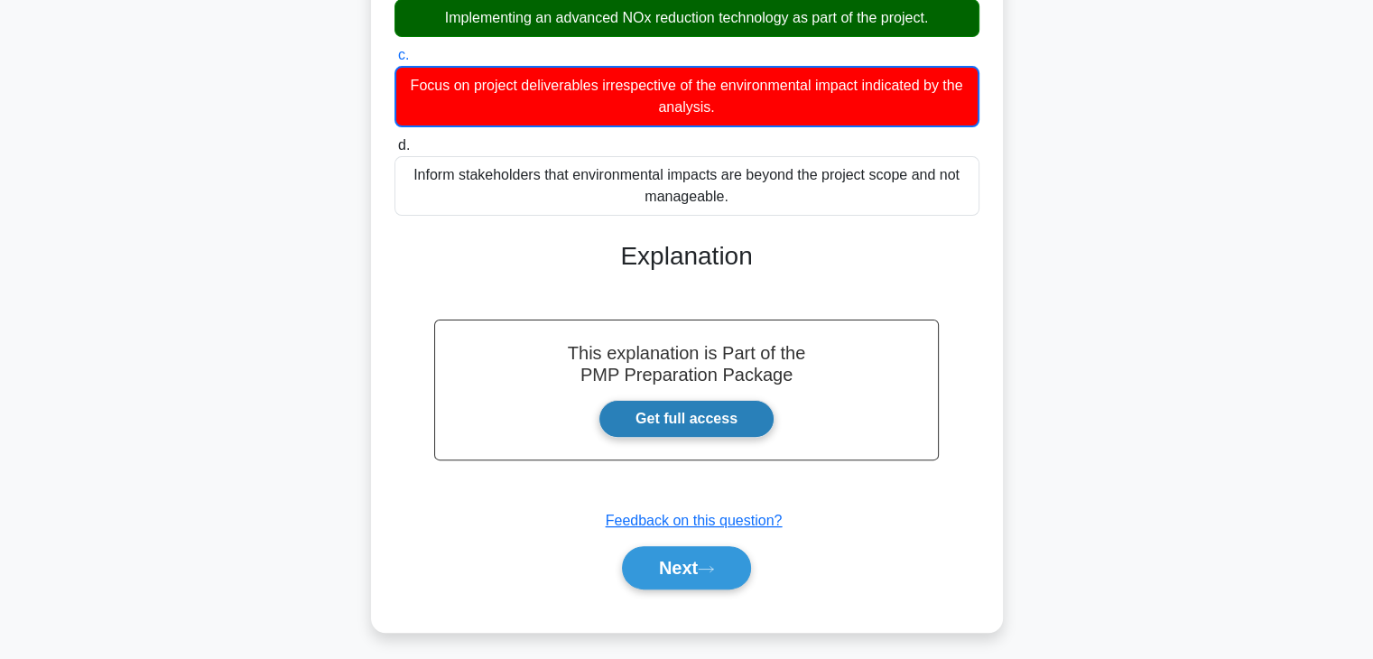
scroll to position [433, 0]
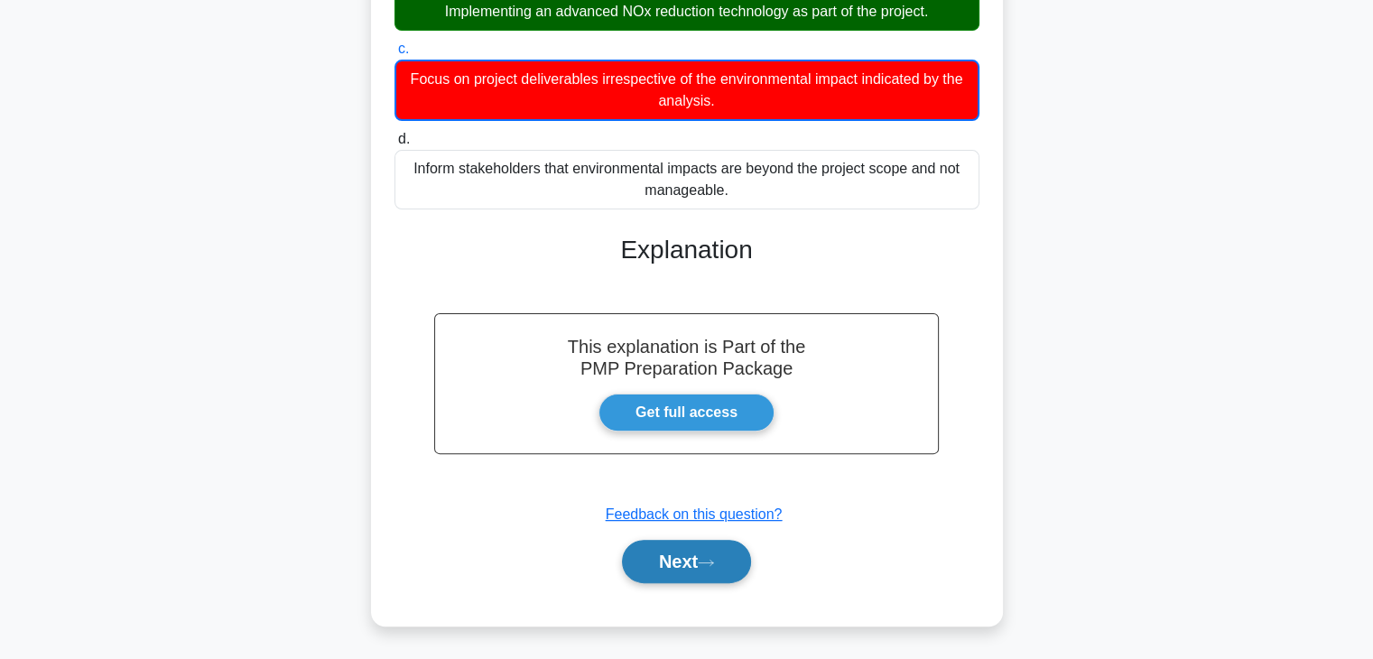
click at [667, 569] on button "Next" at bounding box center [686, 561] width 129 height 43
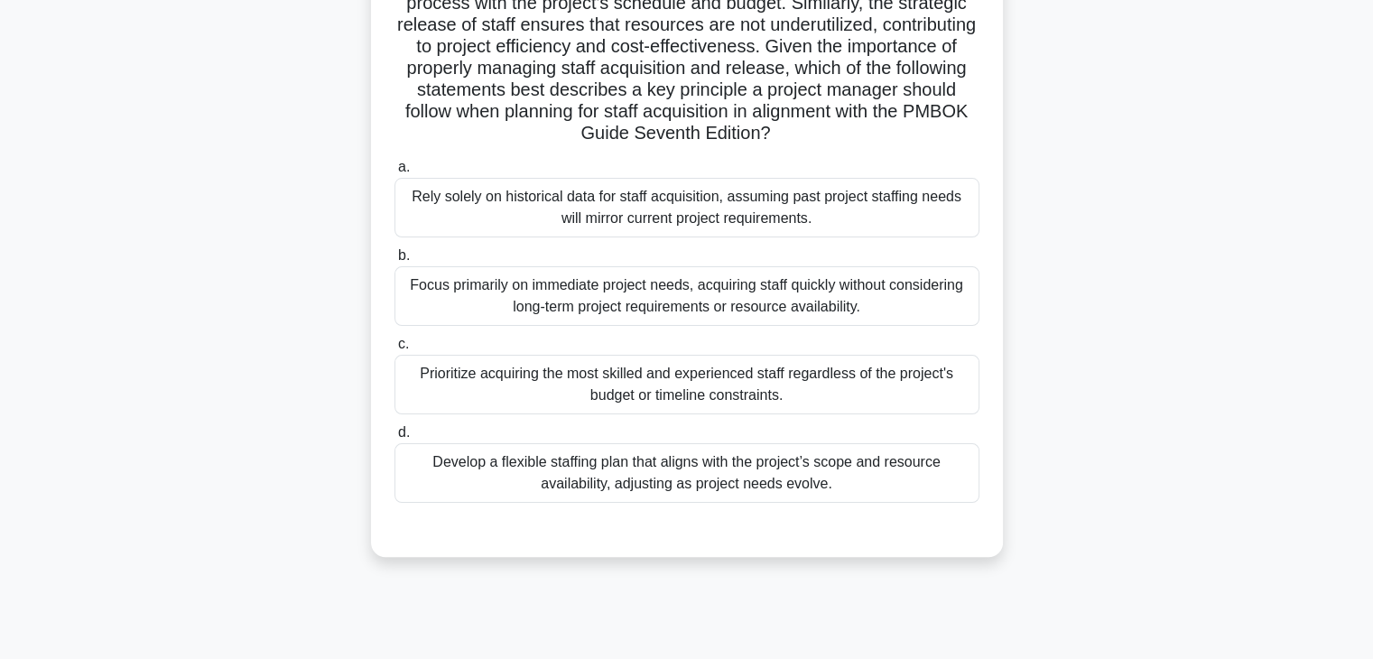
scroll to position [317, 0]
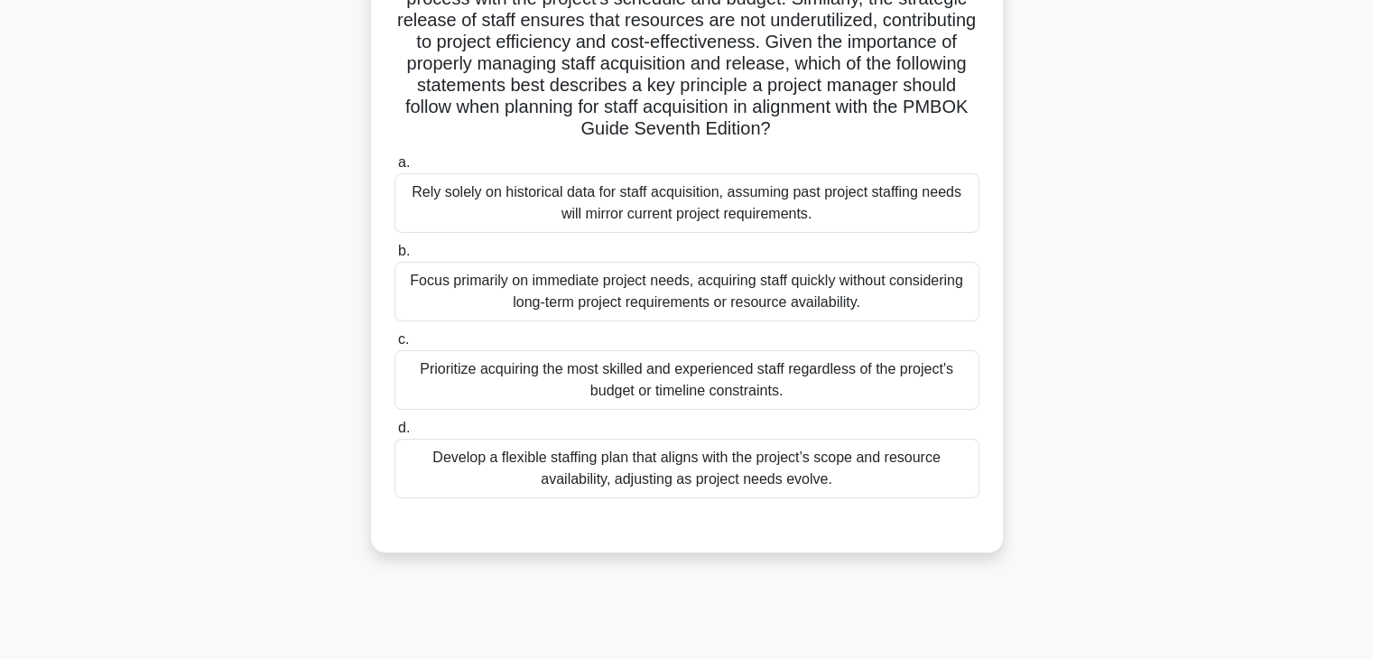
click at [625, 458] on div "Develop a flexible staffing plan that aligns with the project’s scope and resou…" at bounding box center [687, 469] width 585 height 60
click at [395, 434] on input "d. Develop a flexible staffing plan that aligns with the project’s scope and re…" at bounding box center [395, 429] width 0 height 12
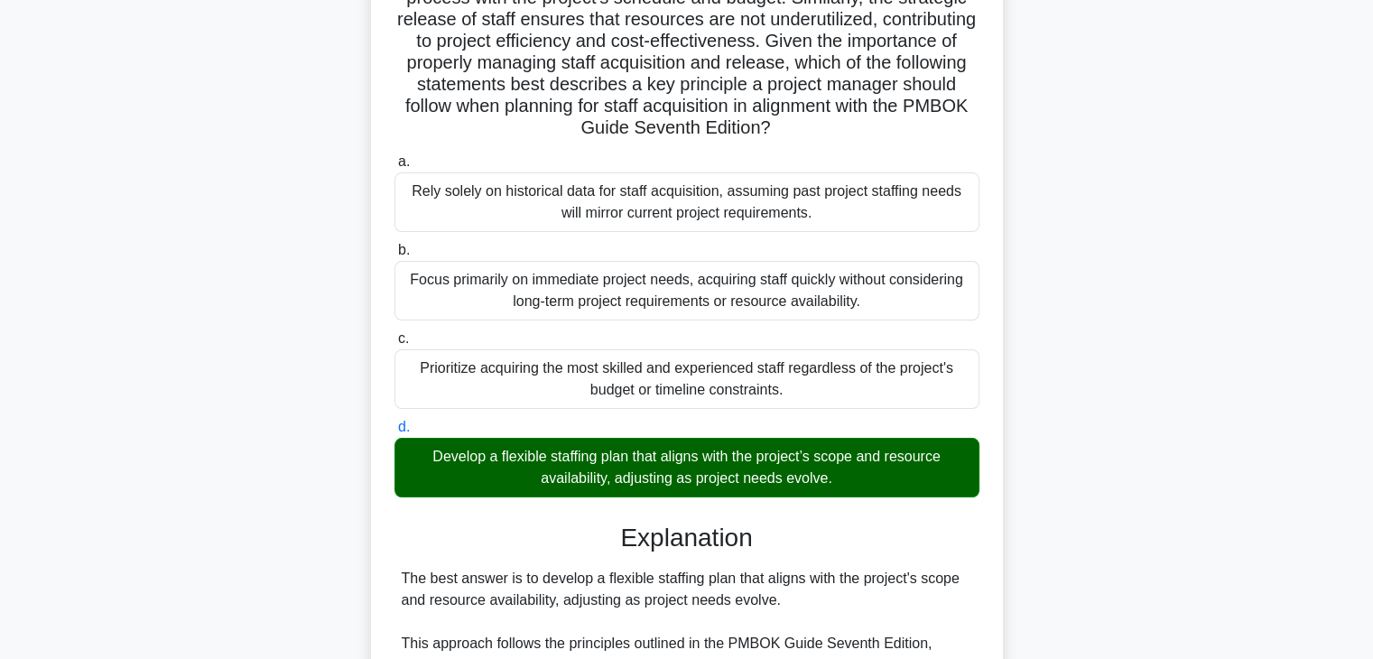
scroll to position [692, 0]
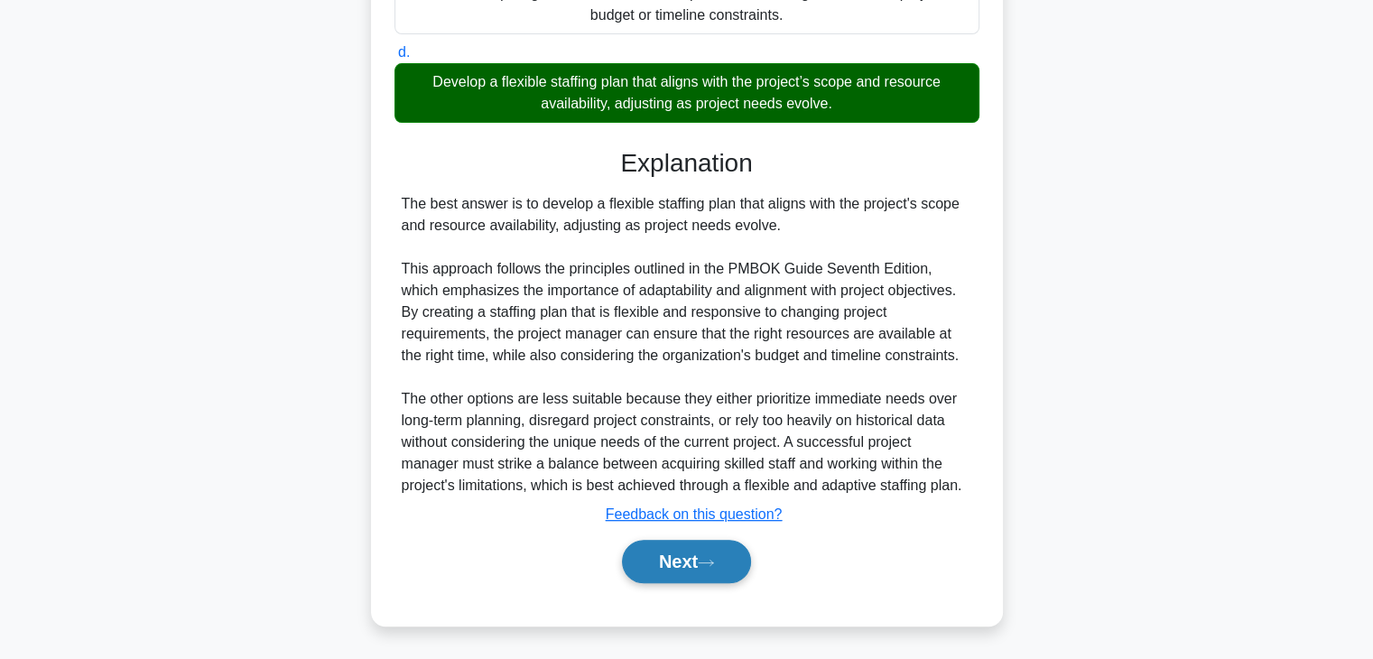
click at [703, 553] on button "Next" at bounding box center [686, 561] width 129 height 43
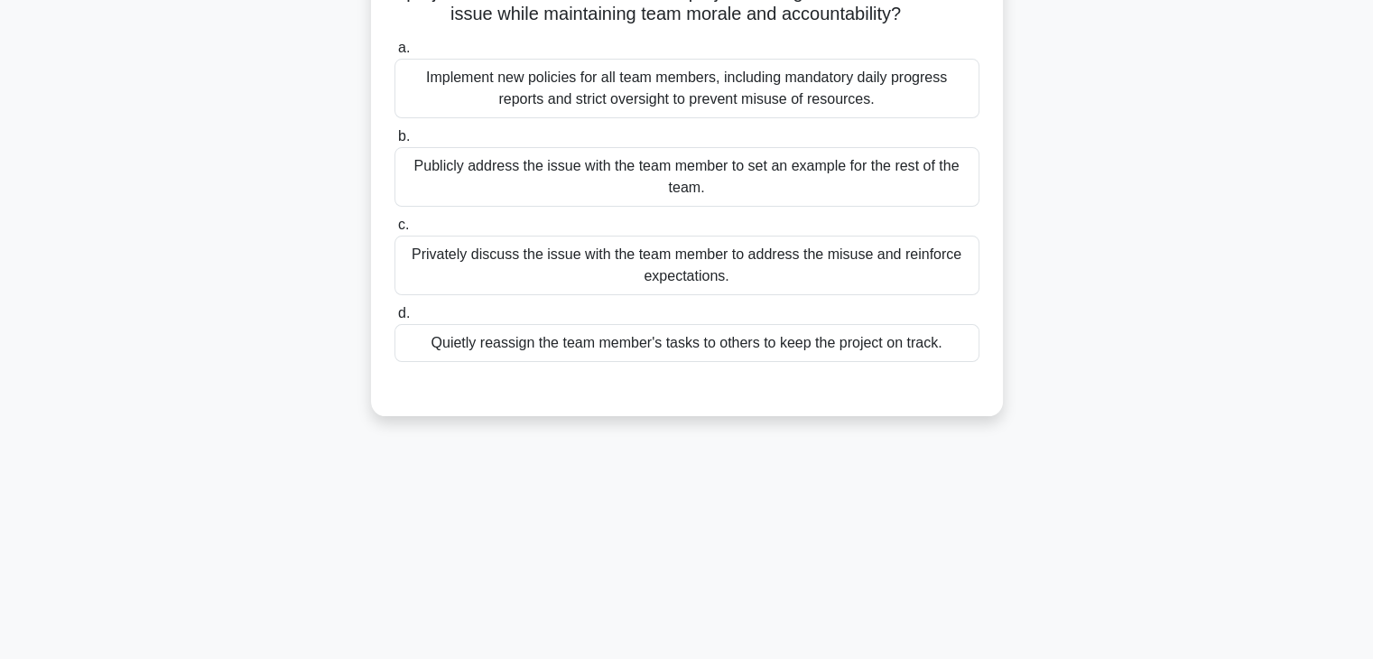
scroll to position [46, 0]
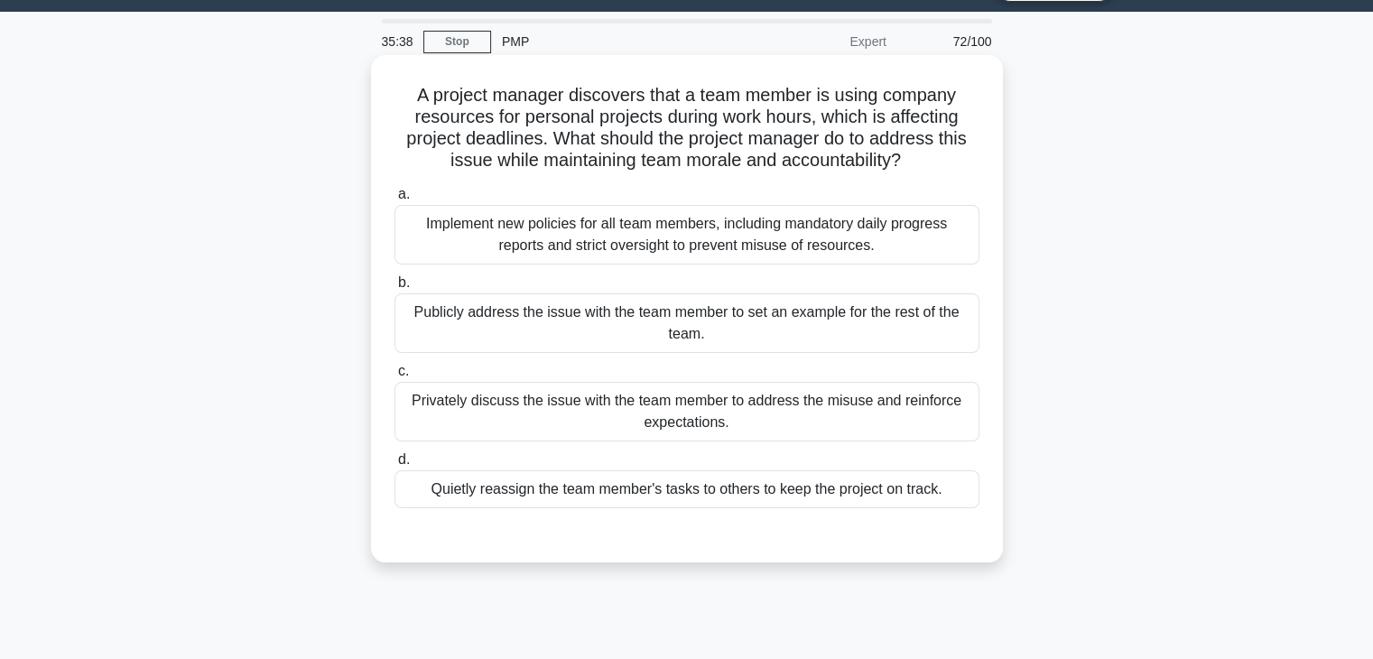
click at [646, 408] on div "Privately discuss the issue with the team member to address the misuse and rein…" at bounding box center [687, 412] width 585 height 60
click at [395, 377] on input "c. Privately discuss the issue with the team member to address the misuse and r…" at bounding box center [395, 372] width 0 height 12
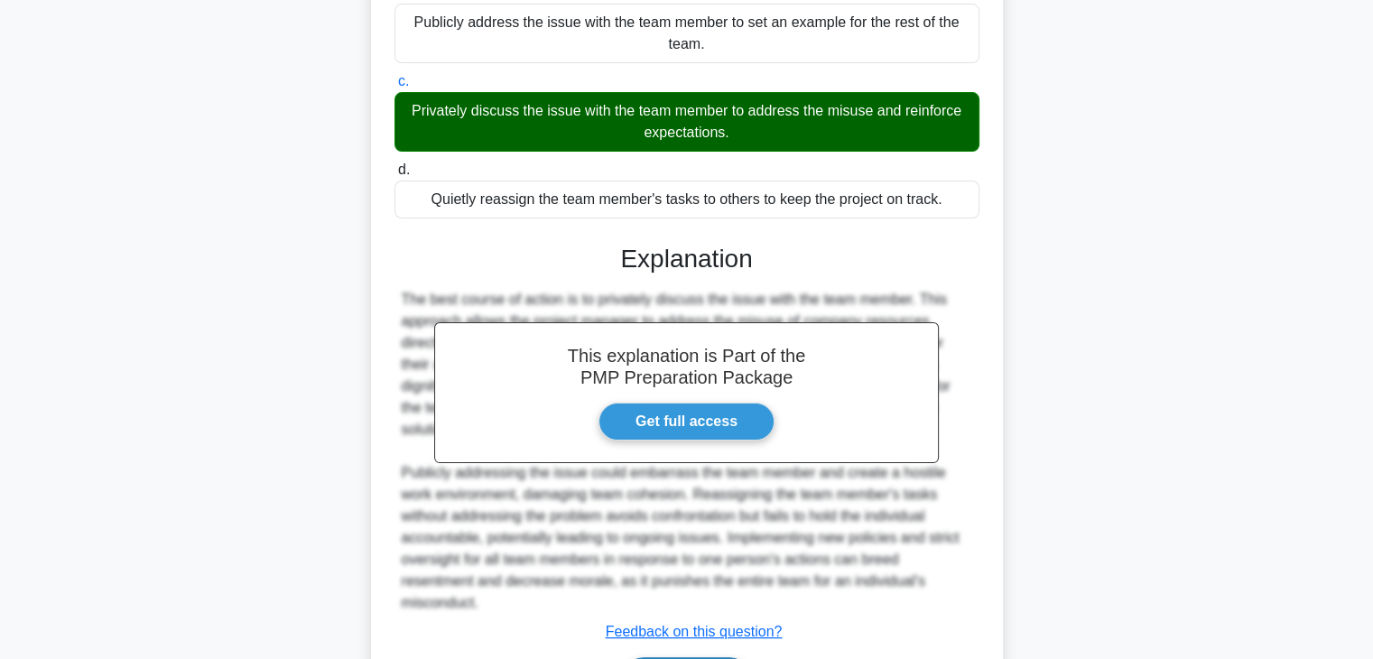
scroll to position [453, 0]
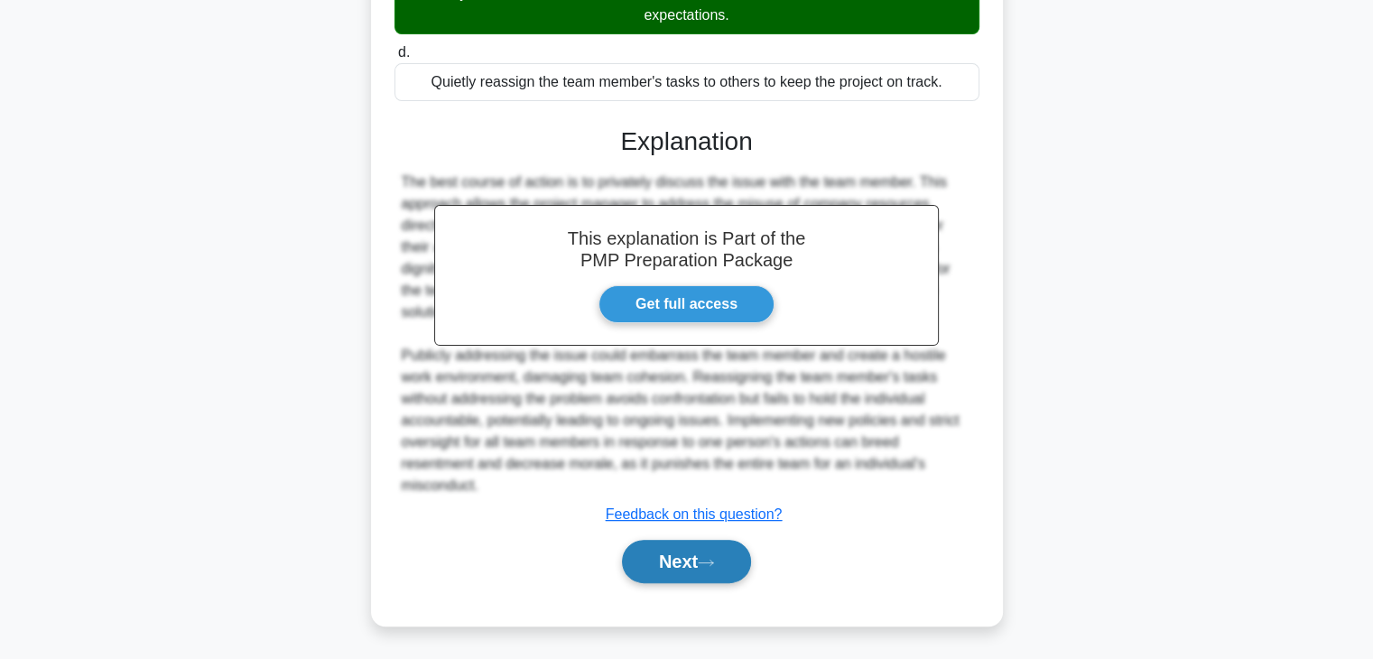
click at [718, 576] on button "Next" at bounding box center [686, 561] width 129 height 43
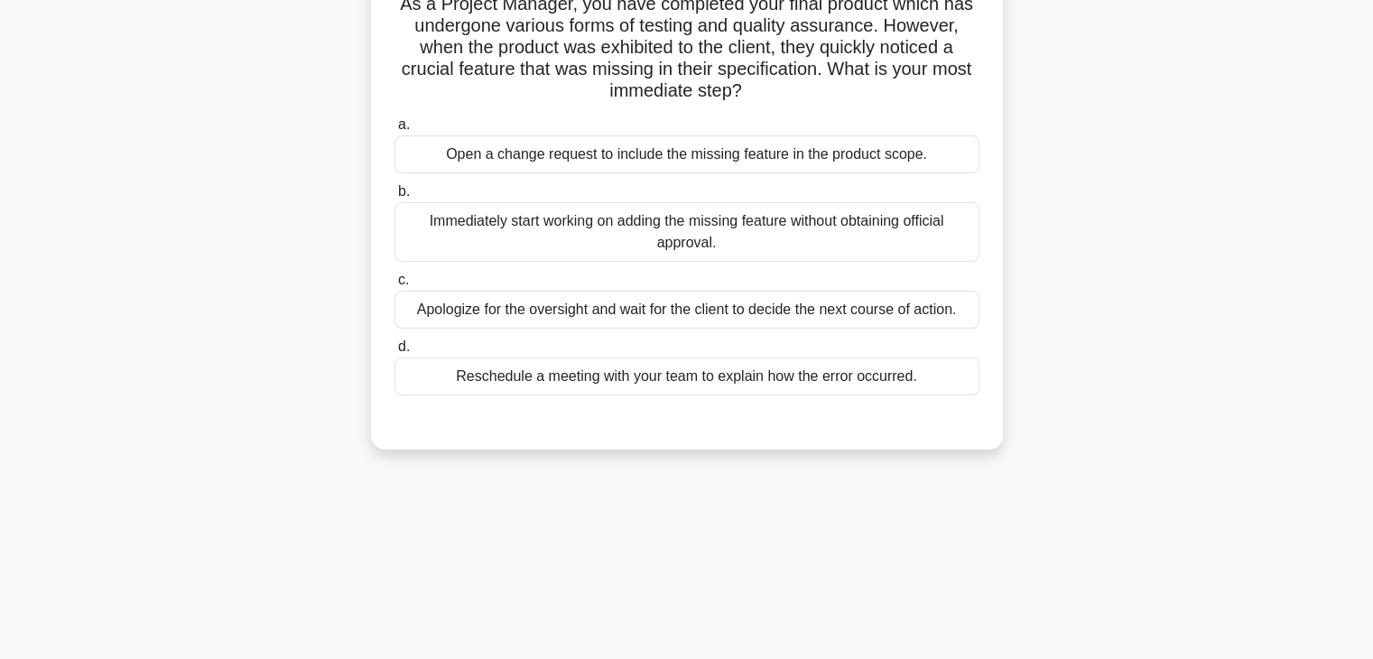
scroll to position [0, 0]
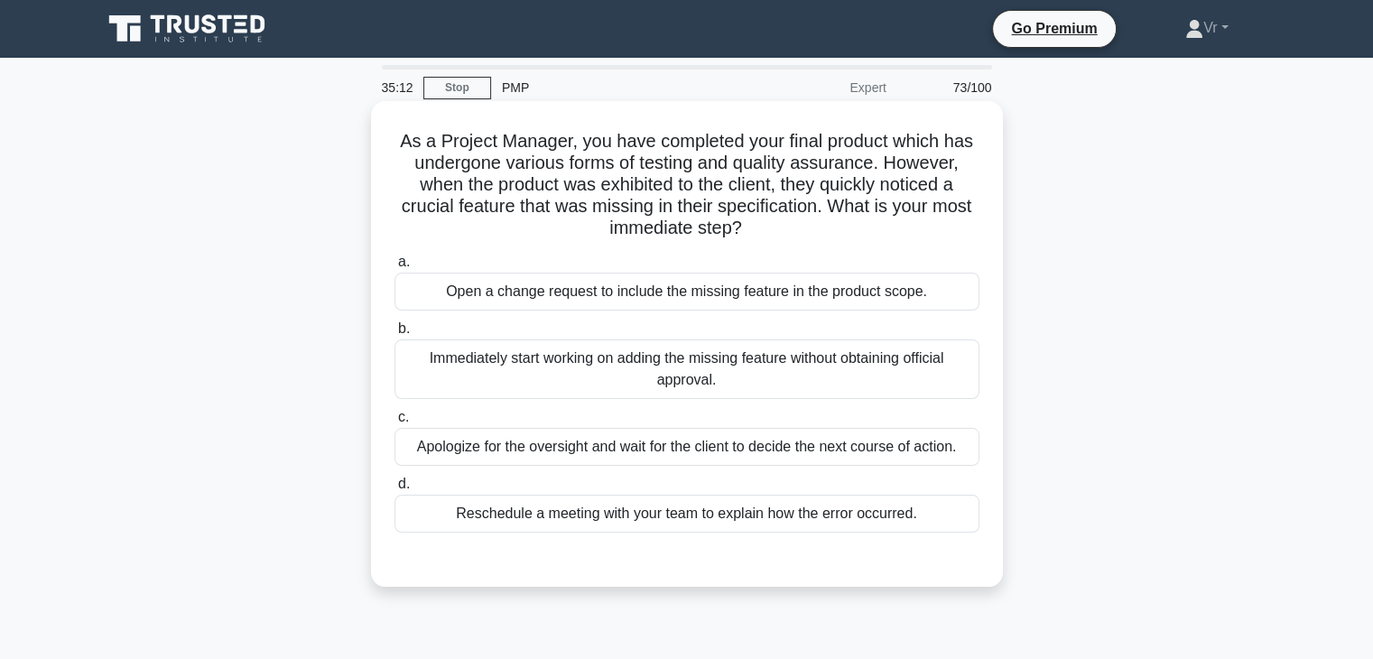
click at [519, 301] on div "Open a change request to include the missing feature in the product scope." at bounding box center [687, 292] width 585 height 38
click at [395, 268] on input "a. Open a change request to include the missing feature in the product scope." at bounding box center [395, 262] width 0 height 12
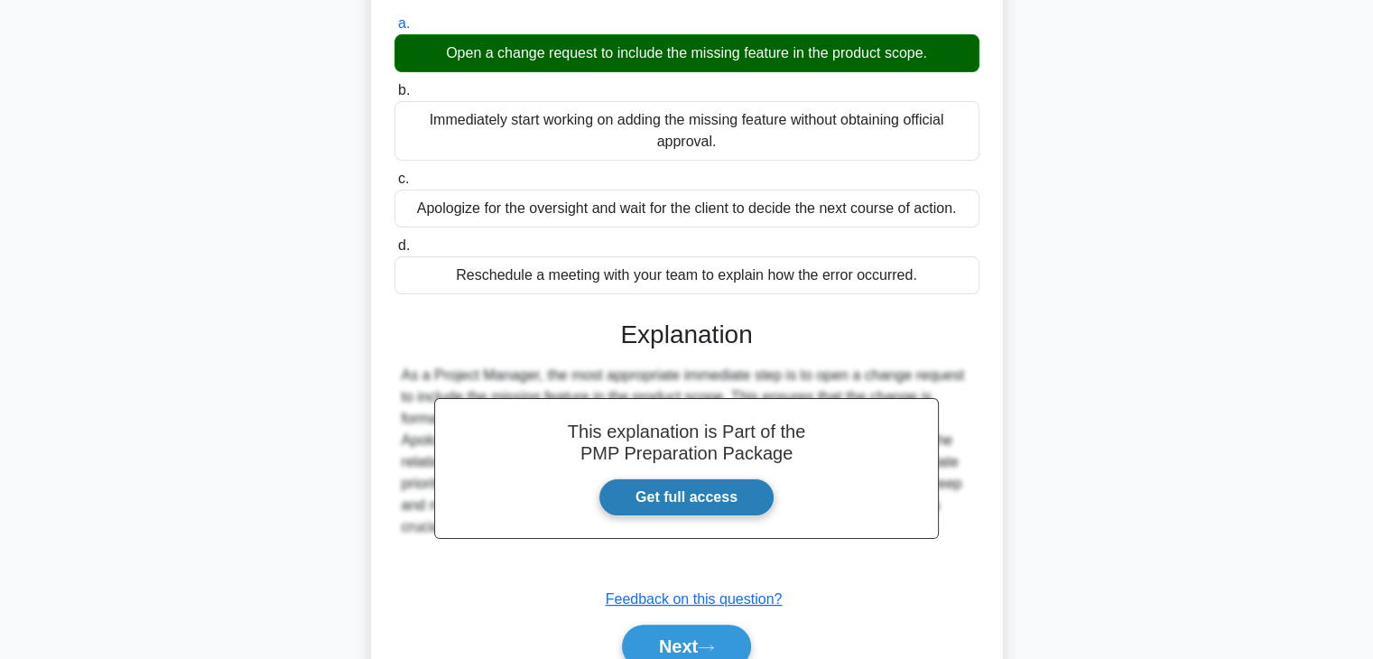
scroll to position [323, 0]
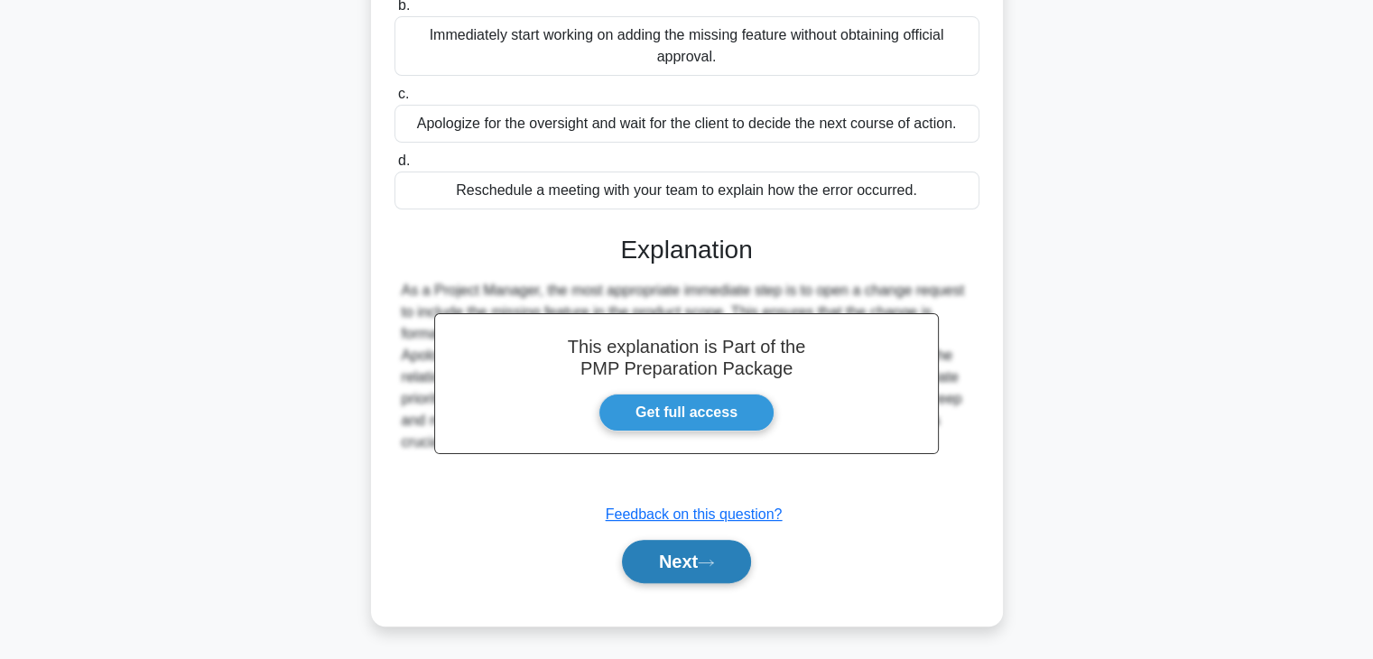
click at [632, 564] on button "Next" at bounding box center [686, 561] width 129 height 43
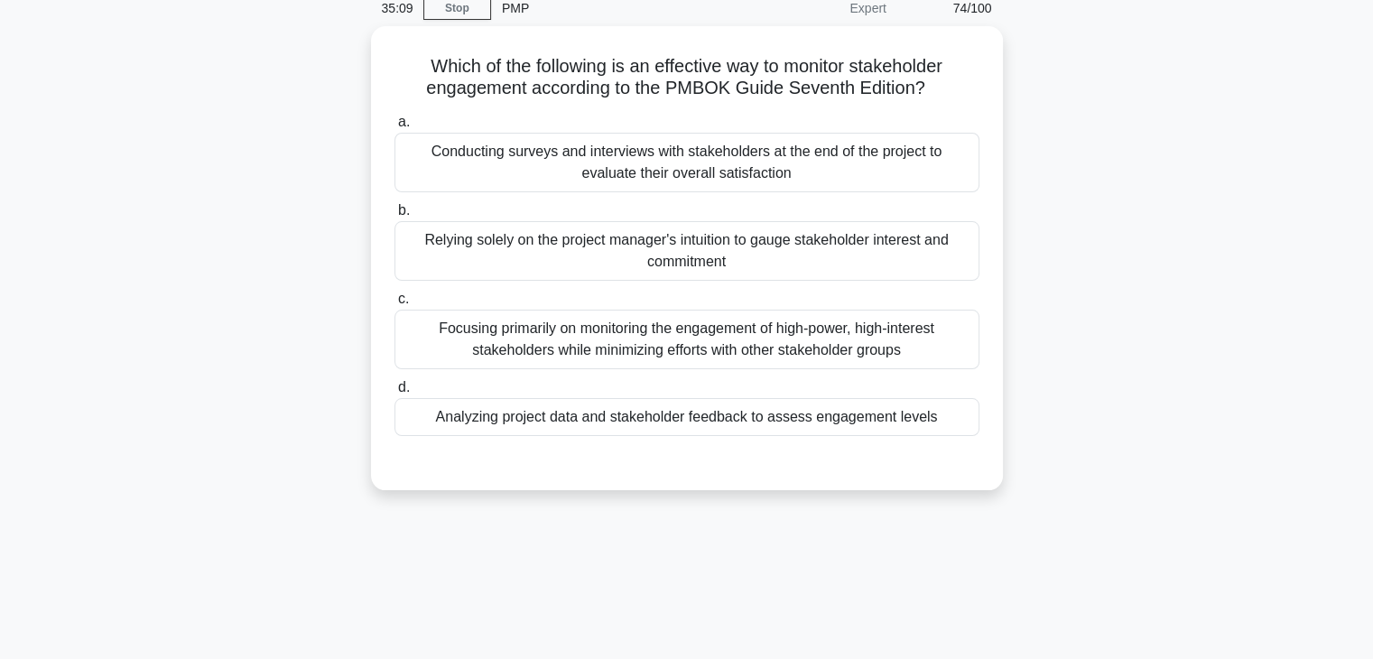
scroll to position [0, 0]
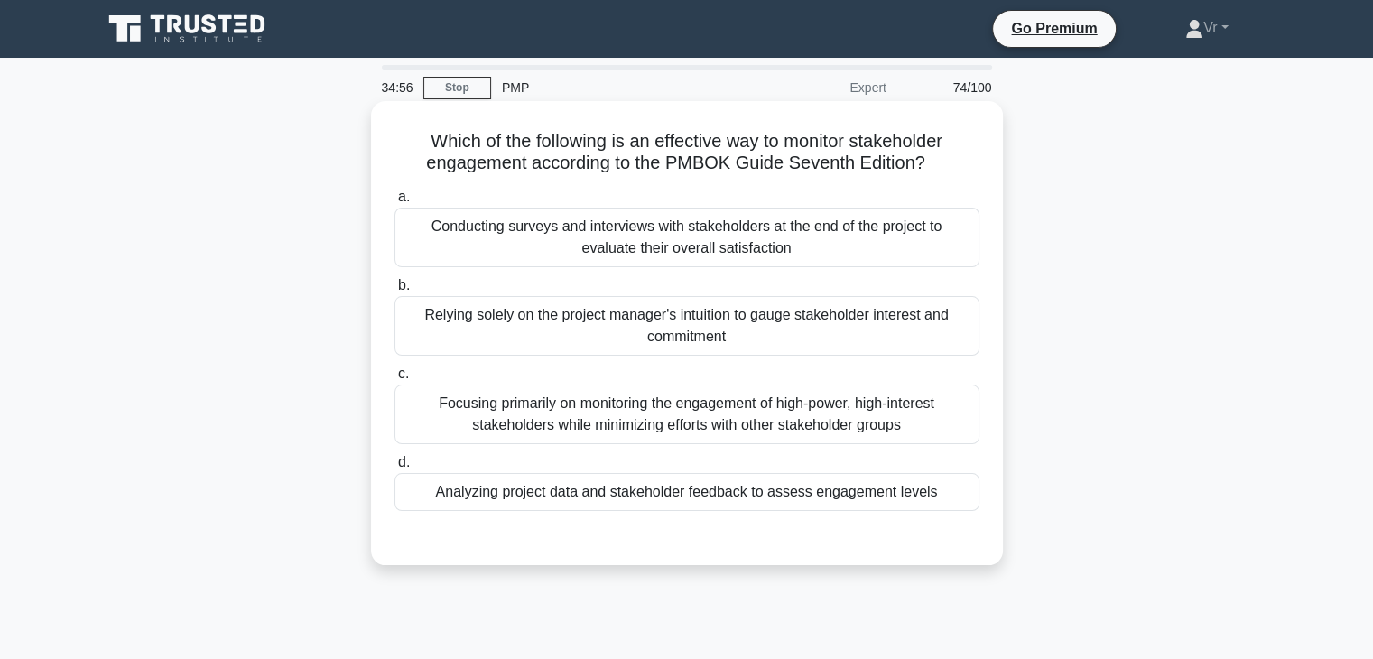
click at [555, 415] on div "Focusing primarily on monitoring the engagement of high-power, high-interest st…" at bounding box center [687, 415] width 585 height 60
click at [395, 380] on input "c. Focusing primarily on monitoring the engagement of high-power, high-interest…" at bounding box center [395, 374] width 0 height 12
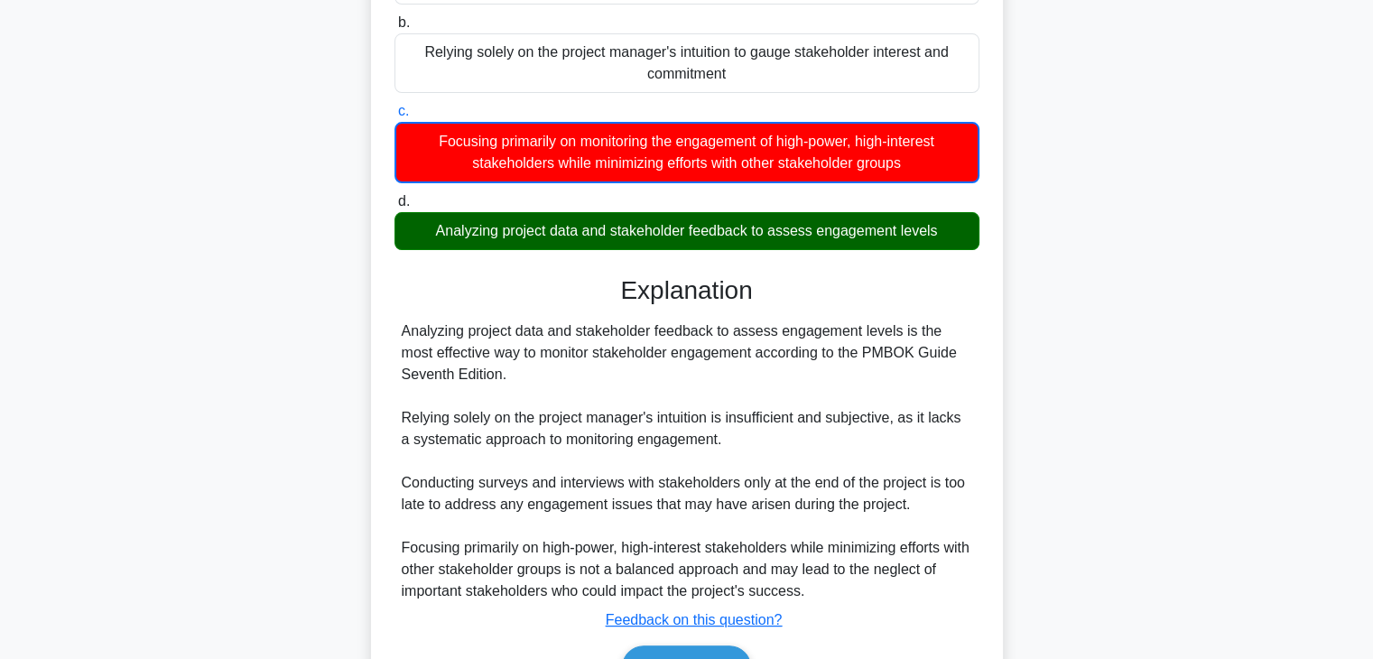
scroll to position [368, 0]
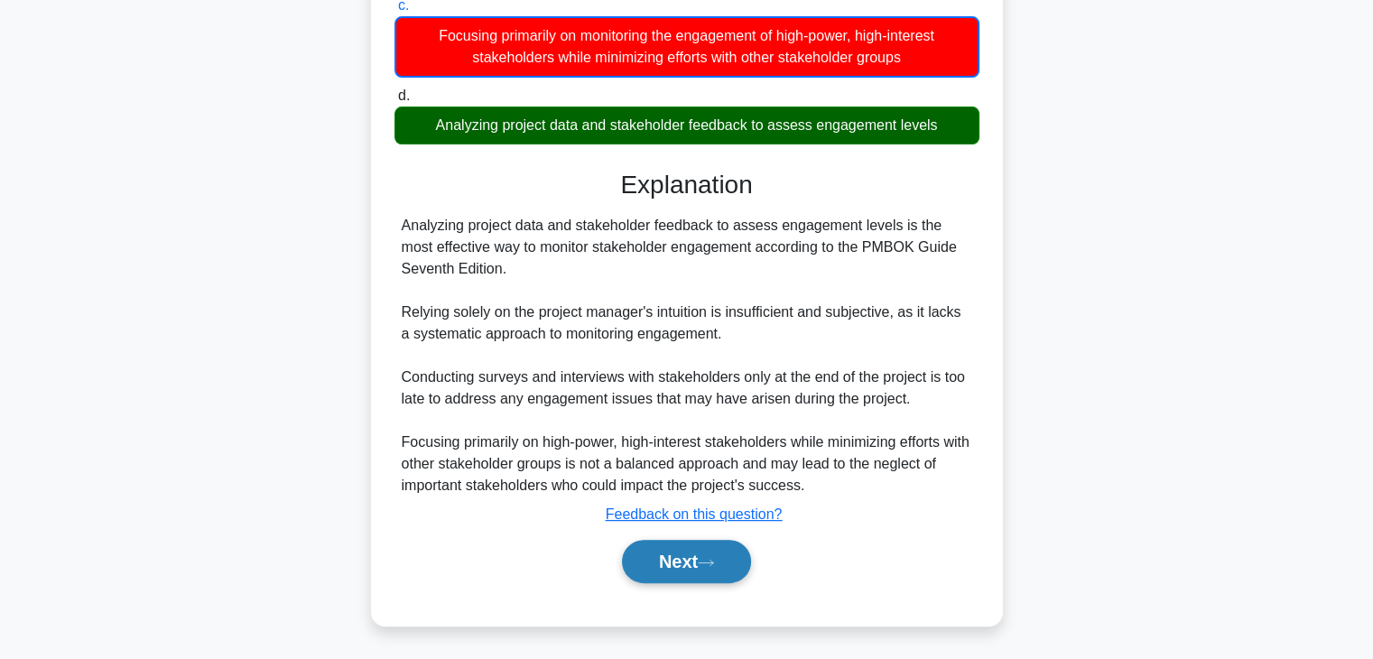
click at [717, 568] on button "Next" at bounding box center [686, 561] width 129 height 43
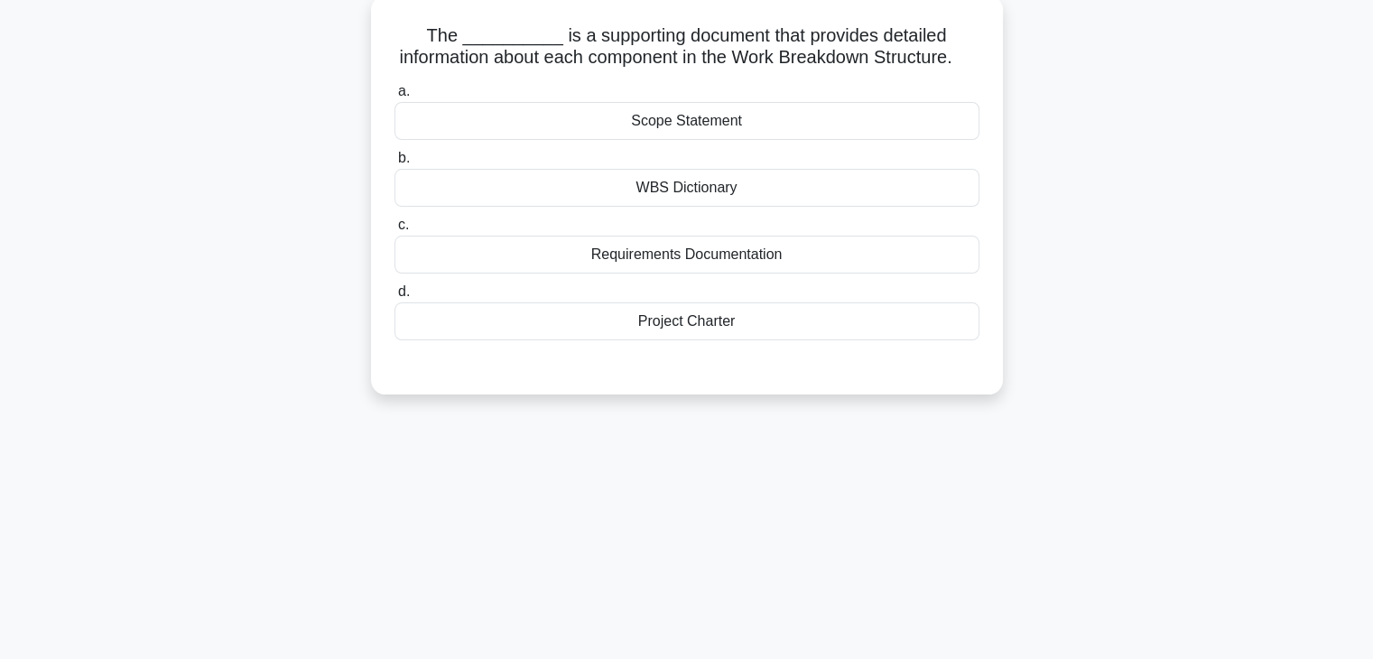
scroll to position [0, 0]
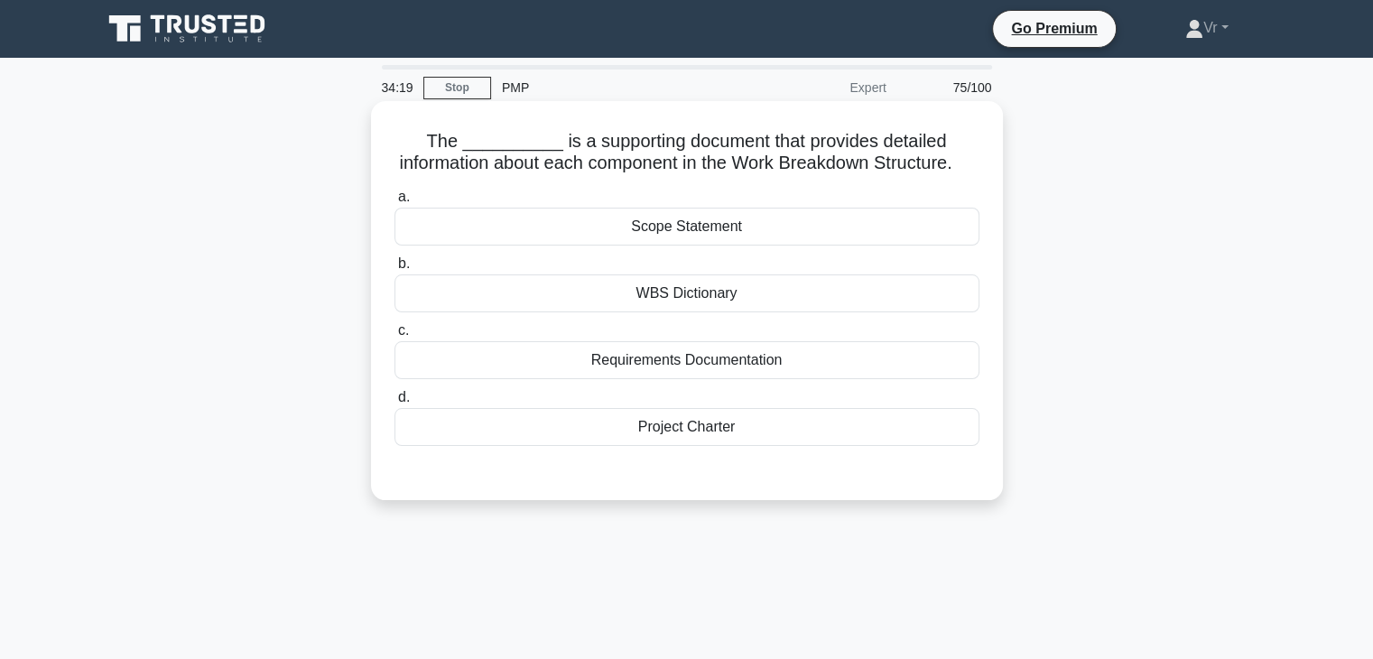
click at [730, 246] on div "Scope Statement" at bounding box center [687, 227] width 585 height 38
click at [395, 203] on input "a. Scope Statement" at bounding box center [395, 197] width 0 height 12
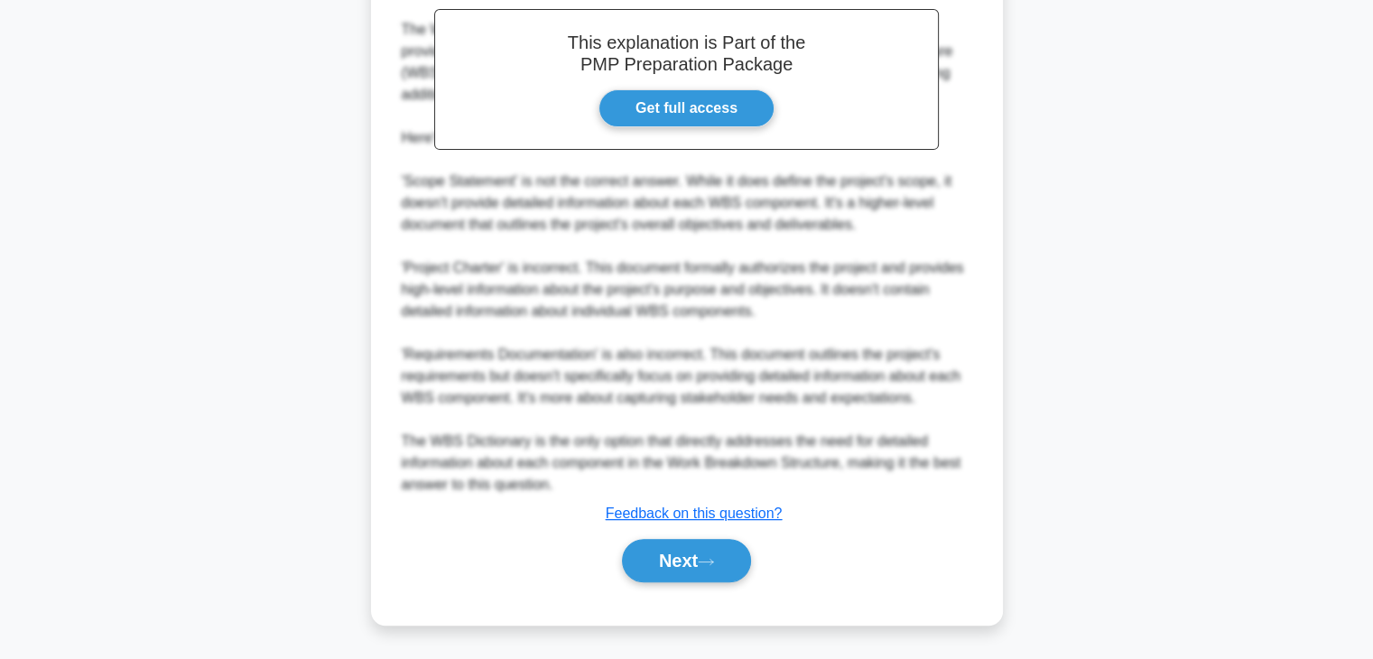
scroll to position [563, 0]
click at [694, 570] on button "Next" at bounding box center [686, 560] width 129 height 43
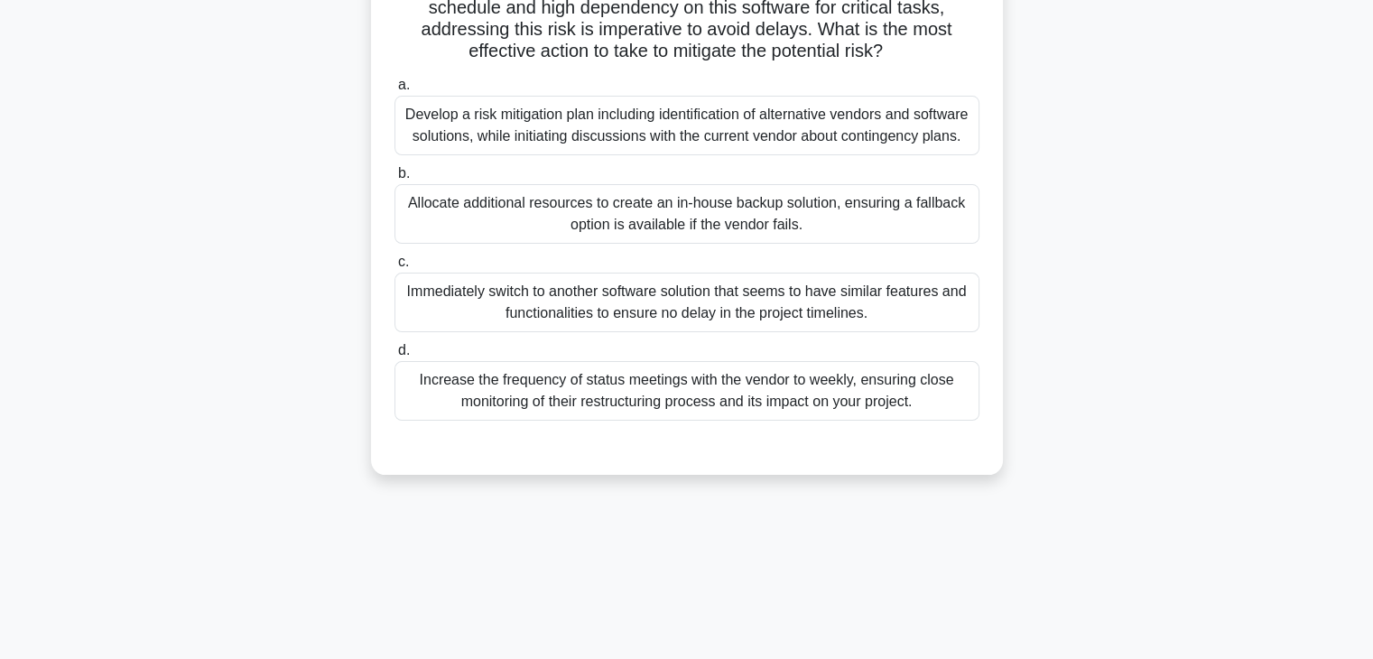
scroll to position [46, 0]
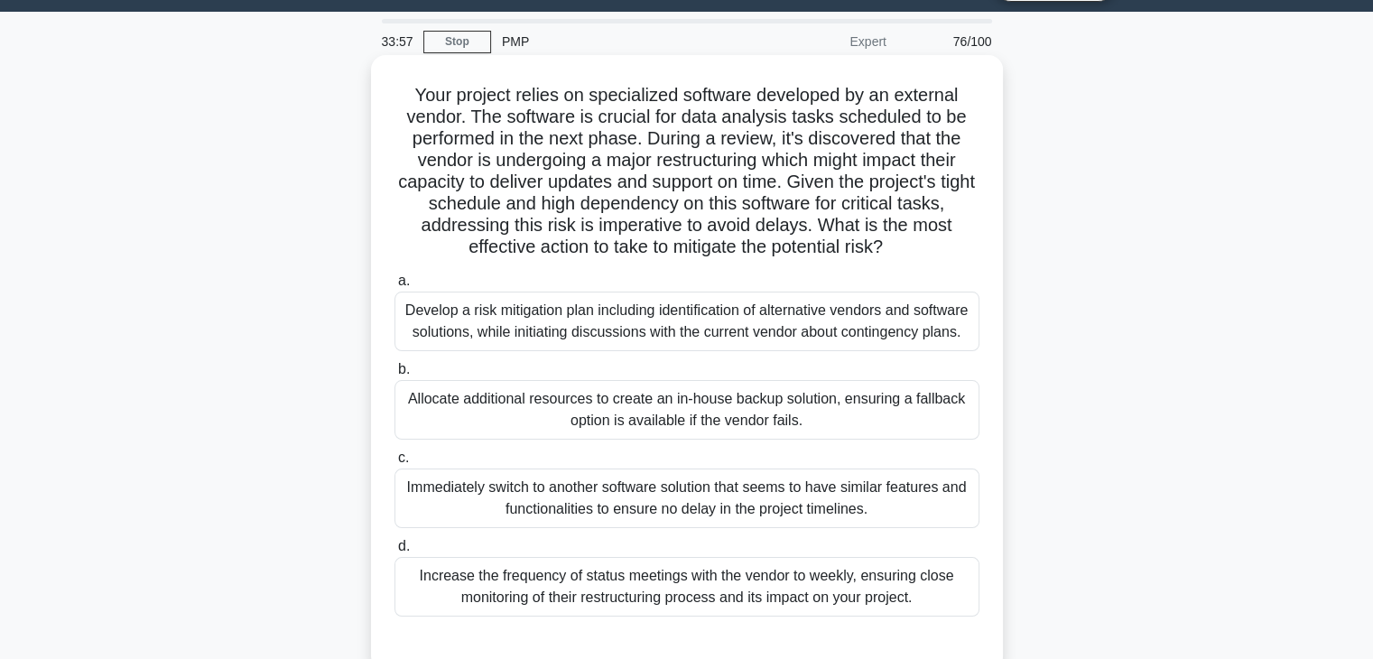
click at [538, 332] on div "Develop a risk mitigation plan including identification of alternative vendors …" at bounding box center [687, 322] width 585 height 60
click at [395, 287] on input "a. Develop a risk mitigation plan including identification of alternative vendo…" at bounding box center [395, 281] width 0 height 12
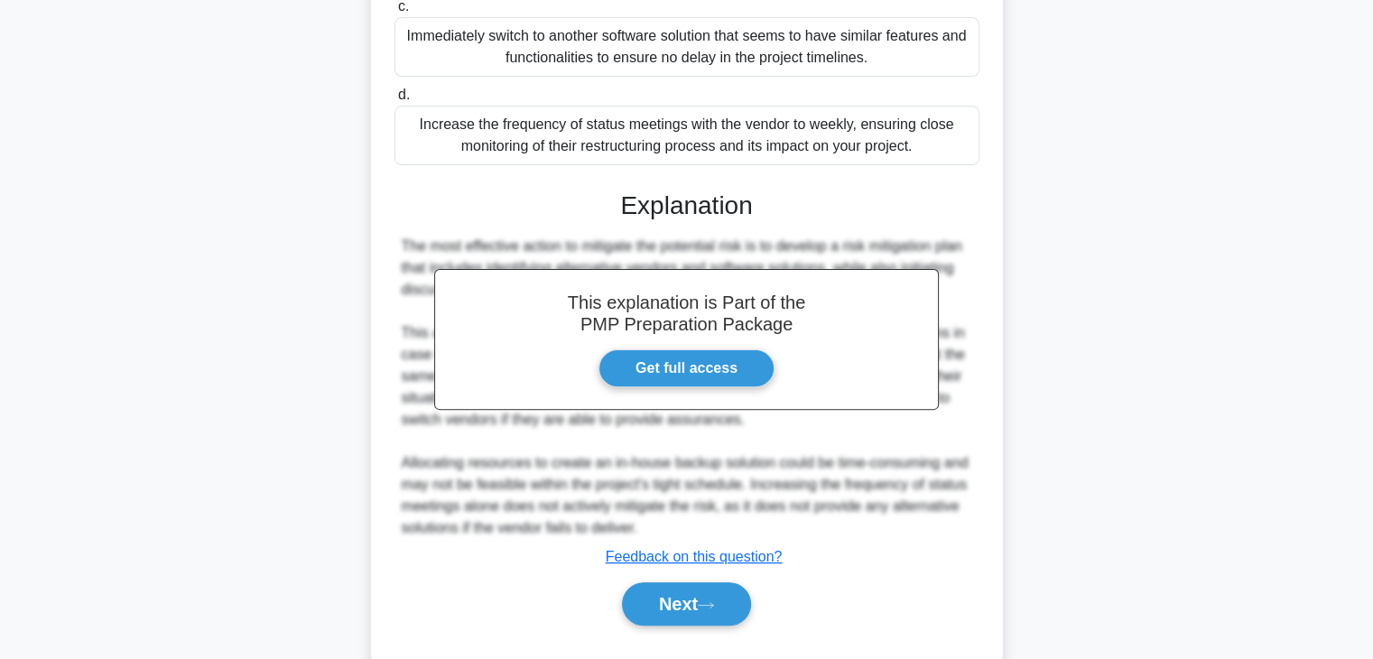
scroll to position [562, 0]
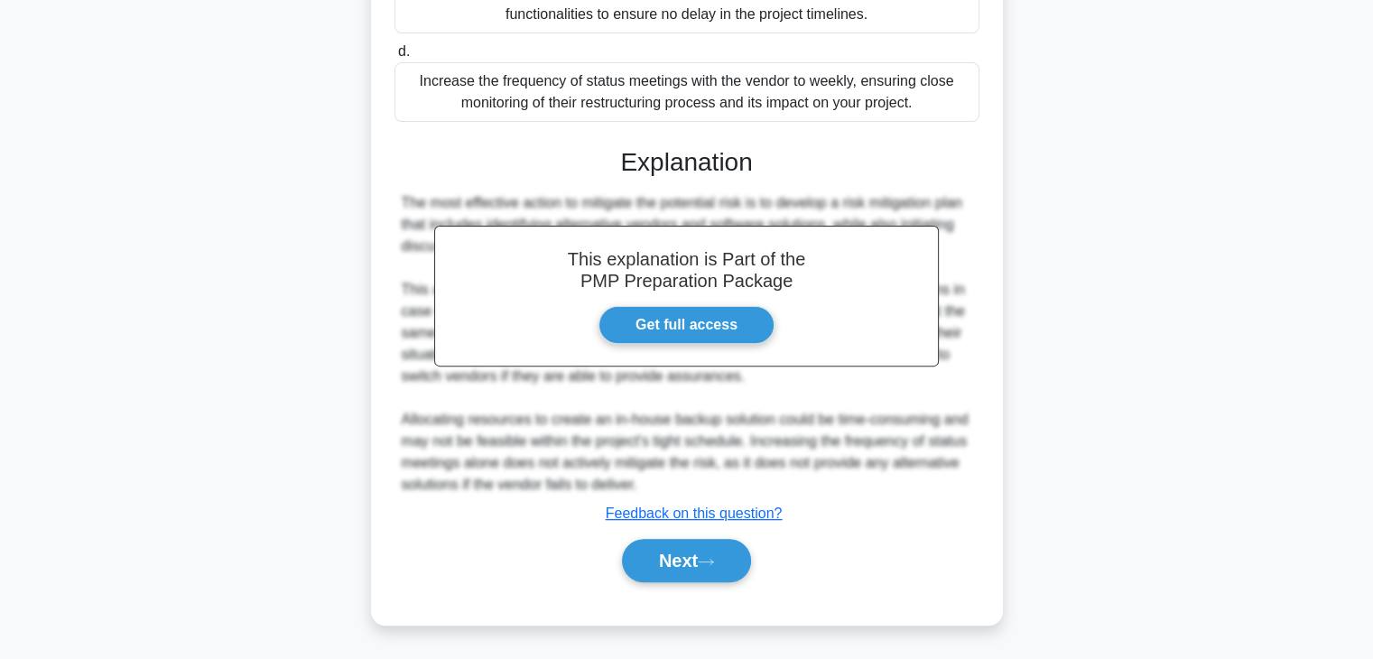
click at [703, 596] on div "a. Develop a risk mitigation plan including identification of alternative vendo…" at bounding box center [687, 188] width 589 height 832
click at [701, 582] on div "Next" at bounding box center [687, 561] width 585 height 58
click at [699, 556] on button "Next" at bounding box center [686, 560] width 129 height 43
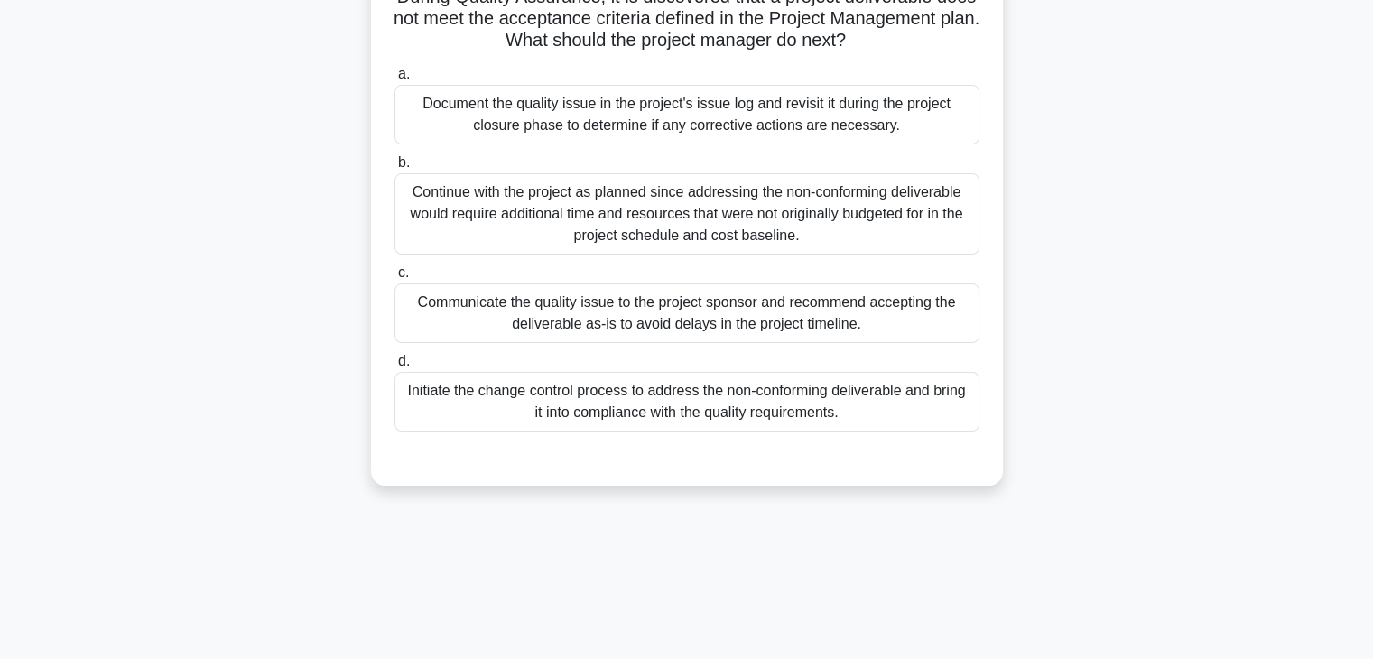
scroll to position [0, 0]
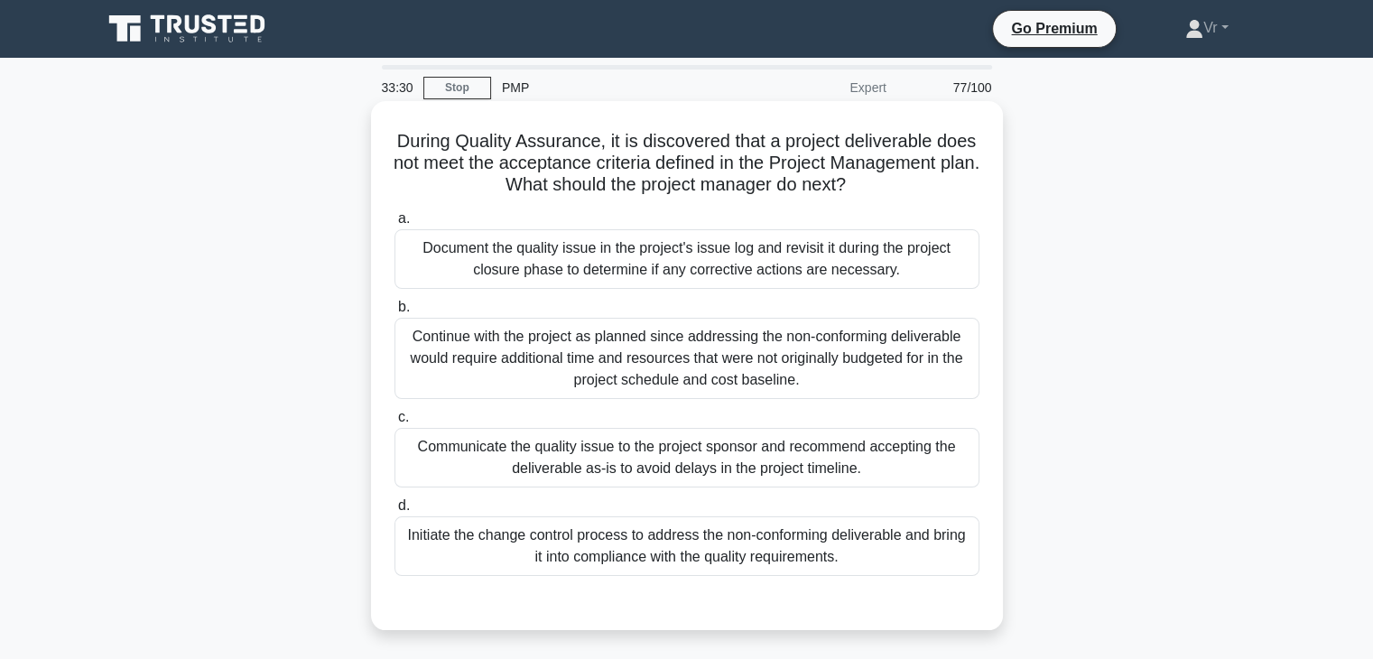
click at [640, 564] on div "Initiate the change control process to address the non-conforming deliverable a…" at bounding box center [687, 546] width 585 height 60
click at [395, 512] on input "d. Initiate the change control process to address the non-conforming deliverabl…" at bounding box center [395, 506] width 0 height 12
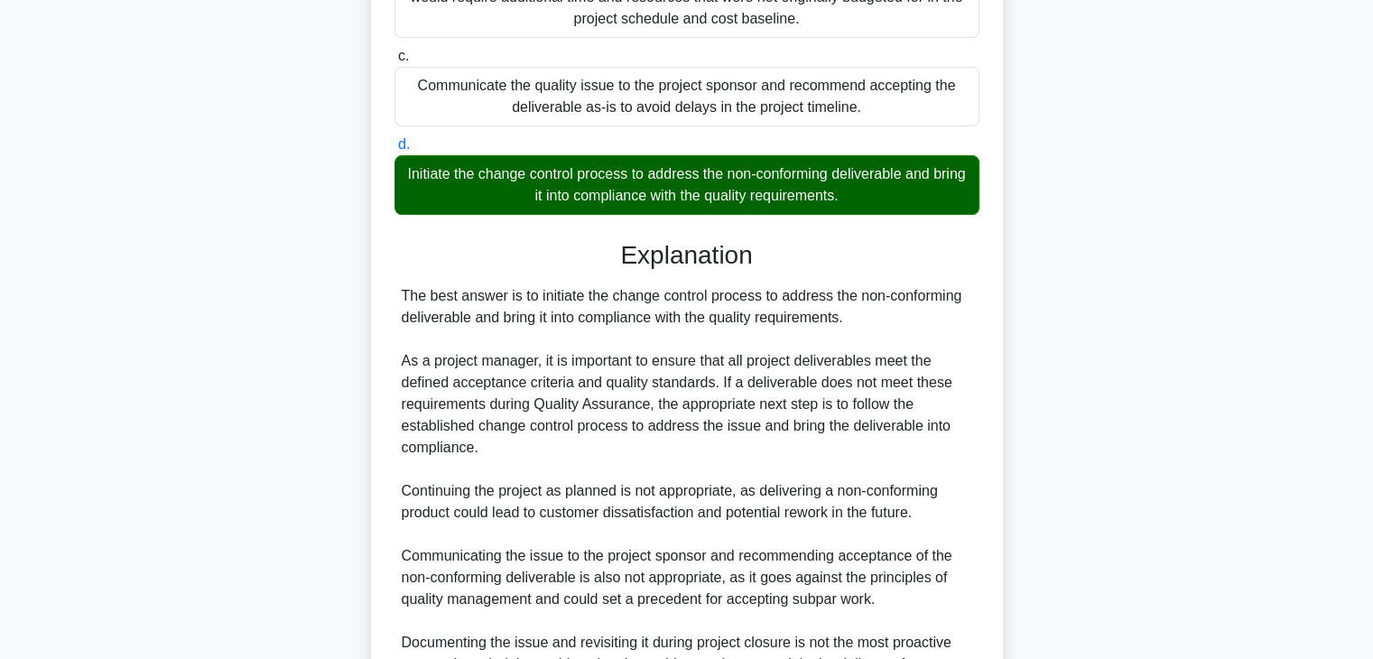
scroll to position [562, 0]
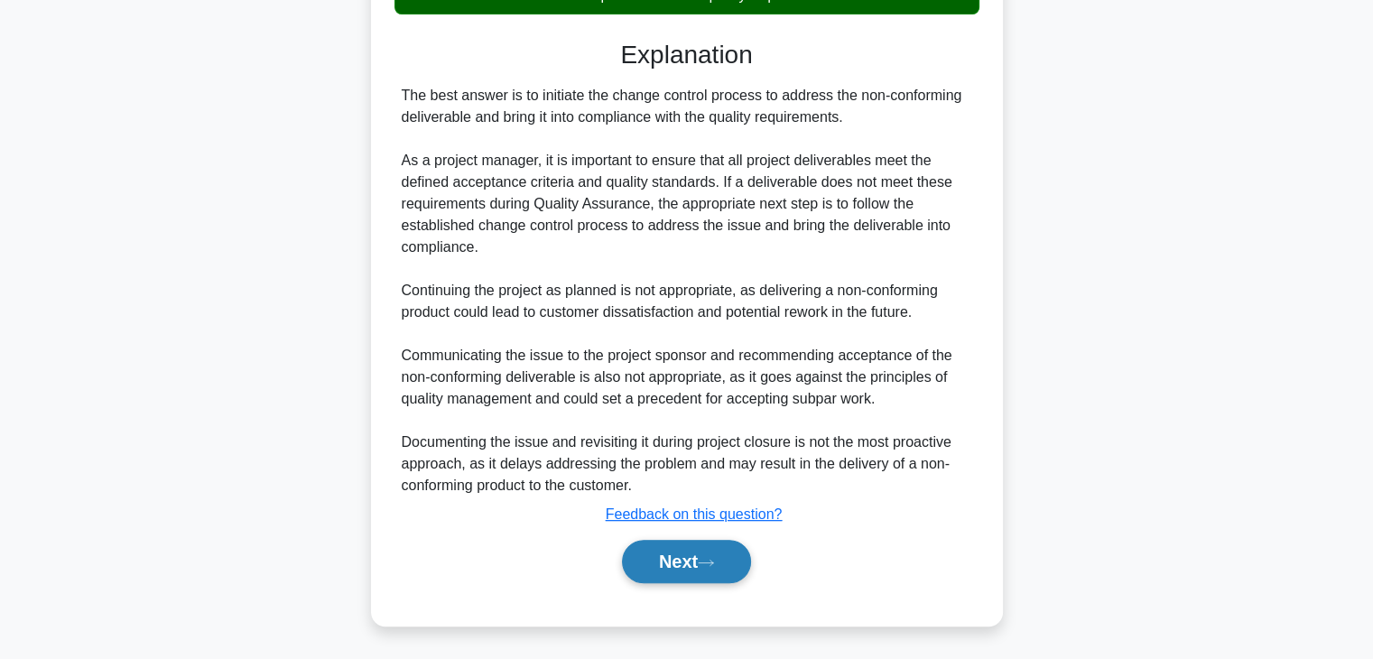
click at [639, 564] on button "Next" at bounding box center [686, 561] width 129 height 43
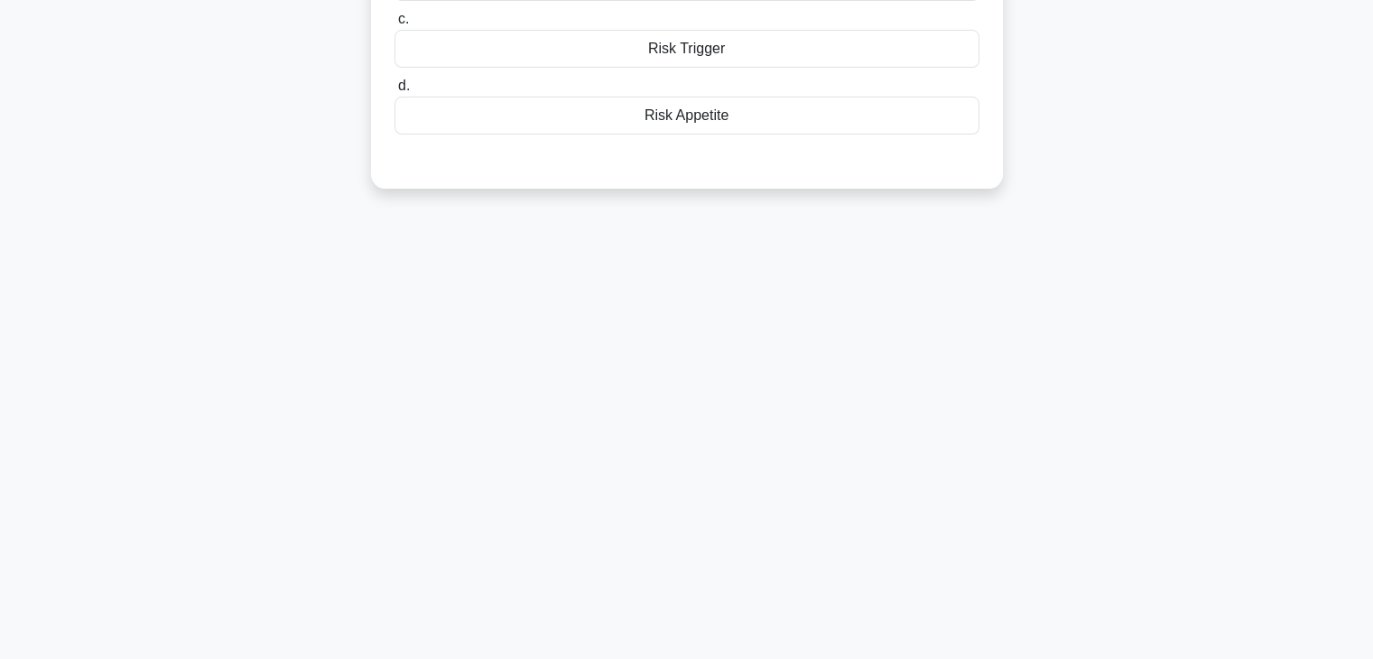
scroll to position [0, 0]
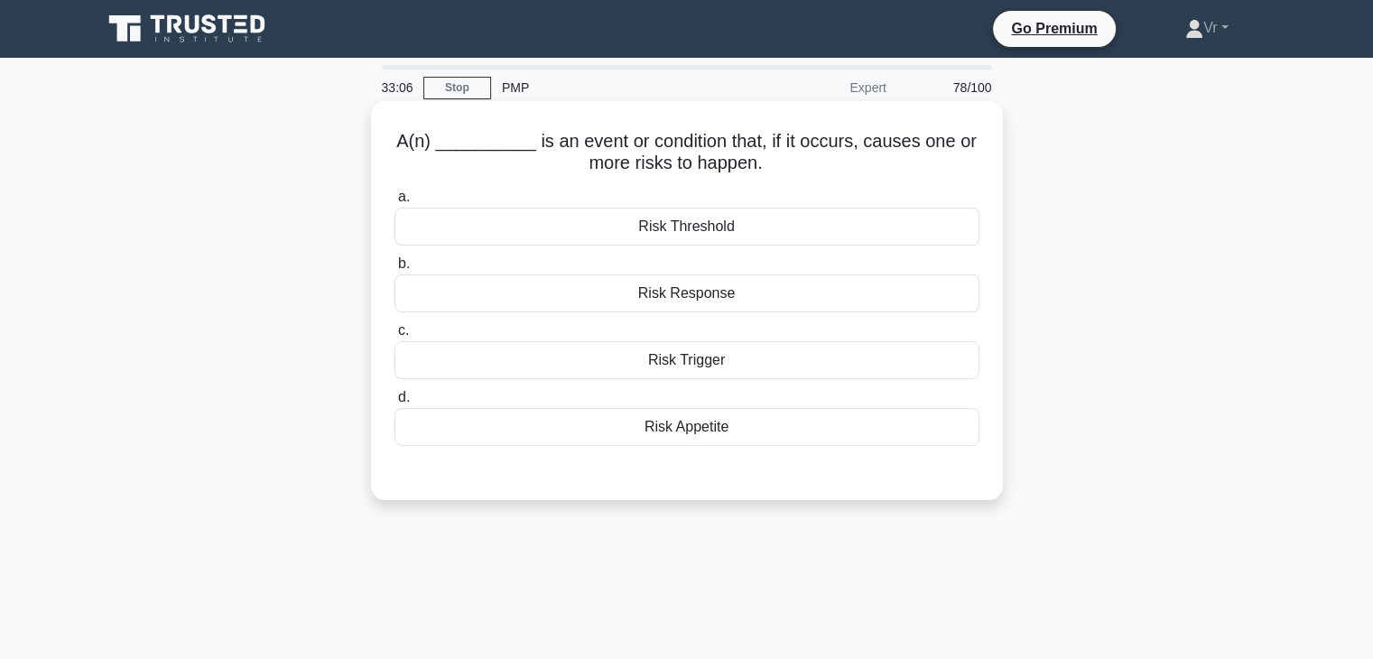
click at [739, 368] on div "Risk Trigger" at bounding box center [687, 360] width 585 height 38
click at [395, 337] on input "c. Risk Trigger" at bounding box center [395, 331] width 0 height 12
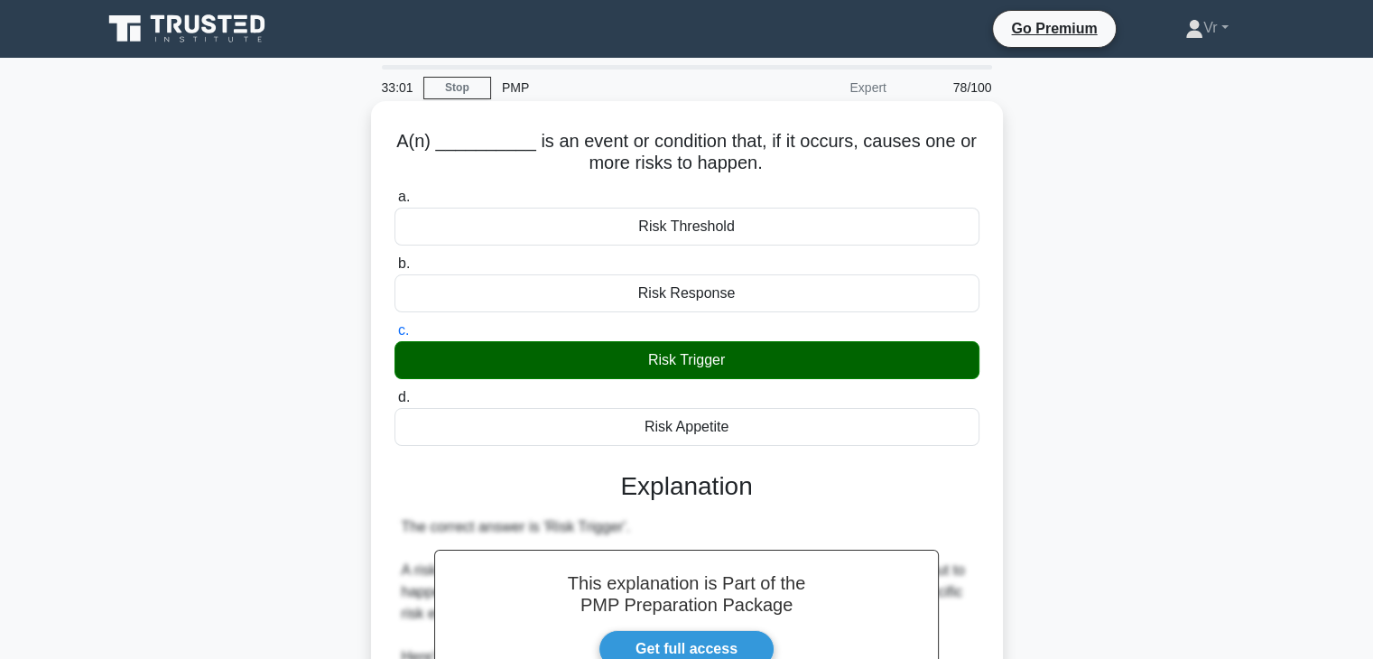
scroll to position [518, 0]
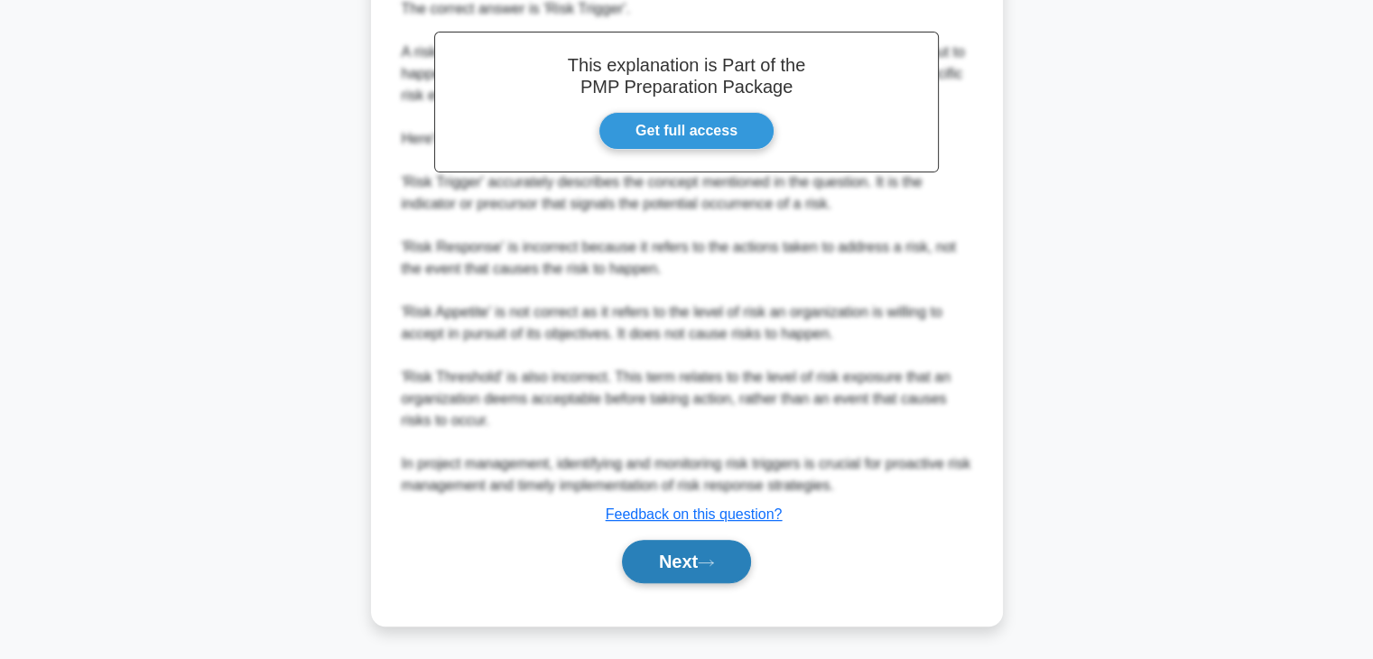
click at [701, 568] on button "Next" at bounding box center [686, 561] width 129 height 43
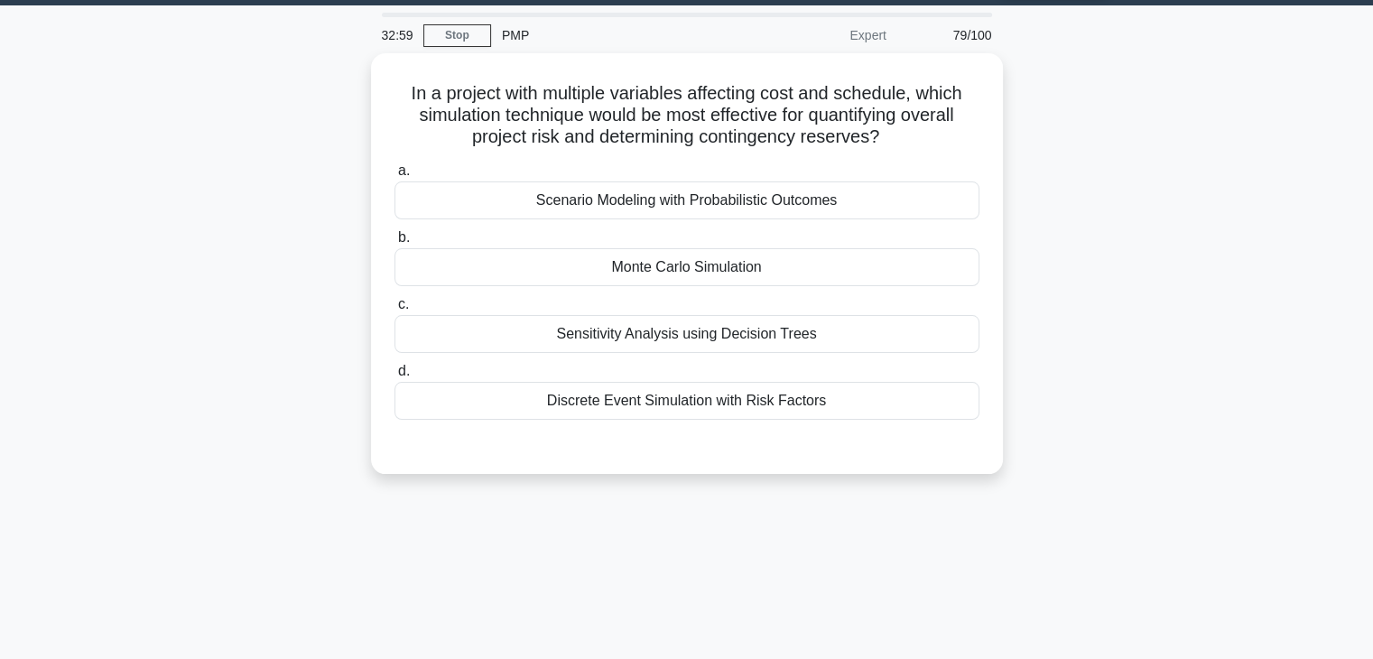
scroll to position [0, 0]
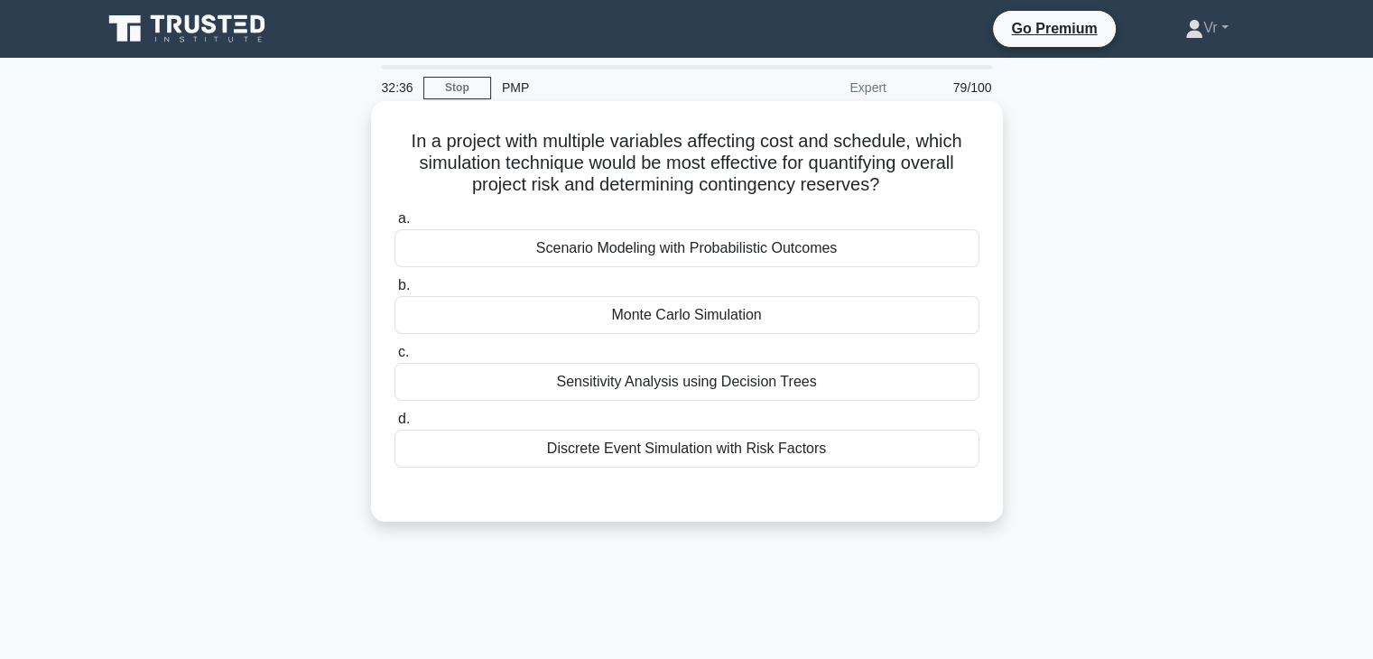
click at [664, 321] on div "Monte Carlo Simulation" at bounding box center [687, 315] width 585 height 38
click at [395, 292] on input "b. Monte Carlo Simulation" at bounding box center [395, 286] width 0 height 12
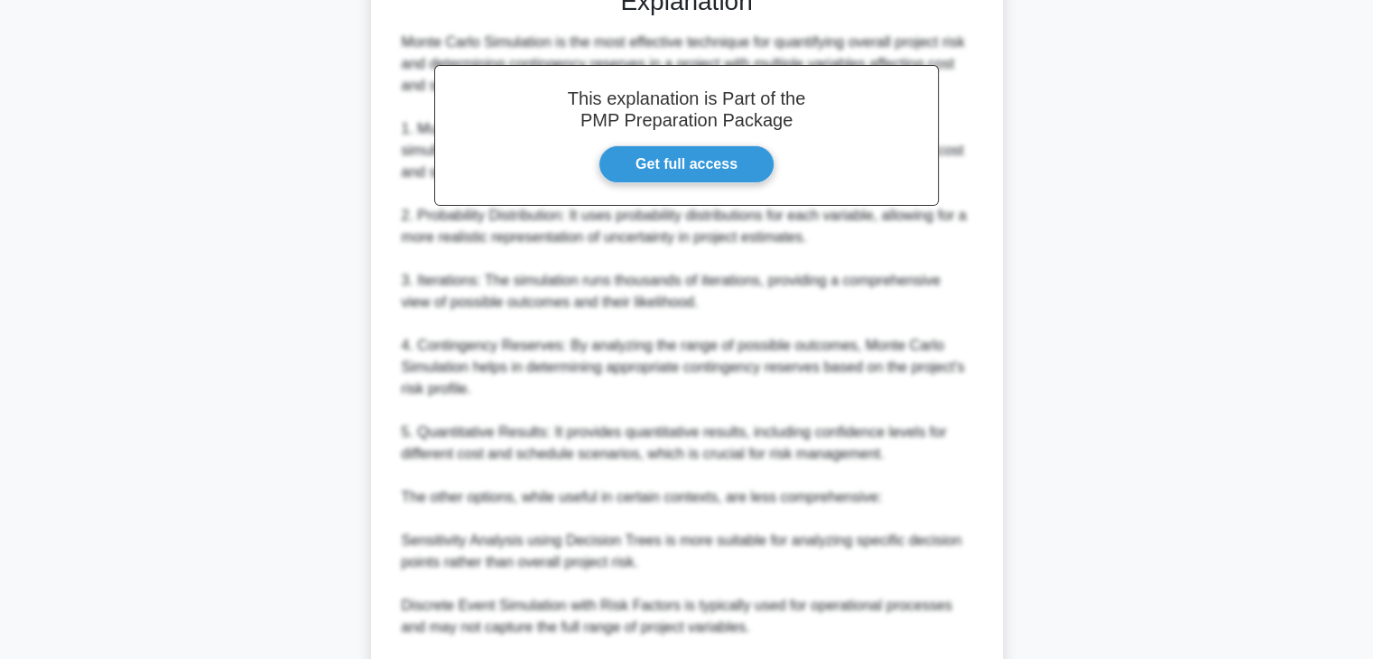
scroll to position [713, 0]
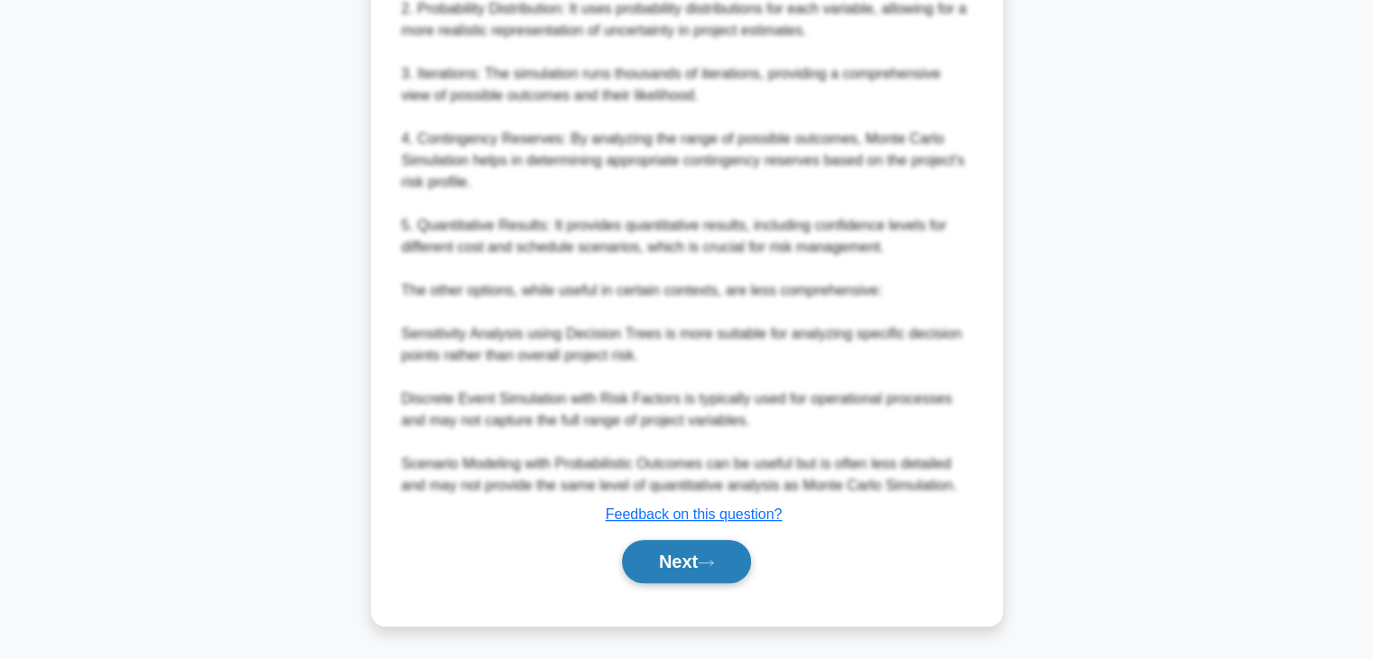
click at [695, 557] on button "Next" at bounding box center [686, 561] width 129 height 43
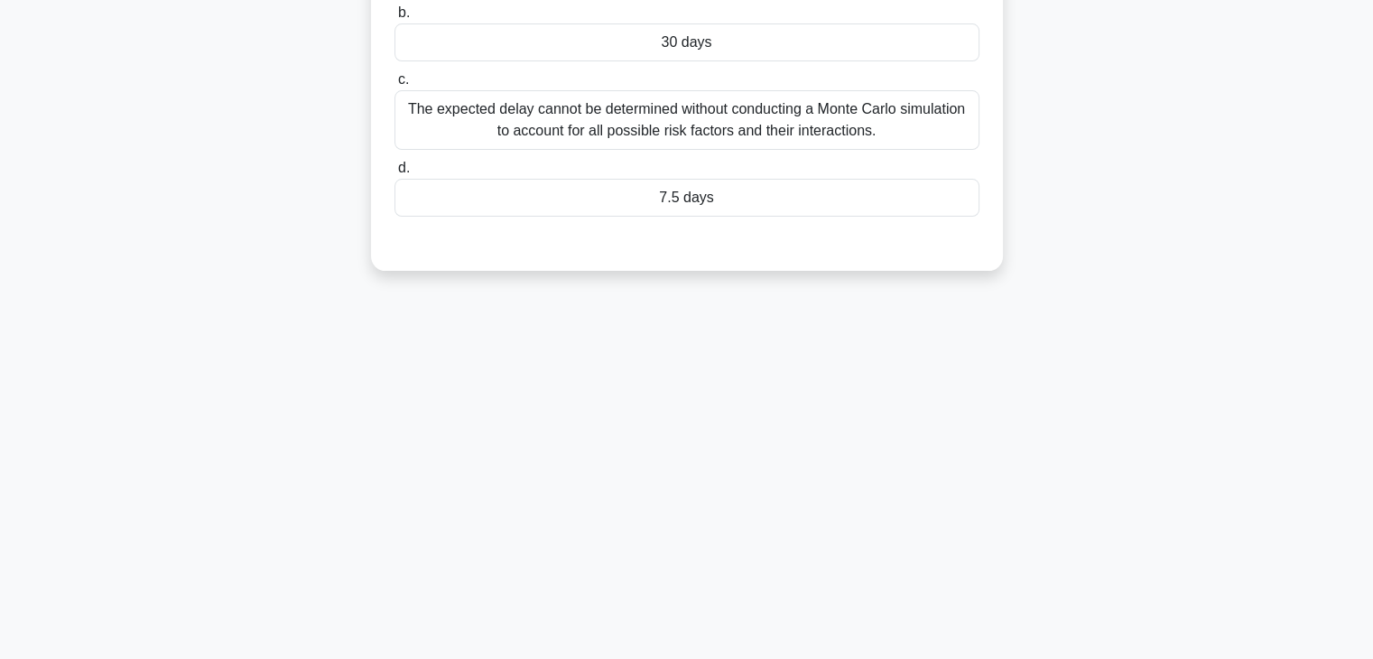
scroll to position [0, 0]
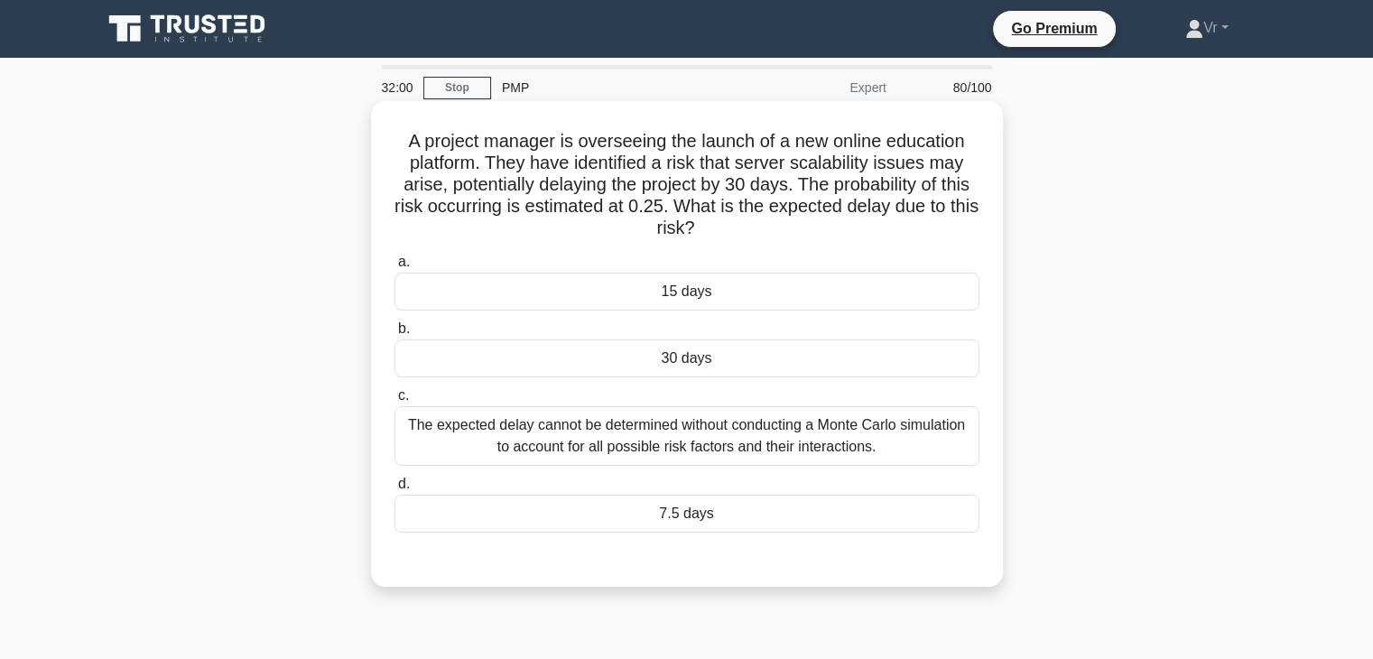
click at [703, 524] on div "7.5 days" at bounding box center [687, 514] width 585 height 38
click at [395, 490] on input "d. 7.5 days" at bounding box center [395, 485] width 0 height 12
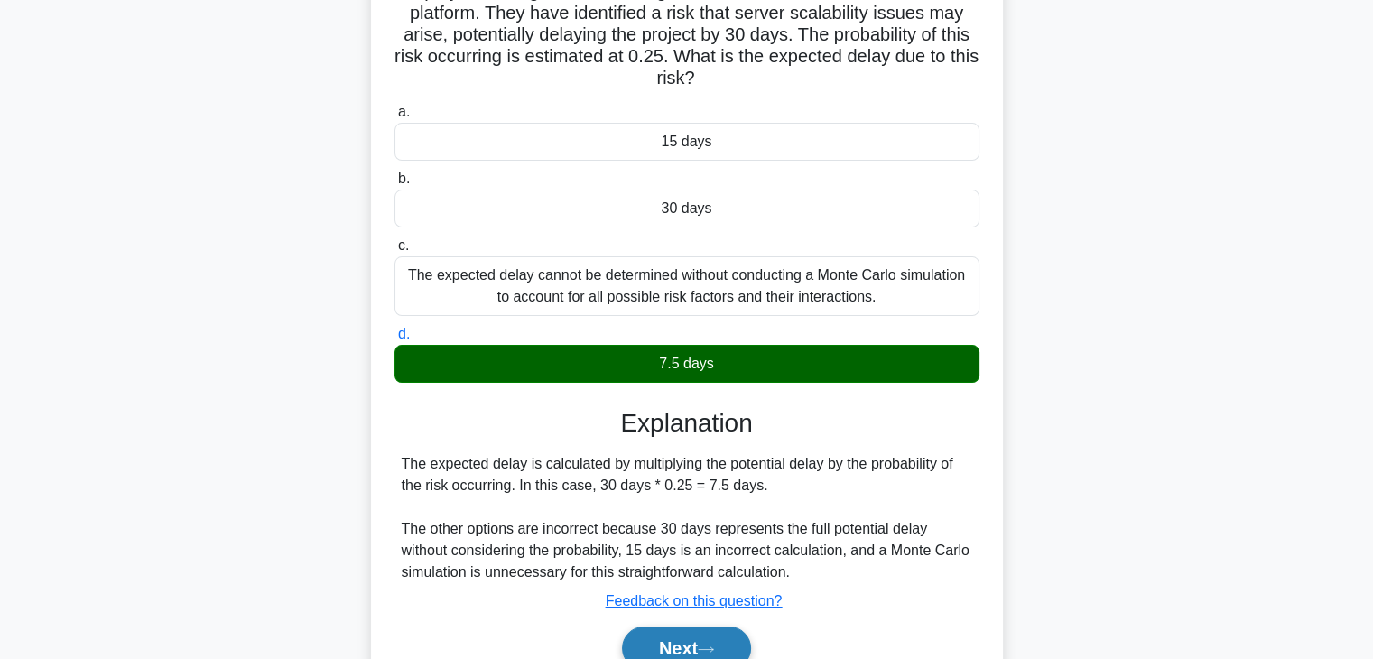
scroll to position [317, 0]
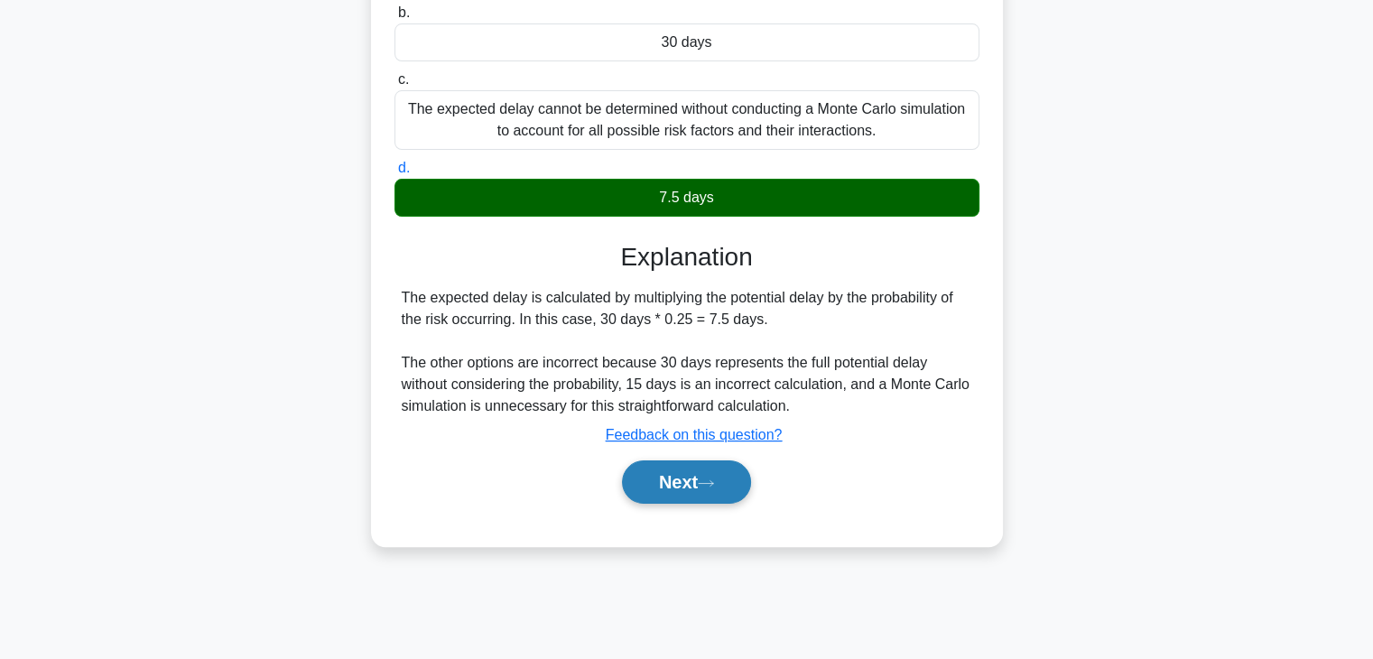
click at [738, 488] on button "Next" at bounding box center [686, 481] width 129 height 43
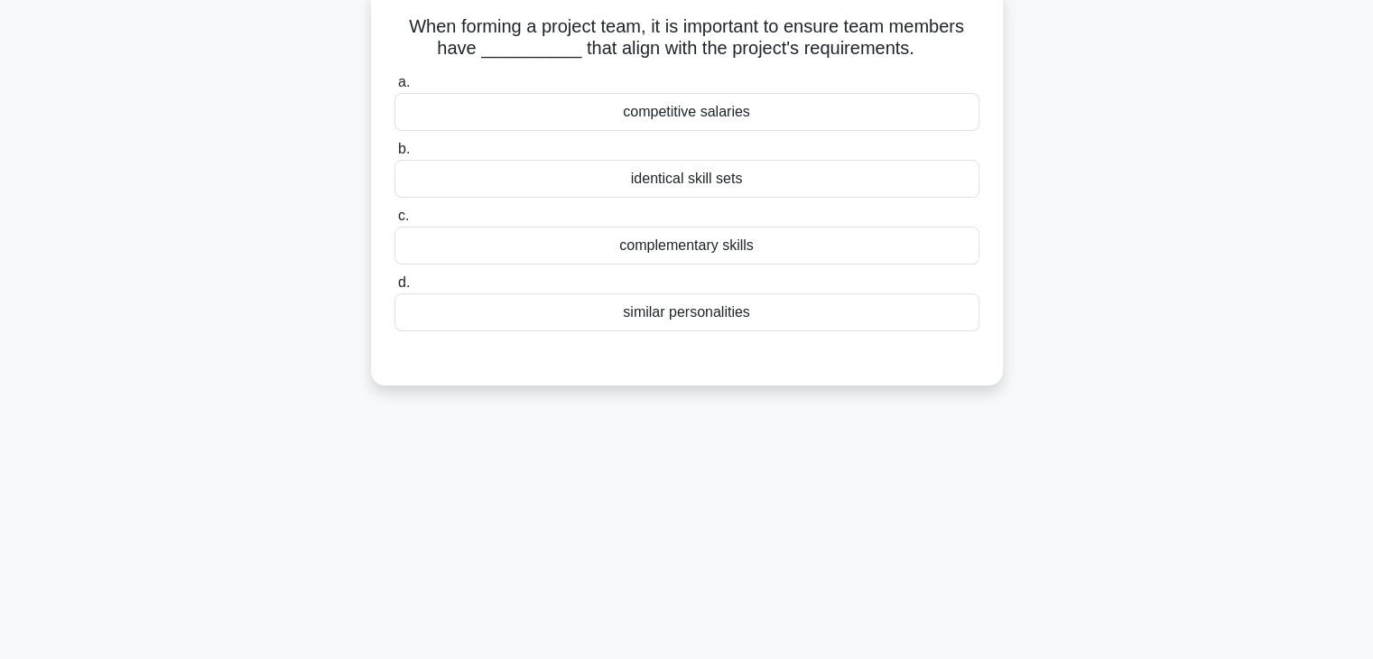
scroll to position [0, 0]
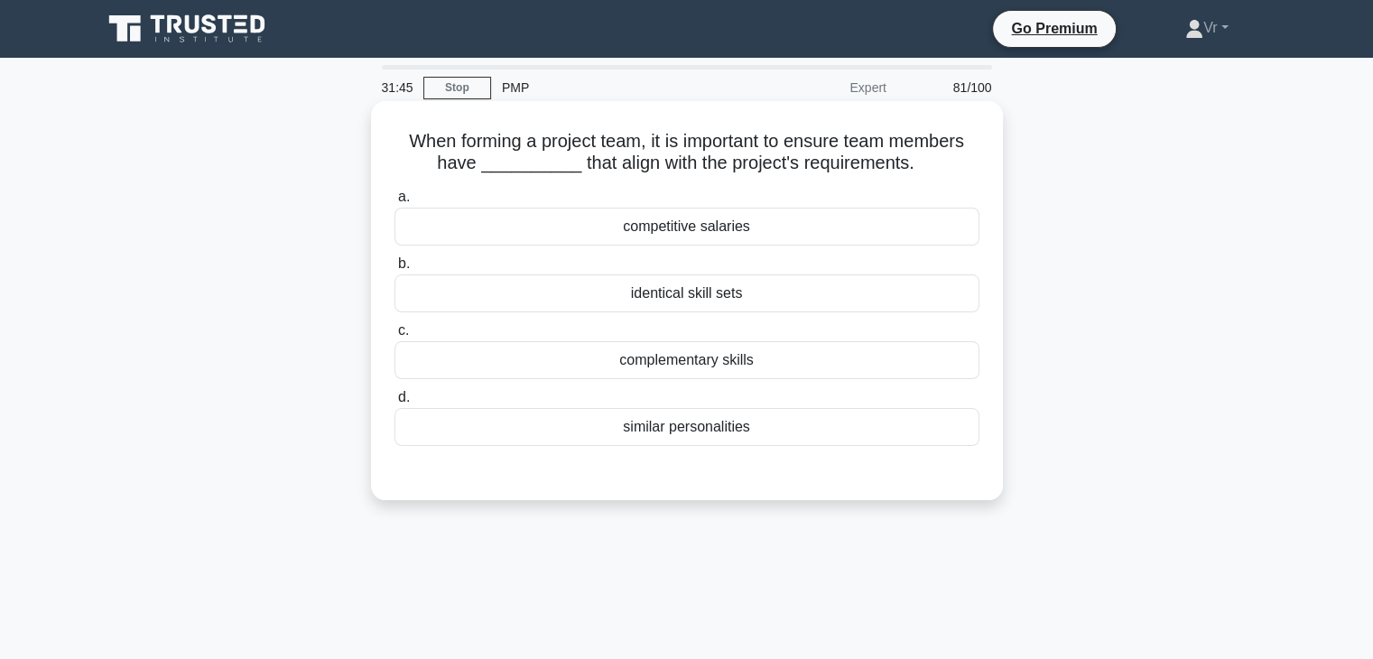
click at [729, 368] on div "complementary skills" at bounding box center [687, 360] width 585 height 38
click at [395, 337] on input "c. complementary skills" at bounding box center [395, 331] width 0 height 12
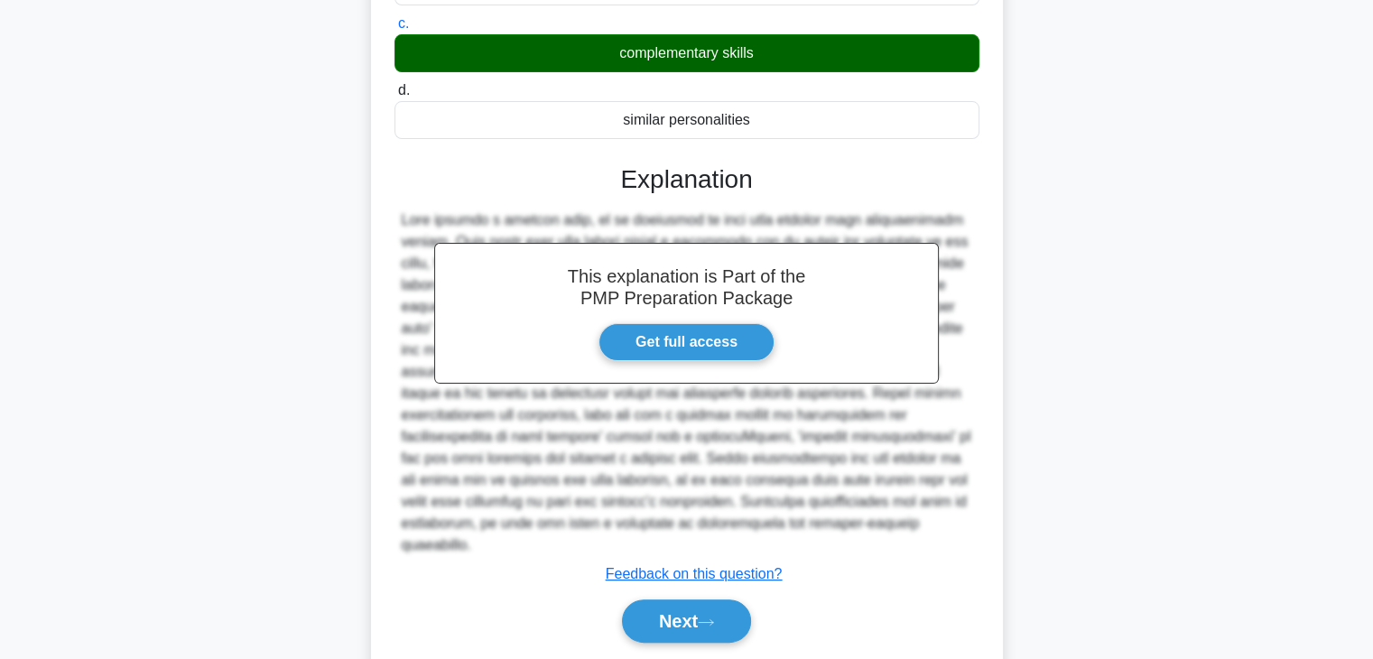
scroll to position [345, 0]
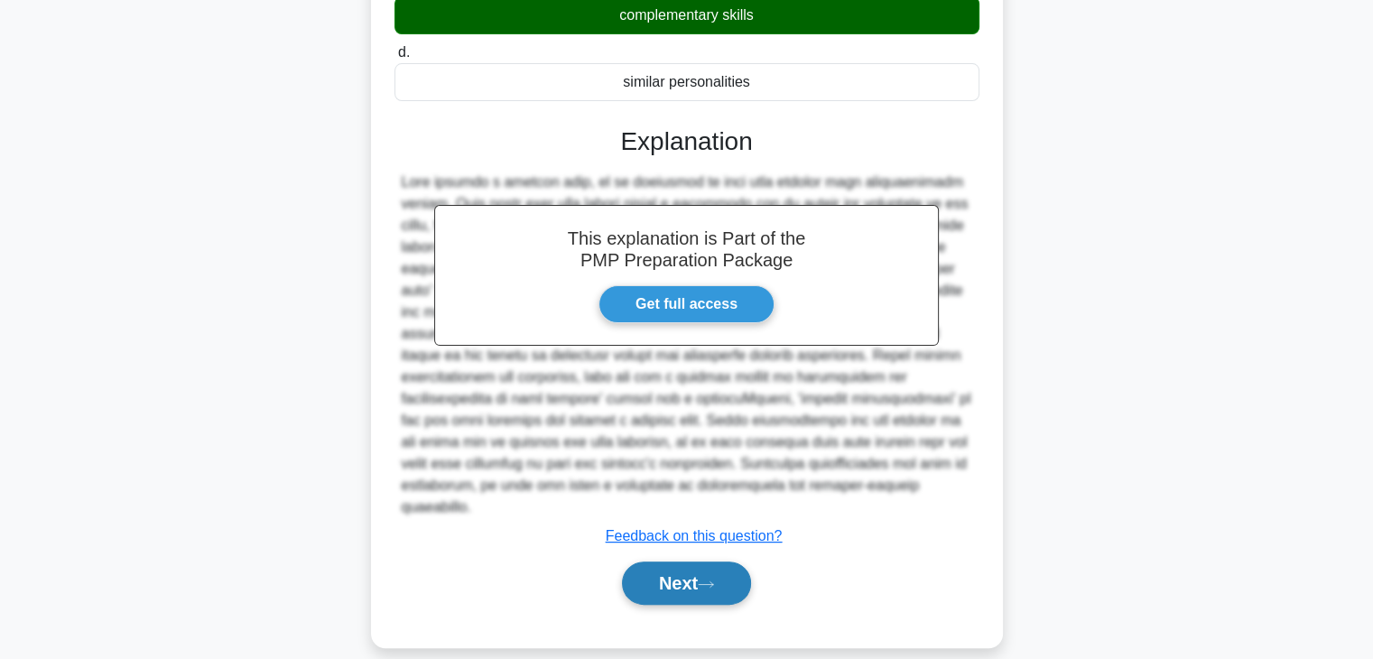
click at [706, 580] on icon at bounding box center [706, 585] width 16 height 10
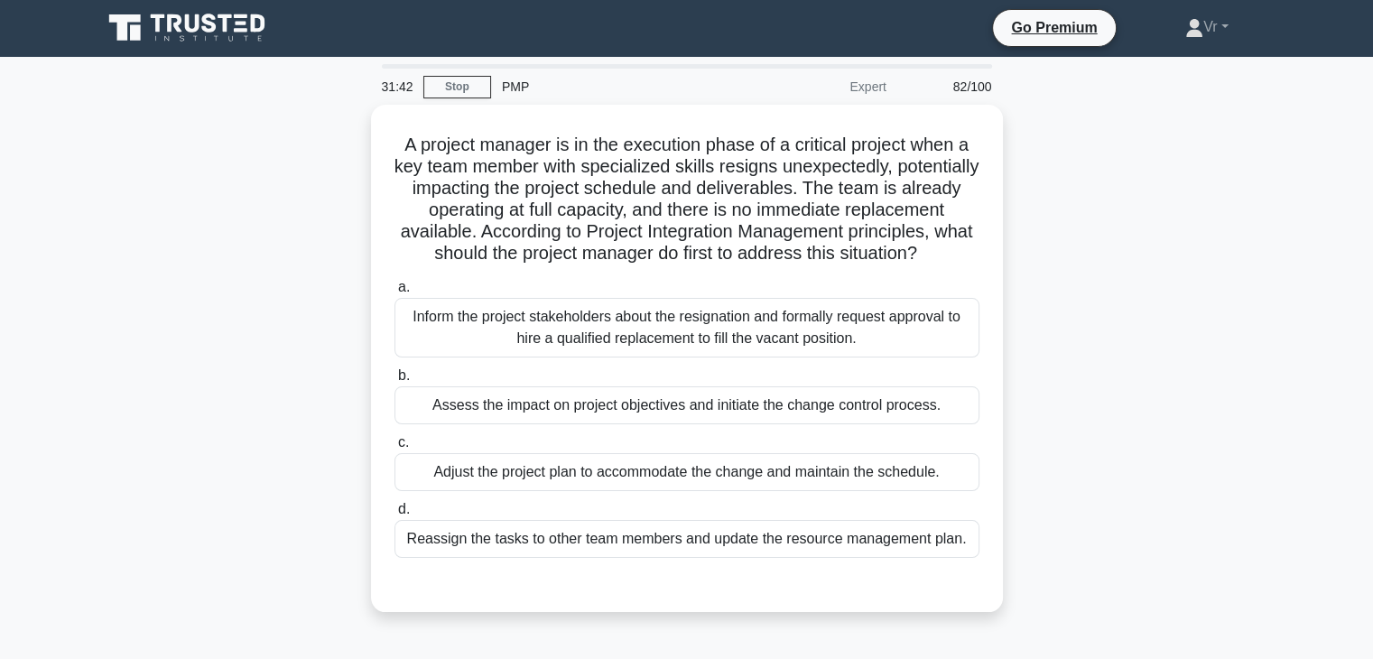
scroll to position [0, 0]
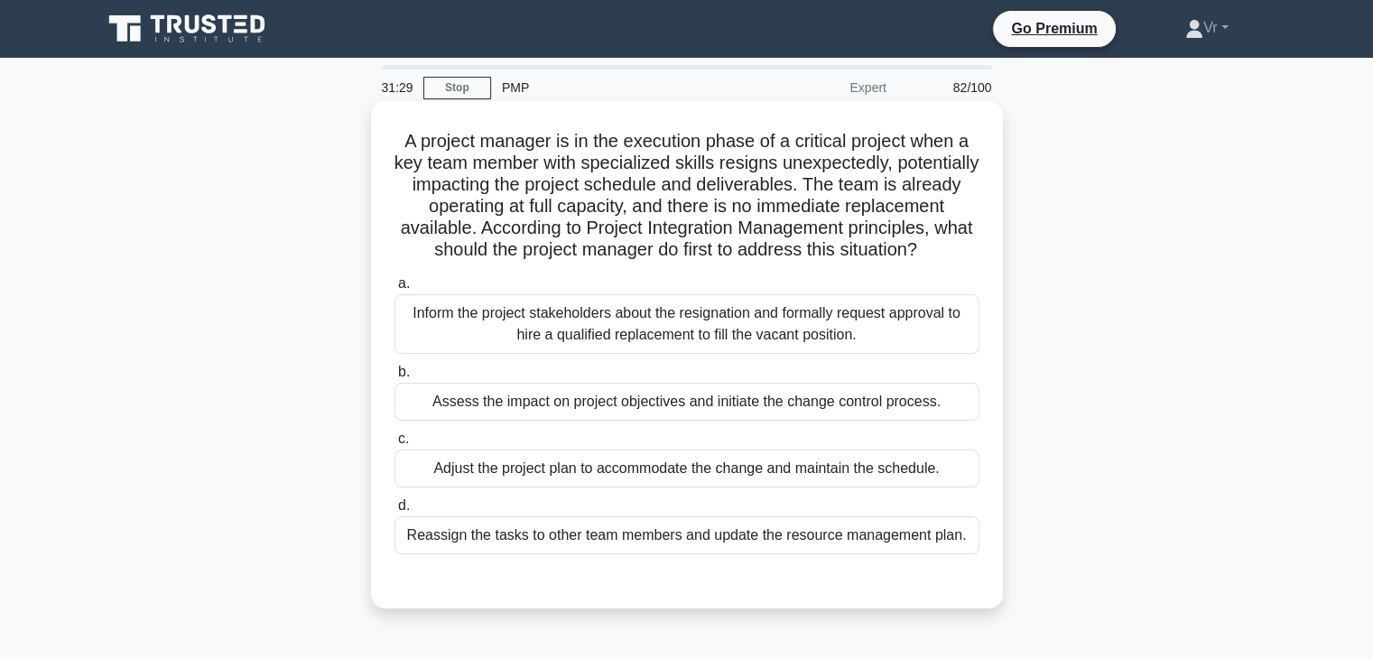
click at [483, 444] on div "a. Inform the project stakeholders about the resignation and formally request a…" at bounding box center [687, 413] width 607 height 289
click at [484, 421] on div "Assess the impact on project objectives and initiate the change control process." at bounding box center [687, 402] width 585 height 38
click at [395, 378] on input "b. Assess the impact on project objectives and initiate the change control proc…" at bounding box center [395, 373] width 0 height 12
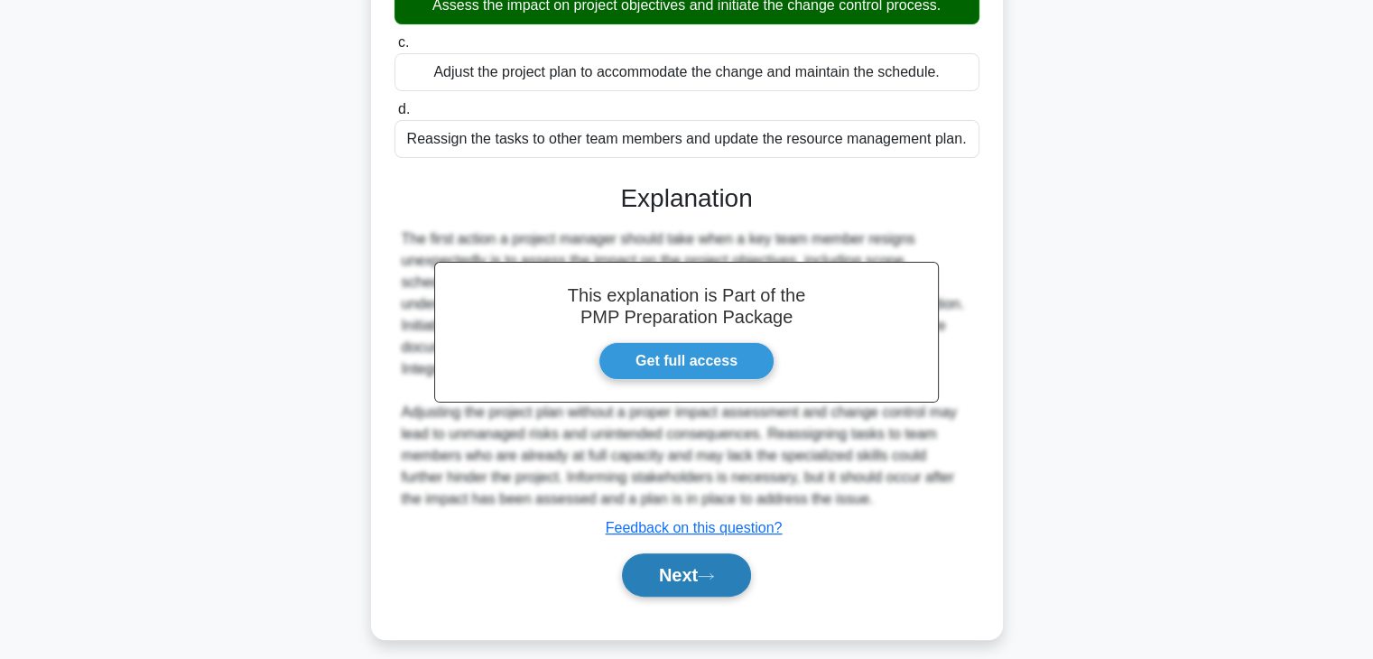
scroll to position [432, 0]
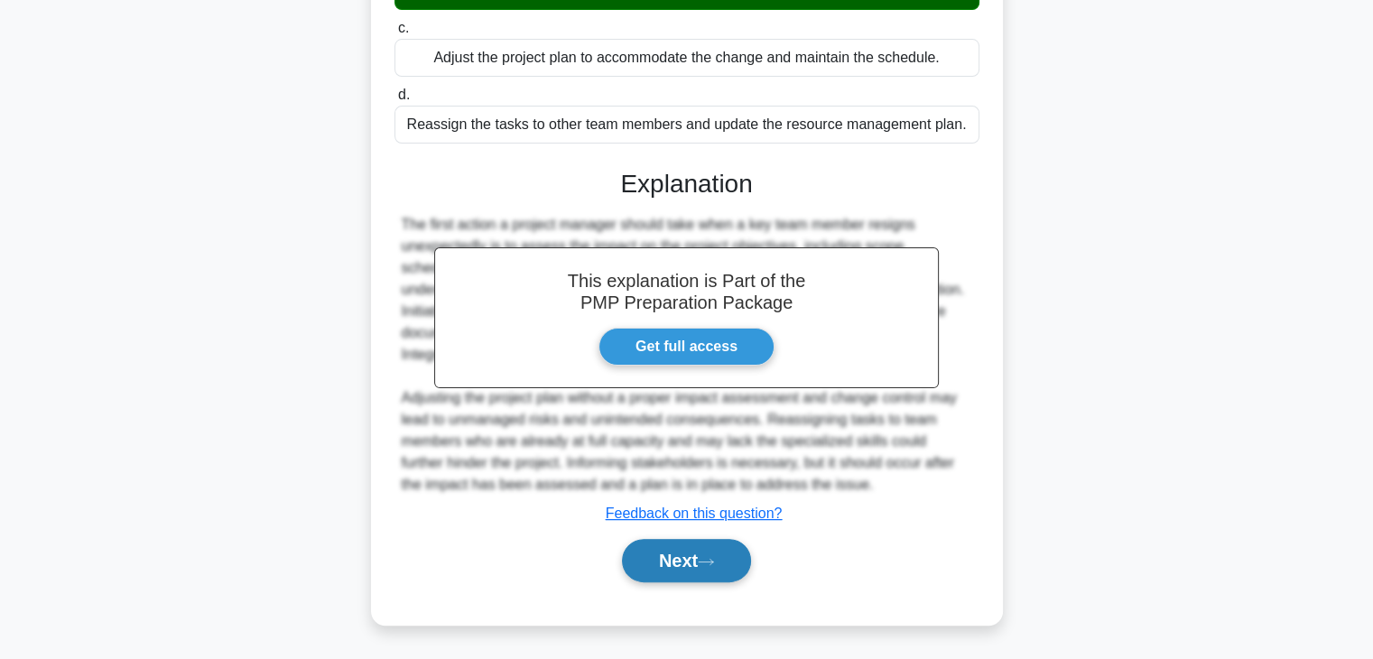
click at [714, 561] on icon at bounding box center [706, 562] width 16 height 10
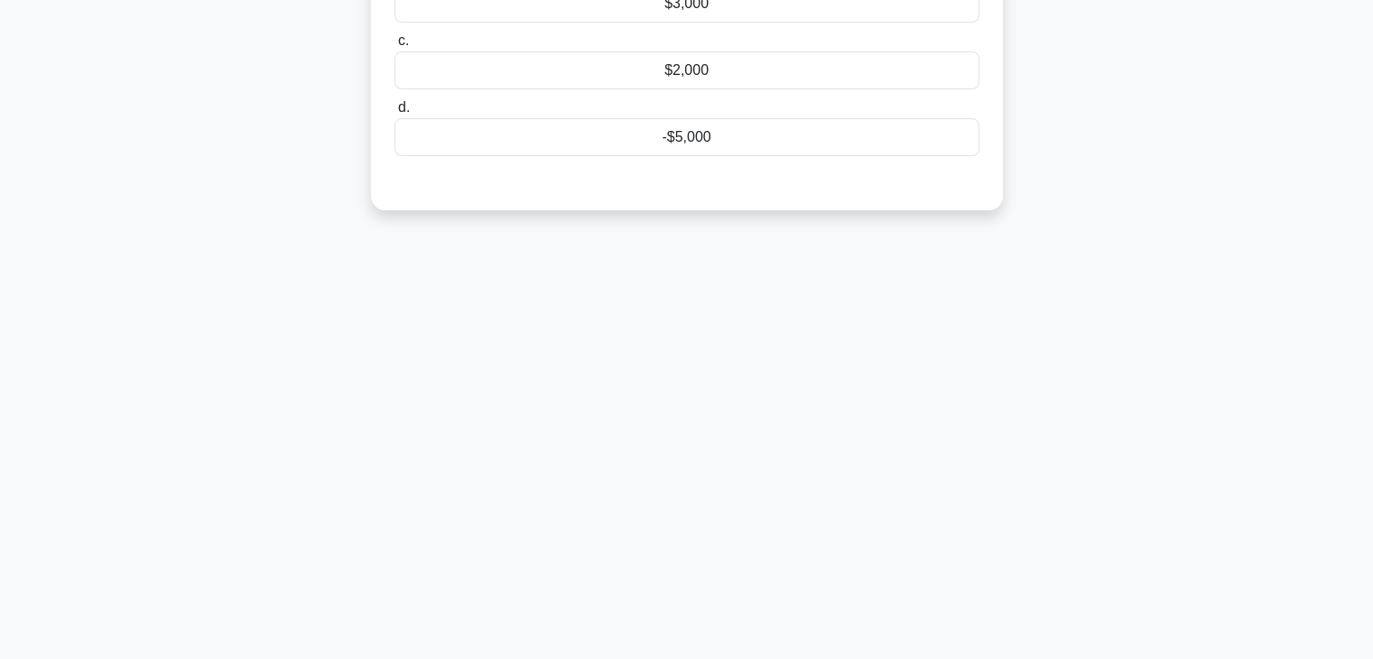
scroll to position [0, 0]
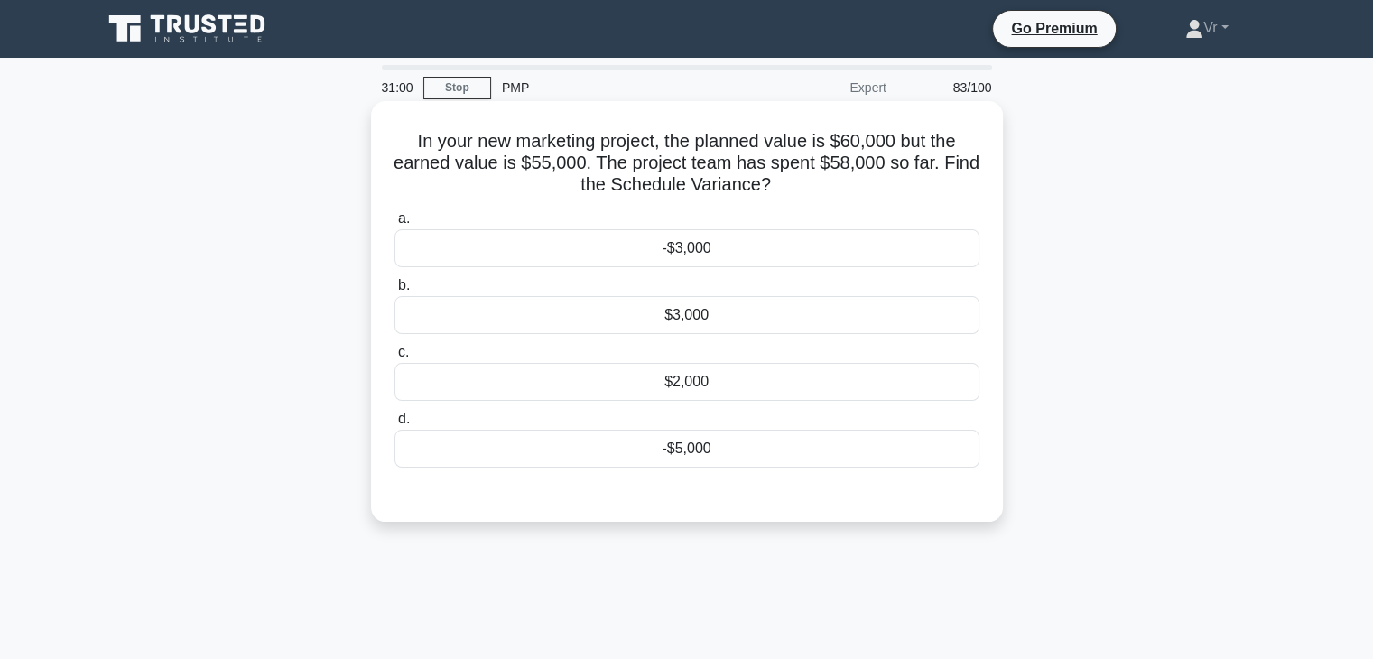
click at [730, 322] on div "$3,000" at bounding box center [687, 315] width 585 height 38
click at [395, 292] on input "b. $3,000" at bounding box center [395, 286] width 0 height 12
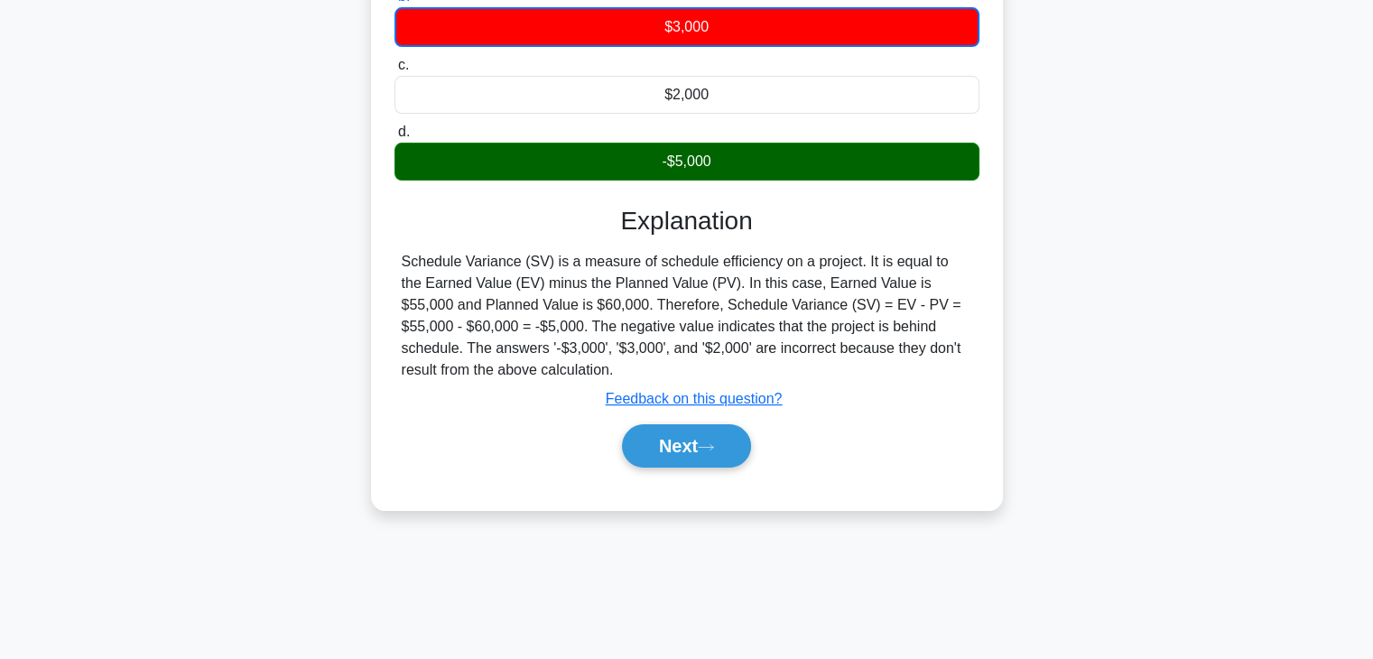
scroll to position [317, 0]
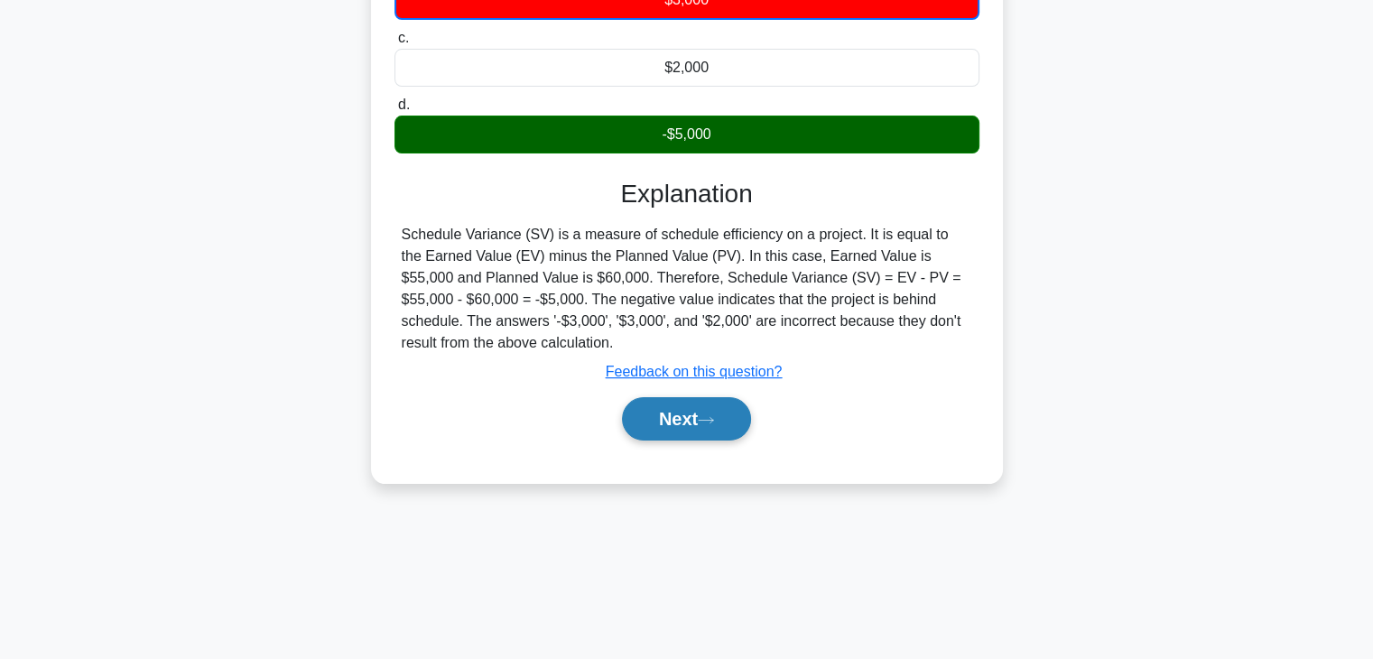
click at [645, 405] on button "Next" at bounding box center [686, 418] width 129 height 43
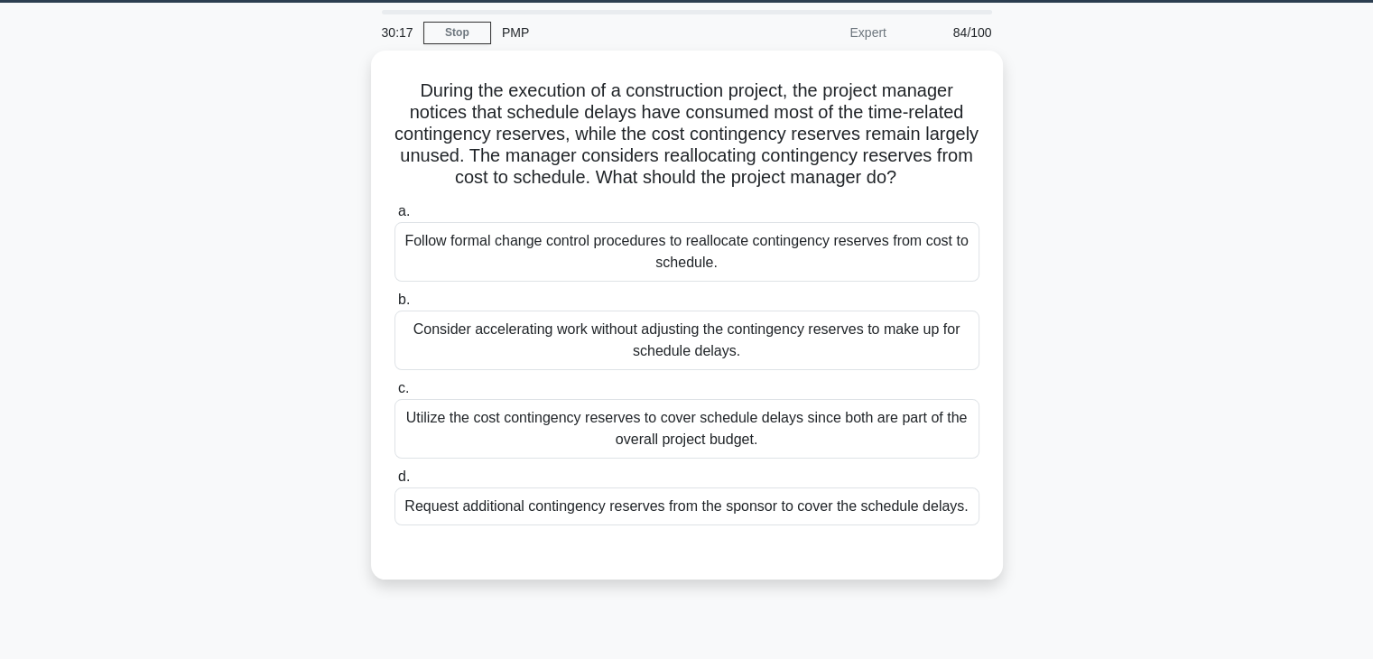
scroll to position [46, 0]
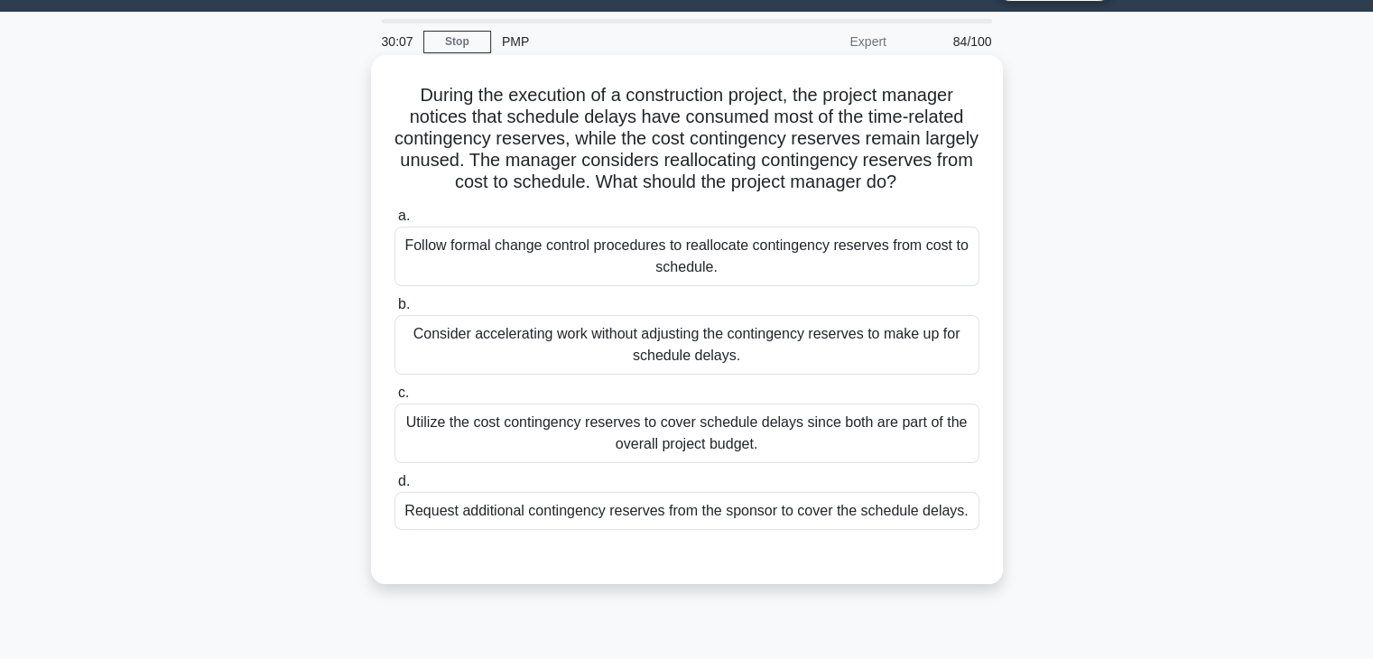
click at [460, 452] on div "Utilize the cost contingency reserves to cover schedule delays since both are p…" at bounding box center [687, 434] width 585 height 60
click at [395, 399] on input "c. Utilize the cost contingency reserves to cover schedule delays since both ar…" at bounding box center [395, 393] width 0 height 12
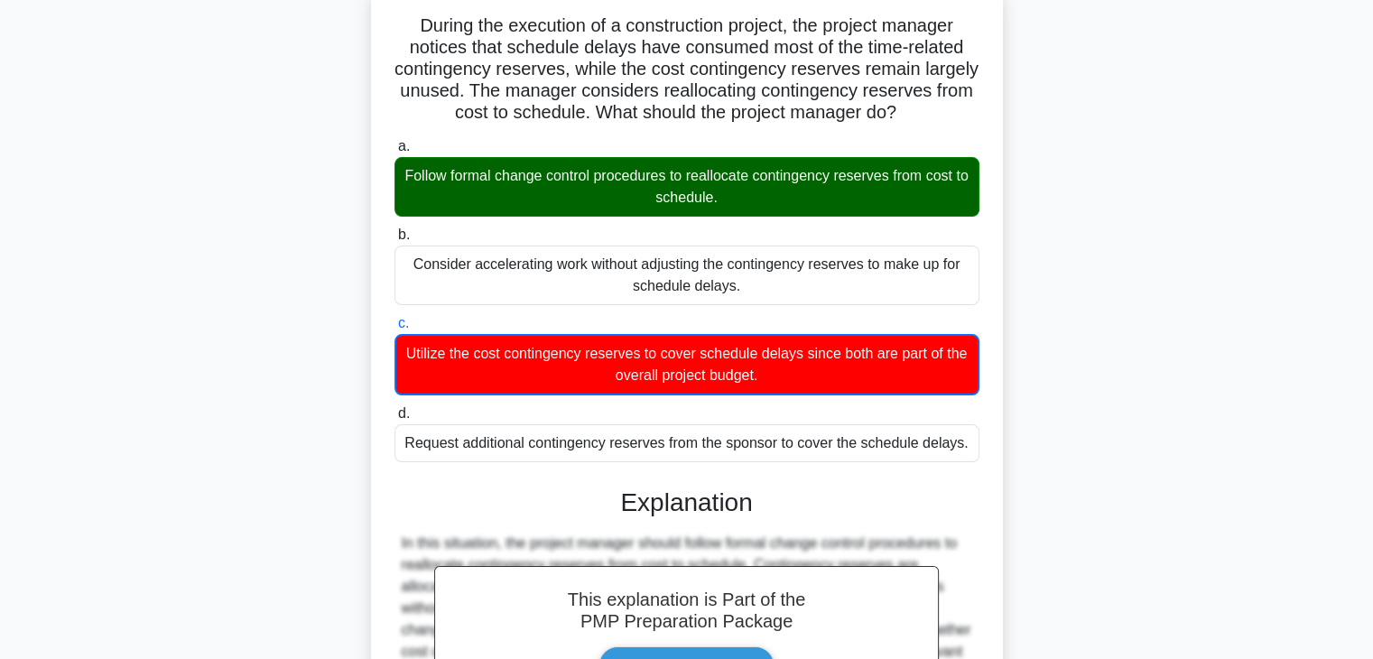
scroll to position [433, 0]
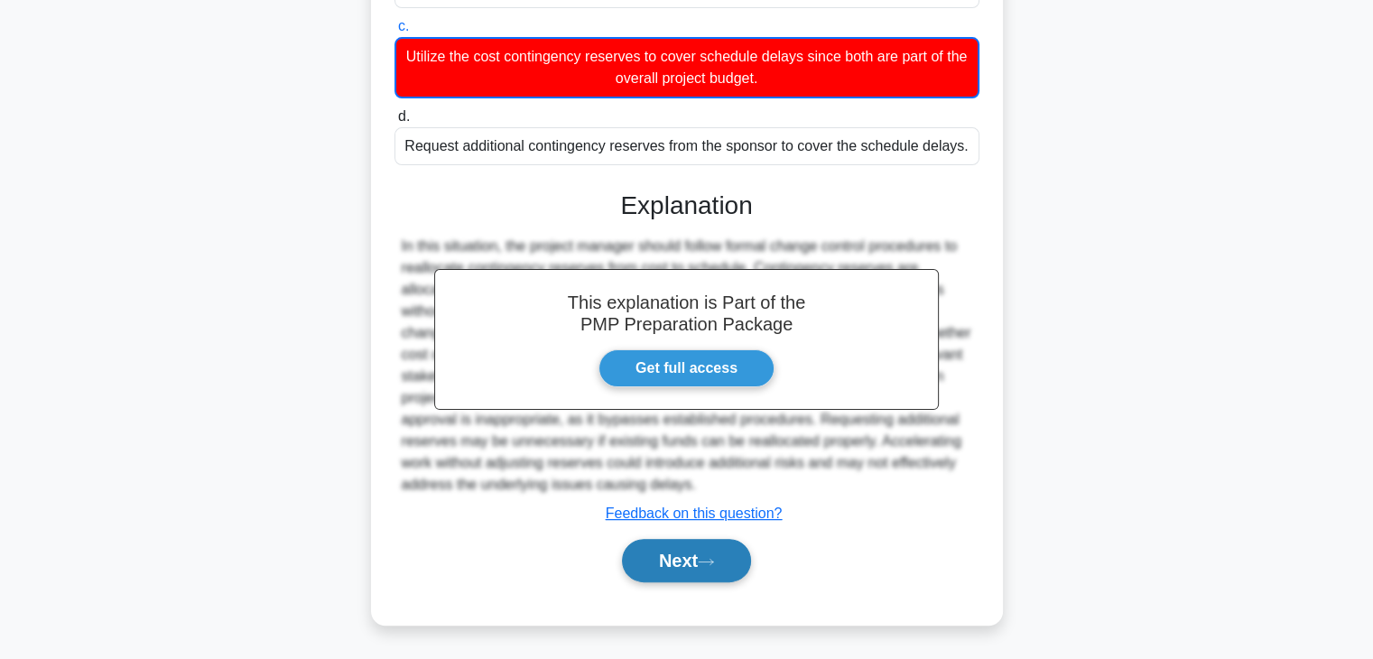
click at [710, 564] on icon at bounding box center [706, 562] width 16 height 10
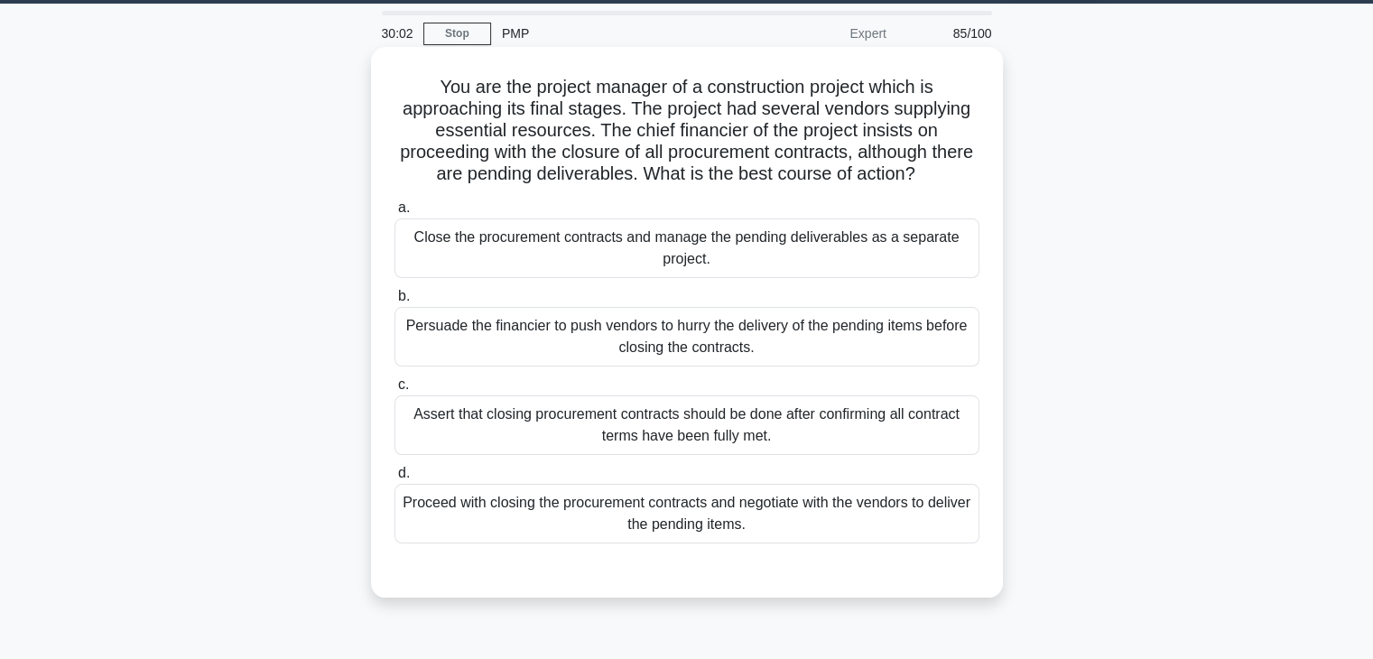
scroll to position [46, 0]
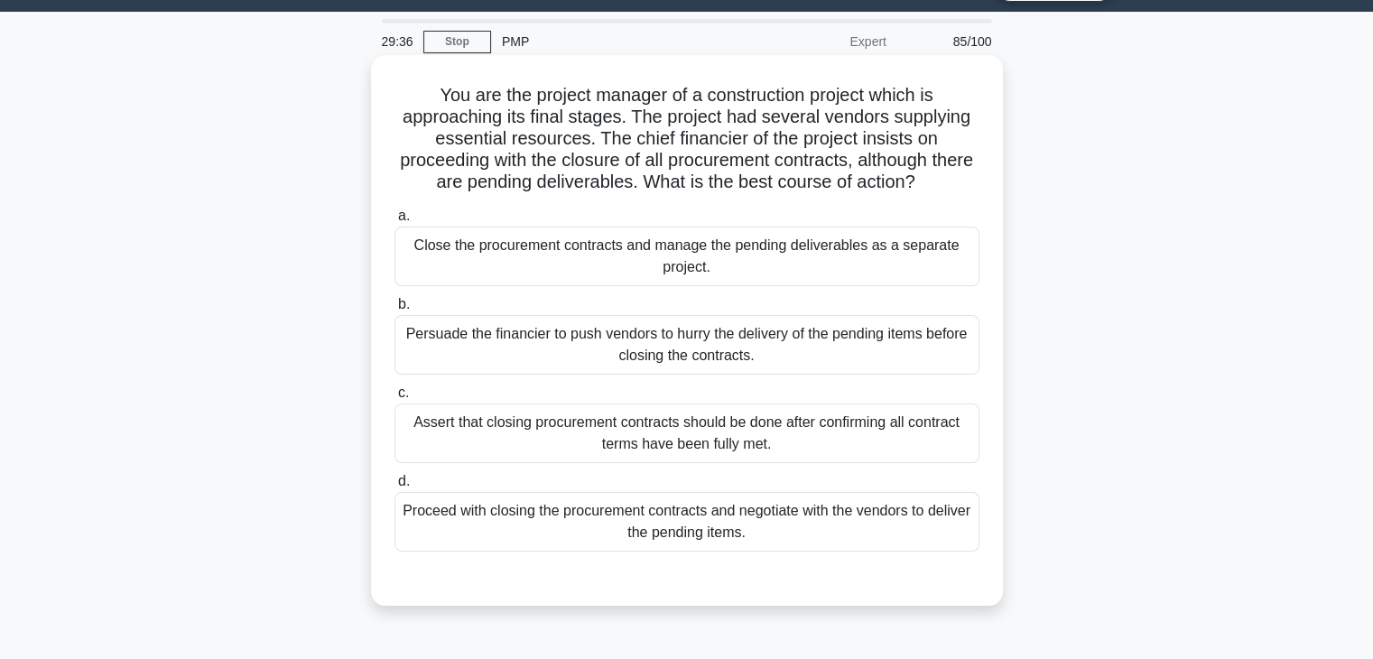
click at [527, 447] on div "Assert that closing procurement contracts should be done after confirming all c…" at bounding box center [687, 434] width 585 height 60
click at [395, 399] on input "c. Assert that closing procurement contracts should be done after confirming al…" at bounding box center [395, 393] width 0 height 12
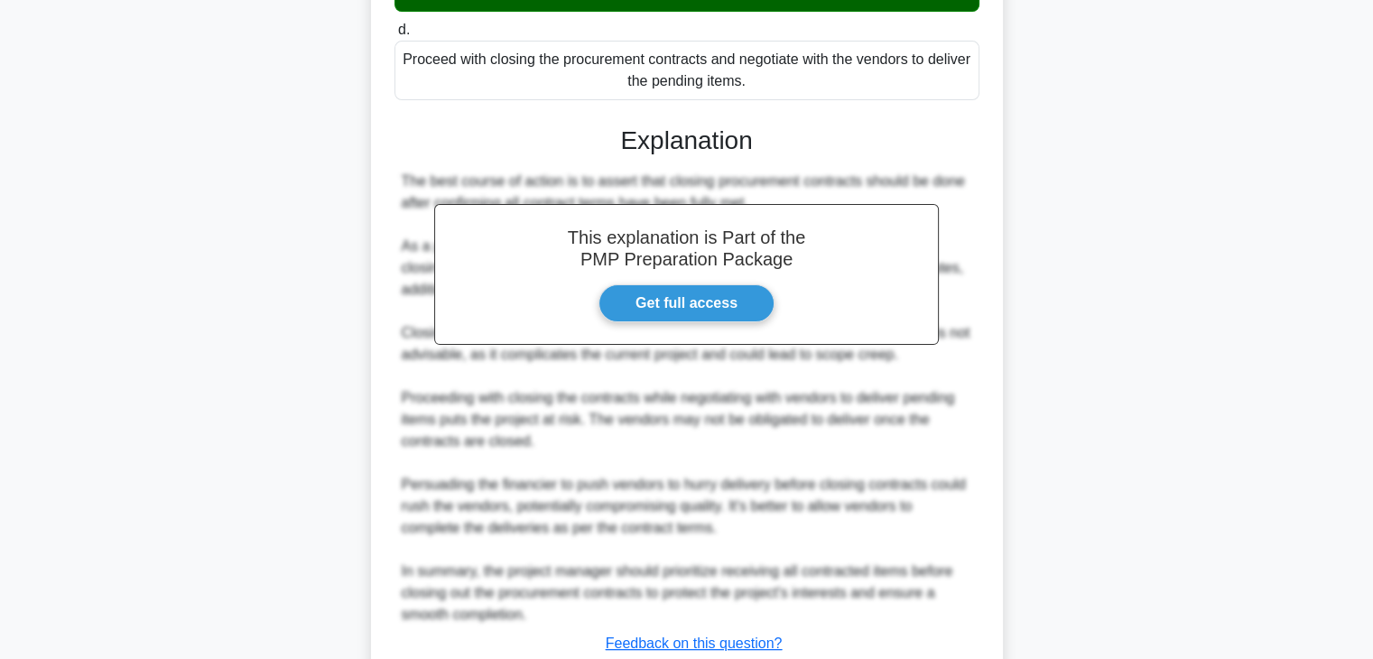
scroll to position [627, 0]
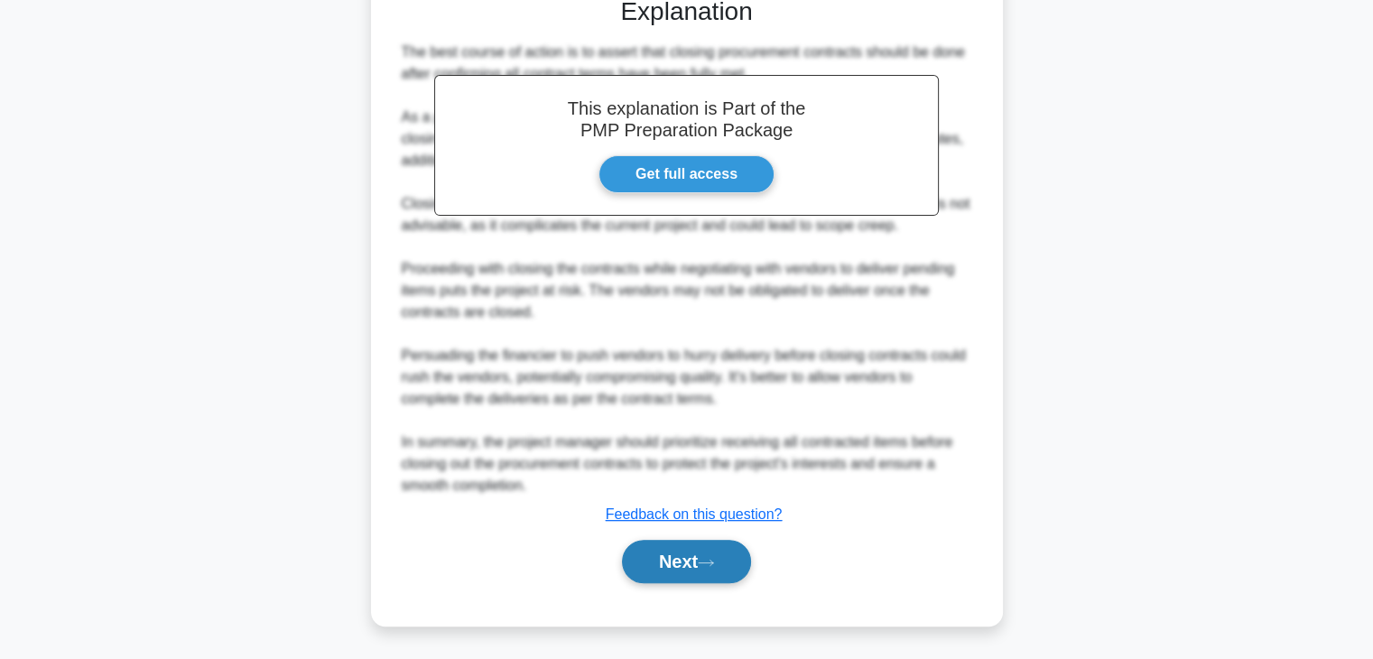
click at [661, 553] on button "Next" at bounding box center [686, 561] width 129 height 43
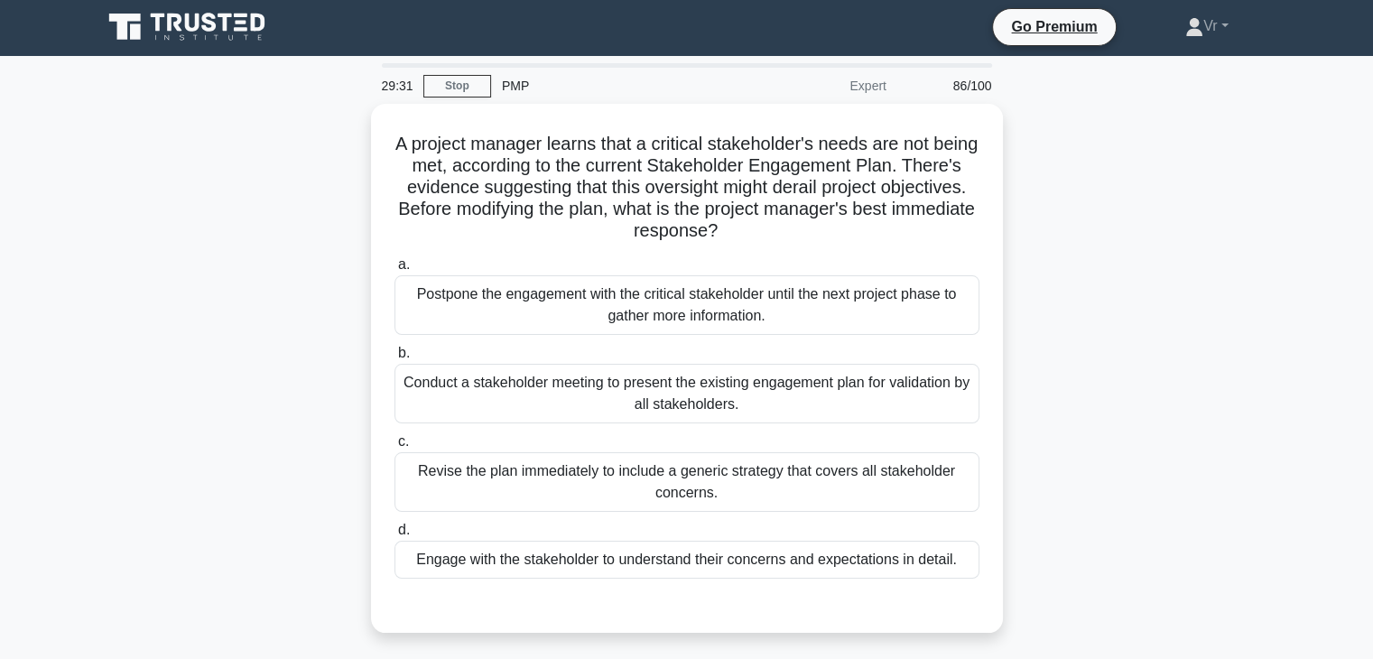
scroll to position [0, 0]
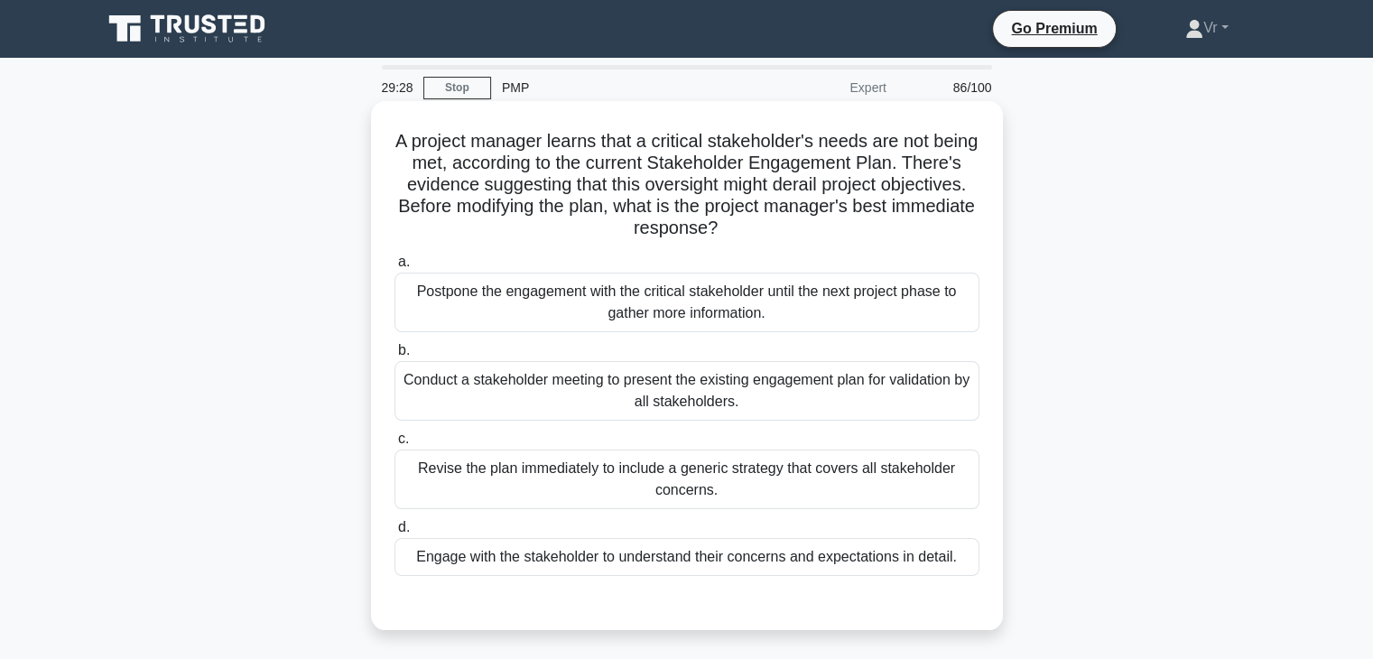
click at [601, 403] on div "Conduct a stakeholder meeting to present the existing engagement plan for valid…" at bounding box center [687, 391] width 585 height 60
click at [395, 357] on input "b. Conduct a stakeholder meeting to present the existing engagement plan for va…" at bounding box center [395, 351] width 0 height 12
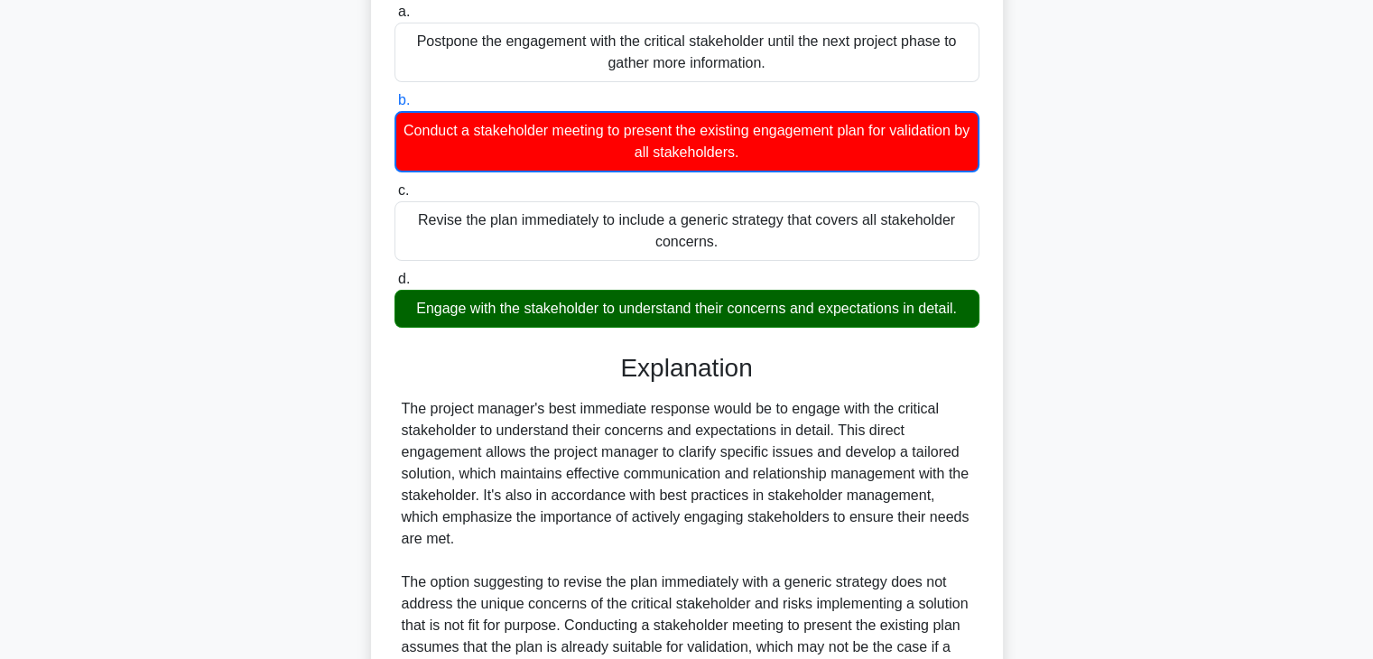
scroll to position [451, 0]
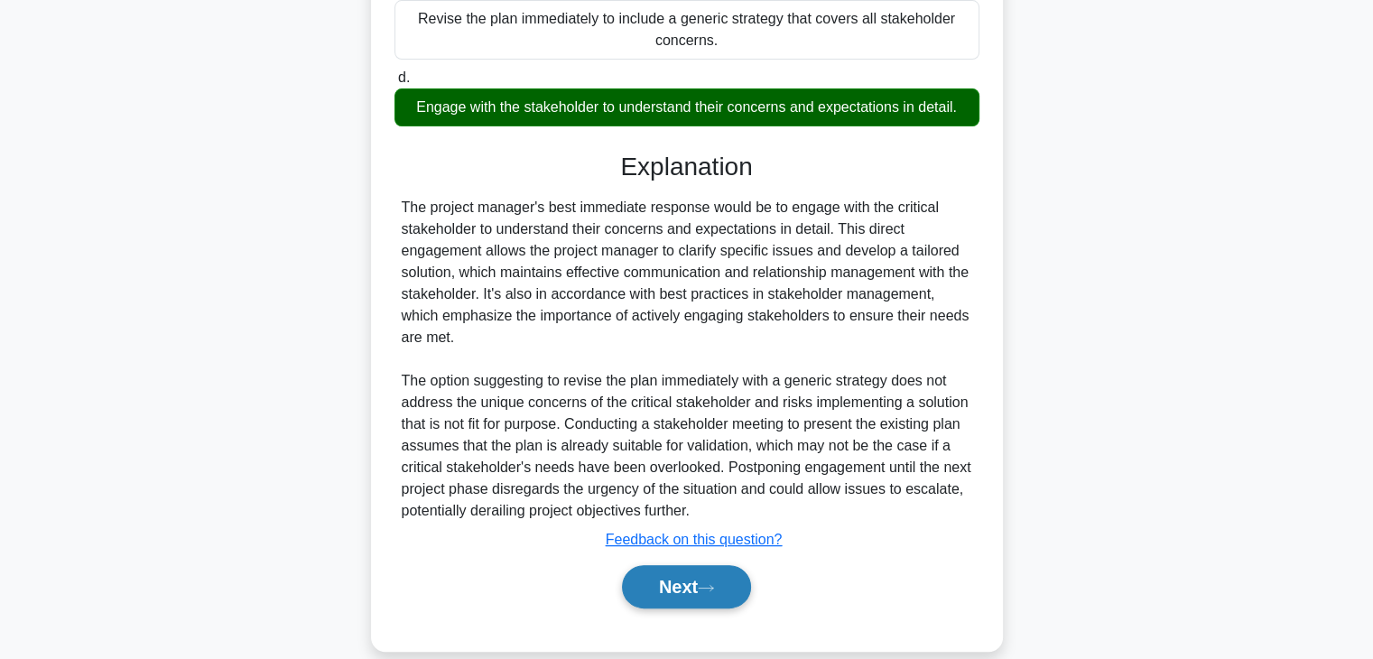
click at [697, 588] on button "Next" at bounding box center [686, 586] width 129 height 43
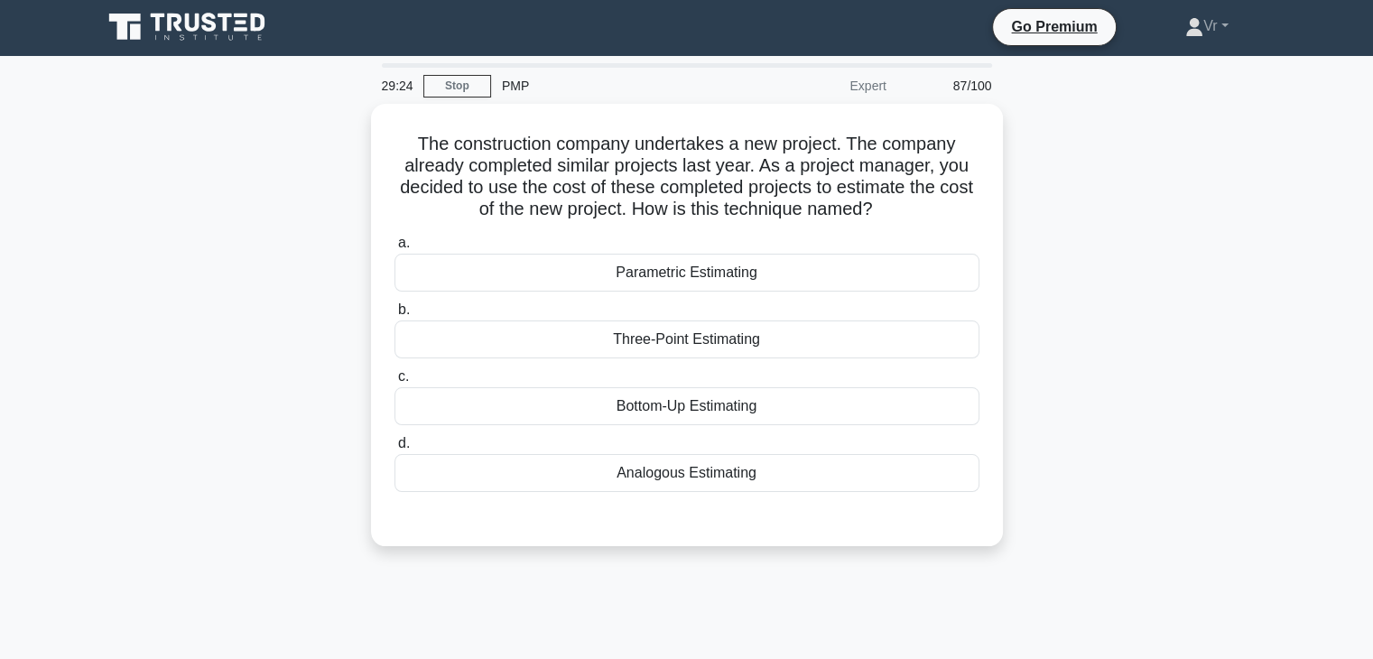
scroll to position [0, 0]
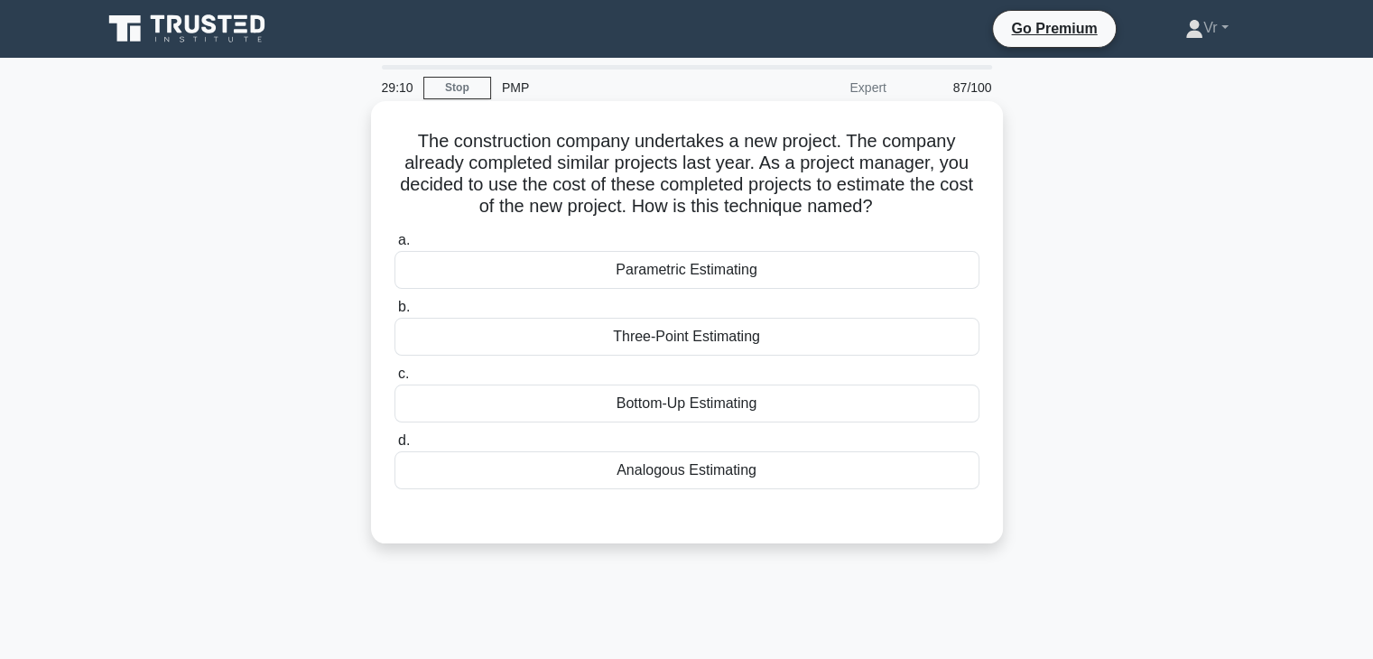
drag, startPoint x: 696, startPoint y: 212, endPoint x: 963, endPoint y: 219, distance: 267.3
click at [963, 218] on h5 "The construction company undertakes a new project. The company already complete…" at bounding box center [687, 174] width 589 height 88
click at [696, 480] on div "Analogous Estimating" at bounding box center [687, 470] width 585 height 38
click at [395, 447] on input "d. Analogous Estimating" at bounding box center [395, 441] width 0 height 12
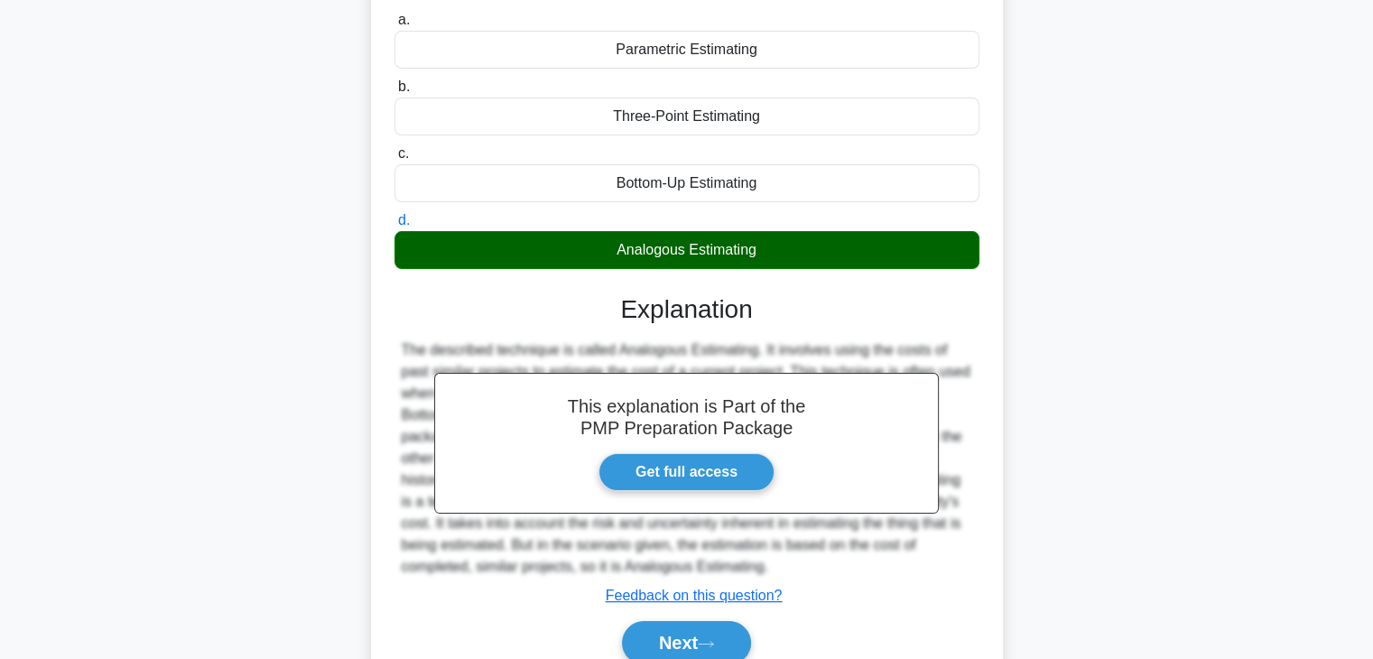
scroll to position [317, 0]
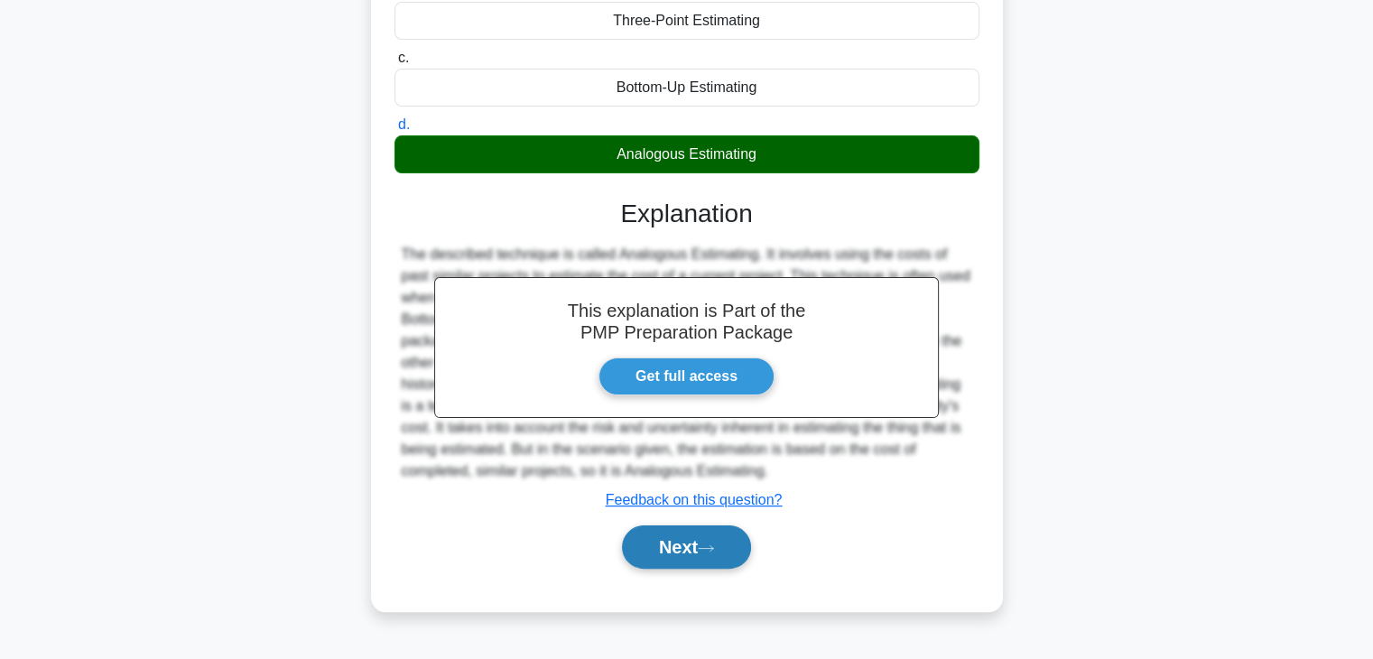
click at [687, 551] on button "Next" at bounding box center [686, 546] width 129 height 43
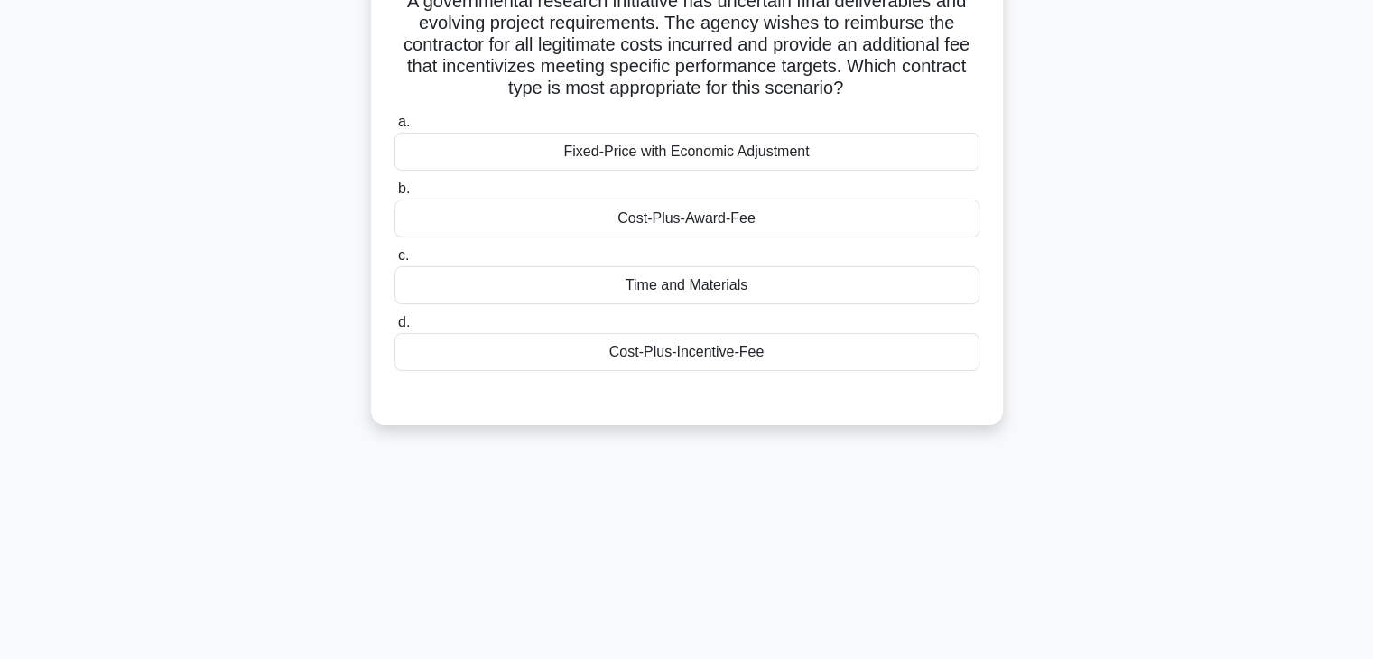
scroll to position [0, 0]
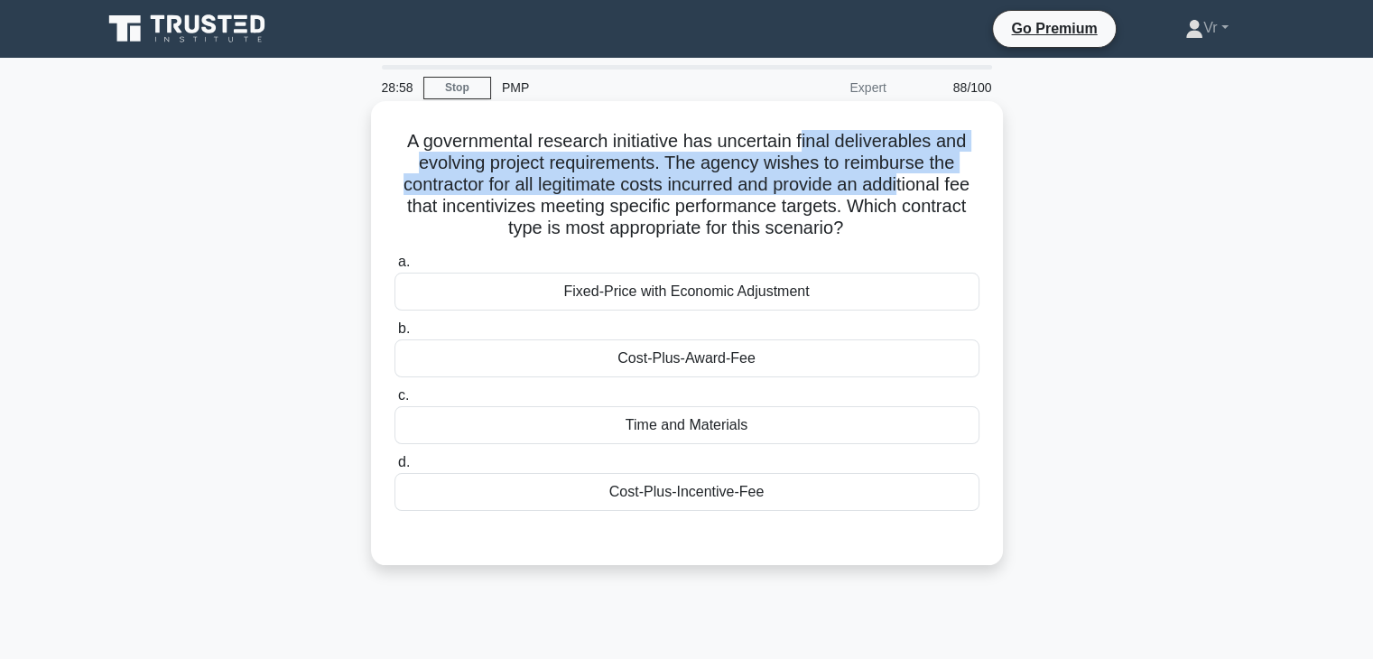
drag, startPoint x: 807, startPoint y: 143, endPoint x: 919, endPoint y: 192, distance: 122.5
click at [919, 192] on h5 "A governmental research initiative has uncertain final deliverables and evolvin…" at bounding box center [687, 185] width 589 height 110
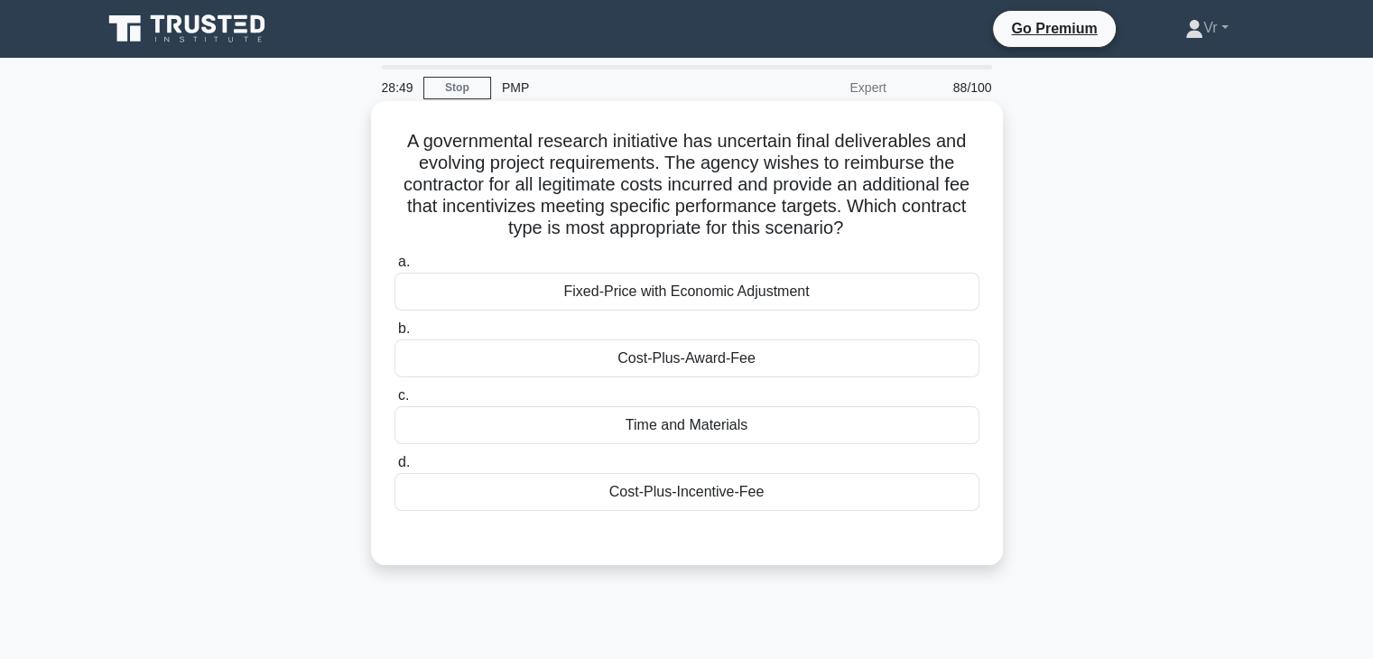
click at [683, 493] on div "Cost-Plus-Incentive-Fee" at bounding box center [687, 492] width 585 height 38
click at [395, 469] on input "d. Cost-Plus-Incentive-Fee" at bounding box center [395, 463] width 0 height 12
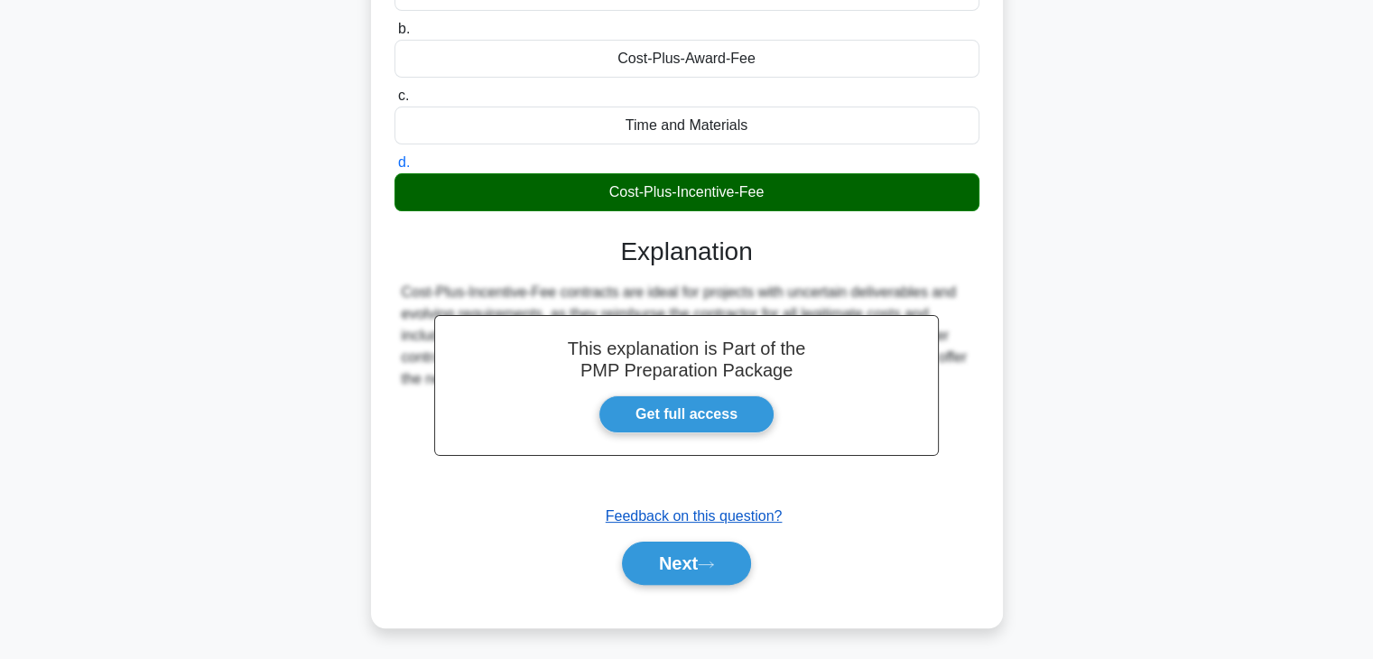
scroll to position [317, 0]
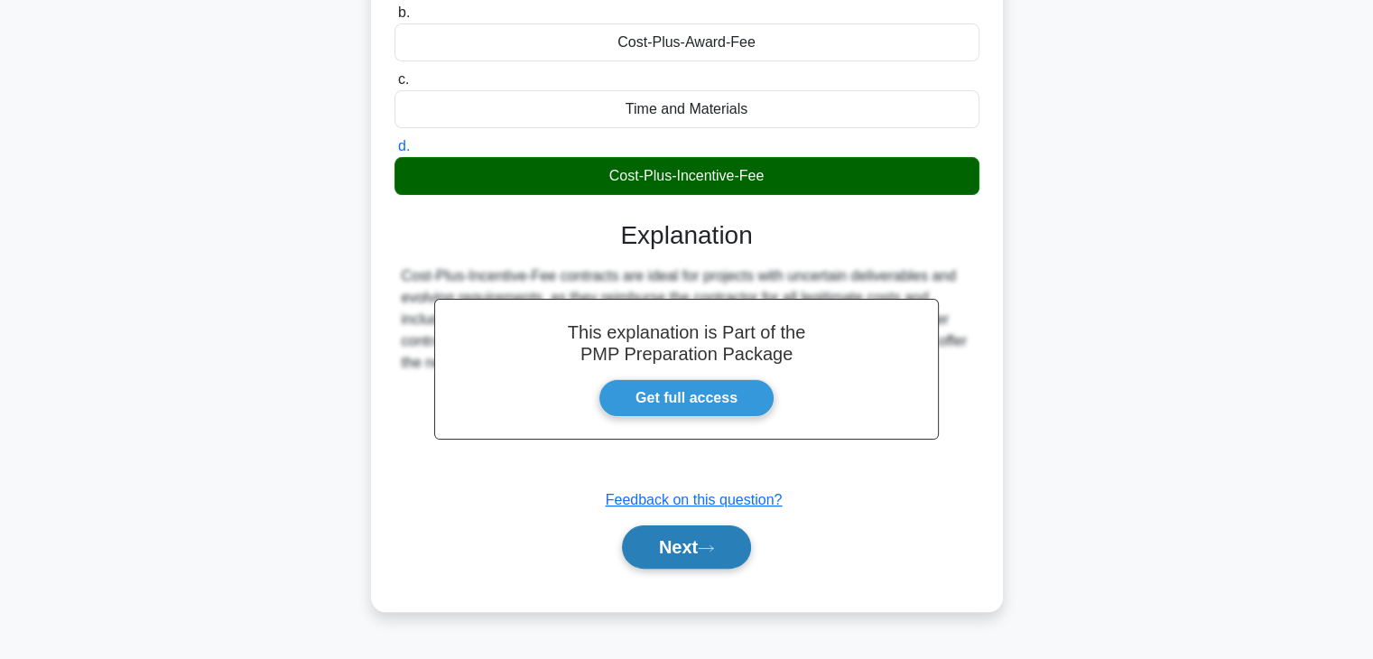
click at [739, 565] on button "Next" at bounding box center [686, 546] width 129 height 43
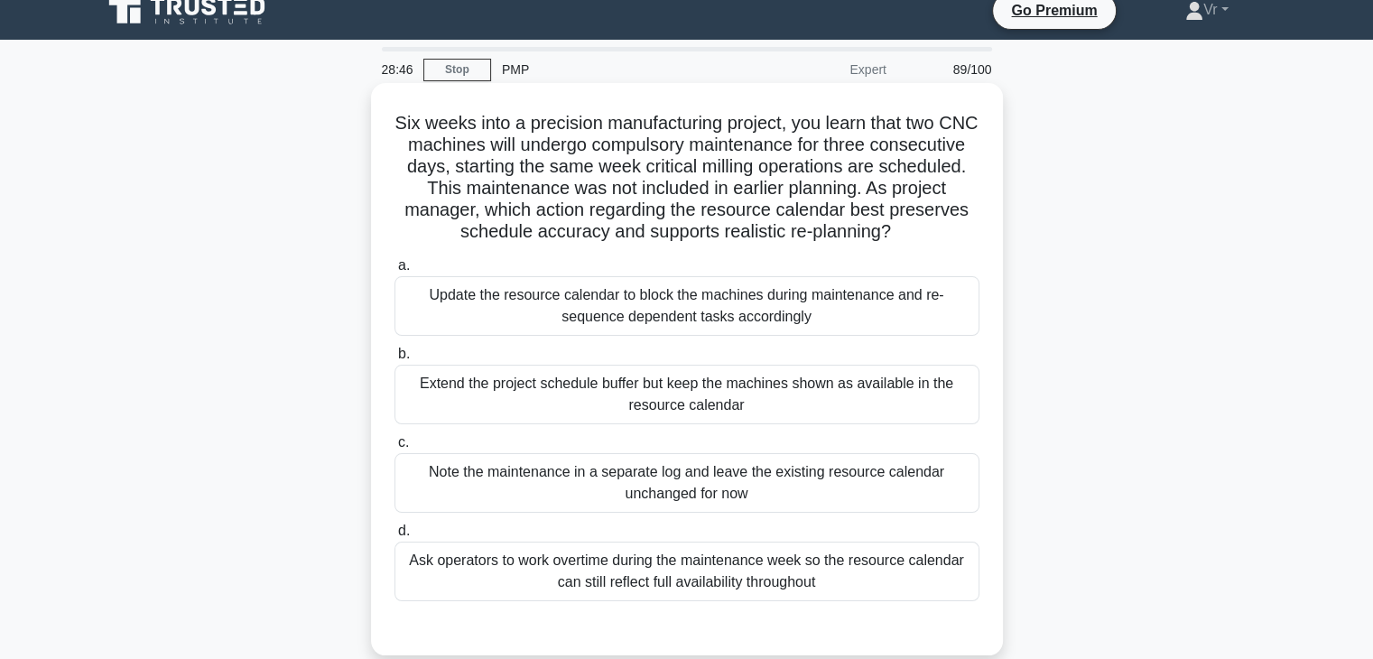
scroll to position [0, 0]
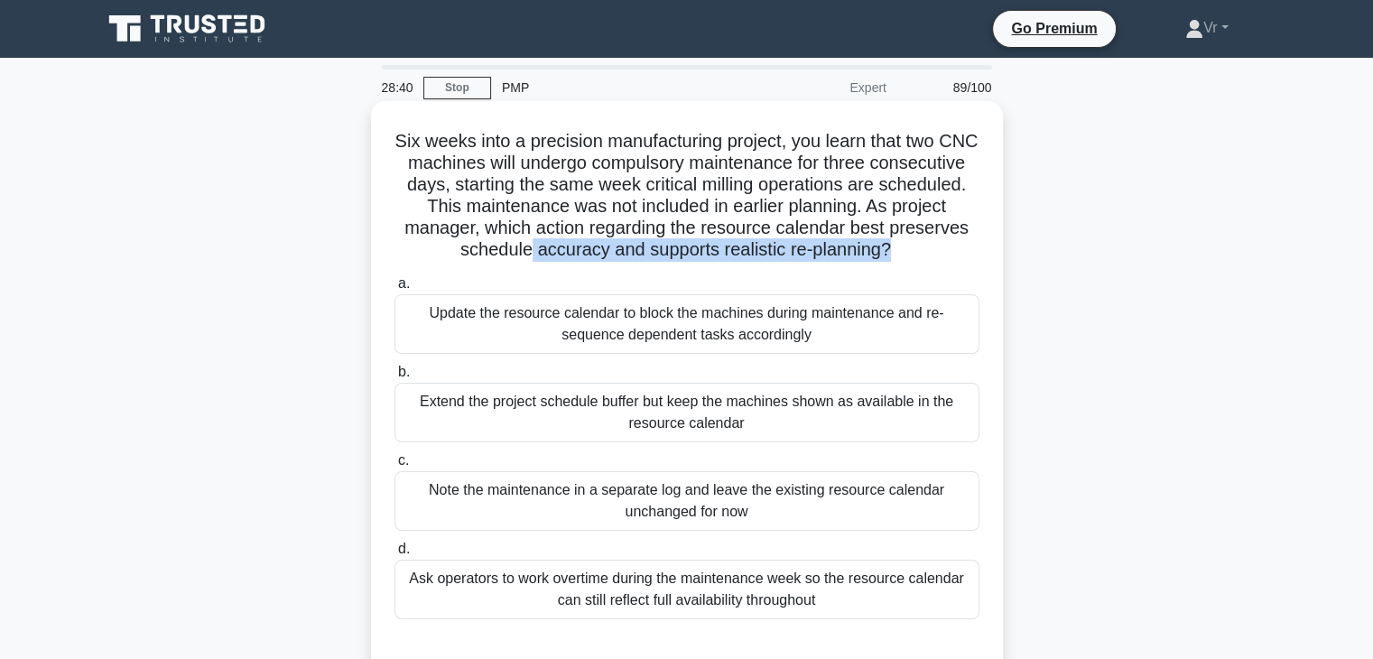
drag, startPoint x: 567, startPoint y: 239, endPoint x: 934, endPoint y: 250, distance: 367.6
click at [934, 250] on h5 "Six weeks into a precision manufacturing project, you learn that two CNC machin…" at bounding box center [687, 196] width 589 height 132
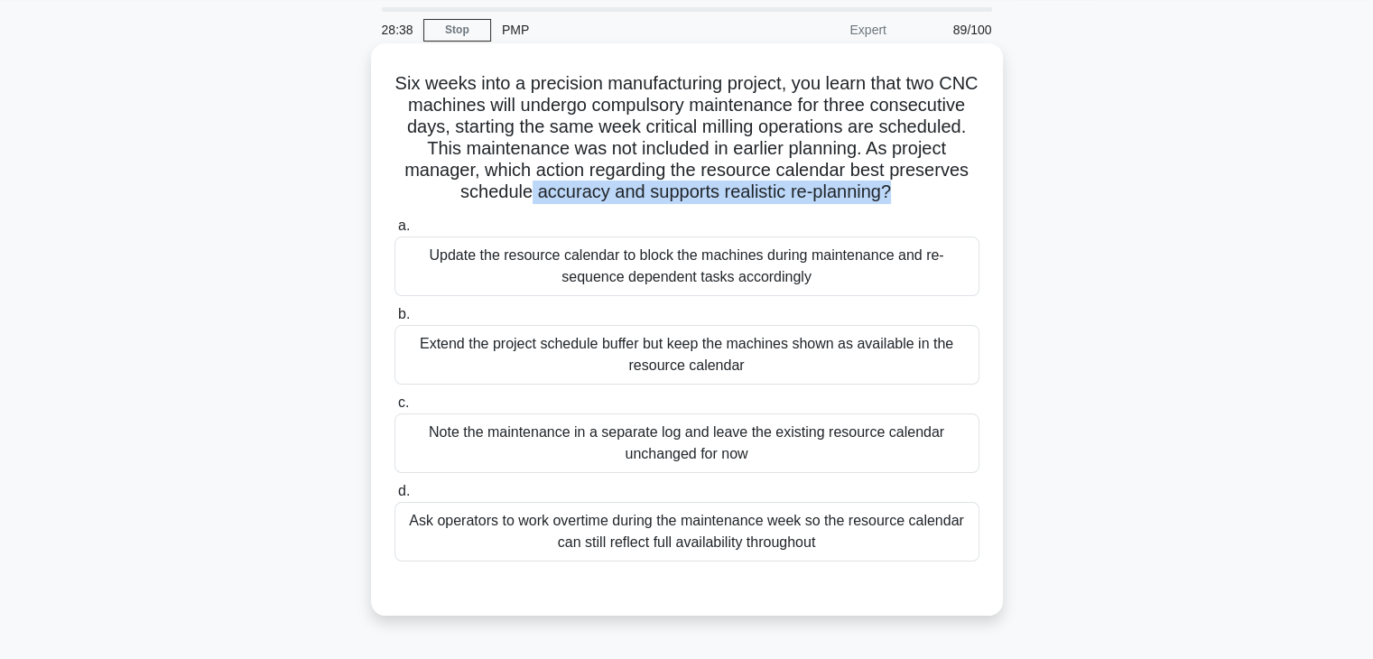
scroll to position [90, 0]
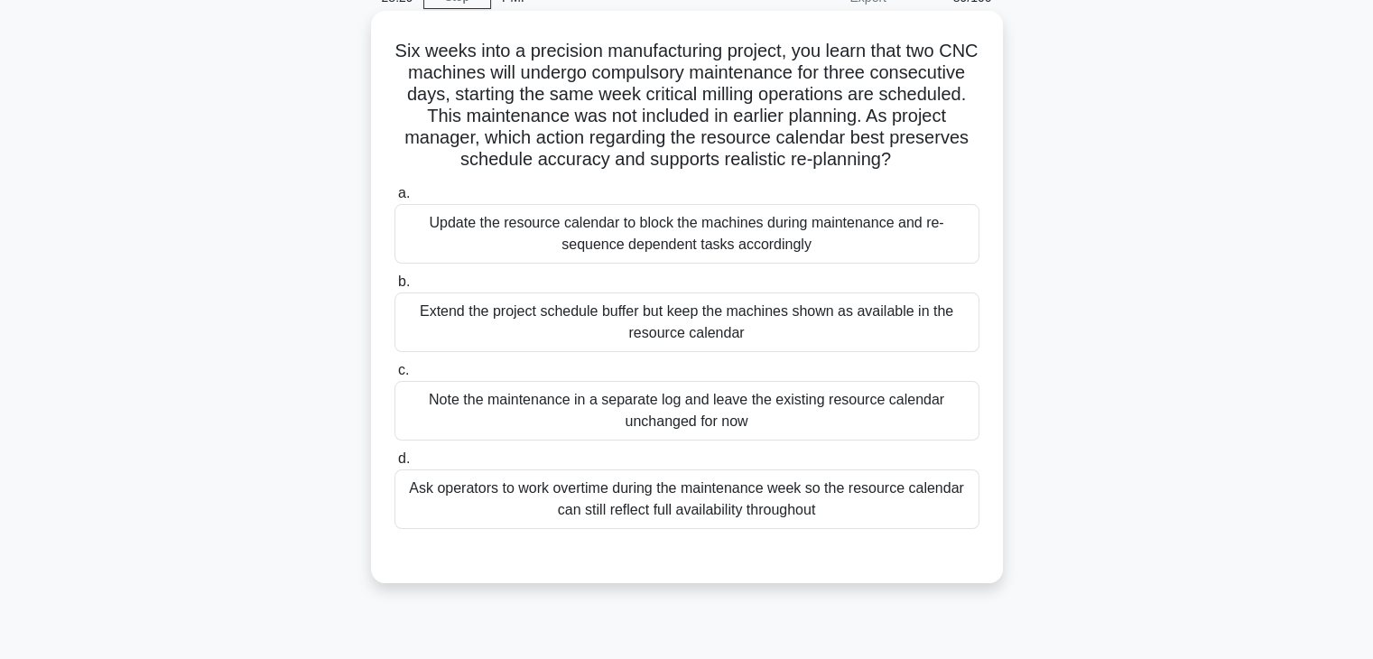
click at [594, 237] on div "Update the resource calendar to block the machines during maintenance and re-se…" at bounding box center [687, 234] width 585 height 60
click at [395, 200] on input "a. Update the resource calendar to block the machines during maintenance and re…" at bounding box center [395, 194] width 0 height 12
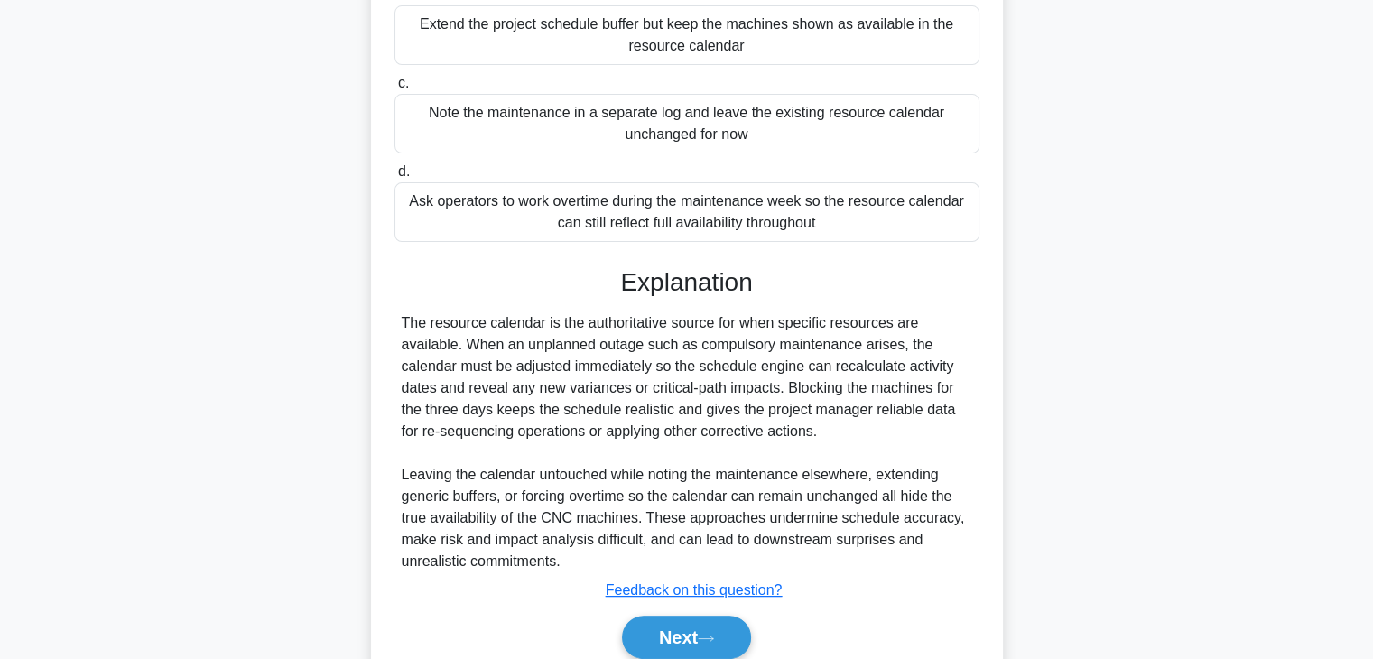
scroll to position [453, 0]
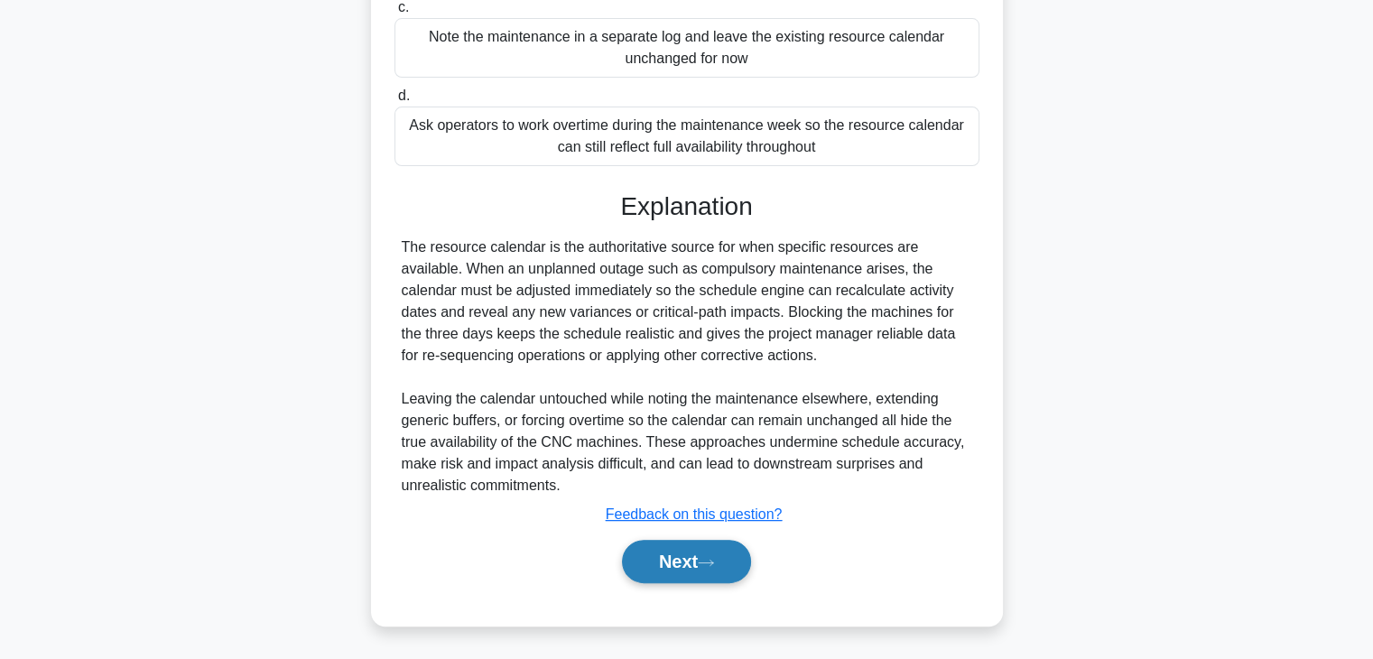
click at [684, 575] on button "Next" at bounding box center [686, 561] width 129 height 43
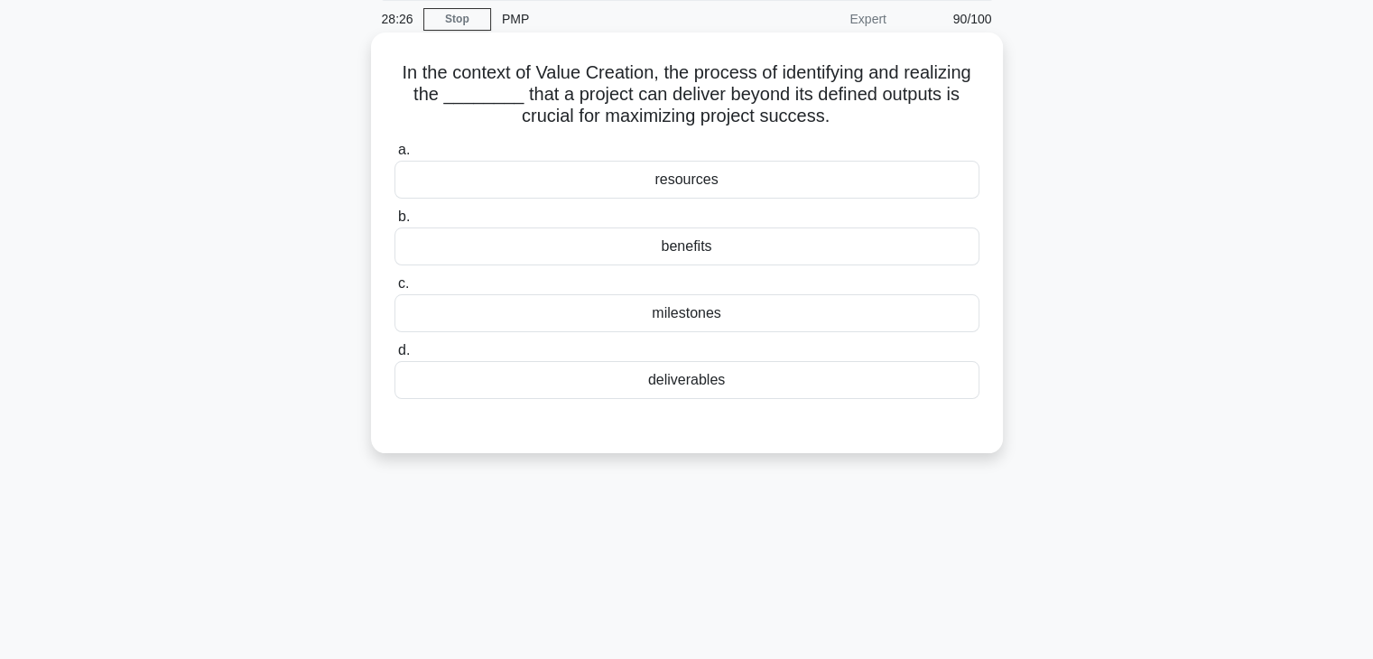
scroll to position [0, 0]
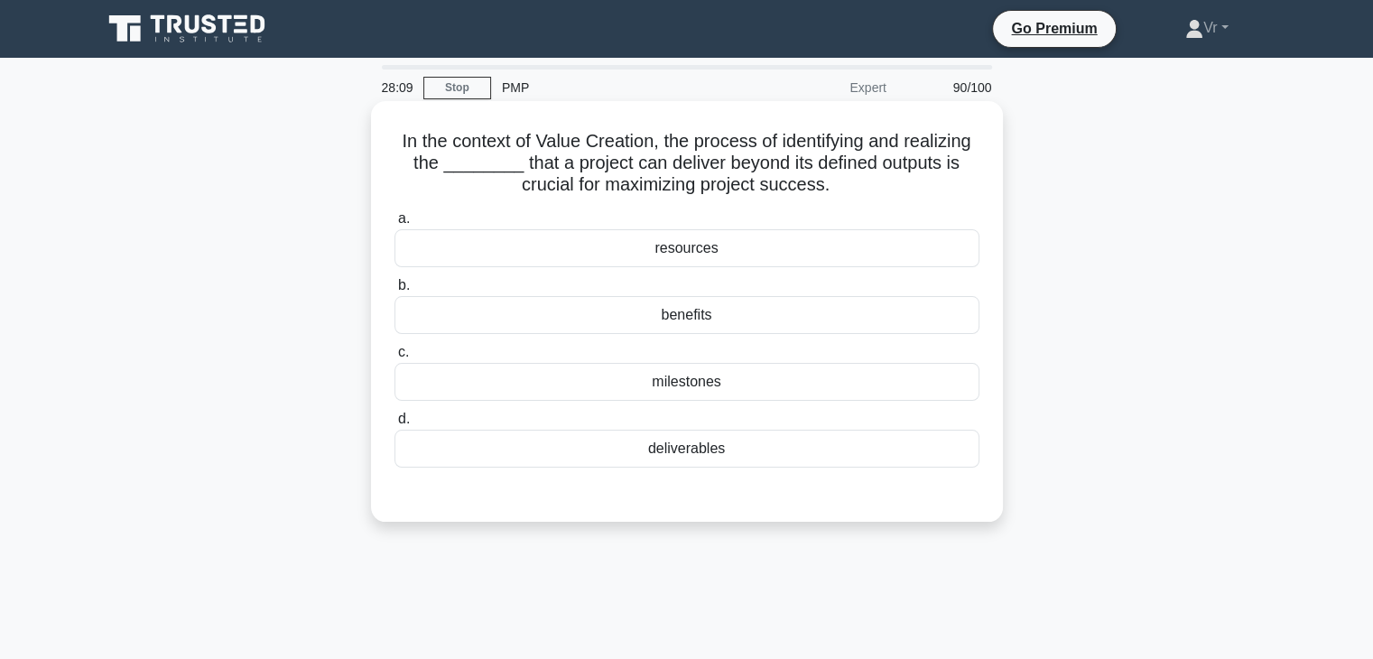
click at [647, 308] on div "benefits" at bounding box center [687, 315] width 585 height 38
click at [395, 292] on input "b. benefits" at bounding box center [395, 286] width 0 height 12
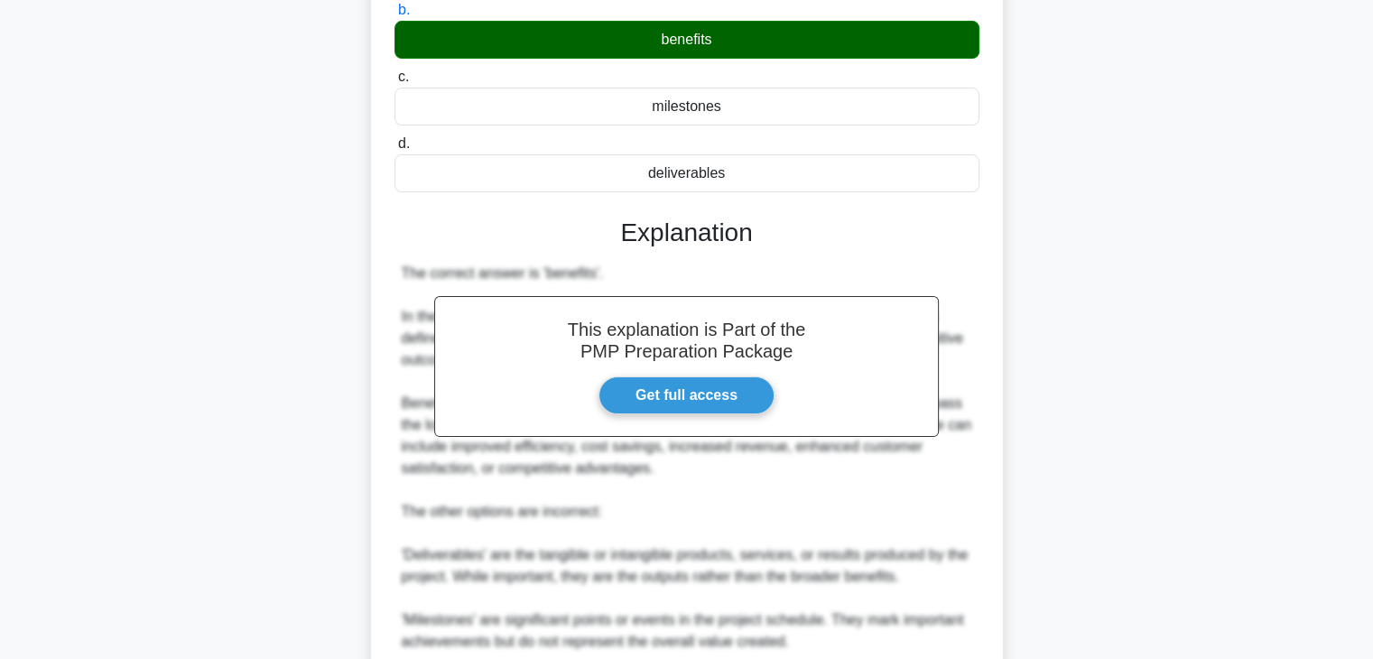
scroll to position [542, 0]
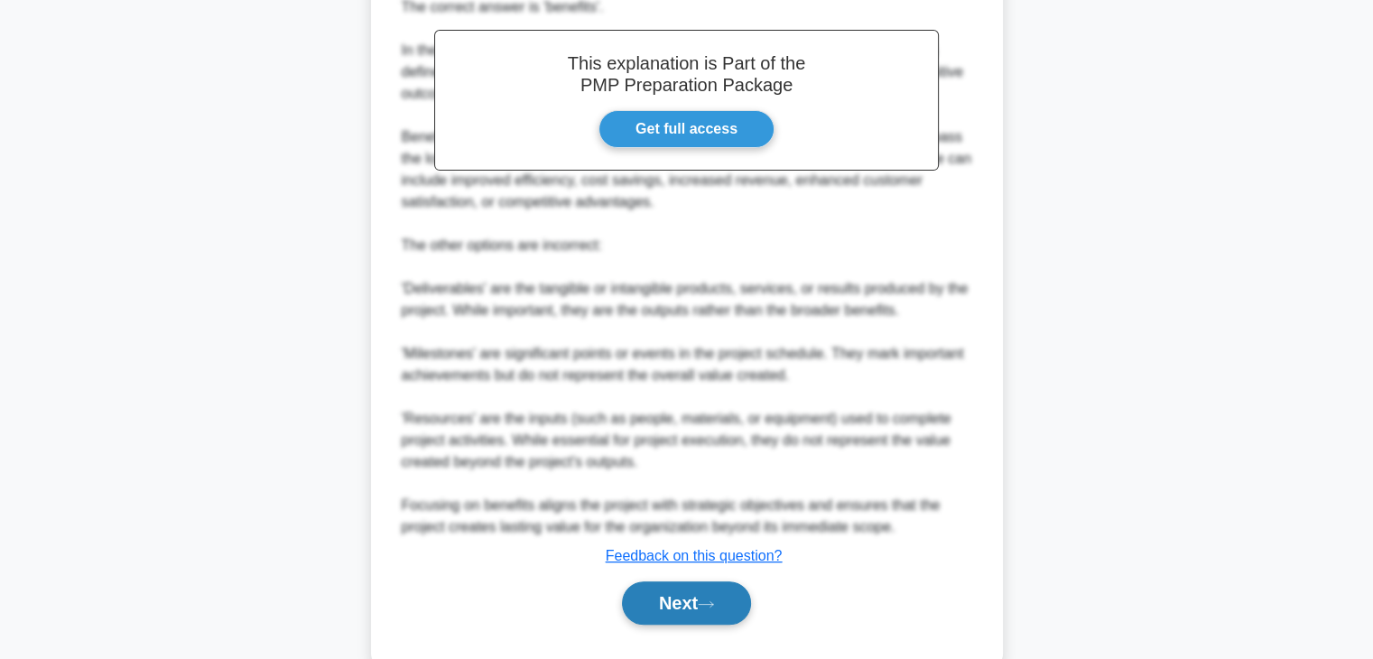
click at [649, 606] on button "Next" at bounding box center [686, 602] width 129 height 43
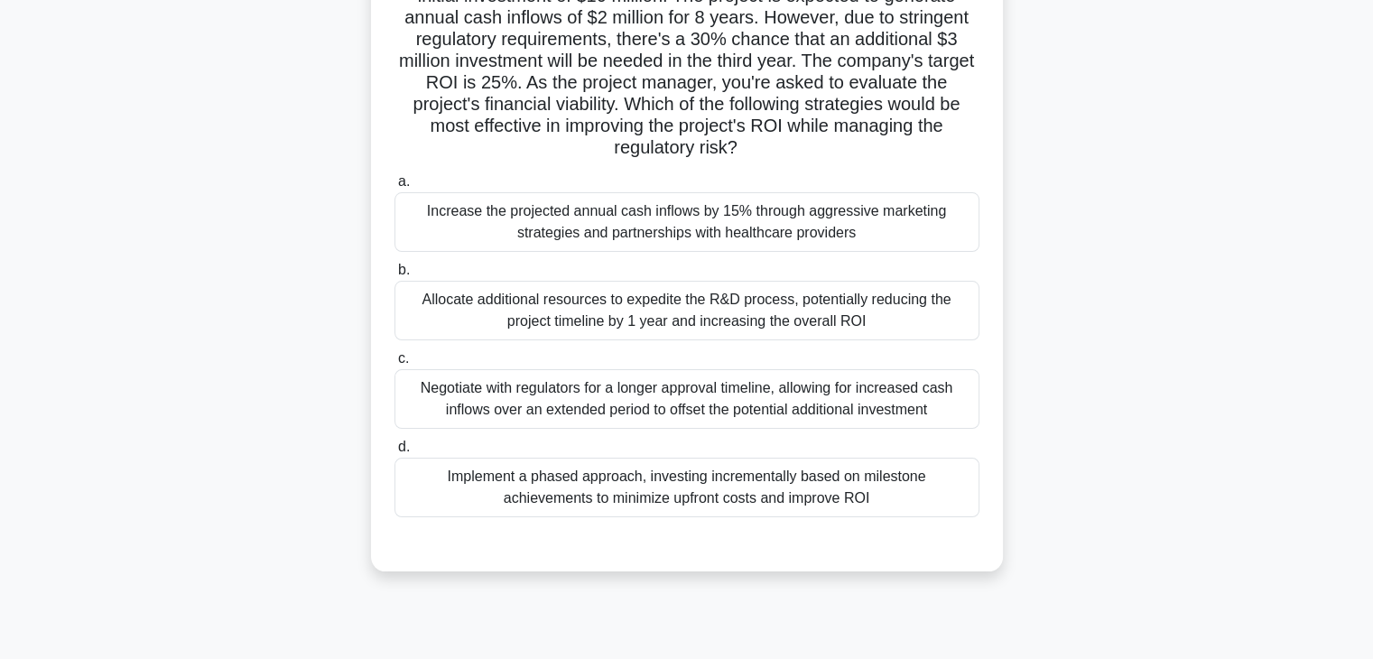
scroll to position [181, 0]
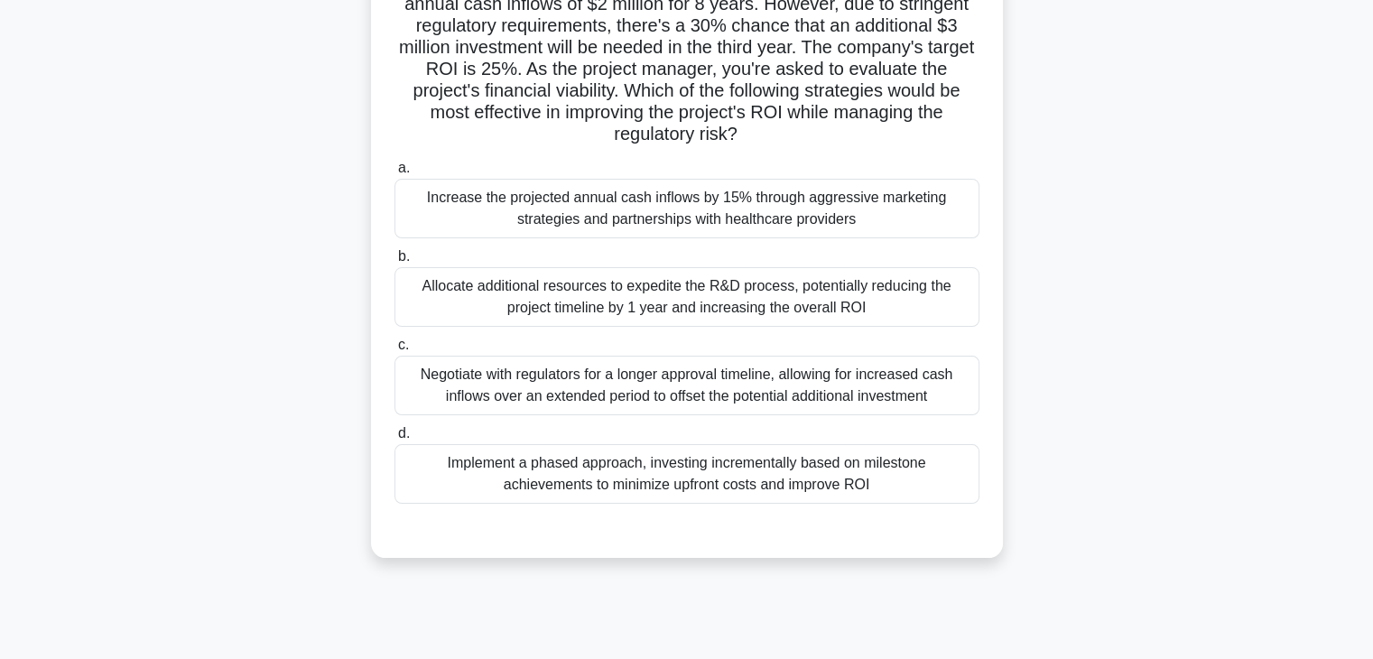
click at [506, 393] on div "Negotiate with regulators for a longer approval timeline, allowing for increase…" at bounding box center [687, 386] width 585 height 60
click at [395, 351] on input "c. Negotiate with regulators for a longer approval timeline, allowing for incre…" at bounding box center [395, 345] width 0 height 12
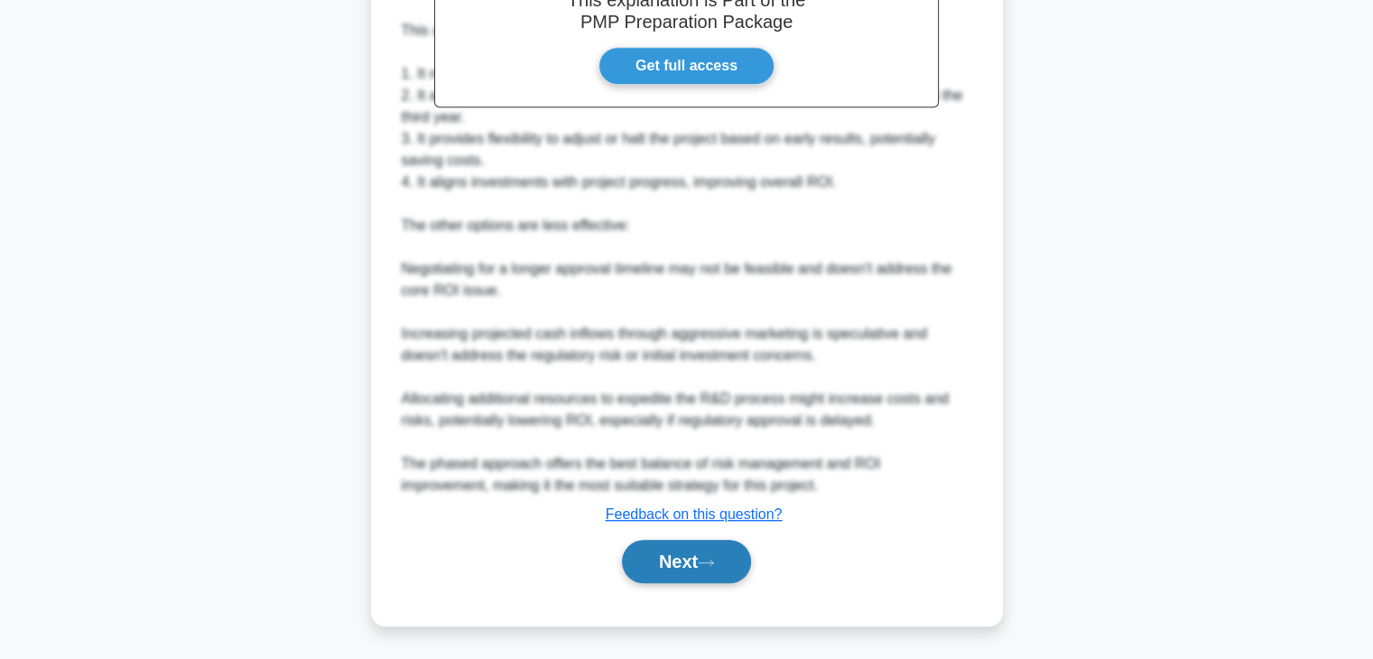
click at [654, 568] on button "Next" at bounding box center [686, 561] width 129 height 43
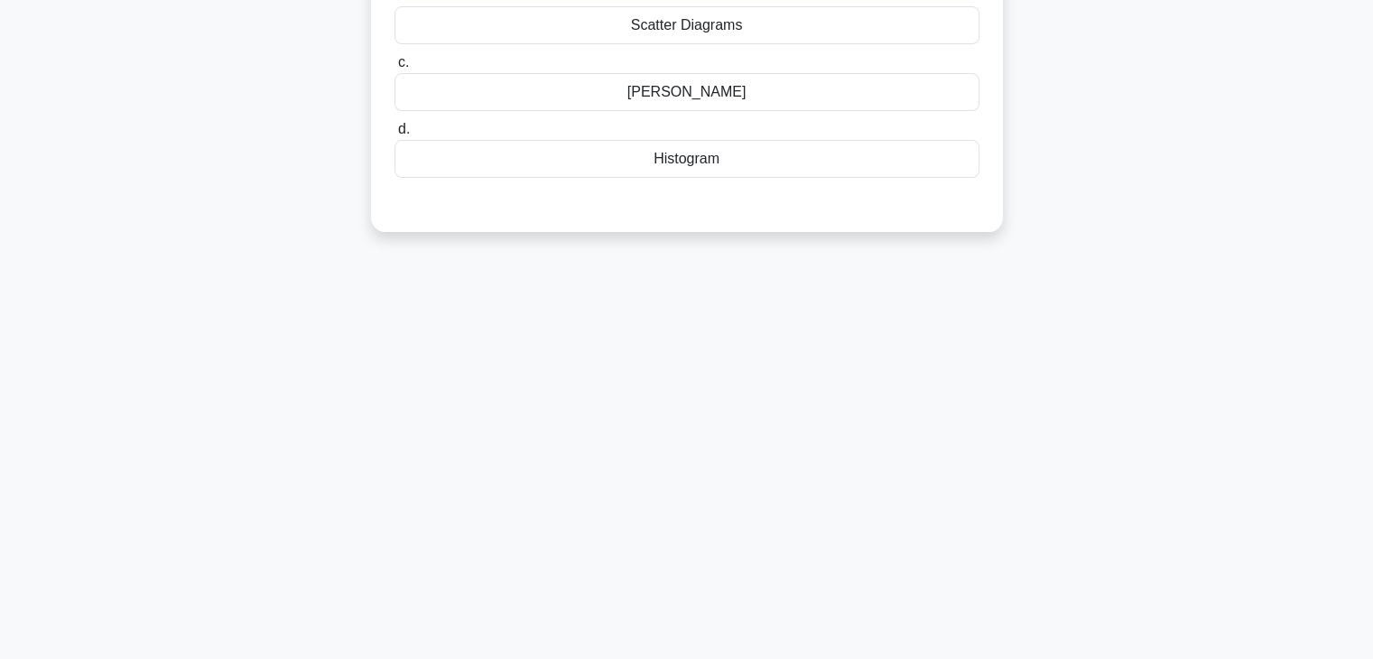
scroll to position [46, 0]
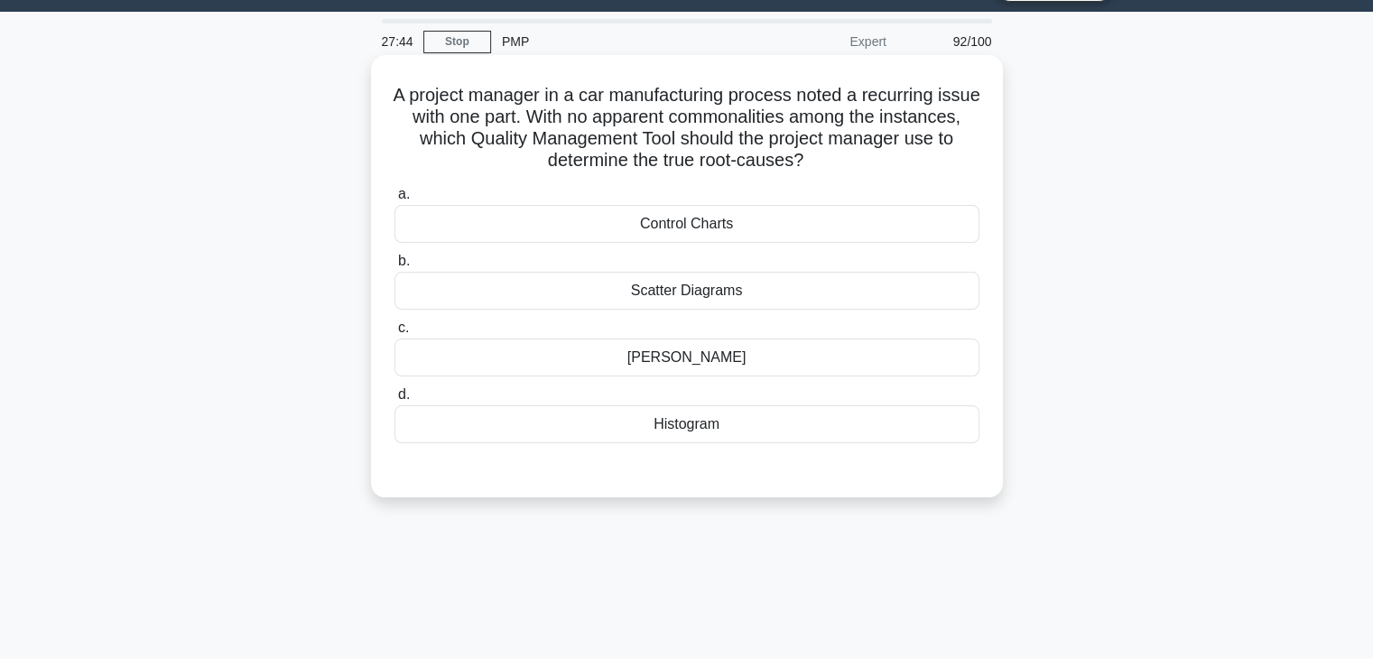
drag, startPoint x: 466, startPoint y: 96, endPoint x: 863, endPoint y: 171, distance: 404.3
click at [863, 171] on h5 "A project manager in a car manufacturing process noted a recurring issue with o…" at bounding box center [687, 128] width 589 height 88
click at [694, 359] on div "[PERSON_NAME]" at bounding box center [687, 358] width 585 height 38
click at [395, 334] on input "[PERSON_NAME] Diagram" at bounding box center [395, 328] width 0 height 12
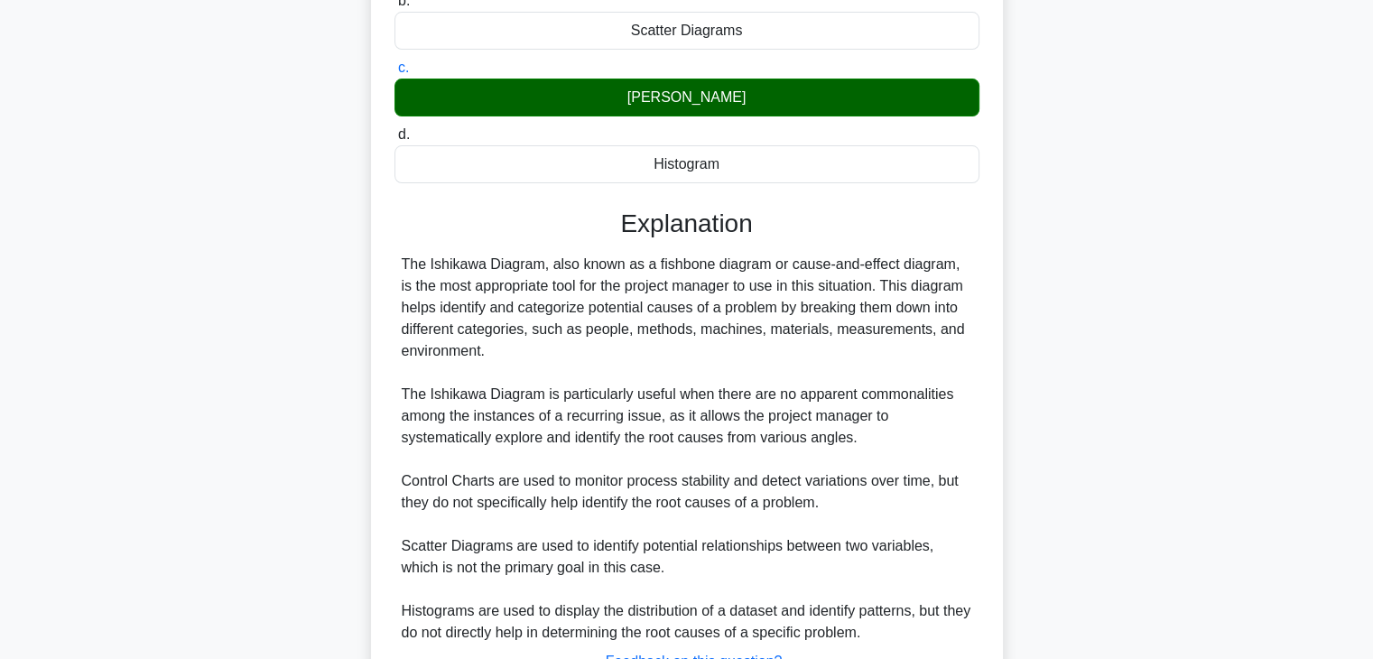
scroll to position [453, 0]
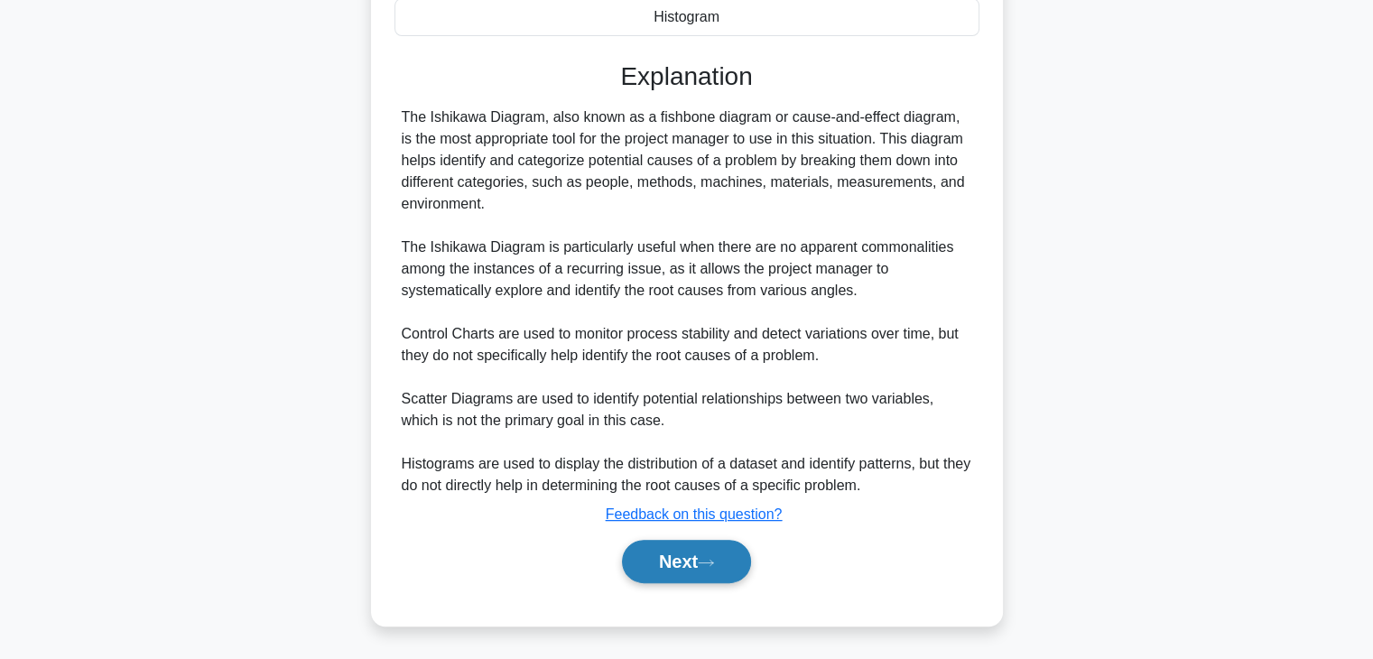
click at [697, 570] on button "Next" at bounding box center [686, 561] width 129 height 43
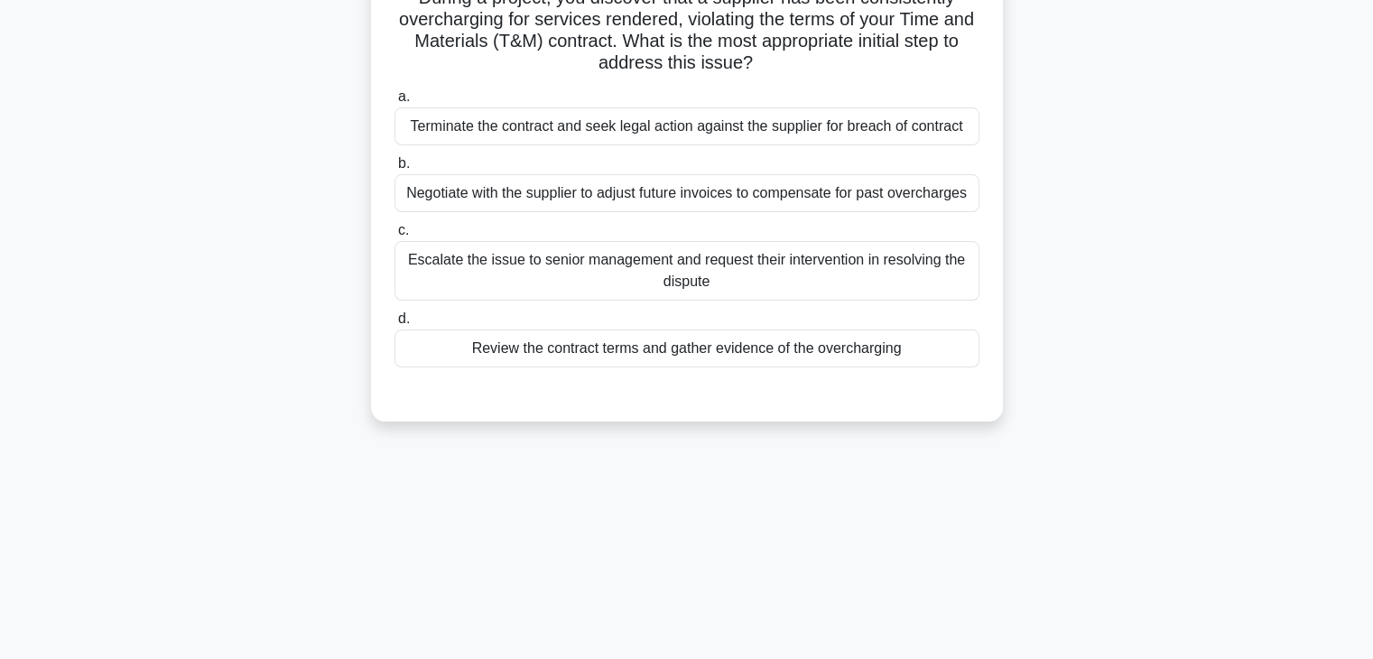
scroll to position [0, 0]
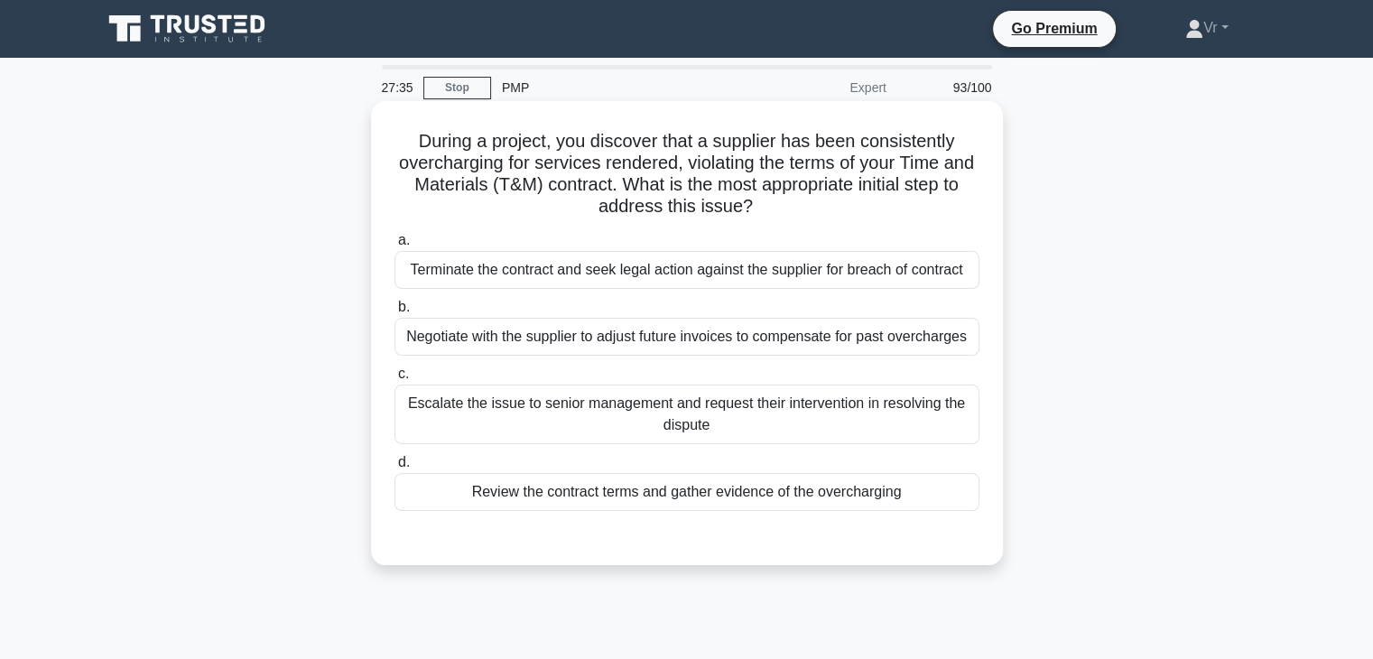
click at [527, 499] on div "Review the contract terms and gather evidence of the overcharging" at bounding box center [687, 492] width 585 height 38
click at [395, 469] on input "d. Review the contract terms and gather evidence of the overcharging" at bounding box center [395, 463] width 0 height 12
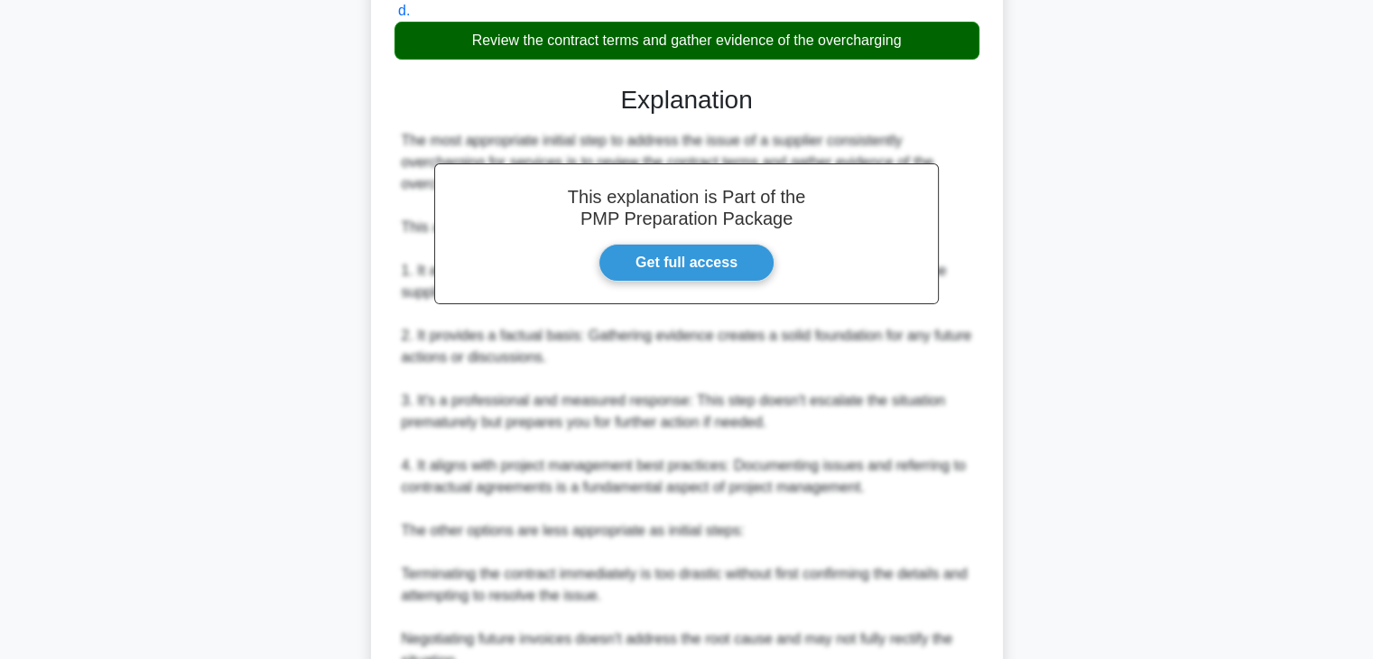
scroll to position [800, 0]
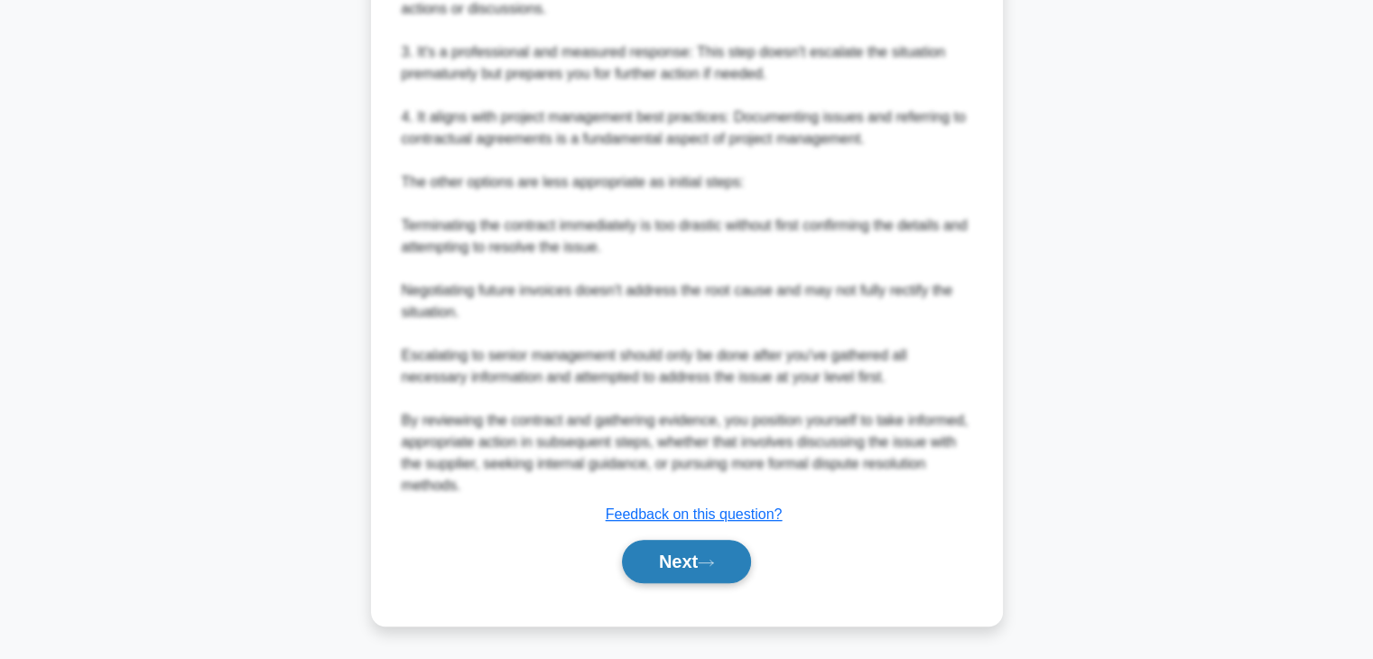
click at [714, 570] on button "Next" at bounding box center [686, 561] width 129 height 43
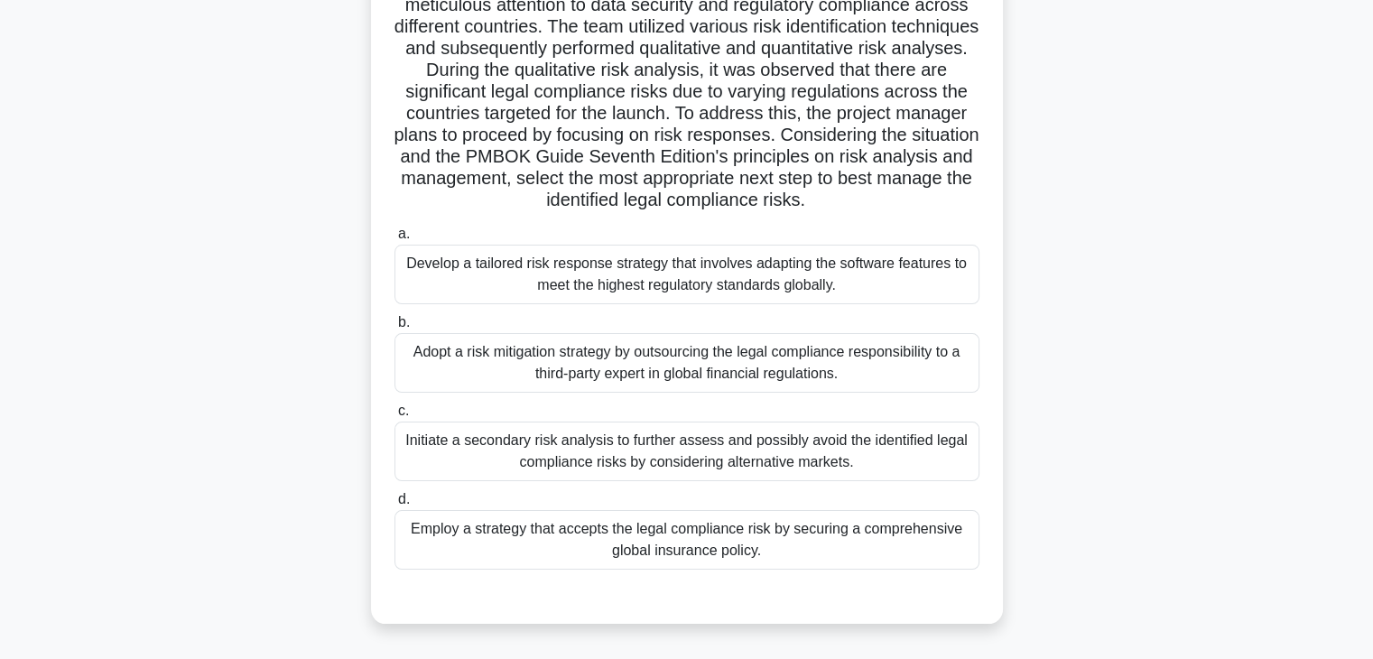
scroll to position [317, 0]
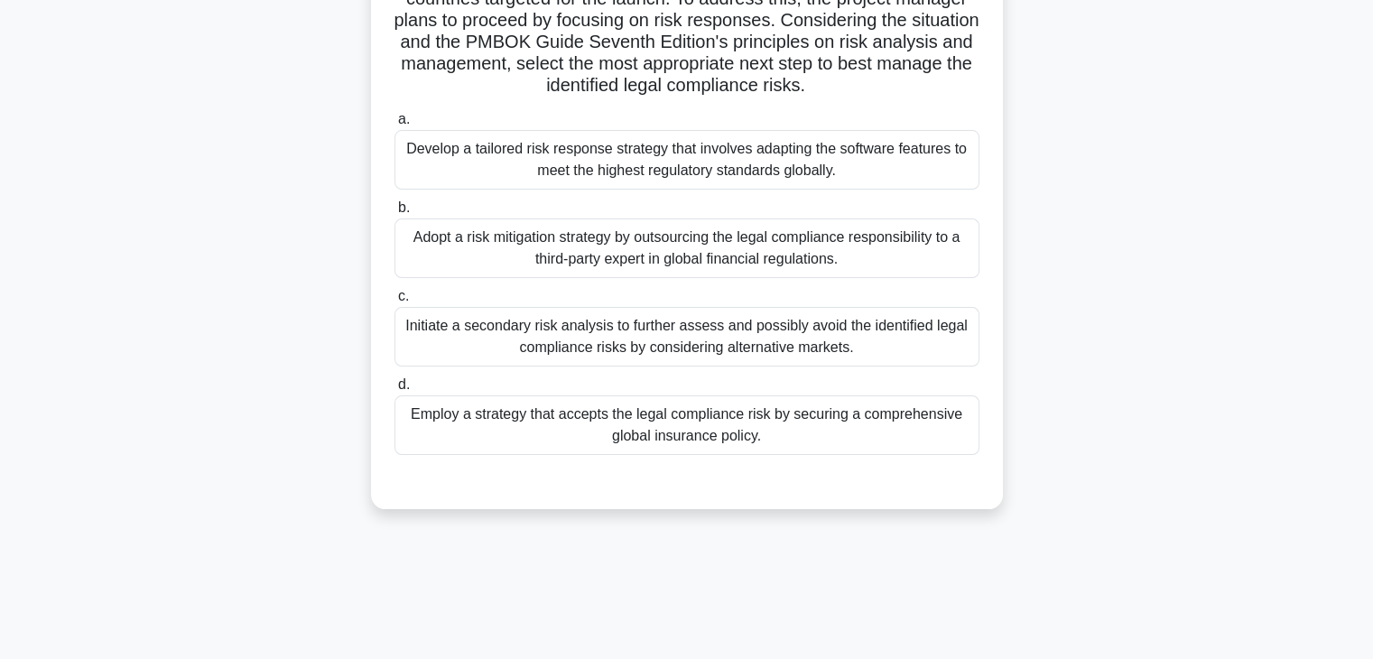
click at [482, 157] on div "Develop a tailored risk response strategy that involves adapting the software f…" at bounding box center [687, 160] width 585 height 60
click at [395, 125] on input "a. Develop a tailored risk response strategy that involves adapting the softwar…" at bounding box center [395, 120] width 0 height 12
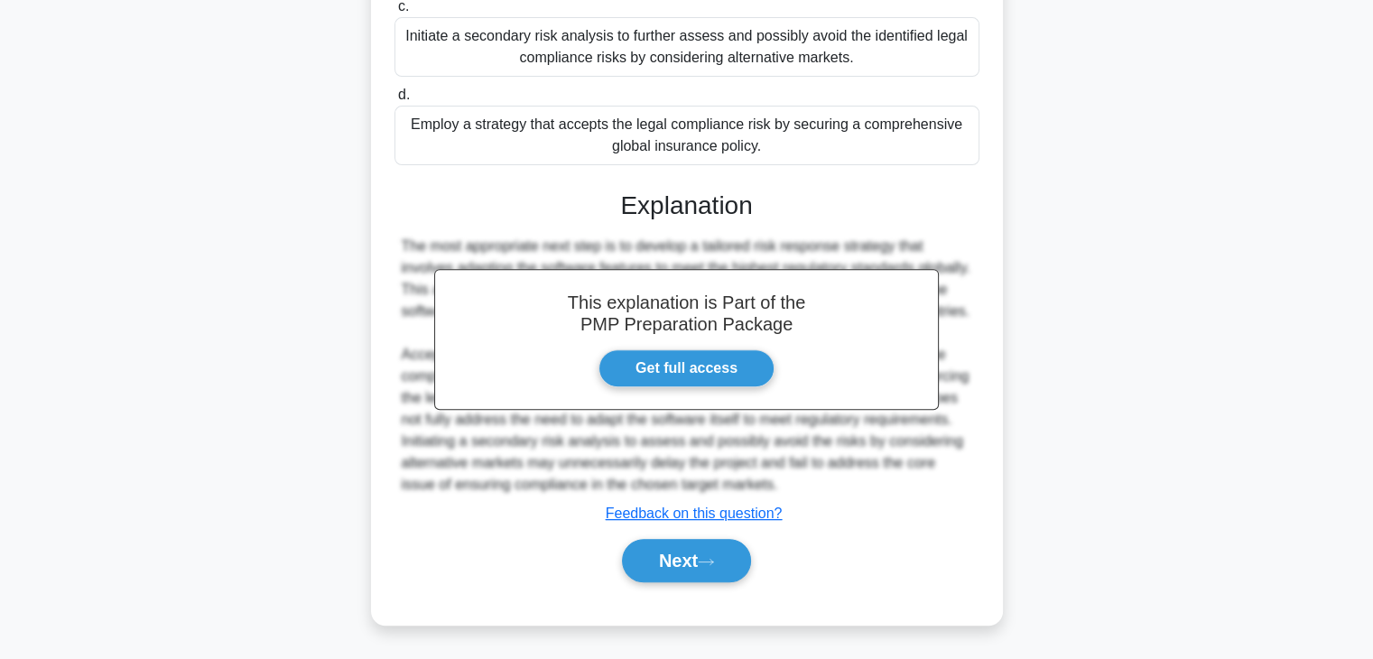
scroll to position [627, 0]
click at [701, 576] on button "Next" at bounding box center [686, 560] width 129 height 43
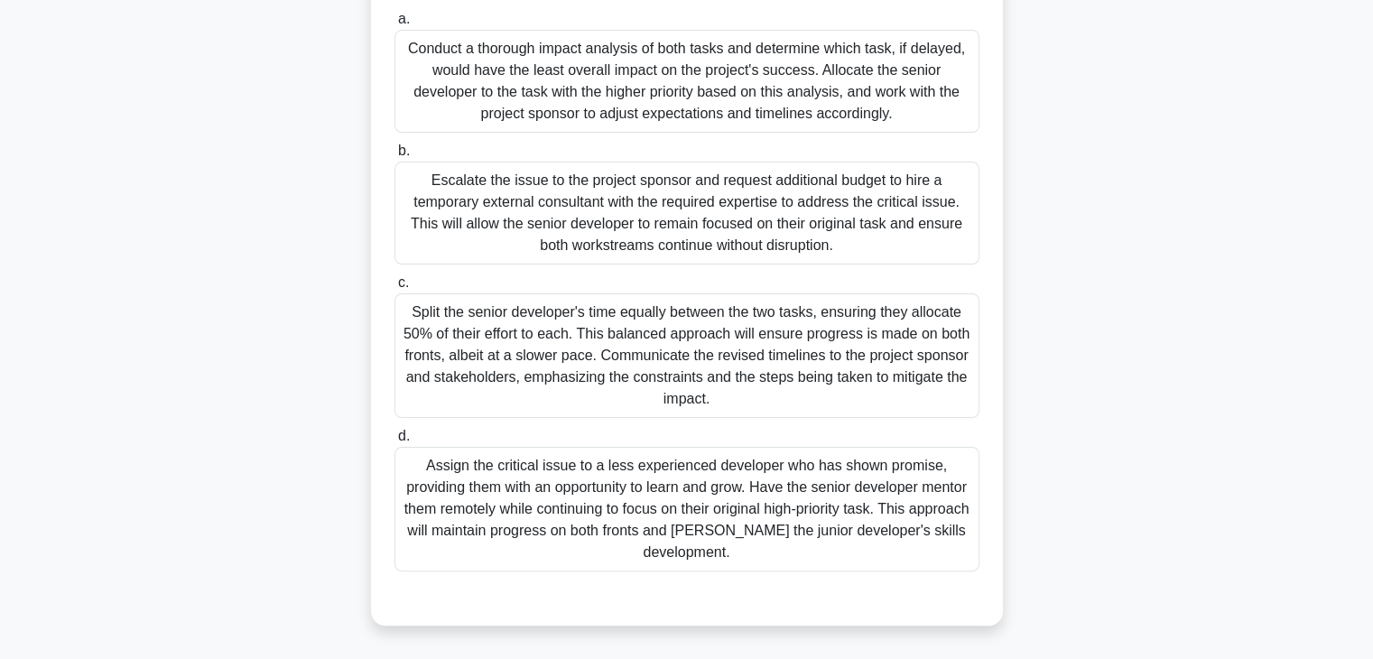
scroll to position [373, 0]
click at [439, 63] on div "Conduct a thorough impact analysis of both tasks and determine which task, if d…" at bounding box center [687, 81] width 585 height 103
click at [739, 58] on div "Conduct a thorough impact analysis of both tasks and determine which task, if d…" at bounding box center [687, 81] width 585 height 103
click at [395, 25] on input "a. Conduct a thorough impact analysis of both tasks and determine which task, i…" at bounding box center [395, 20] width 0 height 12
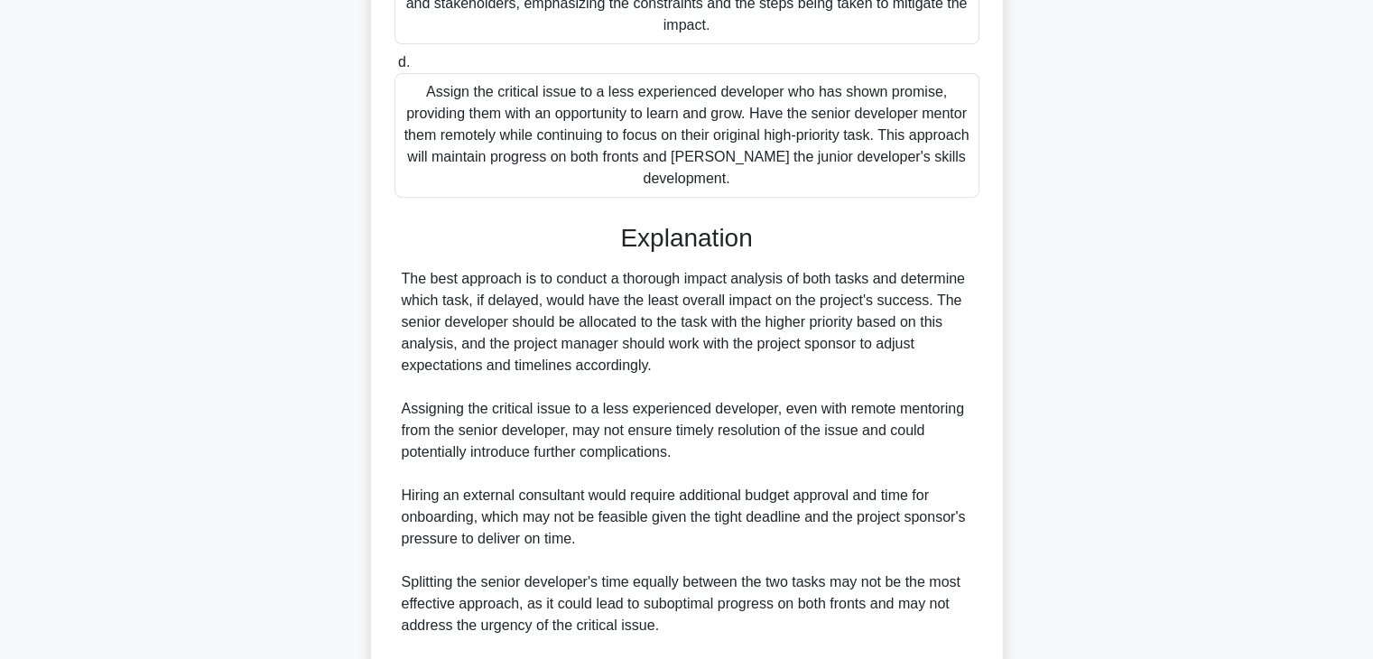
scroll to position [995, 0]
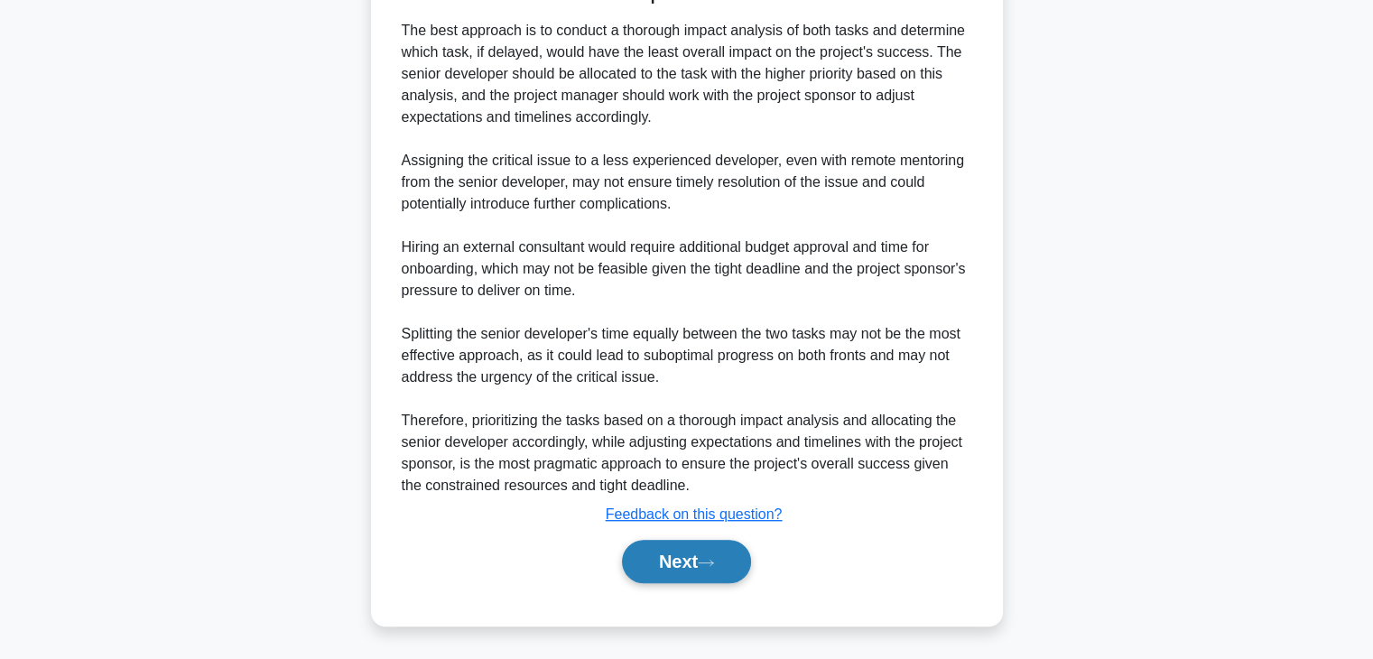
click at [668, 562] on button "Next" at bounding box center [686, 561] width 129 height 43
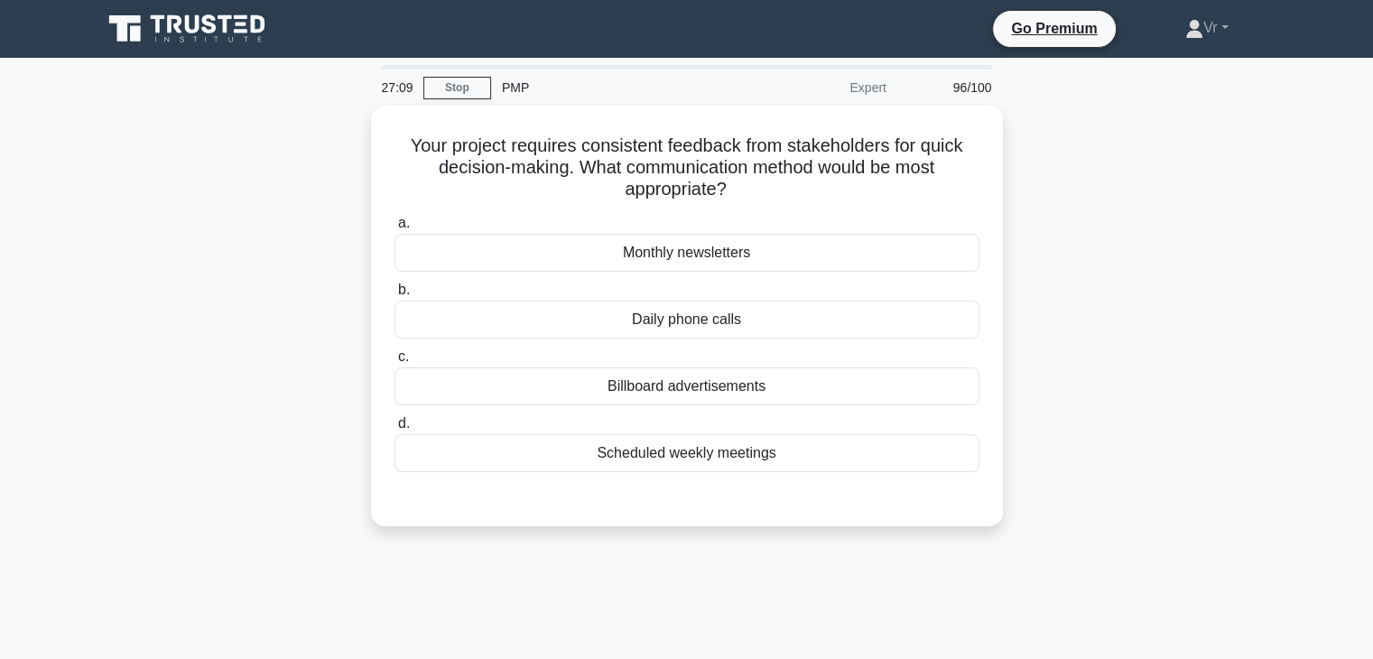
scroll to position [0, 0]
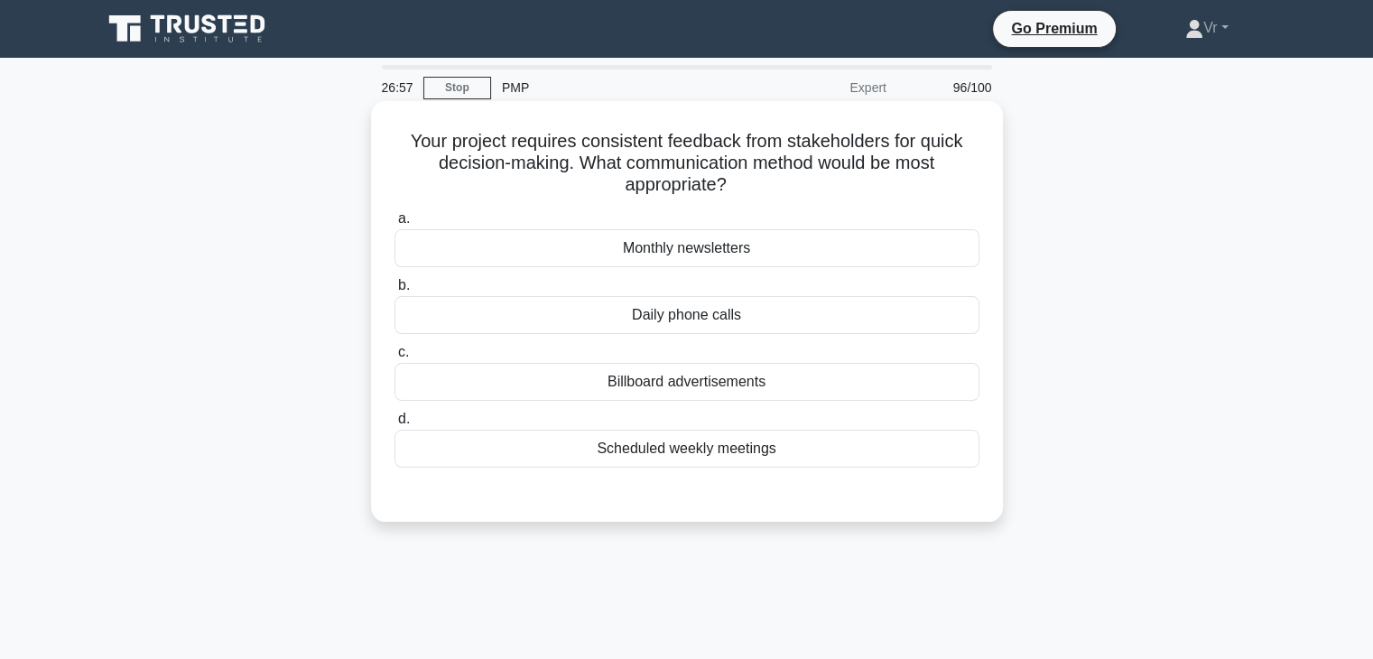
click at [675, 452] on div "Scheduled weekly meetings" at bounding box center [687, 449] width 585 height 38
click at [395, 425] on input "d. Scheduled weekly meetings" at bounding box center [395, 420] width 0 height 12
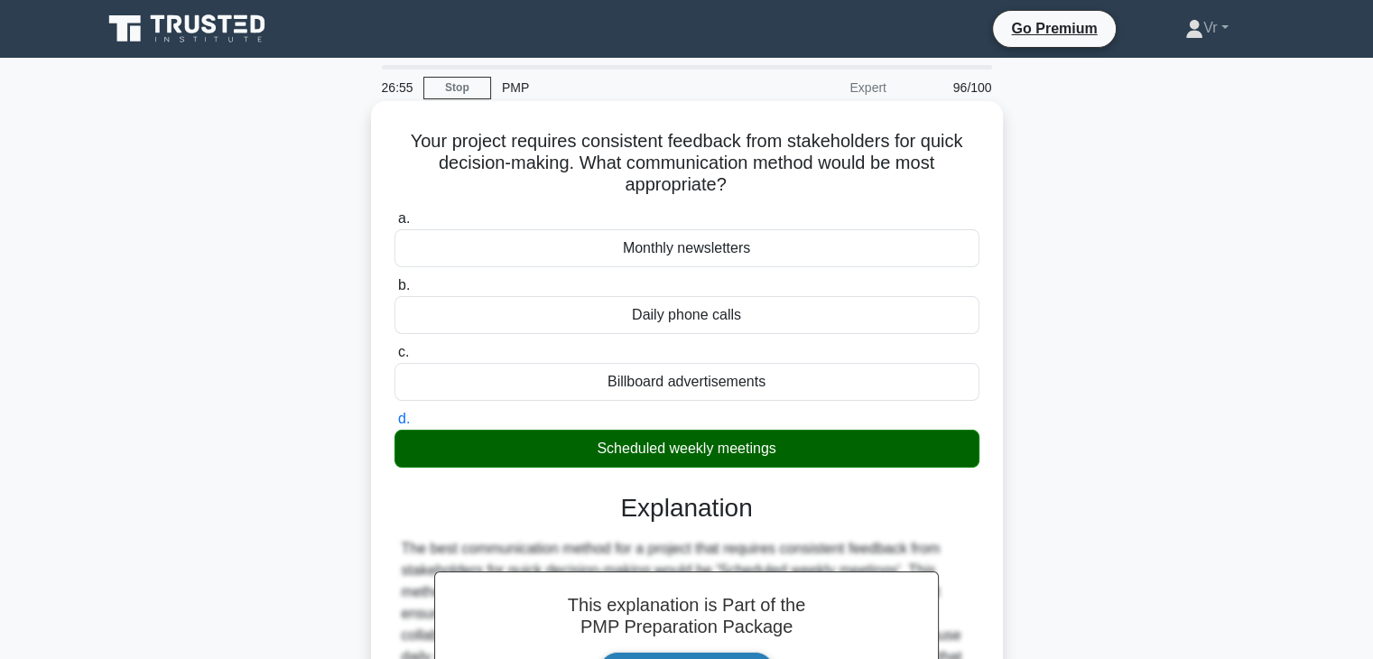
scroll to position [317, 0]
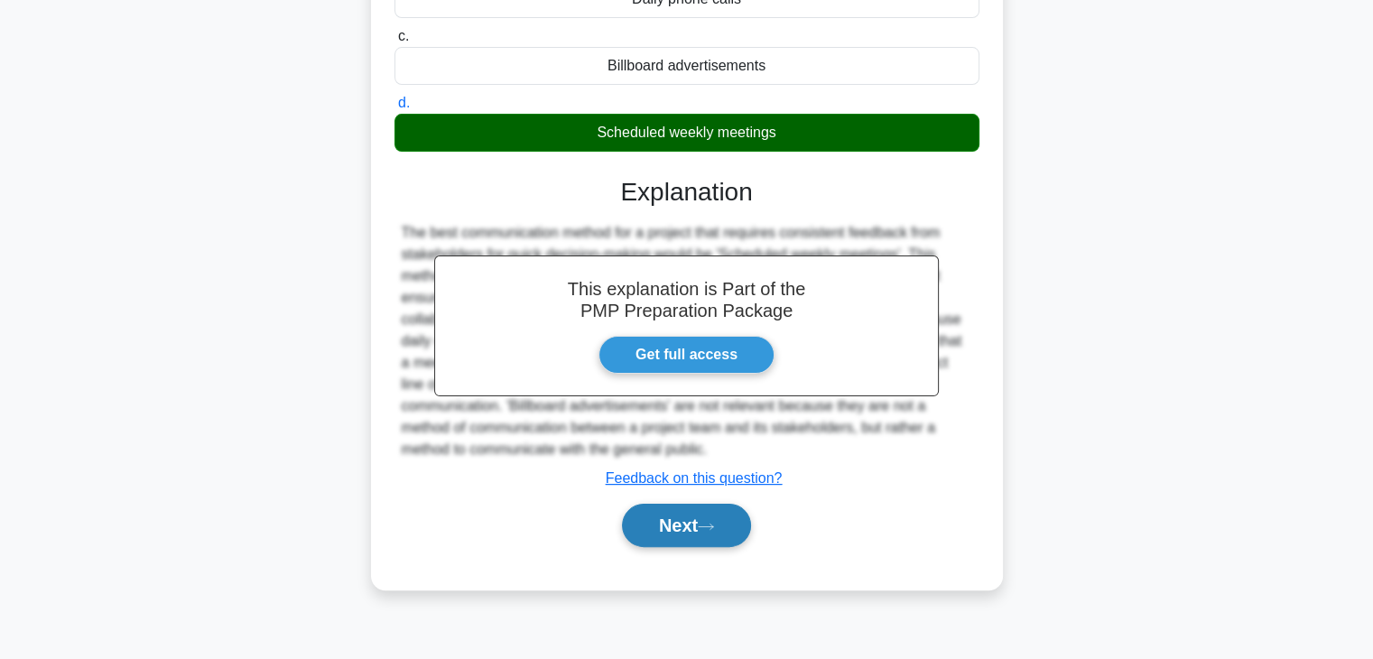
click at [726, 533] on button "Next" at bounding box center [686, 525] width 129 height 43
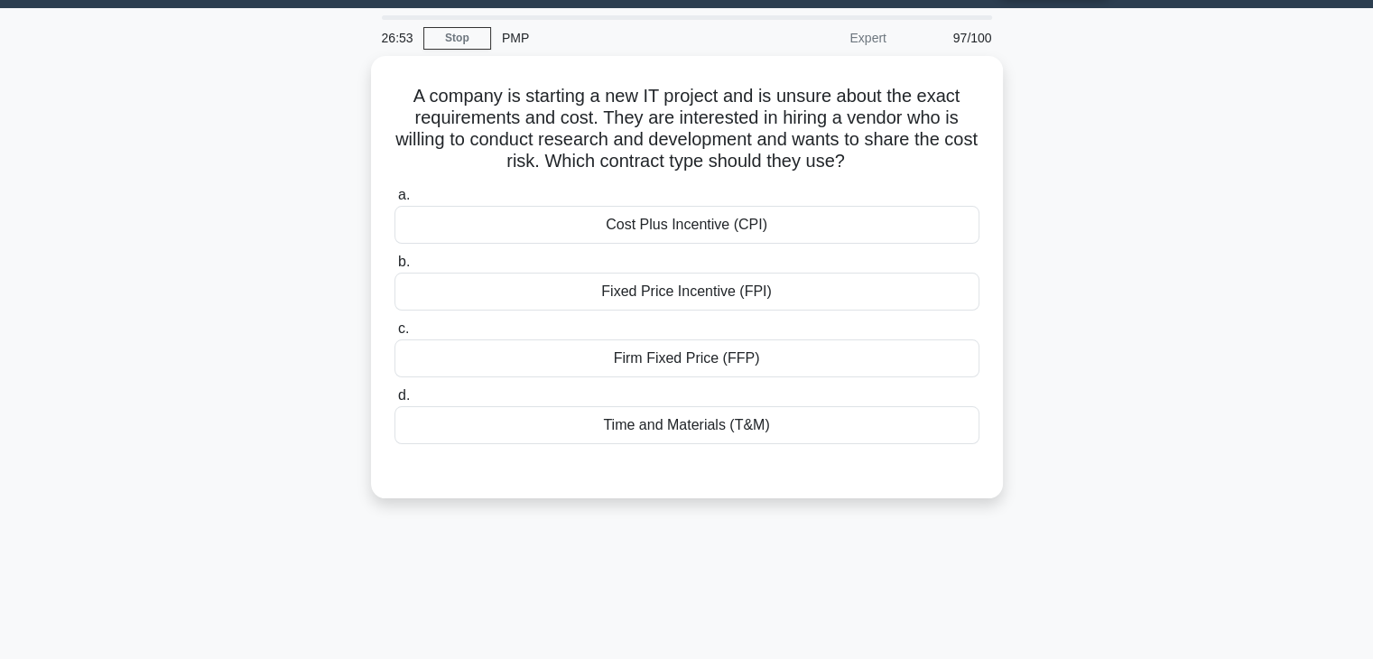
scroll to position [46, 0]
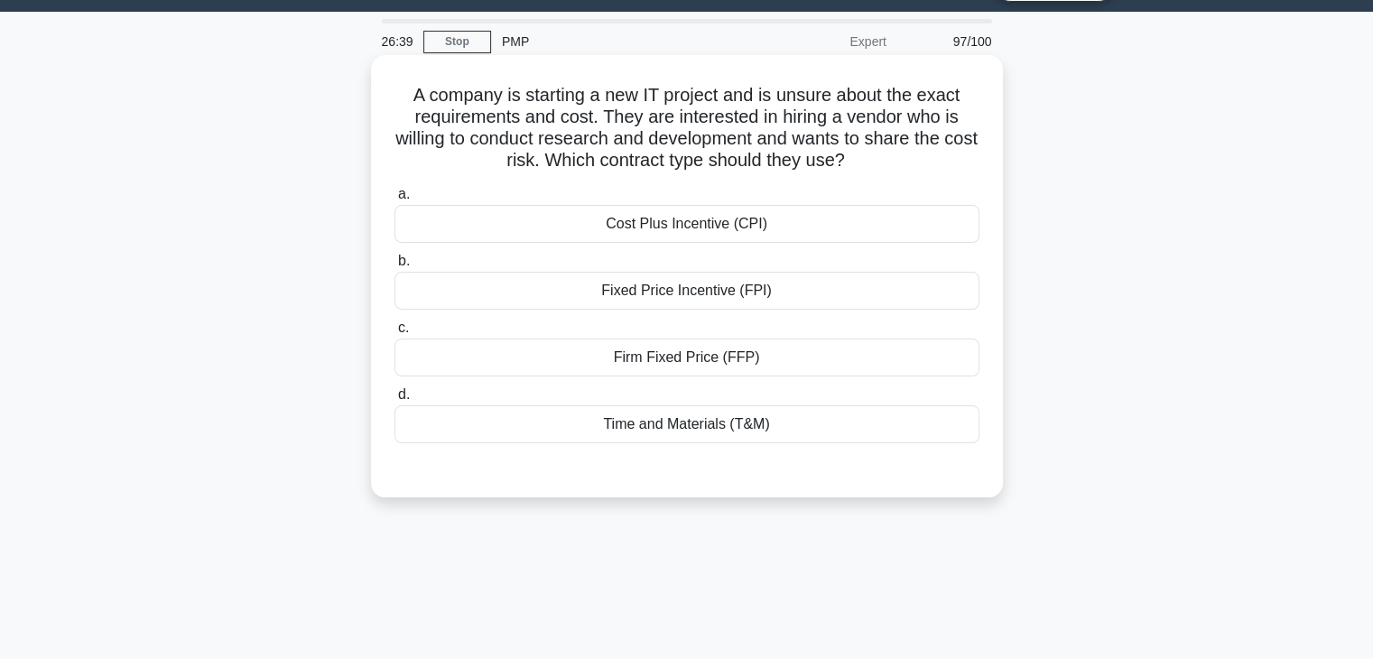
click at [683, 414] on div "Time and Materials (T&M)" at bounding box center [687, 424] width 585 height 38
click at [395, 401] on input "d. Time and Materials (T&M)" at bounding box center [395, 395] width 0 height 12
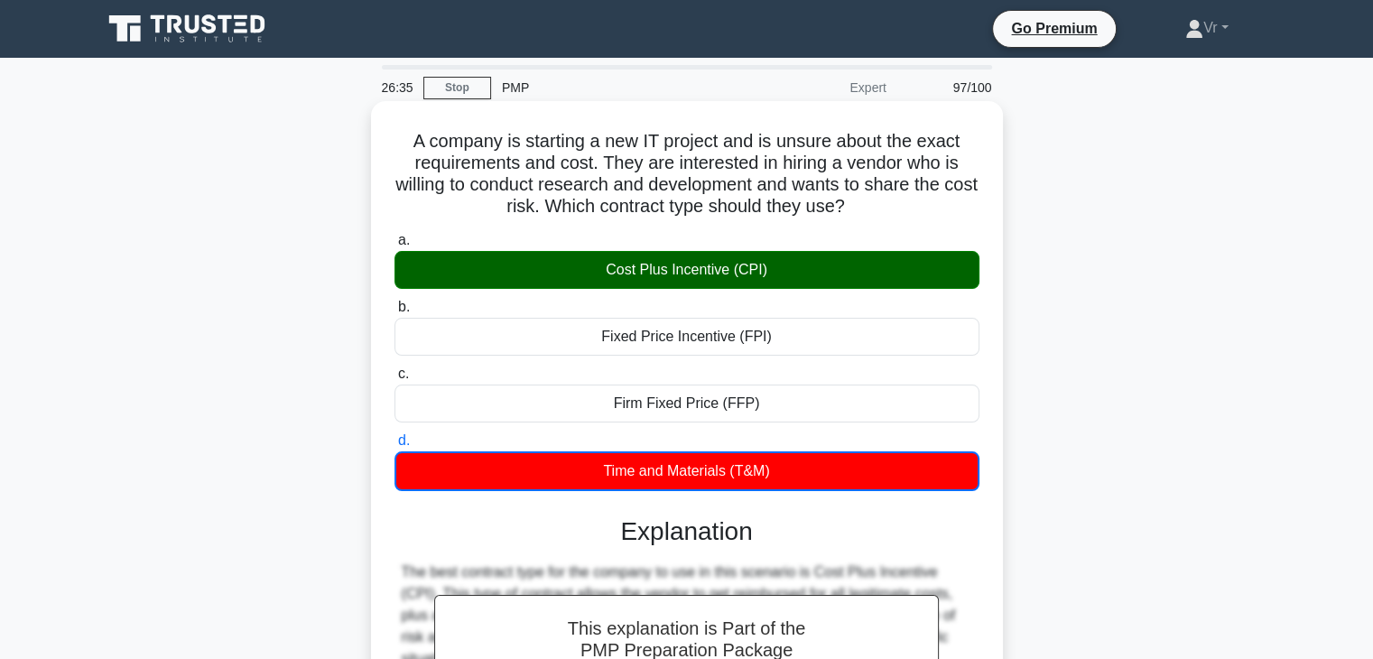
scroll to position [317, 0]
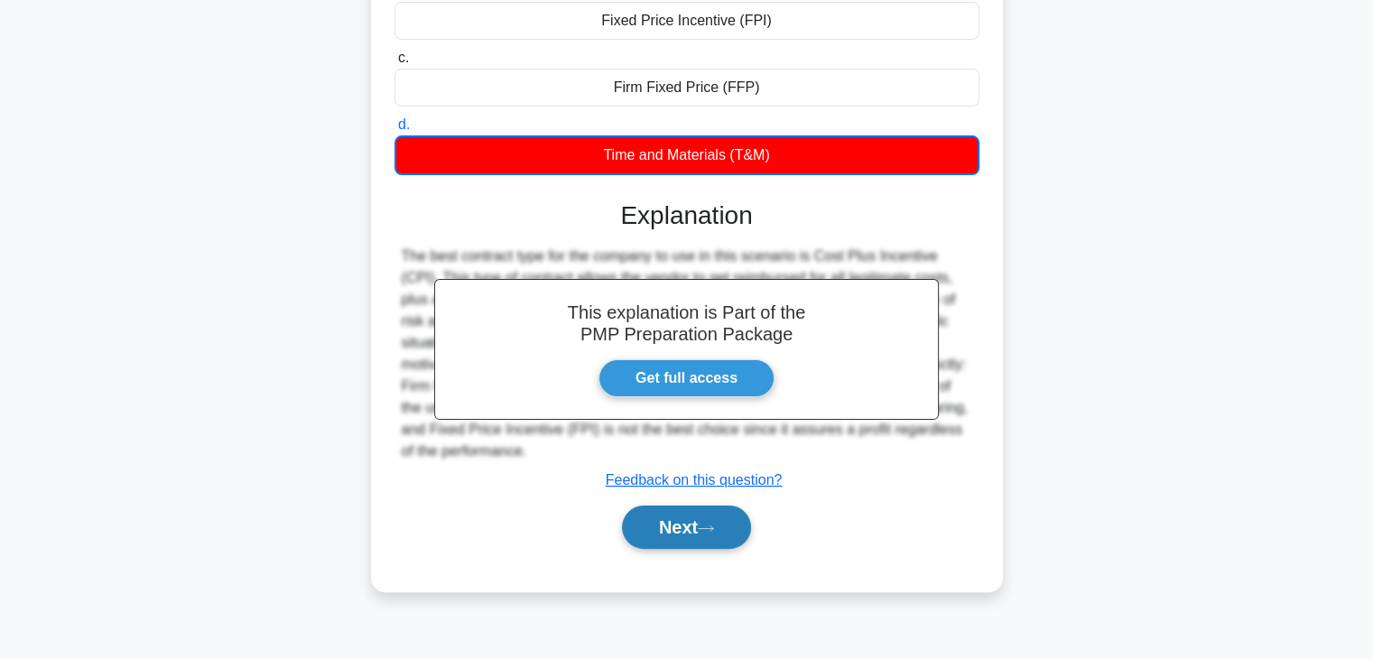
click at [630, 513] on button "Next" at bounding box center [686, 527] width 129 height 43
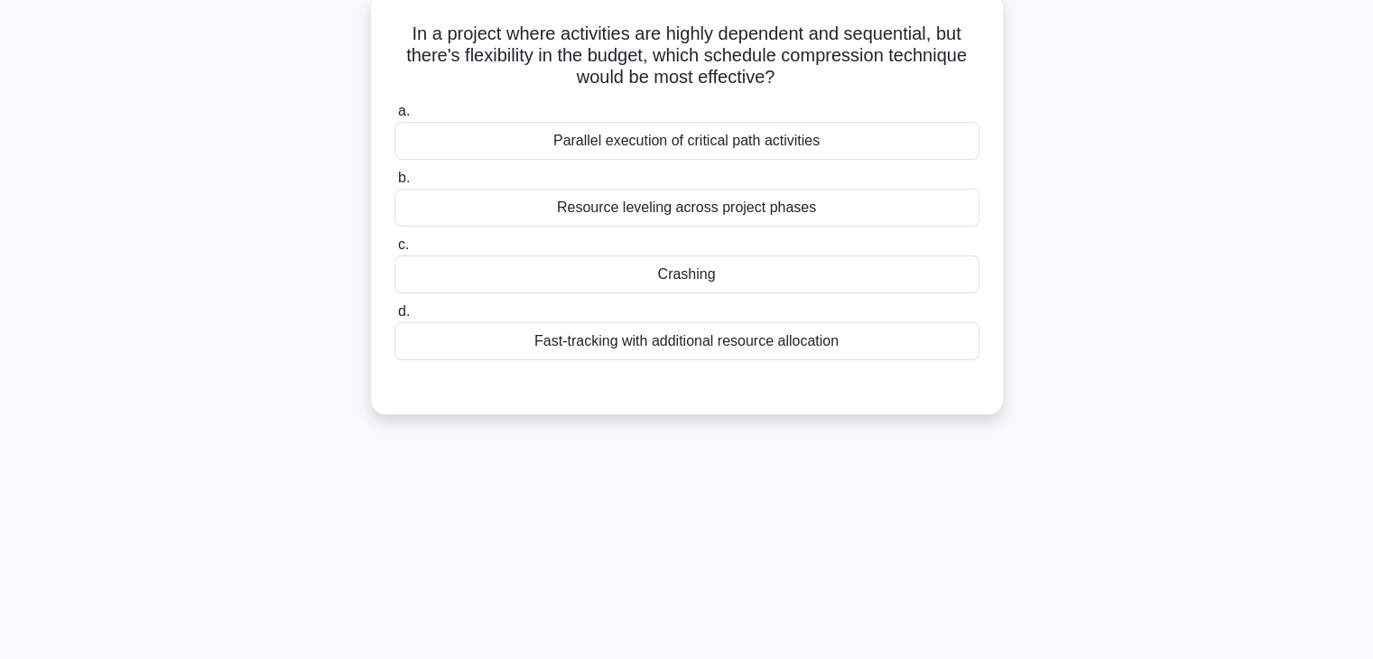
scroll to position [0, 0]
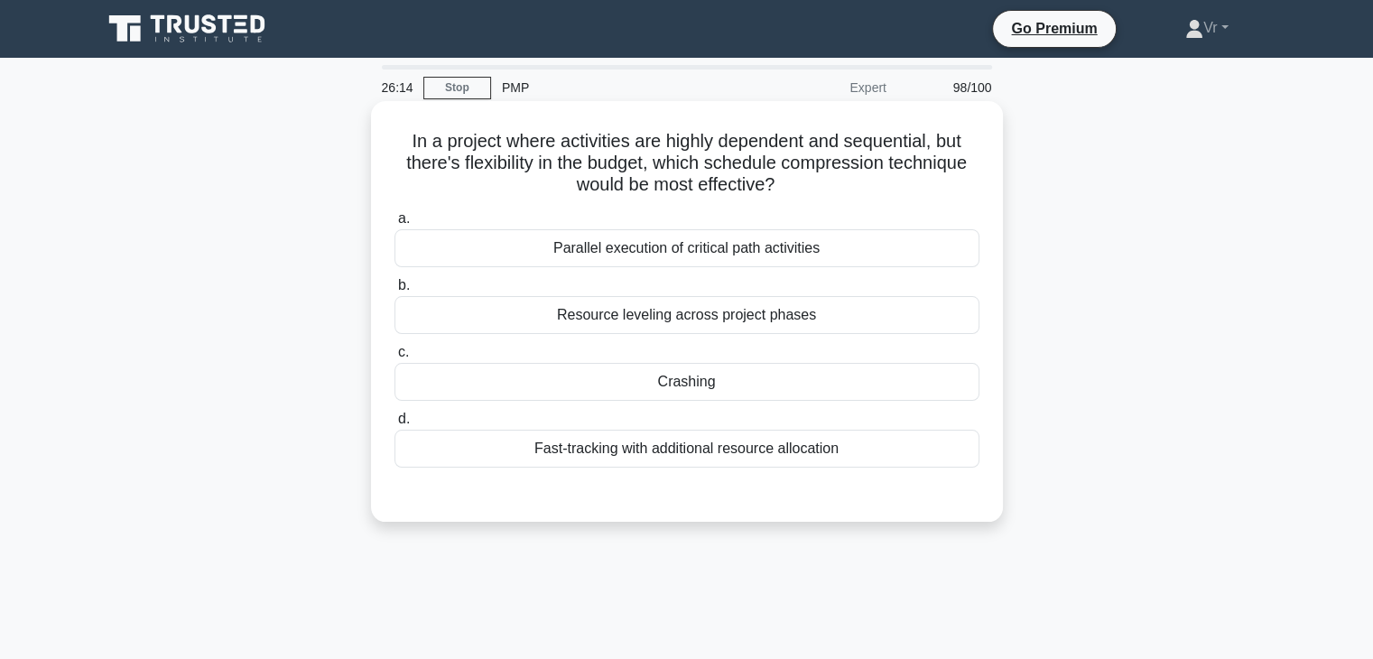
click at [698, 382] on div "Crashing" at bounding box center [687, 382] width 585 height 38
click at [395, 358] on input "c. Crashing" at bounding box center [395, 353] width 0 height 12
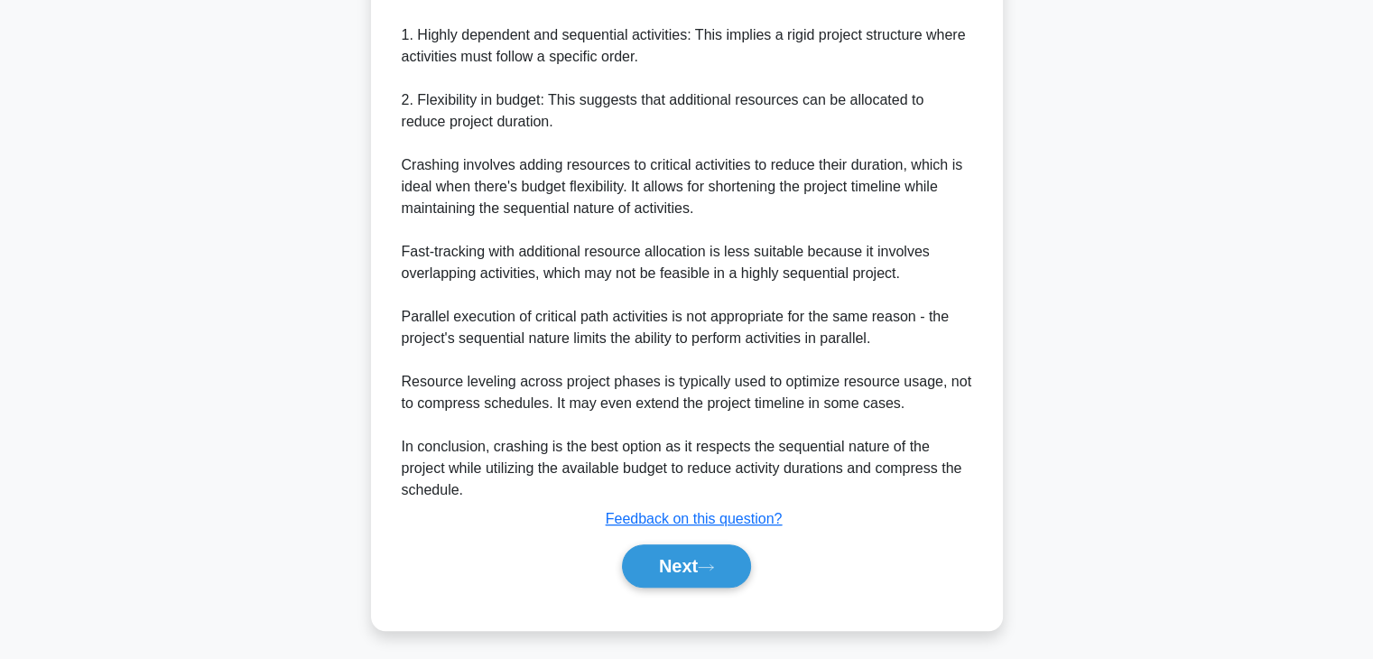
scroll to position [583, 0]
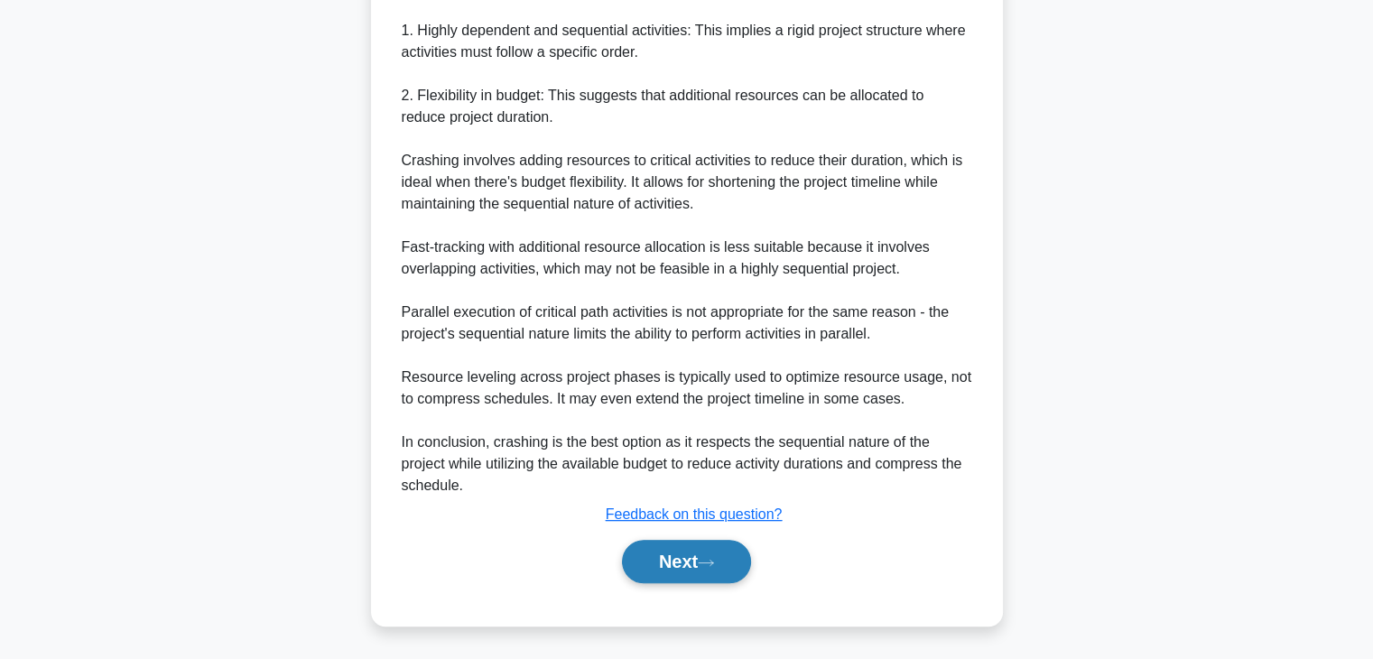
click at [705, 571] on button "Next" at bounding box center [686, 561] width 129 height 43
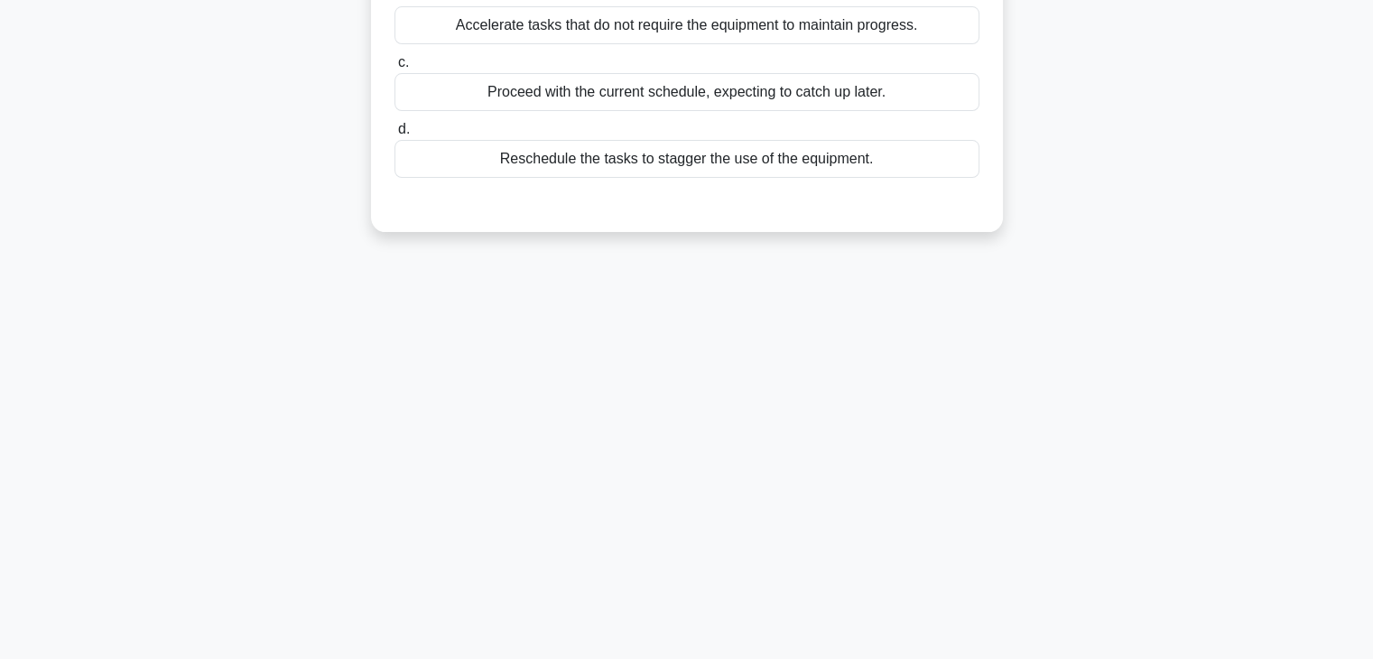
scroll to position [0, 0]
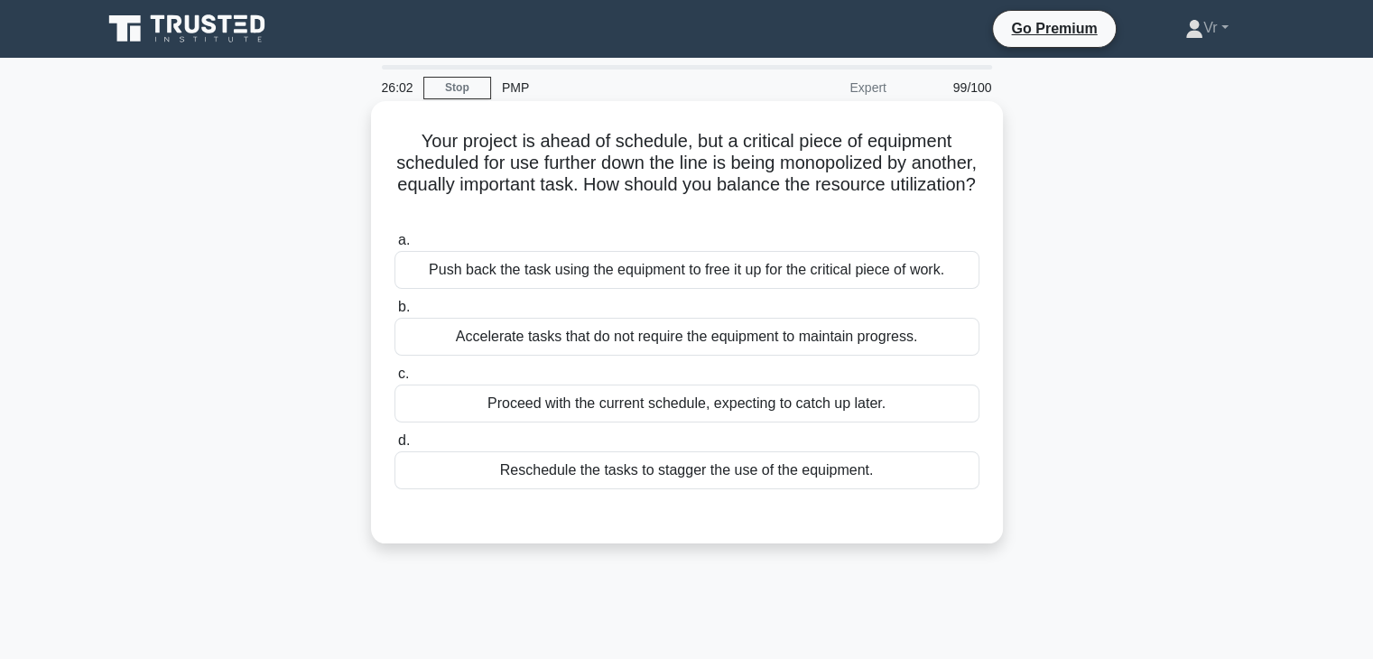
click at [641, 483] on div "Reschedule the tasks to stagger the use of the equipment." at bounding box center [687, 470] width 585 height 38
click at [395, 447] on input "d. Reschedule the tasks to stagger the use of the equipment." at bounding box center [395, 441] width 0 height 12
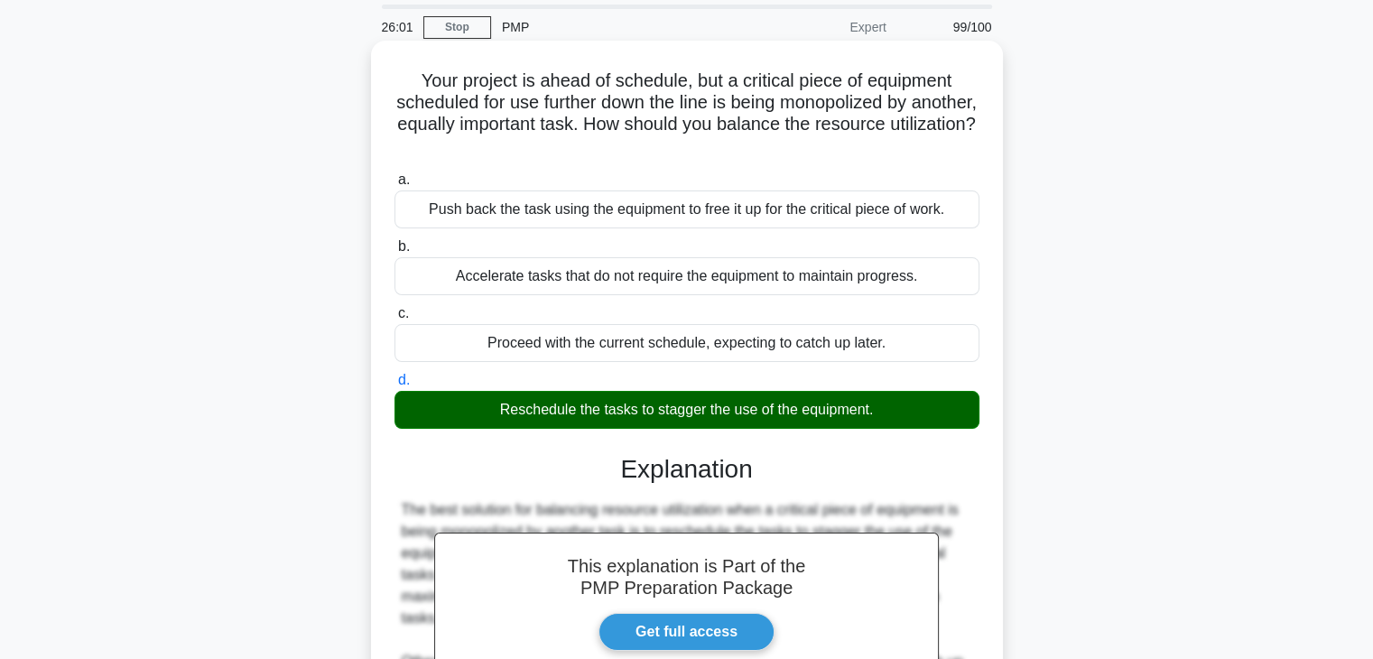
scroll to position [345, 0]
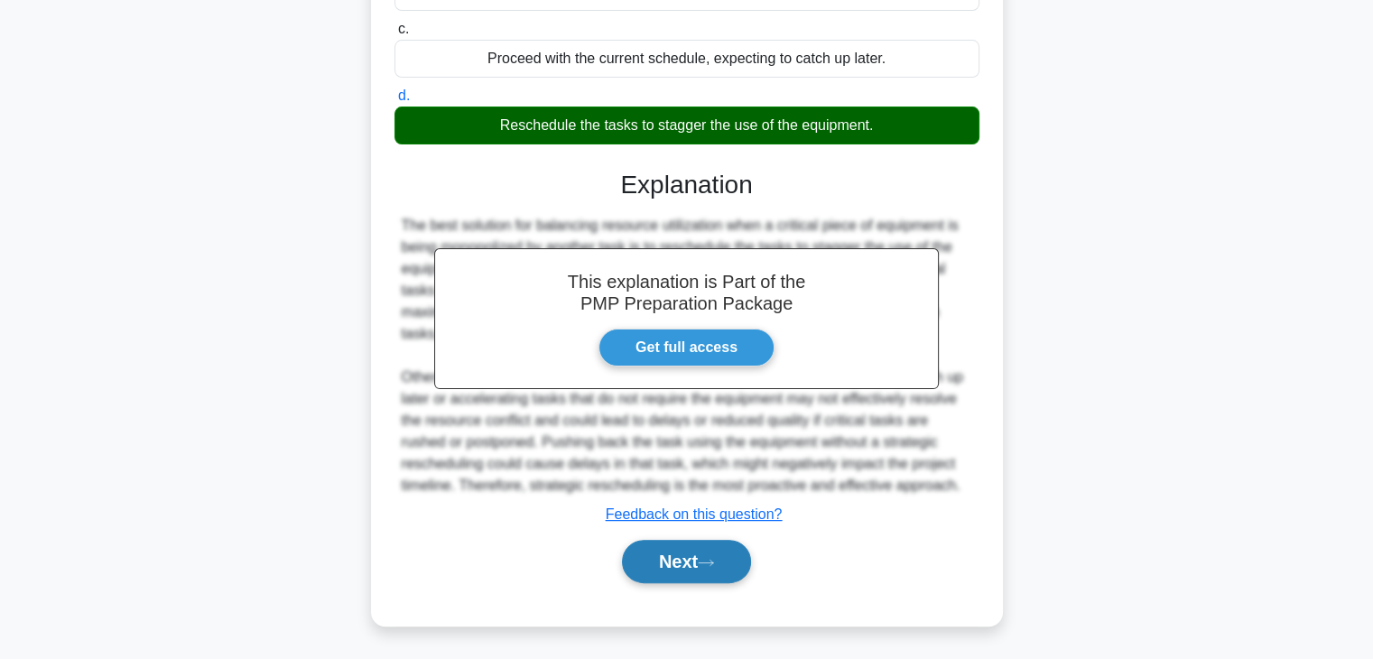
click at [742, 558] on button "Next" at bounding box center [686, 561] width 129 height 43
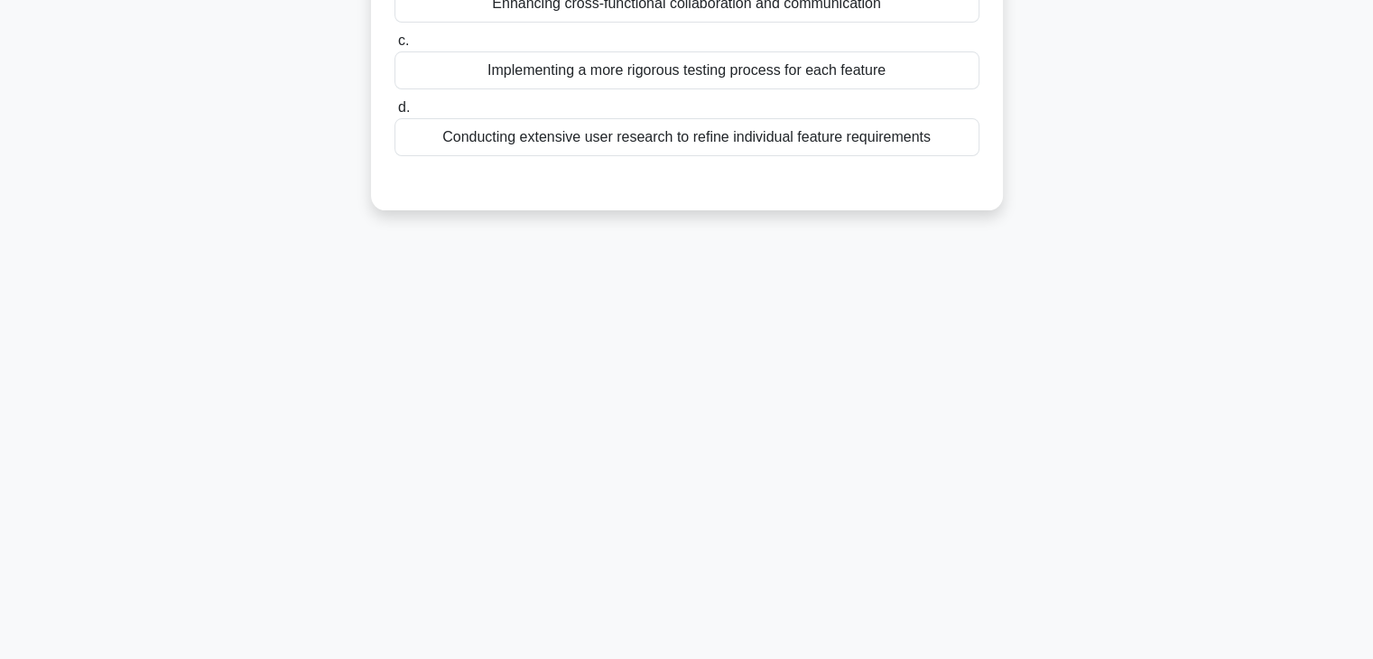
scroll to position [46, 0]
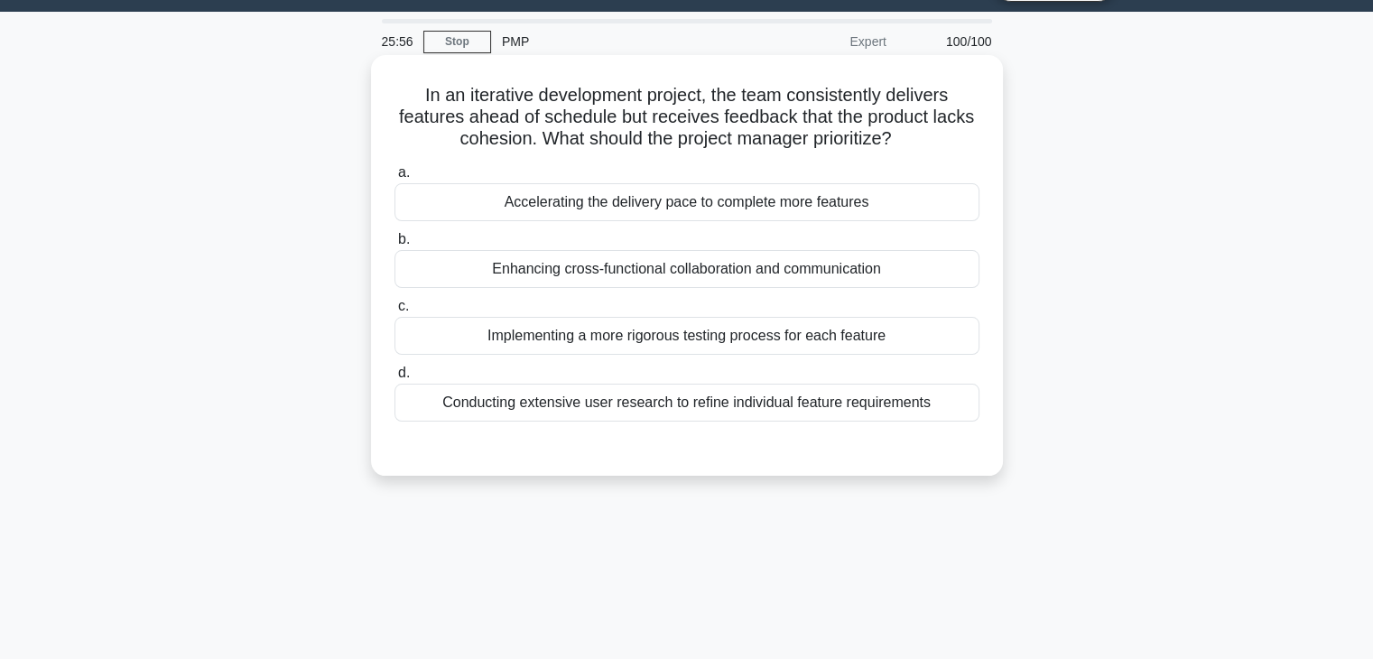
click at [585, 266] on div "Enhancing cross-functional collaboration and communication" at bounding box center [687, 269] width 585 height 38
click at [395, 246] on input "b. Enhancing cross-functional collaboration and communication" at bounding box center [395, 240] width 0 height 12
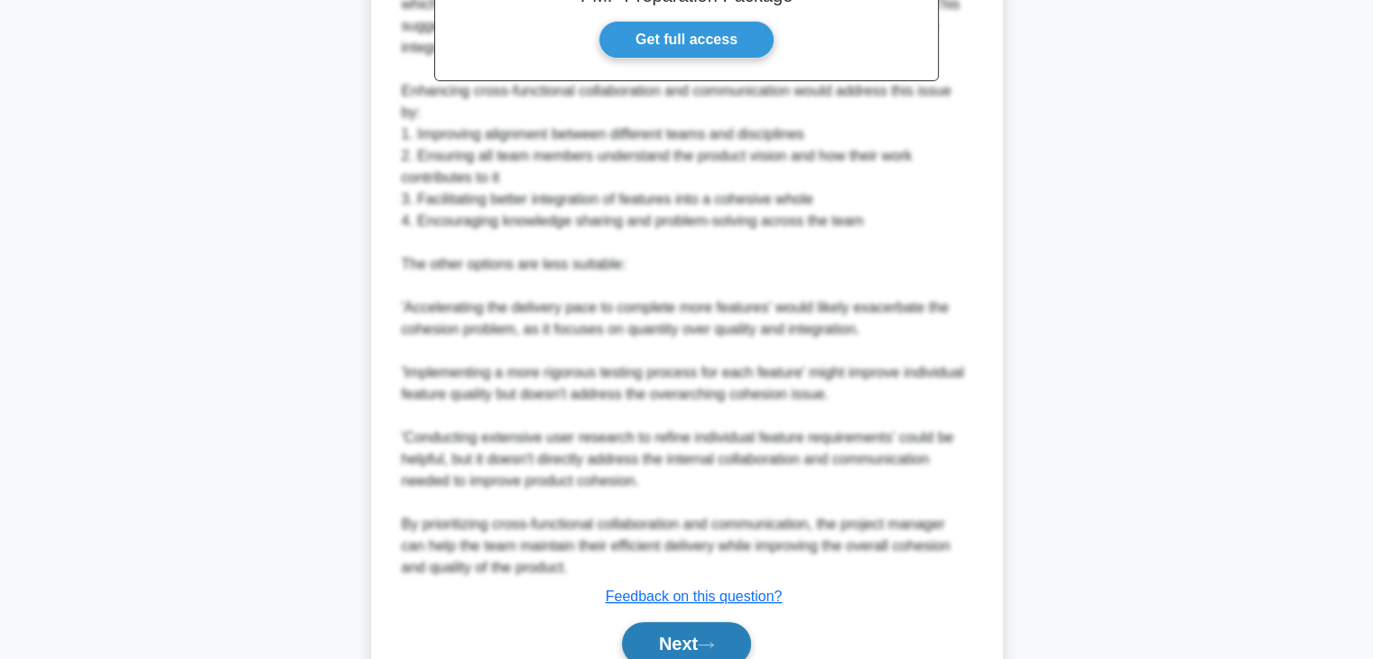
scroll to position [713, 0]
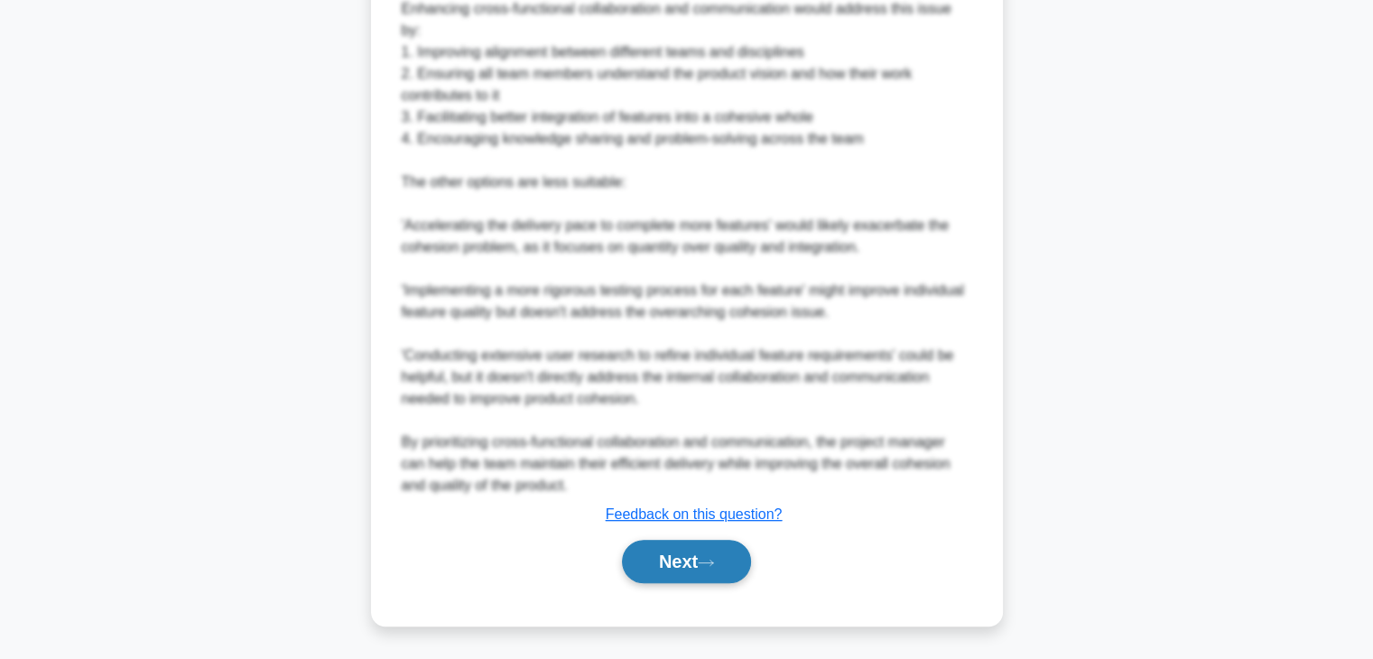
click at [680, 578] on button "Next" at bounding box center [686, 561] width 129 height 43
